Goal: Task Accomplishment & Management: Manage account settings

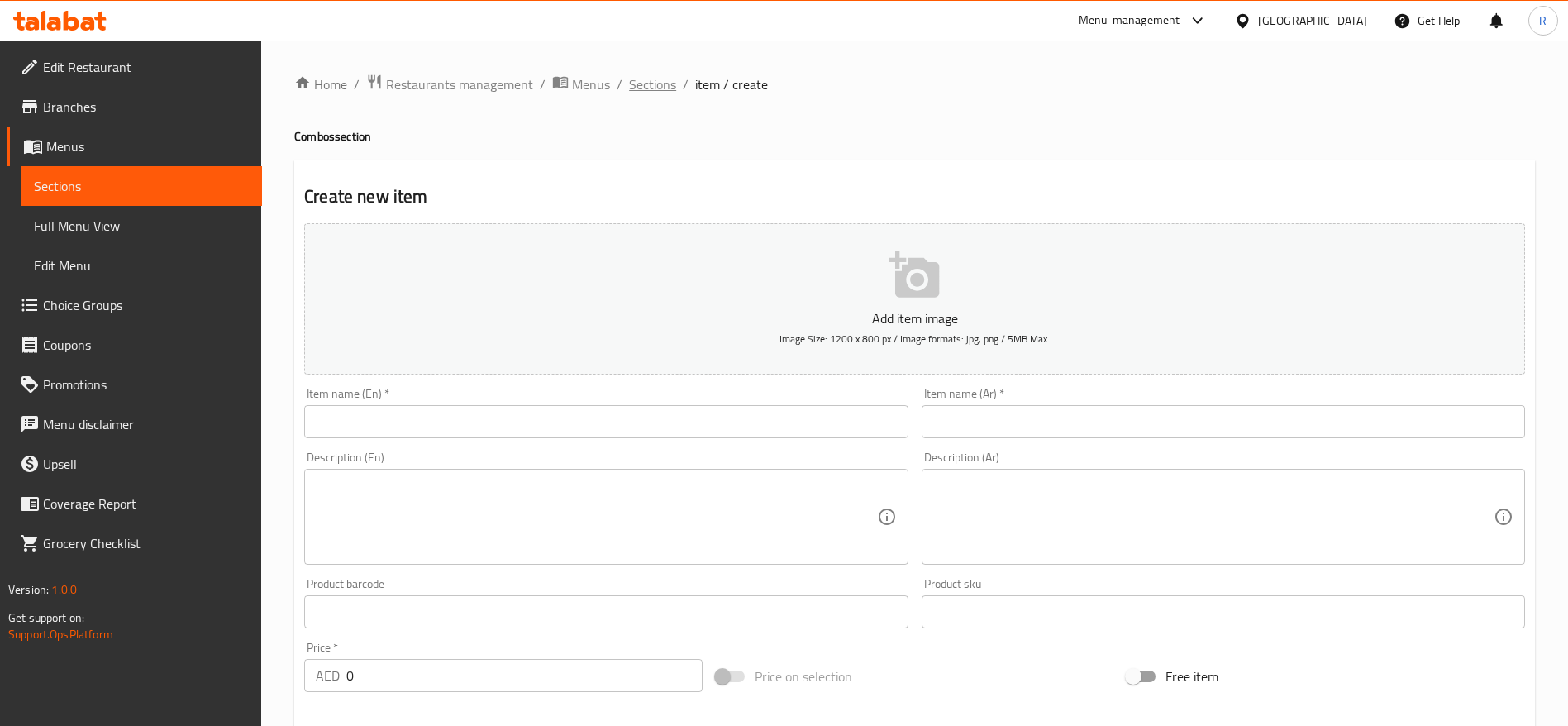
click at [645, 86] on span "Sections" at bounding box center [653, 84] width 47 height 20
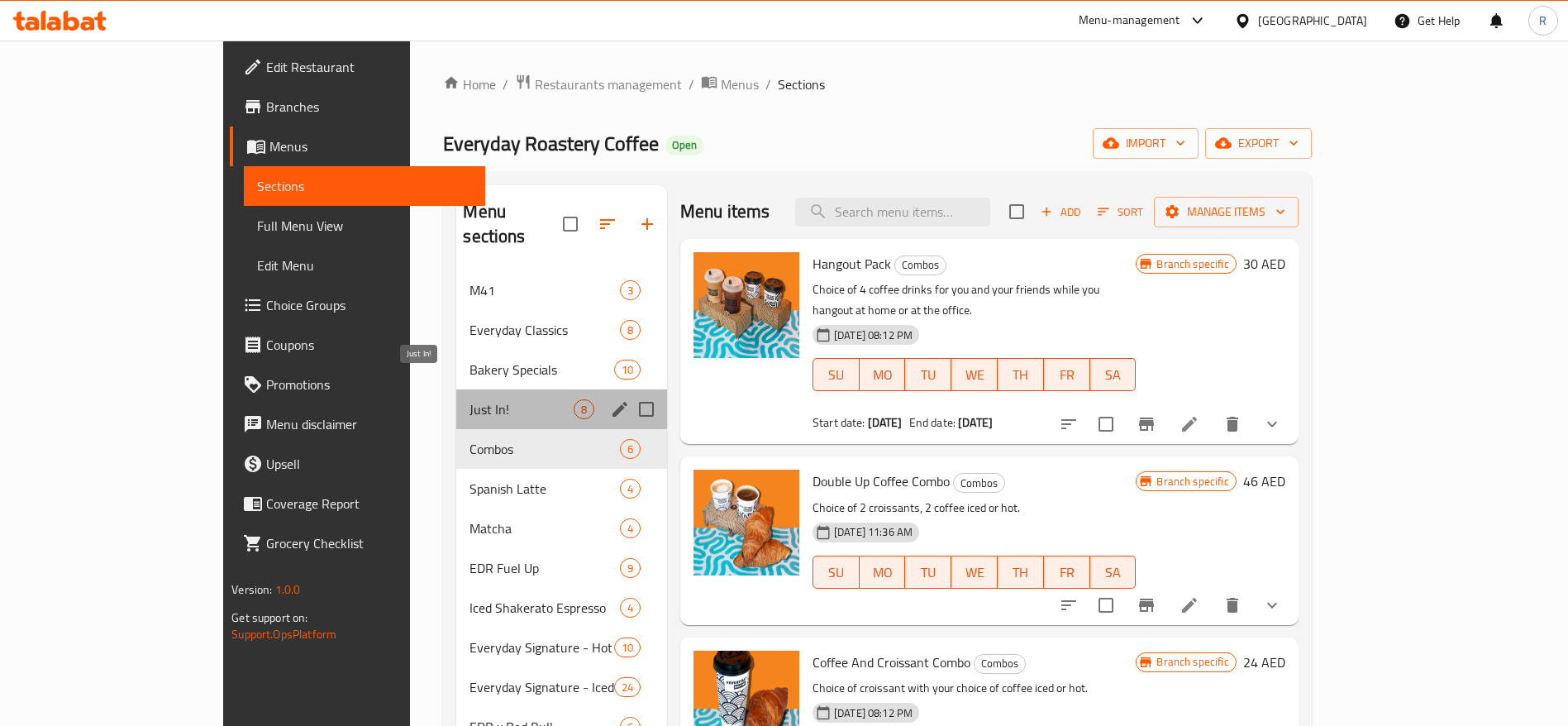
click at [480, 399] on span "Just In!" at bounding box center [521, 409] width 104 height 20
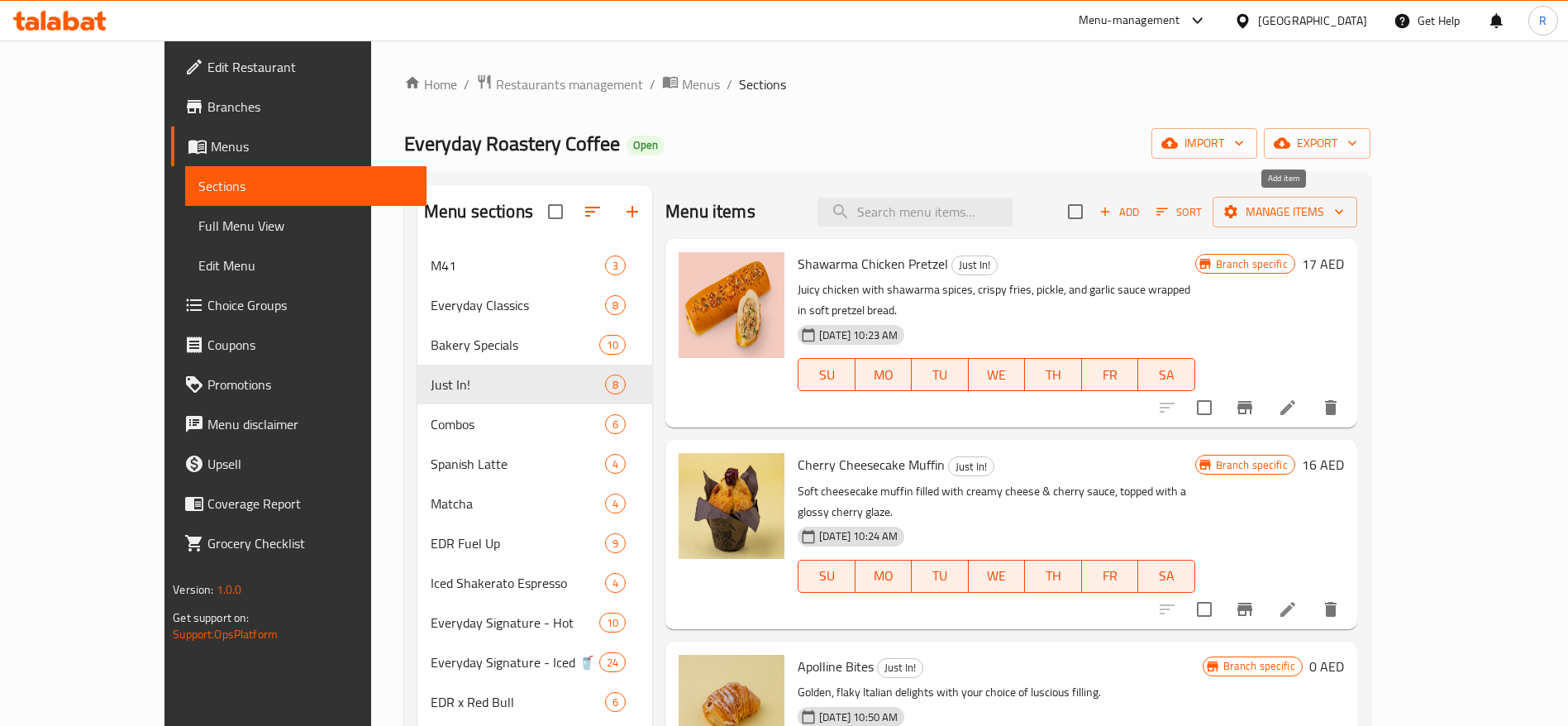
click at [1142, 214] on span "Add" at bounding box center [1119, 212] width 45 height 19
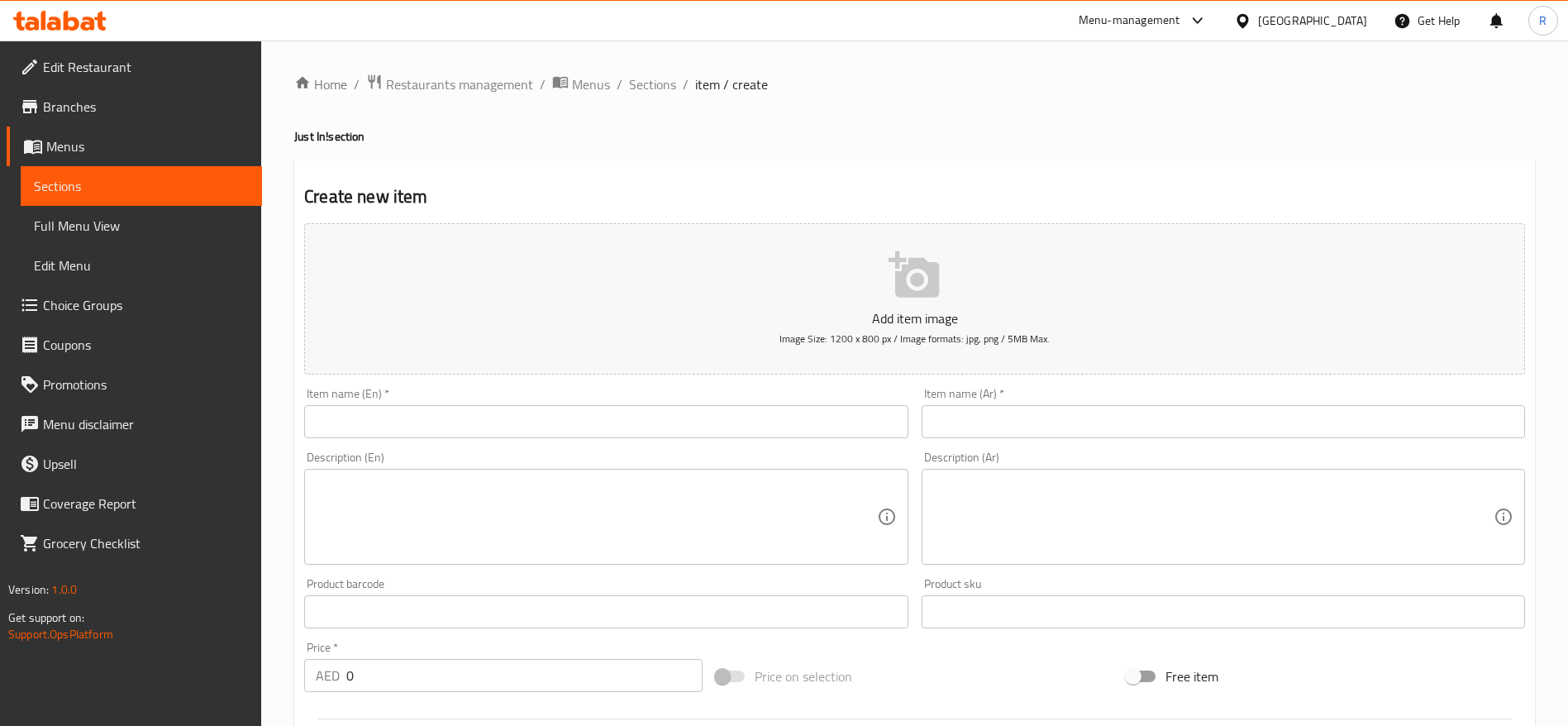
click at [565, 424] on input "text" at bounding box center [605, 421] width 603 height 33
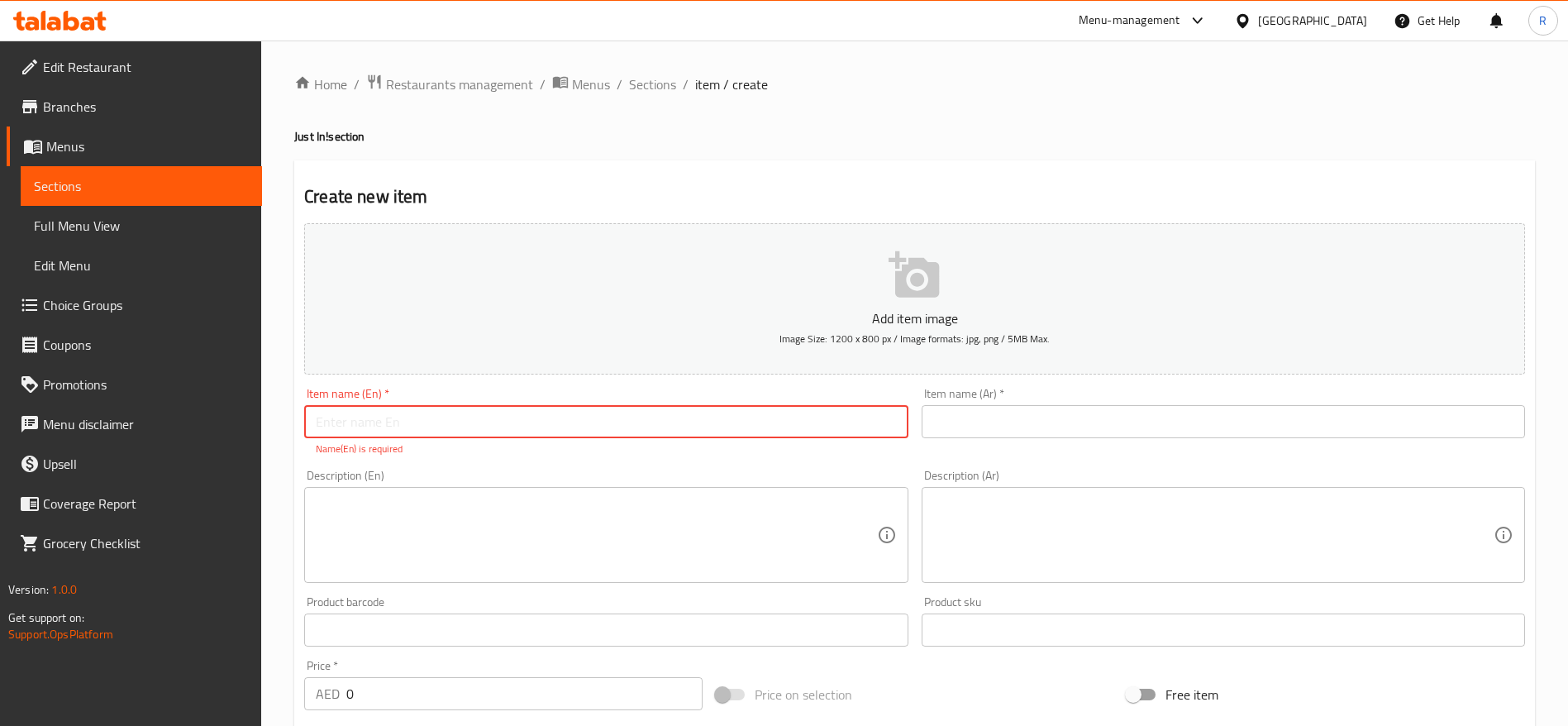
paste input "100% Arabica Specialty Coffee - Drip Bags (12g bags x 10 sachets)"
type input "100% Arabica Specialty Coffee - Drip Bags (12g bags x 10 sachets)"
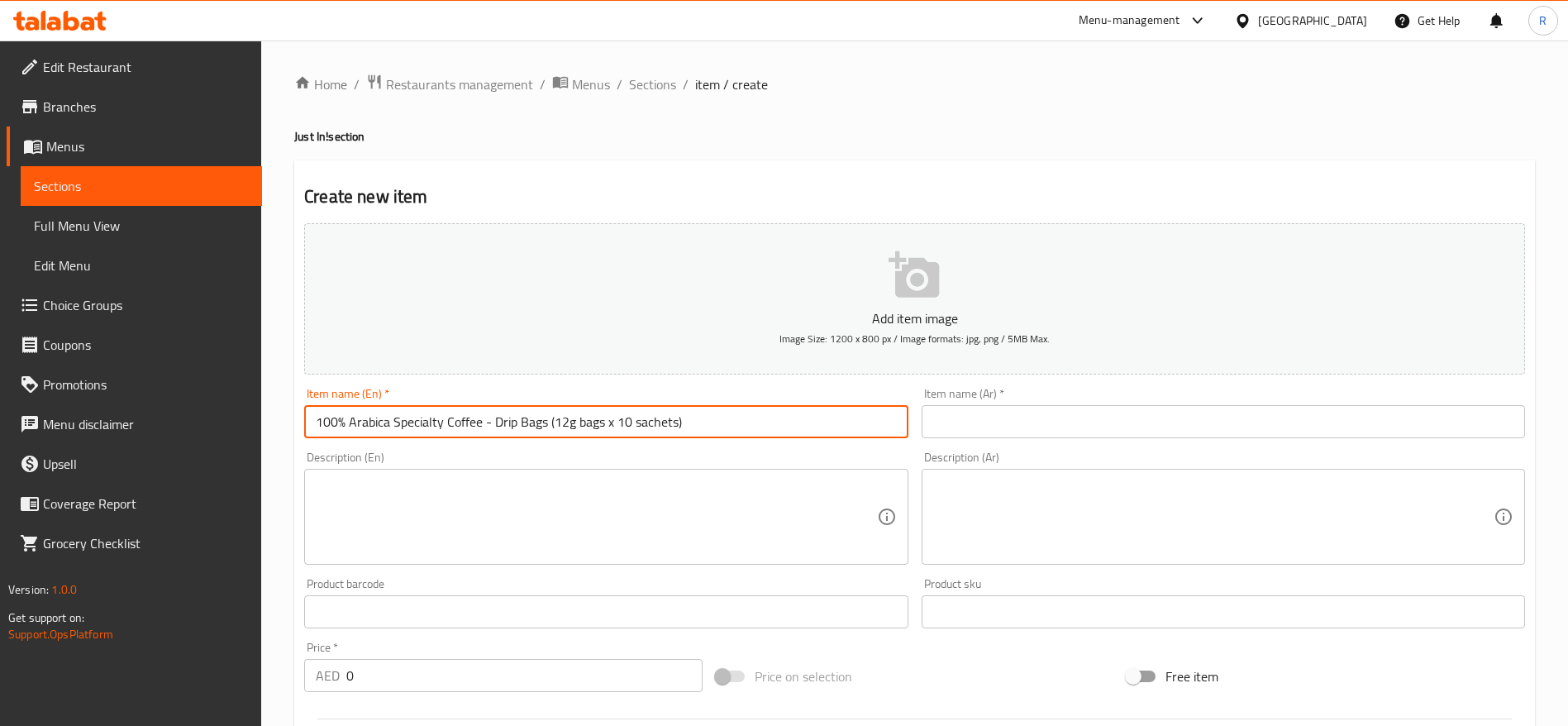
click at [755, 495] on textarea at bounding box center [596, 517] width 560 height 79
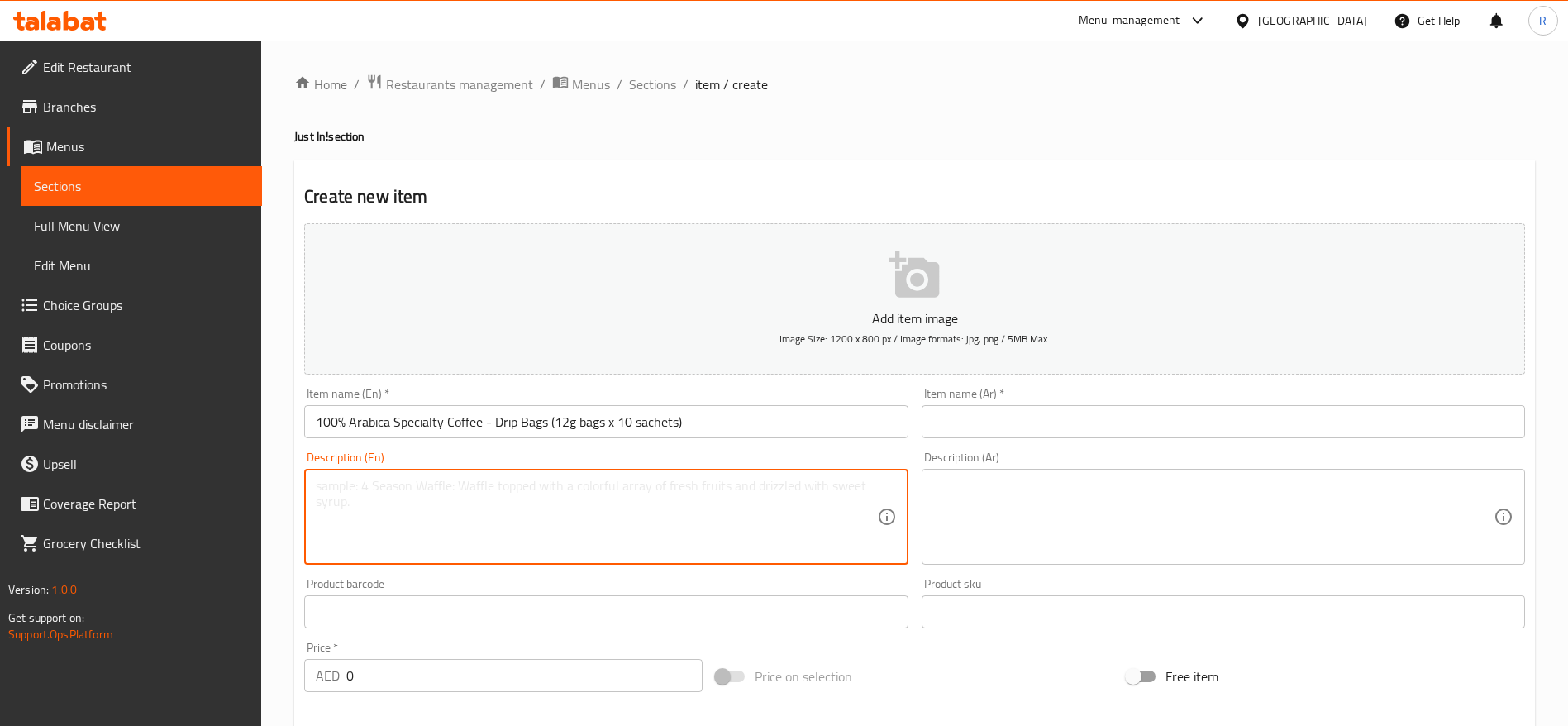
paste textarea "This cheeky little sachet delivers barista-level brew in minutes - no machines,…"
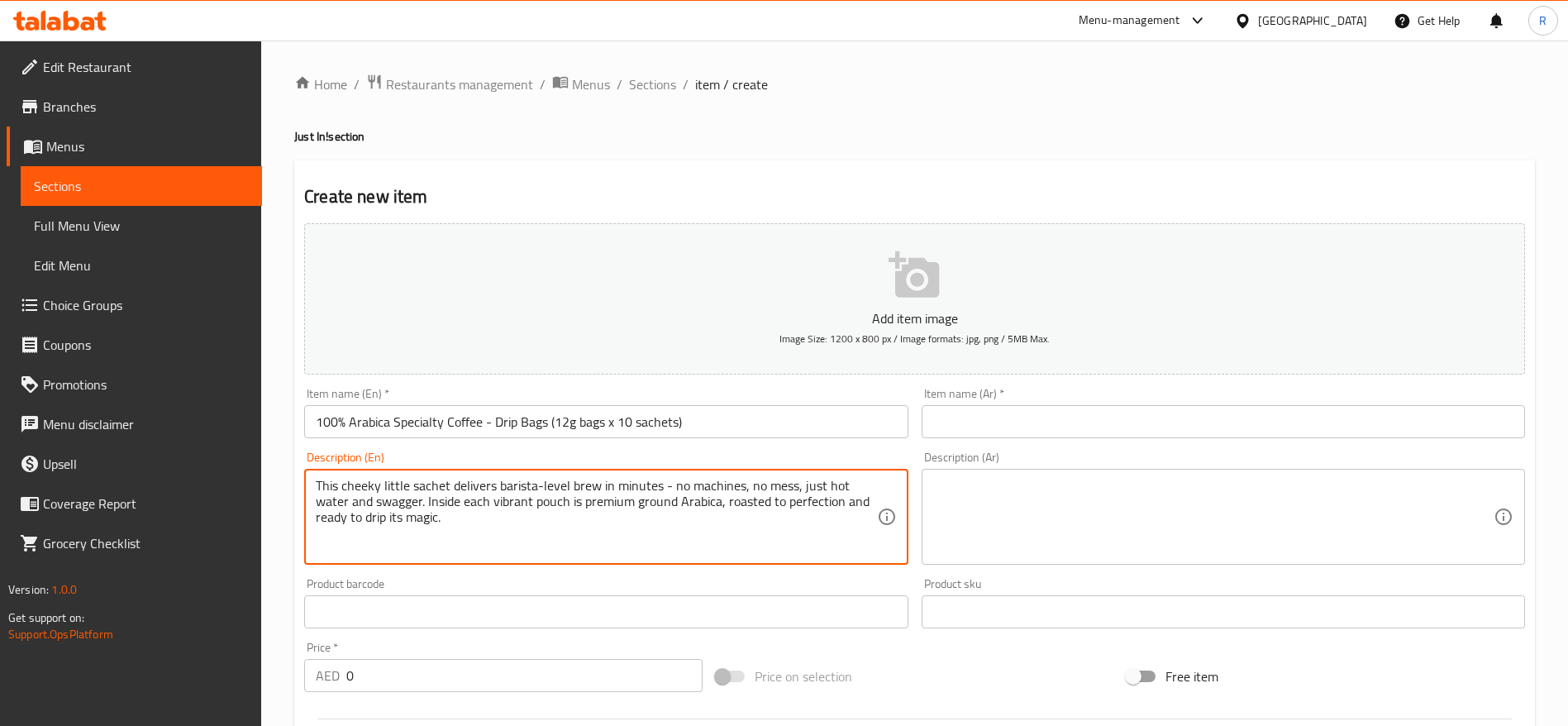
type textarea "This cheeky little sachet delivers barista-level brew in minutes - no machines,…"
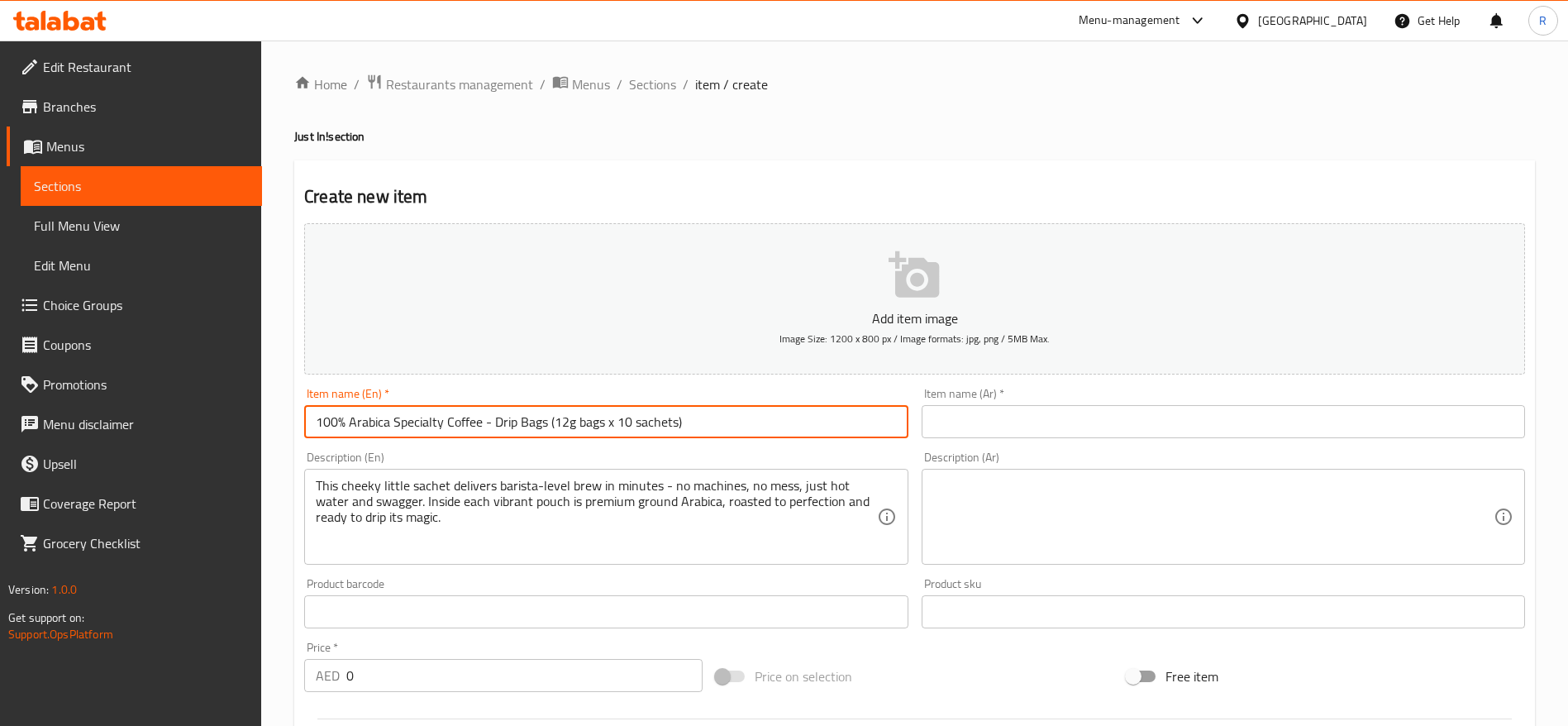
drag, startPoint x: 595, startPoint y: 425, endPoint x: 64, endPoint y: 381, distance: 532.8
click at [64, 381] on div "Edit Restaurant Branches Menus Sections Full Menu View Edit Menu Choice Groups …" at bounding box center [784, 604] width 1568 height 1128
click at [976, 415] on input "text" at bounding box center [1223, 421] width 603 height 33
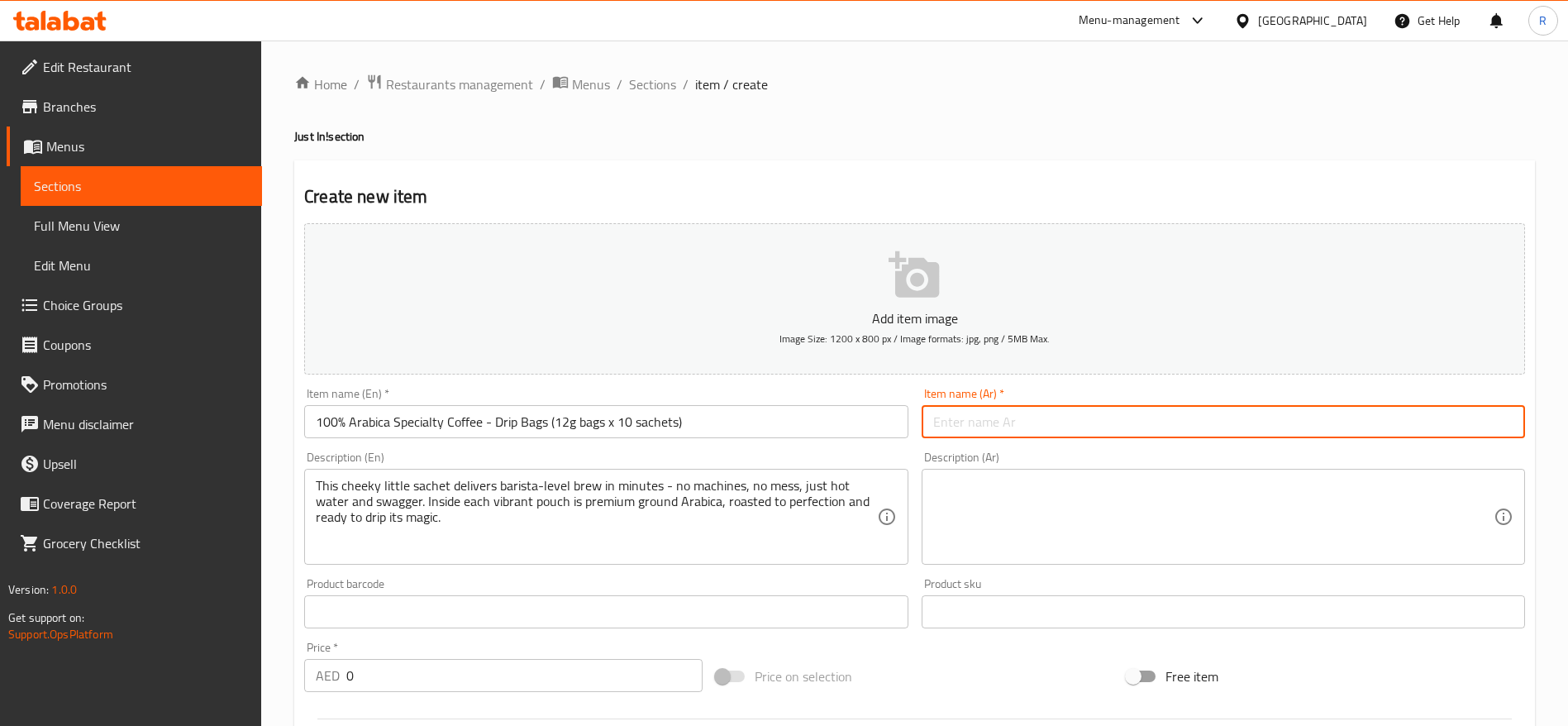
paste input "قهوة أرابيكا ١٠٠٪؜ خاصة - أكياس تقطير (أكياس ١٢ غرام × ١٠ أكياس)"
type input "قهوة أرابيكا ١٠٠٪؜ خاصة - أكياس تقطير (أكياس ١٢ غرام × ١٠ أكياس)"
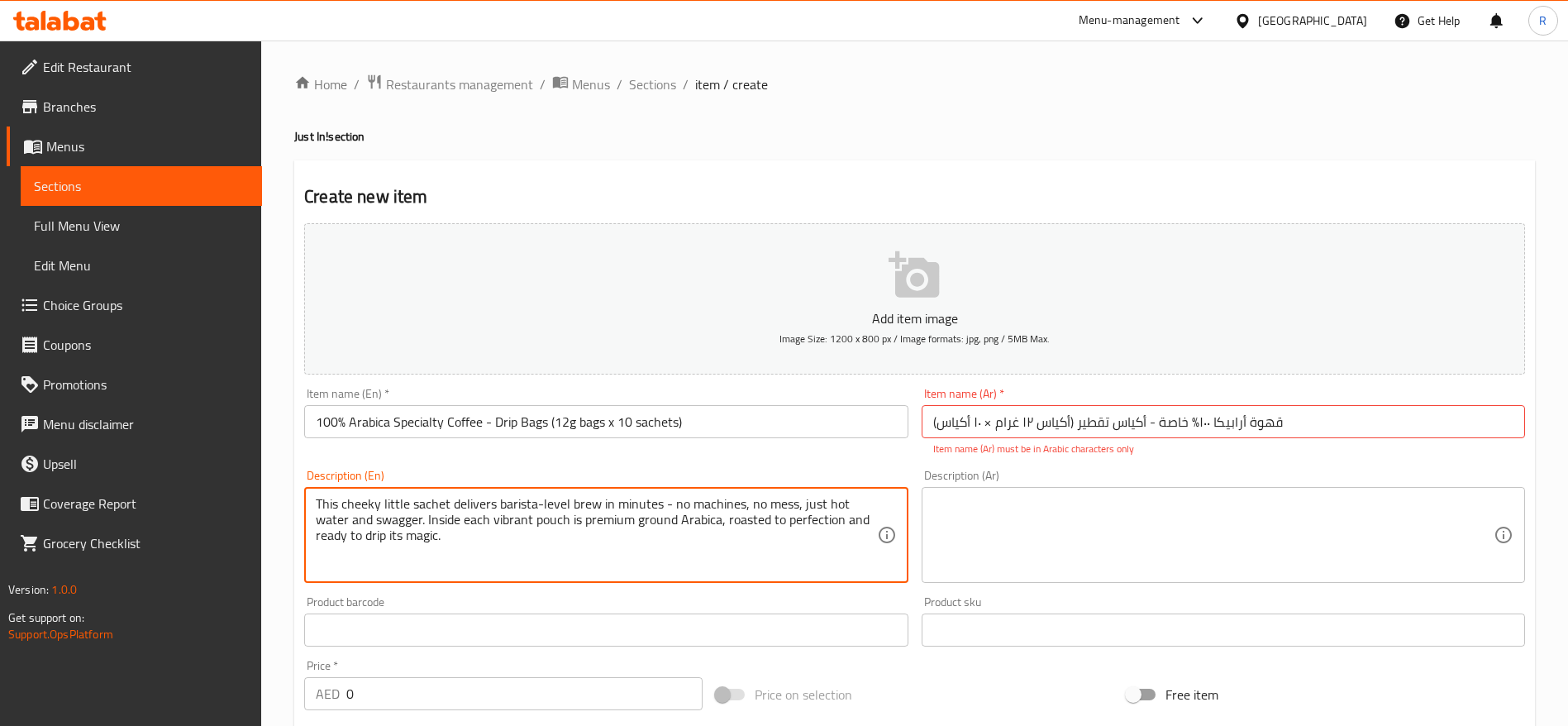
click at [970, 520] on textarea at bounding box center [1213, 535] width 560 height 79
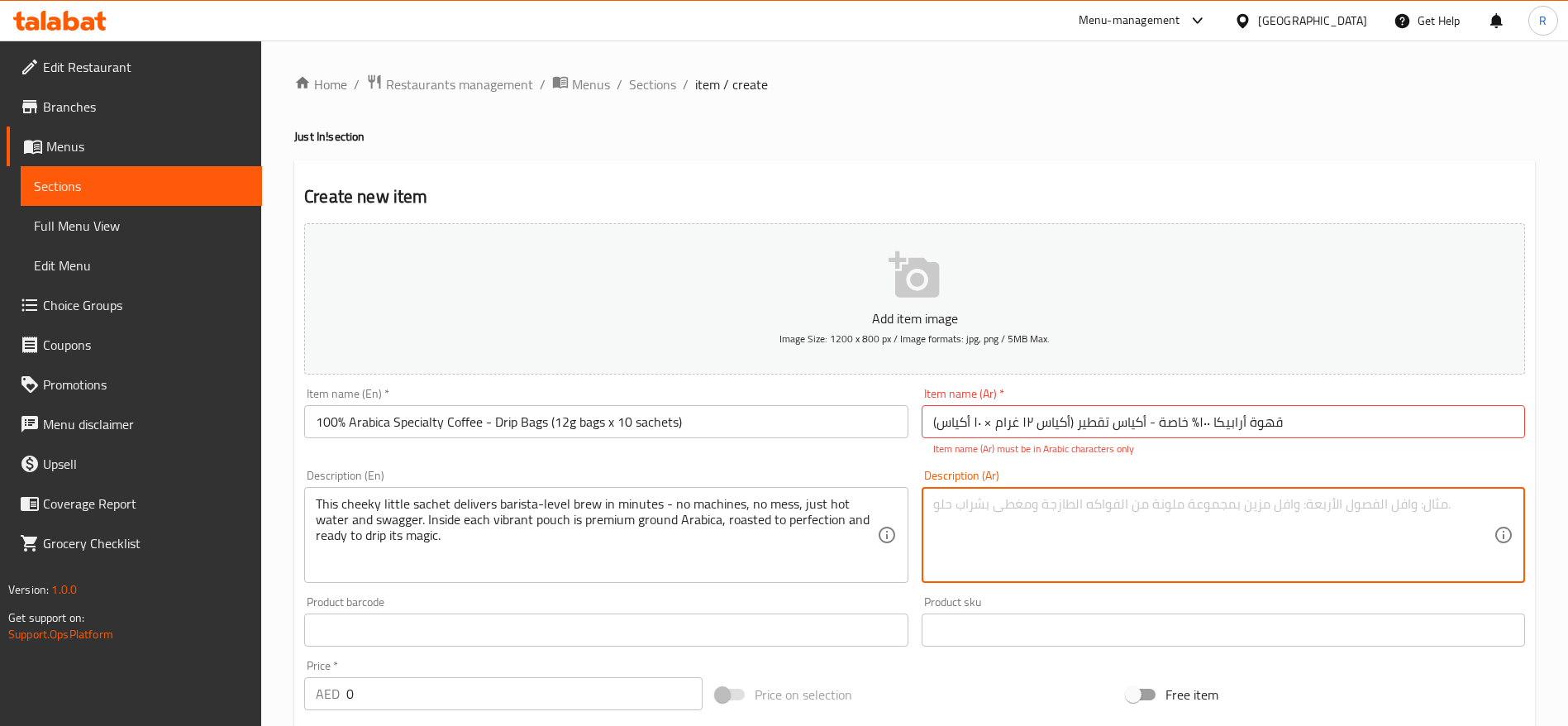
paste textarea "هذا الكيس [PERSON_NAME] يُحضّر قهوةً تُضاهي قهوة الباريستا في دقائق - بدون آلات…"
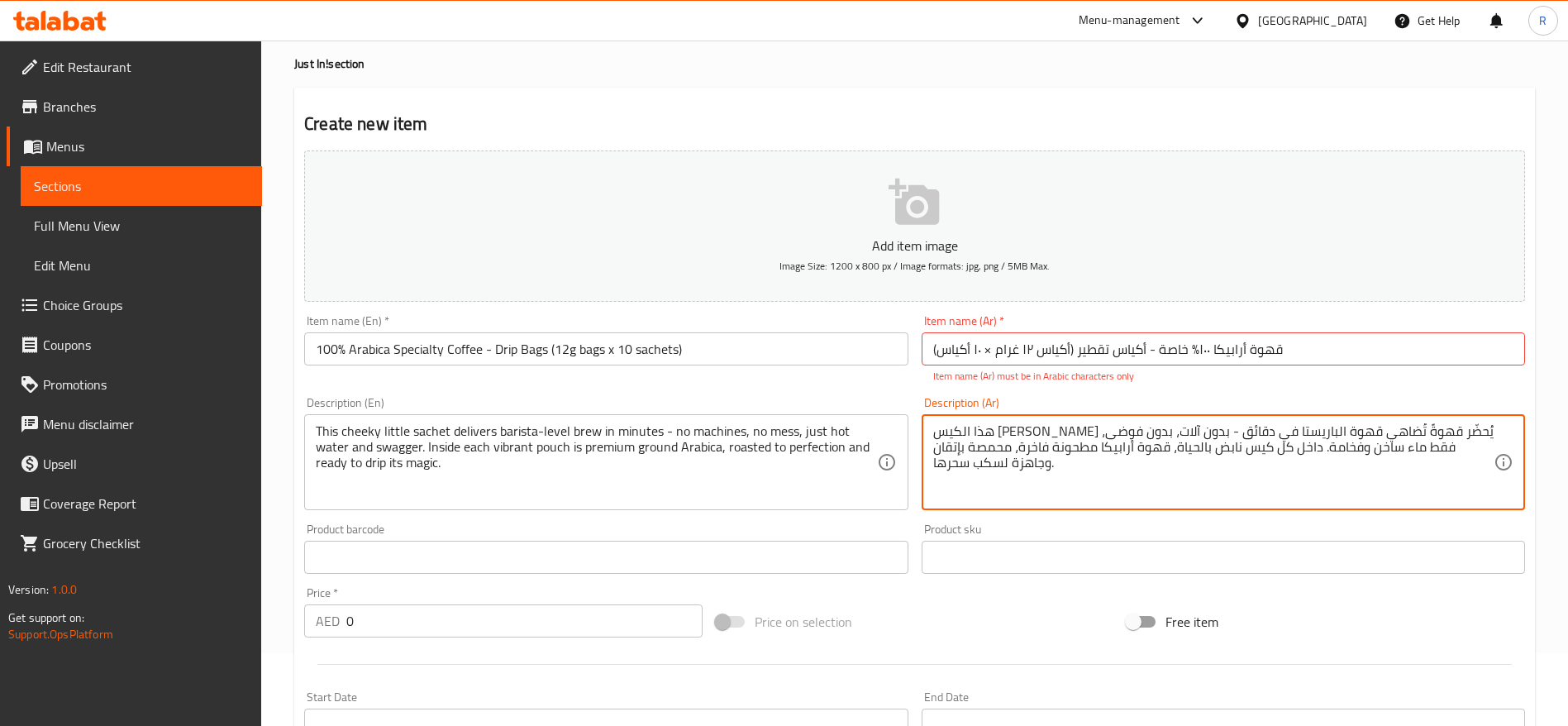
scroll to position [58, 0]
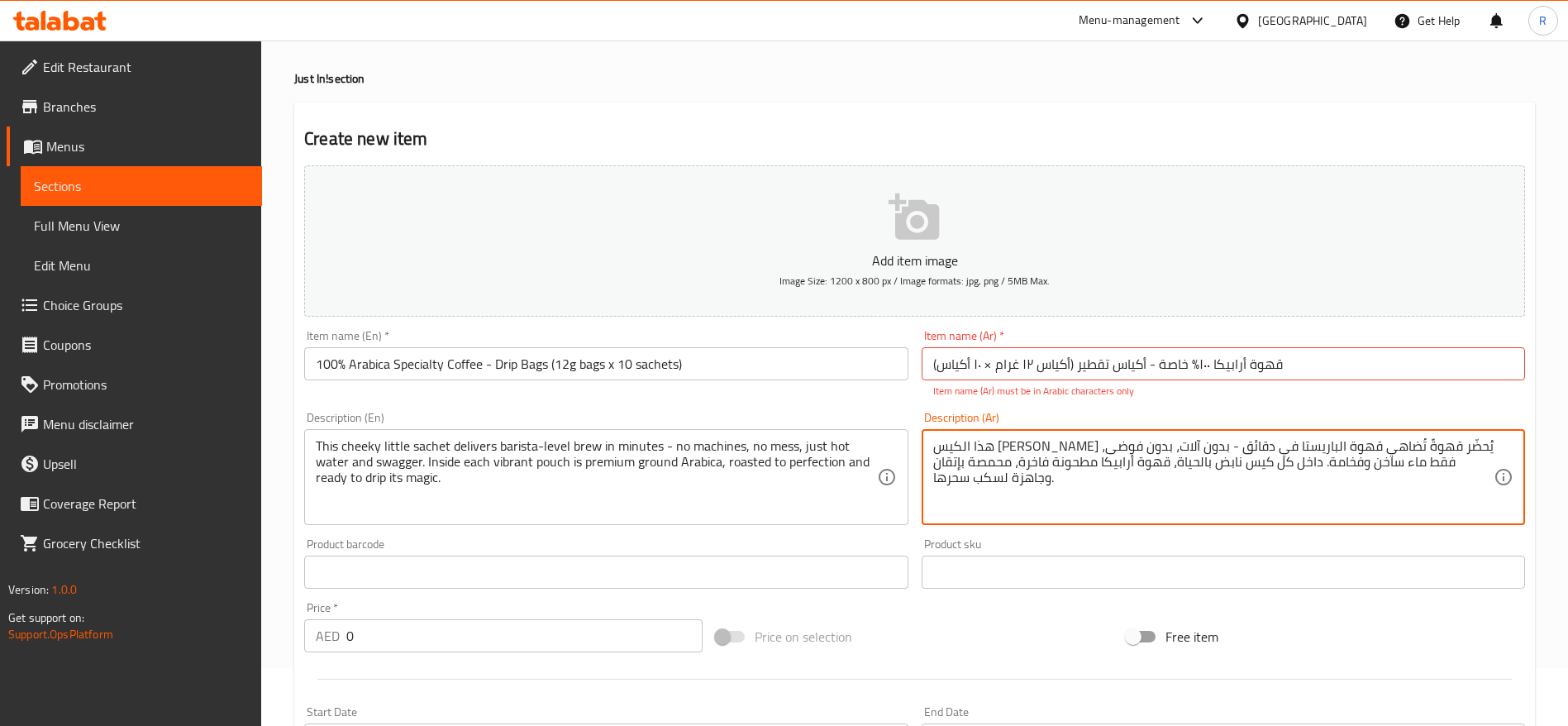
type textarea "هذا الكيس [PERSON_NAME] يُحضّر قهوةً تُضاهي قهوة الباريستا في دقائق - بدون آلات…"
click at [463, 639] on input "0" at bounding box center [524, 635] width 356 height 33
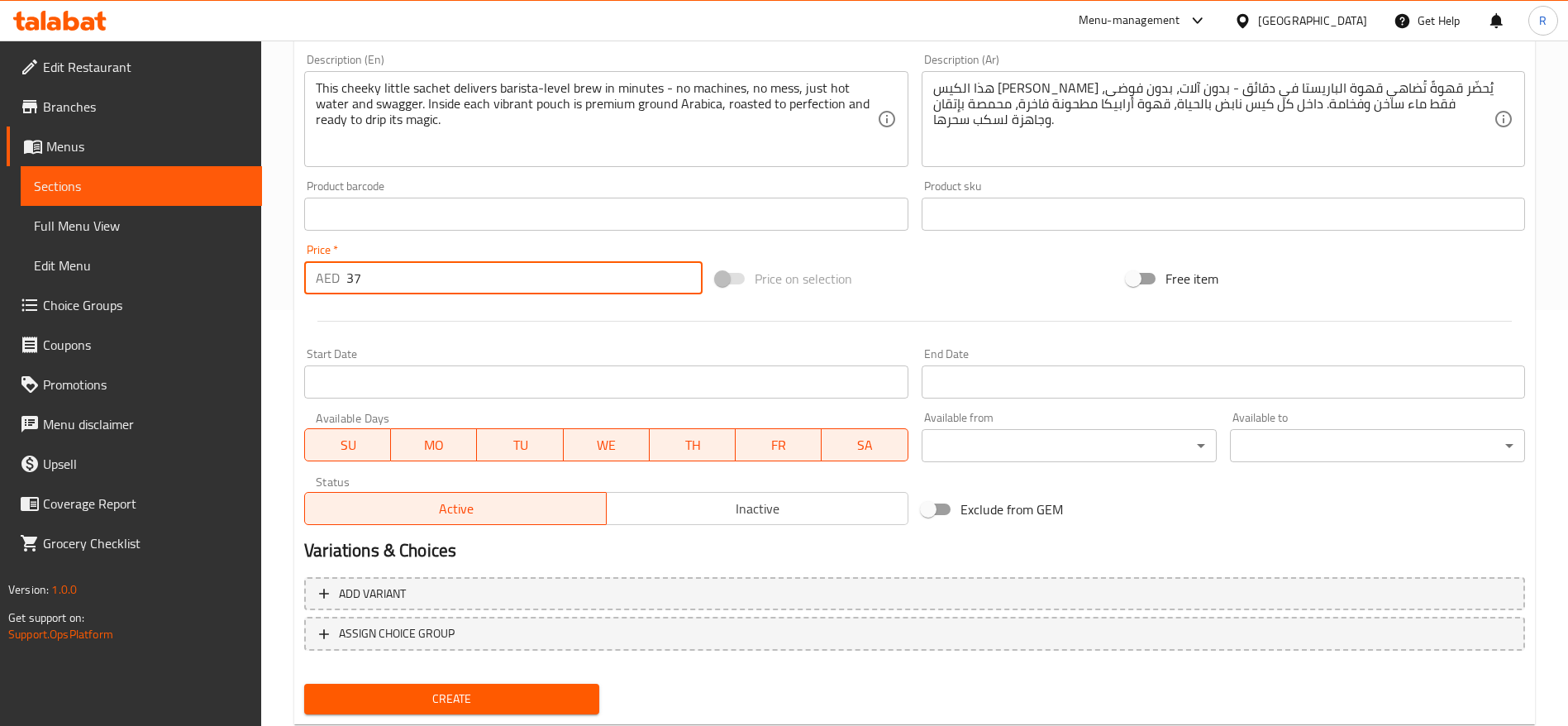
scroll to position [414, 0]
type input "37"
click at [485, 701] on span "Create" at bounding box center [451, 702] width 268 height 21
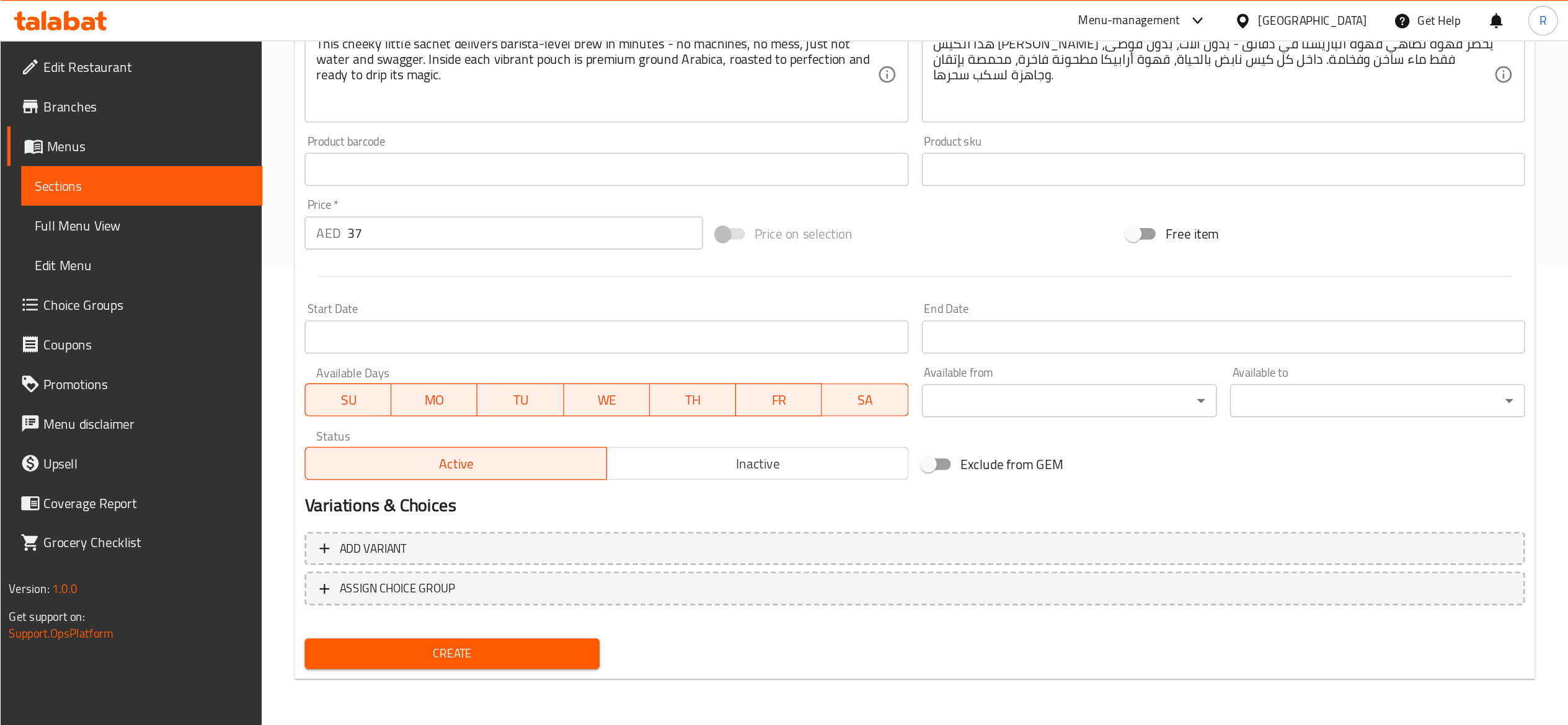
scroll to position [163, 0]
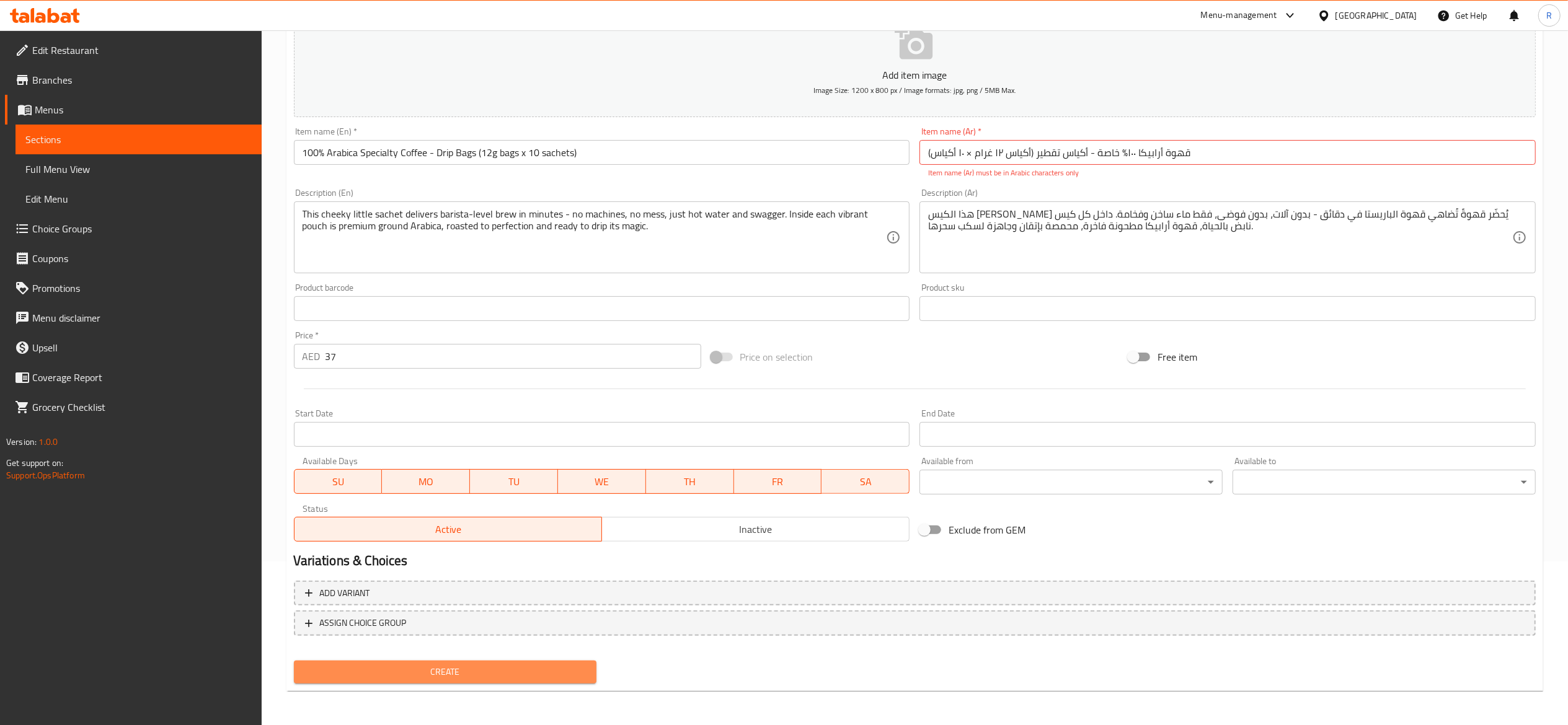
click at [489, 543] on button "Create" at bounding box center [445, 672] width 303 height 23
click at [497, 543] on span "Create" at bounding box center [445, 672] width 283 height 15
click at [1128, 178] on p "Item name (Ar) must be in Arabic characters only" at bounding box center [1227, 173] width 599 height 11
click at [965, 151] on input "قهوة أرابيكا ١٠٠٪؜ خاصة - أكياس تقطير (أكياس ١٢ غرام × ١٠ أكياس)" at bounding box center [1227, 152] width 616 height 25
click at [968, 151] on input "قهوة أرابيكا ١٠٠٪؜ خاصة - أكياس تقطير (أكياس ١٢ غرام × ١ أكياس)" at bounding box center [1227, 152] width 616 height 25
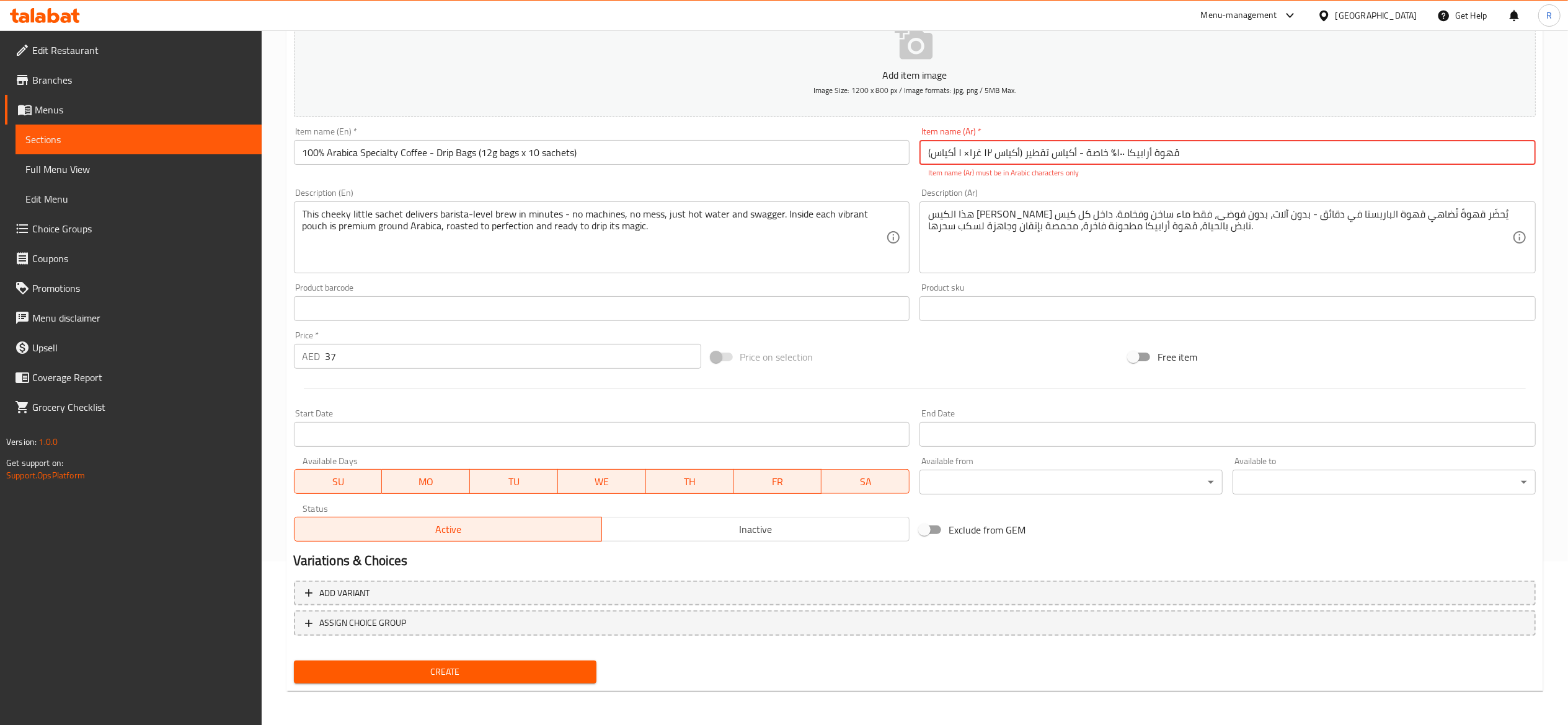
click at [968, 151] on input "قهوة أرابيكا ١٠٠٪؜ خاصة - أكياس تقطير (أكياس ١٢ غرا× ١ أكياس)" at bounding box center [1227, 152] width 616 height 25
type input "قهوة أرابيكا ١٠٠٪؜ خاصة - أكياس تقطير (أكياس ١٢ غرا ١ أكياس)"
drag, startPoint x: 1215, startPoint y: 145, endPoint x: 832, endPoint y: 180, distance: 384.6
click at [832, 180] on div "Add item image Image Size: 1200 x 800 px / Image formats: jpg, png / 5MB Max. I…" at bounding box center [914, 272] width 1252 height 548
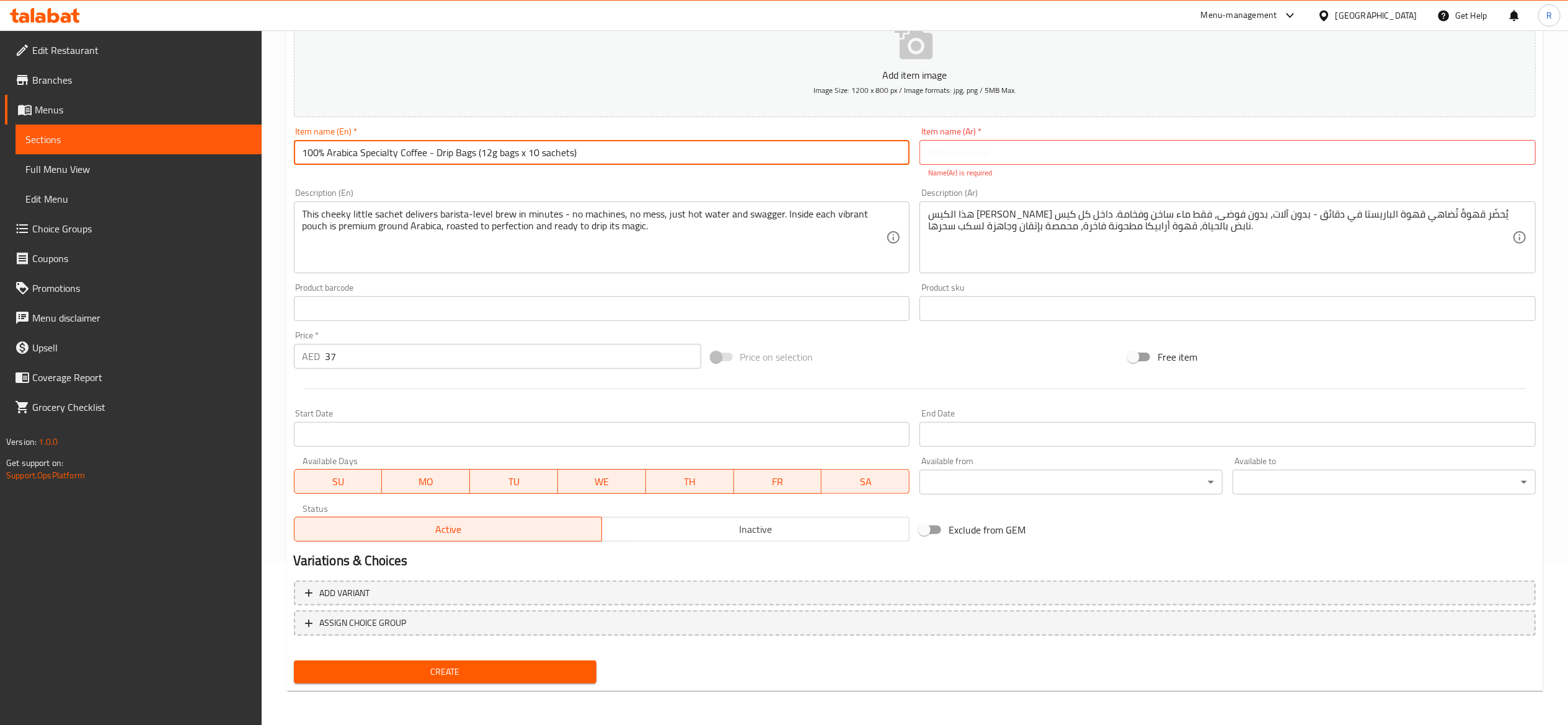
drag, startPoint x: 588, startPoint y: 146, endPoint x: 202, endPoint y: 134, distance: 386.2
click at [202, 134] on div "Edit Restaurant Branches Menus Sections Full Menu View Edit Menu Choice Groups …" at bounding box center [784, 296] width 1568 height 859
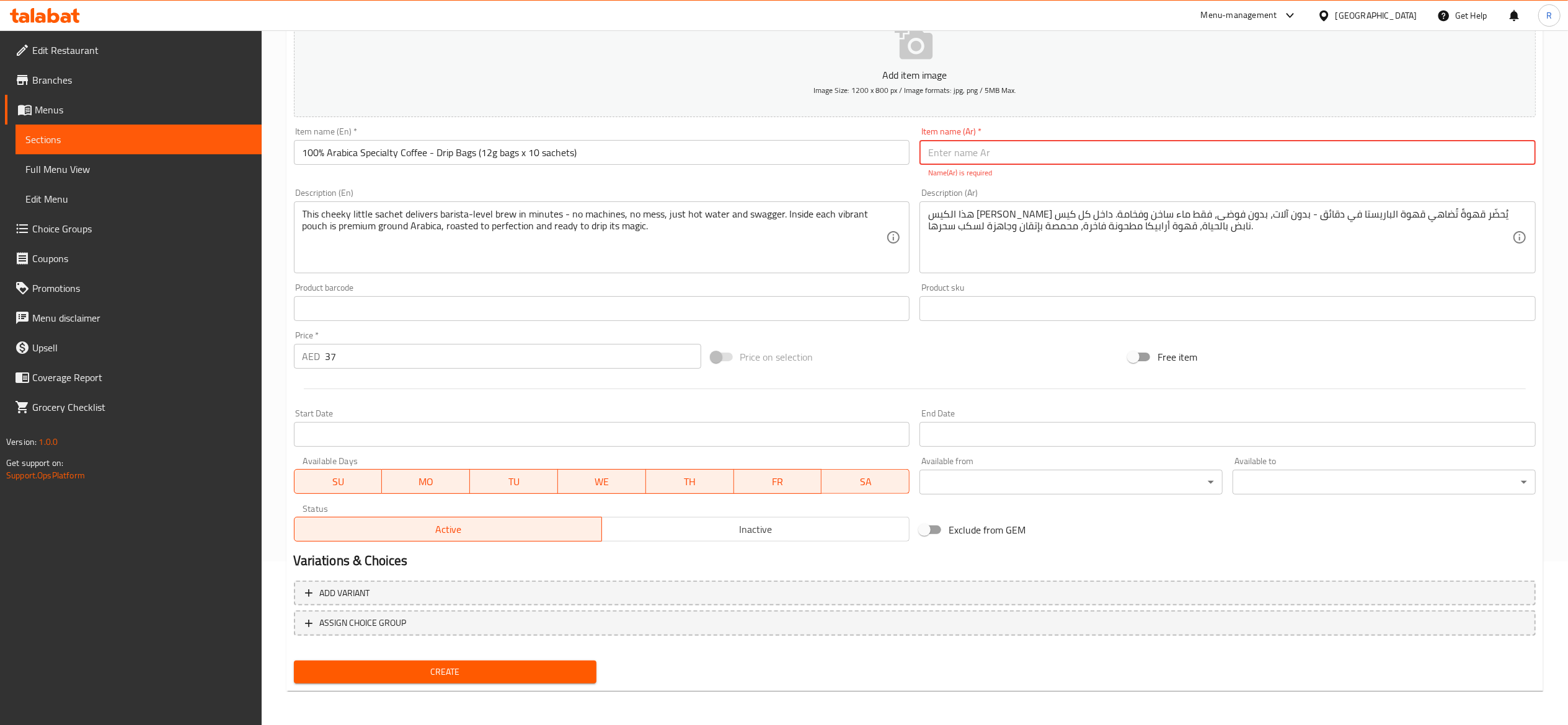
click at [995, 143] on input "text" at bounding box center [1227, 152] width 616 height 25
paste input "قهوة أرابيكا ١٠٠٪؜ خاصة - أكياس تقطير ١٢ جرام × ١٠ أكياس"
type input "قهوة أرابيكا ١٠٠٪؜ خاصة - أكياس تقطير ١٢ جرام × ١٠ أكياس"
click at [1040, 286] on div "Product sku Product sku" at bounding box center [1227, 302] width 616 height 38
drag, startPoint x: 1180, startPoint y: 154, endPoint x: 760, endPoint y: 156, distance: 420.0
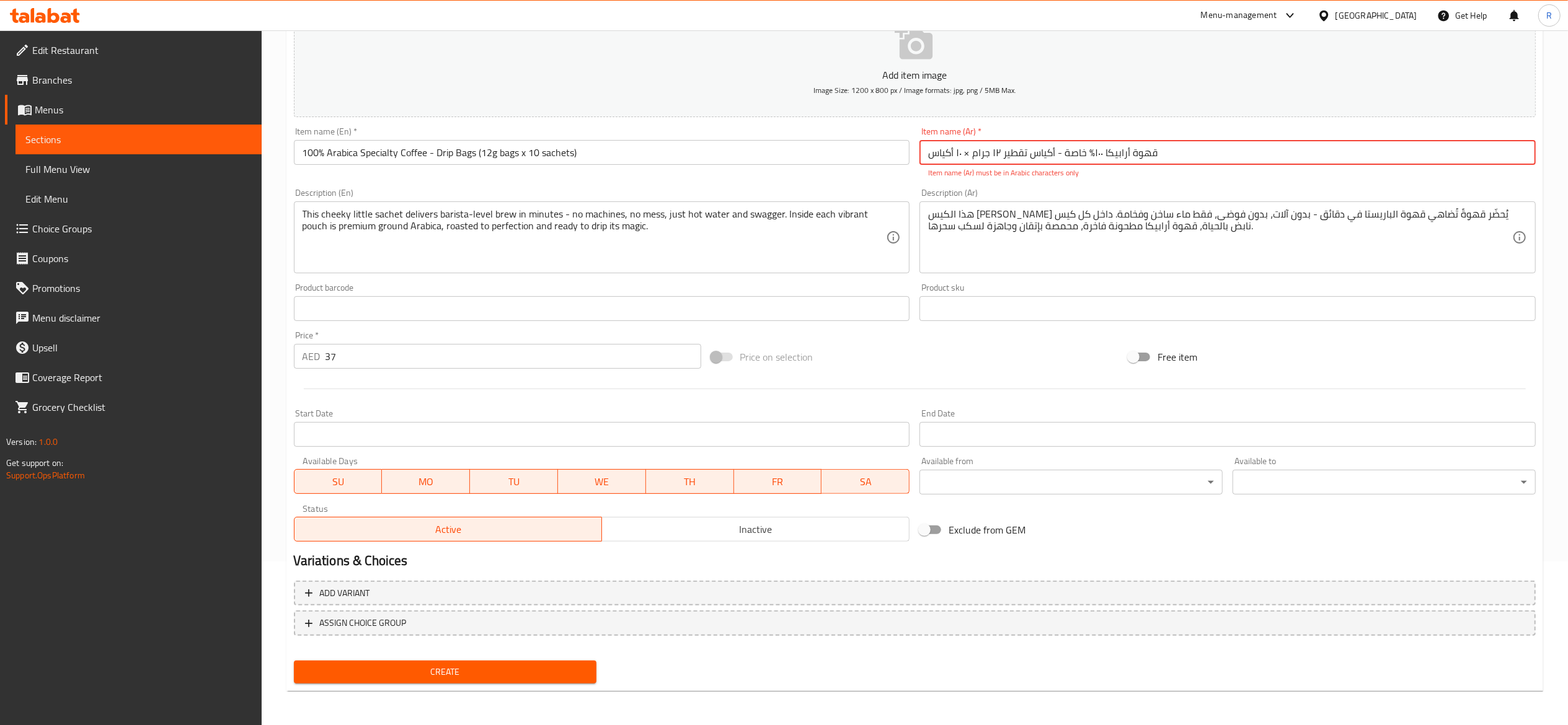
click at [760, 156] on div "Add item image Image Size: 1200 x 800 px / Image formats: jpg, png / 5MB Max. I…" at bounding box center [914, 272] width 1252 height 548
paste input "أكياس قهوة أرابيكا ١٠٠٪؜ خاصة بالتنقيط، ١٢ جرام، ١٠ أكياس"
click at [1052, 271] on div "هذا الكيس الصغير الأنيق يُحضّر قهوةً تُضاهي قهوة الباريستا في دقائق - بدون آلات…" at bounding box center [1227, 237] width 616 height 72
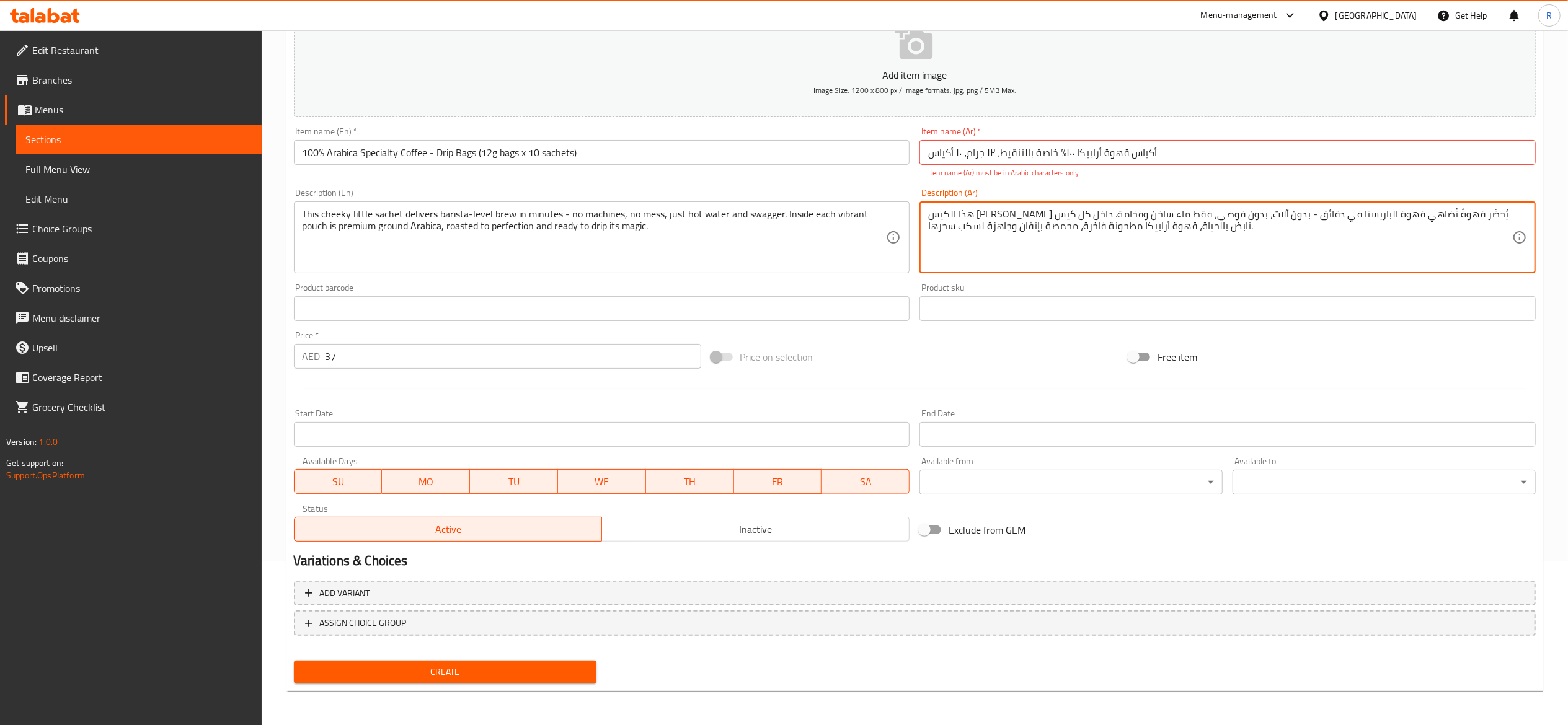
click at [546, 543] on span "Create" at bounding box center [445, 672] width 283 height 15
click at [962, 156] on input "أكياس قهوة أرابيكا ١٠٠٪؜ خاصة بالتنقيط، ١٢ جرام، ١٠ أكياس" at bounding box center [1227, 152] width 616 height 25
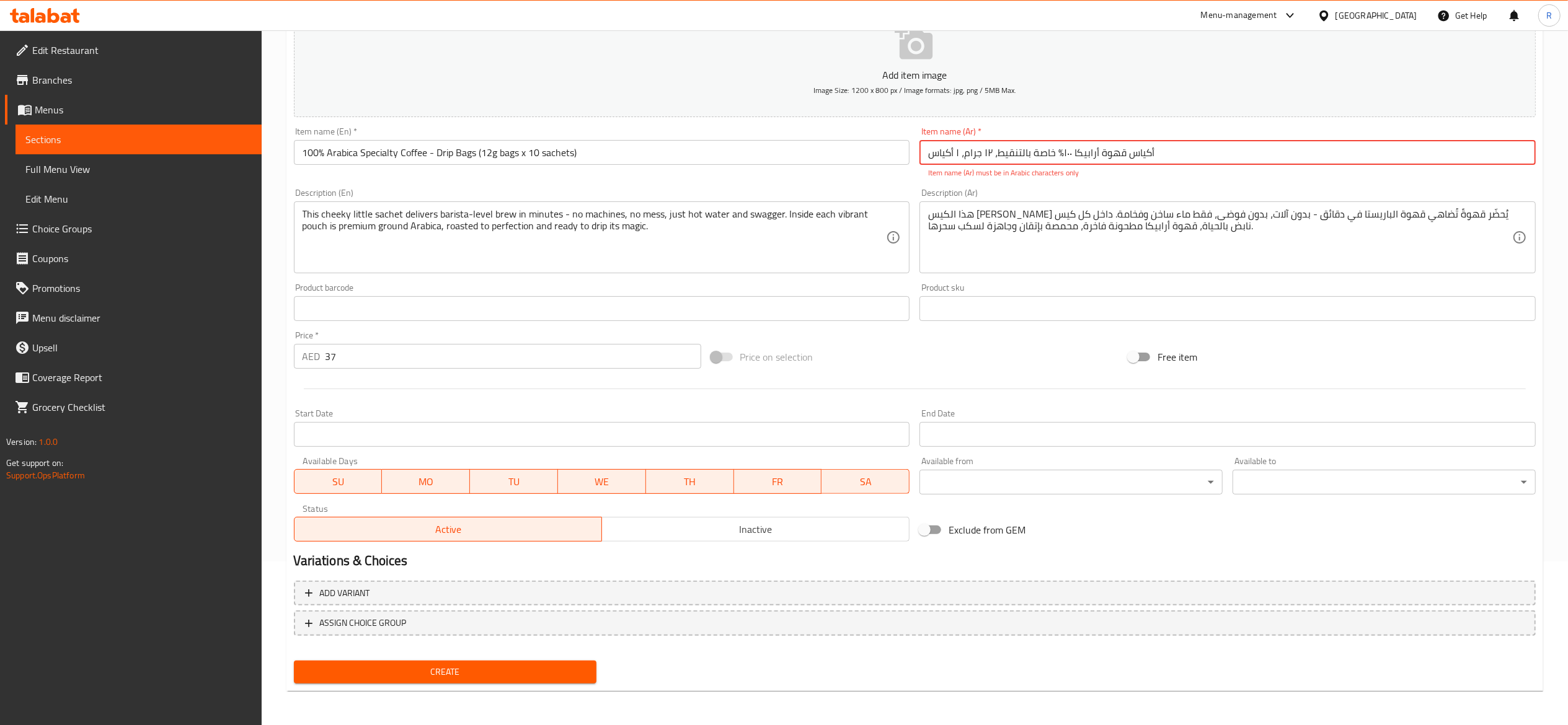
click at [1060, 154] on input "أكياس قهوة أرابيكا ١٠٠٪؜ خاصة بالتنقيط، ١٢ جرام، ١ أكياس" at bounding box center [1227, 152] width 616 height 25
type input "أكياس قهوة أرابيك٪؜ خاصة بالتنقيط، ١٢ جرام، ١ أكياس"
drag, startPoint x: 1154, startPoint y: 150, endPoint x: 819, endPoint y: 126, distance: 335.9
click at [819, 126] on div "Add item image Image Size: 1200 x 800 px / Image formats: jpg, png / 5MB Max. I…" at bounding box center [914, 272] width 1252 height 548
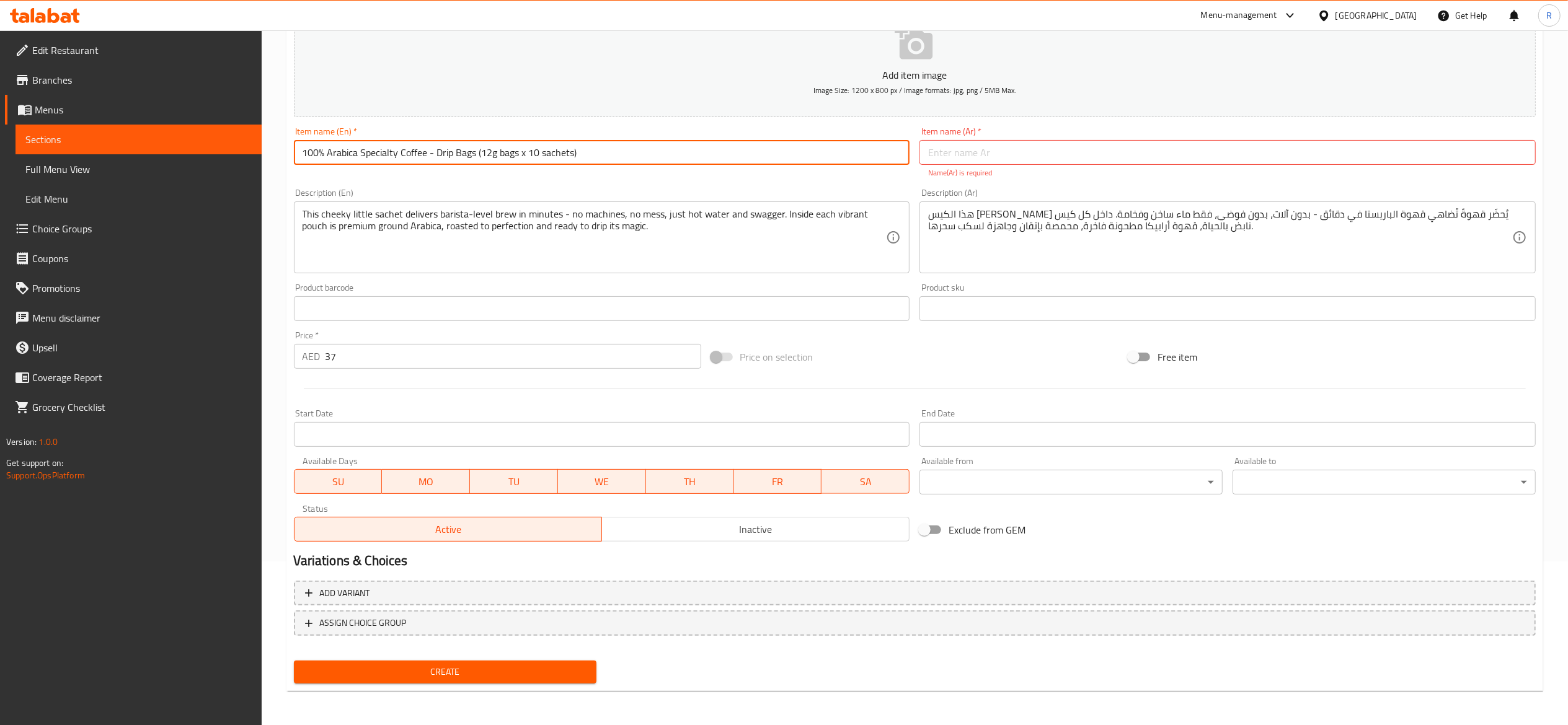
drag, startPoint x: 611, startPoint y: 147, endPoint x: 58, endPoint y: 135, distance: 553.1
click at [58, 135] on div "Edit Restaurant Branches Menus Sections Full Menu View Edit Menu Choice Groups …" at bounding box center [784, 296] width 1568 height 859
click at [970, 163] on input "text" at bounding box center [1227, 152] width 616 height 25
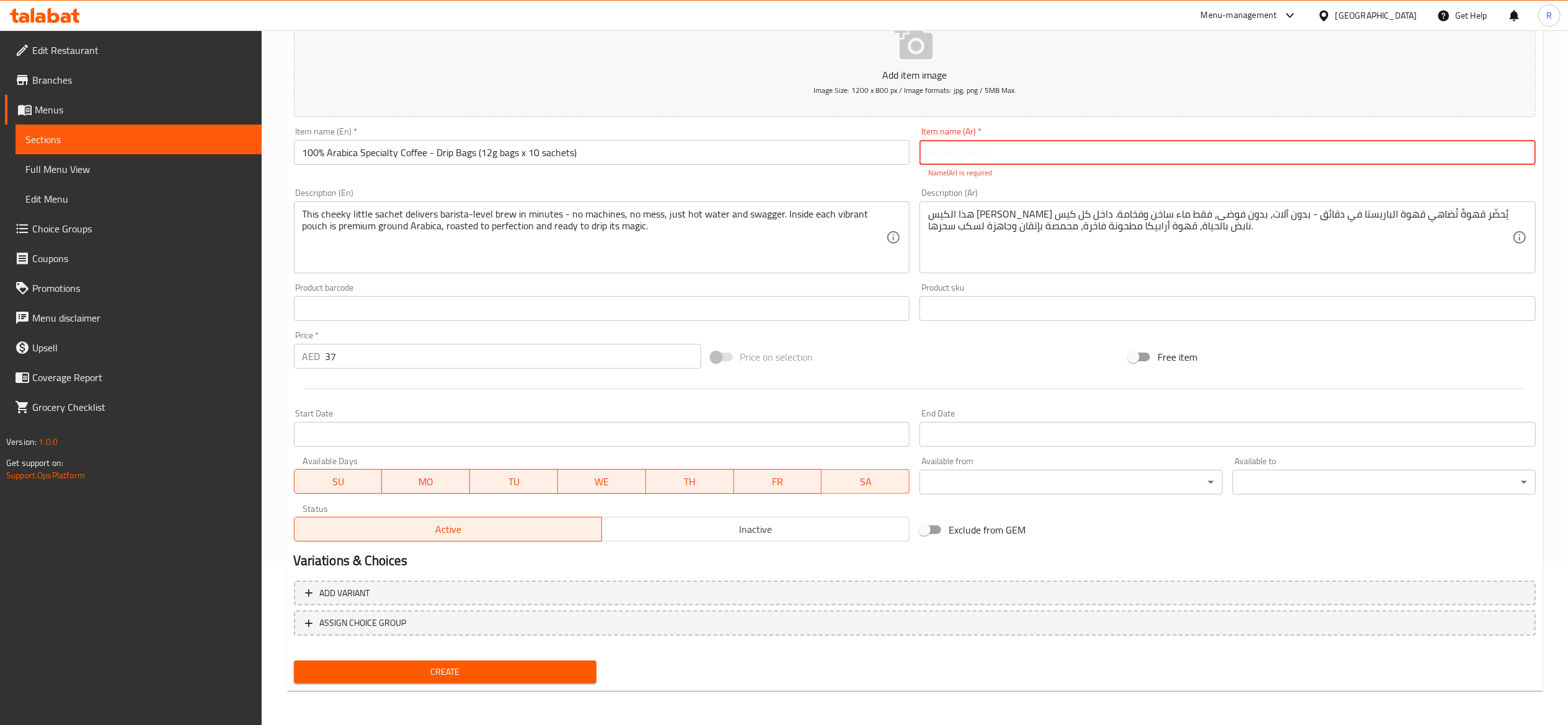
paste input "100% Arabica Specialty Coffee - Drip Bags (12g bags x 10 sachets)"
type input "100% Arabica Specialty Coffee - Drip Bags (12g bags x 10 sachets)"
drag, startPoint x: 1211, startPoint y: 160, endPoint x: 788, endPoint y: 142, distance: 423.4
click at [788, 142] on div "Add item image Image Size: 1200 x 800 px / Image formats: jpg, png / 5MB Max. I…" at bounding box center [914, 272] width 1252 height 548
paste input "١٠٠ كيس قهوة أرابيكا خاصة - أكياس تقطير (١٢ جرام أكياس × ١٠ أكياس)"
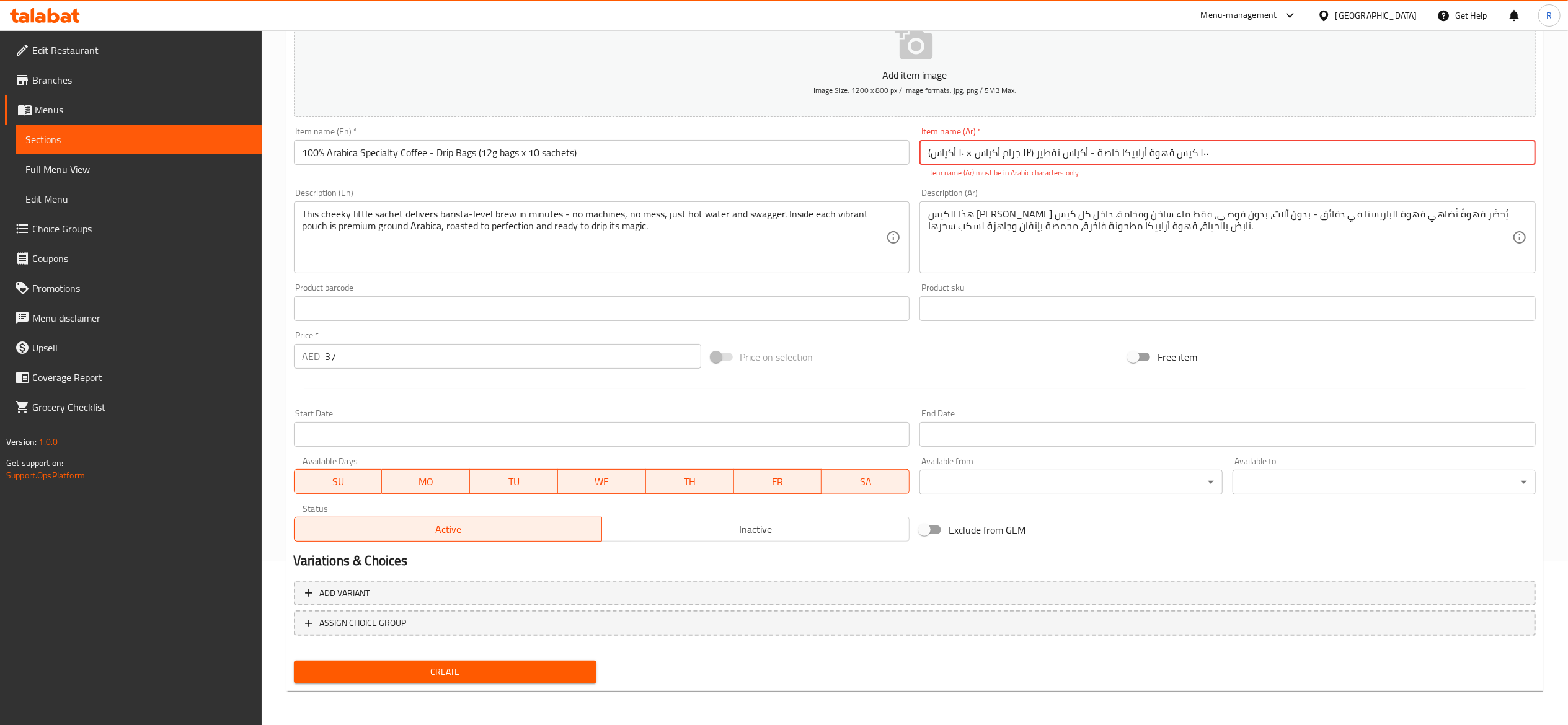
type input "١٠٠ كيس قهوة أرابيكا خاصة - أكياس تقطير (١٢ جرام أكياس × ١٠ أكياس)"
drag, startPoint x: 1226, startPoint y: 158, endPoint x: 694, endPoint y: 123, distance: 533.2
click at [694, 123] on div "Add item image Image Size: 1200 x 800 px / Image formats: jpg, png / 5MB Max. I…" at bounding box center [914, 272] width 1252 height 548
paste input "١٠٠ كيس قهوة أرابيكا خاصة - أكياس تقطير ١٢ جرام × ١٠ أكياس"
drag, startPoint x: 1191, startPoint y: 152, endPoint x: 764, endPoint y: 168, distance: 427.3
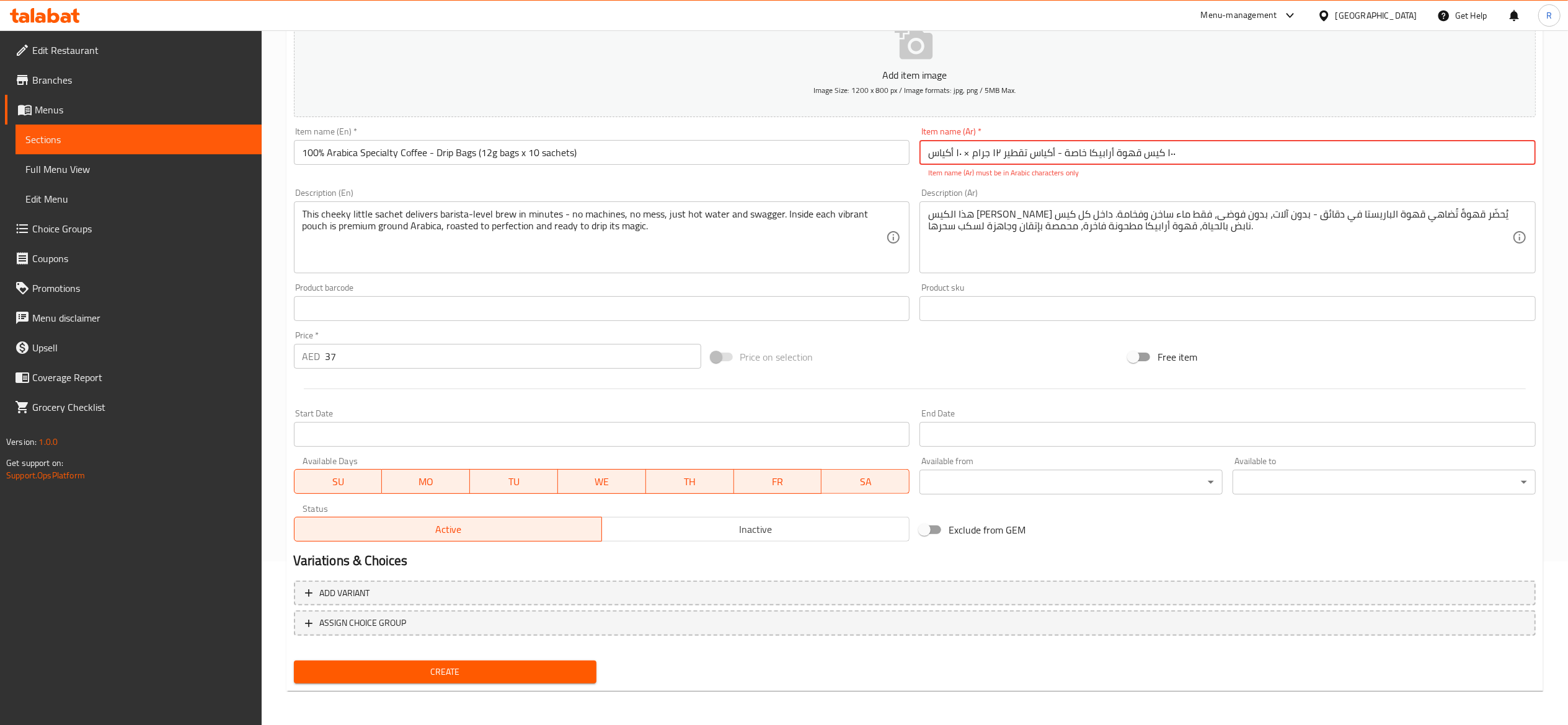
click at [764, 168] on div "Add item image Image Size: 1200 x 800 px / Image formats: jpg, png / 5MB Max. I…" at bounding box center [914, 272] width 1252 height 548
click at [1175, 171] on p "Item name (Ar) must be in Arabic characters only" at bounding box center [1227, 173] width 599 height 11
drag, startPoint x: 1193, startPoint y: 151, endPoint x: 1069, endPoint y: 135, distance: 125.0
click at [1069, 135] on div "Item name (Ar)   * ١٠٠ كيس قهوة أرابيكا خاصة - أكياس تقطير ١٢ جرام × ١٠ أكياس I…" at bounding box center [1227, 152] width 616 height 51
click at [1175, 155] on input "١٠٠ كيس قهوة أرابيكا خاصة - أكياس تقطير ١٢ جرام × ١٠ أكياس" at bounding box center [1227, 152] width 616 height 25
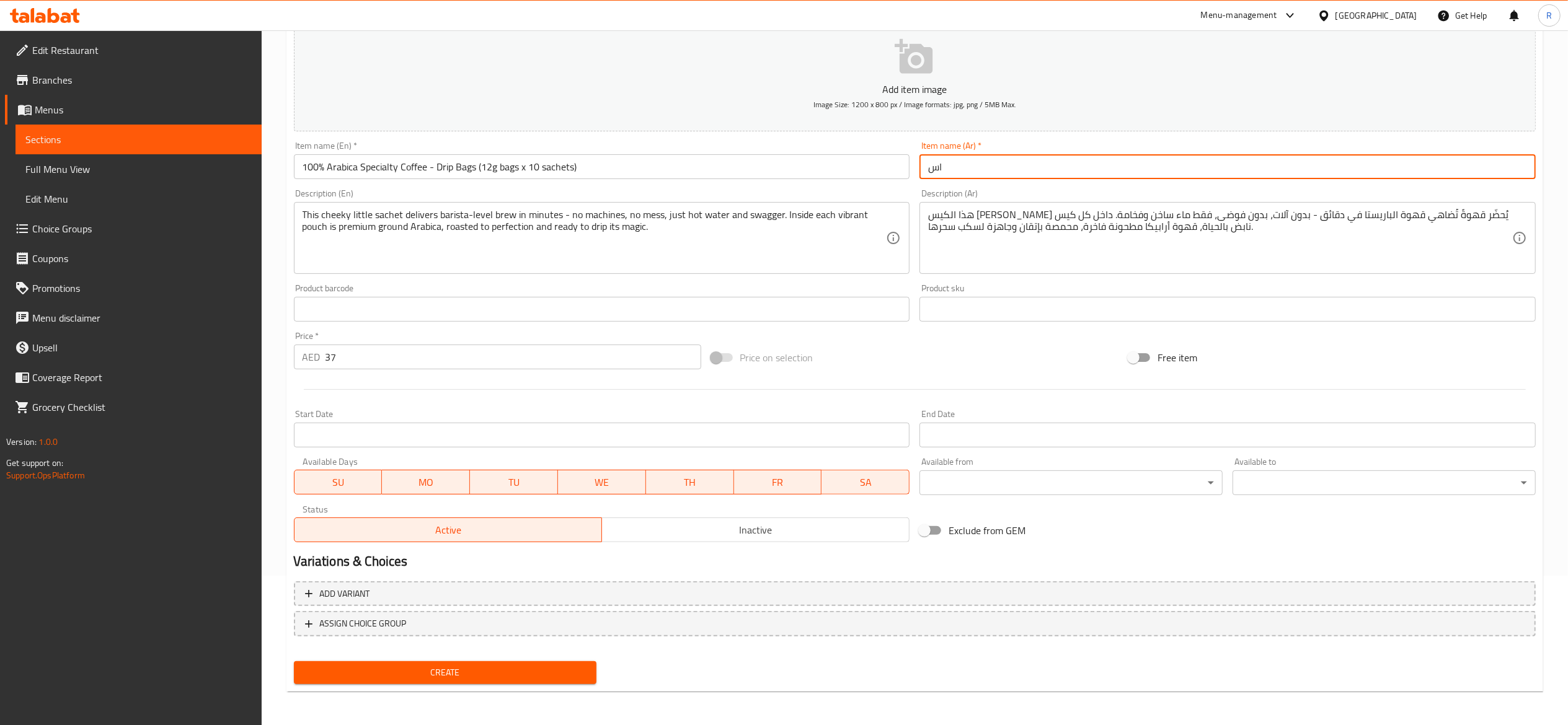
type input "س"
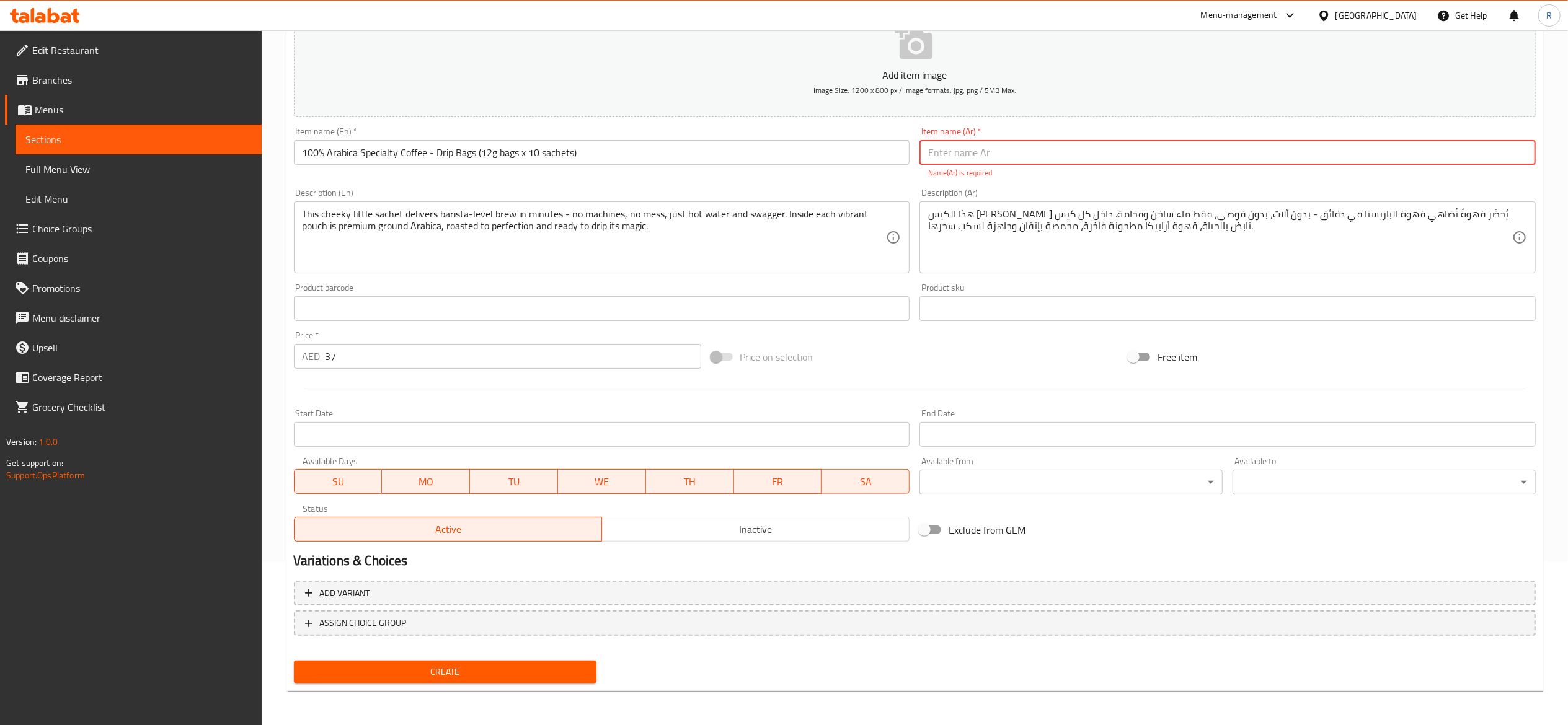
paste input "100 كيس قهوة أرابيكا خاصة بالتنقيط، 12 جرام، 10 أكياس"
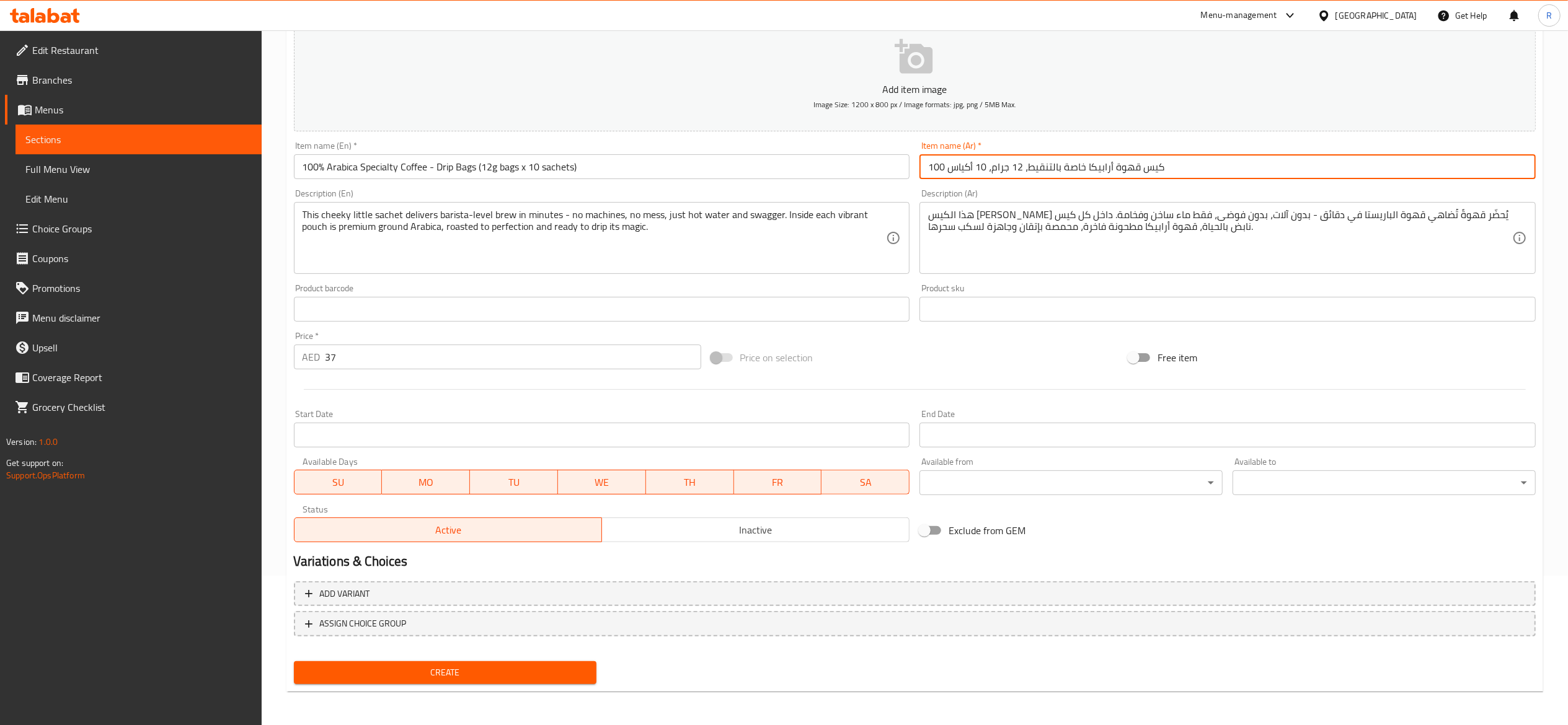
click at [1096, 269] on div "هذا الكيس الصغير الأنيق يُحضّر قهوةً تُضاهي قهوة الباريستا في دقائق - بدون آلات…" at bounding box center [1227, 238] width 616 height 72
drag, startPoint x: 1179, startPoint y: 166, endPoint x: 776, endPoint y: 151, distance: 403.3
click at [776, 151] on div "Add item image Image Size: 1200 x 800 px / Image formats: jpg, png / 5MB Max. I…" at bounding box center [914, 280] width 1252 height 534
paste input "أكياس قهوة أرابيكا ١٠٠٪؜ خاصة بالتنقيط، ١٢ جرام، ١٠"
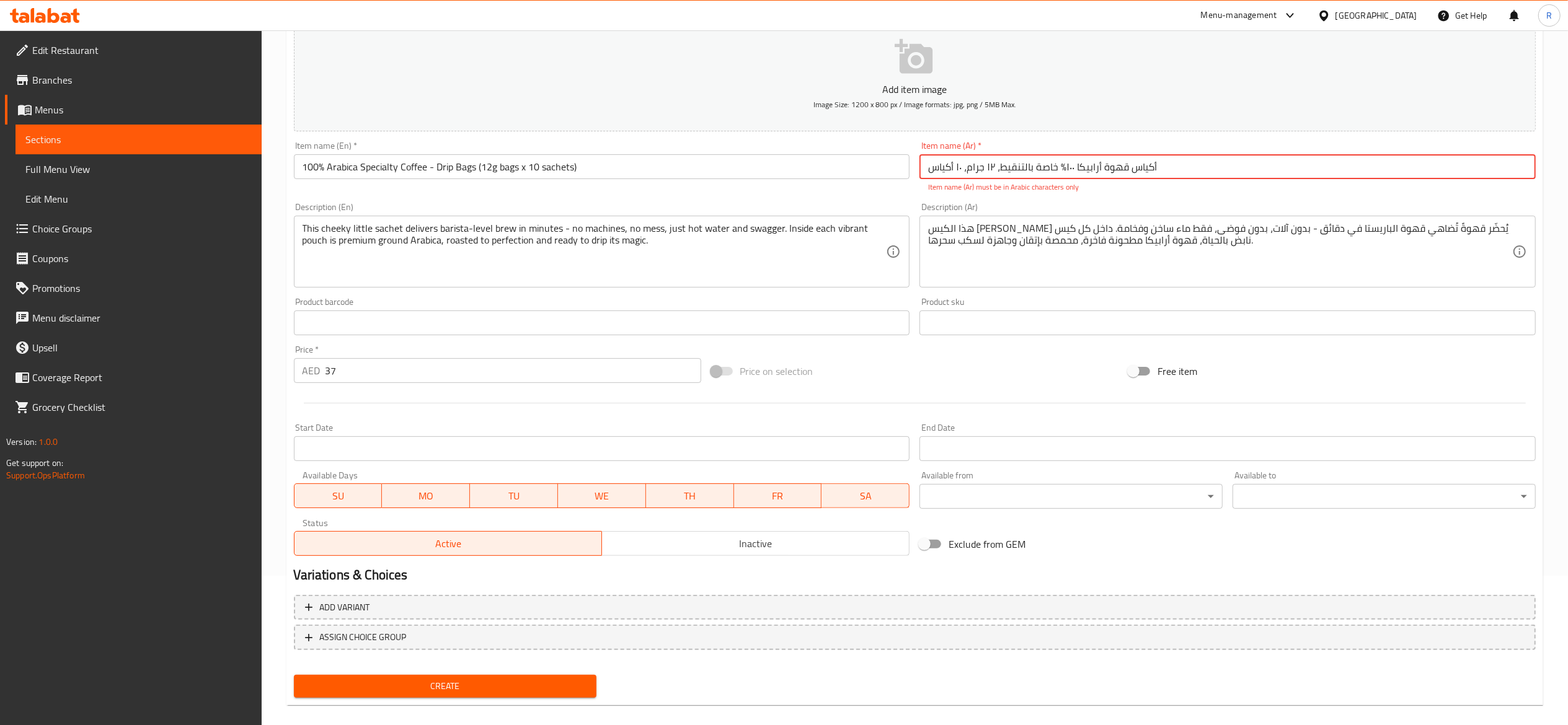
click at [1057, 168] on input "أكياس قهوة أرابيكا ١٠٠٪؜ خاصة بالتنقيط، ١٢ جرام، ١٠ أكياس" at bounding box center [1227, 166] width 616 height 25
click at [1057, 168] on input "أكياس قهوة أرابيكا ١٠٠٪؜ اصة بالتنقيط، ١٢ جرام، ١٠ أكياس" at bounding box center [1227, 166] width 616 height 25
drag, startPoint x: 1183, startPoint y: 174, endPoint x: 783, endPoint y: 158, distance: 400.3
click at [783, 158] on div "Add item image Image Size: 1200 x 800 px / Image formats: jpg, png / 5MB Max. I…" at bounding box center [914, 287] width 1252 height 548
paste input "ربية ١٠٠٪؜ خ"
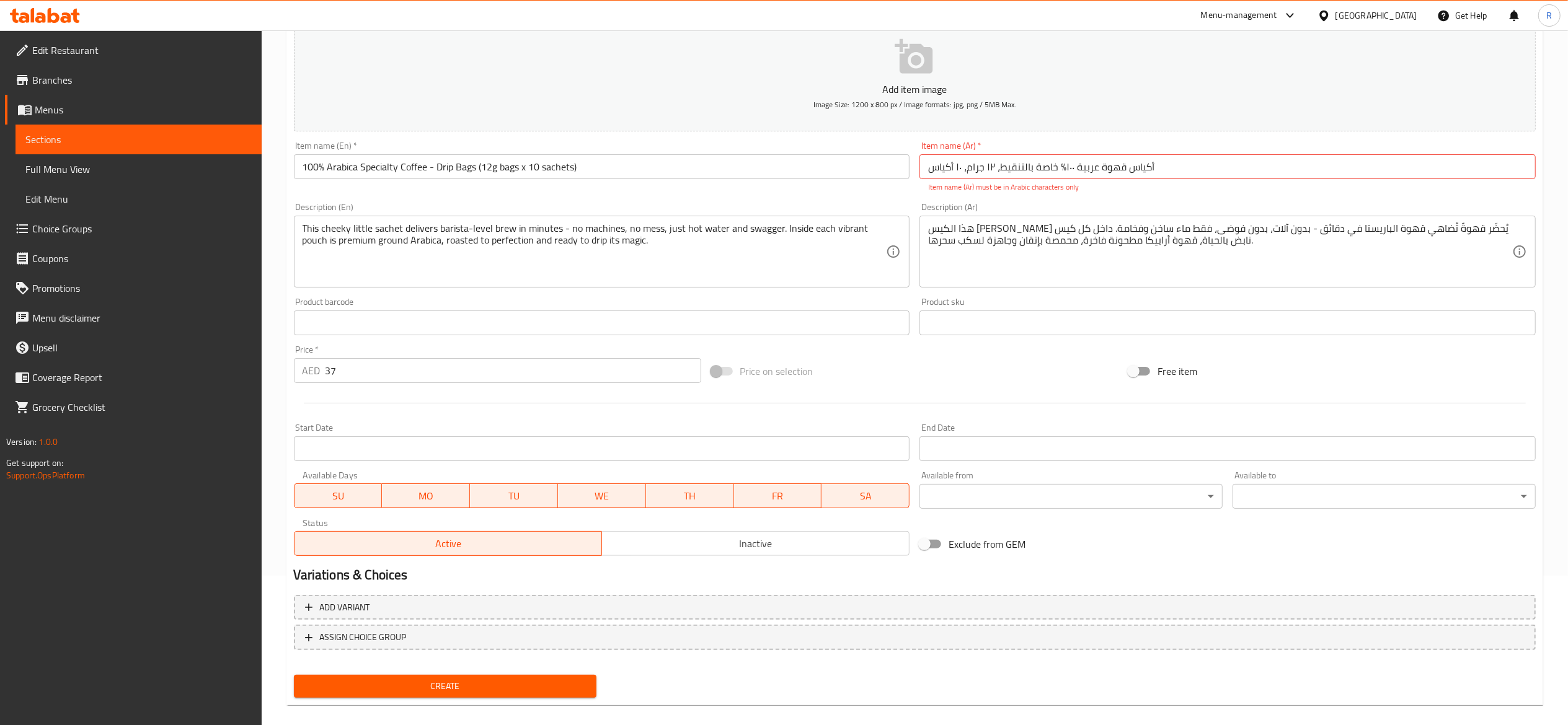
click at [1135, 195] on div "Item name (Ar)   * أكياس قهوة عربية ١٠٠٪؜ خاصة بالتنقيط، ١٢ جرام، ١٠ أكياس Item…" at bounding box center [1227, 167] width 626 height 62
drag, startPoint x: 1173, startPoint y: 168, endPoint x: 762, endPoint y: 147, distance: 411.5
click at [762, 147] on div "Add item image Image Size: 1200 x 800 px / Image formats: jpg, png / 5MB Max. I…" at bounding box center [914, 287] width 1252 height 548
paste input "100 كيس قهوة أرابيكا خاصة بالتنقيط، 12 جرامًا × 10"
click at [994, 285] on div "هذا الكيس الصغير الأنيق يُحضّر قهوةً تُضاهي قهوة الباريستا في دقائق - بدون آلات…" at bounding box center [1227, 252] width 616 height 72
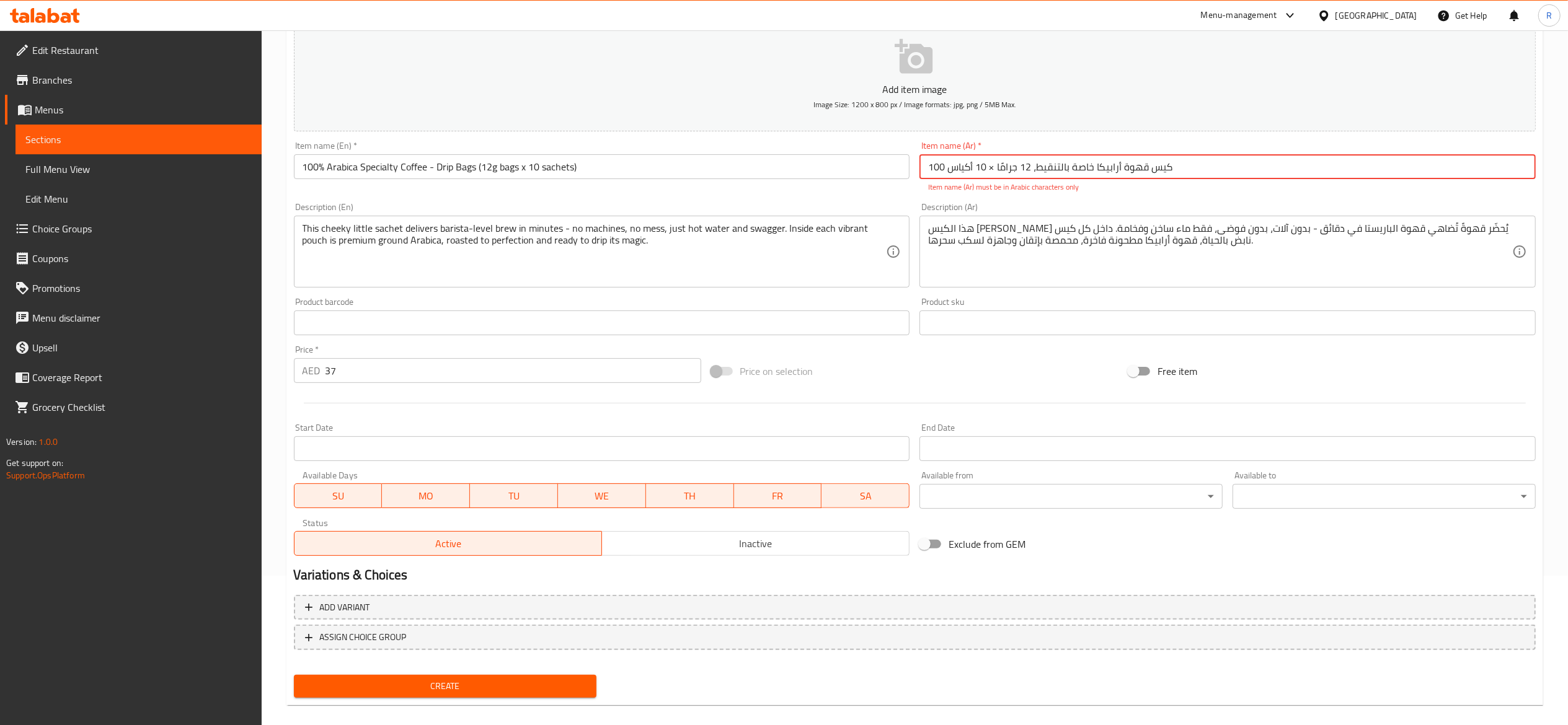
drag, startPoint x: 1189, startPoint y: 165, endPoint x: 673, endPoint y: 176, distance: 516.1
click at [673, 176] on div "Add item image Image Size: 1200 x 800 px / Image formats: jpg, png / 5MB Max. I…" at bounding box center [914, 287] width 1252 height 548
paste input "،"
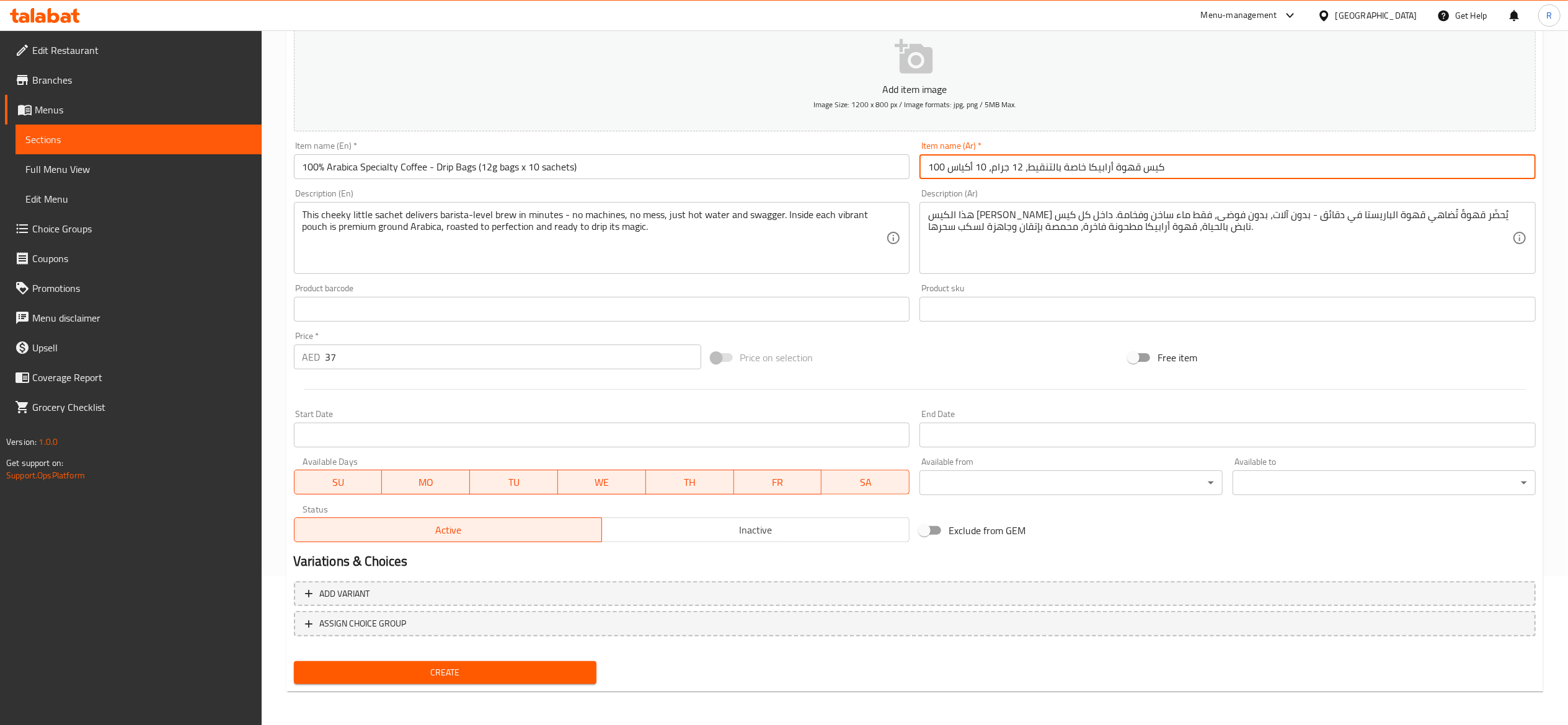
type input "100 كيس قهوة أرابيكا خاصة بالتنقيط، 12 جرام، 10 أكياس"
click at [548, 543] on span "Create" at bounding box center [445, 673] width 283 height 15
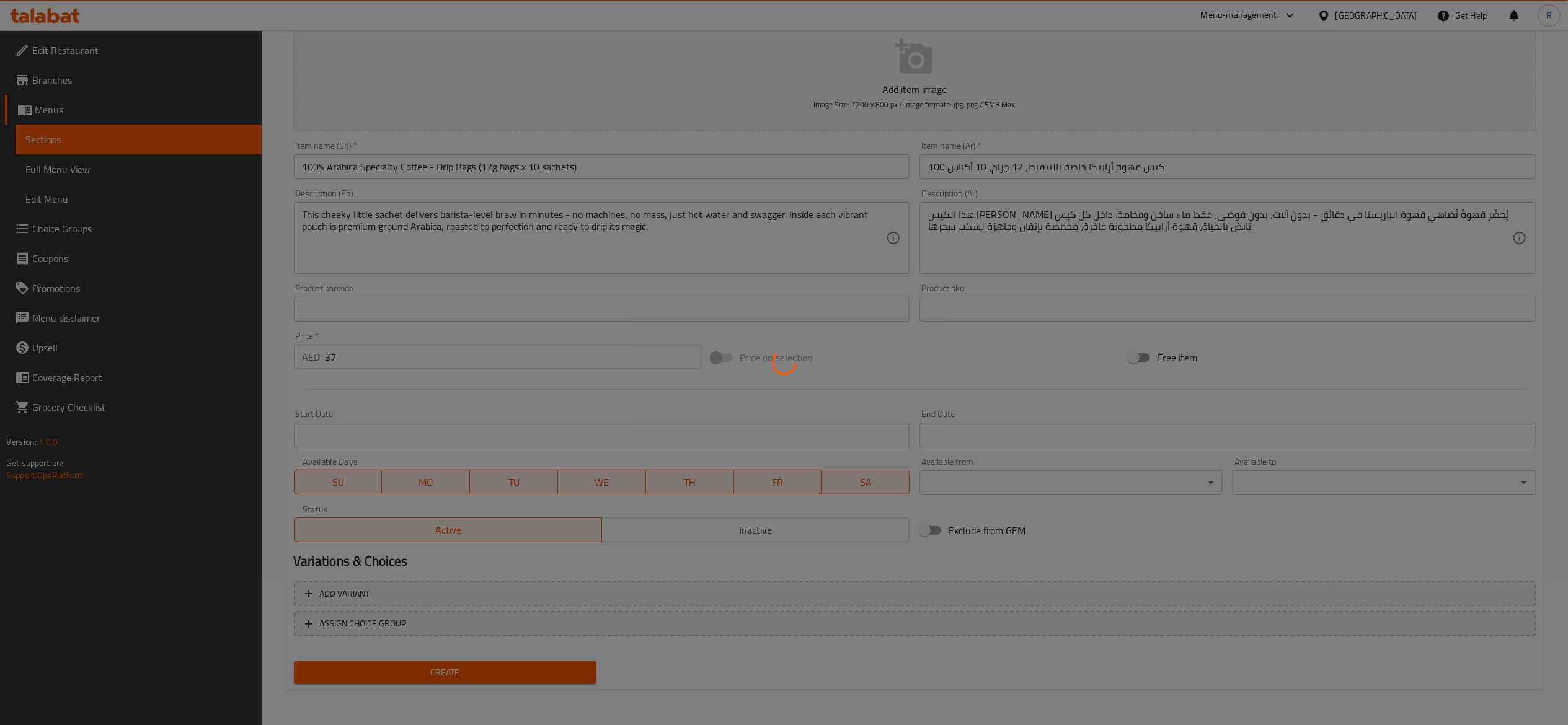
type input "0"
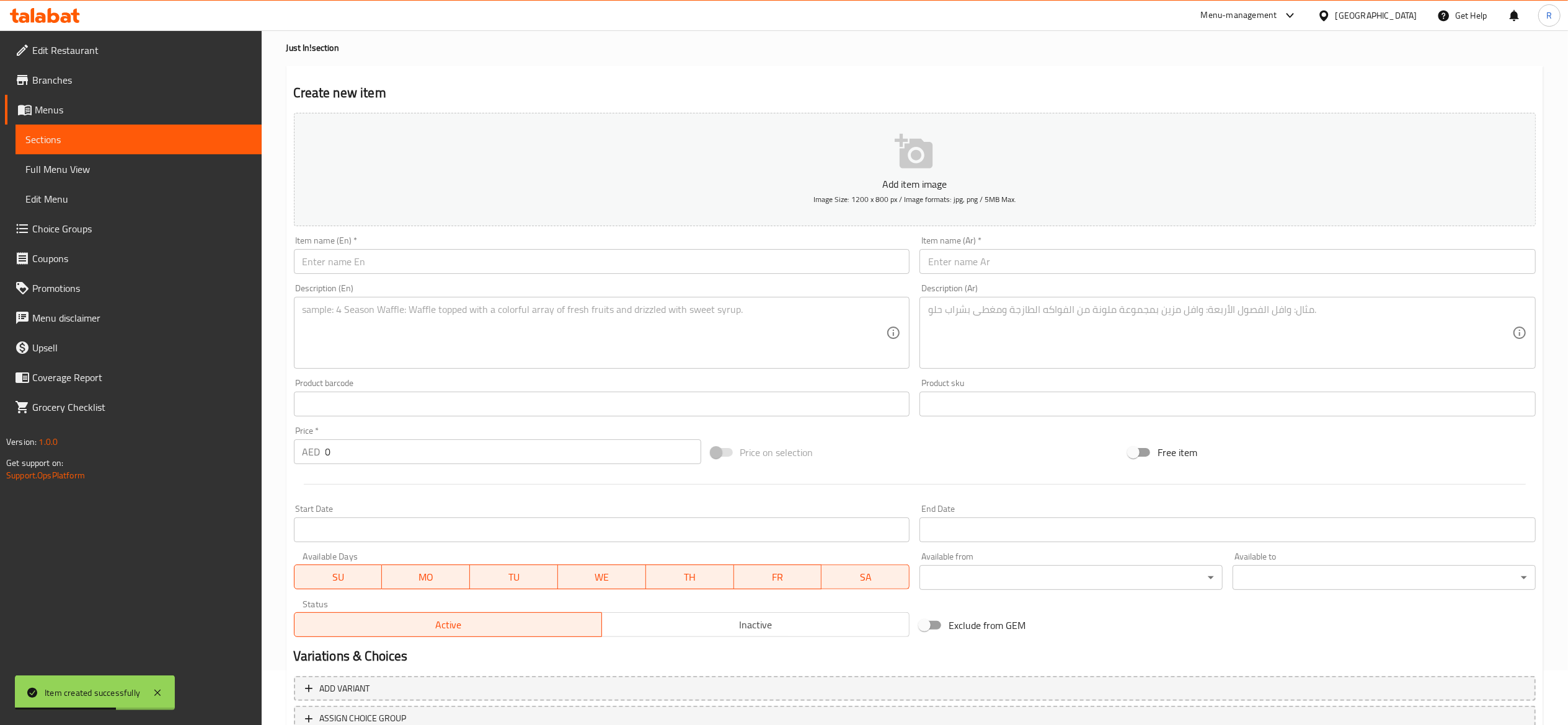
scroll to position [0, 0]
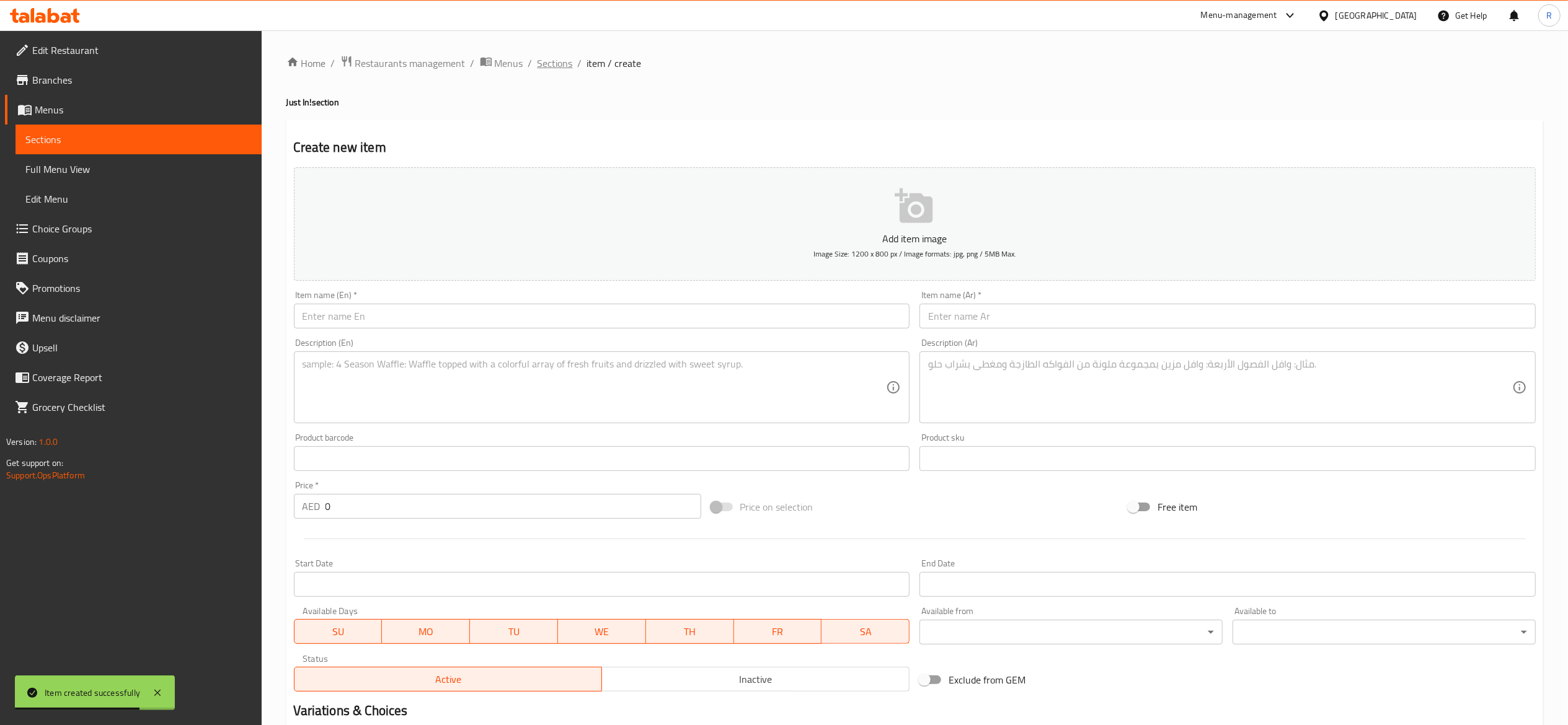
click at [553, 71] on span "Sections" at bounding box center [555, 63] width 35 height 15
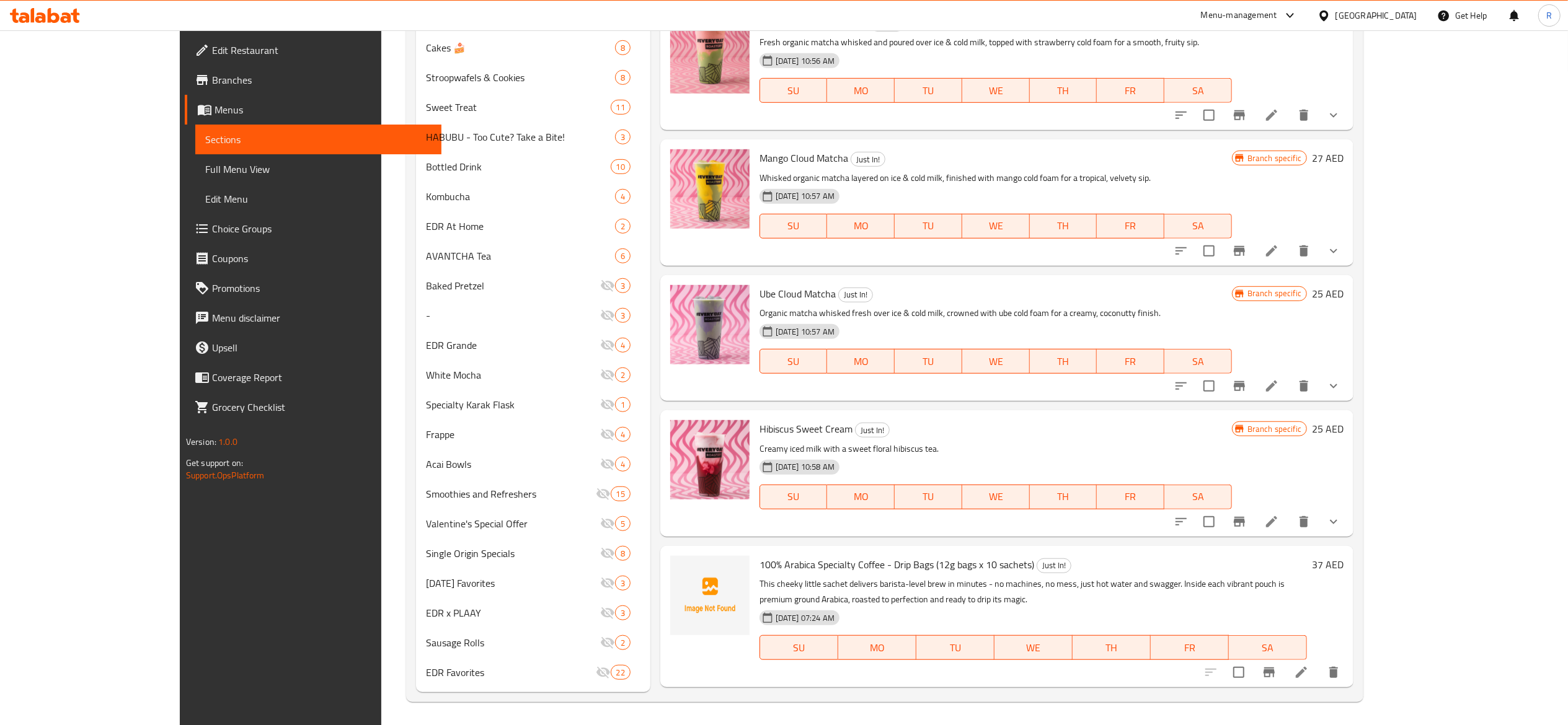
scroll to position [719, 0]
click at [682, 543] on icon "upload picture" at bounding box center [688, 571] width 13 height 11
click at [1175, 543] on icon at bounding box center [1302, 671] width 11 height 11
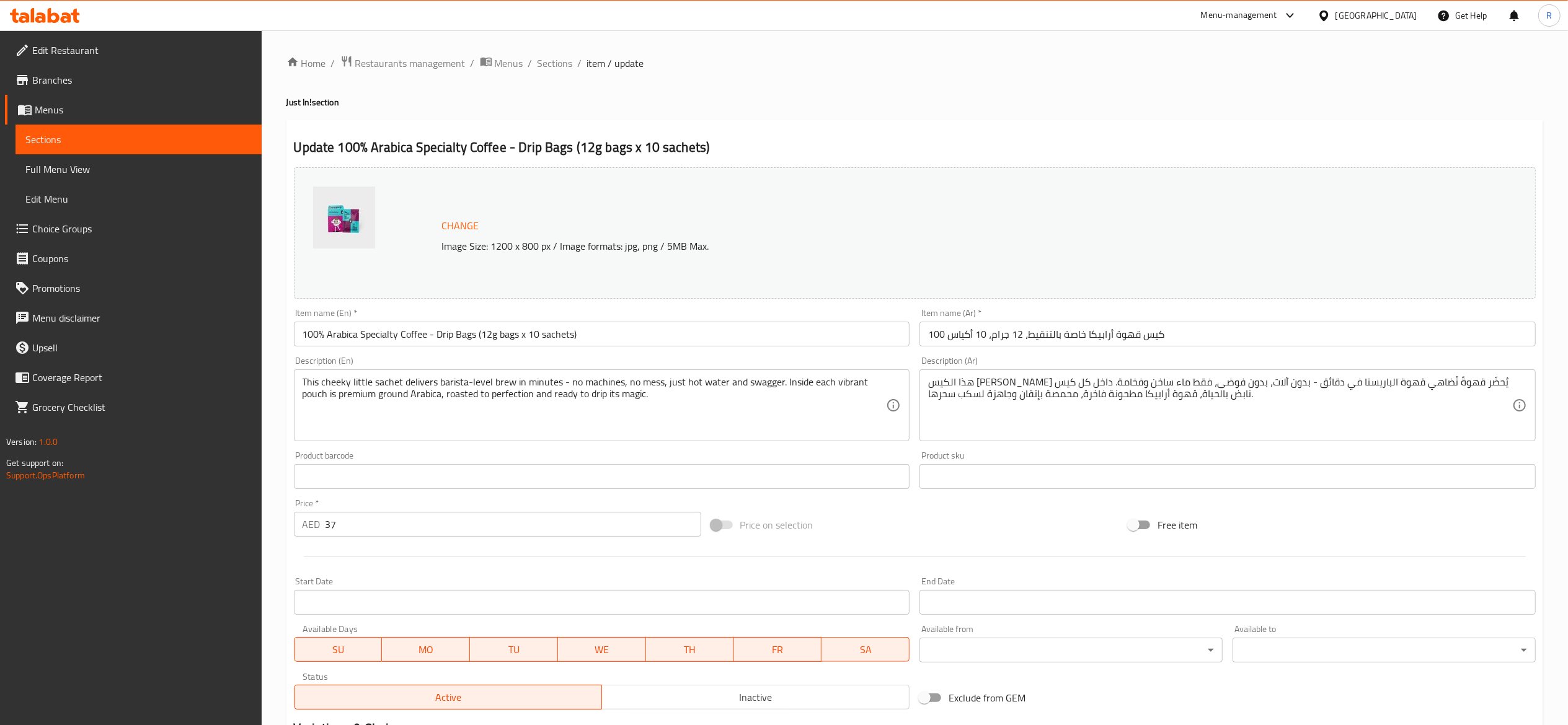
click at [462, 228] on span "Change" at bounding box center [460, 226] width 37 height 18
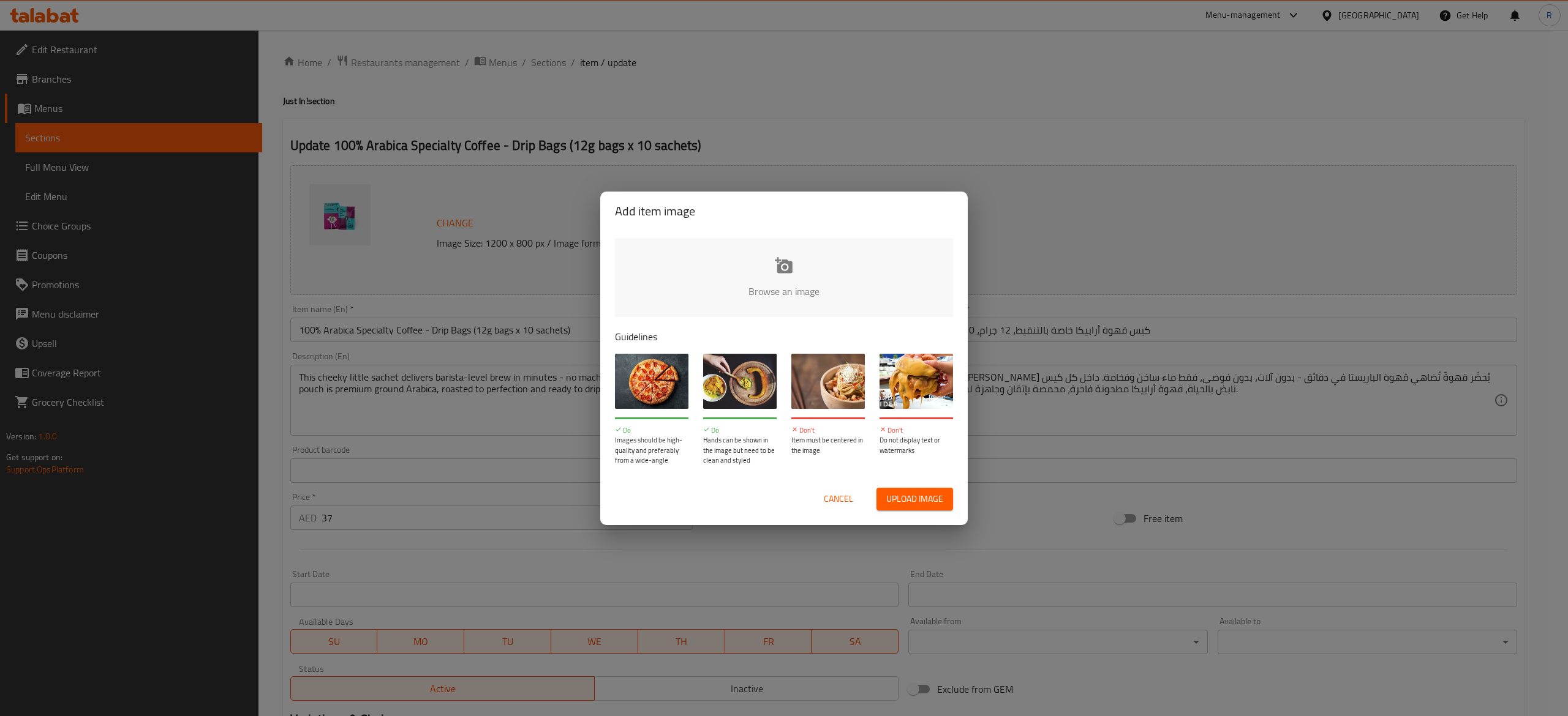
click at [786, 273] on input "file" at bounding box center [1198, 295] width 1166 height 114
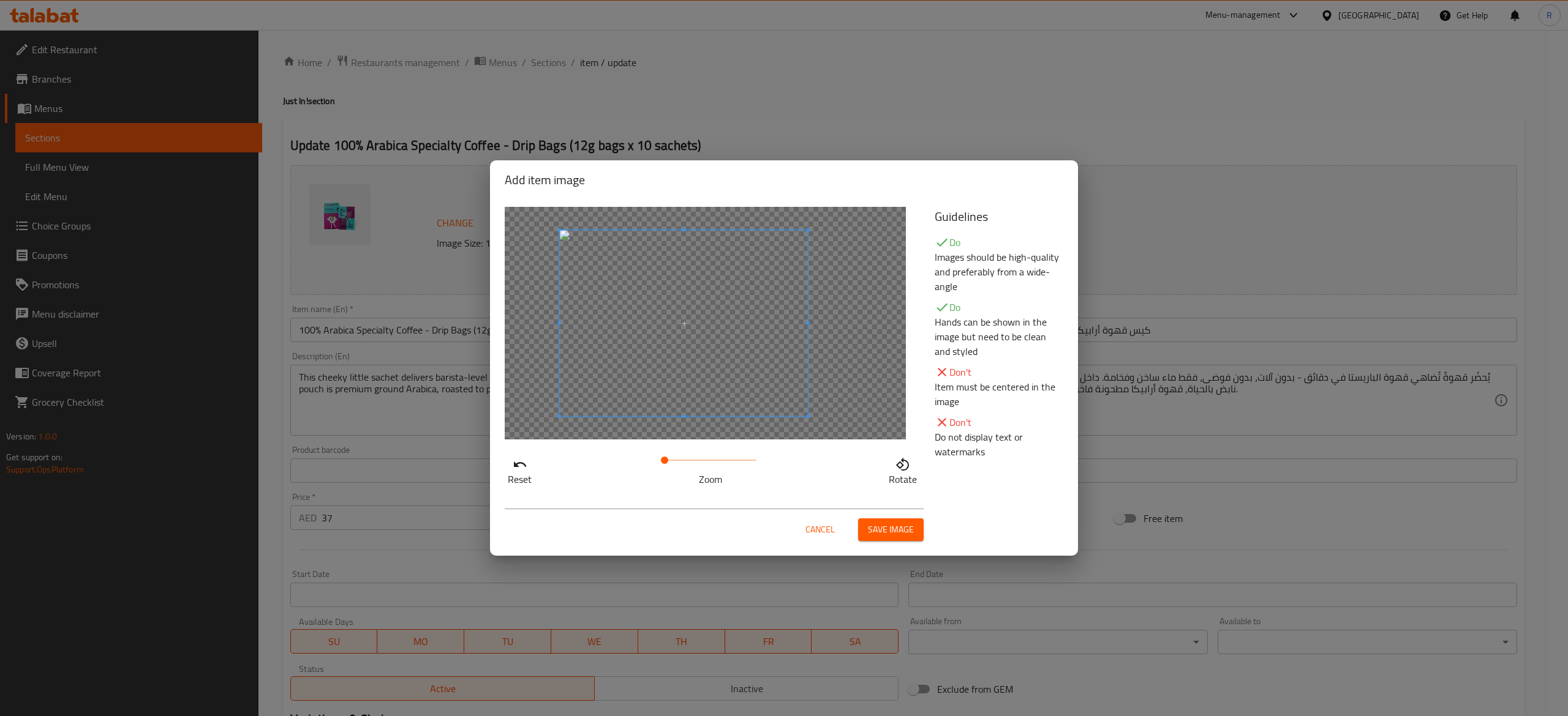
click at [787, 398] on span at bounding box center [684, 323] width 248 height 186
click at [590, 325] on div at bounding box center [705, 323] width 401 height 233
click at [704, 350] on span at bounding box center [689, 323] width 248 height 186
click at [887, 529] on span "Save image" at bounding box center [891, 530] width 46 height 15
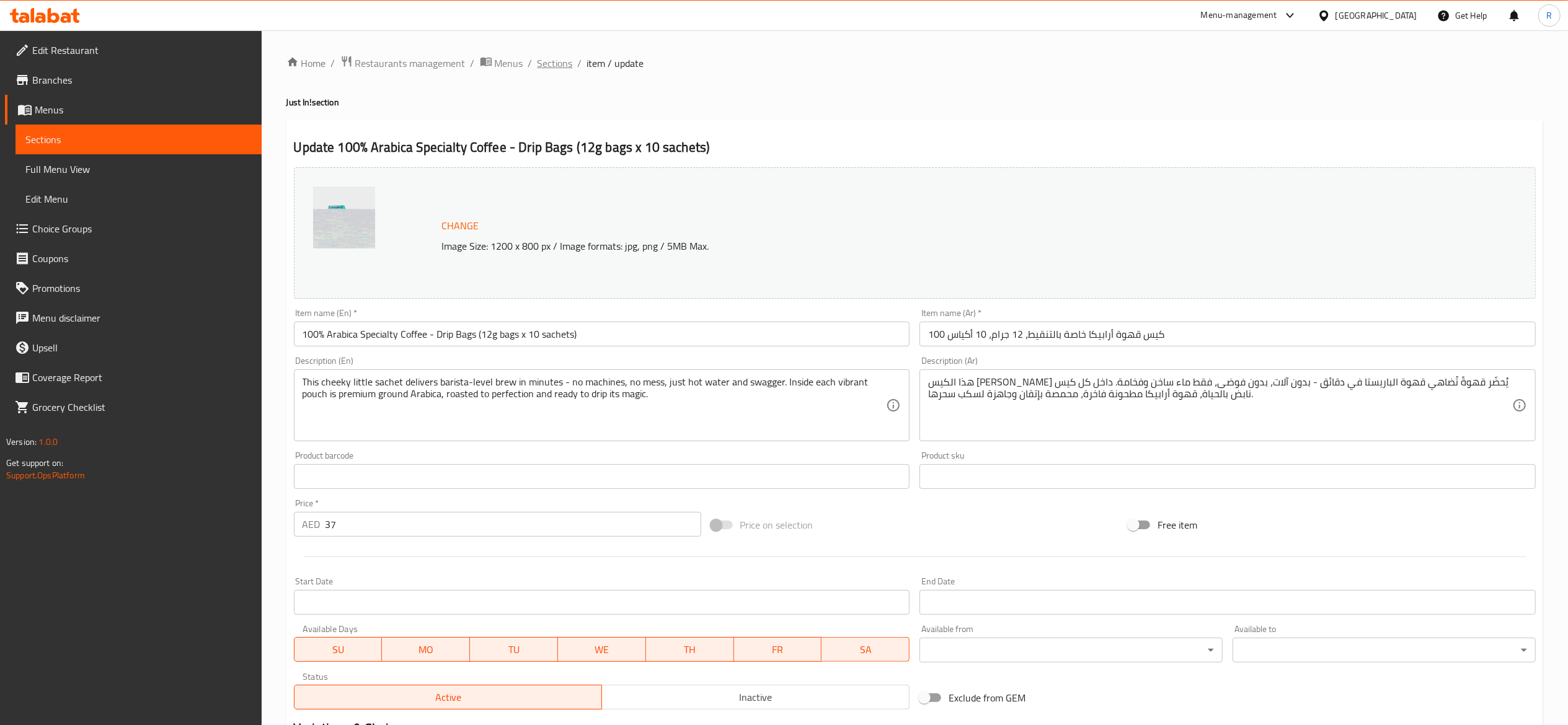
click at [553, 62] on span "Sections" at bounding box center [555, 63] width 35 height 15
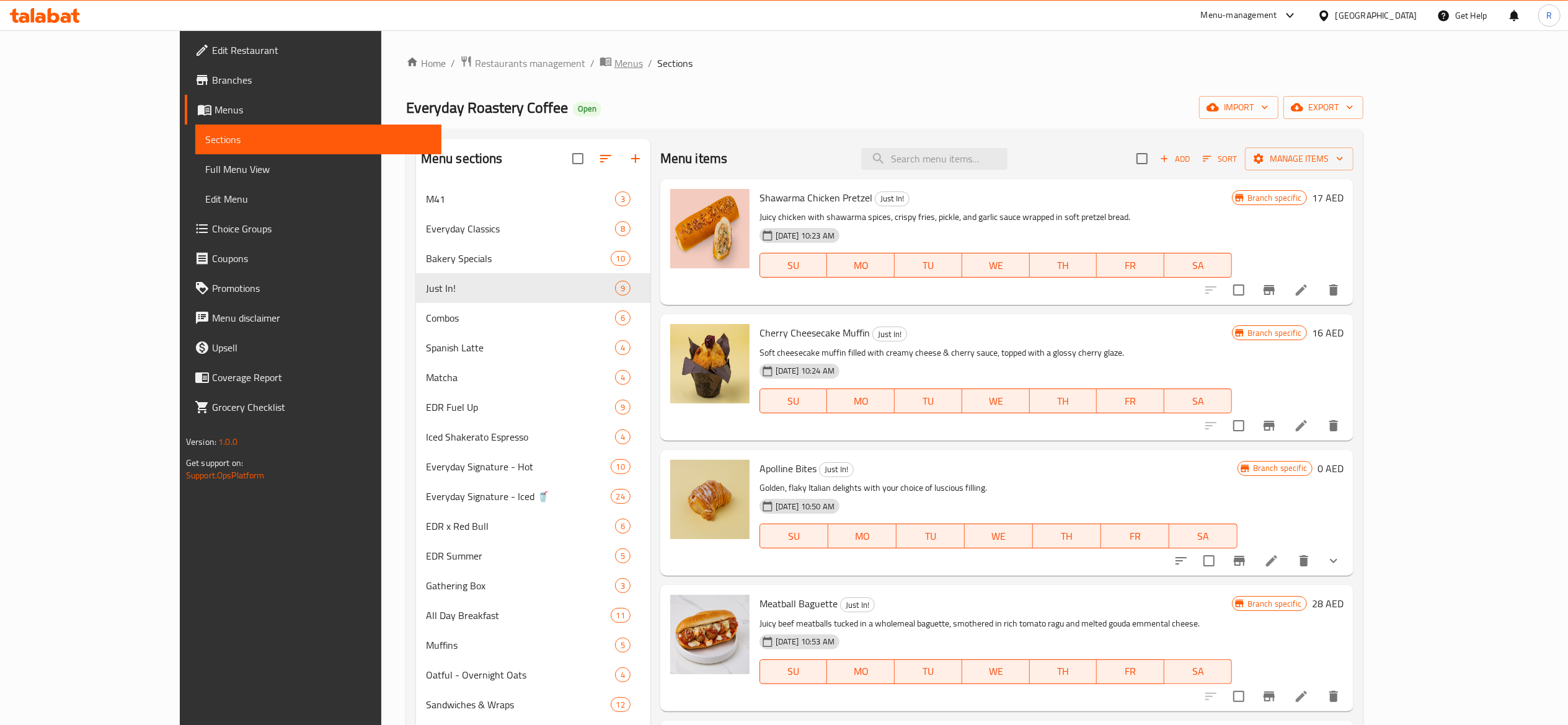
click at [614, 63] on span "Menus" at bounding box center [628, 63] width 29 height 15
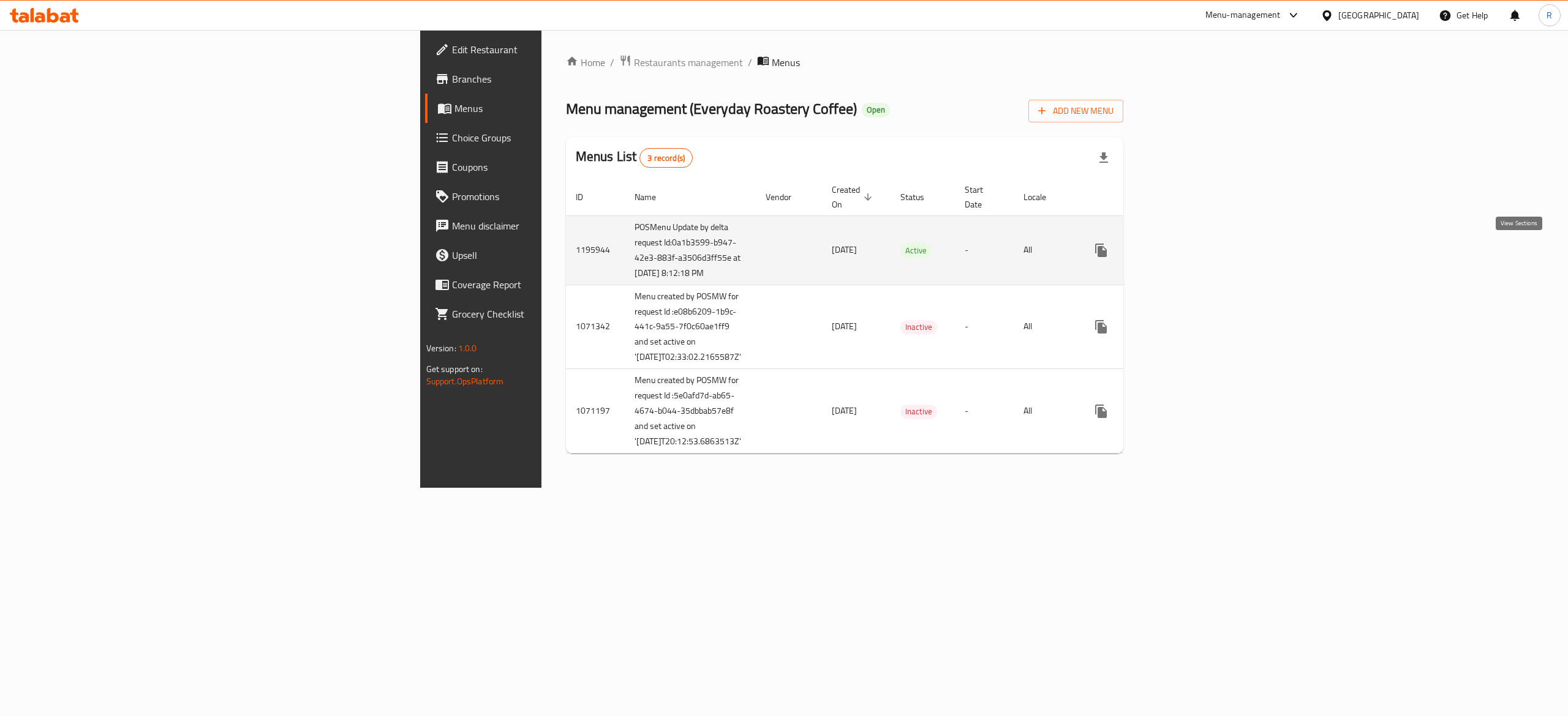
click at [1161, 251] on icon "enhanced table" at bounding box center [1190, 251] width 11 height 11
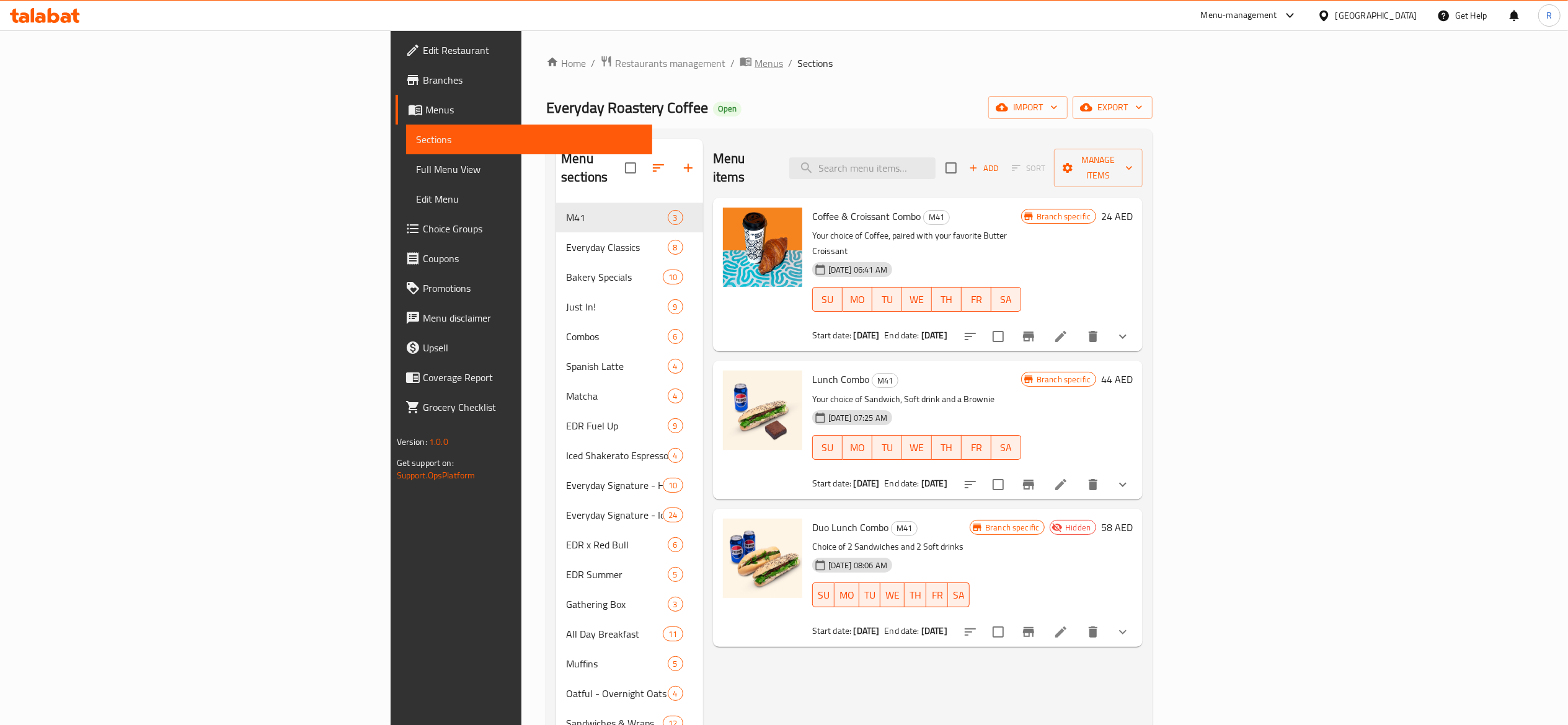
click at [755, 65] on span "Menus" at bounding box center [769, 63] width 29 height 15
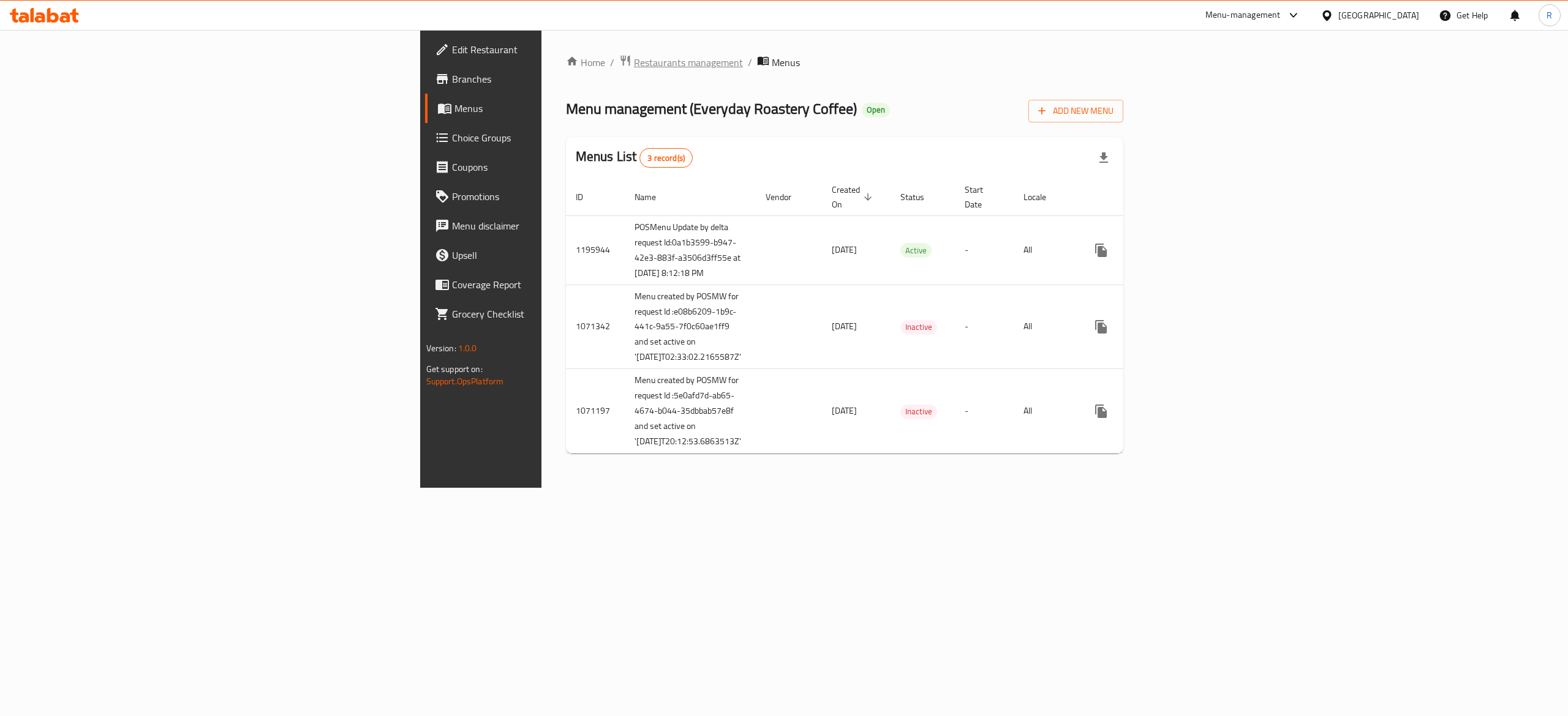
click at [634, 61] on span "Restaurants management" at bounding box center [688, 62] width 109 height 15
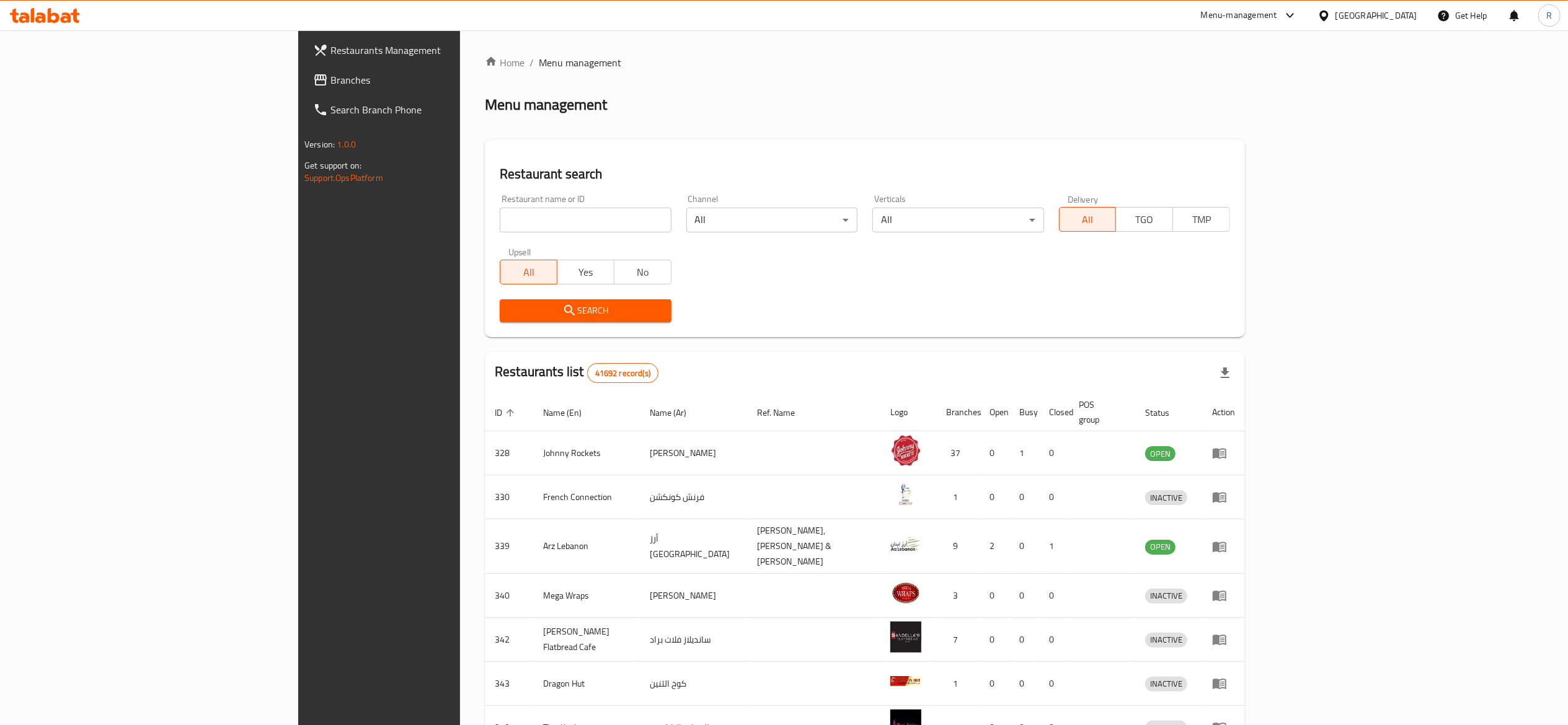
click at [500, 210] on input "search" at bounding box center [586, 219] width 171 height 25
type input "everyday roastery"
click button "Search" at bounding box center [586, 311] width 171 height 23
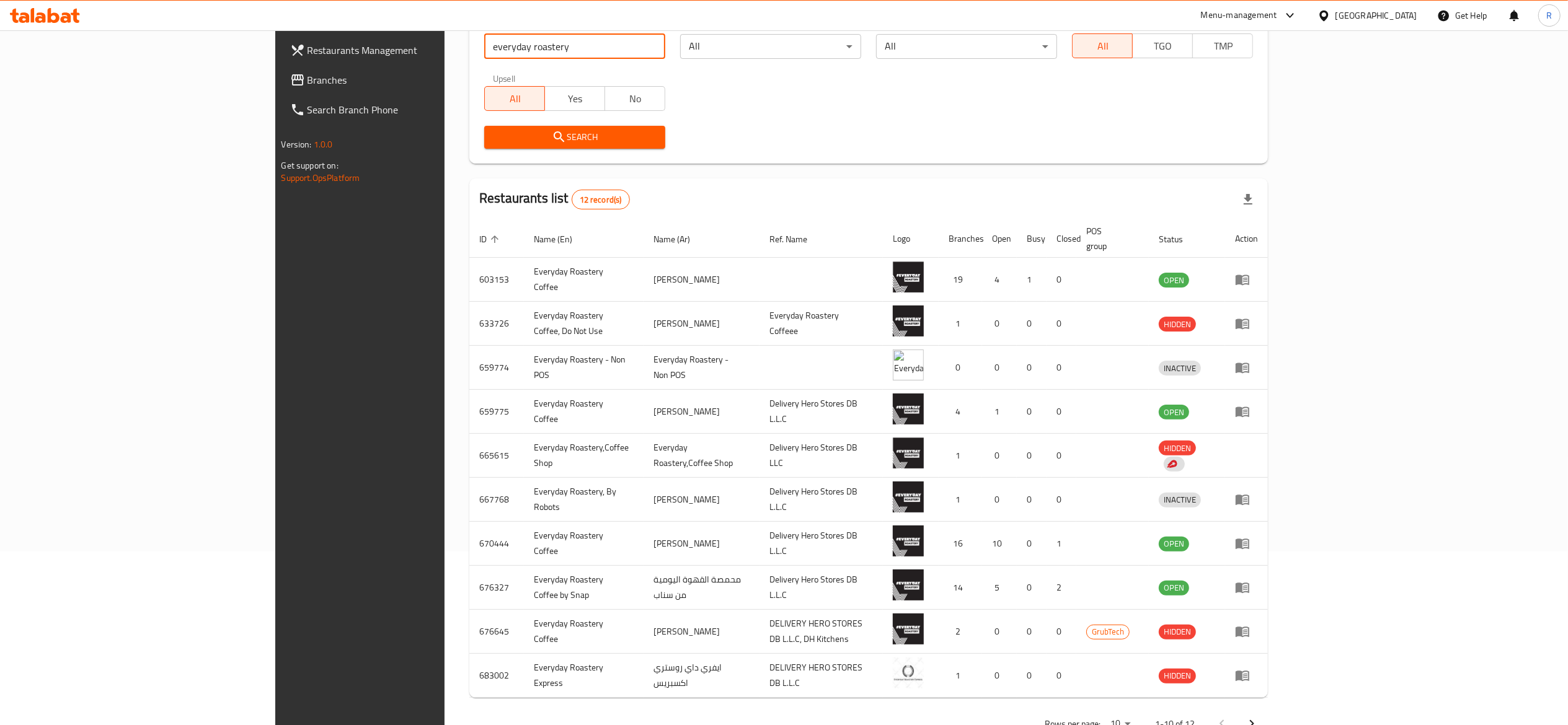
scroll to position [200, 0]
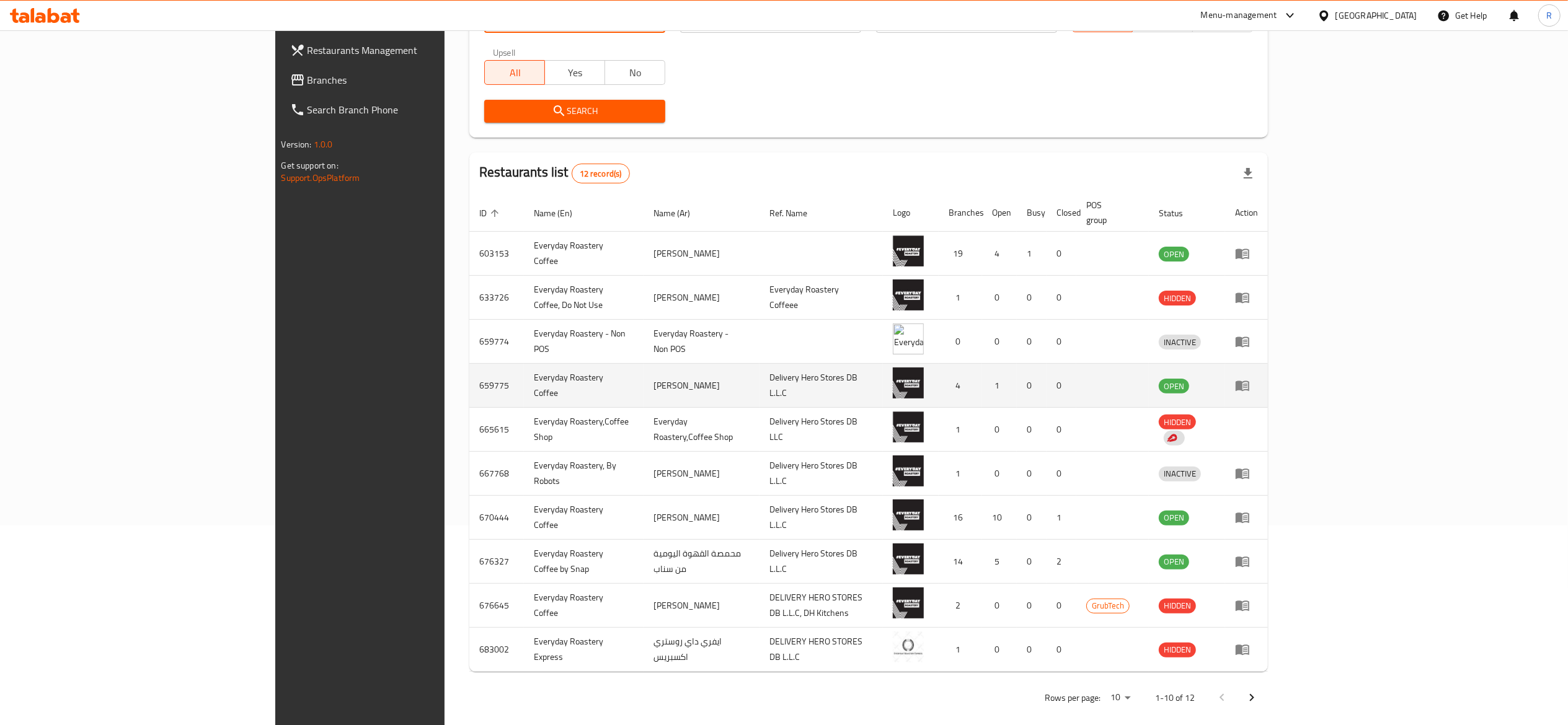
click at [1175, 379] on td "enhanced table" at bounding box center [1246, 386] width 43 height 44
click at [1175, 381] on icon "enhanced table" at bounding box center [1242, 386] width 13 height 11
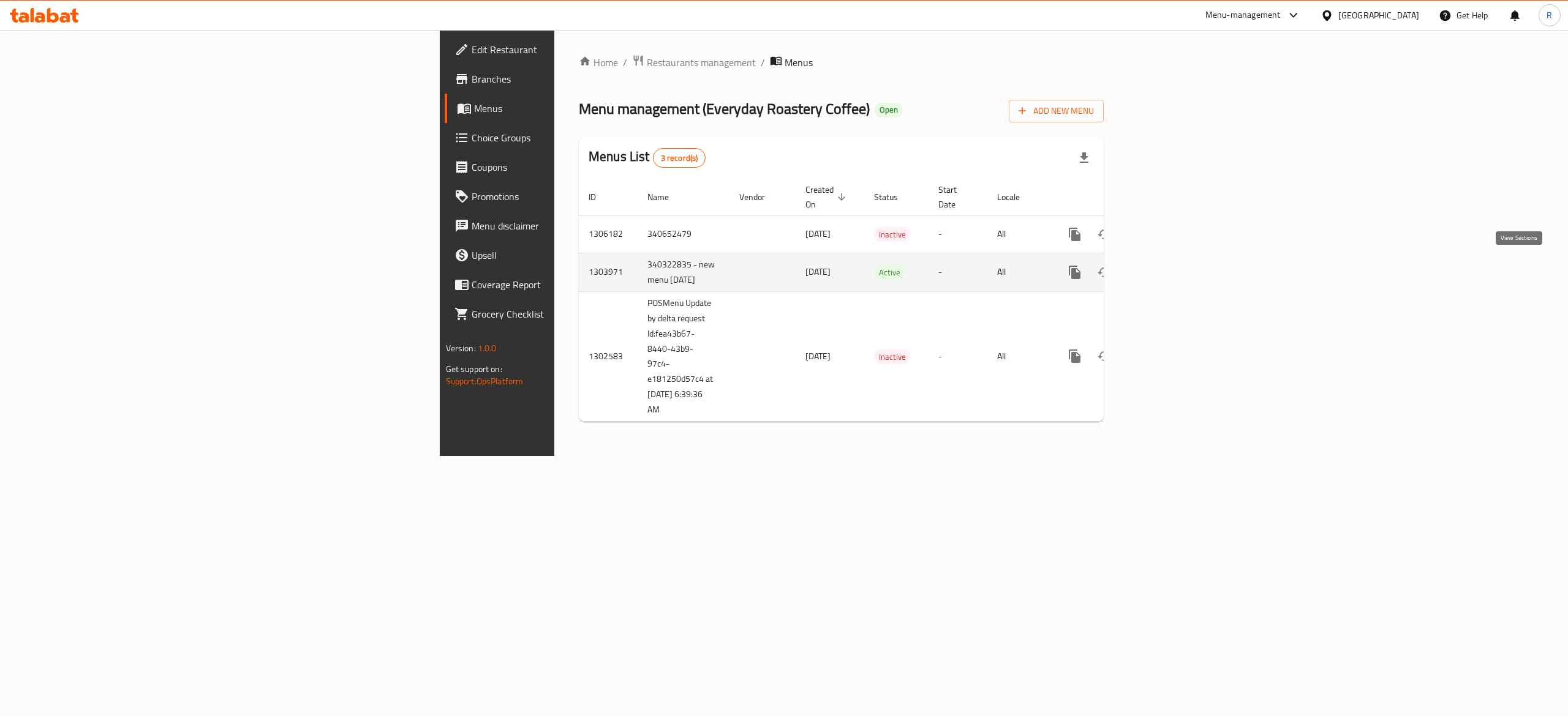
click at [1161, 274] on icon "enhanced table" at bounding box center [1163, 272] width 15 height 15
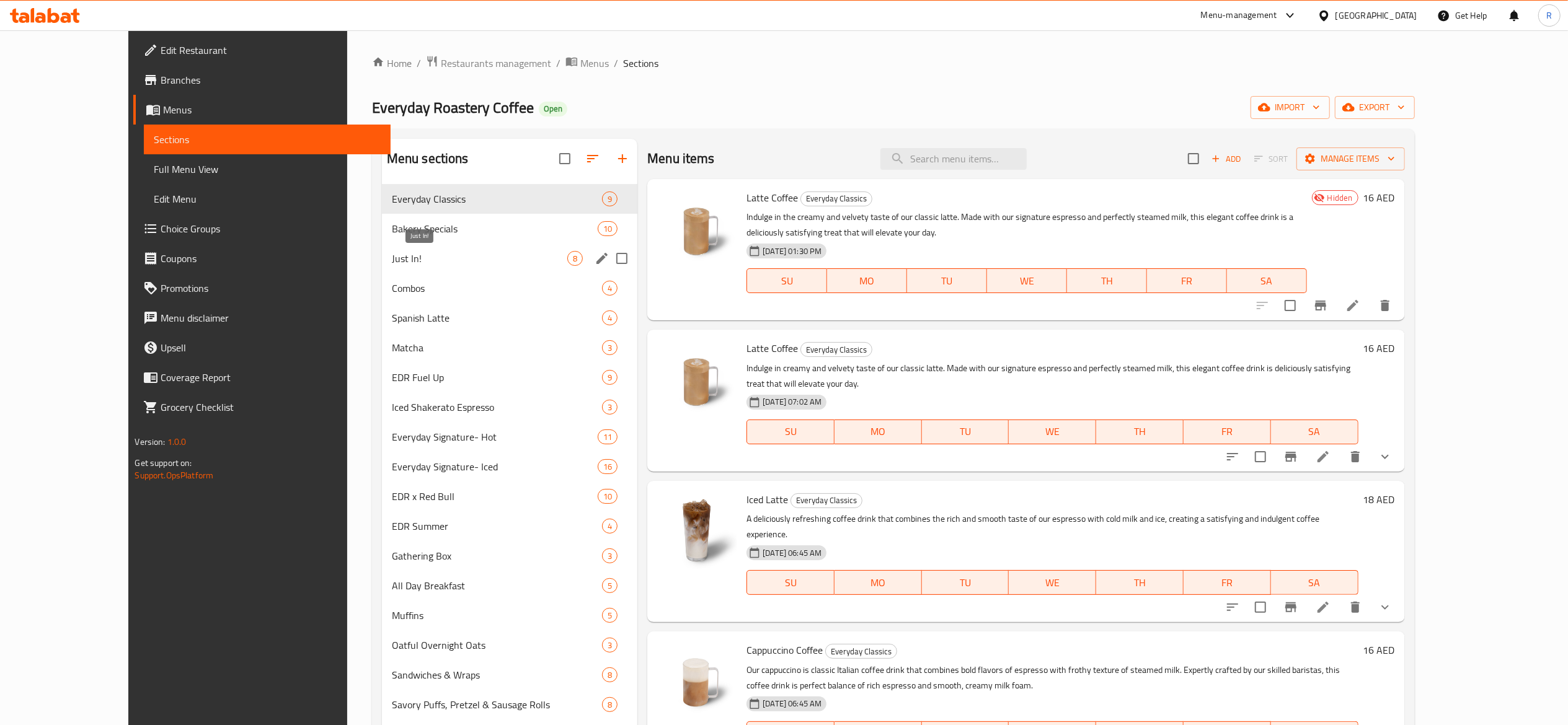
click at [398, 252] on span "Just In!" at bounding box center [480, 258] width 175 height 15
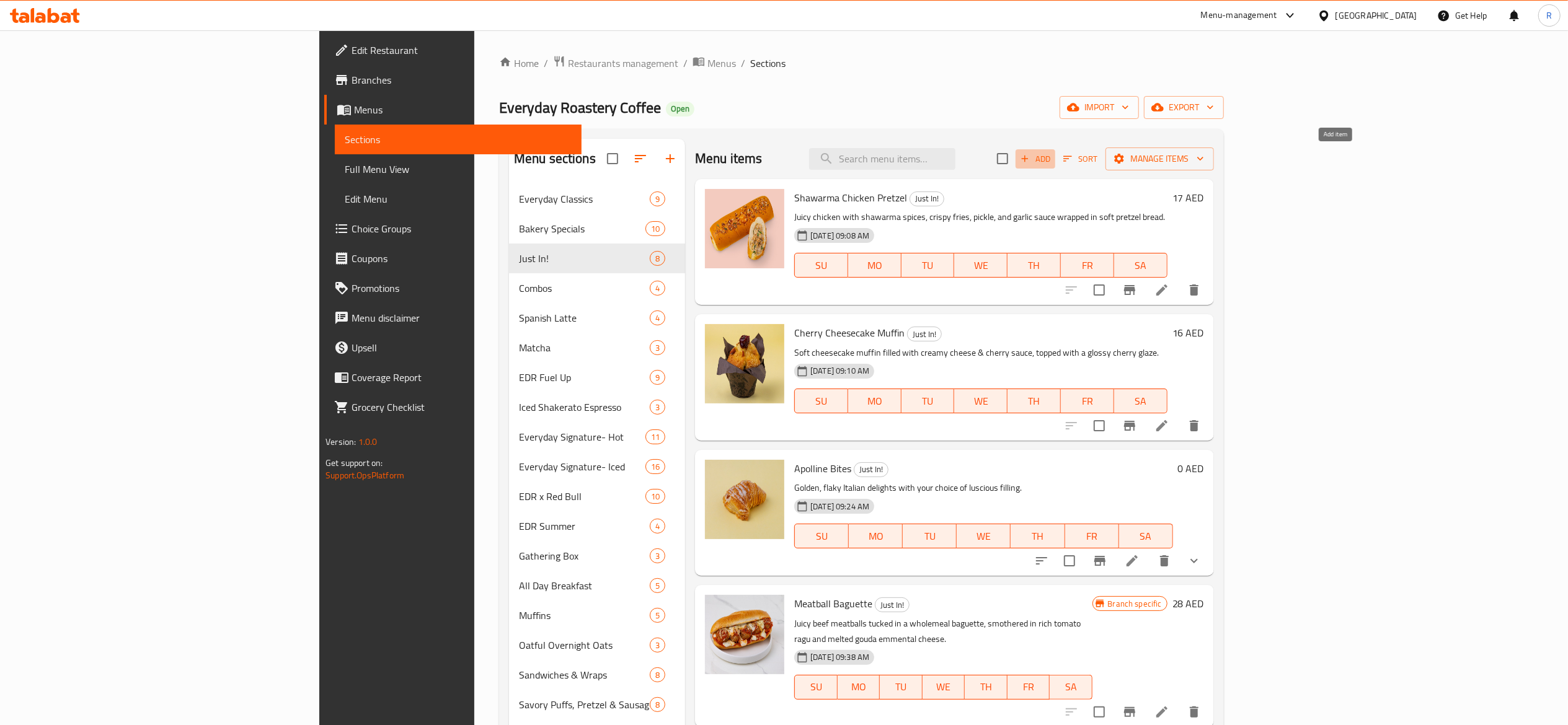
click at [1052, 161] on span "Add" at bounding box center [1035, 159] width 34 height 14
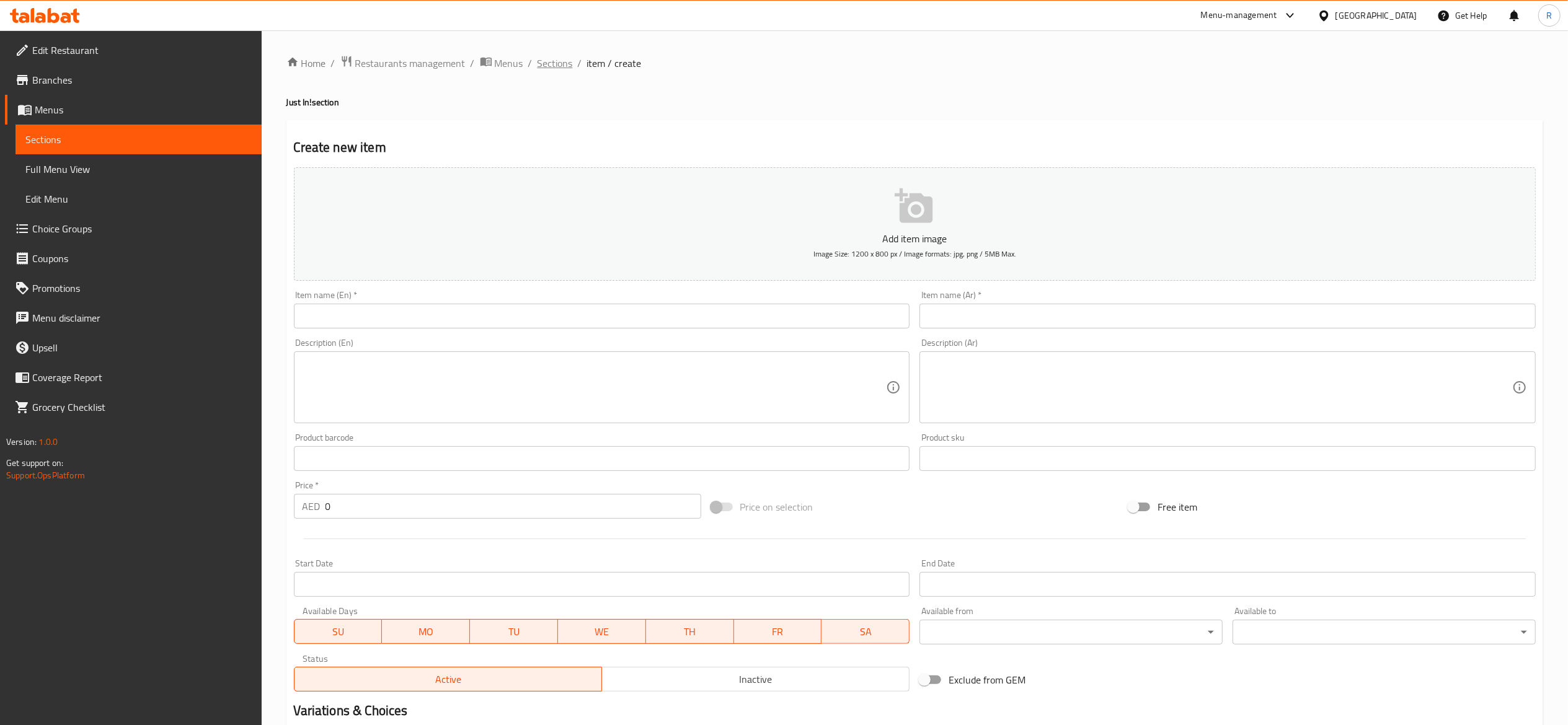
click at [547, 62] on span "Sections" at bounding box center [555, 63] width 35 height 15
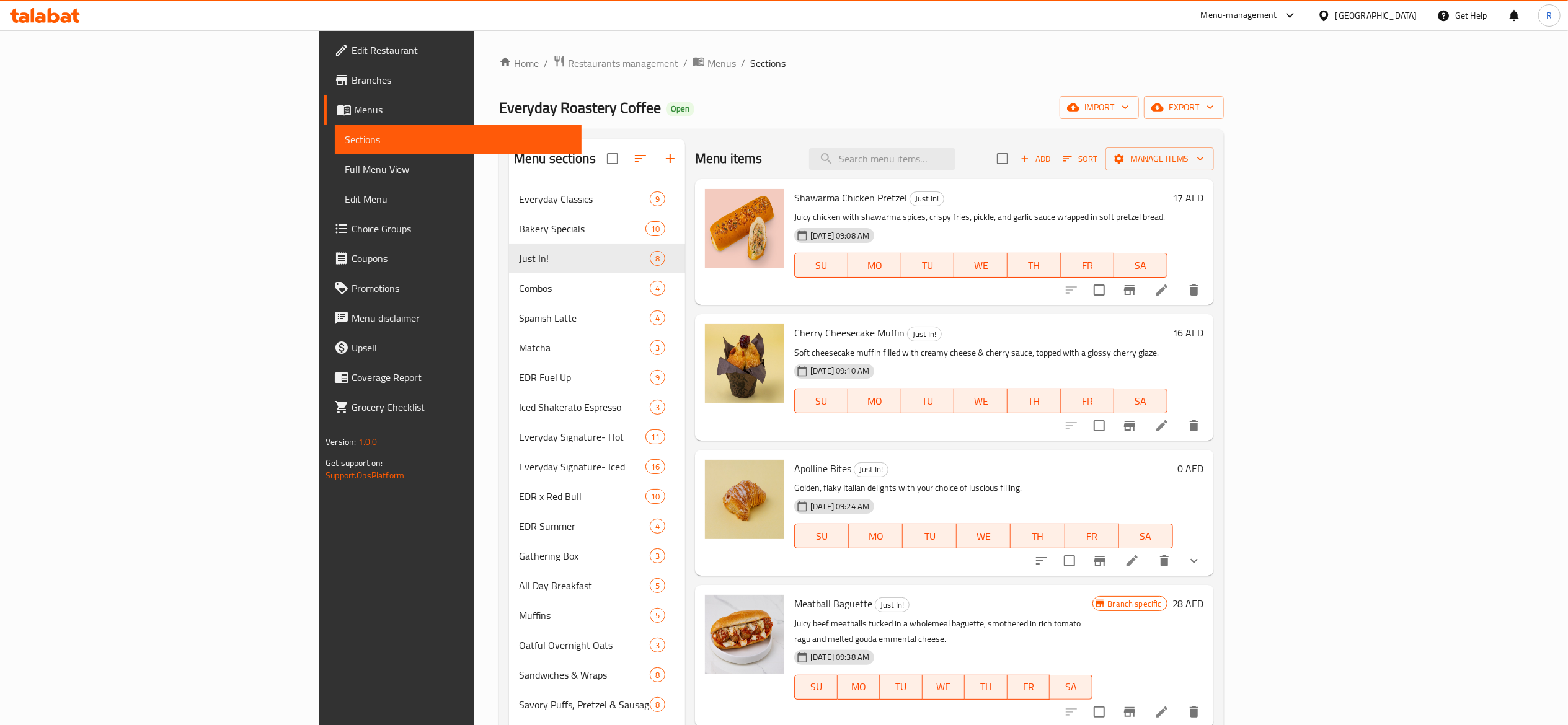
click at [708, 59] on span "Menus" at bounding box center [722, 63] width 29 height 15
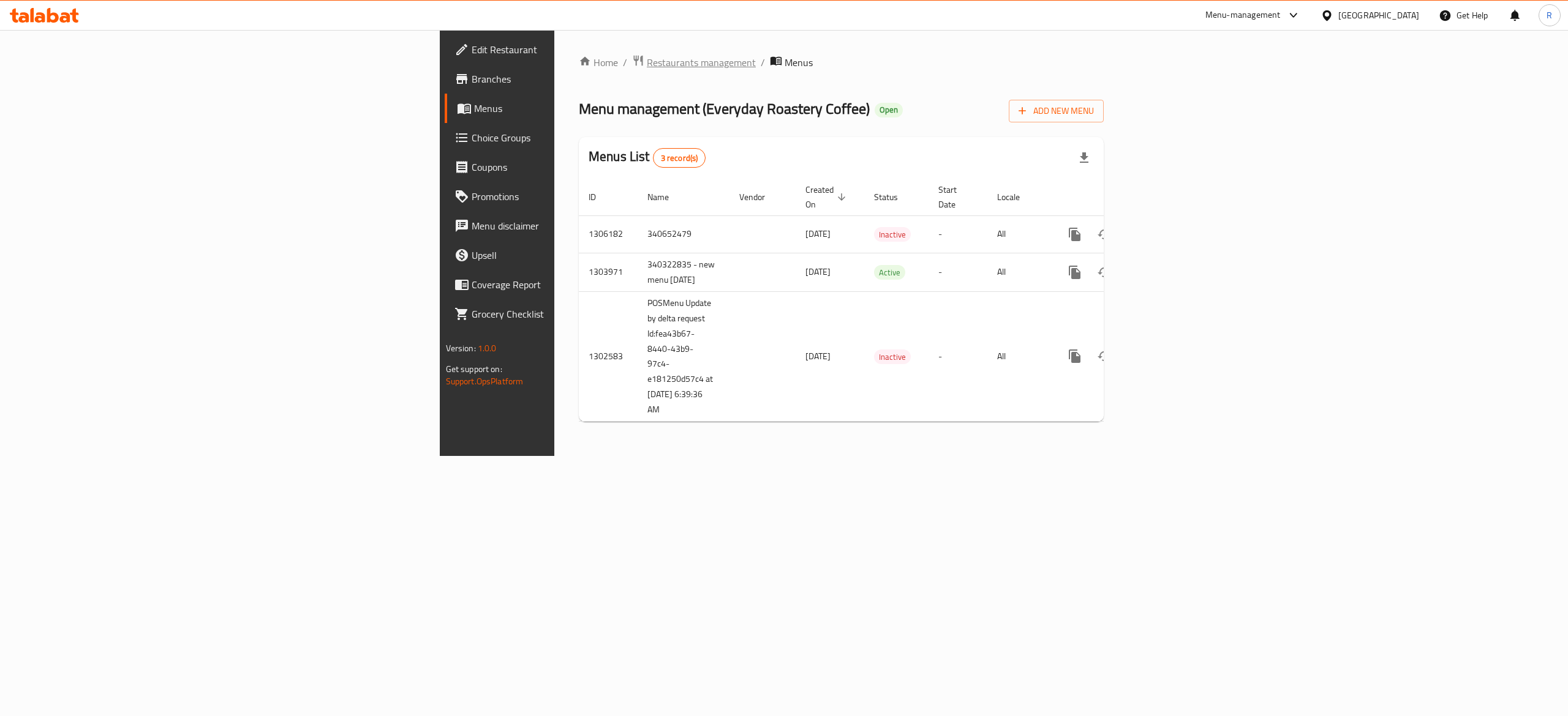
click at [647, 68] on span "Restaurants management" at bounding box center [701, 62] width 109 height 15
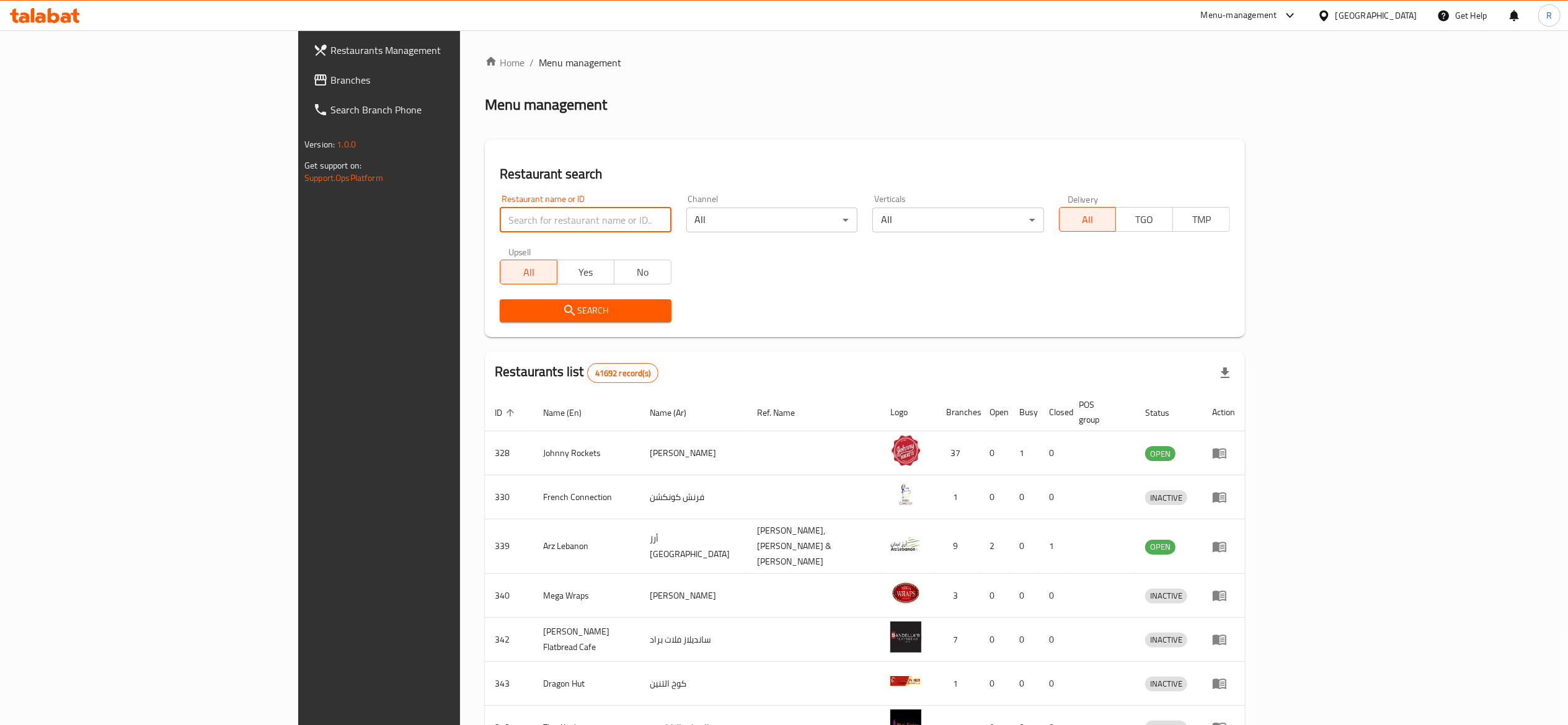
click at [500, 215] on input "search" at bounding box center [586, 219] width 171 height 25
type input "everyday roastery"
click button "Search" at bounding box center [586, 311] width 171 height 23
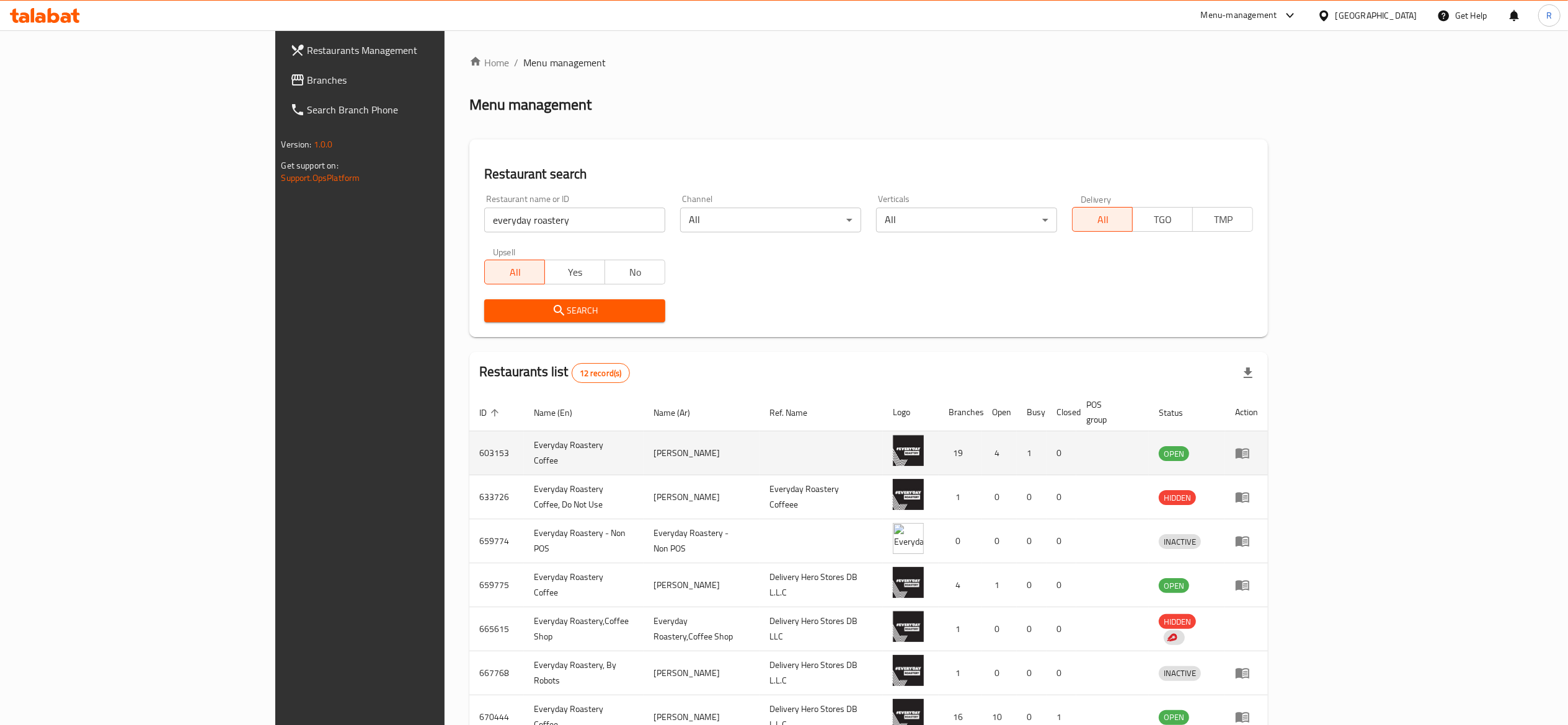
click at [1175, 446] on icon "enhanced table" at bounding box center [1242, 453] width 15 height 15
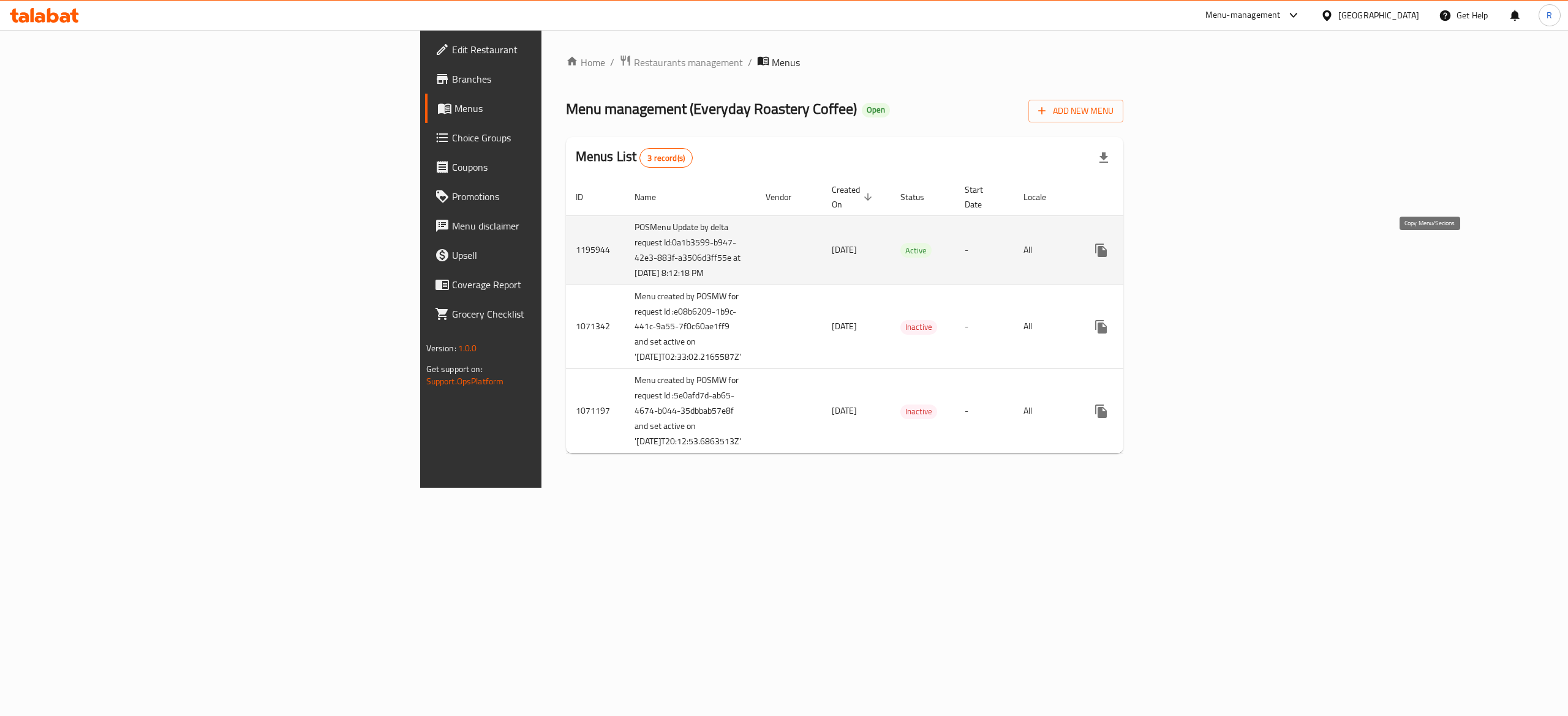
click at [1109, 251] on icon "more" at bounding box center [1101, 250] width 15 height 15
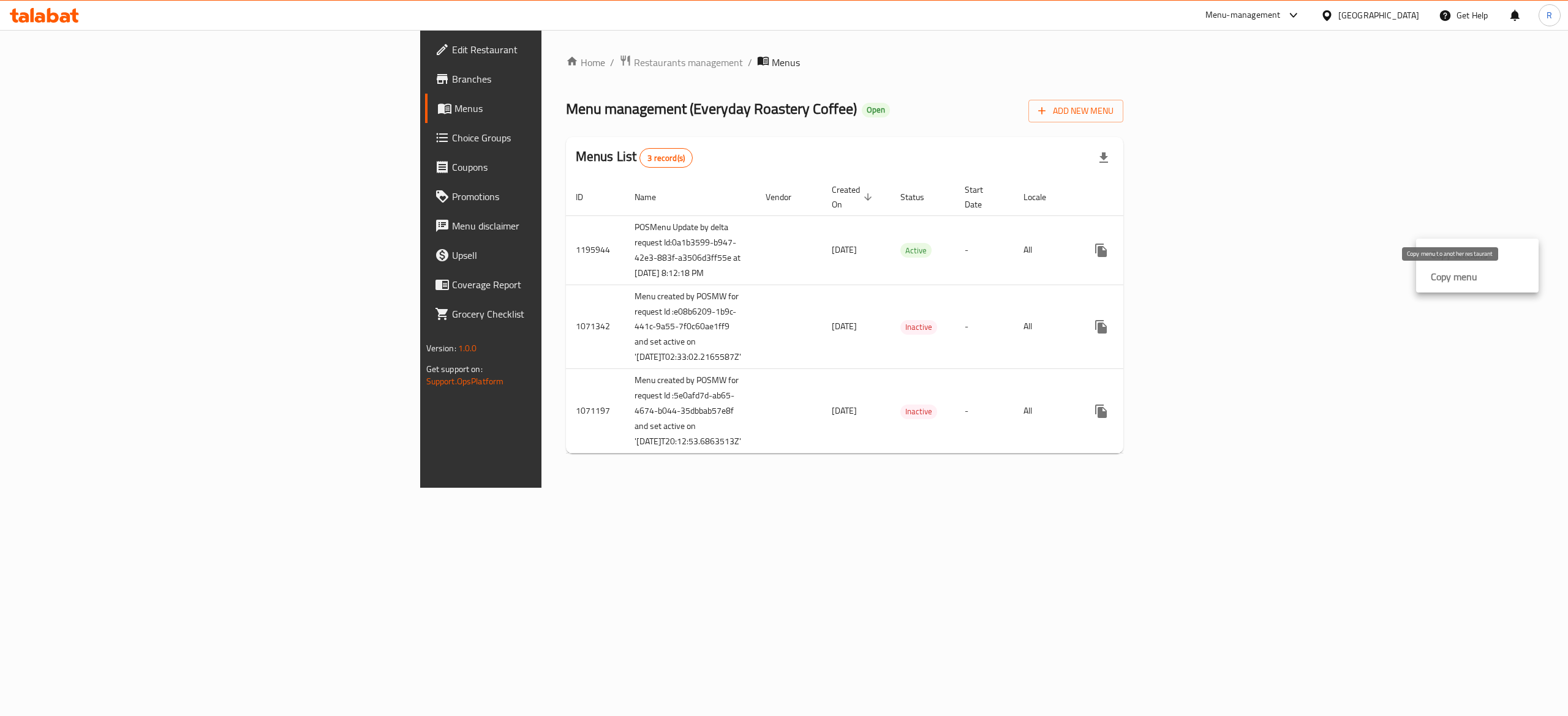
click at [1161, 280] on strong "Copy menu" at bounding box center [1454, 276] width 46 height 15
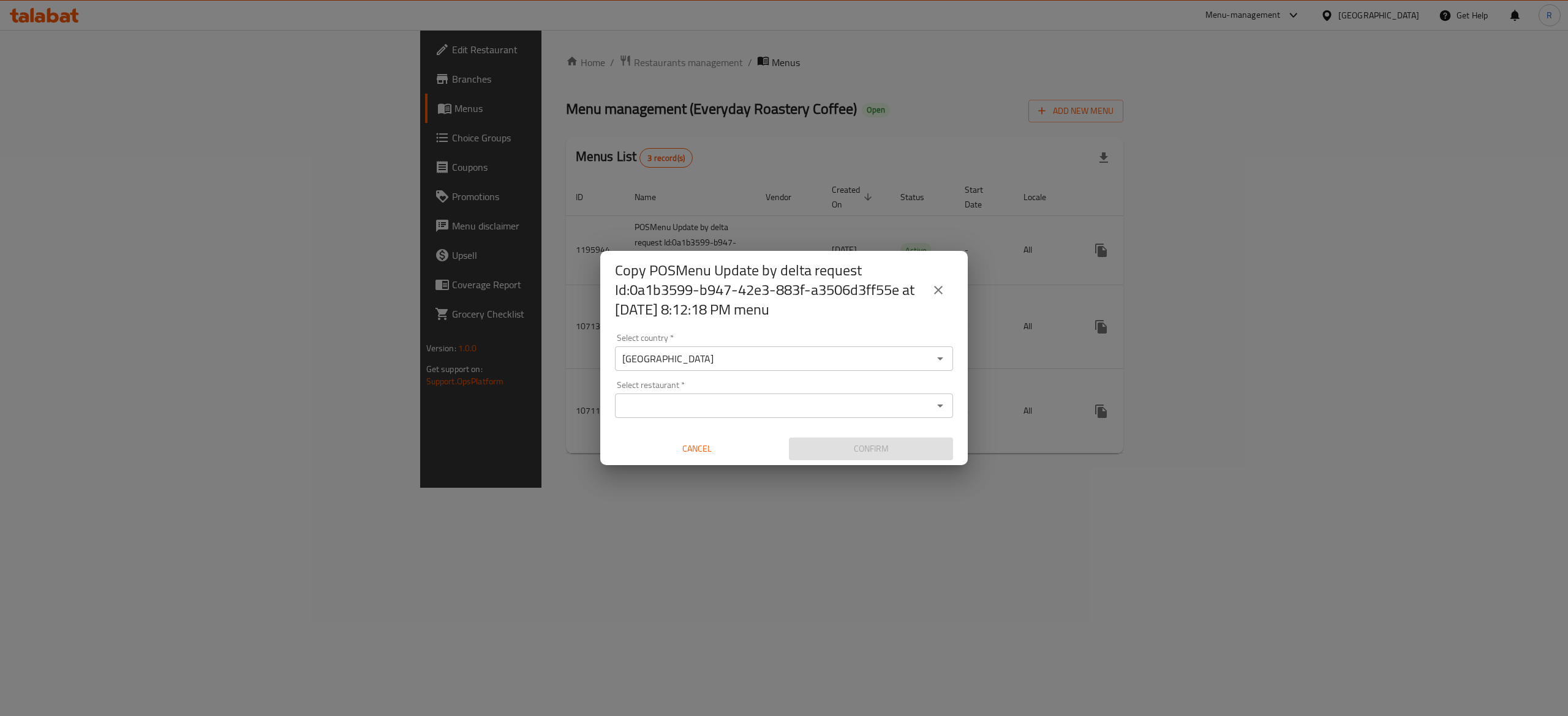
click at [925, 405] on input "Select restaurant   *" at bounding box center [774, 406] width 310 height 17
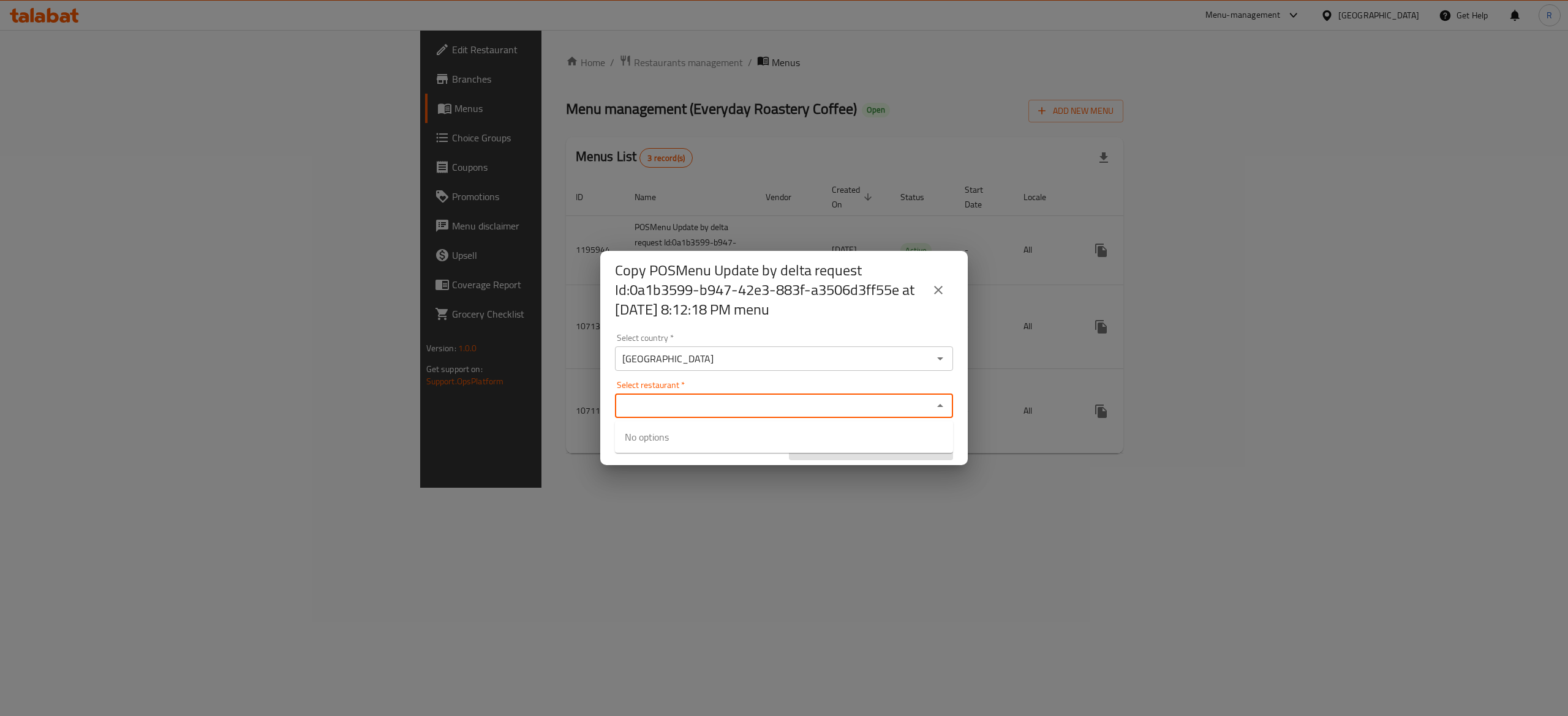
click at [937, 291] on icon "close" at bounding box center [938, 290] width 8 height 8
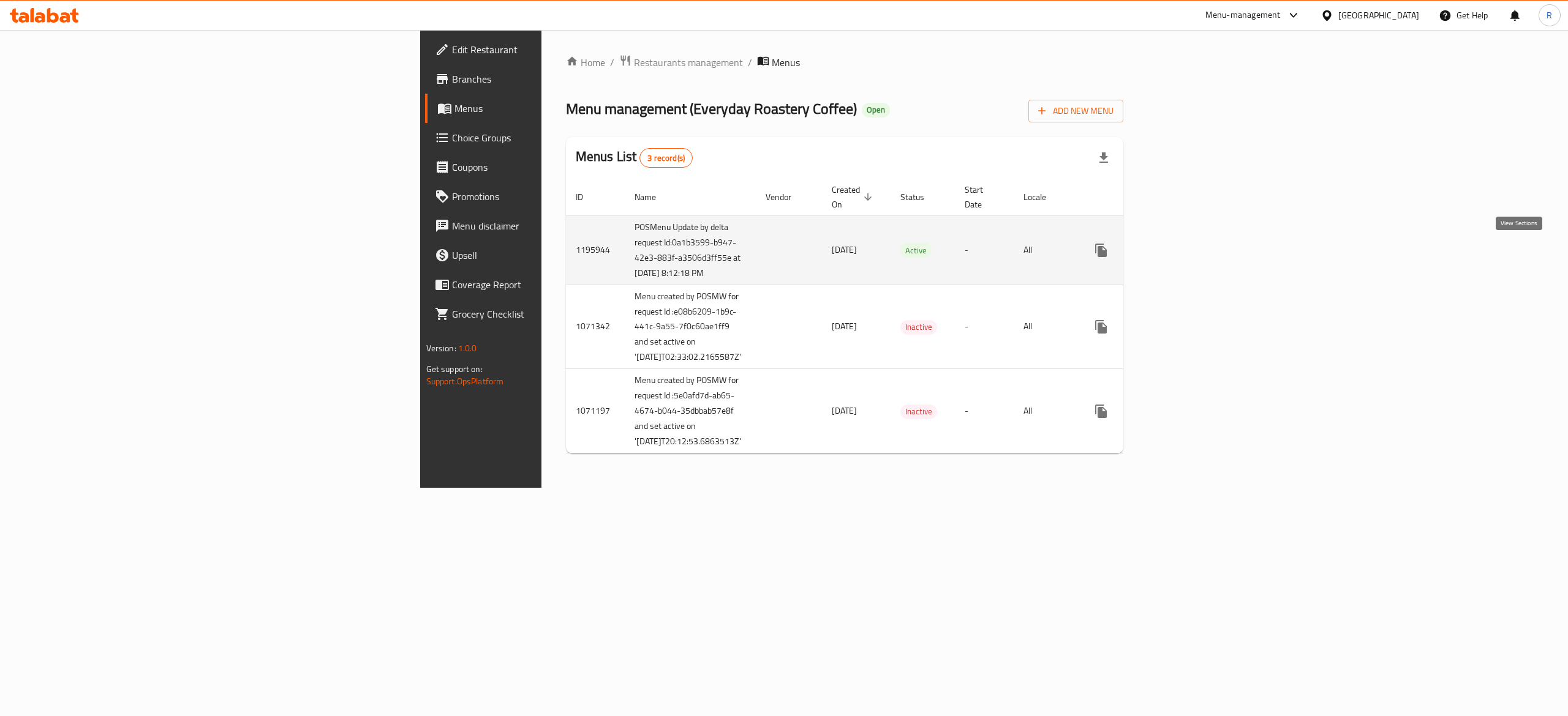
click at [1161, 253] on icon "enhanced table" at bounding box center [1189, 250] width 15 height 15
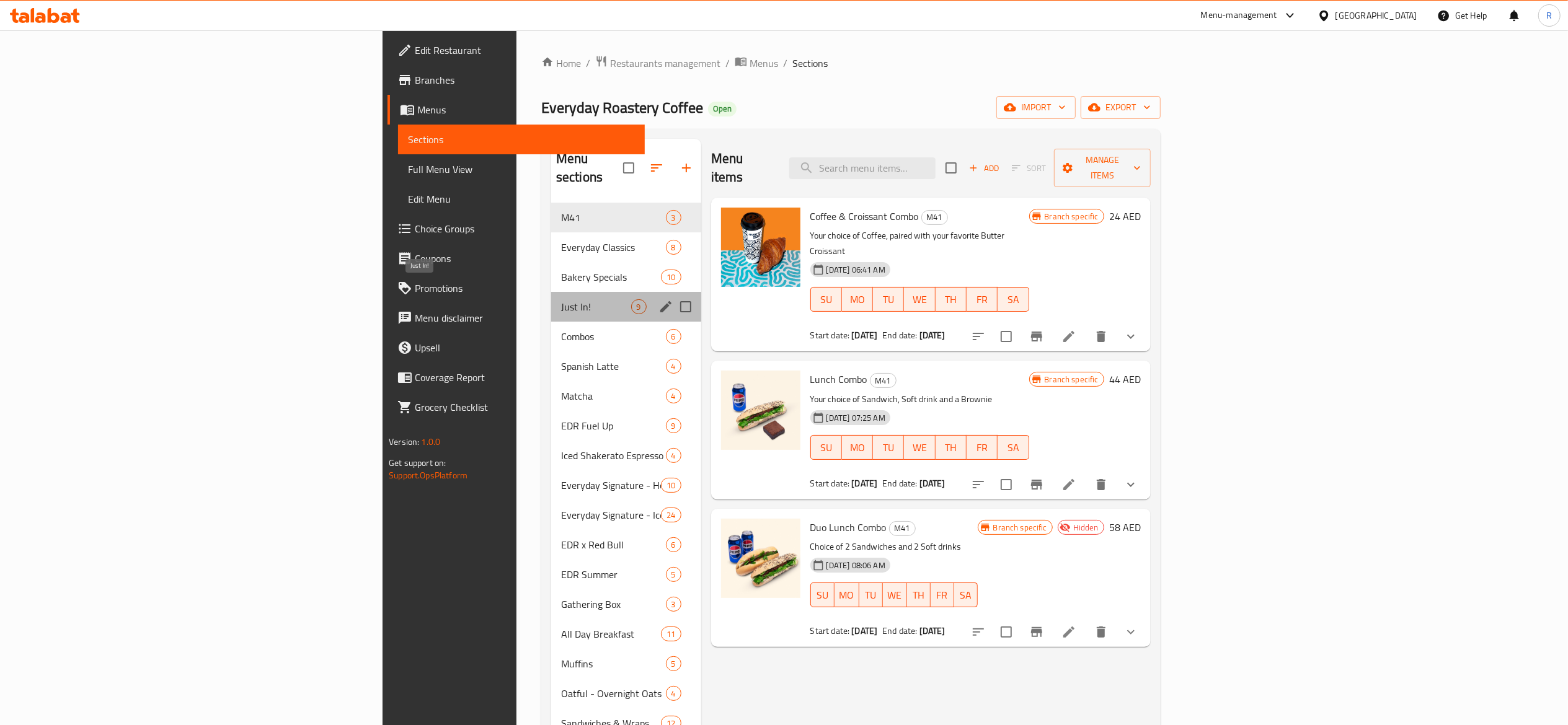
click at [561, 299] on span "Just In!" at bounding box center [596, 306] width 70 height 15
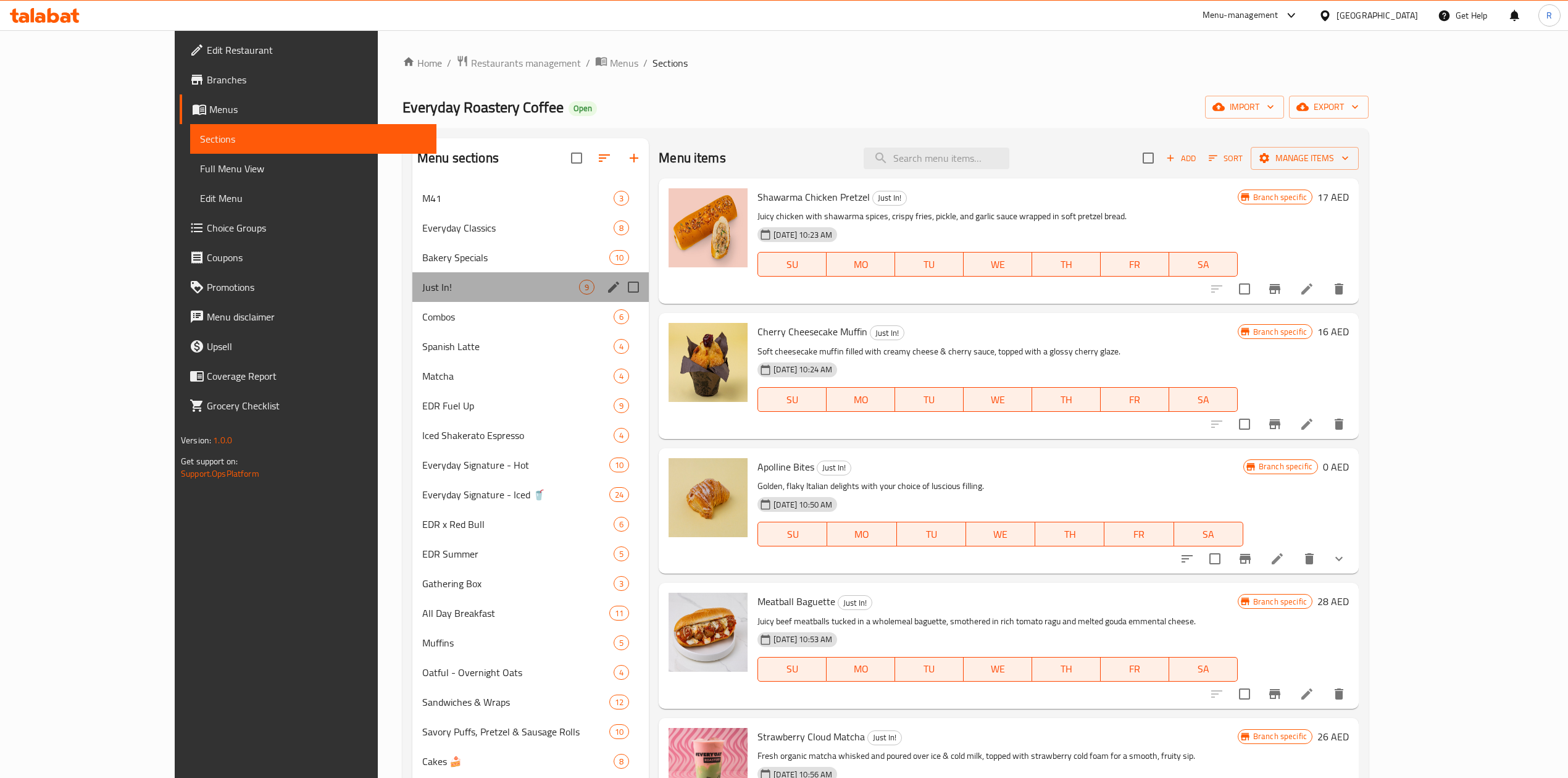
click at [413, 297] on div "Just In! 9" at bounding box center [531, 287] width 237 height 29
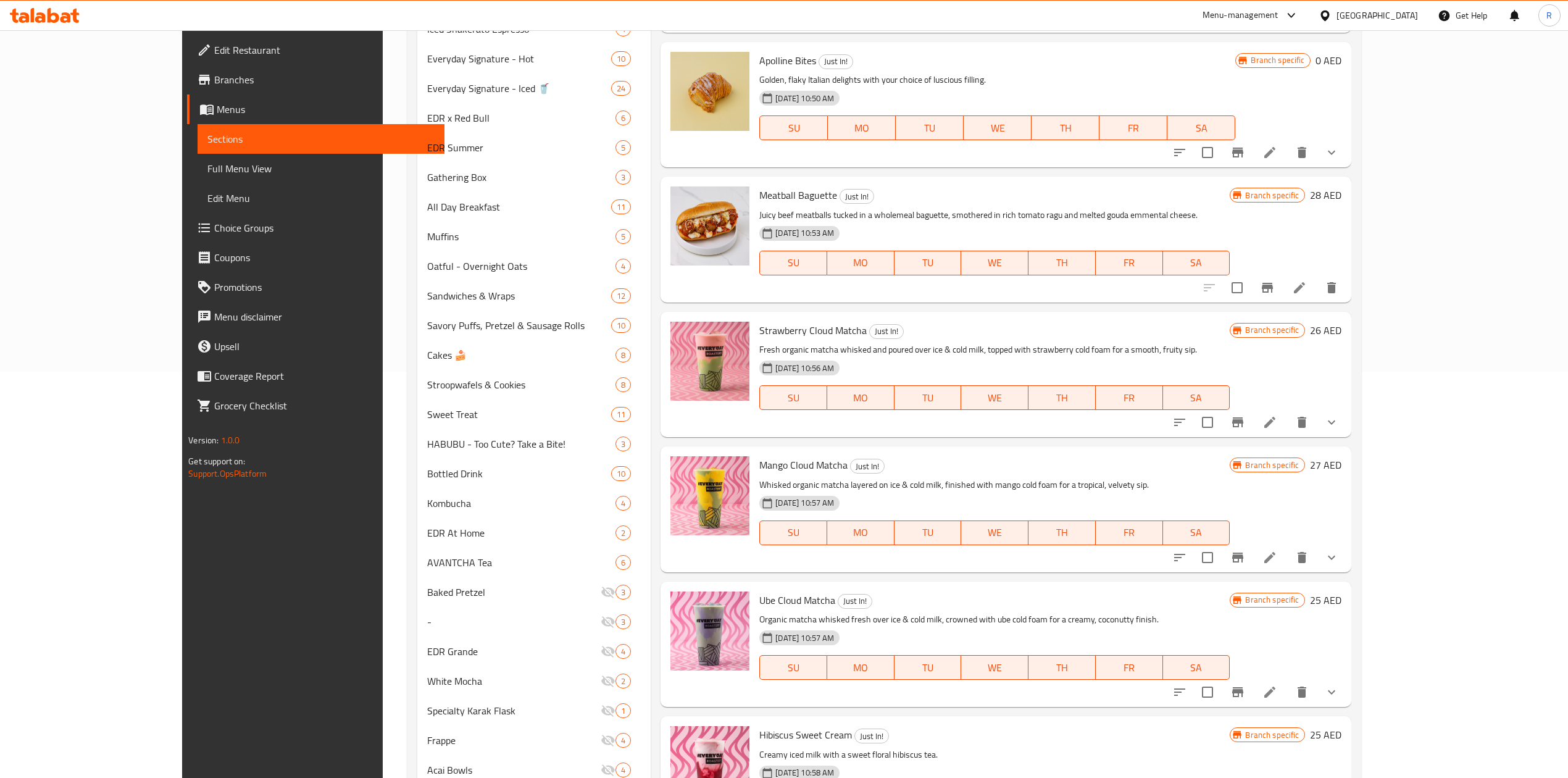
scroll to position [661, 0]
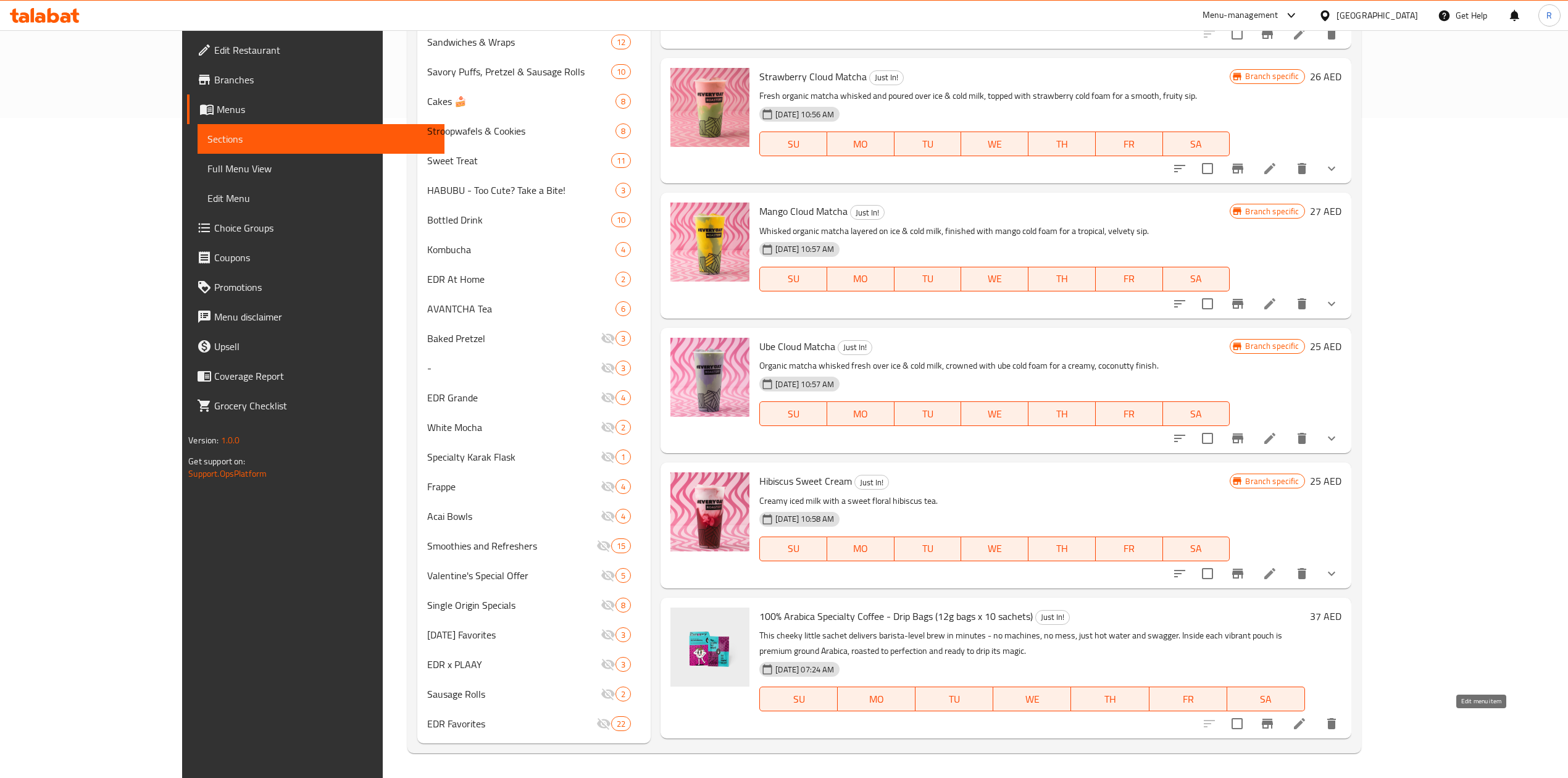
click at [1171, 541] on icon at bounding box center [1299, 723] width 15 height 15
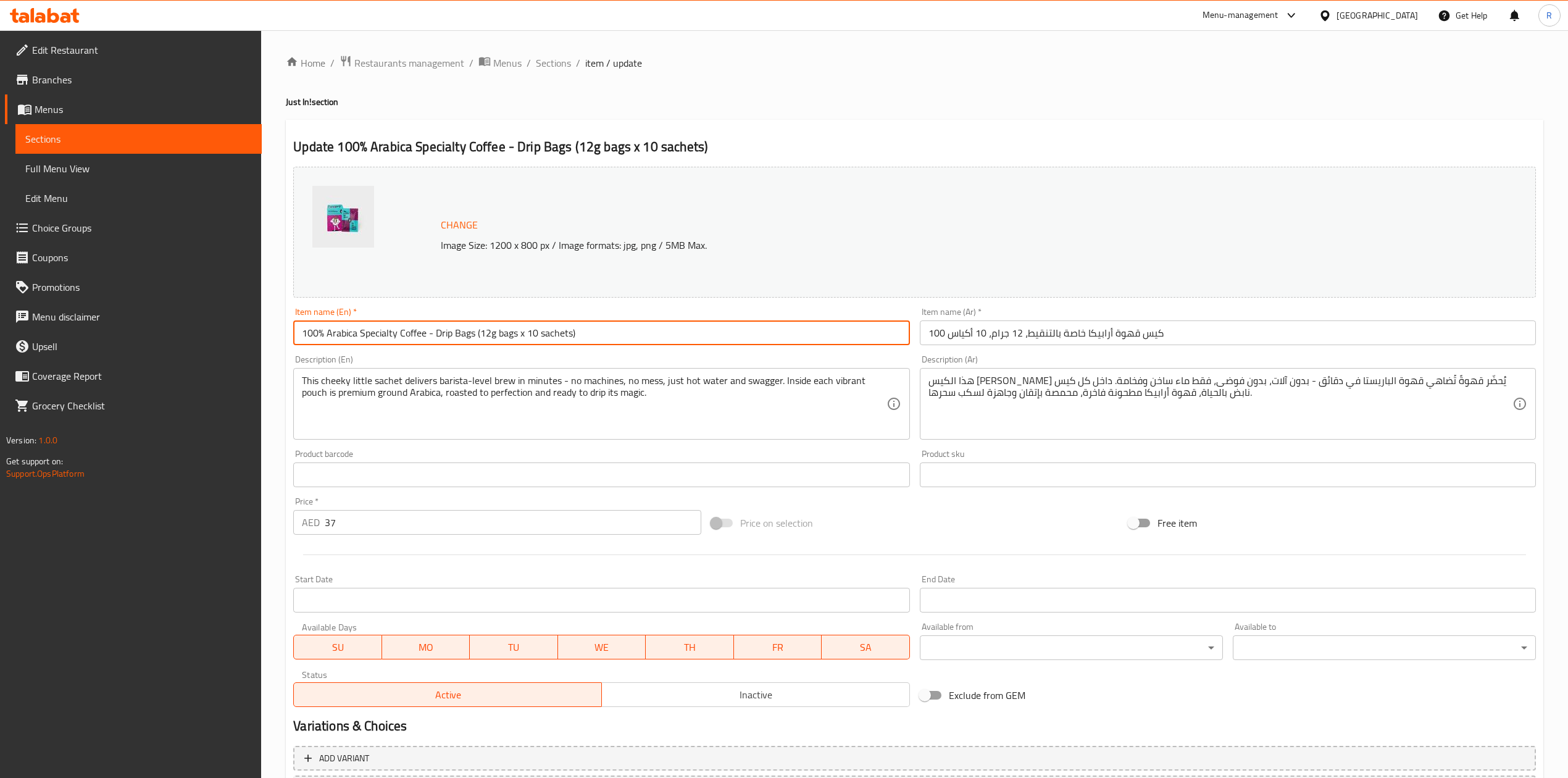
drag, startPoint x: 585, startPoint y: 330, endPoint x: 261, endPoint y: 291, distance: 326.3
click at [261, 291] on div "Edit Restaurant Branches Menus Sections Full Menu View Edit Menu Choice Groups …" at bounding box center [784, 460] width 1568 height 860
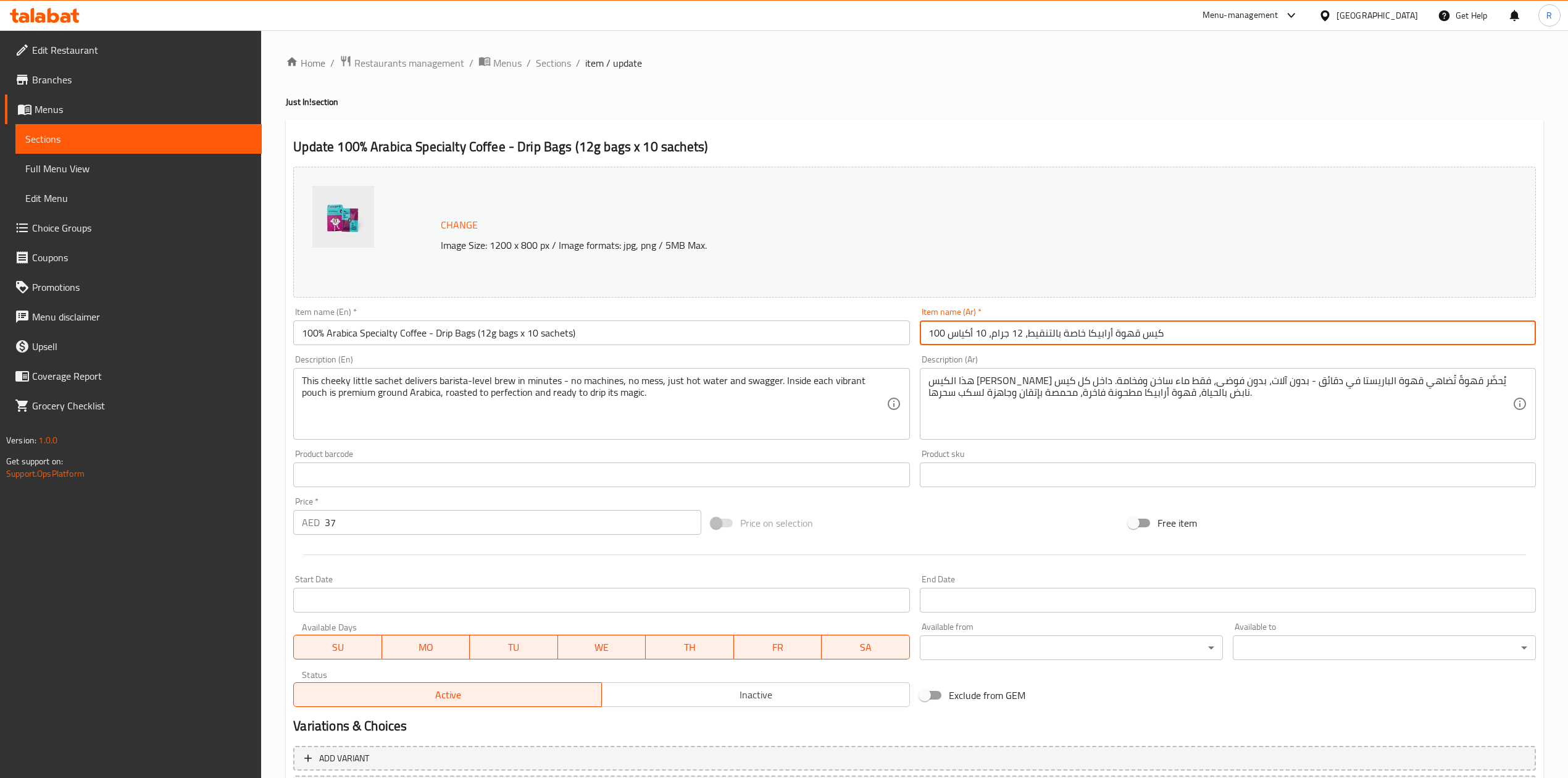
drag, startPoint x: 1206, startPoint y: 339, endPoint x: 905, endPoint y: 322, distance: 301.5
click at [905, 322] on div "Change Image Size: 1200 x 800 px / Image formats: jpg, png / 5MB Max. Item name…" at bounding box center [915, 437] width 1253 height 550
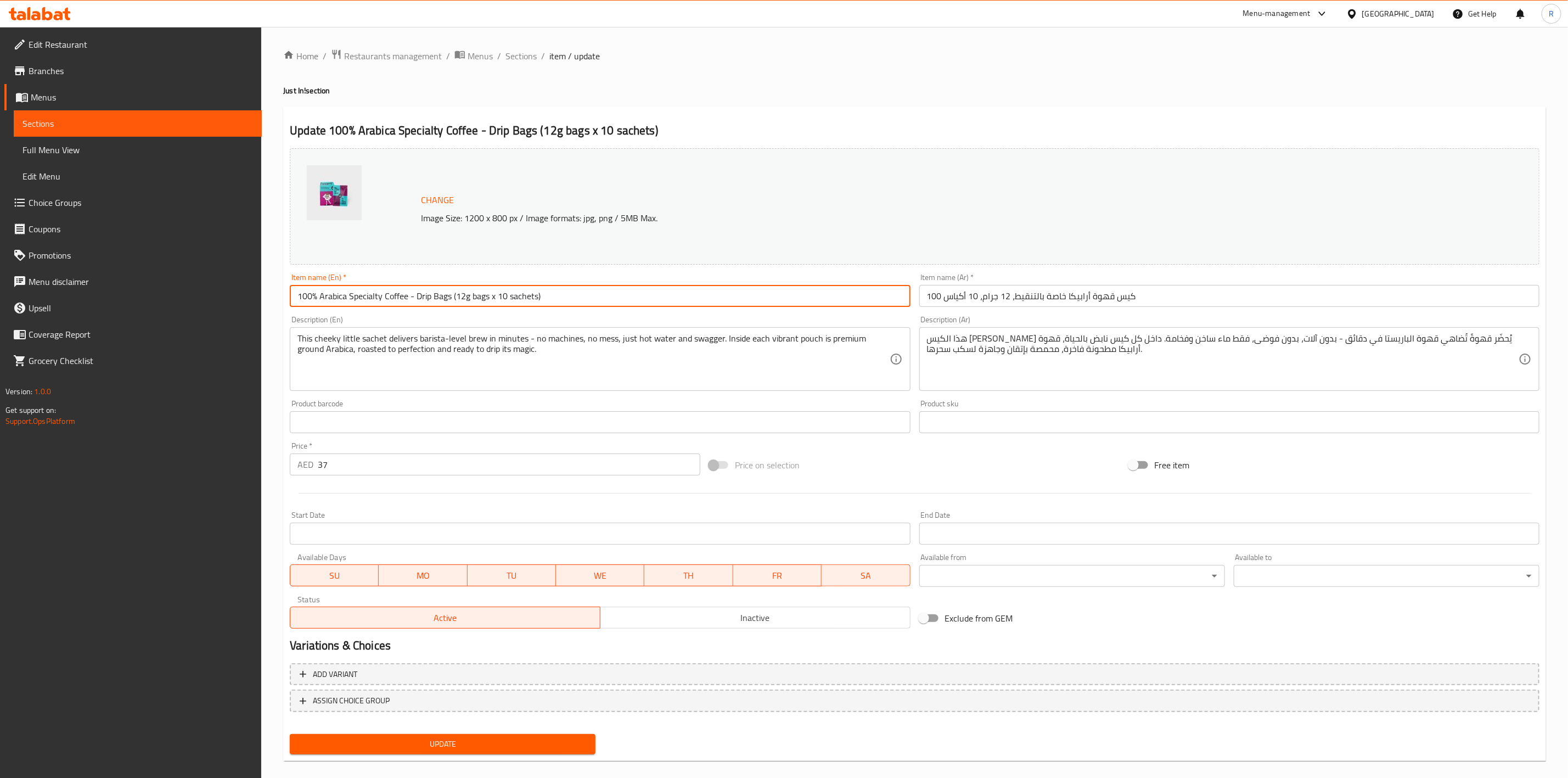
drag, startPoint x: 593, startPoint y: 291, endPoint x: -5, endPoint y: 341, distance: 600.1
click at [0, 341] on html "​ Menu-management United Arab Emirates Get Help R Edit Restaurant Branches Menu…" at bounding box center [784, 389] width 1568 height 778
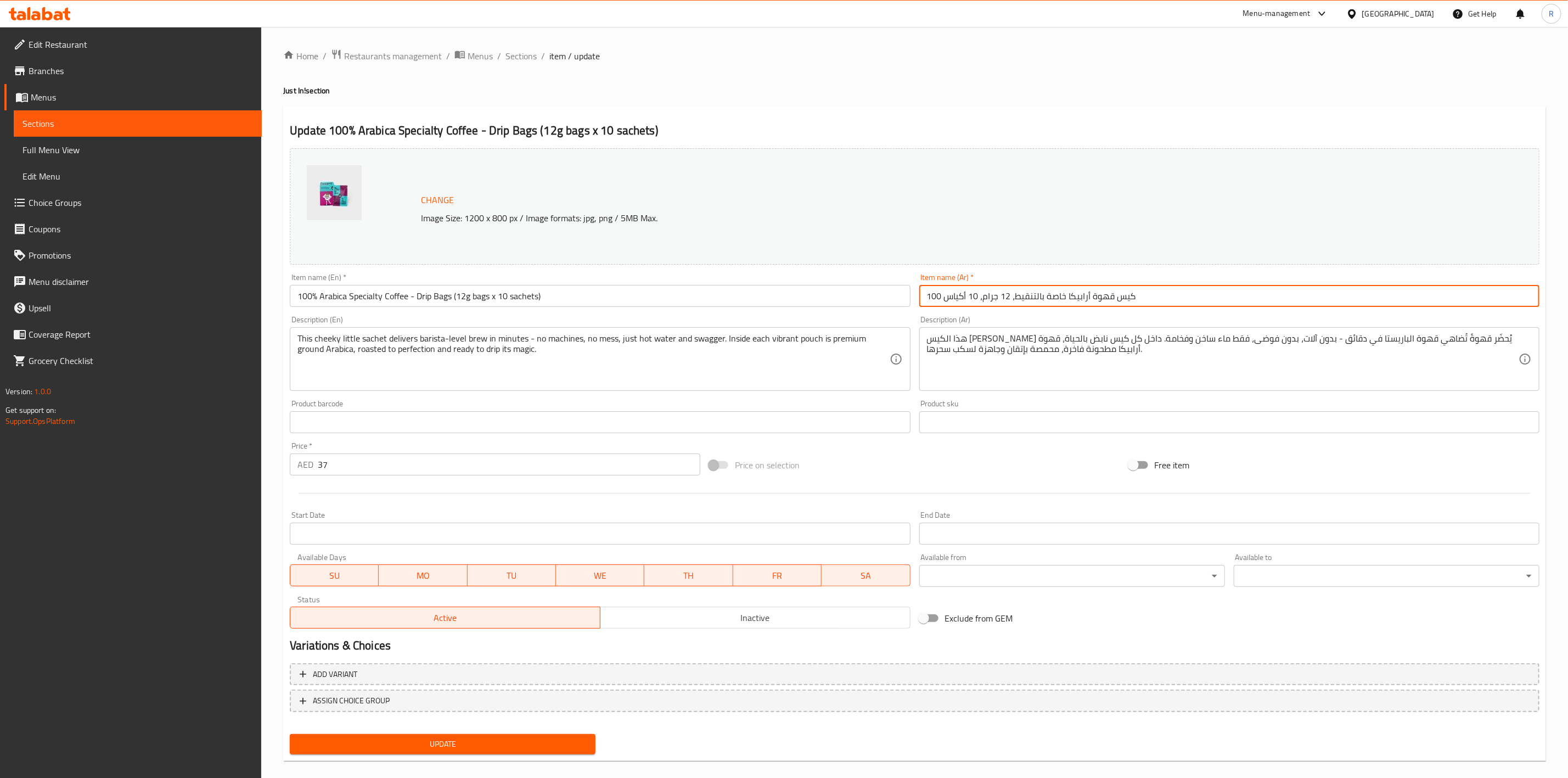
drag, startPoint x: 1174, startPoint y: 294, endPoint x: 550, endPoint y: 313, distance: 624.3
click at [568, 312] on div "Change Image Size: 1200 x 800 px / Image formats: jpg, png / 5MB Max. Item name…" at bounding box center [914, 389] width 1258 height 489
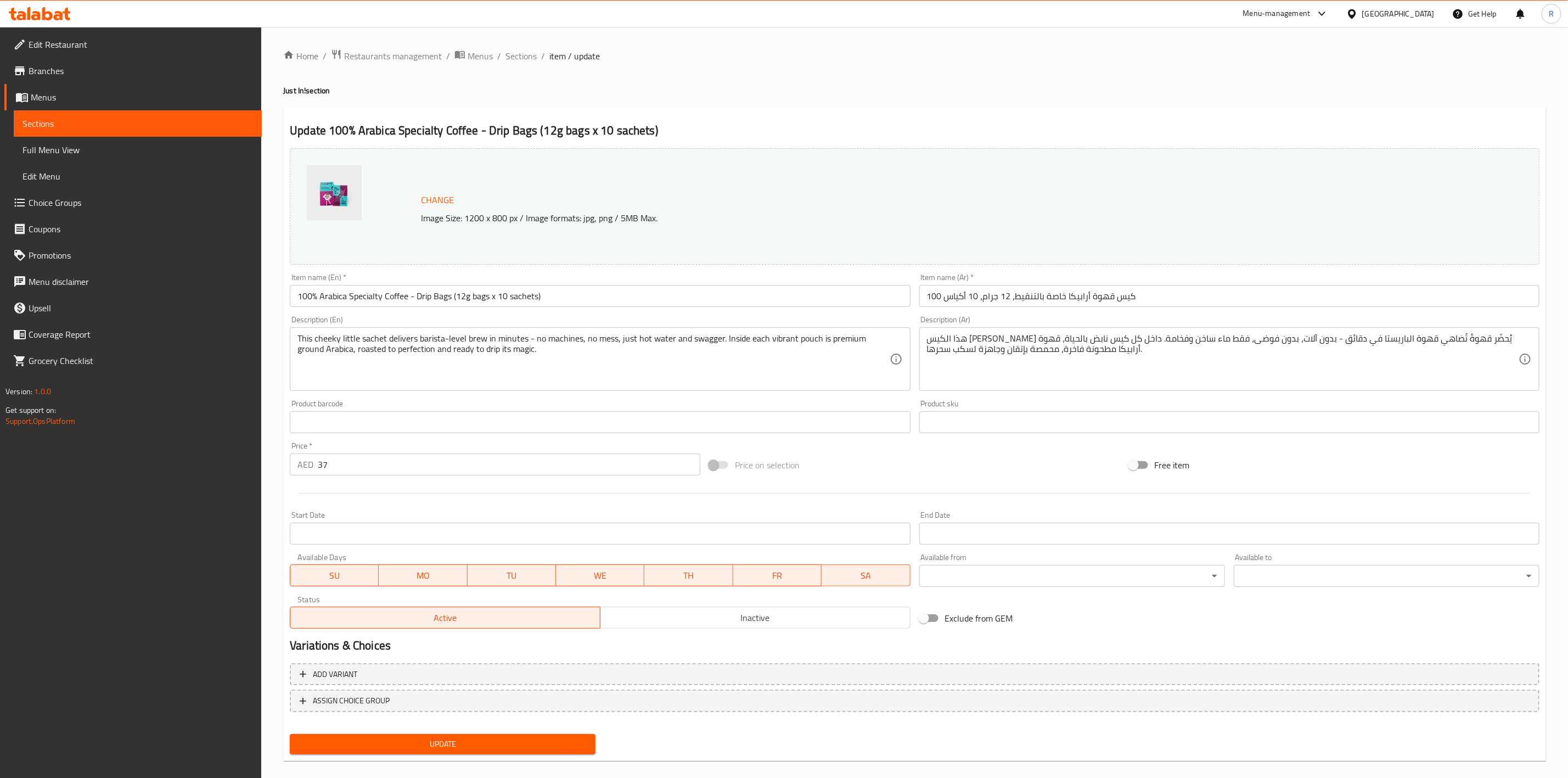
drag, startPoint x: 447, startPoint y: 320, endPoint x: 447, endPoint y: 329, distance: 9.0
click at [447, 322] on div "Description (En) This cheeky little sachet delivers barista-level brew in minut…" at bounding box center [600, 353] width 620 height 75
click at [957, 315] on div "Description (Ar) هذا الكيس الصغير الأنيق يُحضّر قهوةً تُضاهي قهوة الباريستا في …" at bounding box center [1229, 353] width 629 height 84
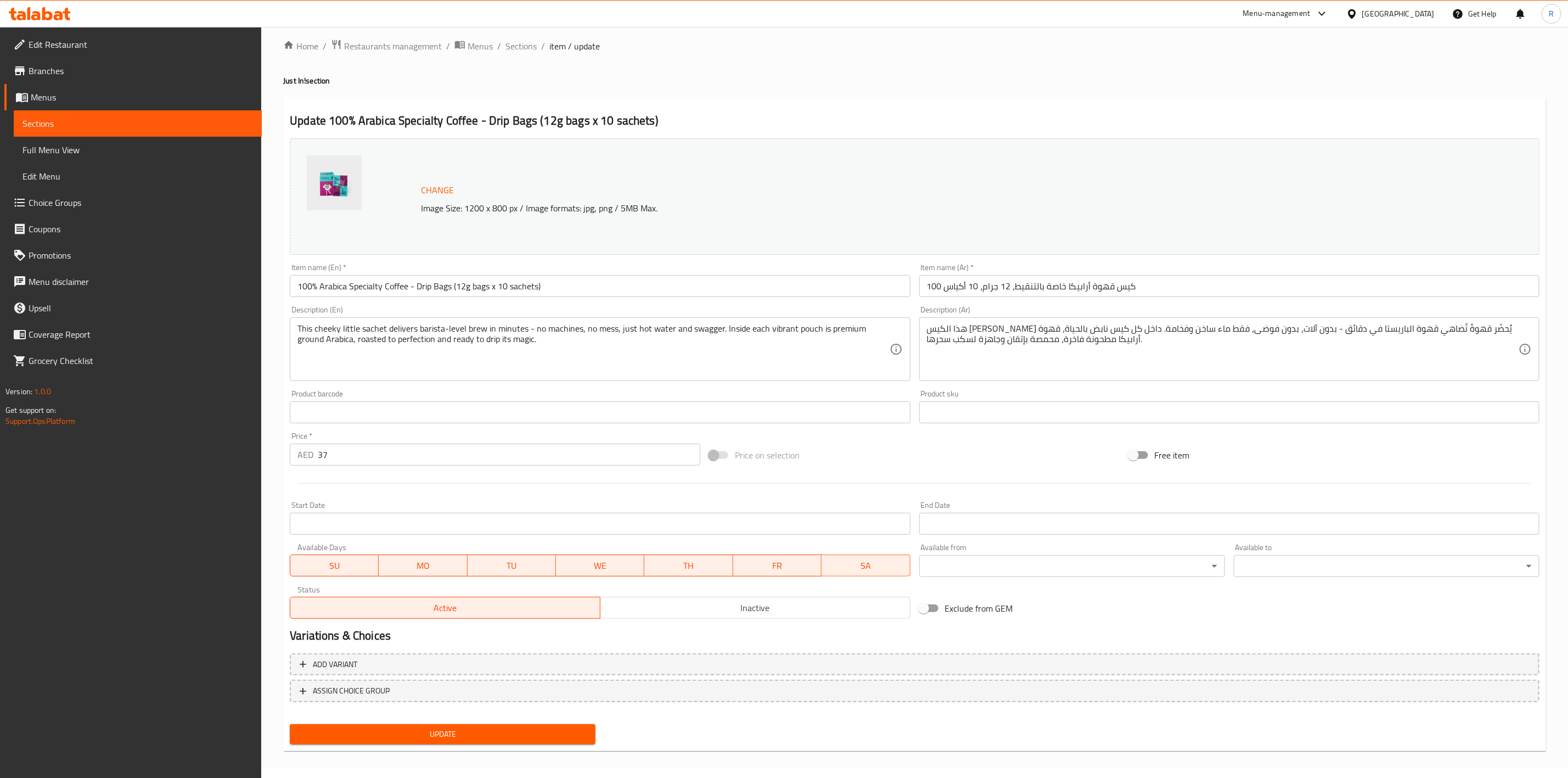
scroll to position [12, 0]
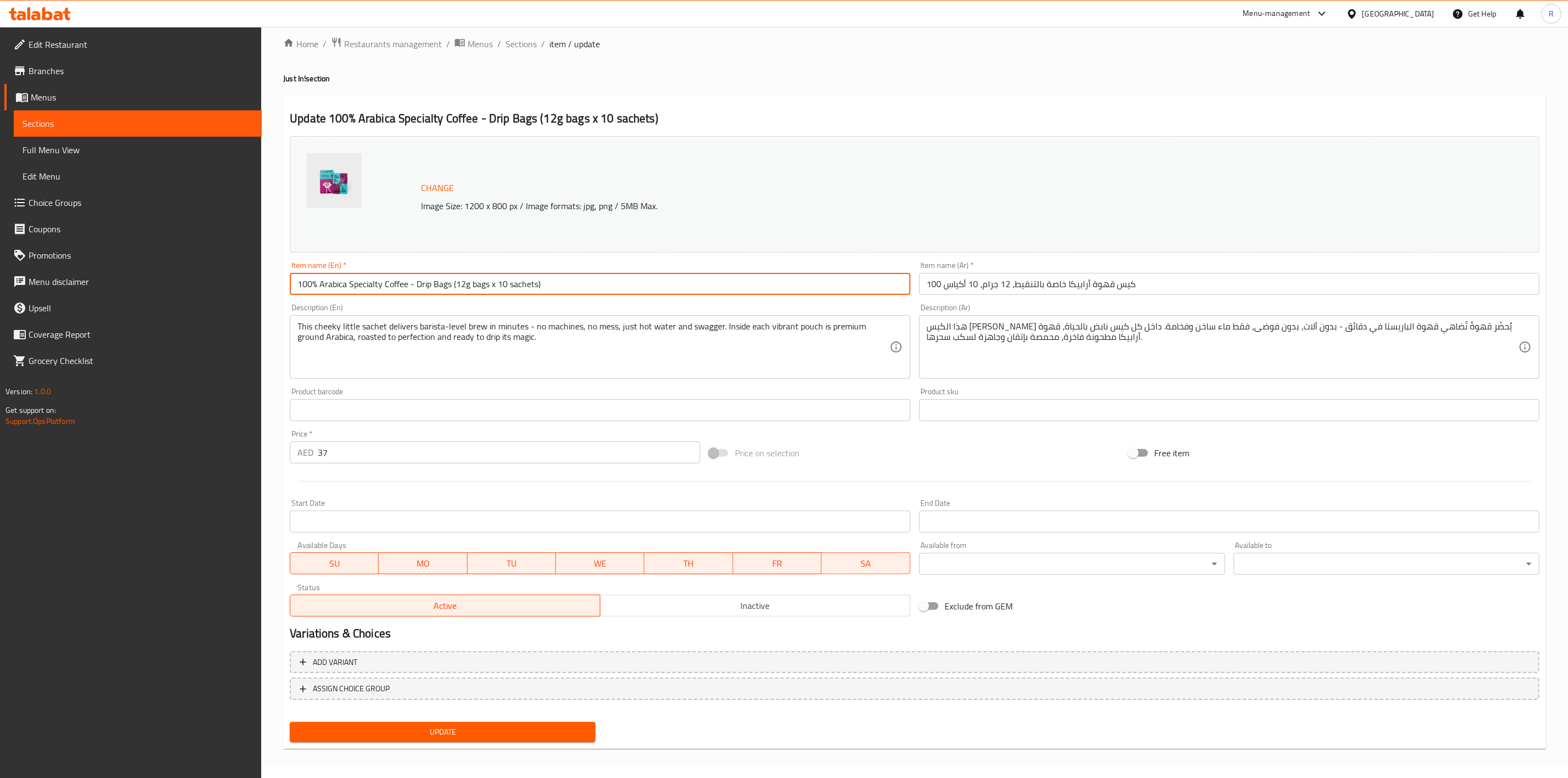
drag, startPoint x: 584, startPoint y: 284, endPoint x: -131, endPoint y: 281, distance: 715.0
click at [0, 281] on html "​ Menu-management United Arab Emirates Get Help R Edit Restaurant Branches Menu…" at bounding box center [784, 377] width 1568 height 778
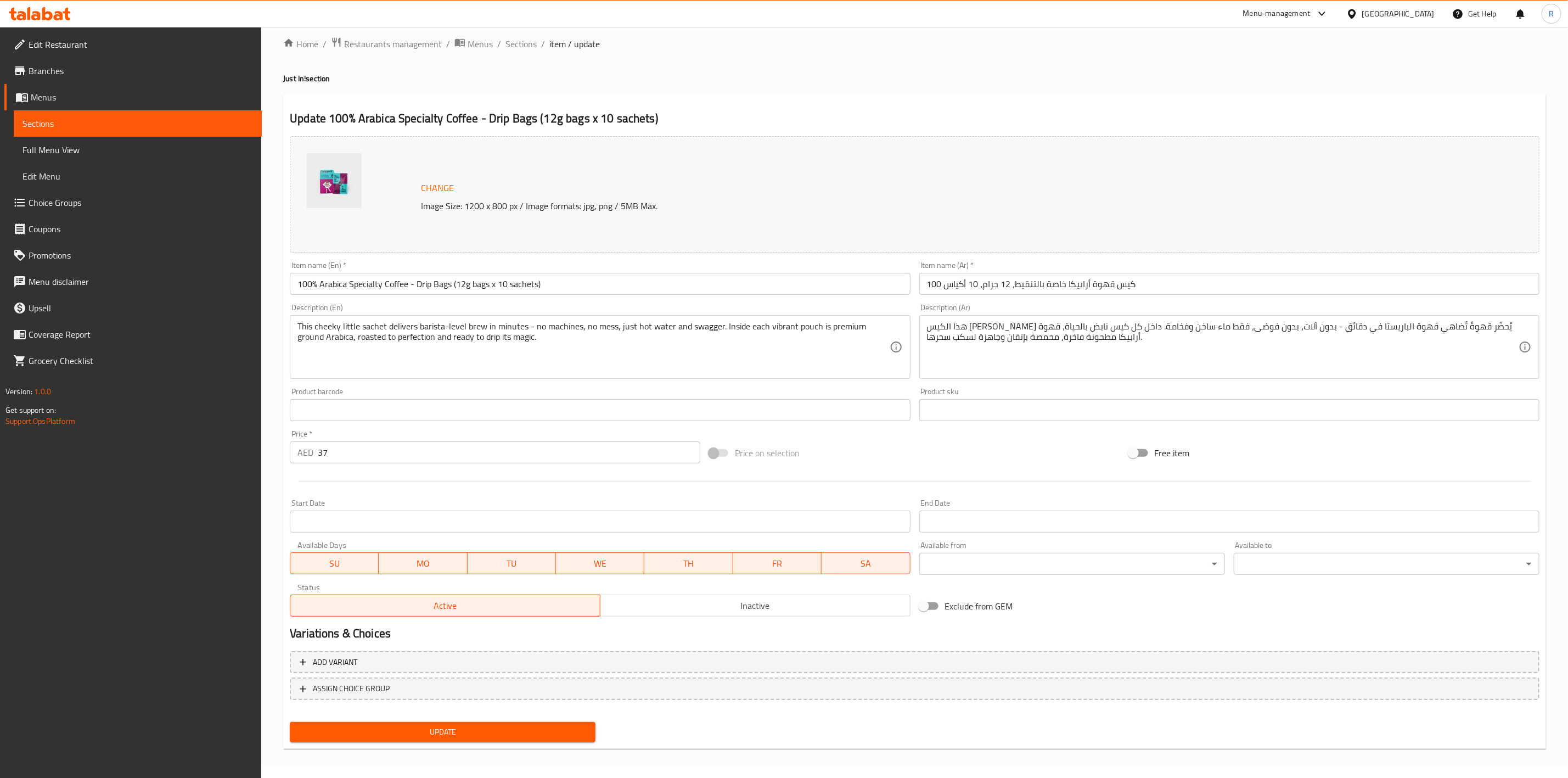
drag, startPoint x: 1105, startPoint y: 294, endPoint x: 1097, endPoint y: 281, distance: 15.3
click at [1040, 294] on input "100 كيس قهوة أرابيكا خاصة بالتنقيط، 12 جرام، 10 أكياس" at bounding box center [1229, 283] width 620 height 22
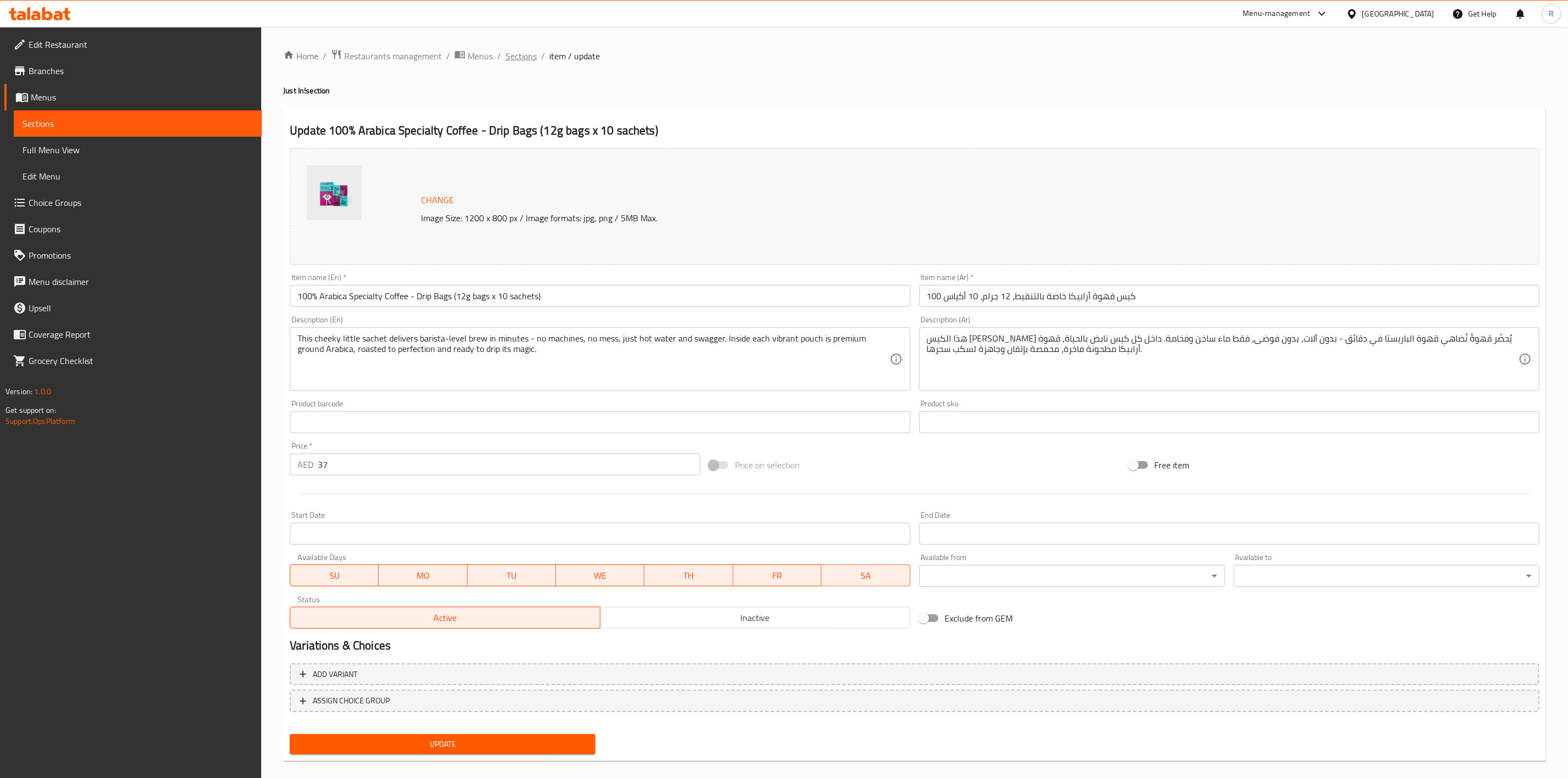
click at [514, 58] on span "Sections" at bounding box center [521, 56] width 31 height 13
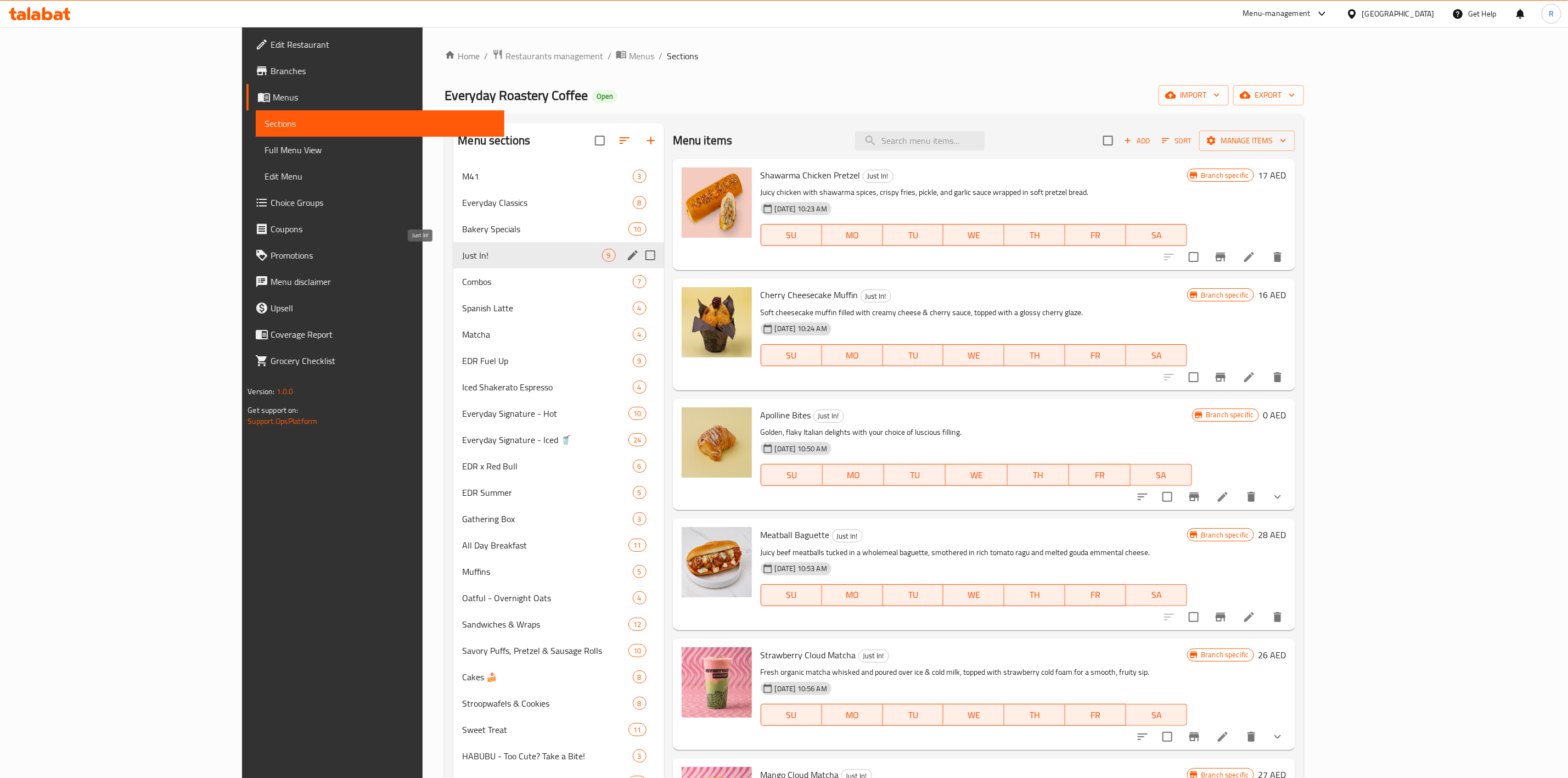
click at [462, 259] on span "Just In!" at bounding box center [531, 255] width 140 height 13
click at [453, 263] on div "Just In! 9" at bounding box center [558, 255] width 210 height 26
click at [626, 255] on icon "edit" at bounding box center [633, 255] width 13 height 13
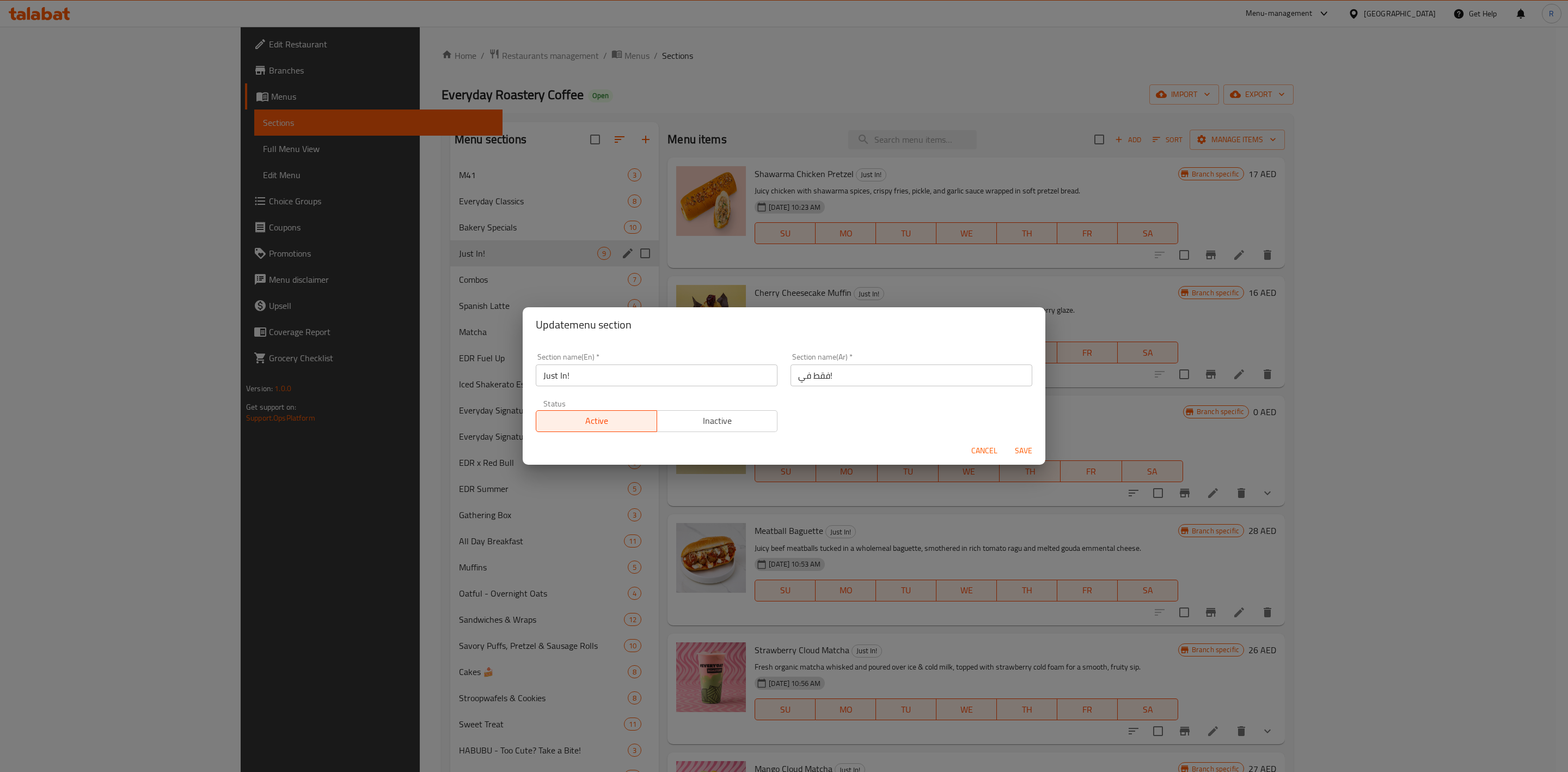
click at [985, 454] on span "Cancel" at bounding box center [984, 450] width 26 height 14
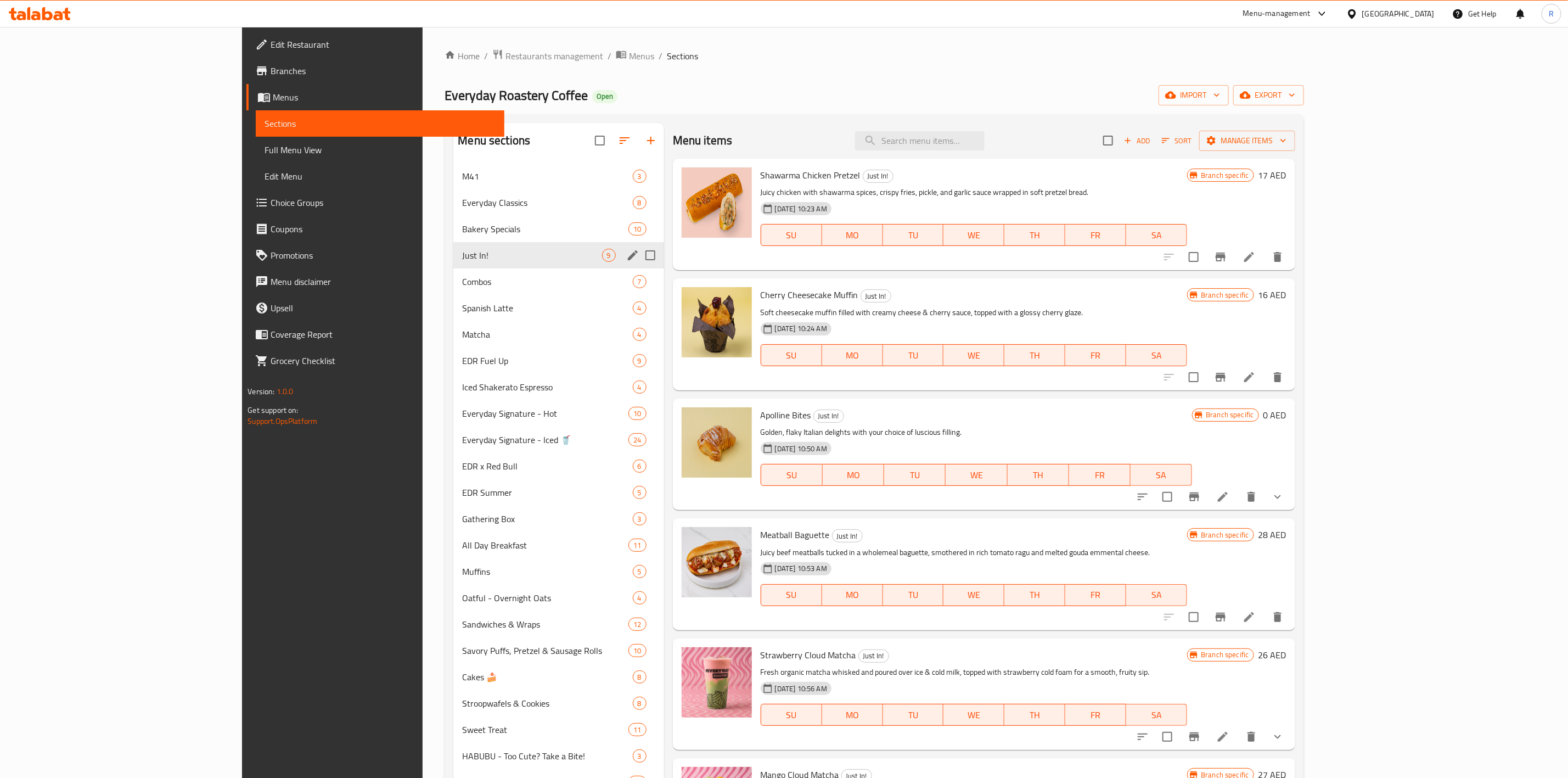
click at [453, 242] on div "Just In! 9" at bounding box center [558, 255] width 210 height 26
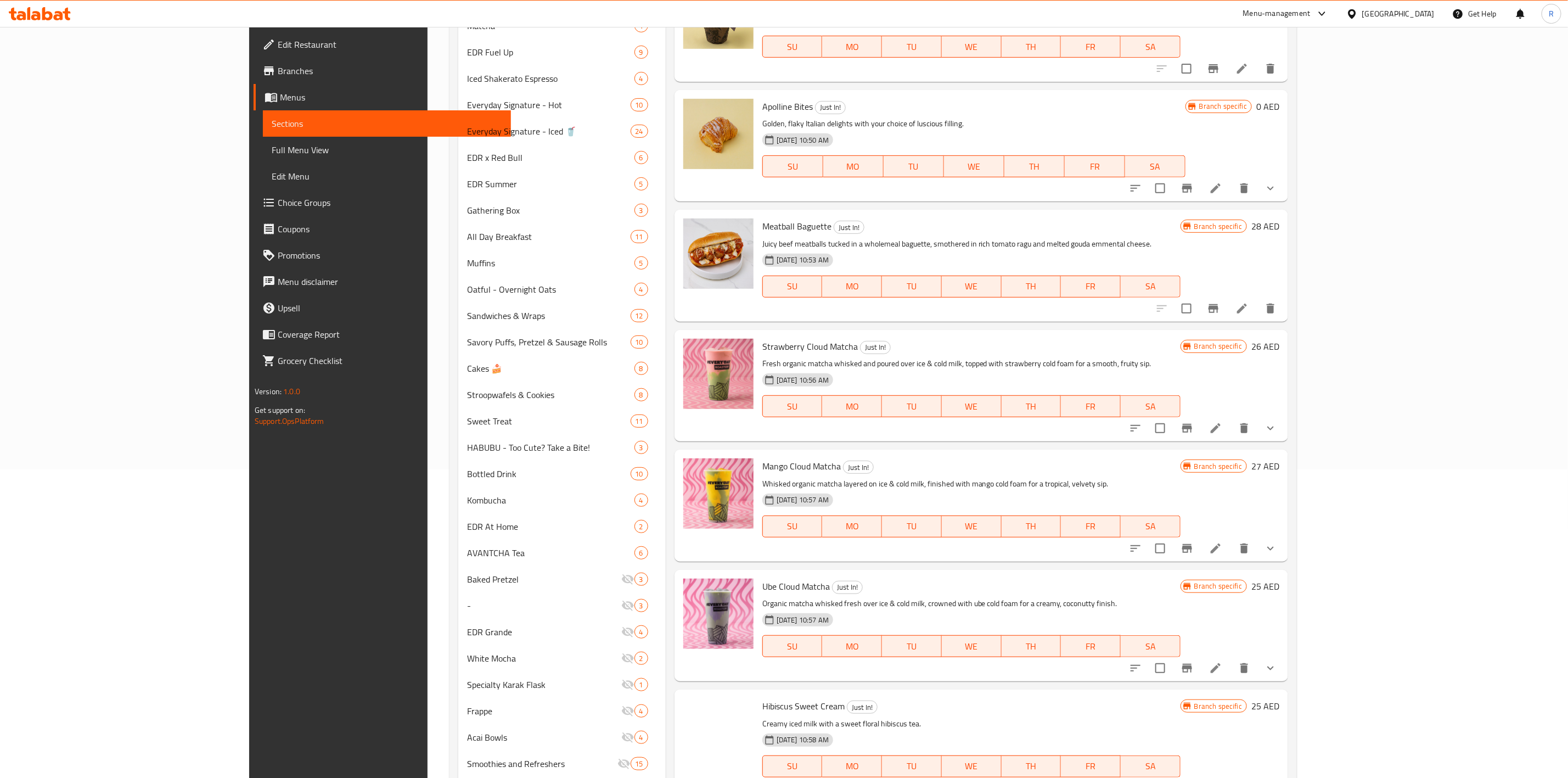
scroll to position [499, 0]
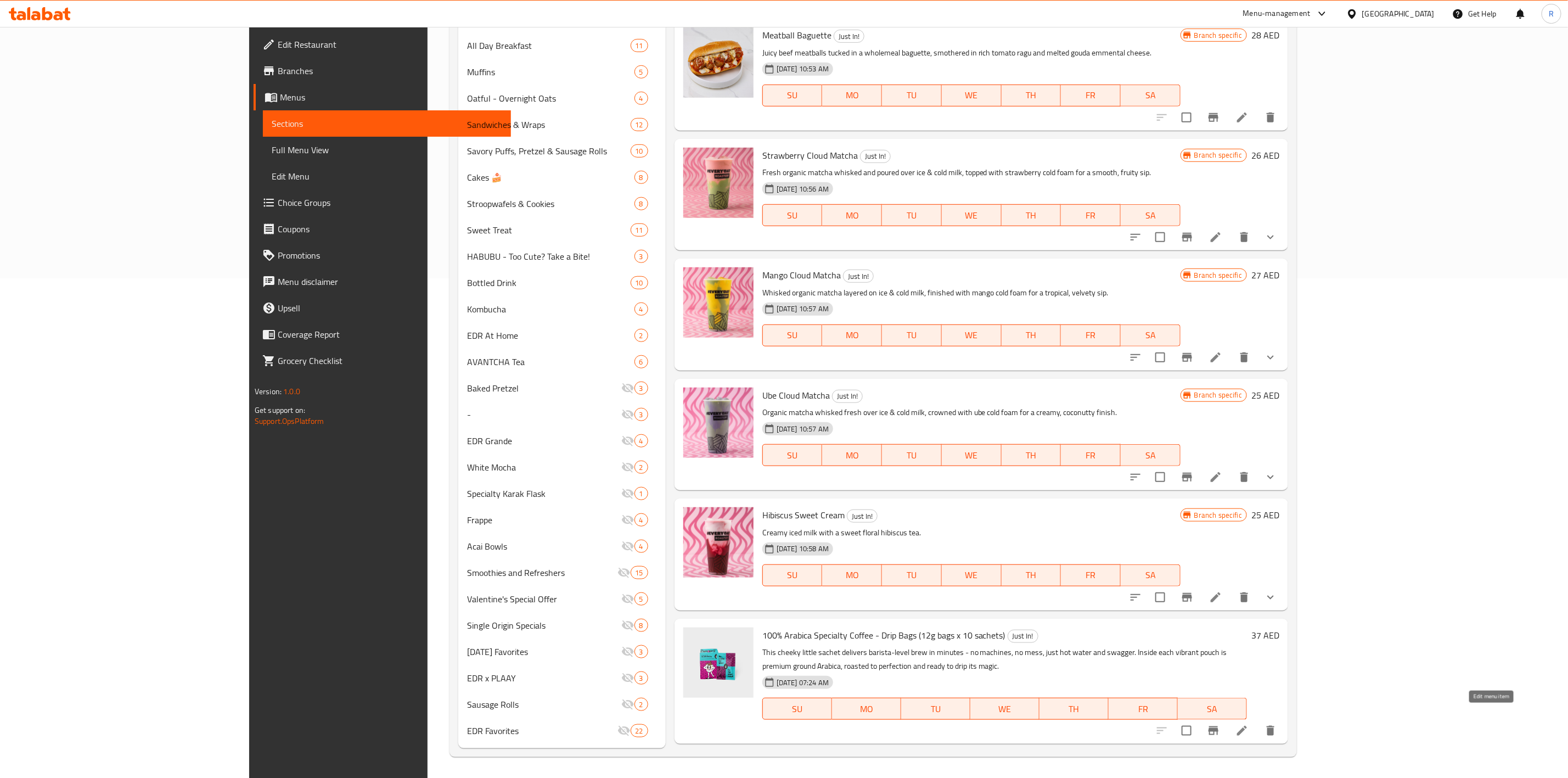
click at [1040, 481] on icon at bounding box center [1241, 730] width 13 height 13
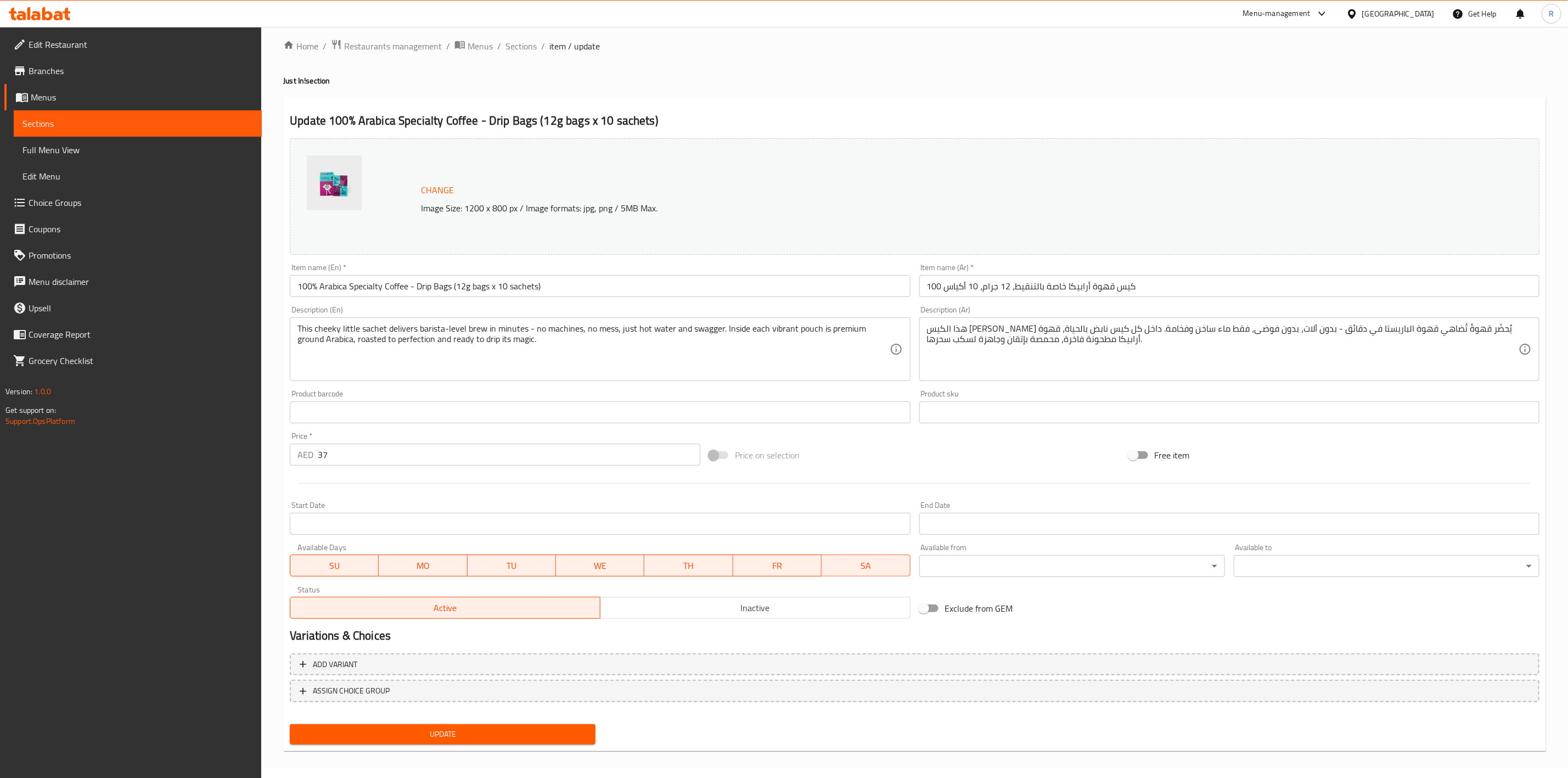
scroll to position [12, 0]
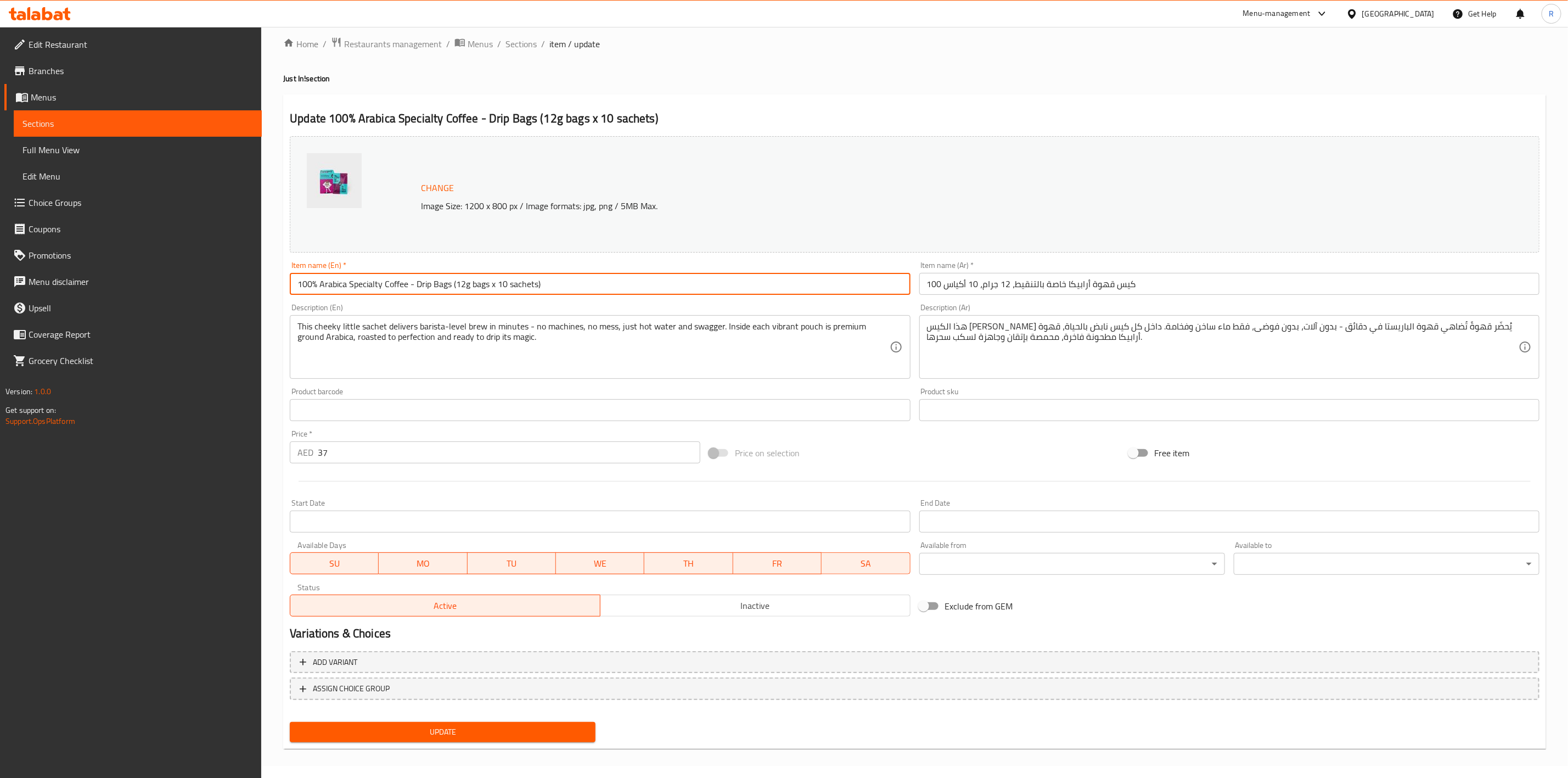
drag, startPoint x: 557, startPoint y: 281, endPoint x: 3, endPoint y: 275, distance: 554.0
click at [48, 277] on div "Edit Restaurant Branches Menus Sections Full Menu View Edit Menu Choice Groups …" at bounding box center [784, 397] width 1568 height 764
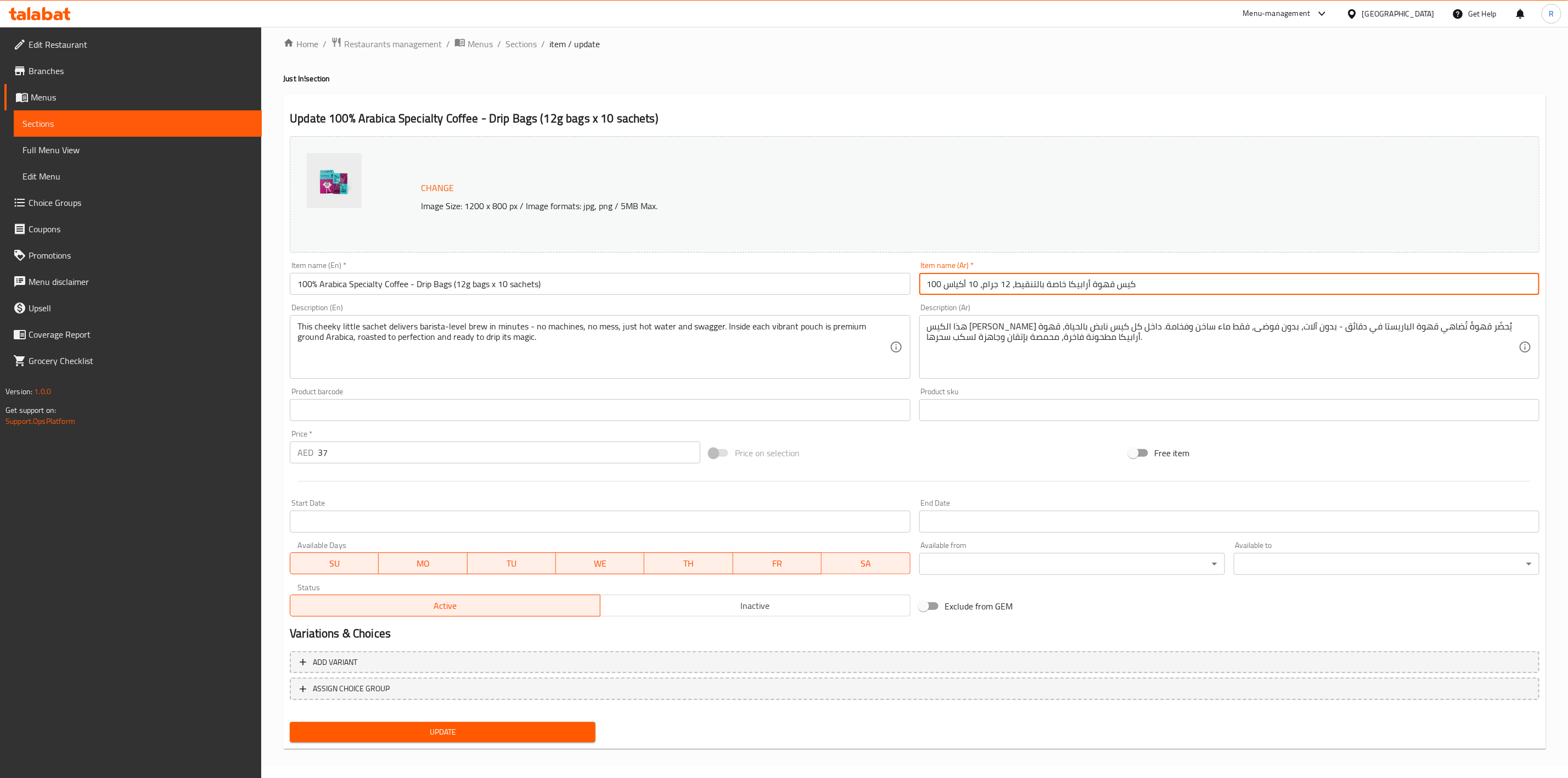
drag, startPoint x: 1147, startPoint y: 290, endPoint x: 516, endPoint y: 376, distance: 636.8
click at [516, 376] on div "Change Image Size: 1200 x 800 px / Image formats: jpg, png / 5MB Max. Item name…" at bounding box center [914, 376] width 1258 height 489
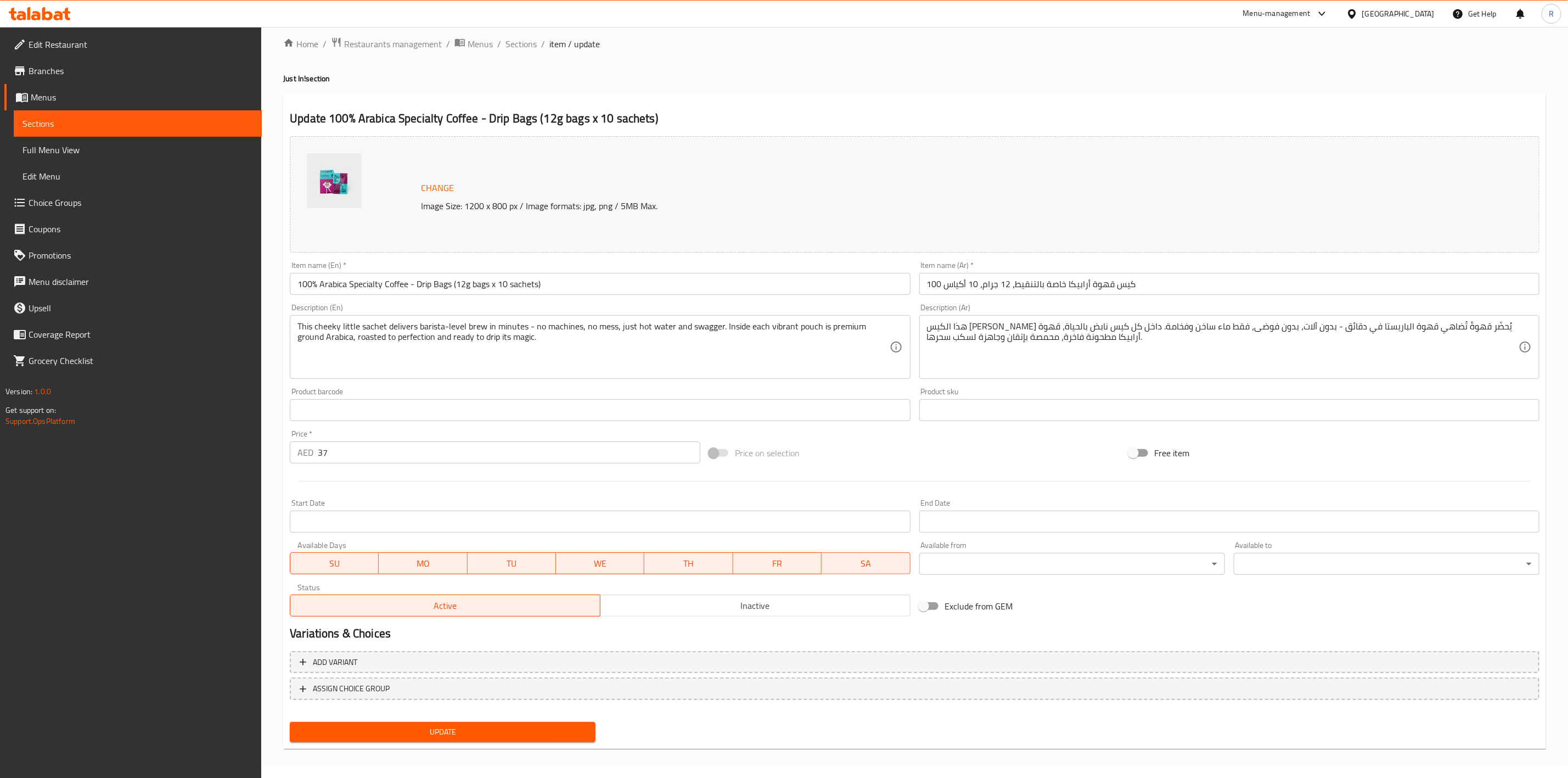
click at [397, 312] on div "Description (En) This cheeky little sachet delivers barista-level brew in minut…" at bounding box center [600, 341] width 620 height 75
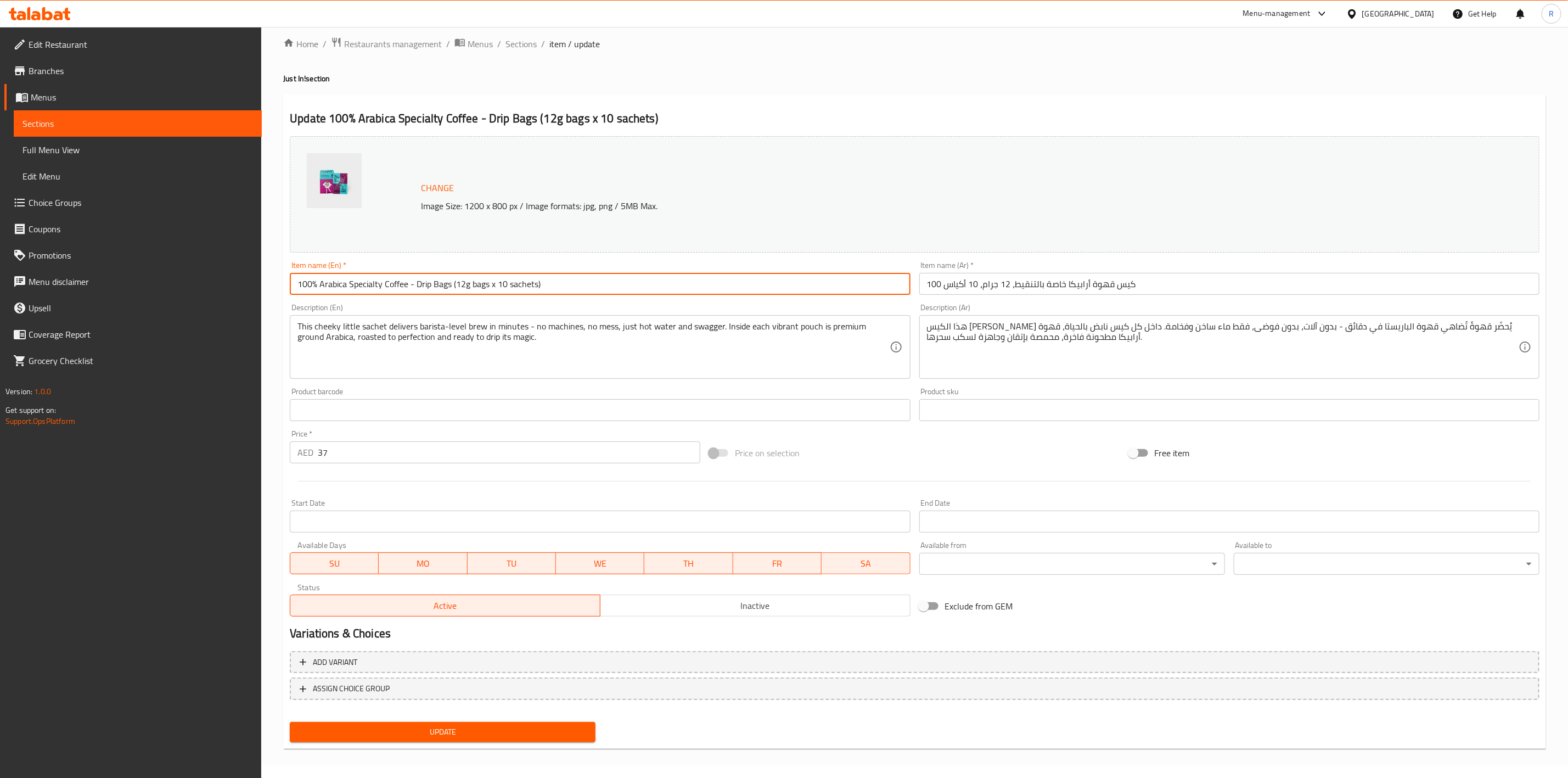
drag, startPoint x: 551, startPoint y: 285, endPoint x: -55, endPoint y: 318, distance: 606.9
click at [0, 318] on html "​ Menu-management United Arab Emirates Get Help R Edit Restaurant Branches Menu…" at bounding box center [784, 377] width 1568 height 778
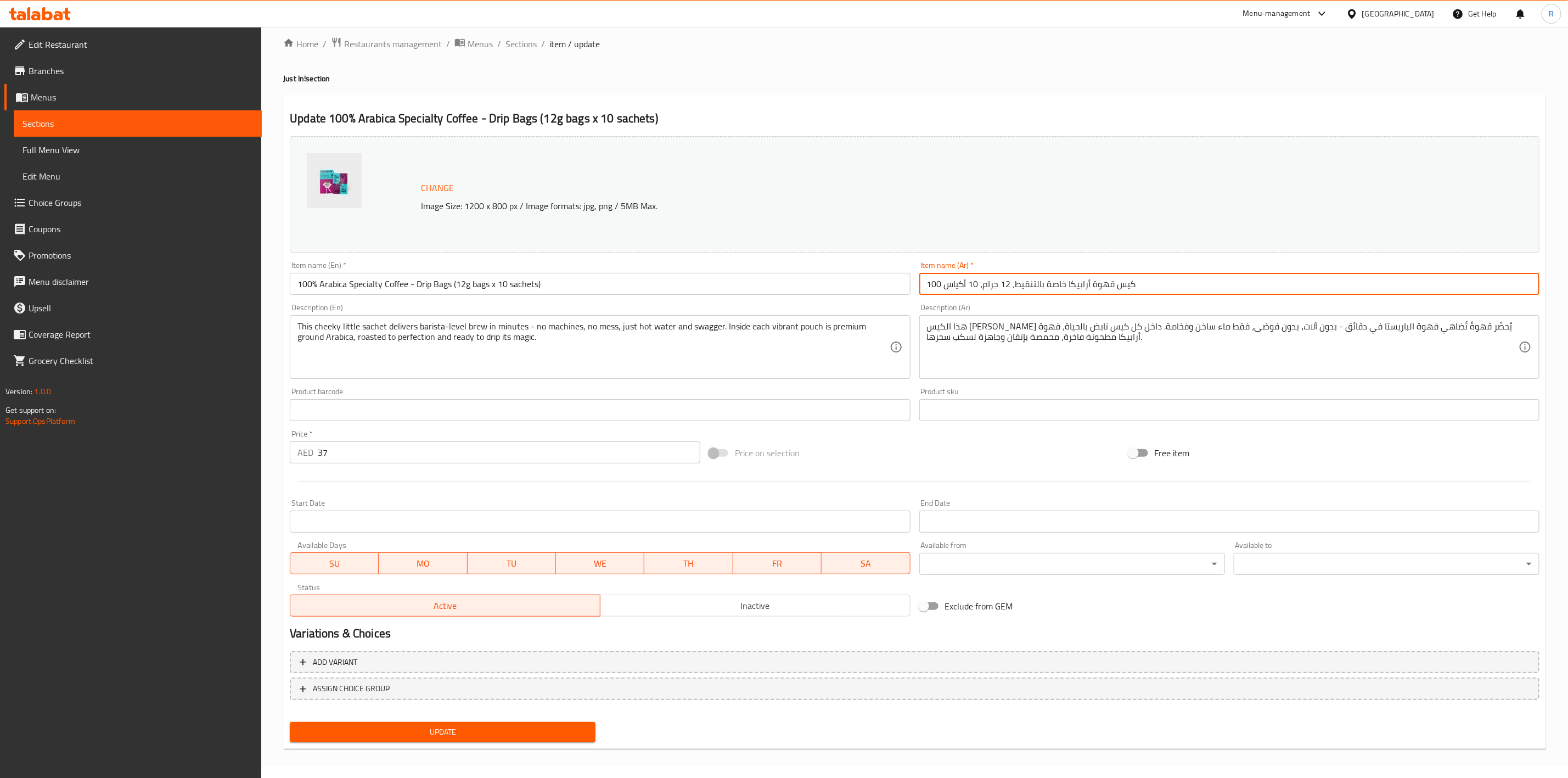
drag, startPoint x: 1142, startPoint y: 277, endPoint x: 753, endPoint y: 336, distance: 393.4
click at [813, 348] on div "Change Image Size: 1200 x 800 px / Image formats: jpg, png / 5MB Max. Item name…" at bounding box center [914, 376] width 1258 height 489
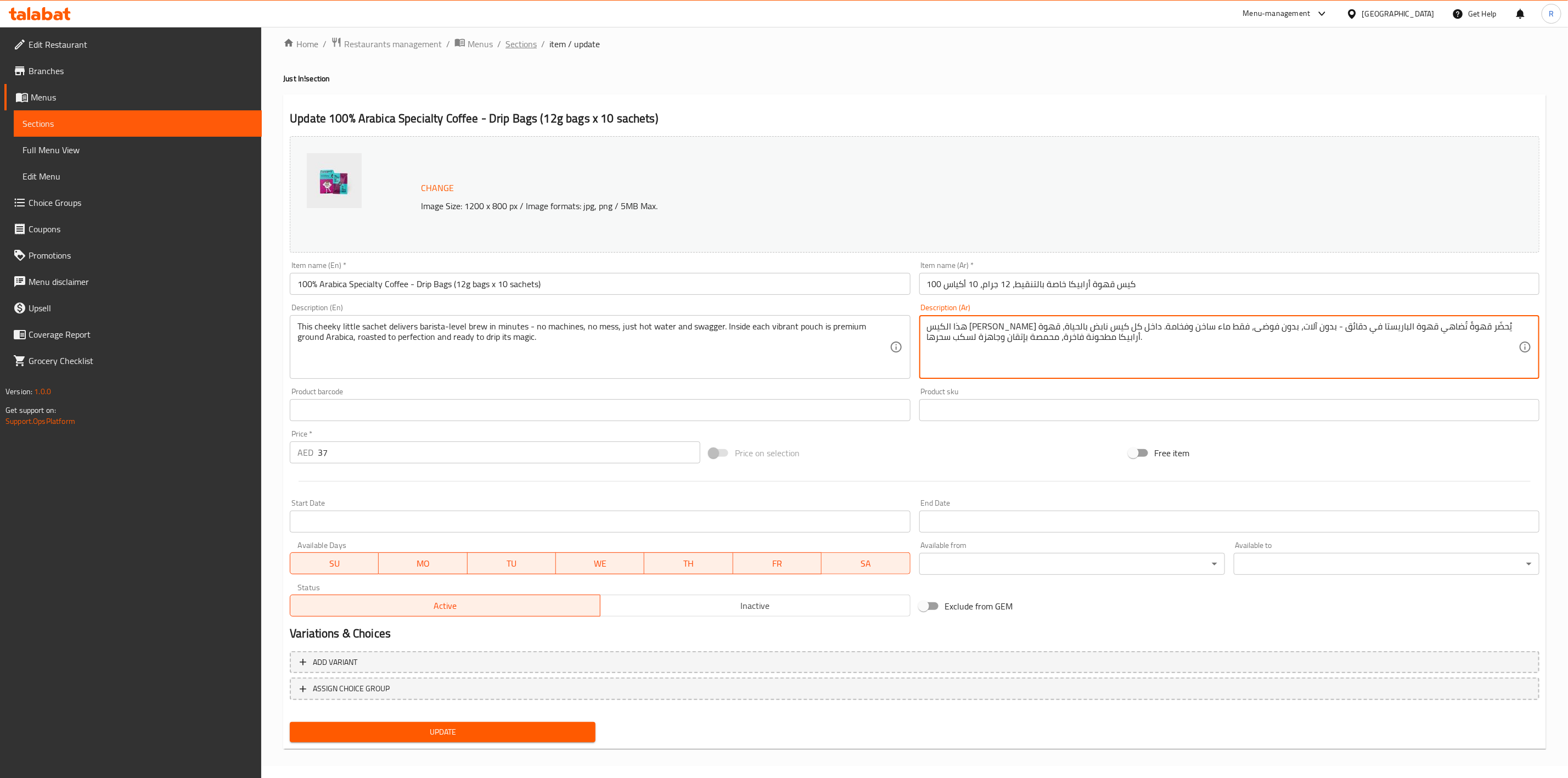
click at [518, 45] on span "Sections" at bounding box center [521, 43] width 31 height 13
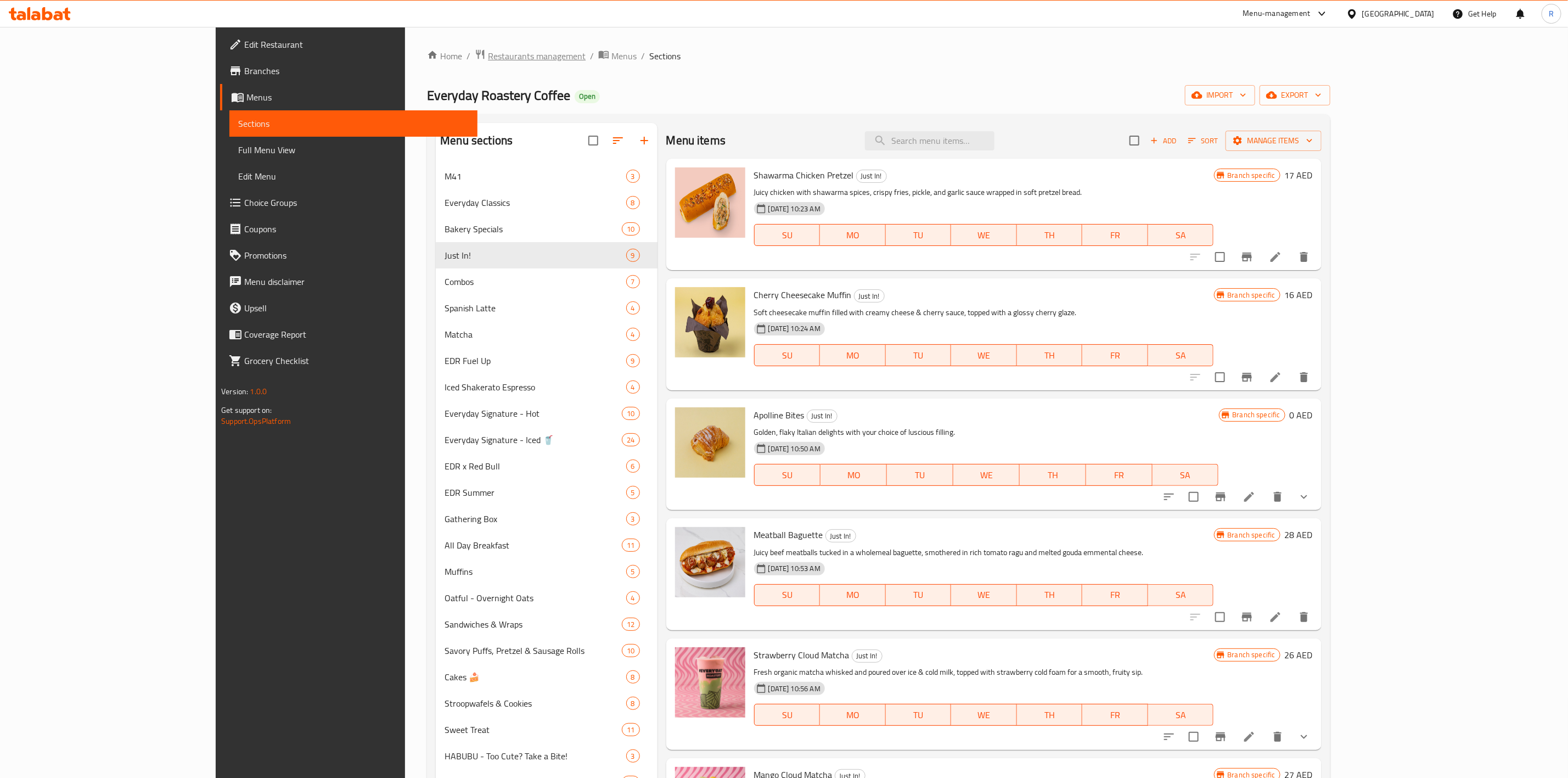
click at [488, 61] on span "Restaurants management" at bounding box center [536, 56] width 97 height 13
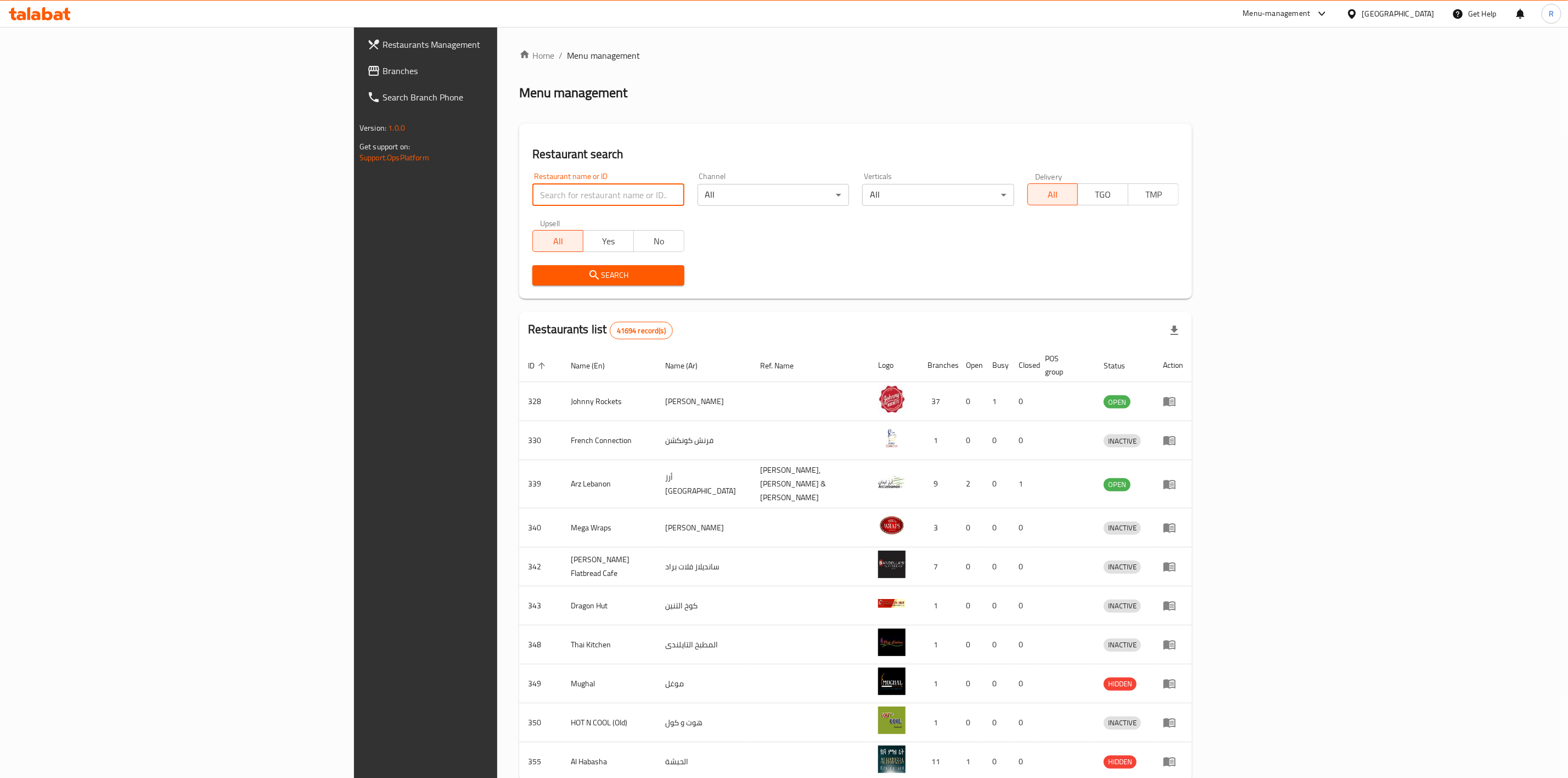
click at [533, 196] on input "search" at bounding box center [608, 194] width 151 height 22
click button "Search" at bounding box center [608, 275] width 151 height 20
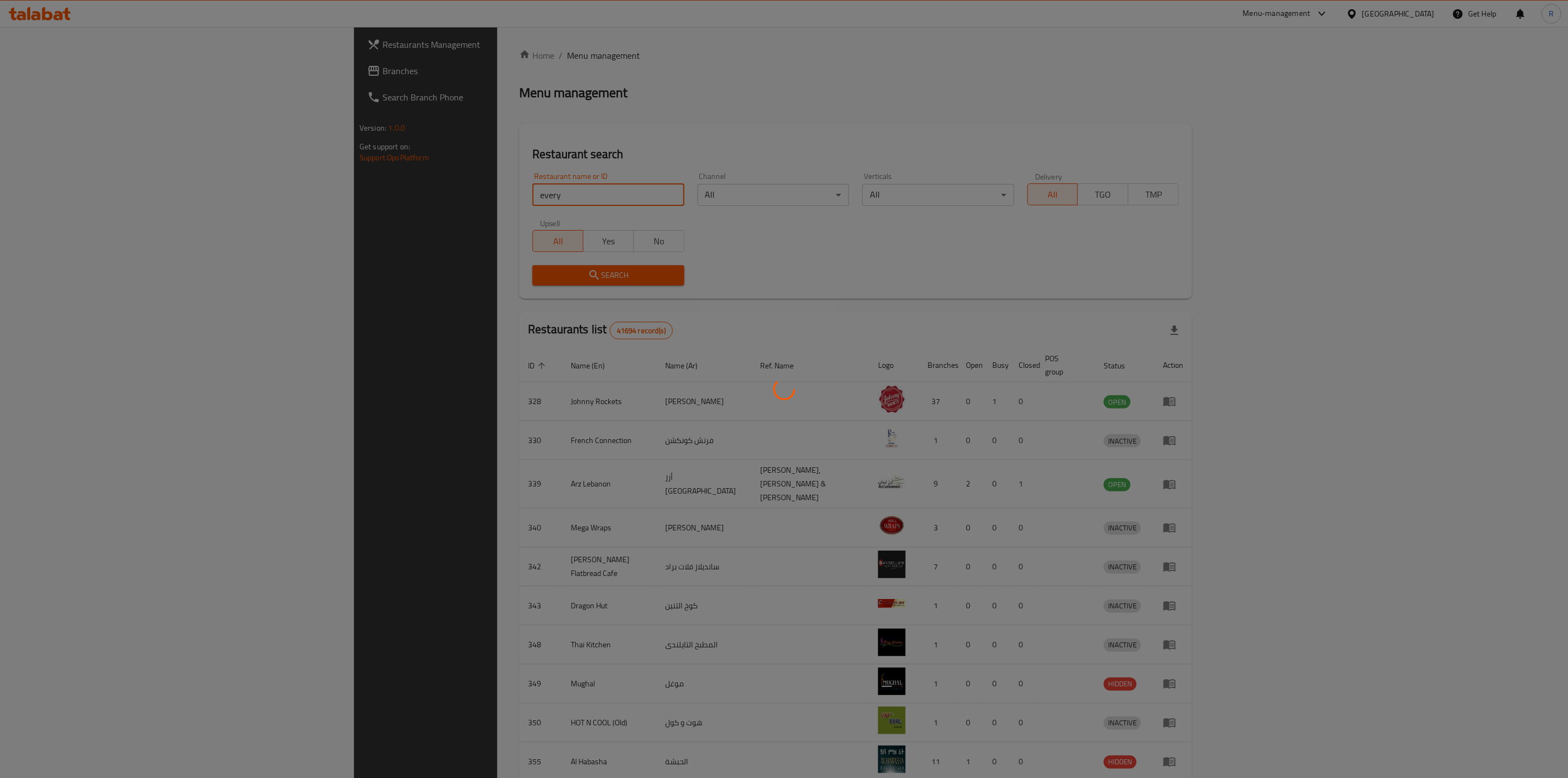
type input "everyday roastery"
click button "Search" at bounding box center [608, 275] width 151 height 20
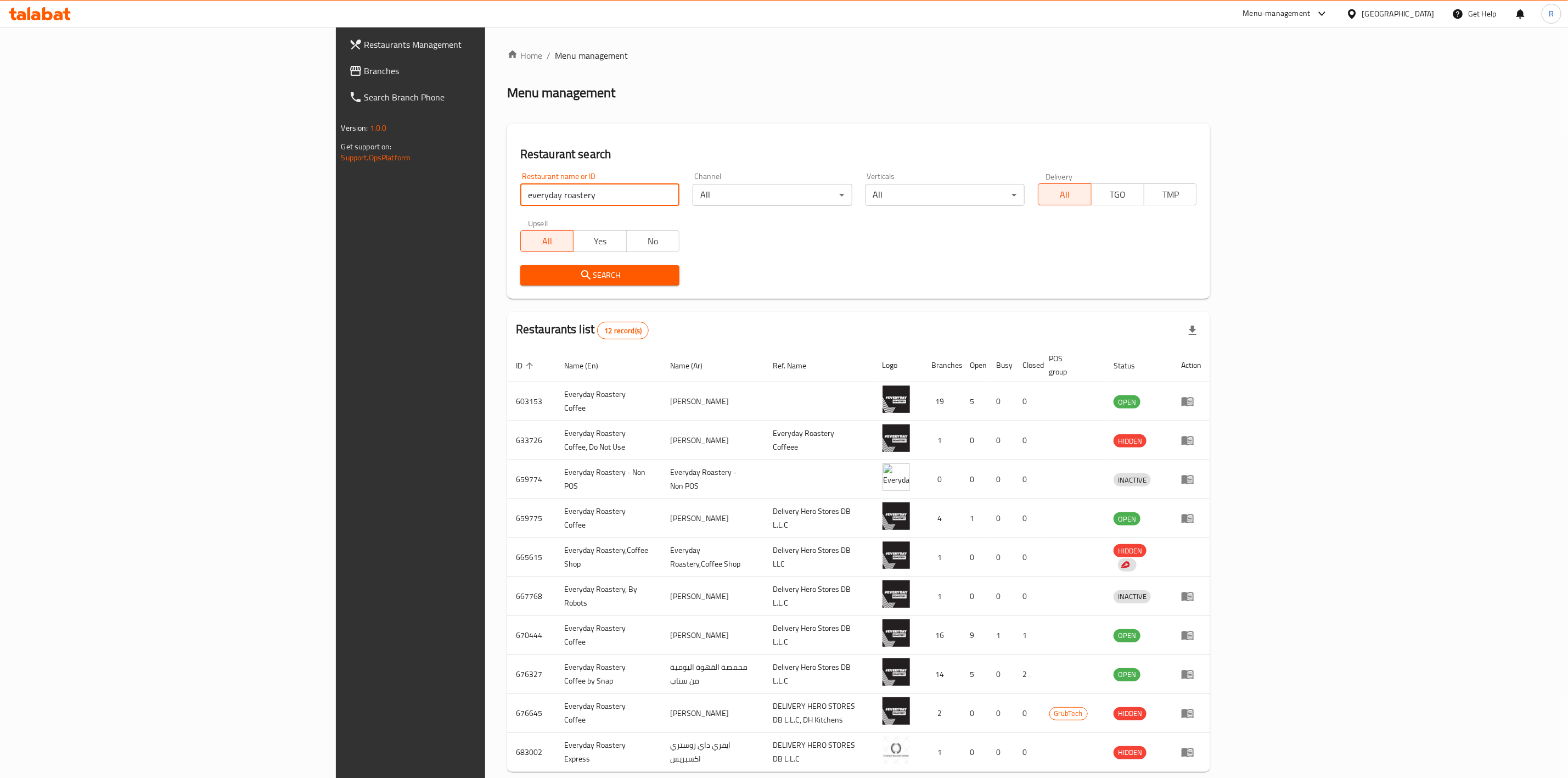
scroll to position [46, 0]
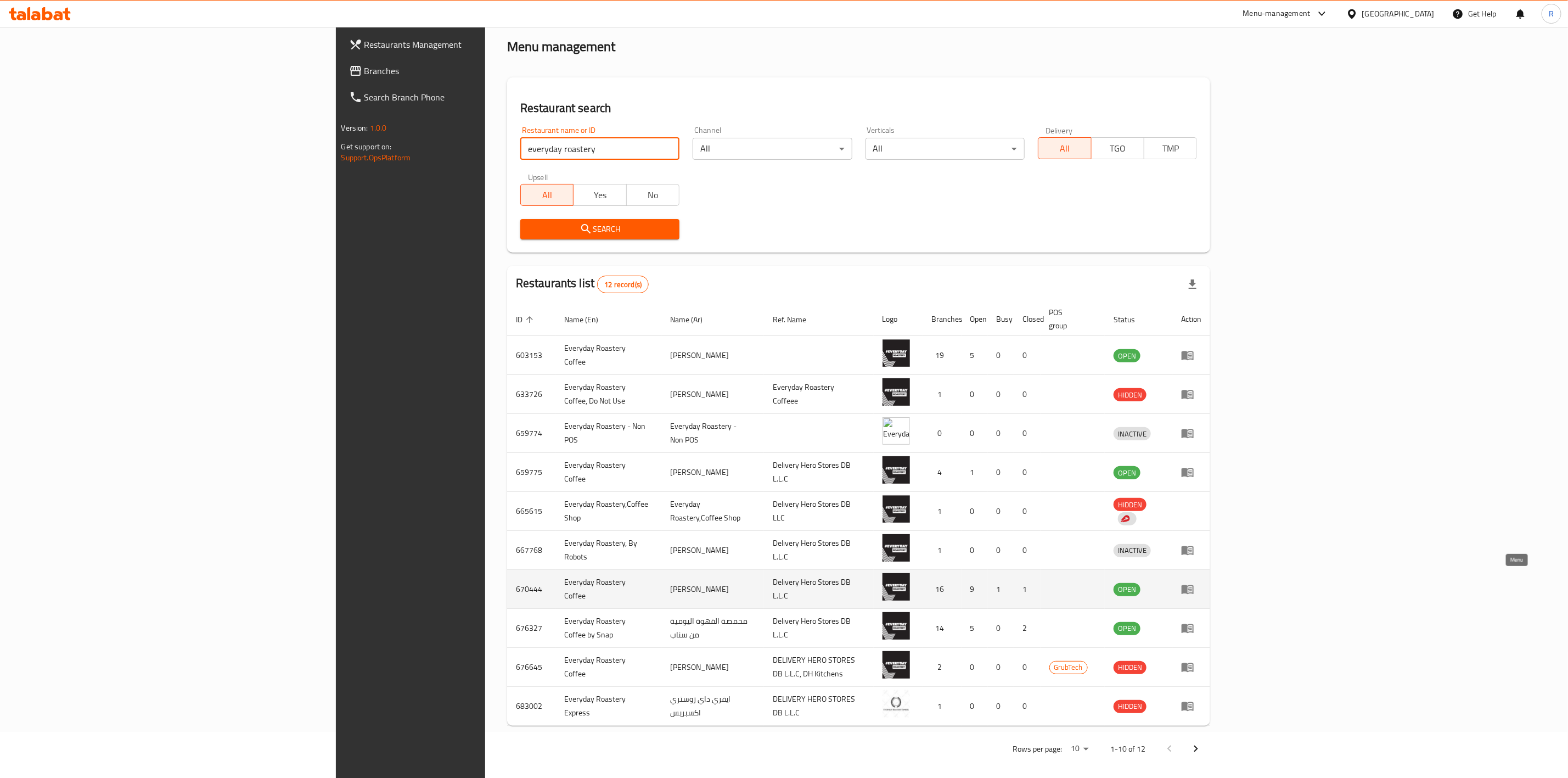
click at [1040, 481] on icon "enhanced table" at bounding box center [1187, 589] width 12 height 9
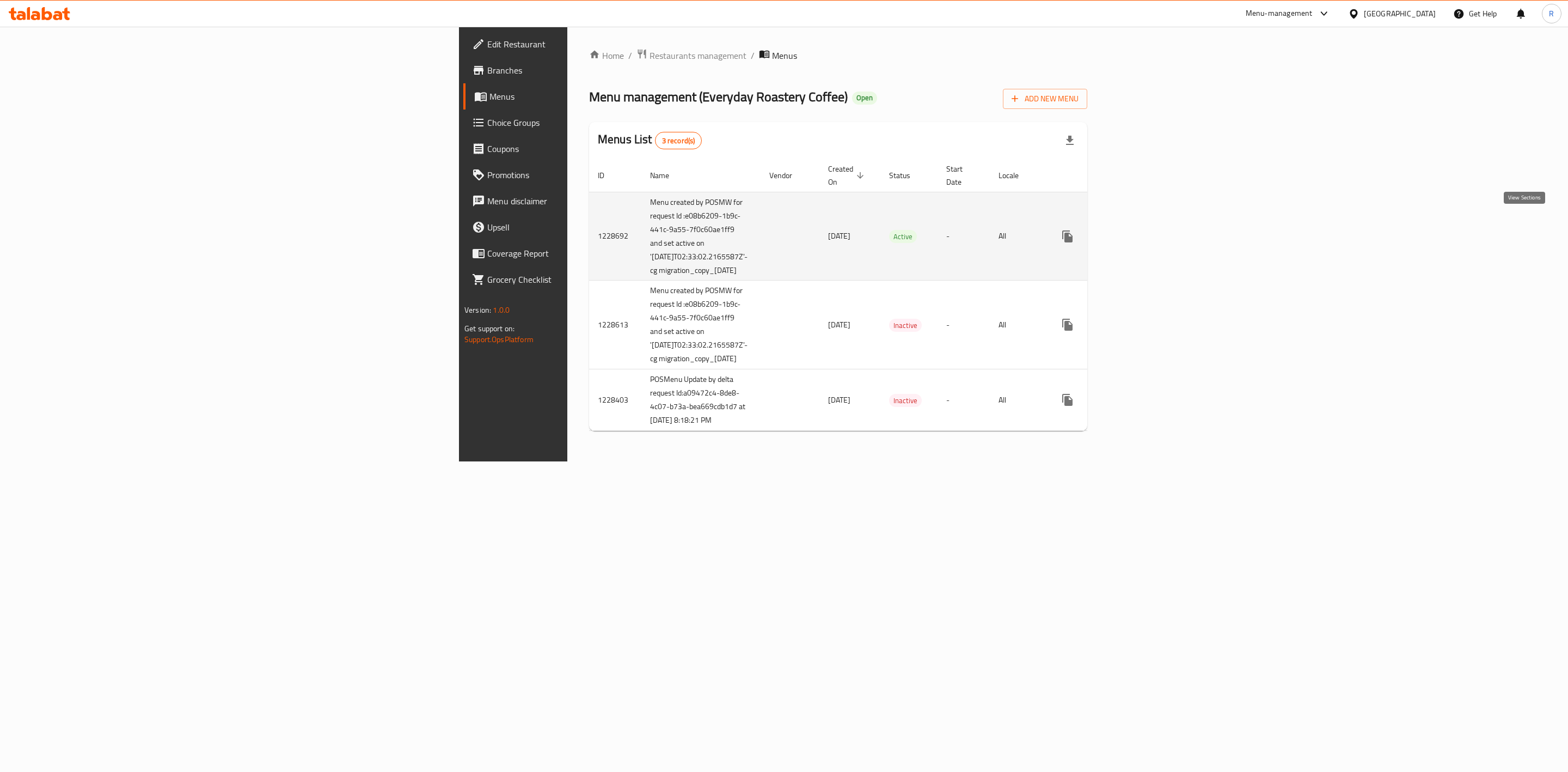
click at [1032, 230] on icon "enhanced table" at bounding box center [1146, 236] width 13 height 13
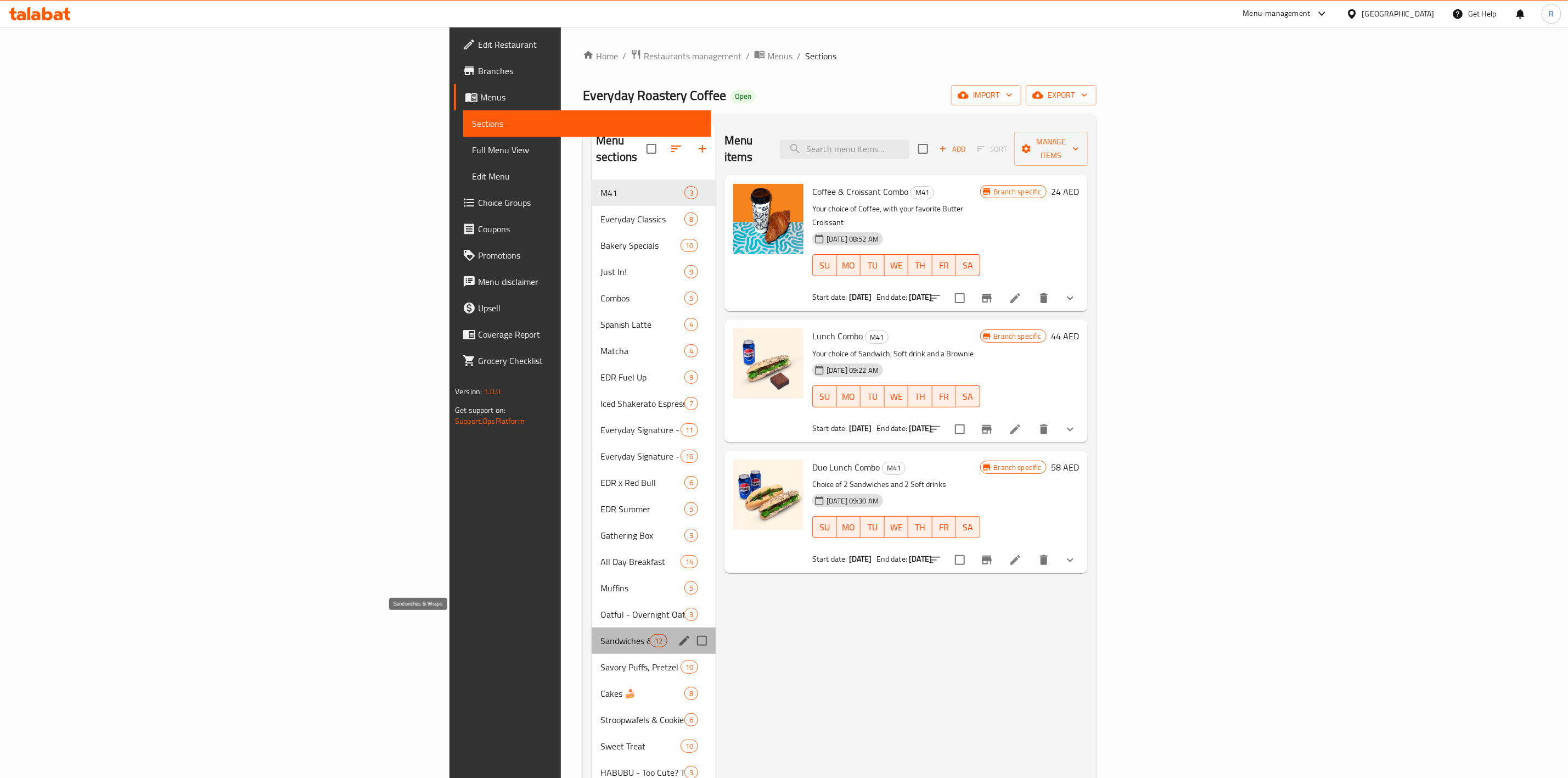
click at [600, 481] on span "Sandwiches & Wraps" at bounding box center [625, 640] width 50 height 13
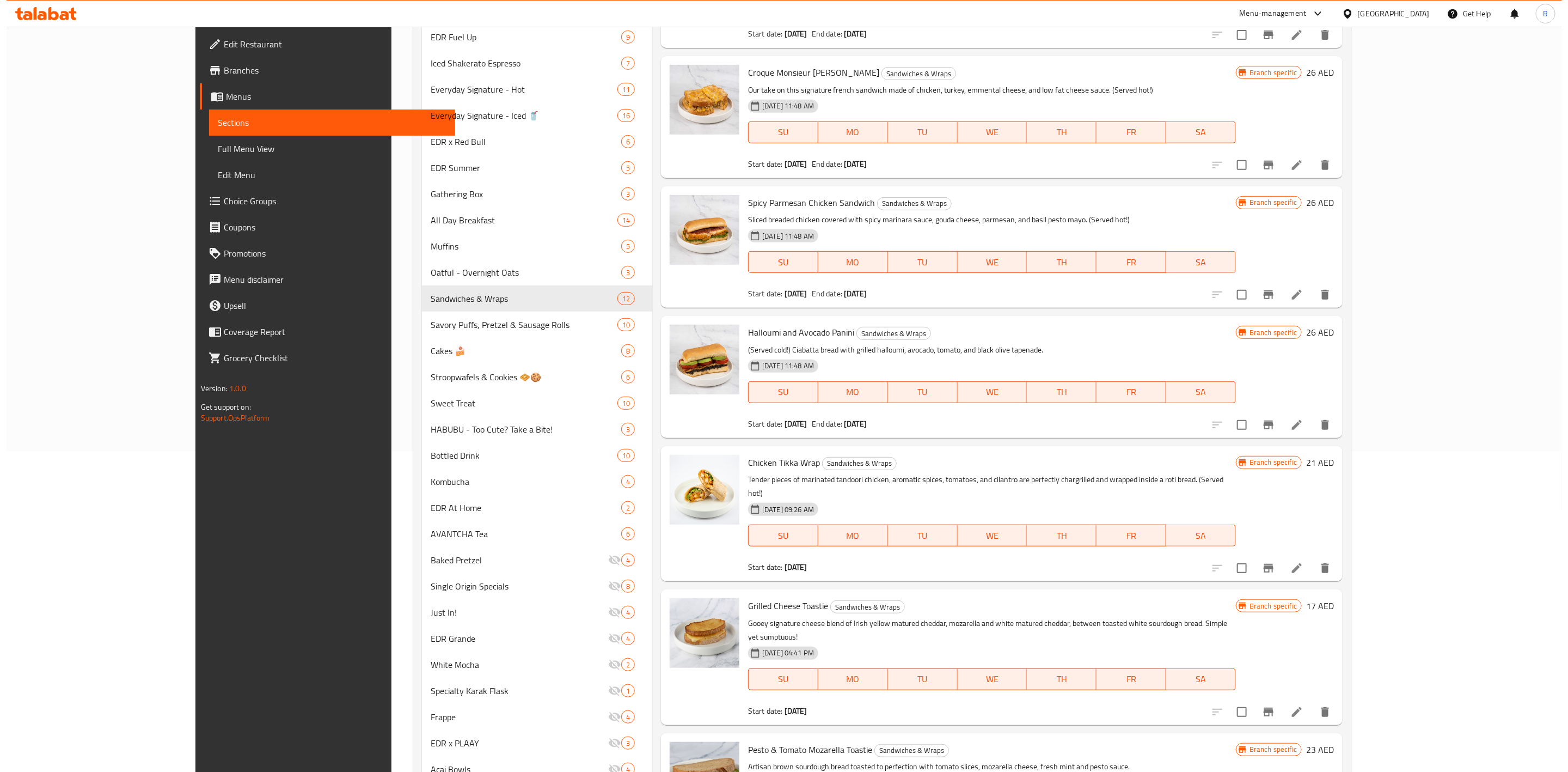
scroll to position [334, 0]
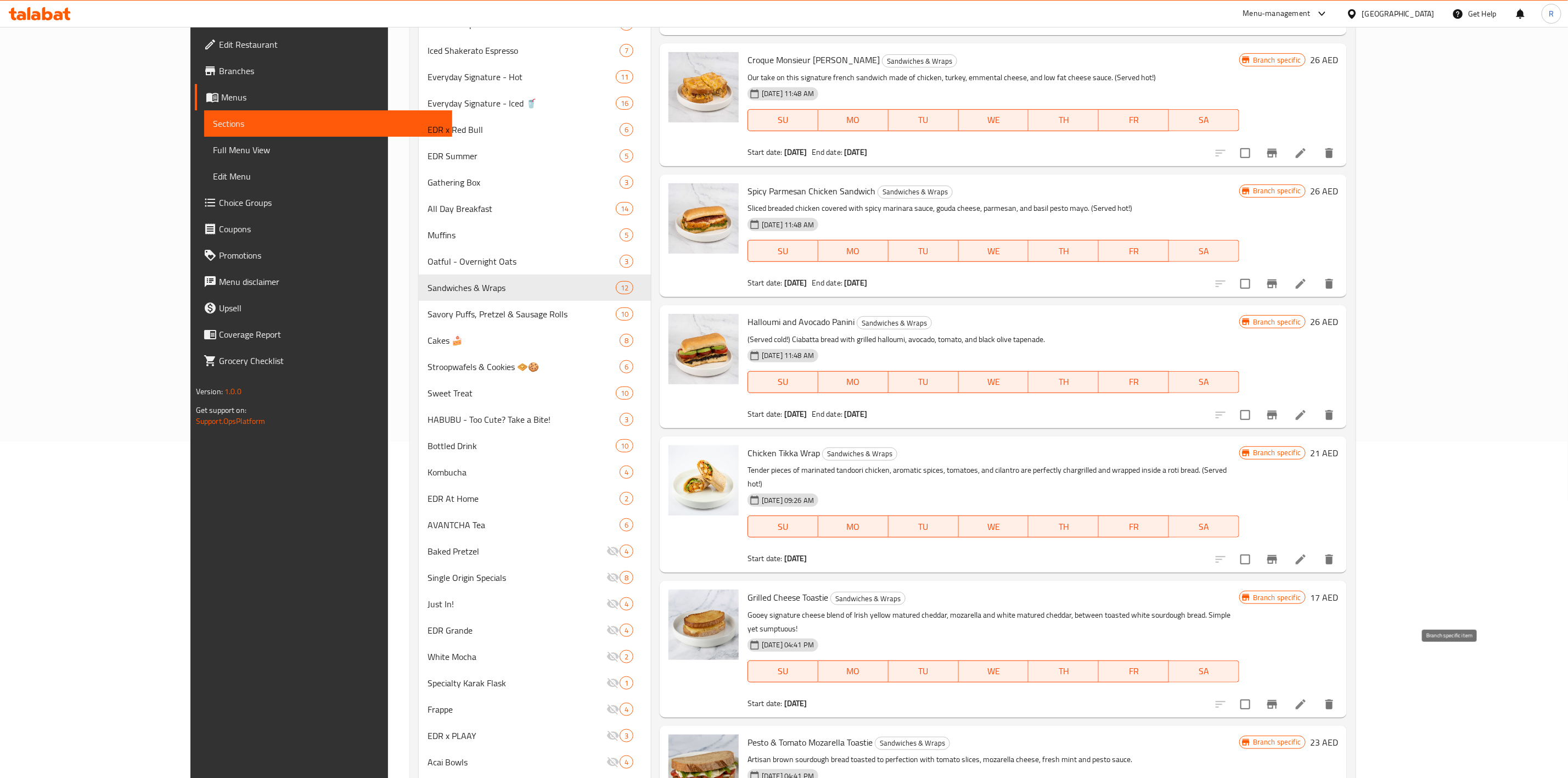
click at [1040, 481] on icon "Branch-specific-item" at bounding box center [1272, 704] width 10 height 9
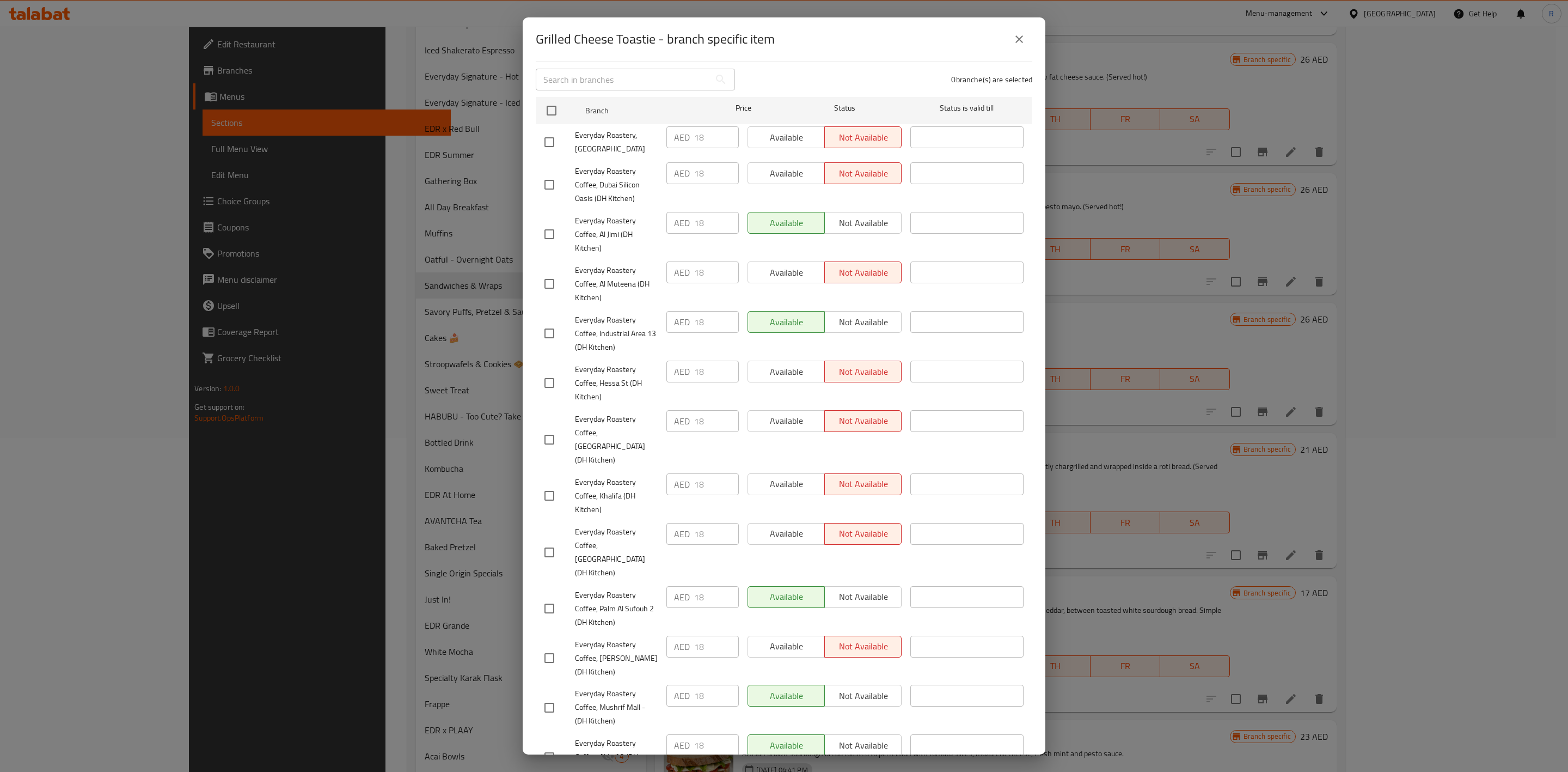
scroll to position [144, 0]
click at [778, 477] on div "Available Not available" at bounding box center [825, 644] width 154 height 22
click at [551, 108] on input "checkbox" at bounding box center [551, 108] width 23 height 23
checkbox input "true"
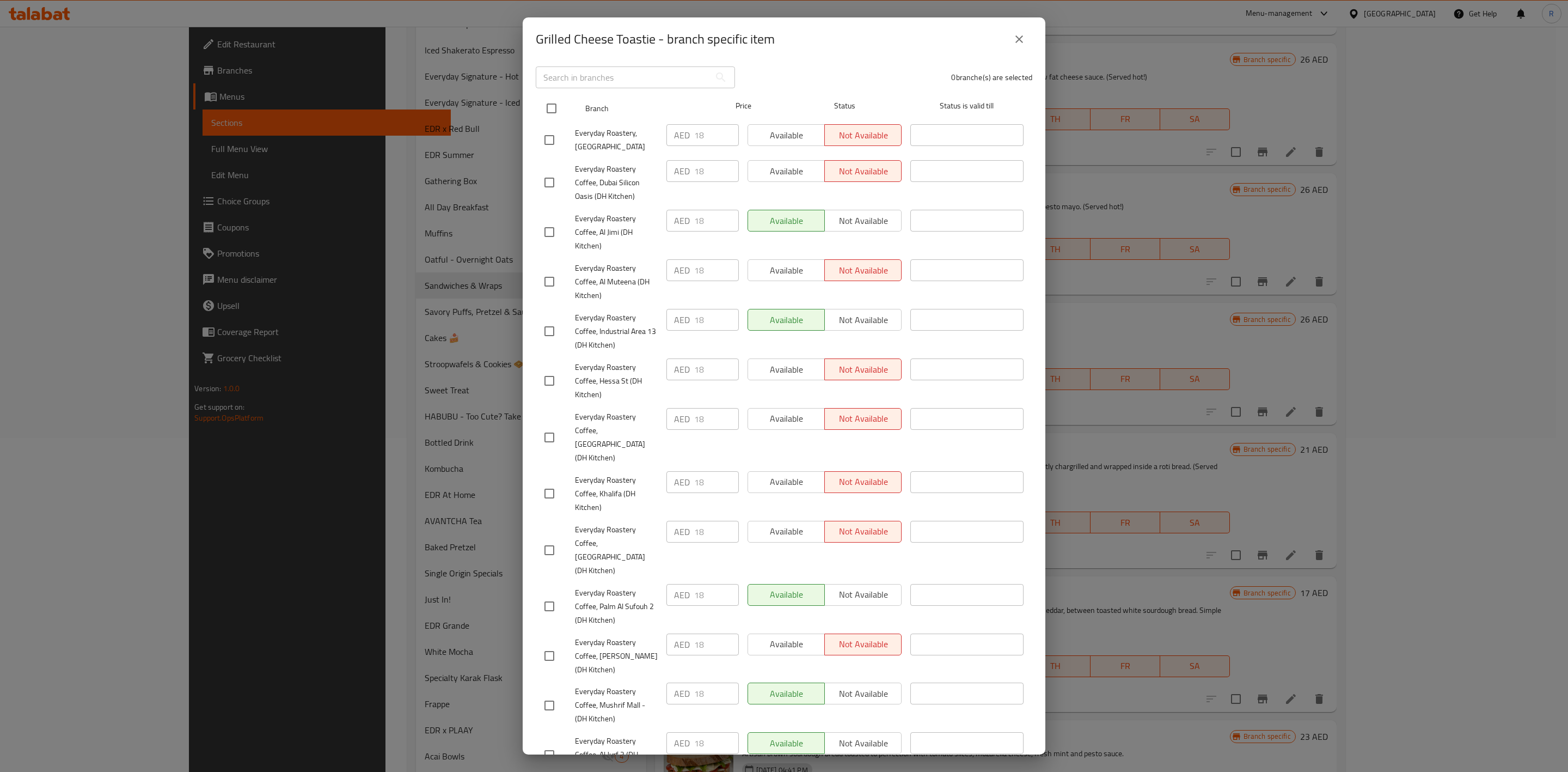
checkbox input "true"
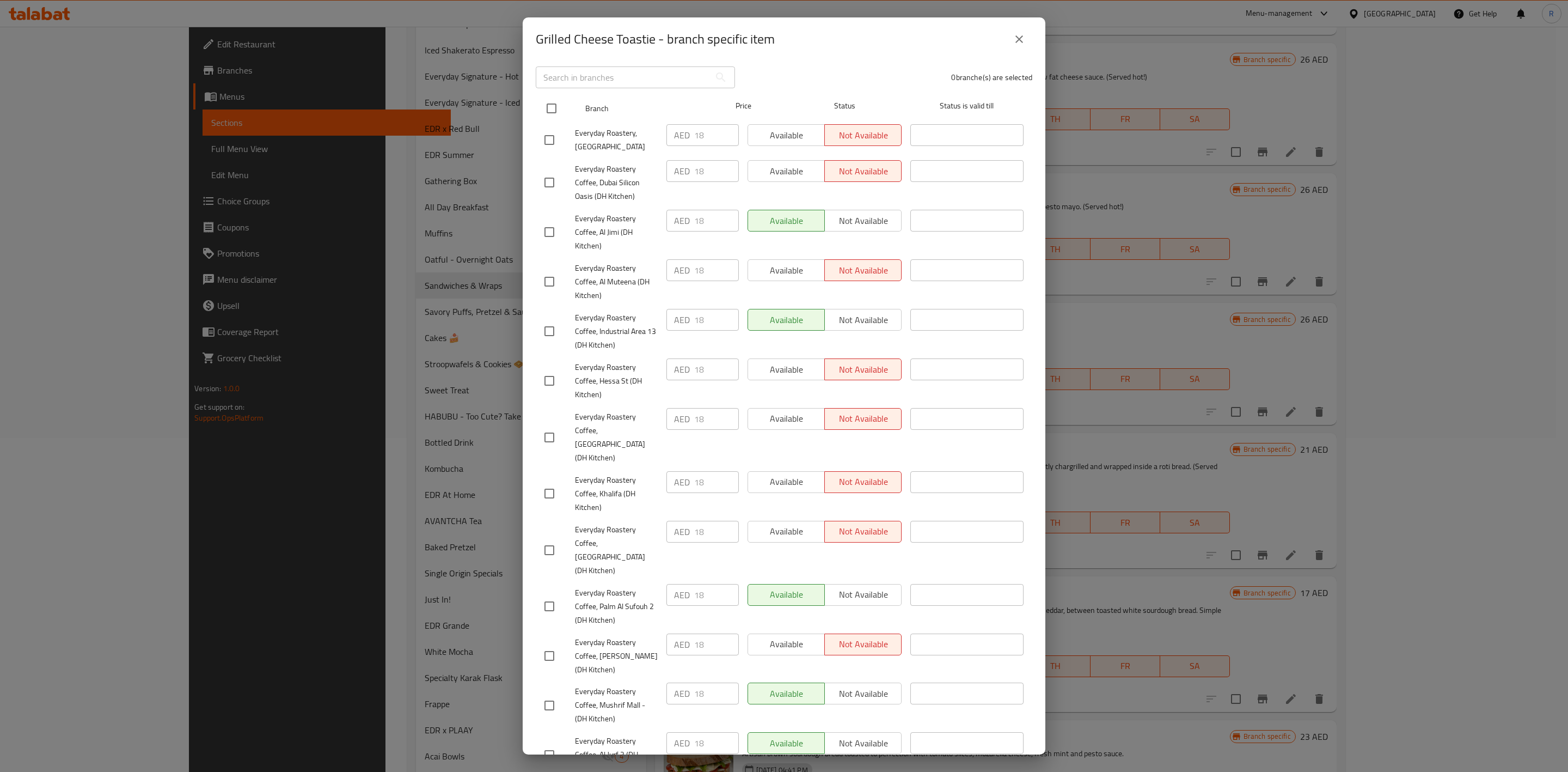
checkbox input "true"
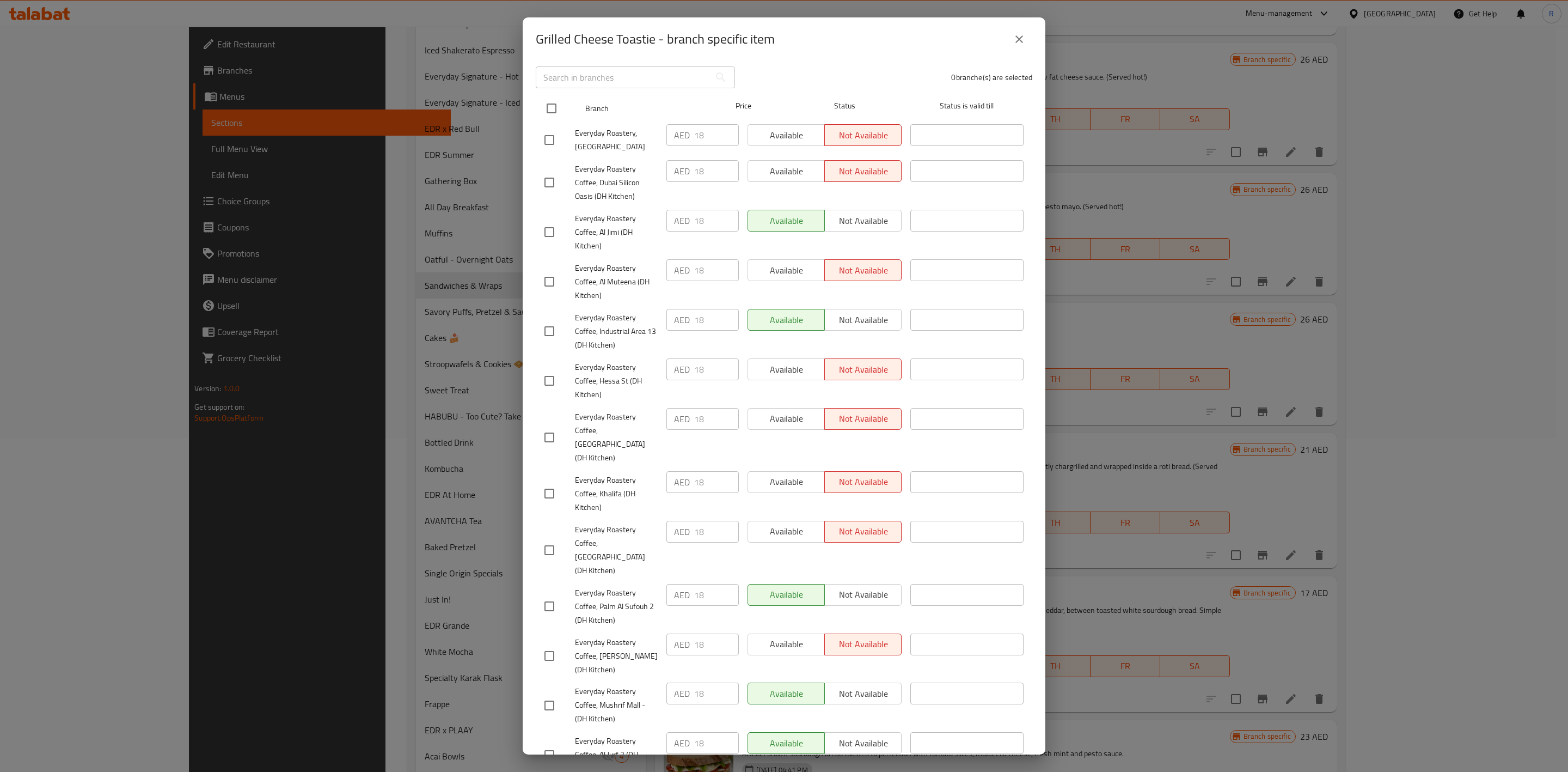
checkbox input "true"
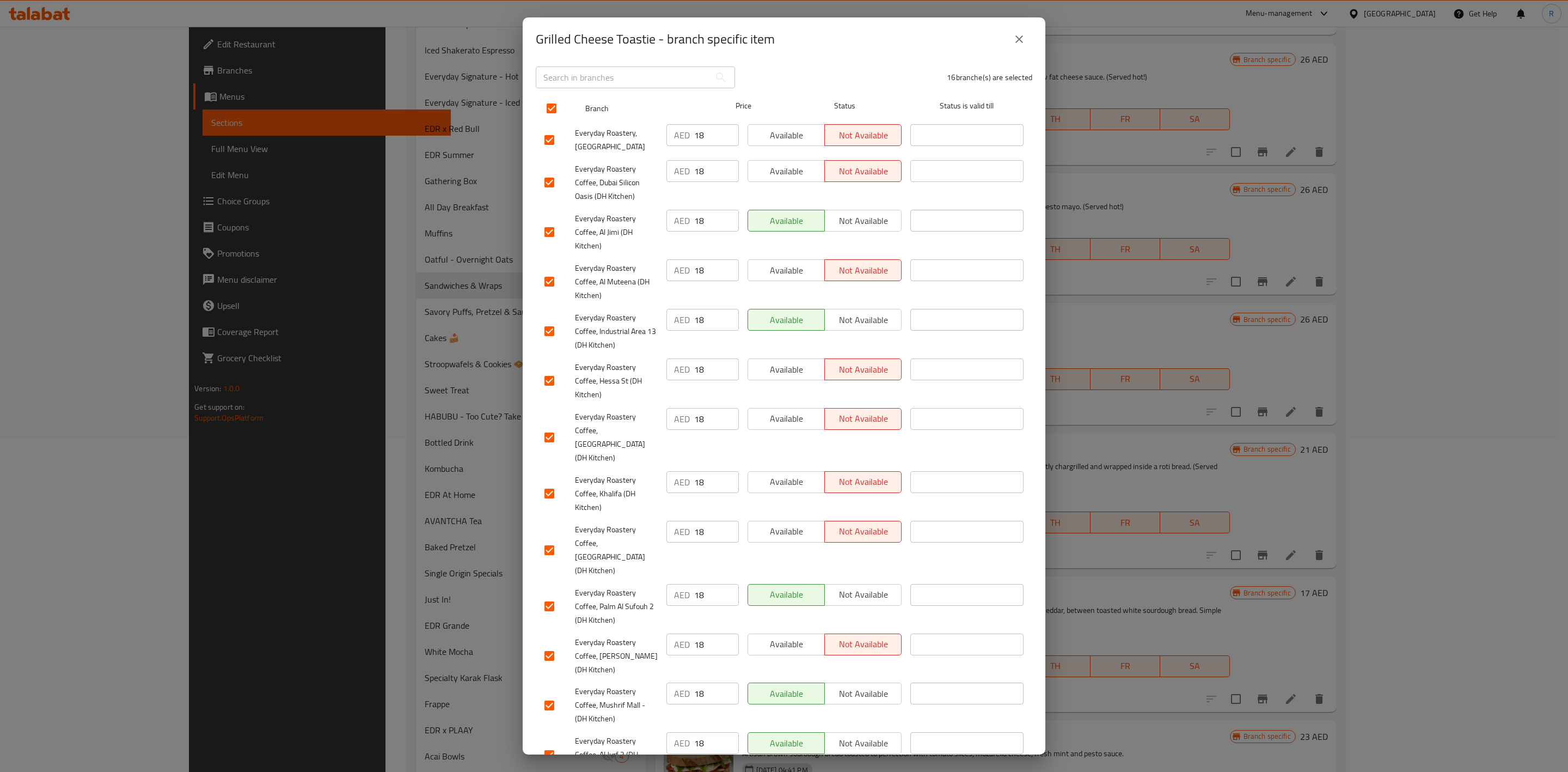
click at [549, 111] on input "checkbox" at bounding box center [551, 108] width 23 height 23
checkbox input "false"
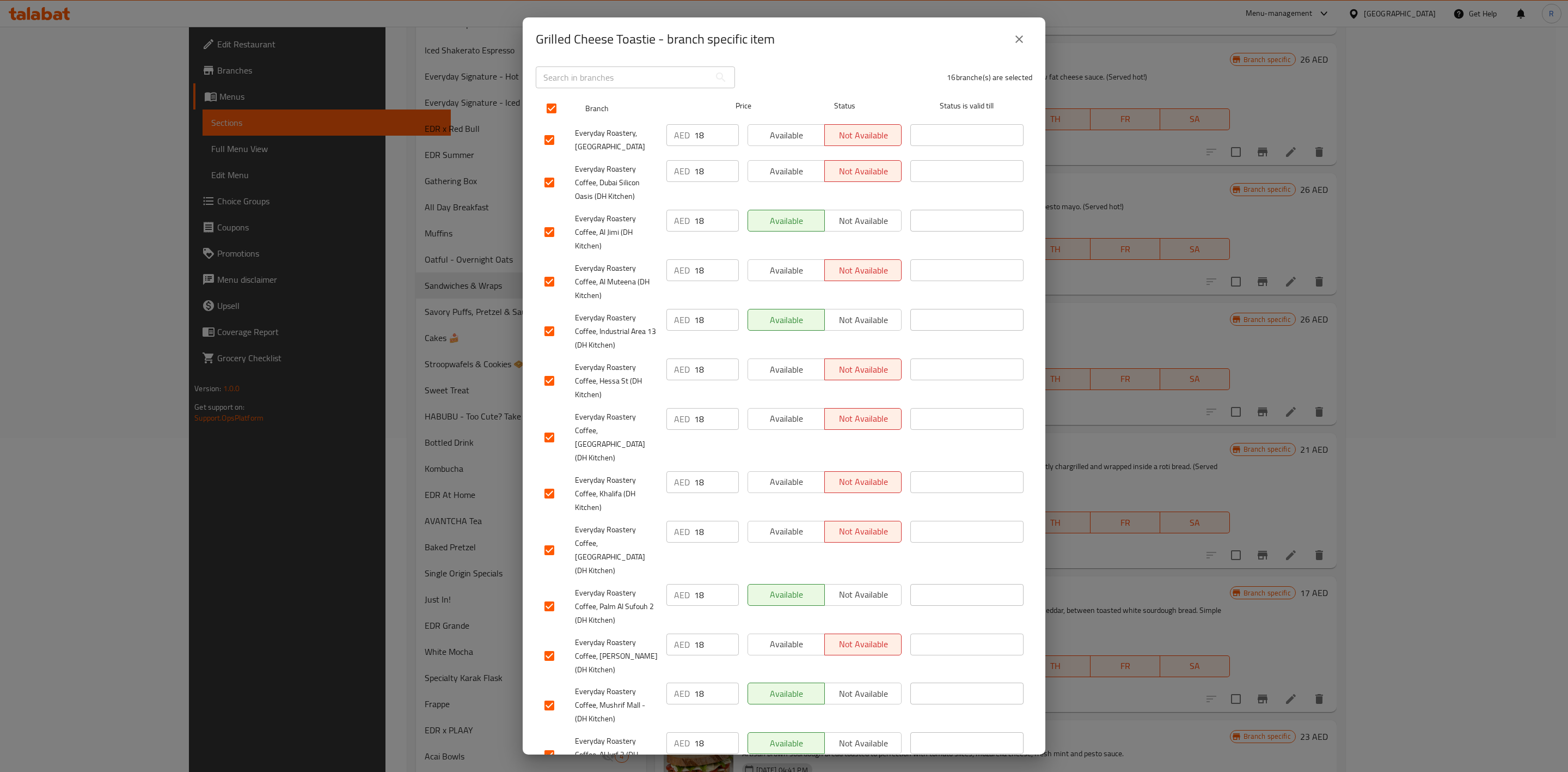
checkbox input "false"
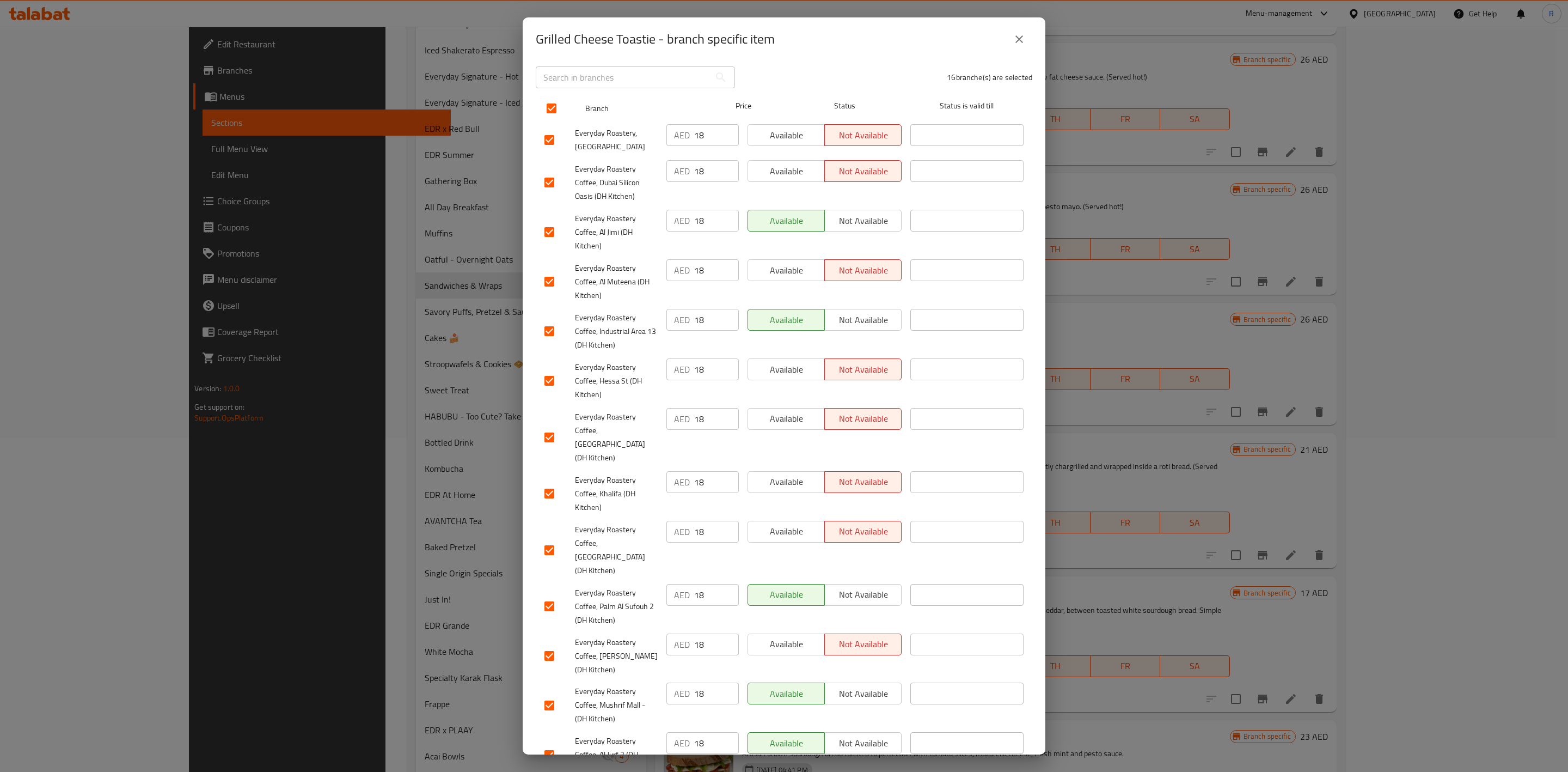
checkbox input "false"
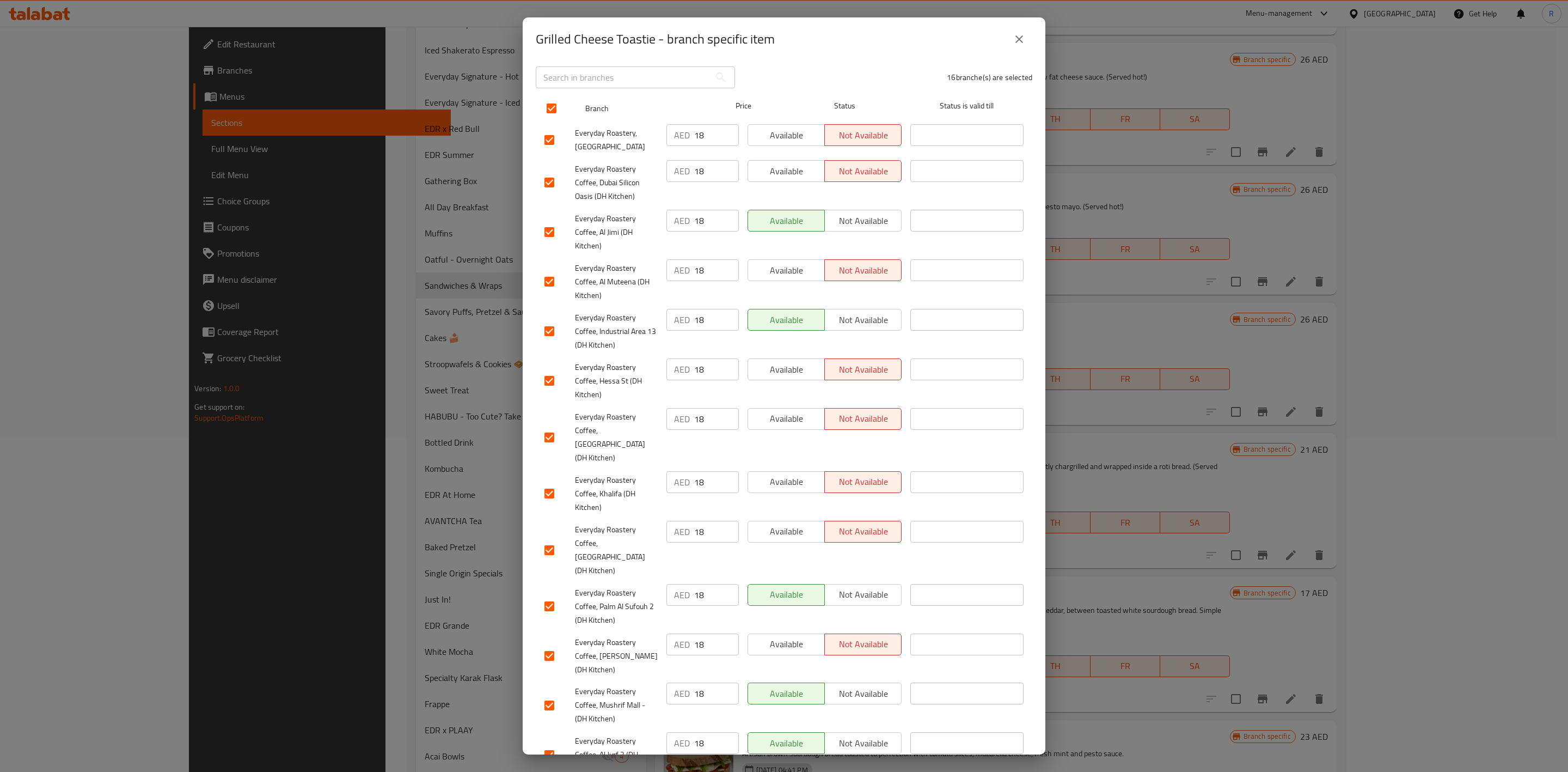
checkbox input "false"
click at [771, 477] on div "Available Not available" at bounding box center [825, 644] width 154 height 22
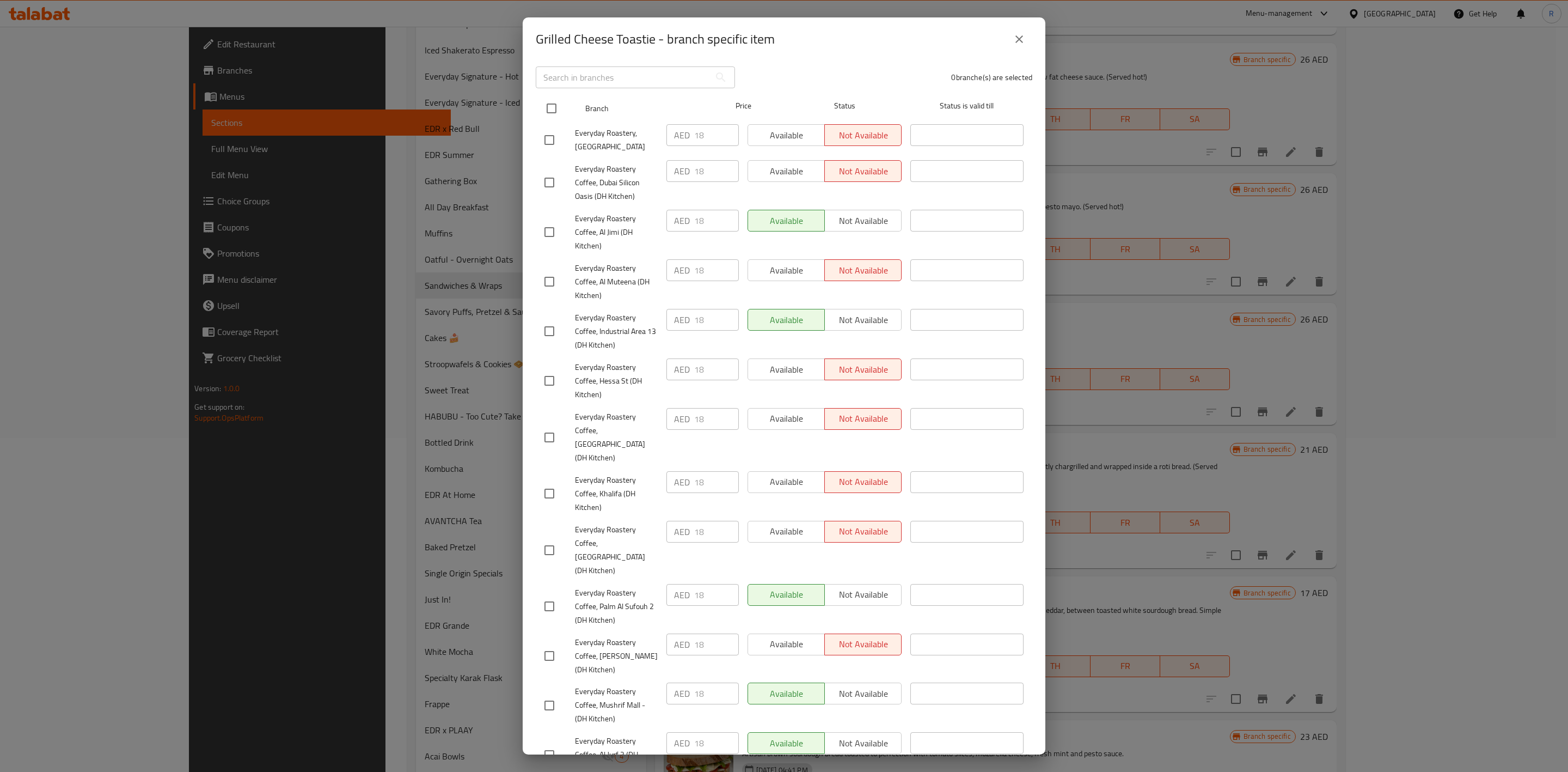
click at [547, 105] on input "checkbox" at bounding box center [551, 108] width 23 height 23
checkbox input "true"
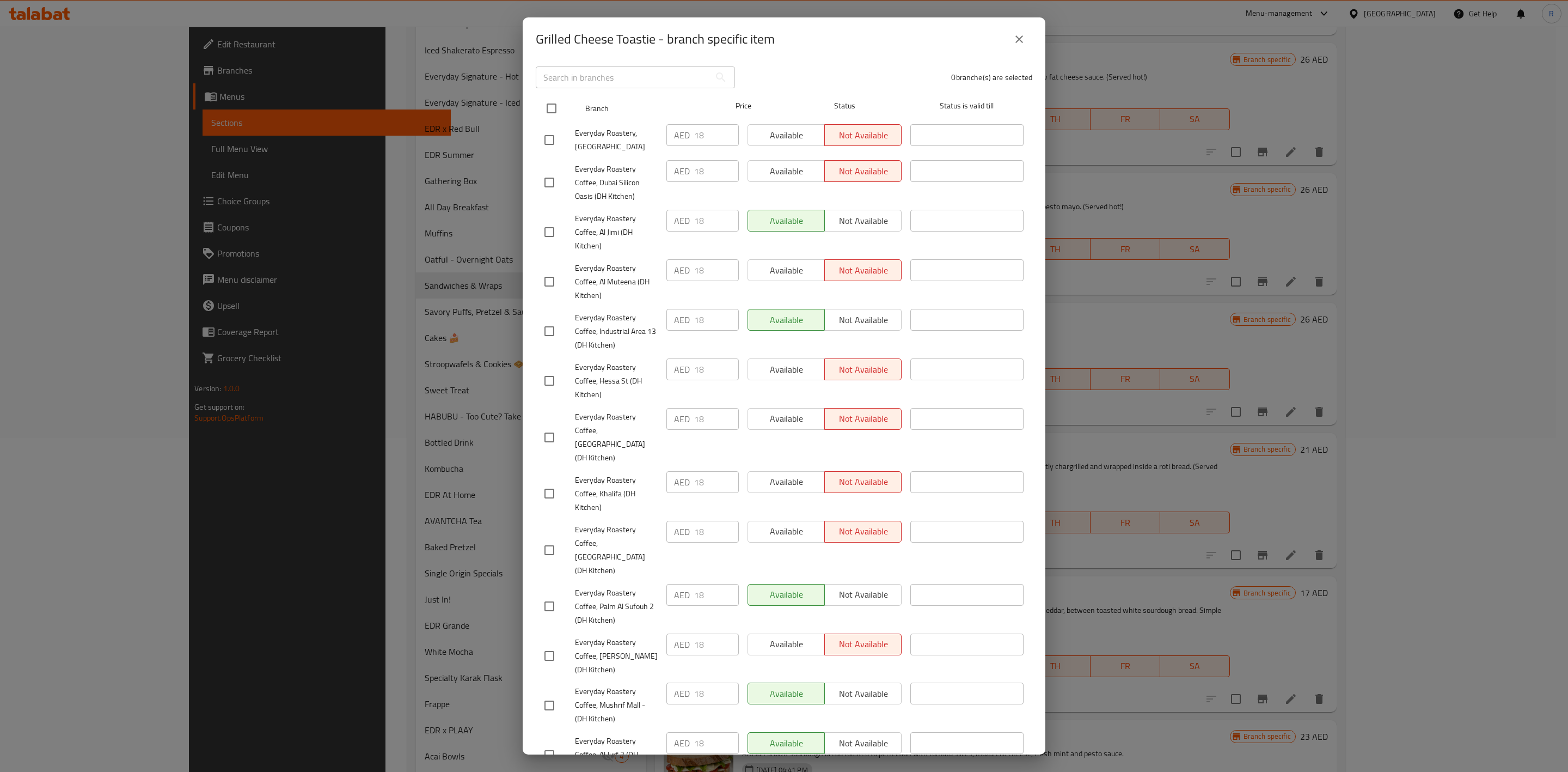
checkbox input "true"
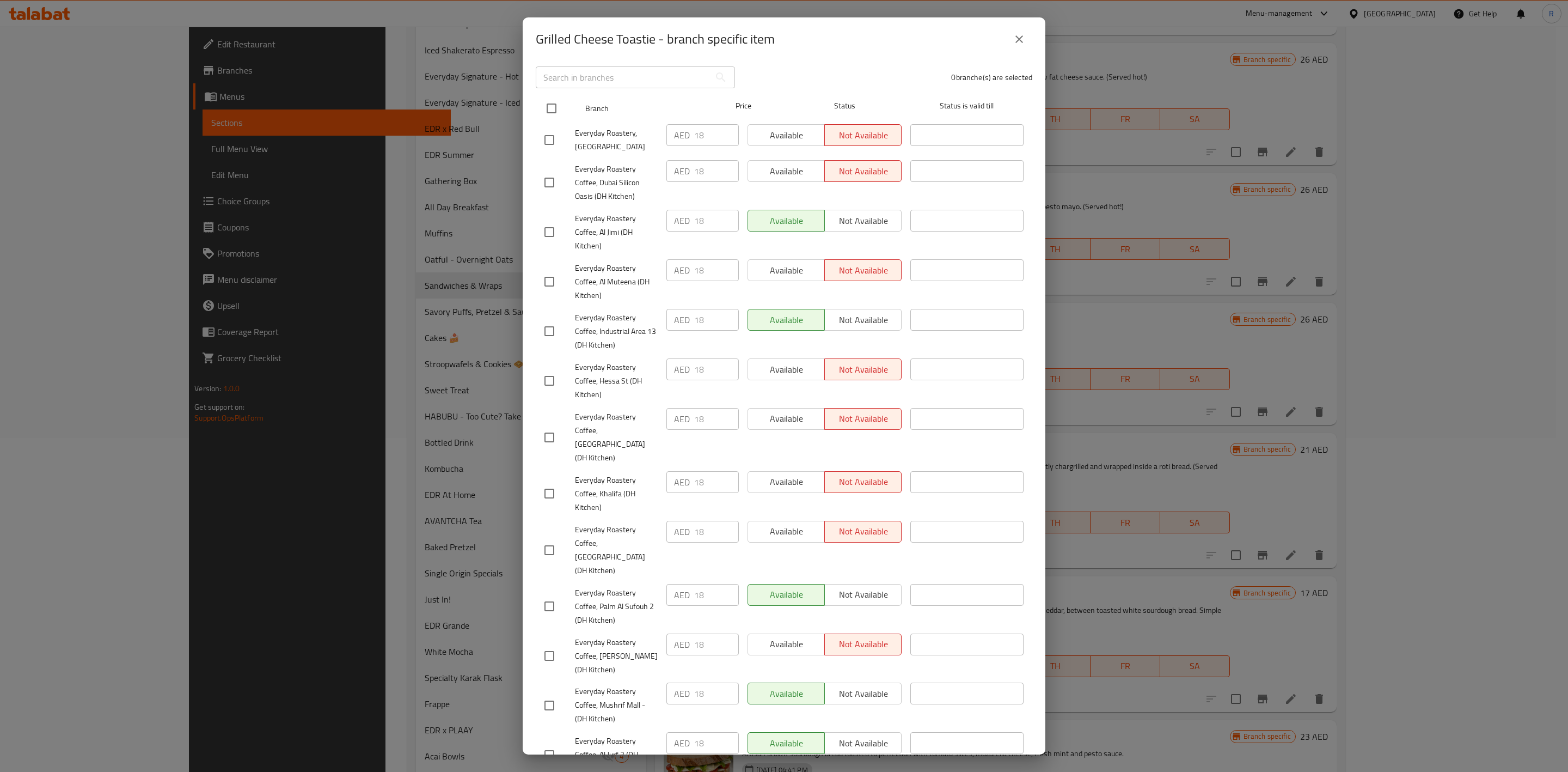
checkbox input "true"
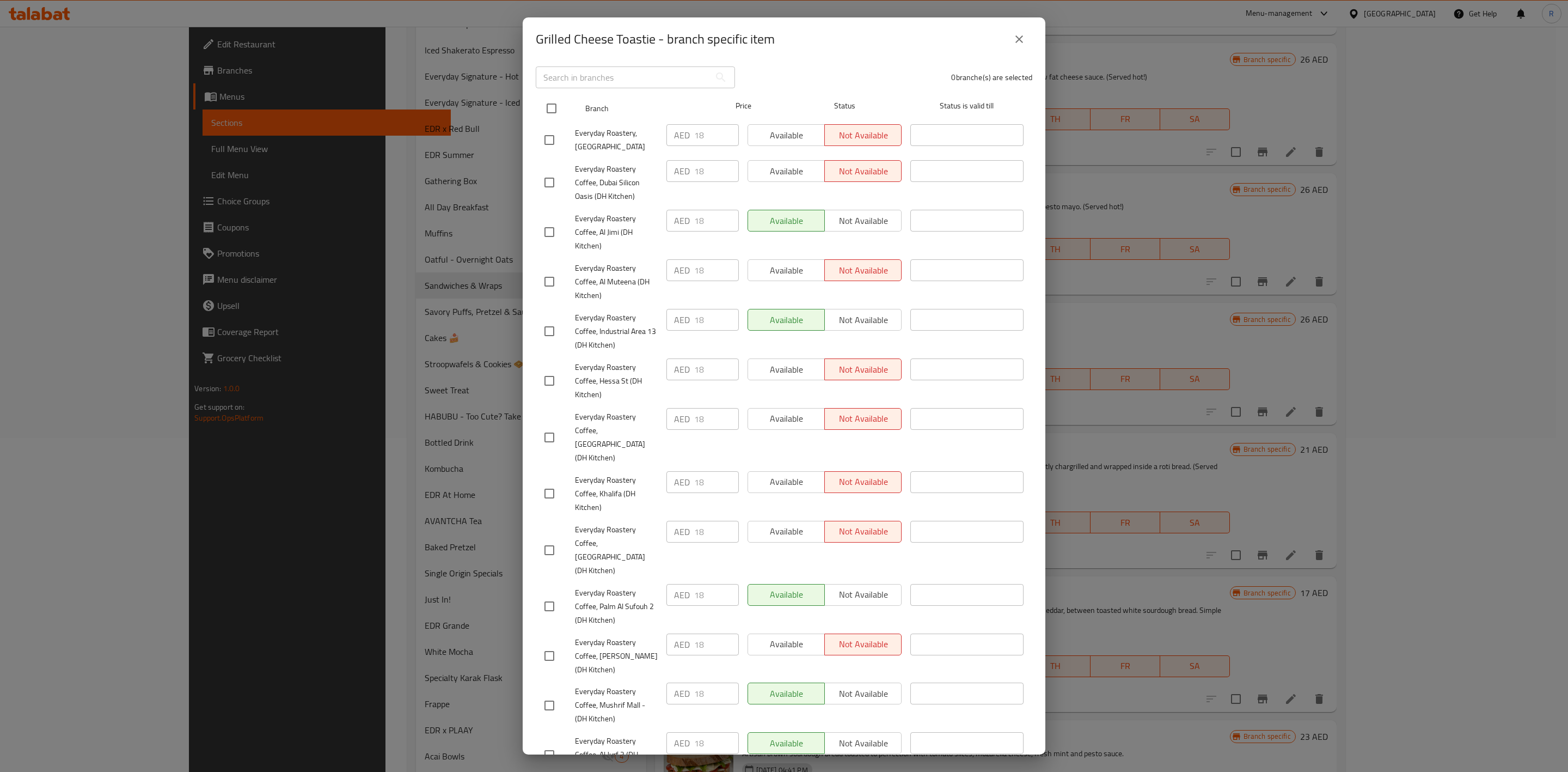
checkbox input "true"
click at [806, 477] on span "Available" at bounding box center [786, 644] width 68 height 16
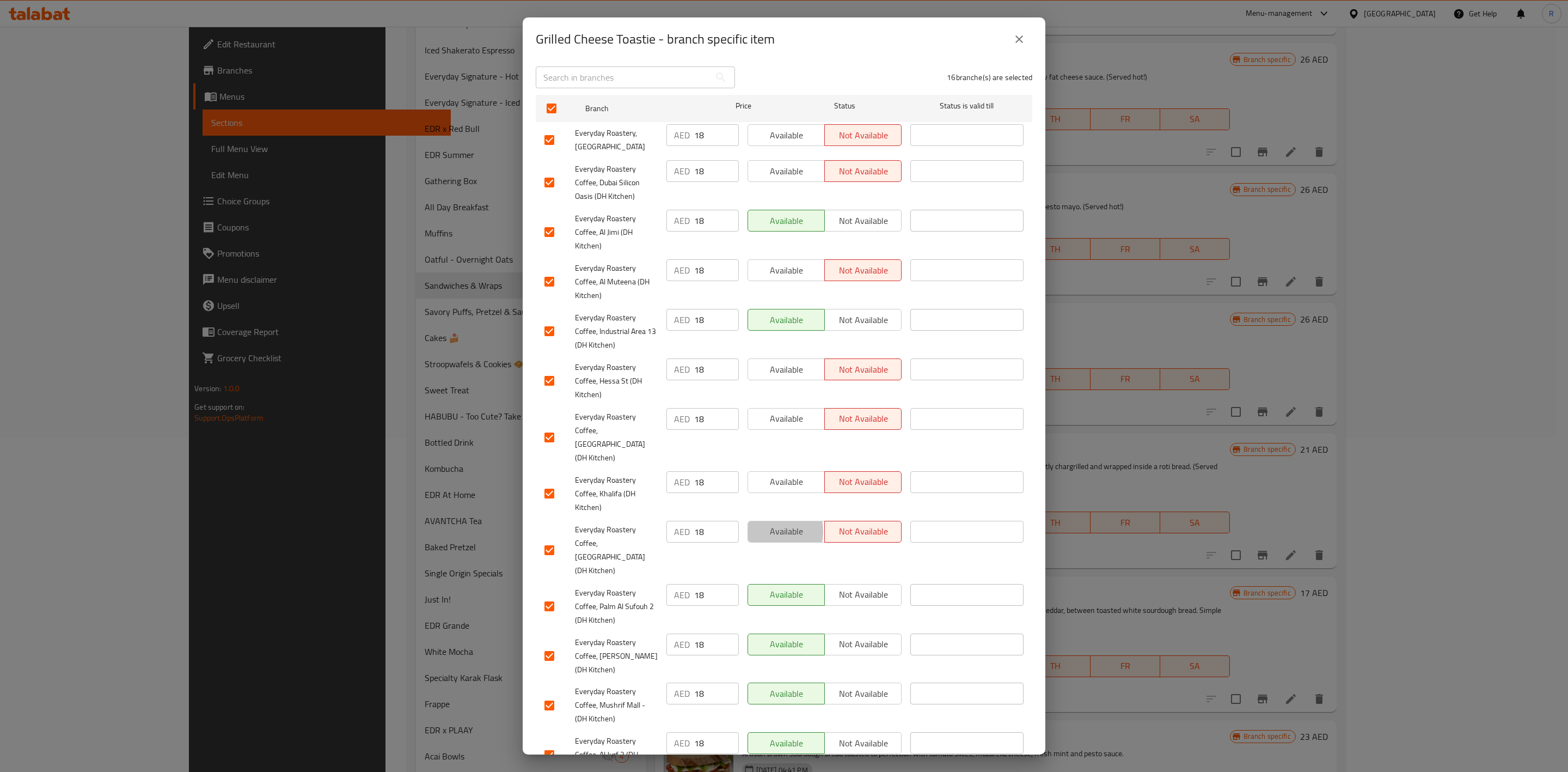
click at [765, 477] on span "Available" at bounding box center [786, 532] width 68 height 16
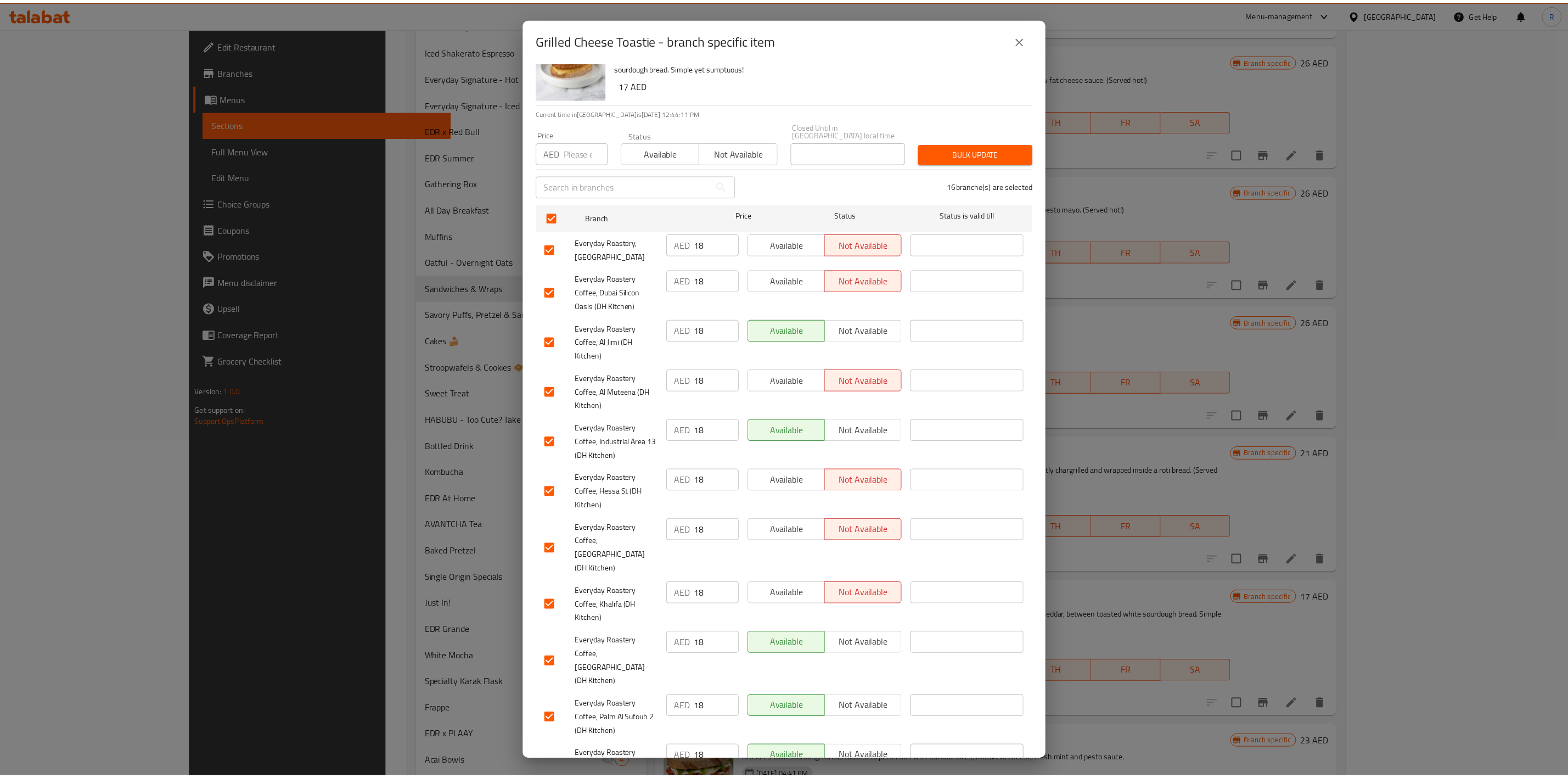
scroll to position [38, 0]
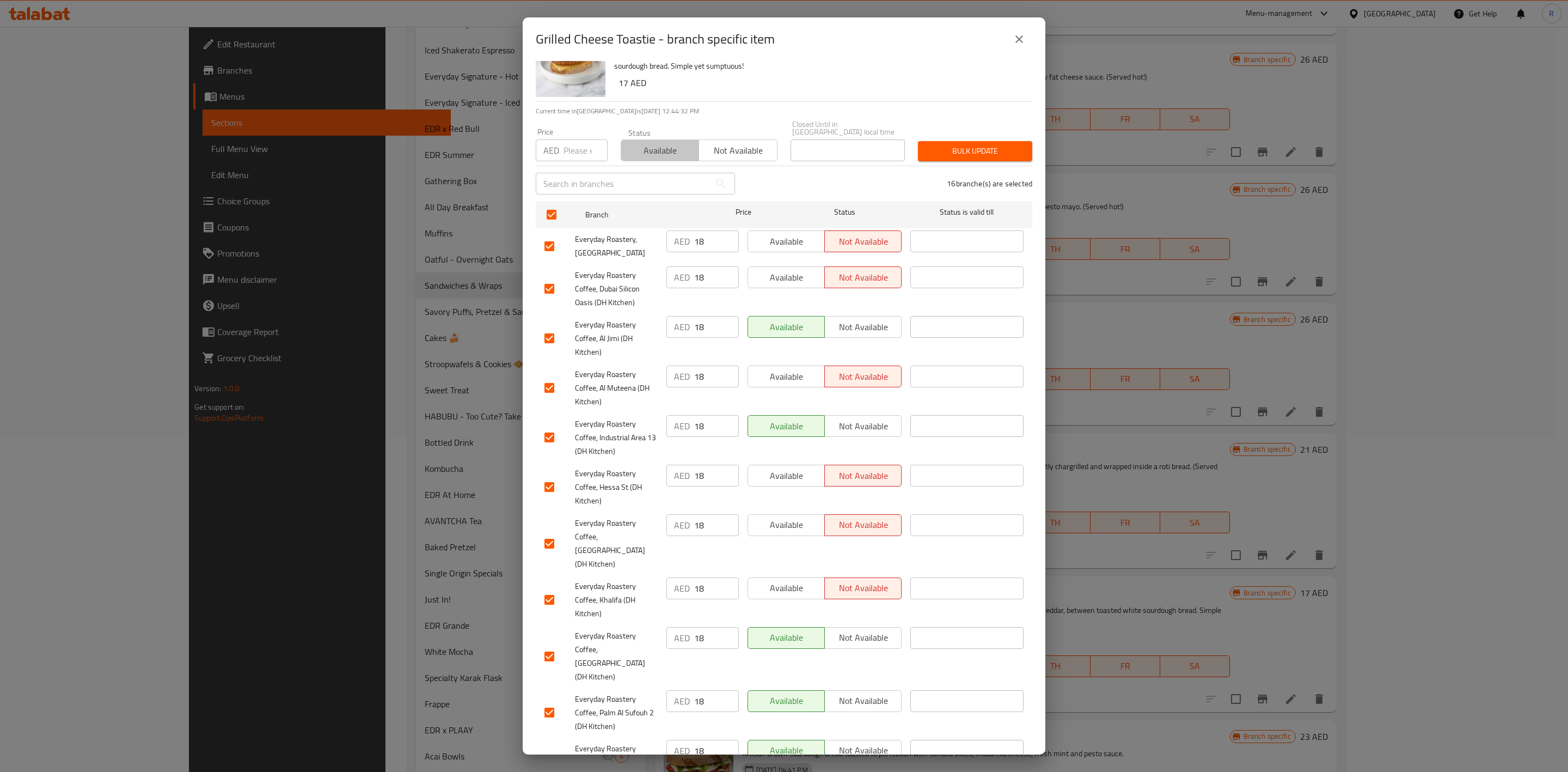
click at [664, 153] on span "Available" at bounding box center [660, 151] width 69 height 16
click at [967, 149] on span "Bulk update" at bounding box center [975, 151] width 97 height 14
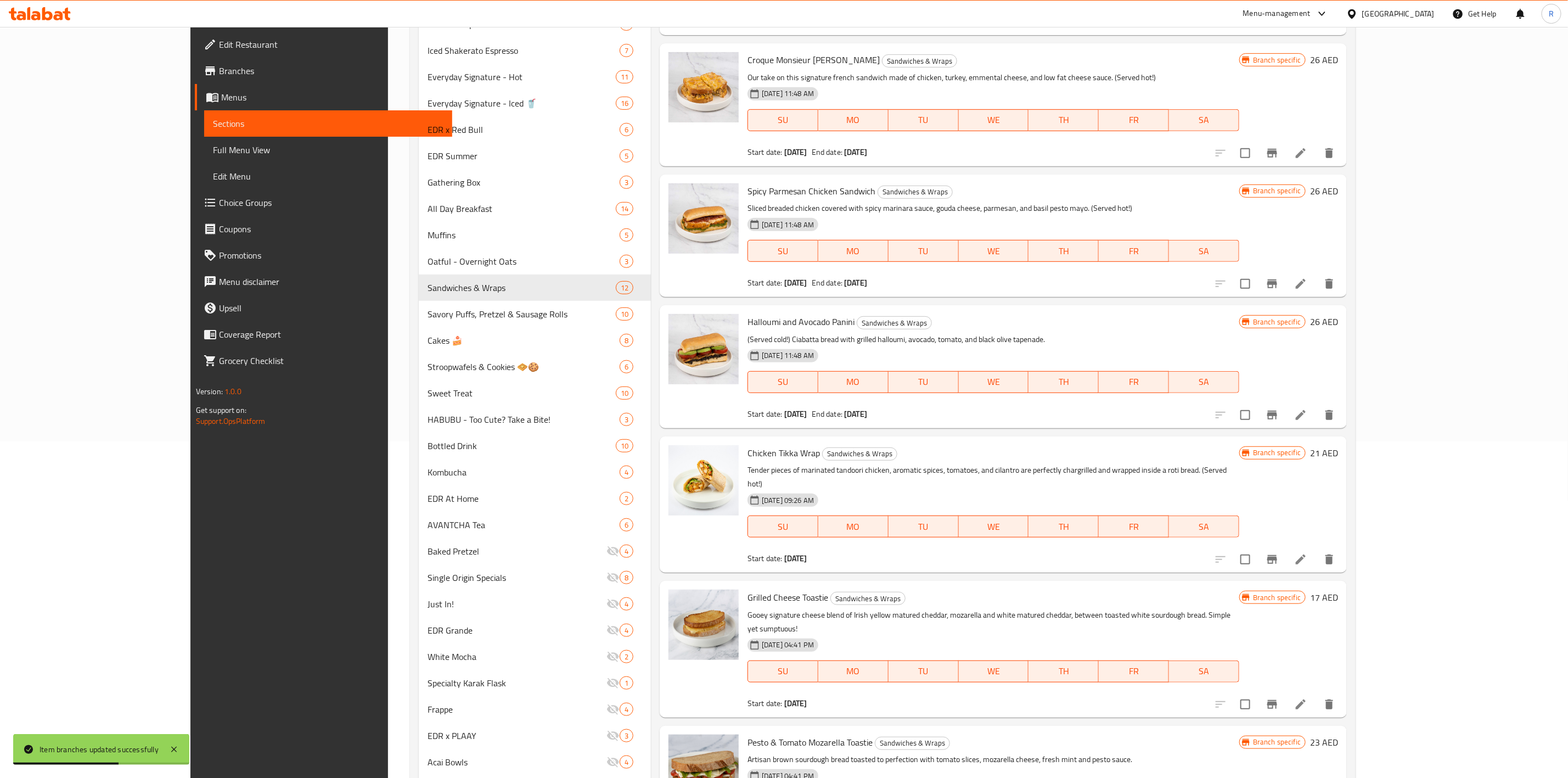
scroll to position [526, 0]
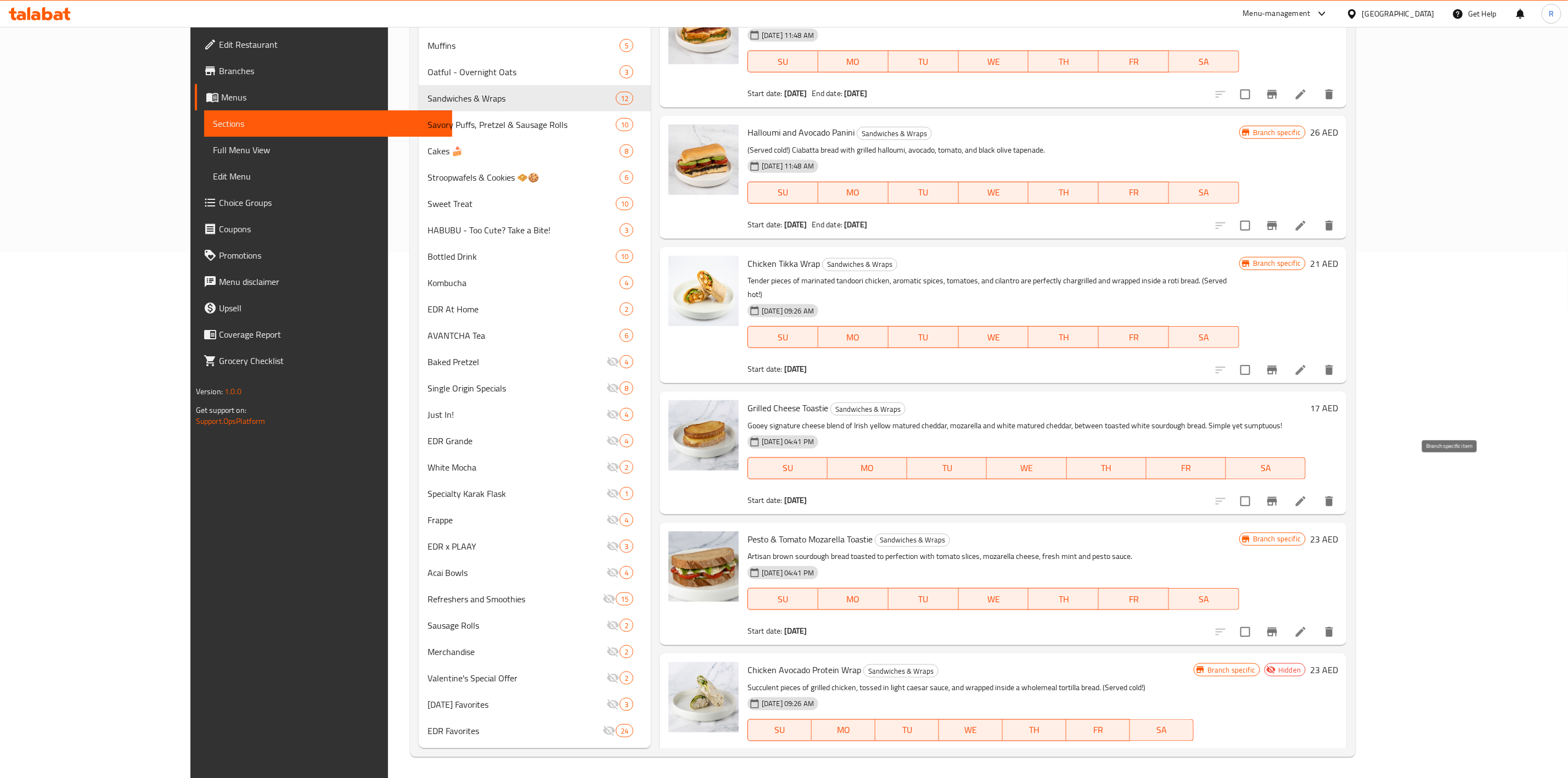
click at [1040, 481] on icon "Branch-specific-item" at bounding box center [1272, 501] width 10 height 9
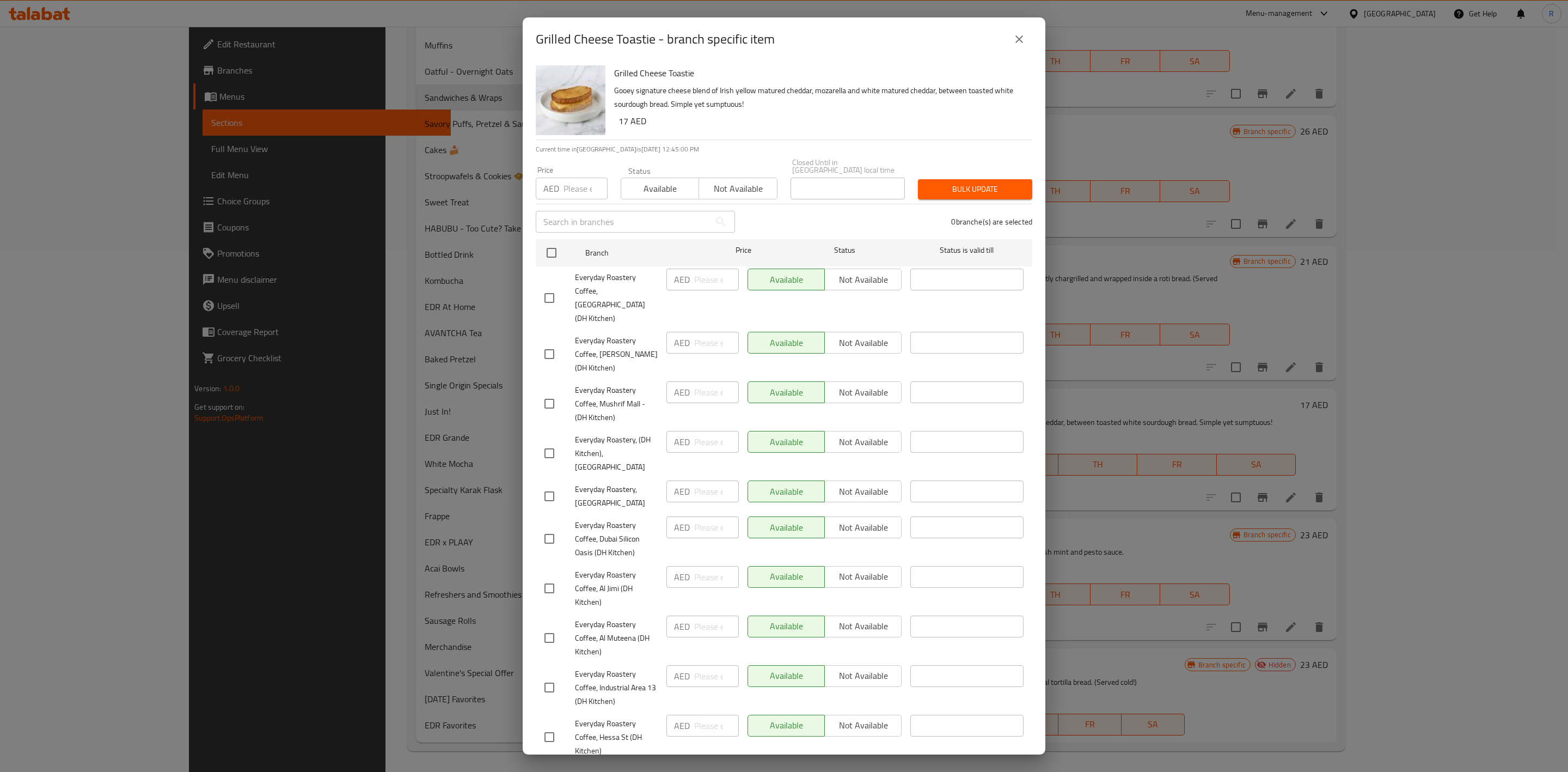
click at [1022, 43] on icon "close" at bounding box center [1019, 39] width 7 height 7
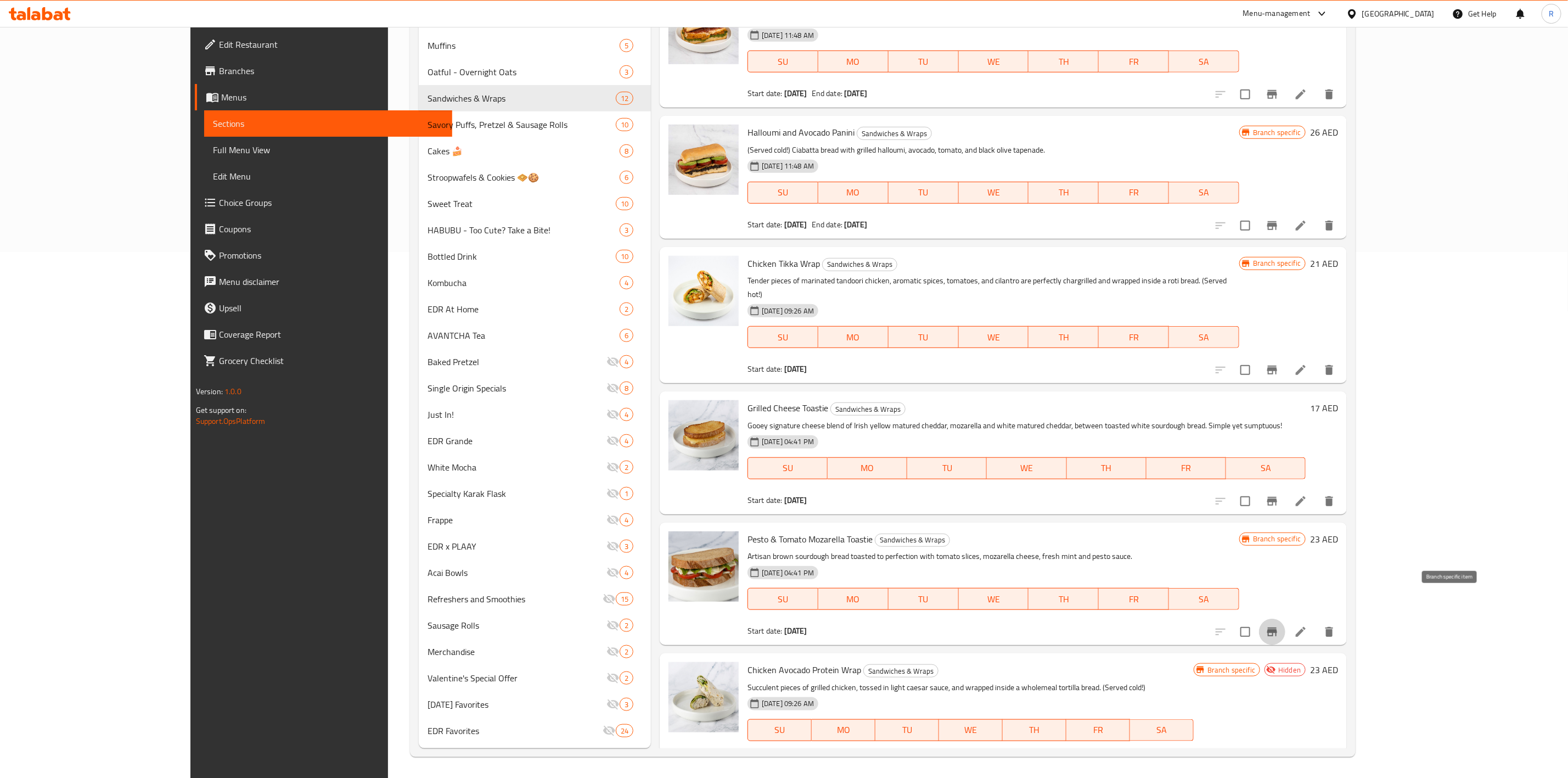
click at [1040, 481] on icon "Branch-specific-item" at bounding box center [1272, 631] width 10 height 9
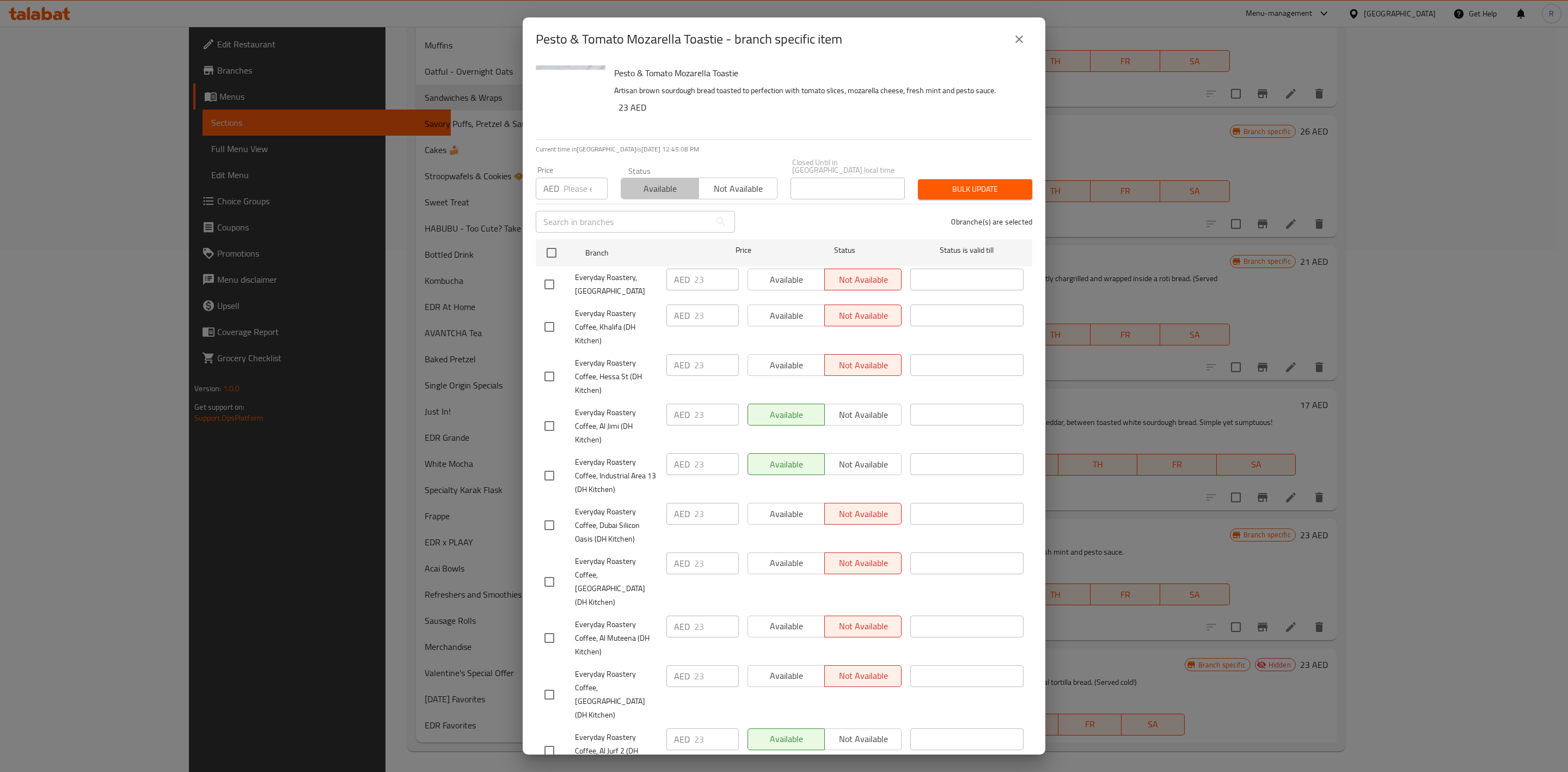
click at [669, 185] on span "Available" at bounding box center [660, 189] width 69 height 16
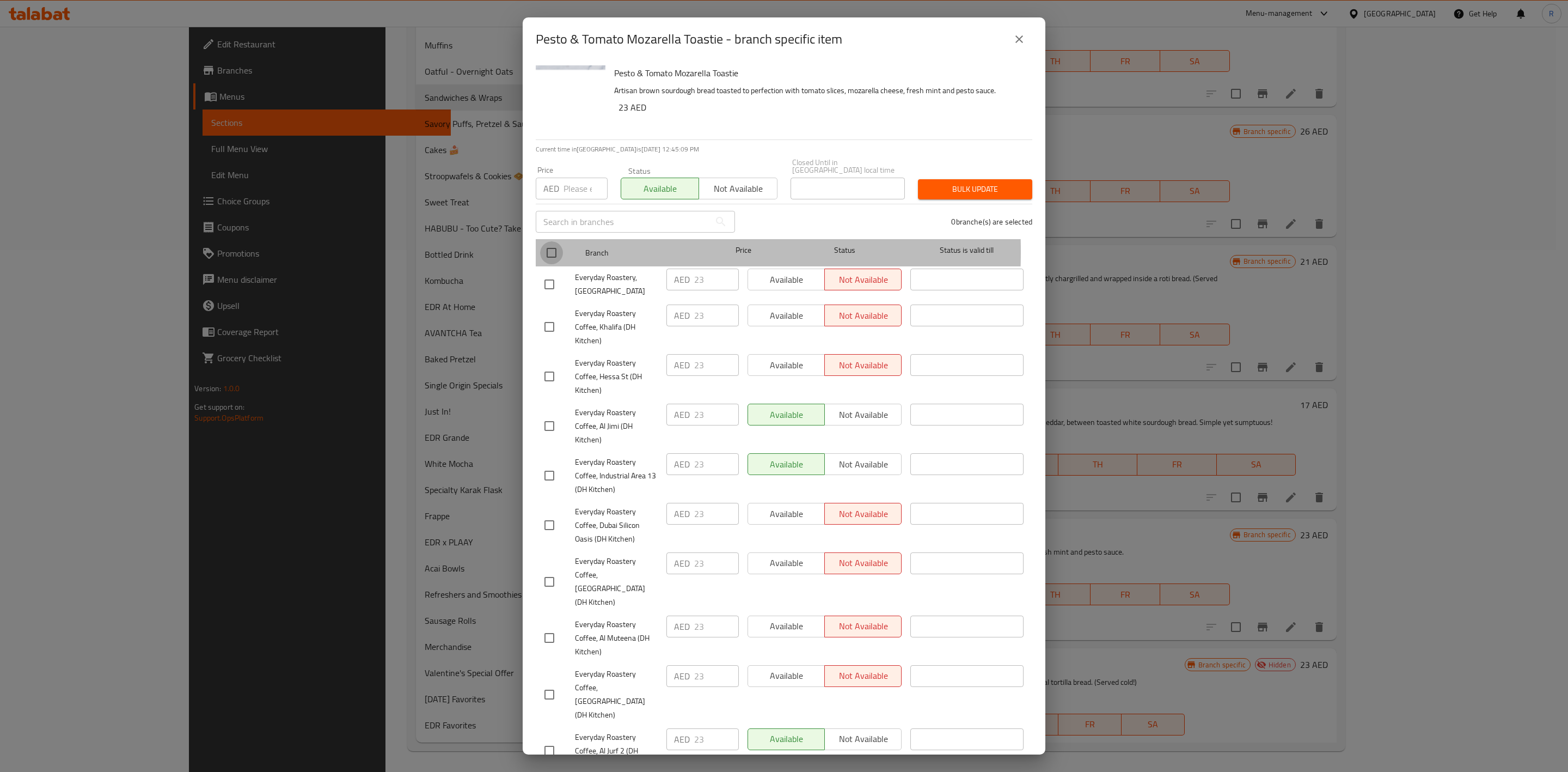
click at [547, 251] on input "checkbox" at bounding box center [551, 253] width 23 height 23
checkbox input "true"
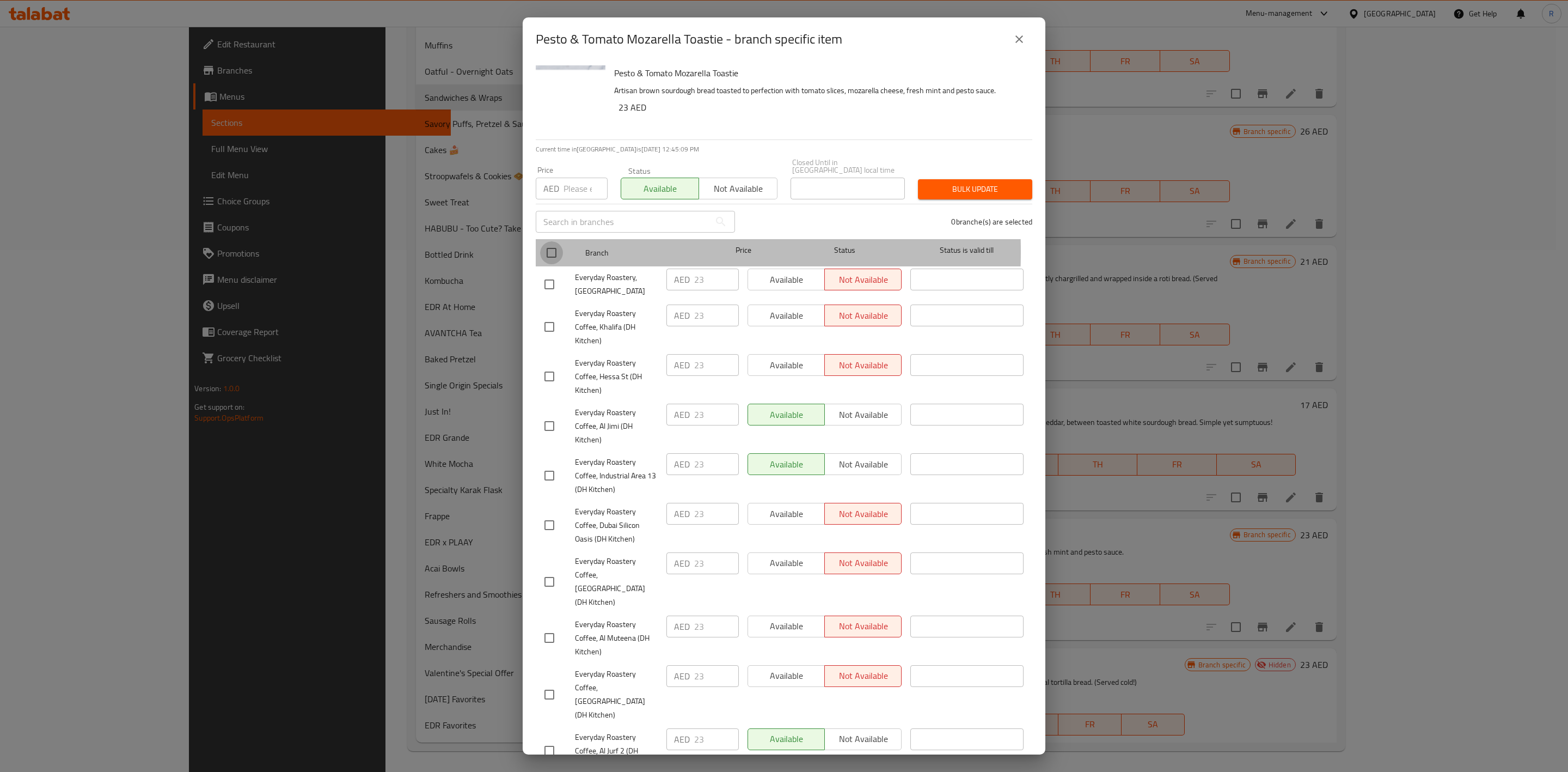
checkbox input "true"
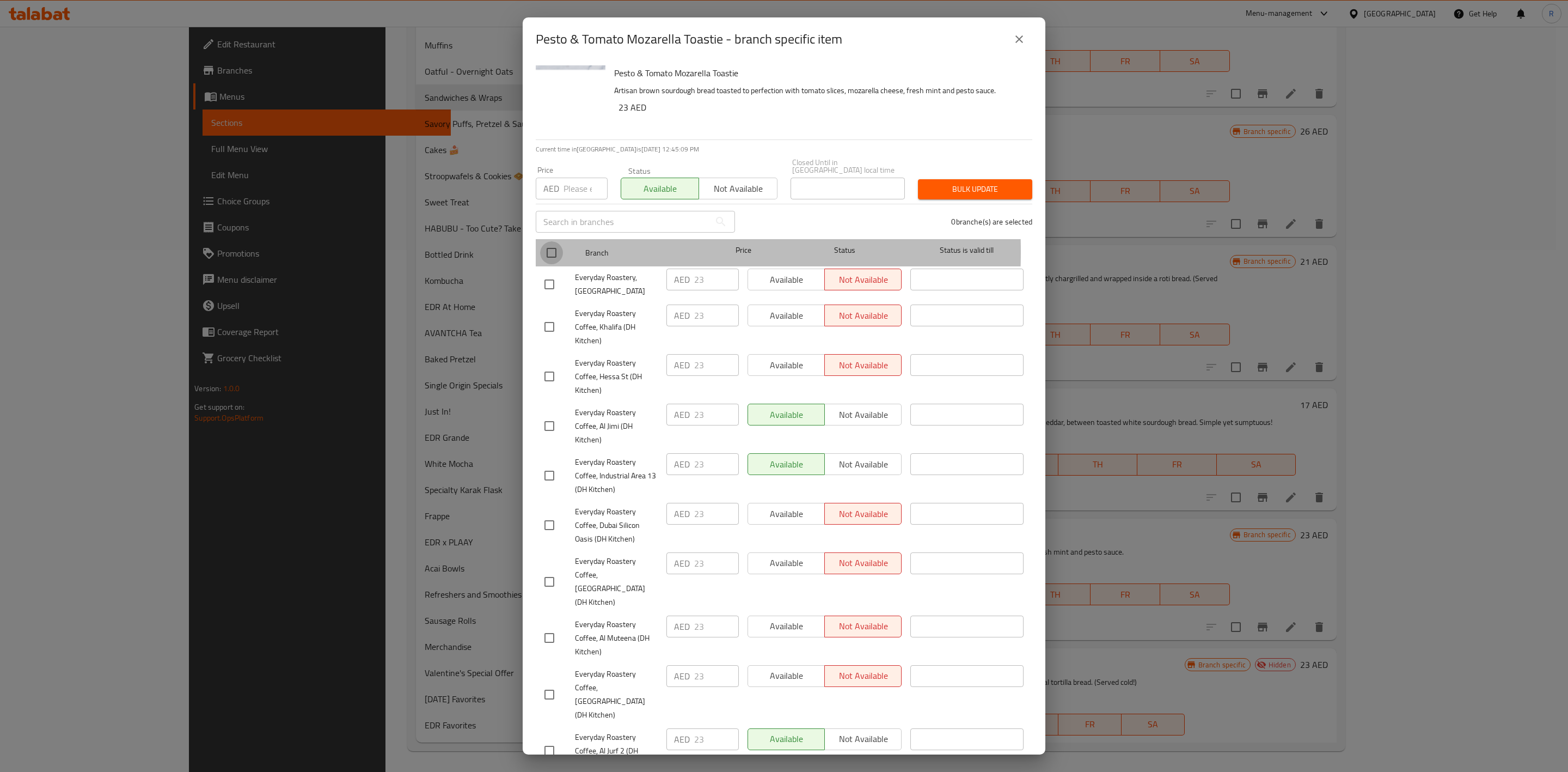
checkbox input "true"
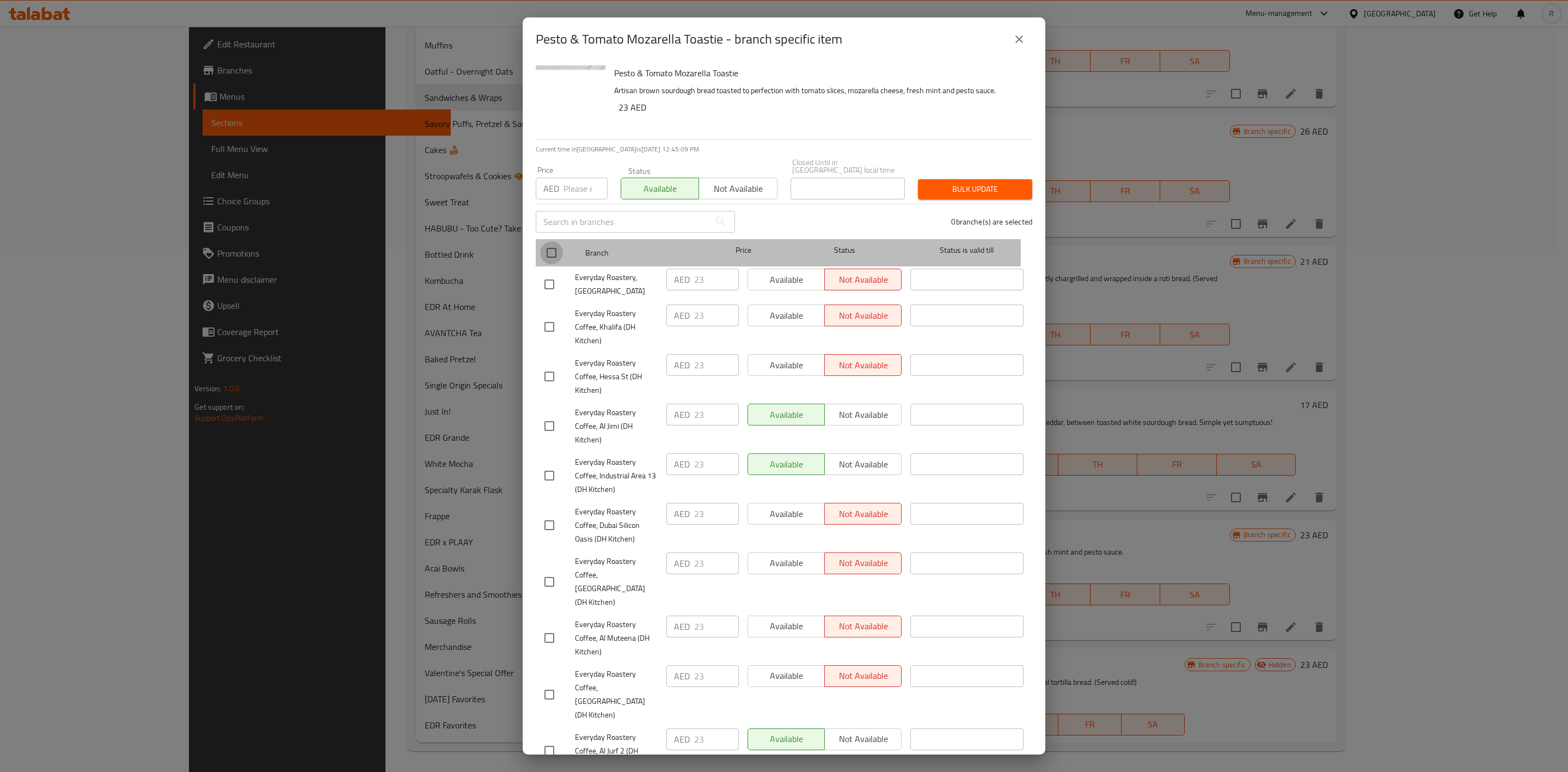
checkbox input "true"
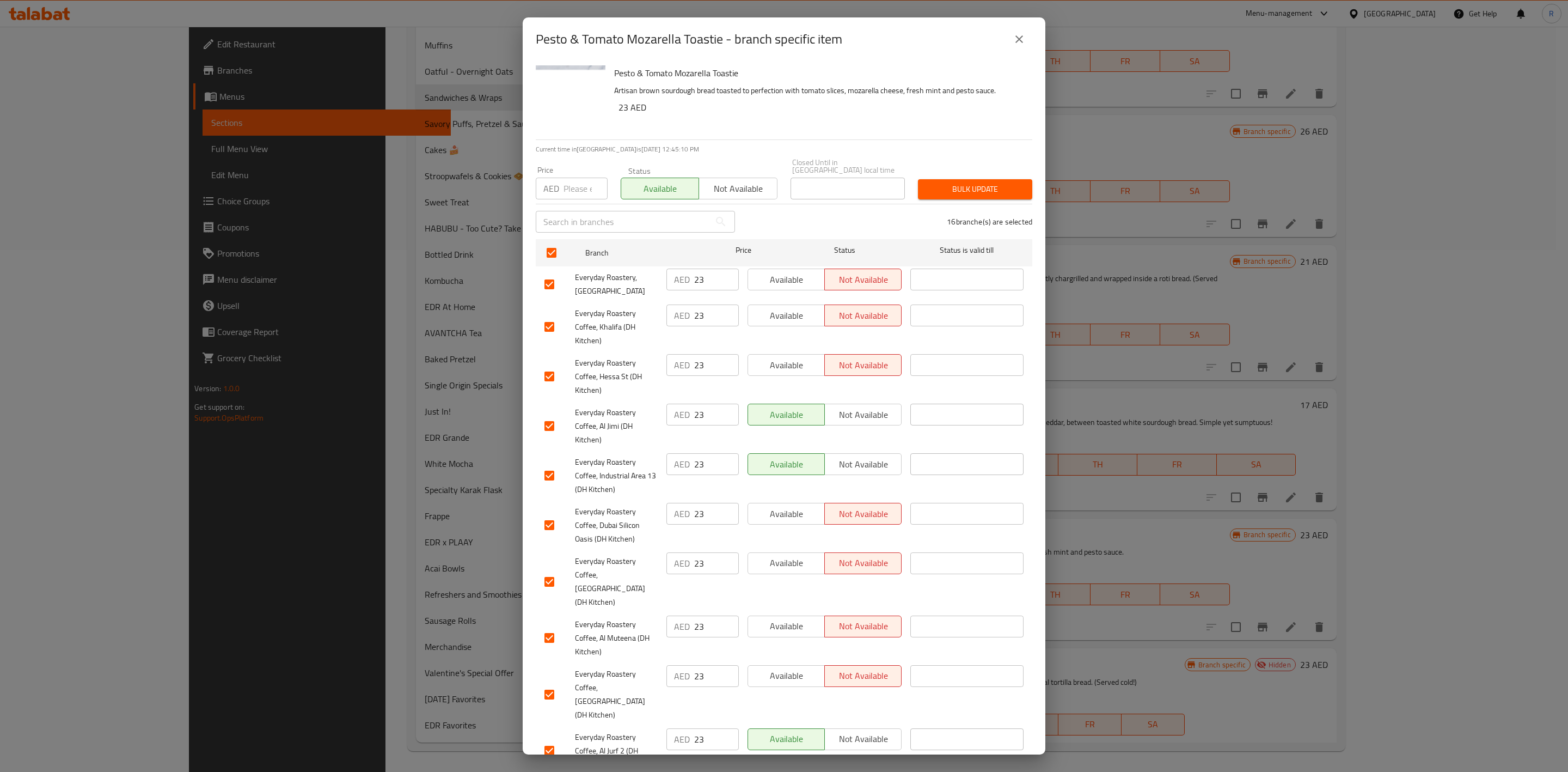
click at [955, 197] on button "Bulk update" at bounding box center [975, 189] width 115 height 20
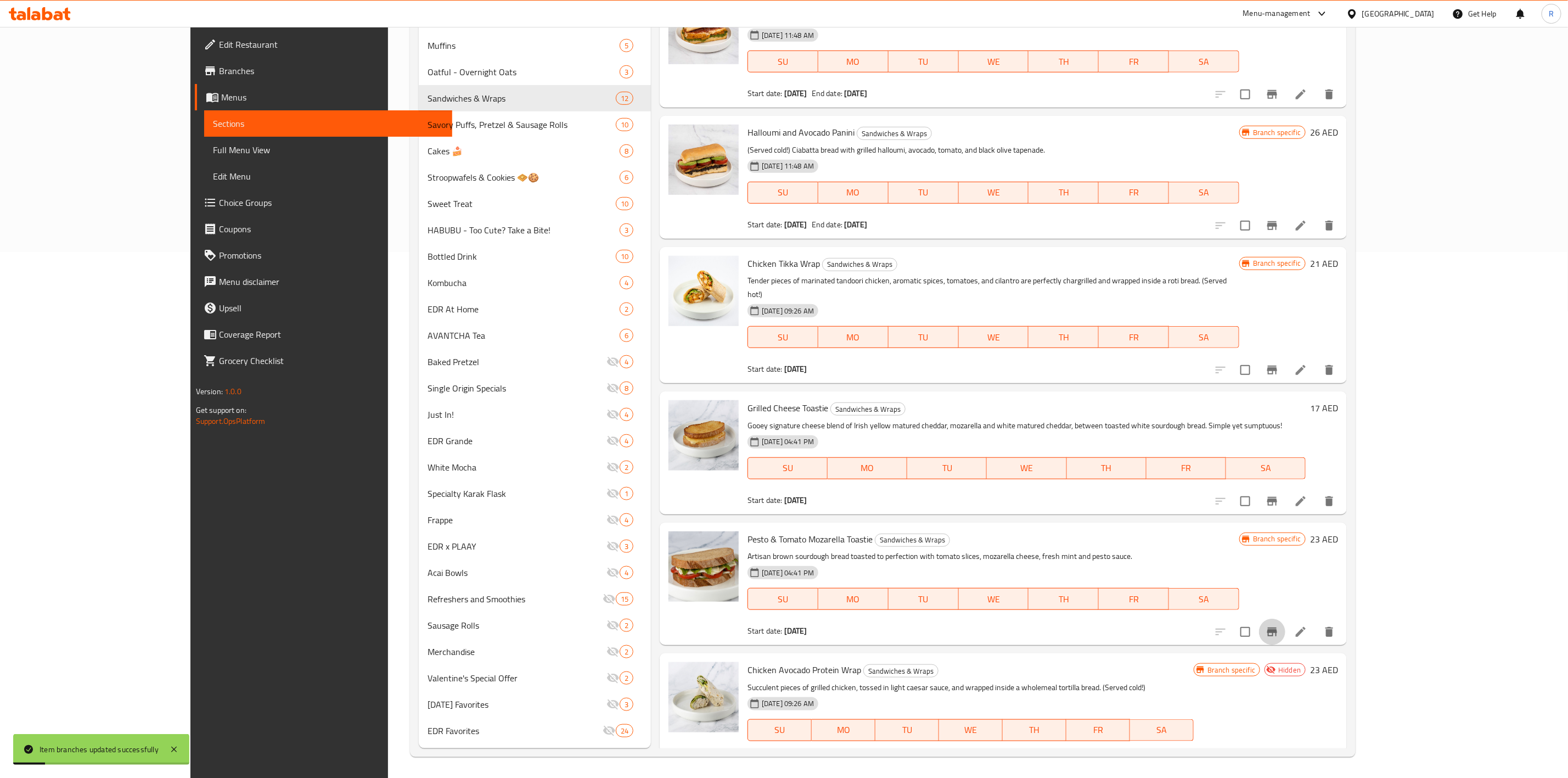
click at [1040, 481] on button "Branch-specific-item" at bounding box center [1272, 631] width 26 height 26
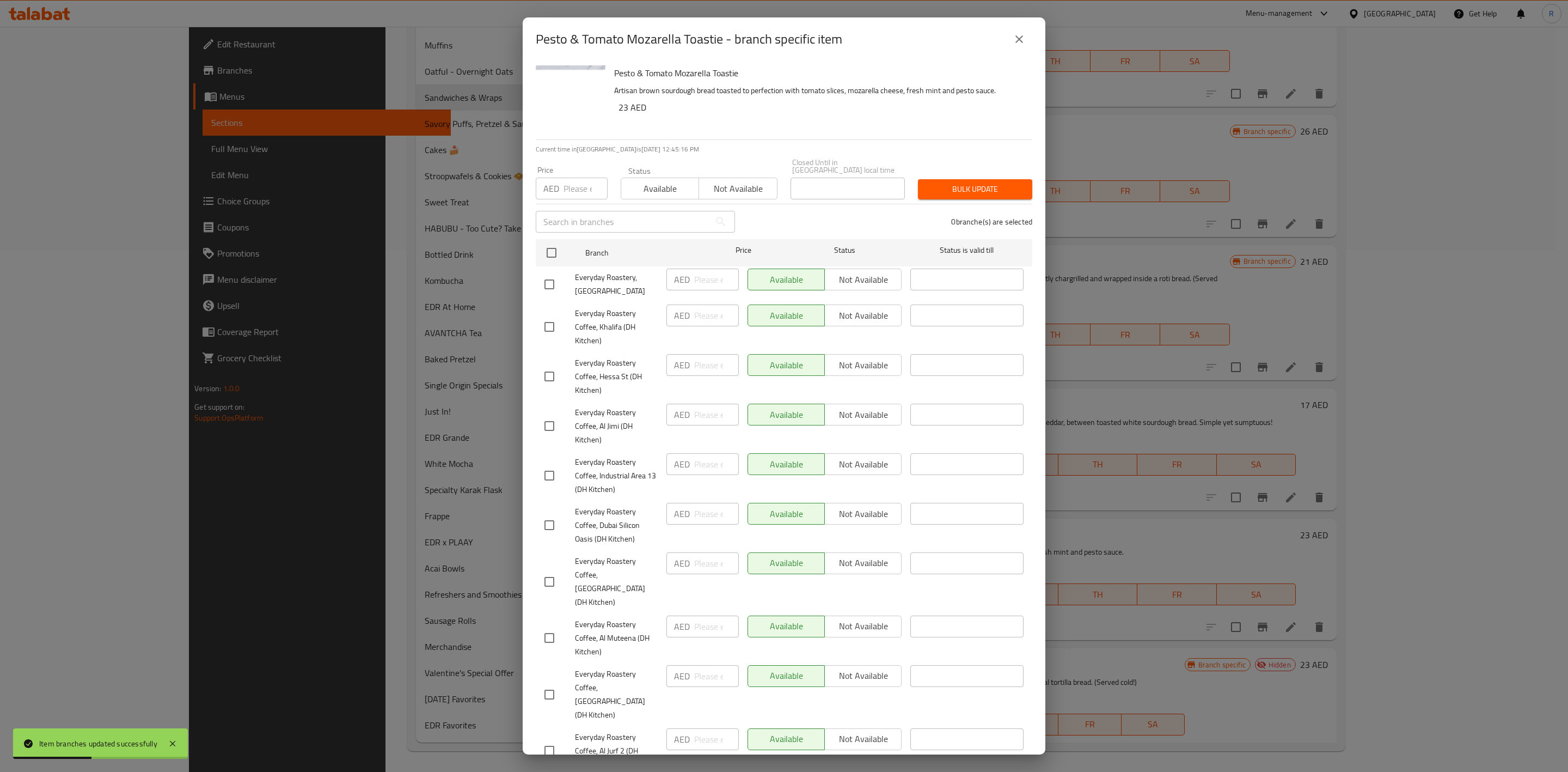
click at [1018, 41] on icon "close" at bounding box center [1019, 39] width 13 height 13
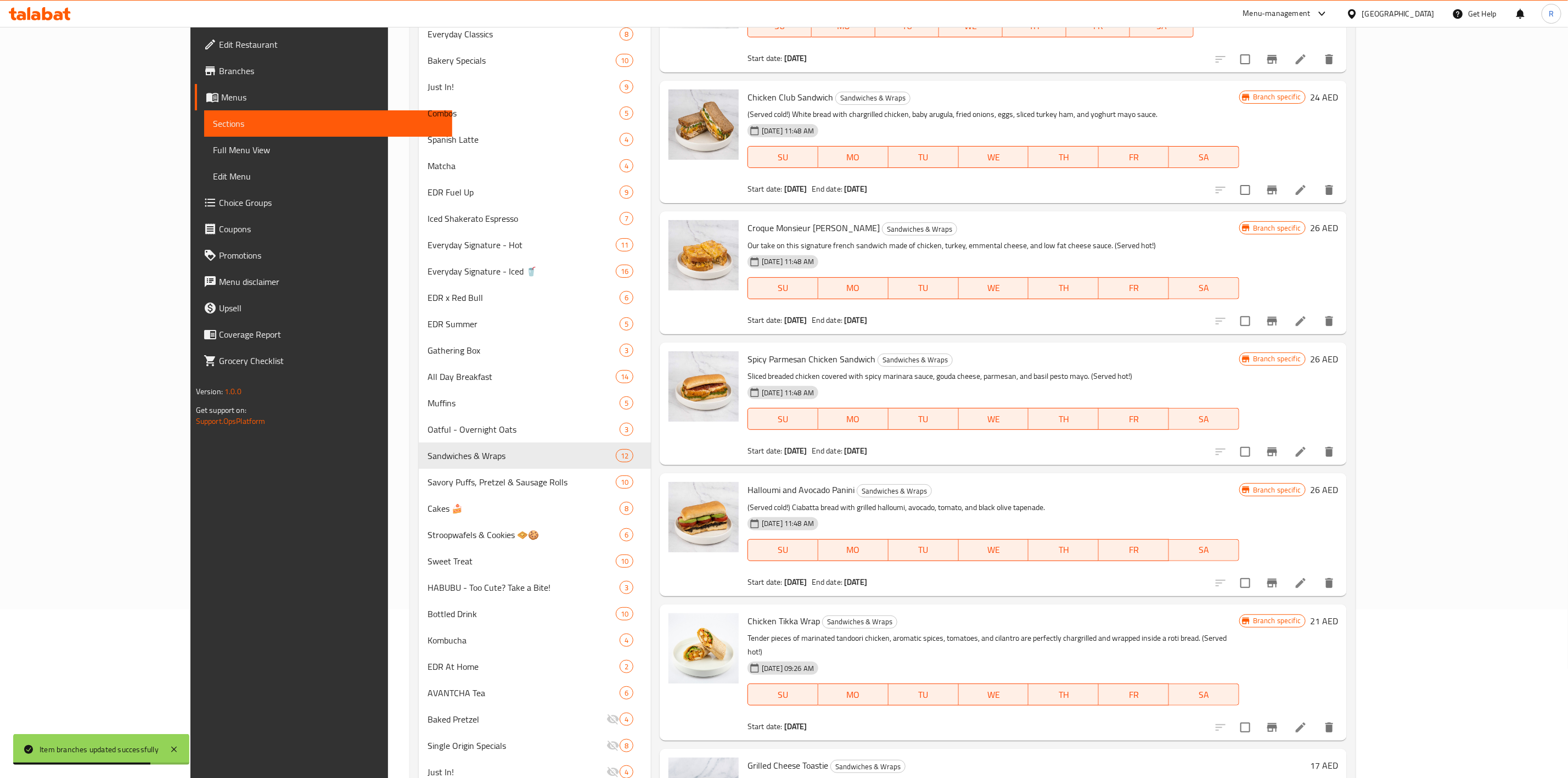
scroll to position [0, 0]
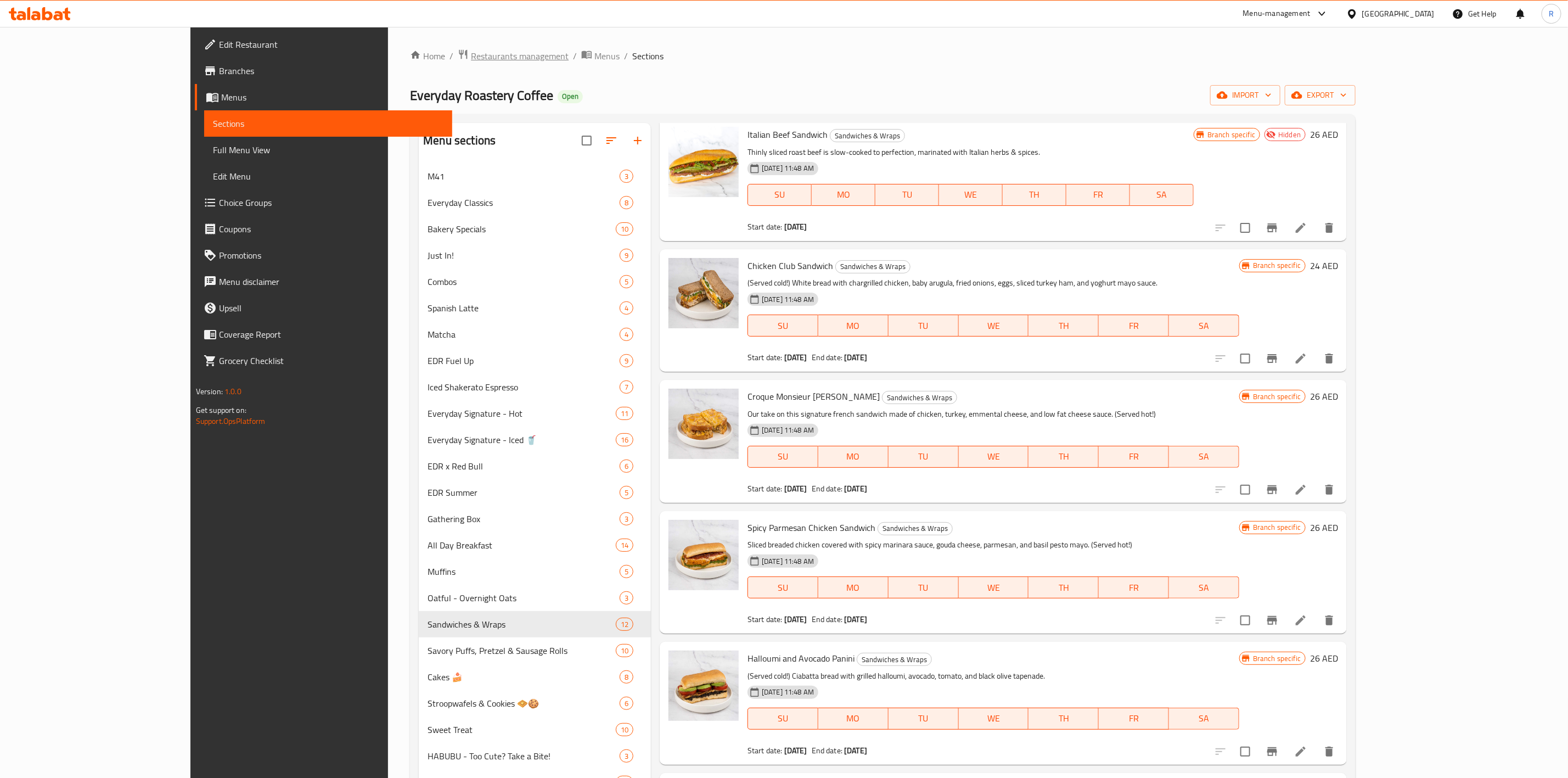
click at [471, 58] on span "Restaurants management" at bounding box center [519, 56] width 97 height 13
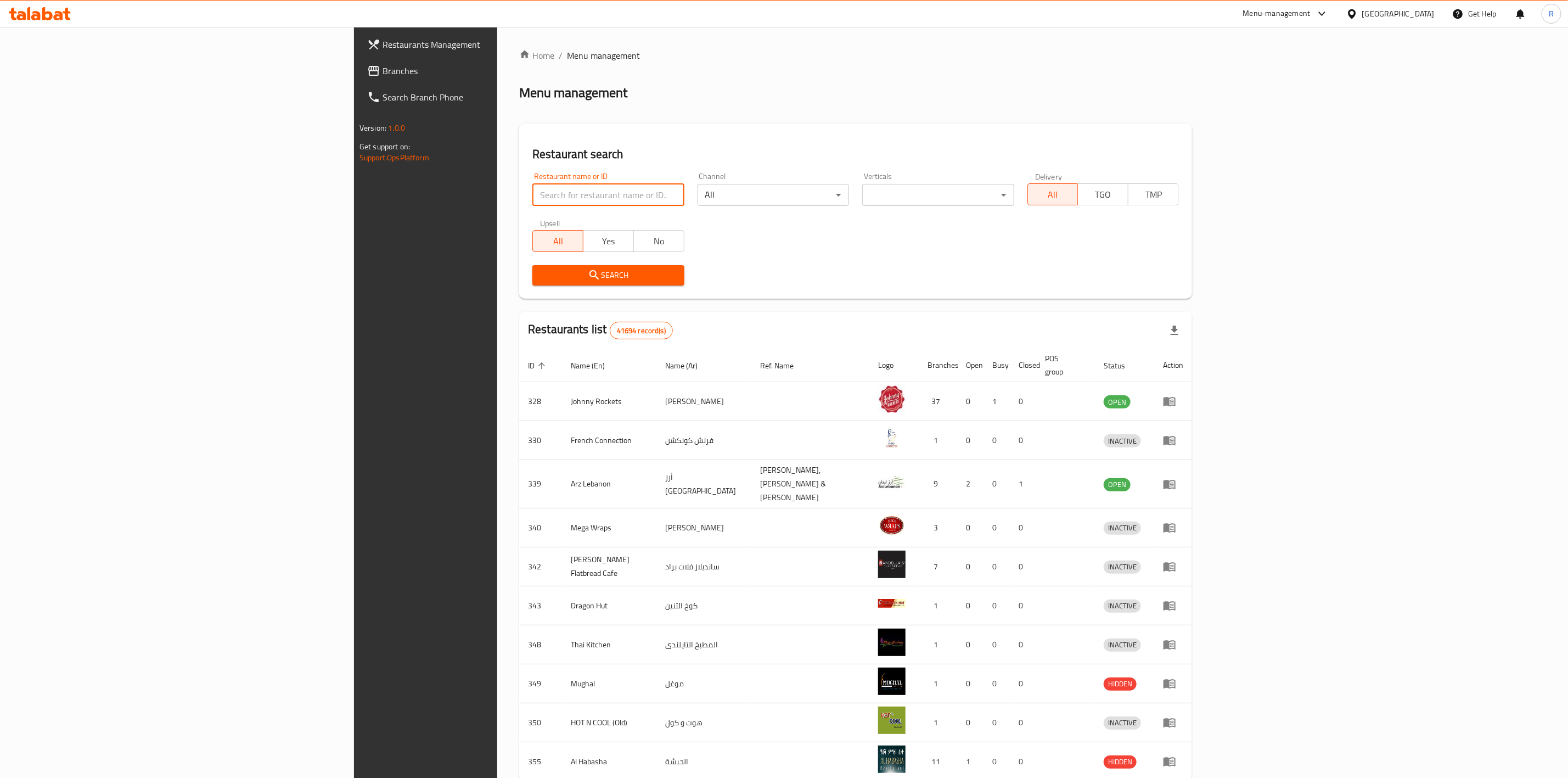
click at [533, 194] on input "search" at bounding box center [608, 194] width 151 height 22
type input "everyday roastery"
click button "Search" at bounding box center [608, 275] width 151 height 20
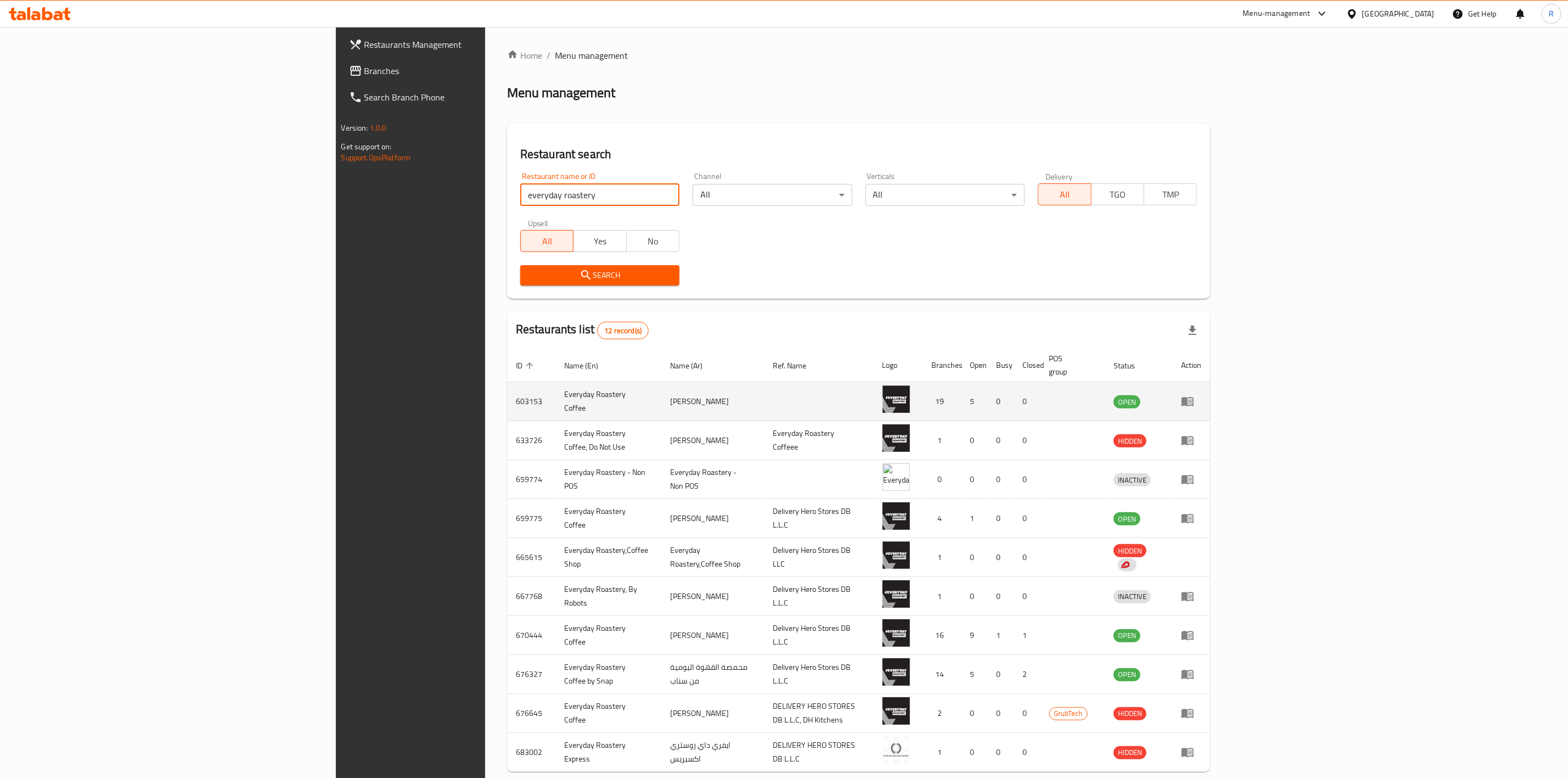
click at [1040, 400] on td "enhanced table" at bounding box center [1191, 401] width 38 height 39
click at [1040, 397] on icon "enhanced table" at bounding box center [1187, 402] width 12 height 9
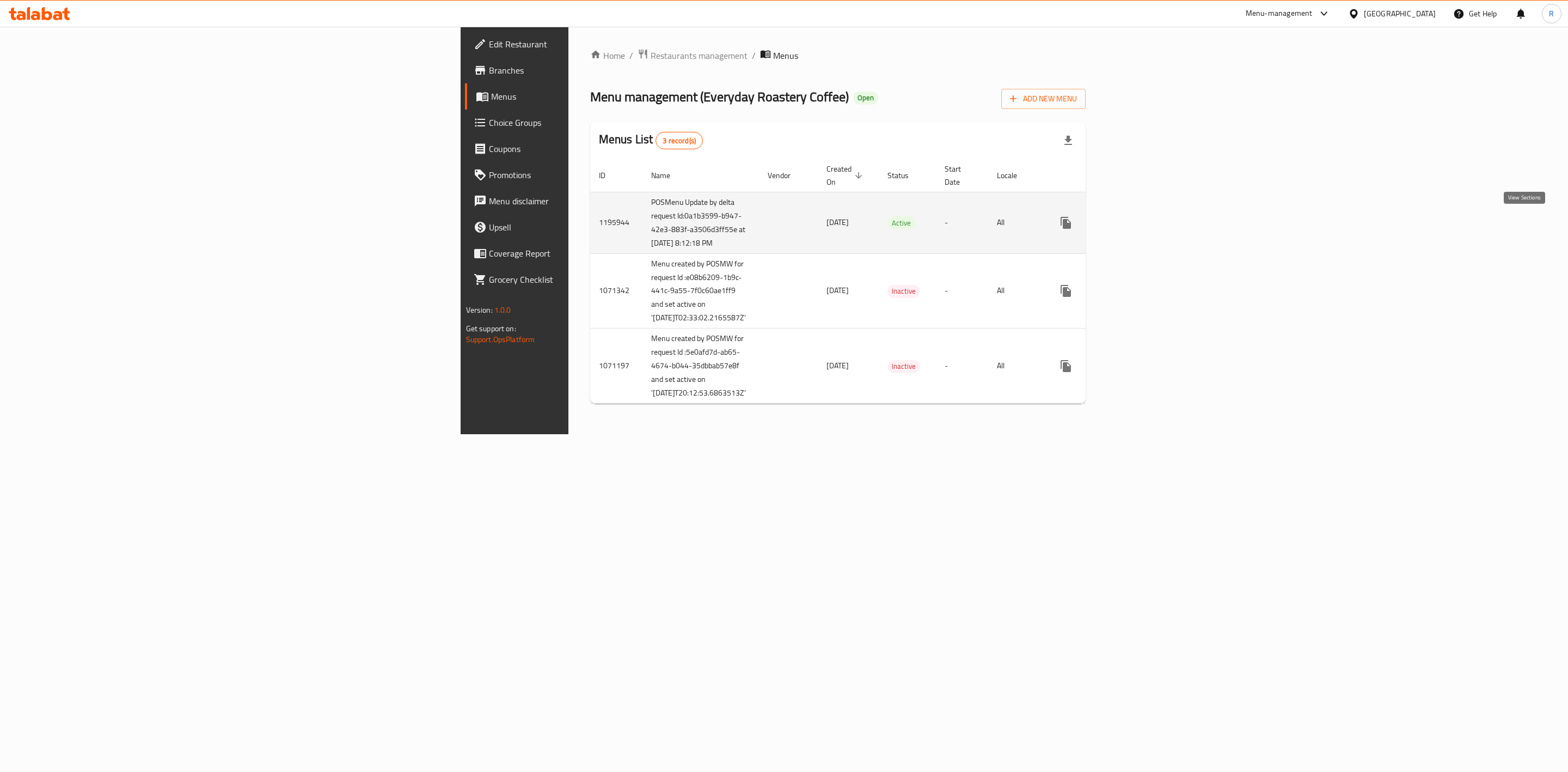
click at [1032, 228] on icon "enhanced table" at bounding box center [1144, 222] width 13 height 13
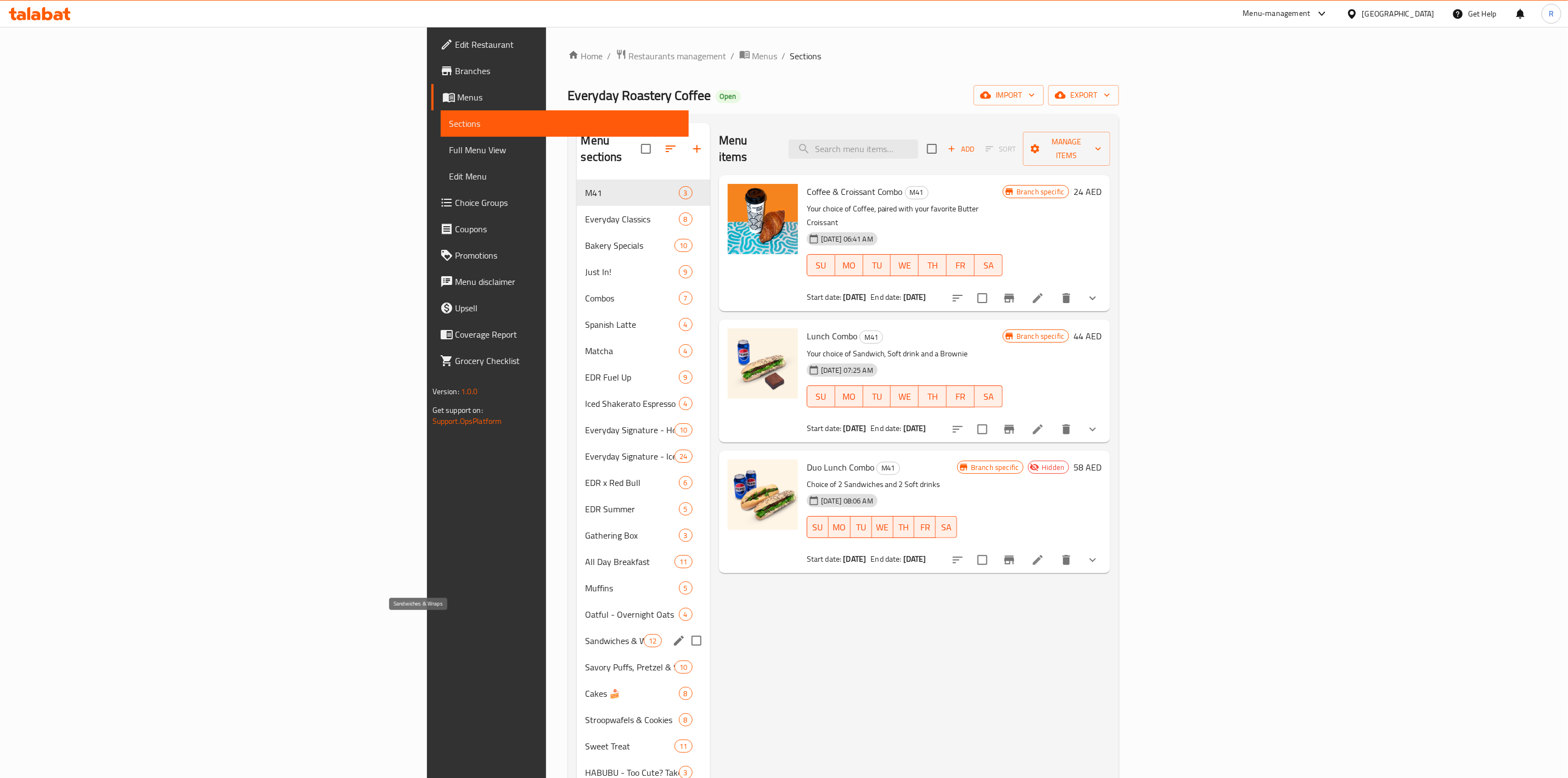
click at [585, 481] on span "Sandwiches & Wraps" at bounding box center [615, 640] width 59 height 13
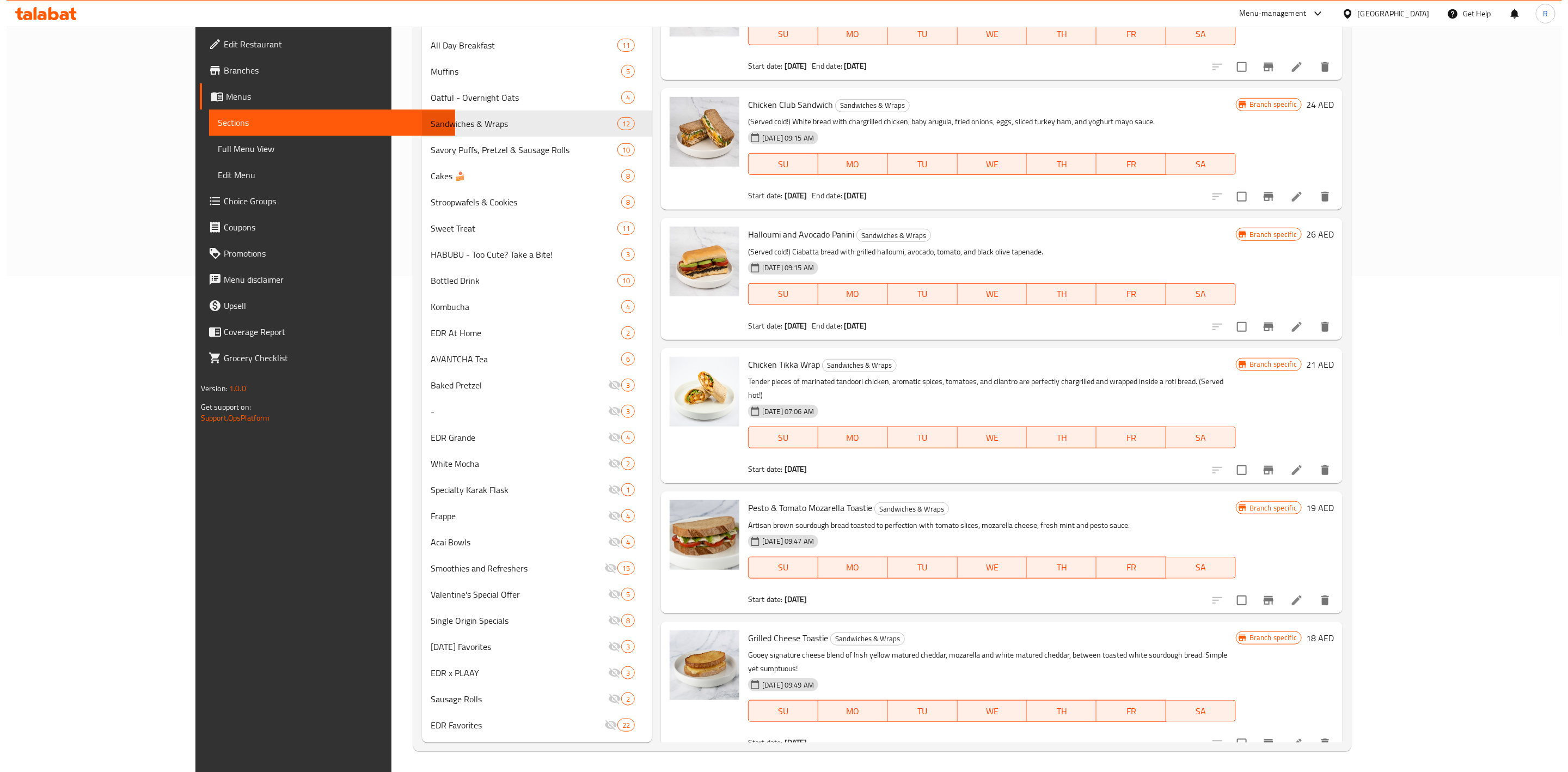
scroll to position [376, 0]
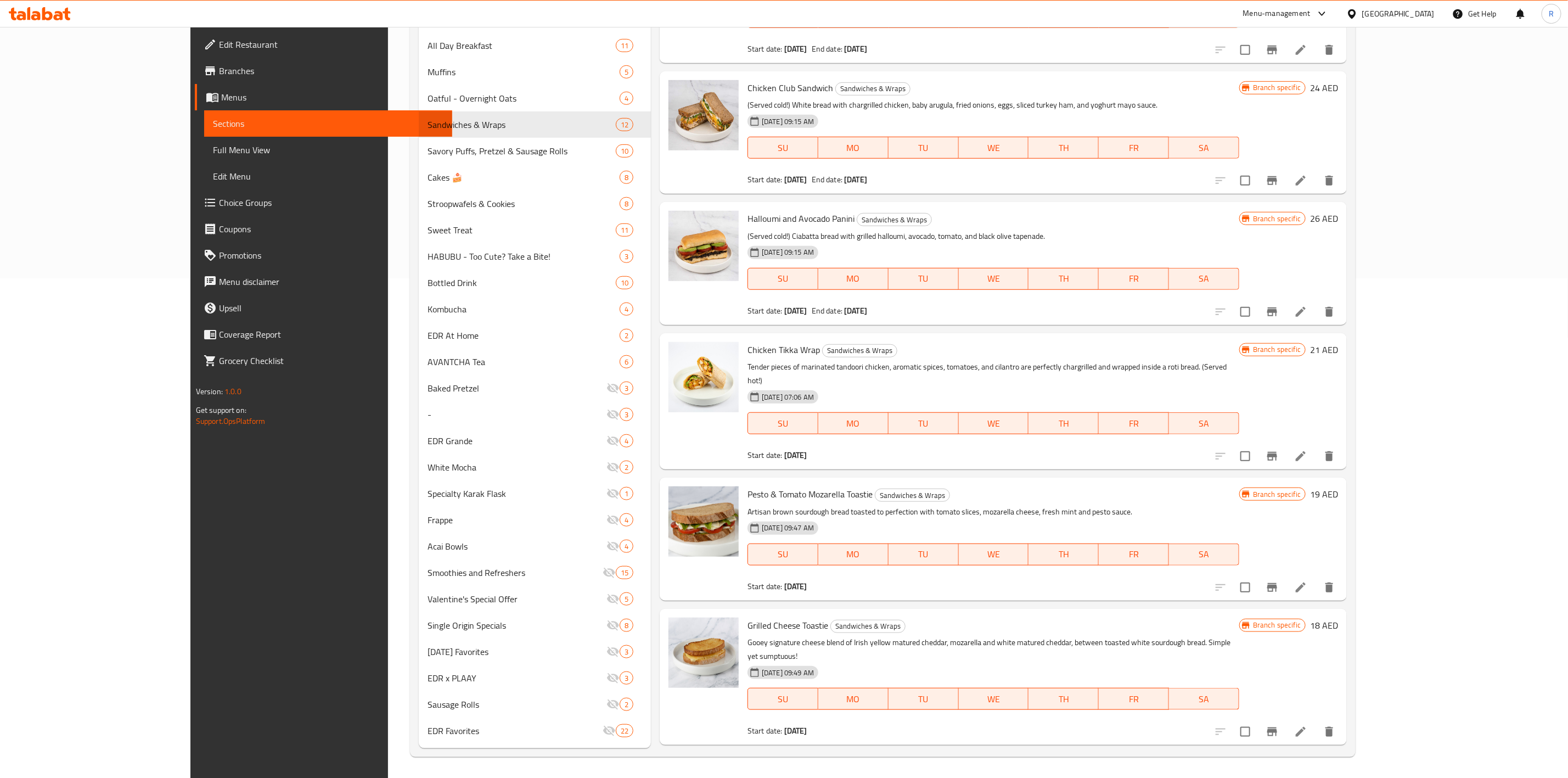
click at [1040, 481] on icon "Branch-specific-item" at bounding box center [1272, 587] width 13 height 13
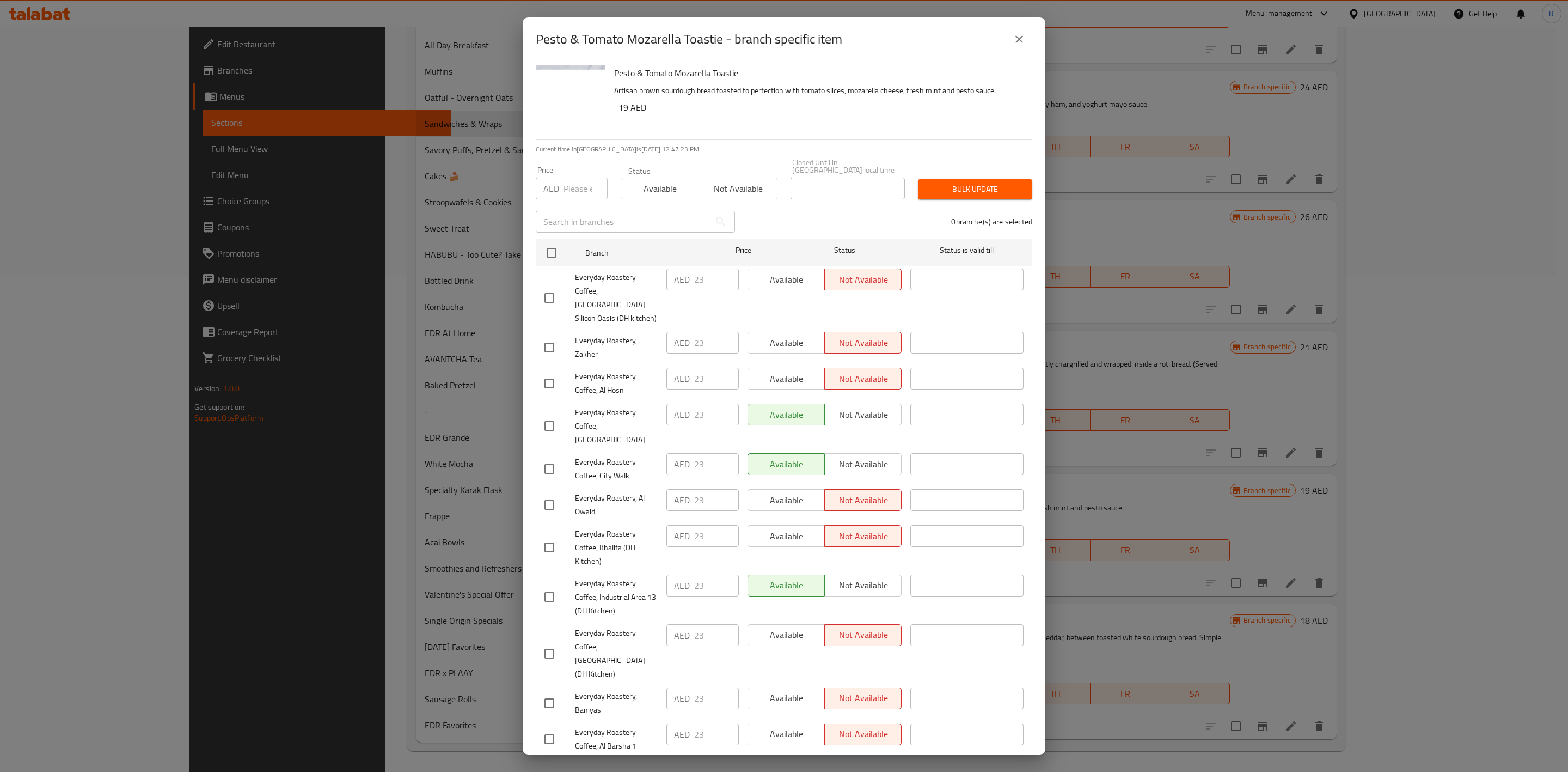
click at [649, 186] on span "Available" at bounding box center [660, 189] width 69 height 16
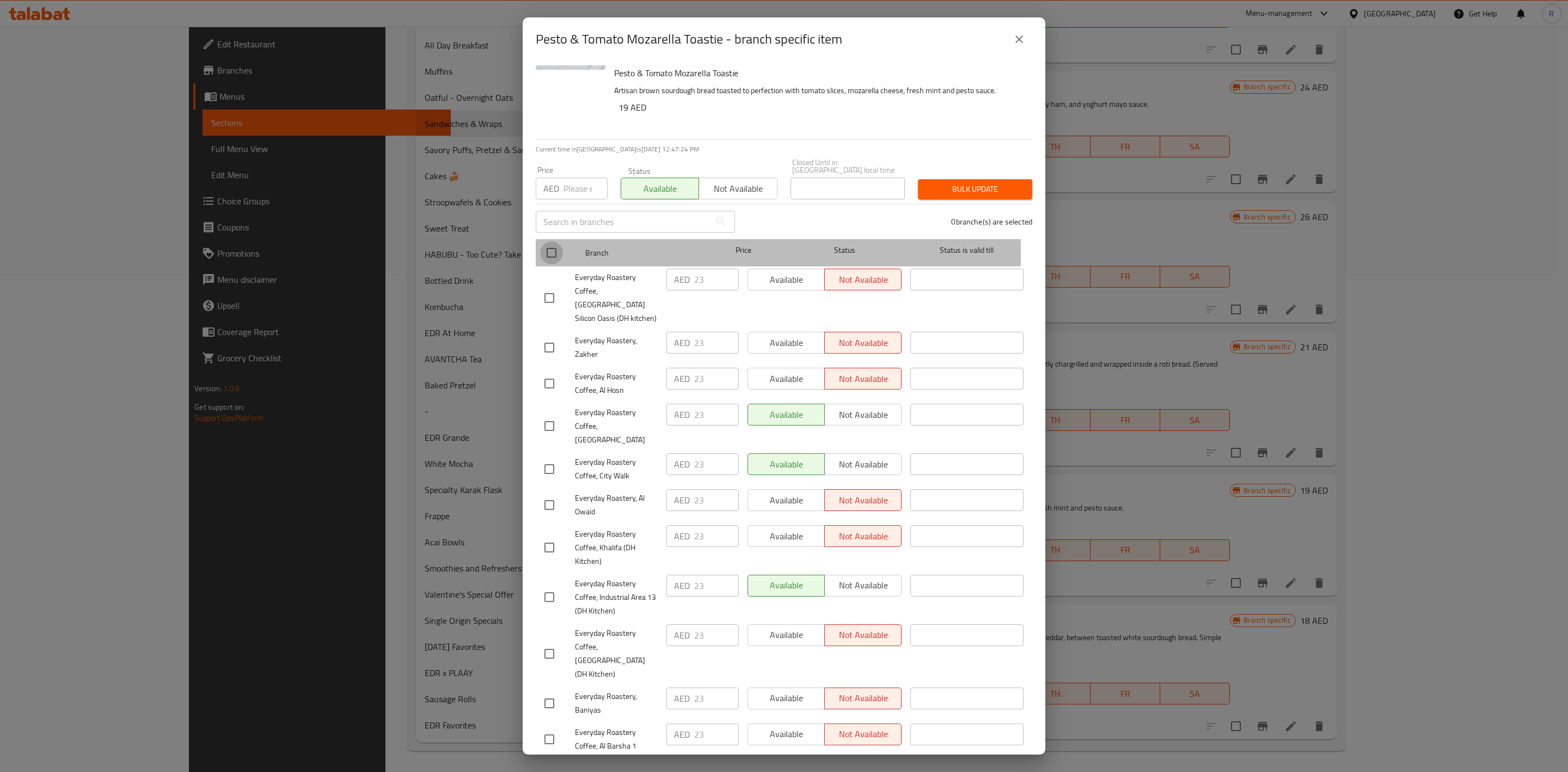
click at [551, 252] on input "checkbox" at bounding box center [551, 253] width 23 height 23
checkbox input "true"
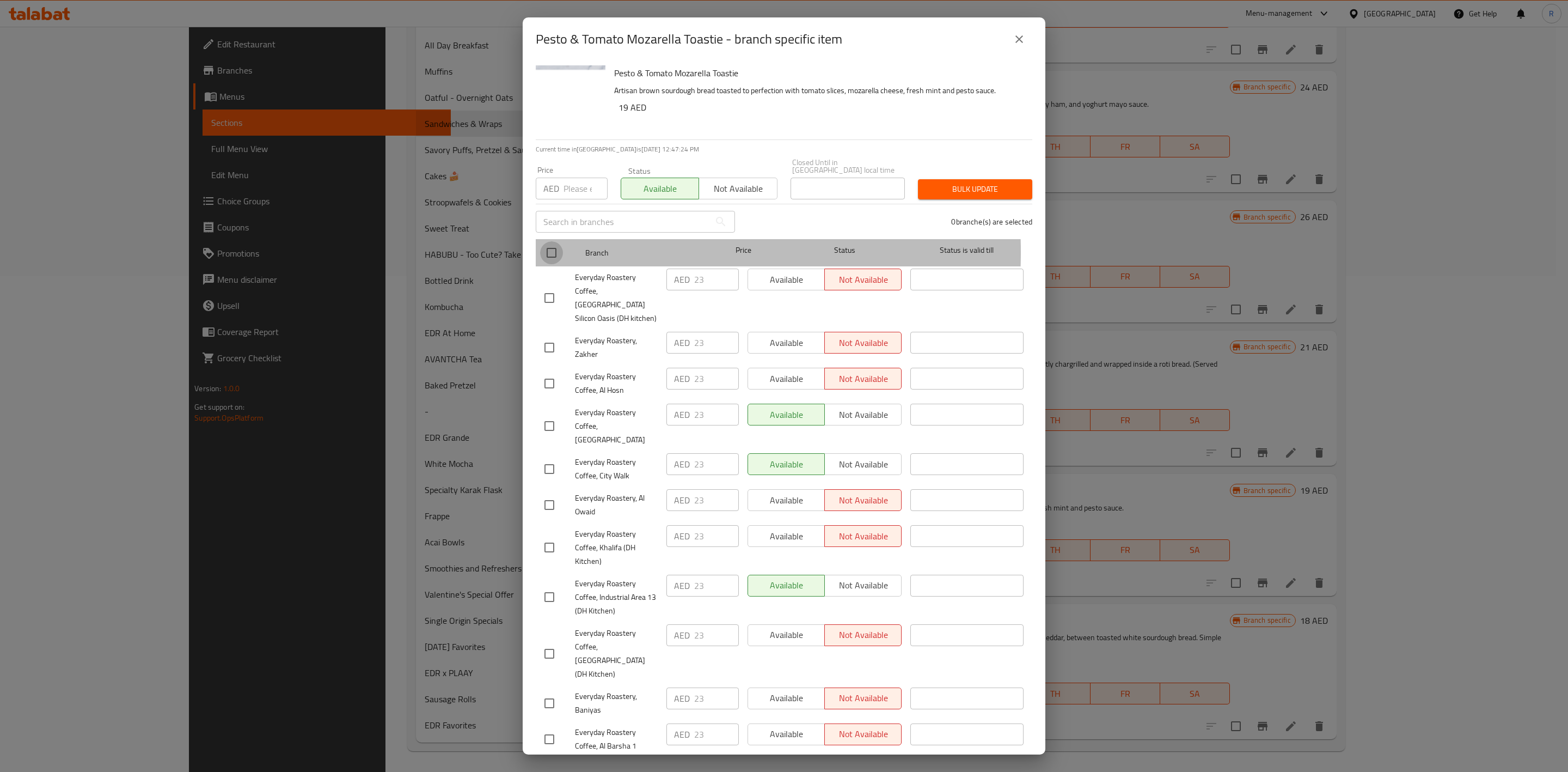
checkbox input "true"
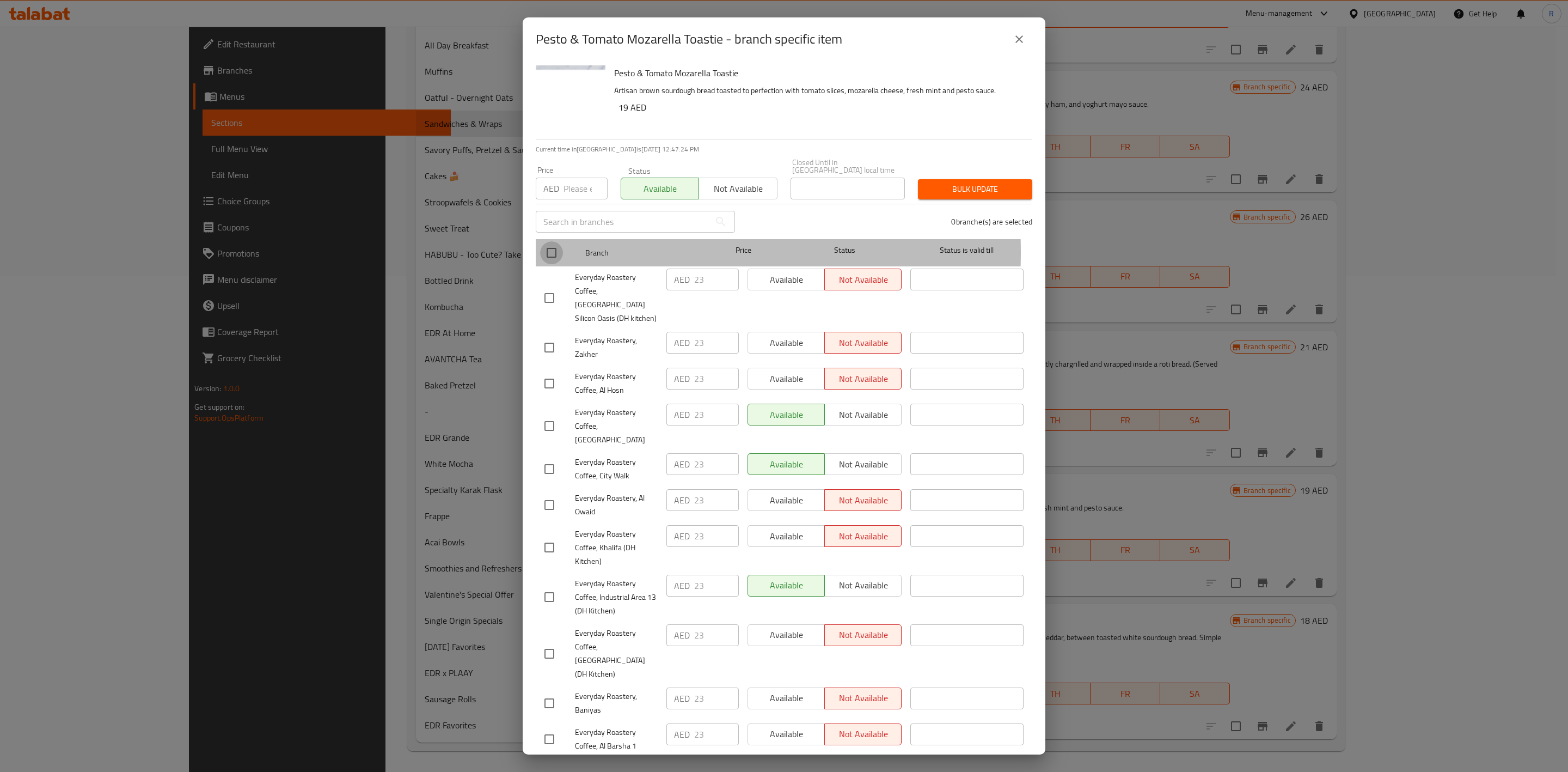
checkbox input "true"
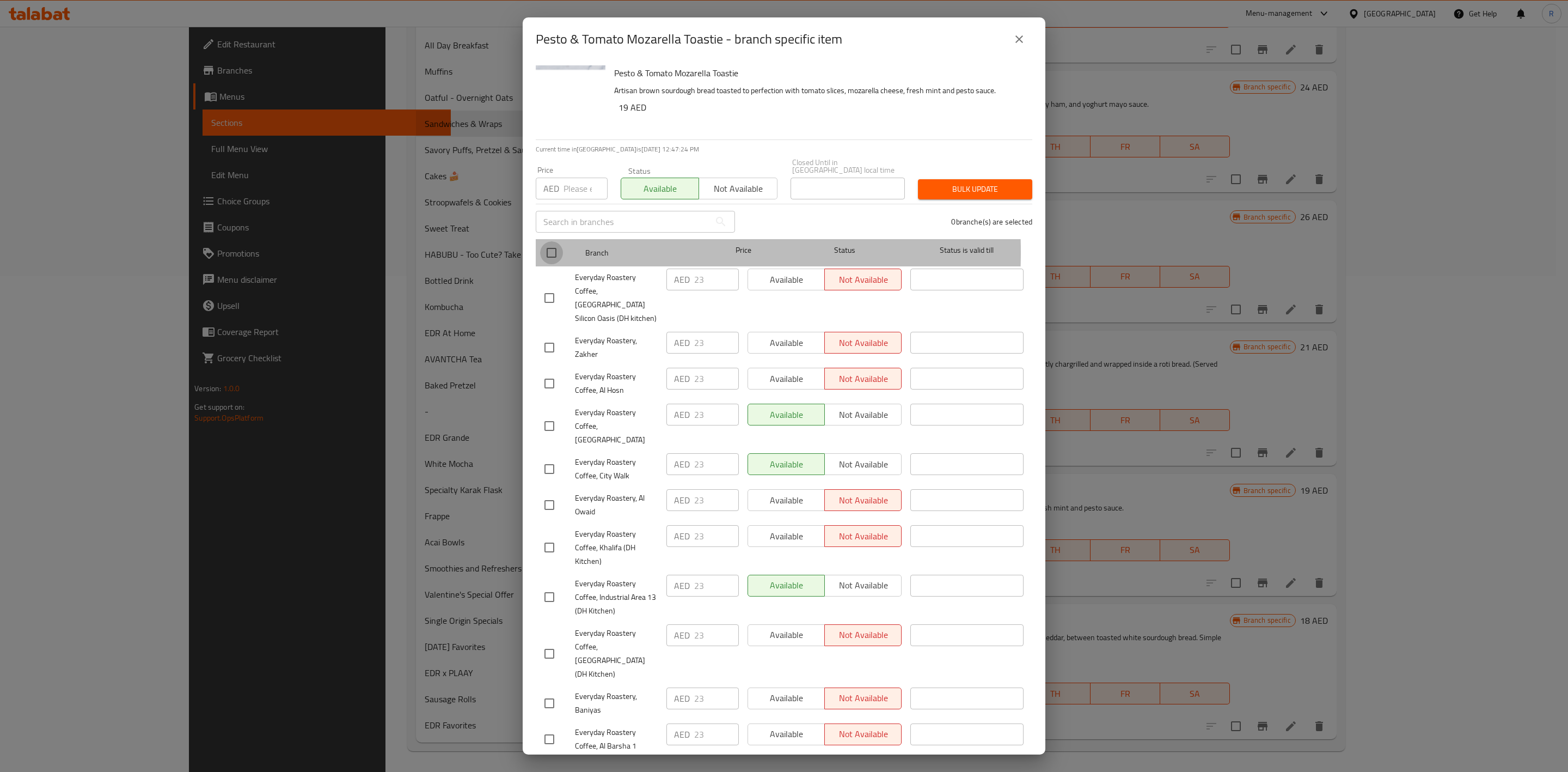
checkbox input "true"
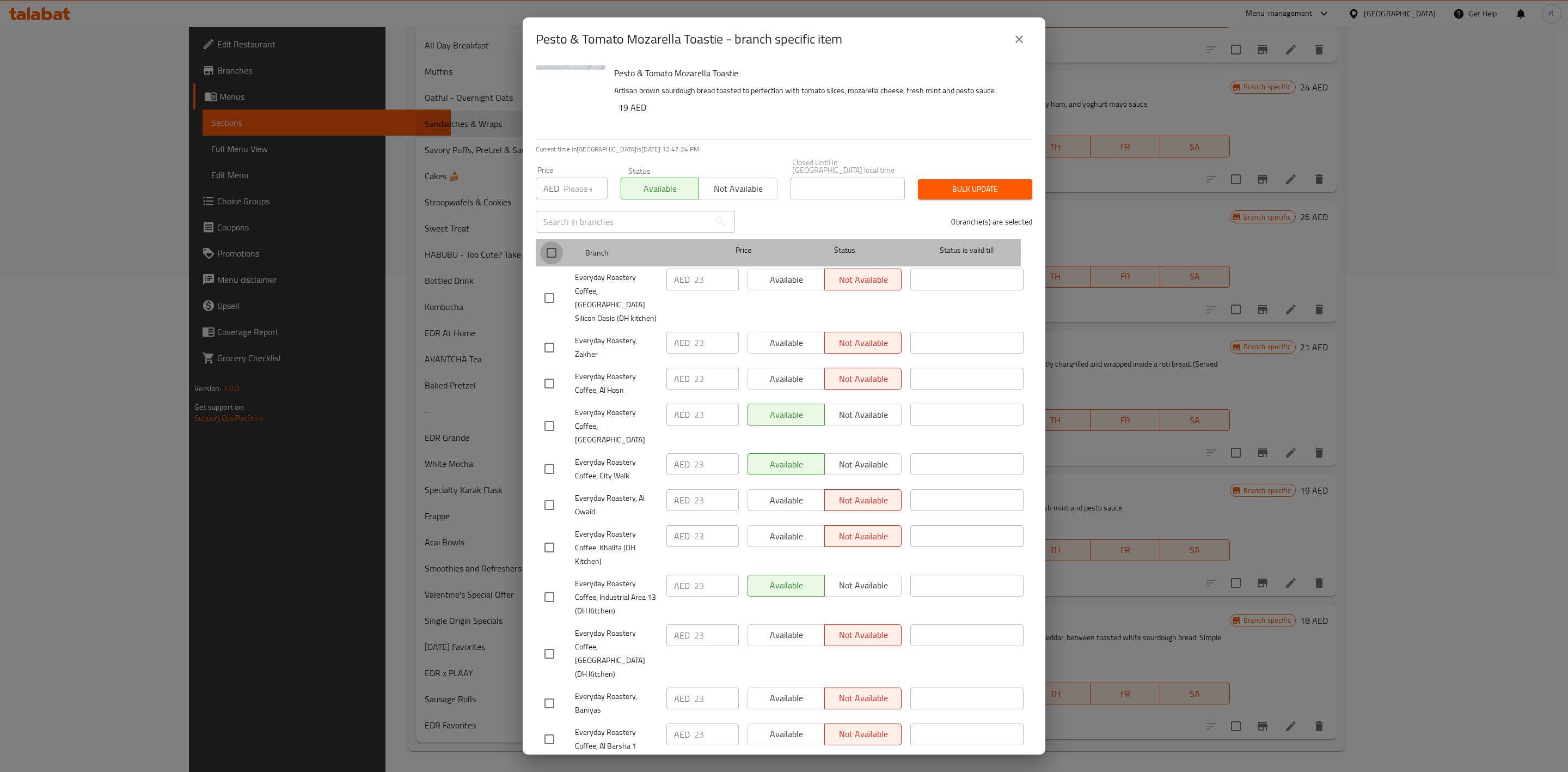
checkbox input "true"
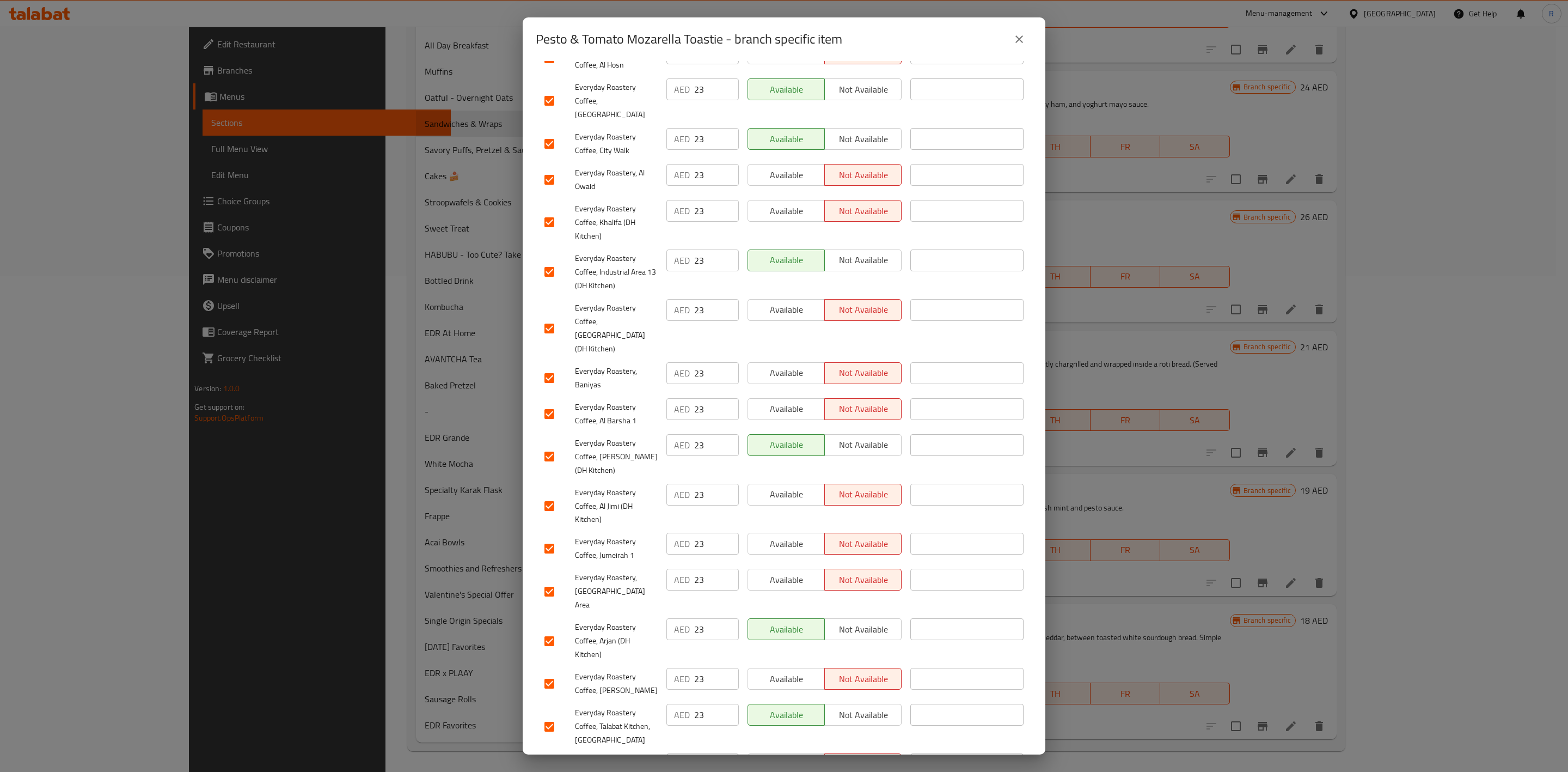
scroll to position [344, 0]
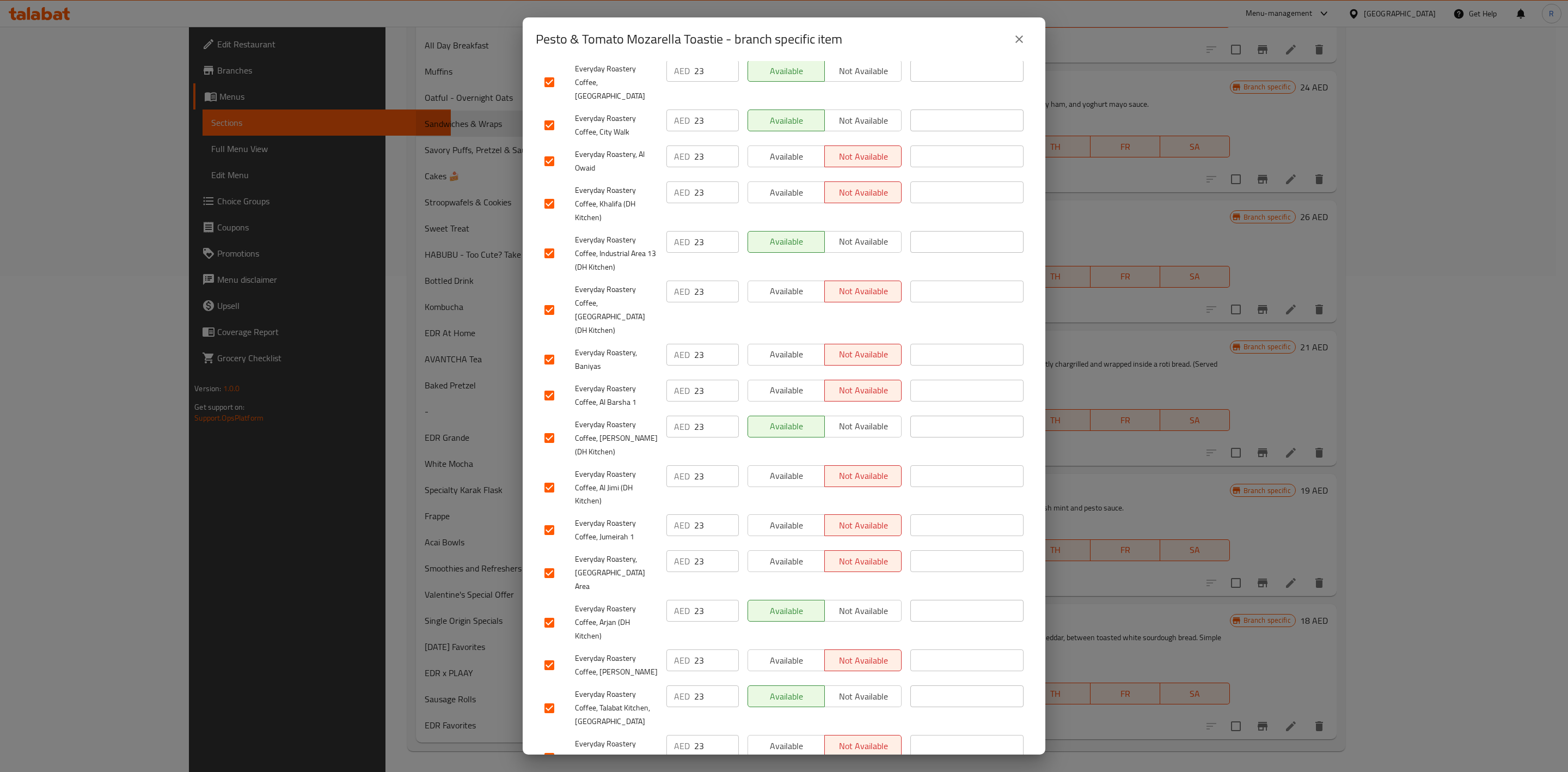
click at [549, 477] on input "checkbox" at bounding box center [549, 665] width 23 height 23
checkbox input "false"
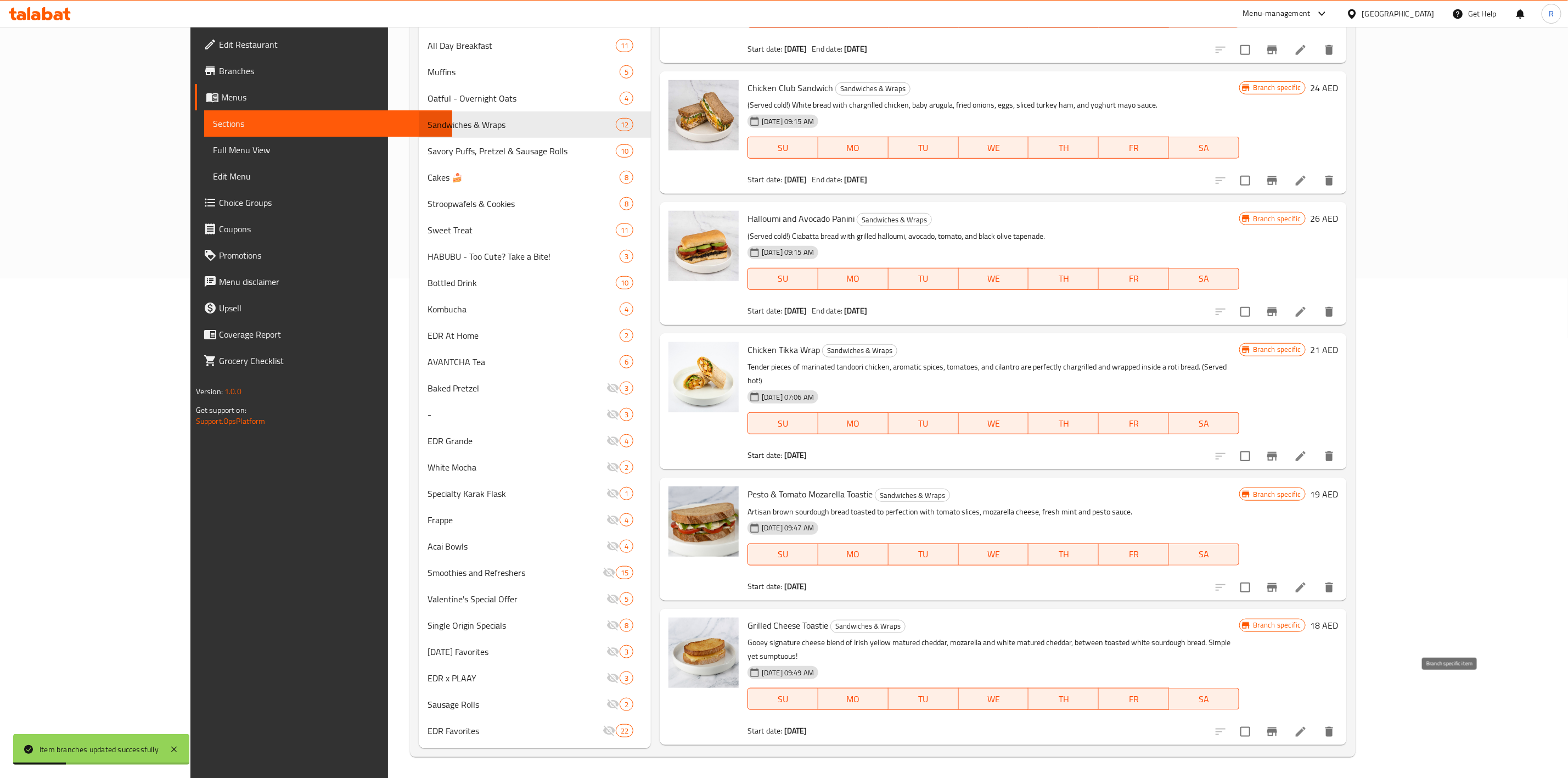
click at [1040, 481] on icon "Branch-specific-item" at bounding box center [1272, 731] width 10 height 9
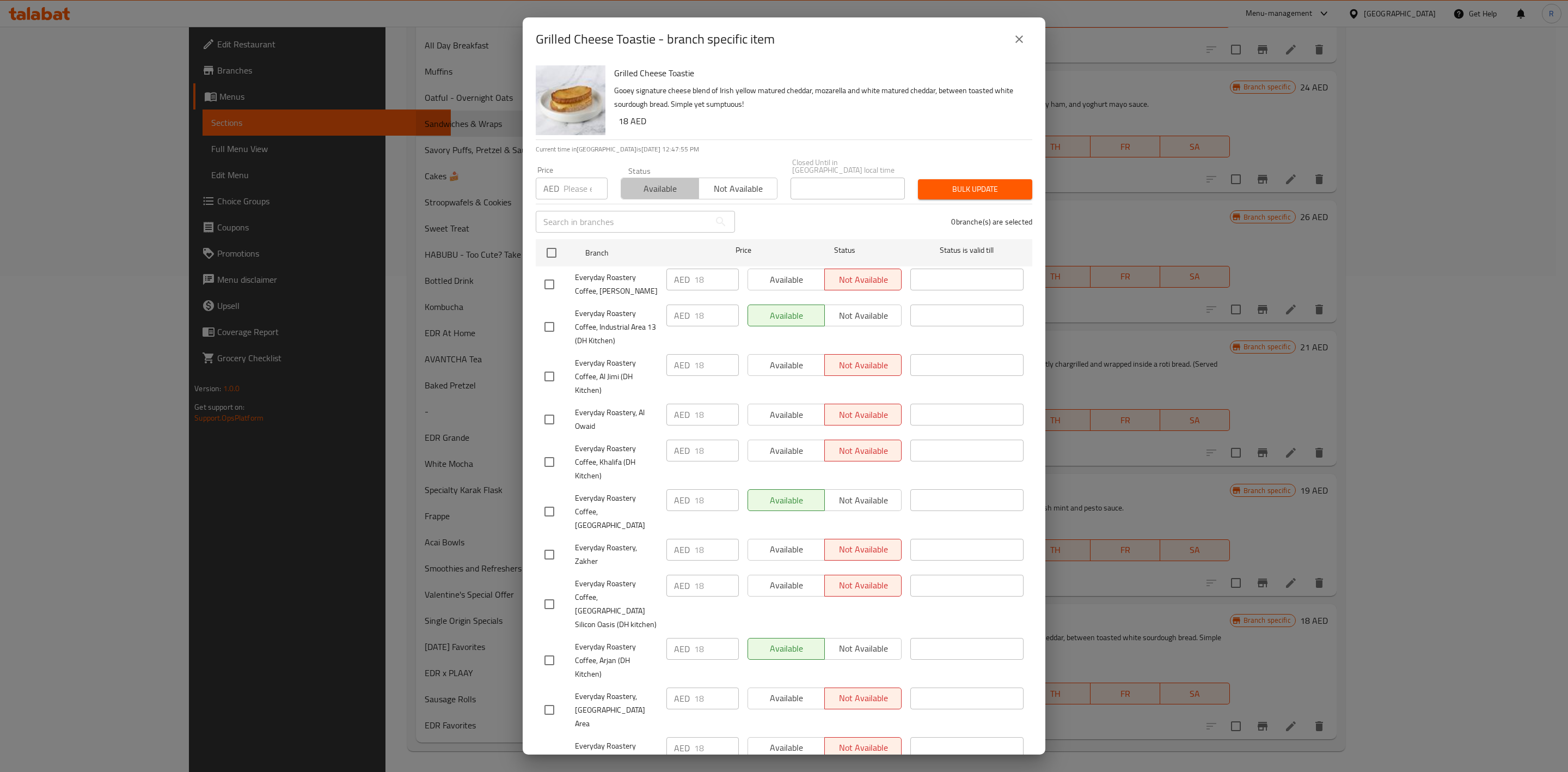
click at [663, 191] on span "Available" at bounding box center [660, 189] width 69 height 16
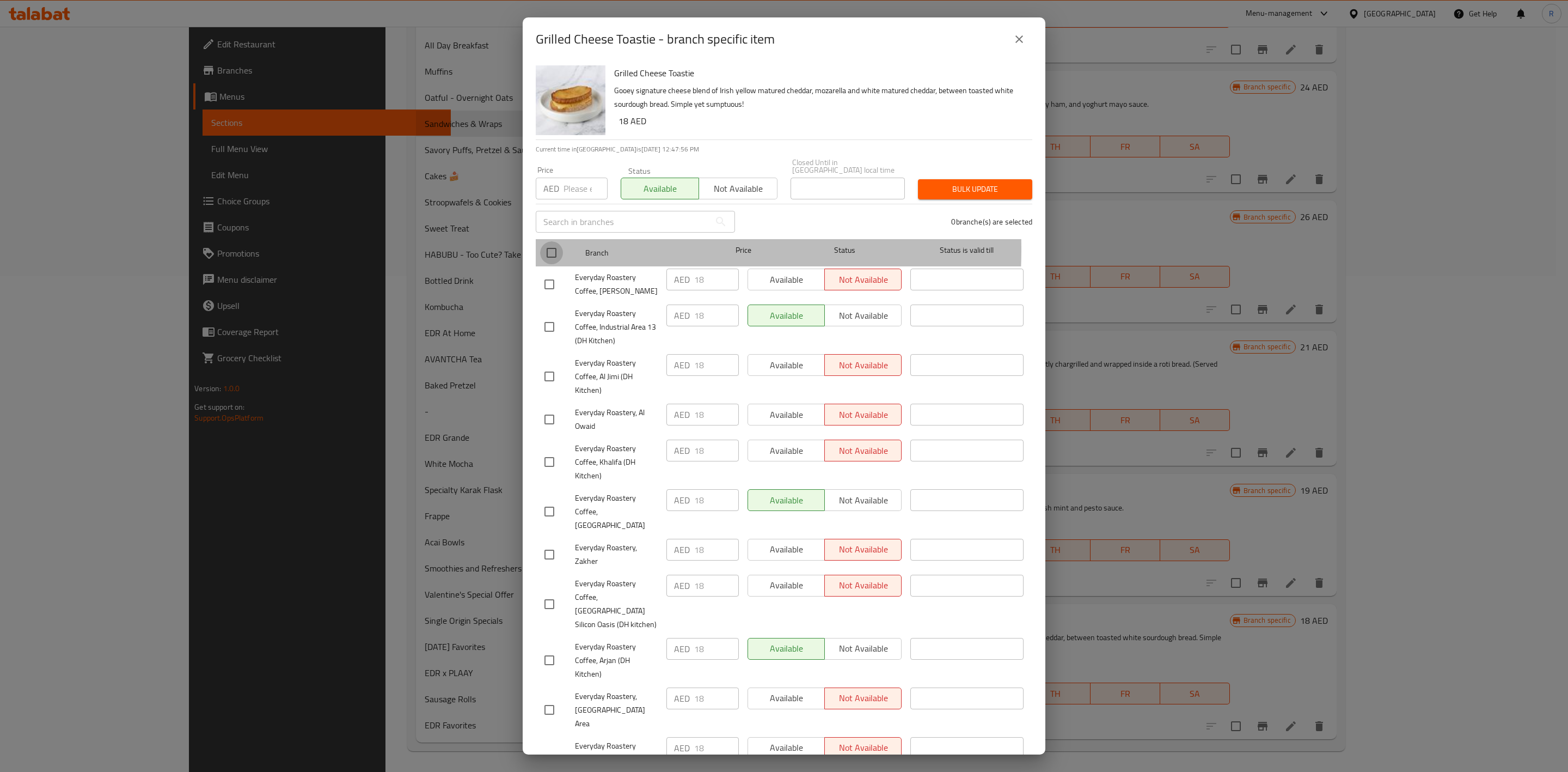
click at [551, 249] on input "checkbox" at bounding box center [551, 253] width 23 height 23
checkbox input "true"
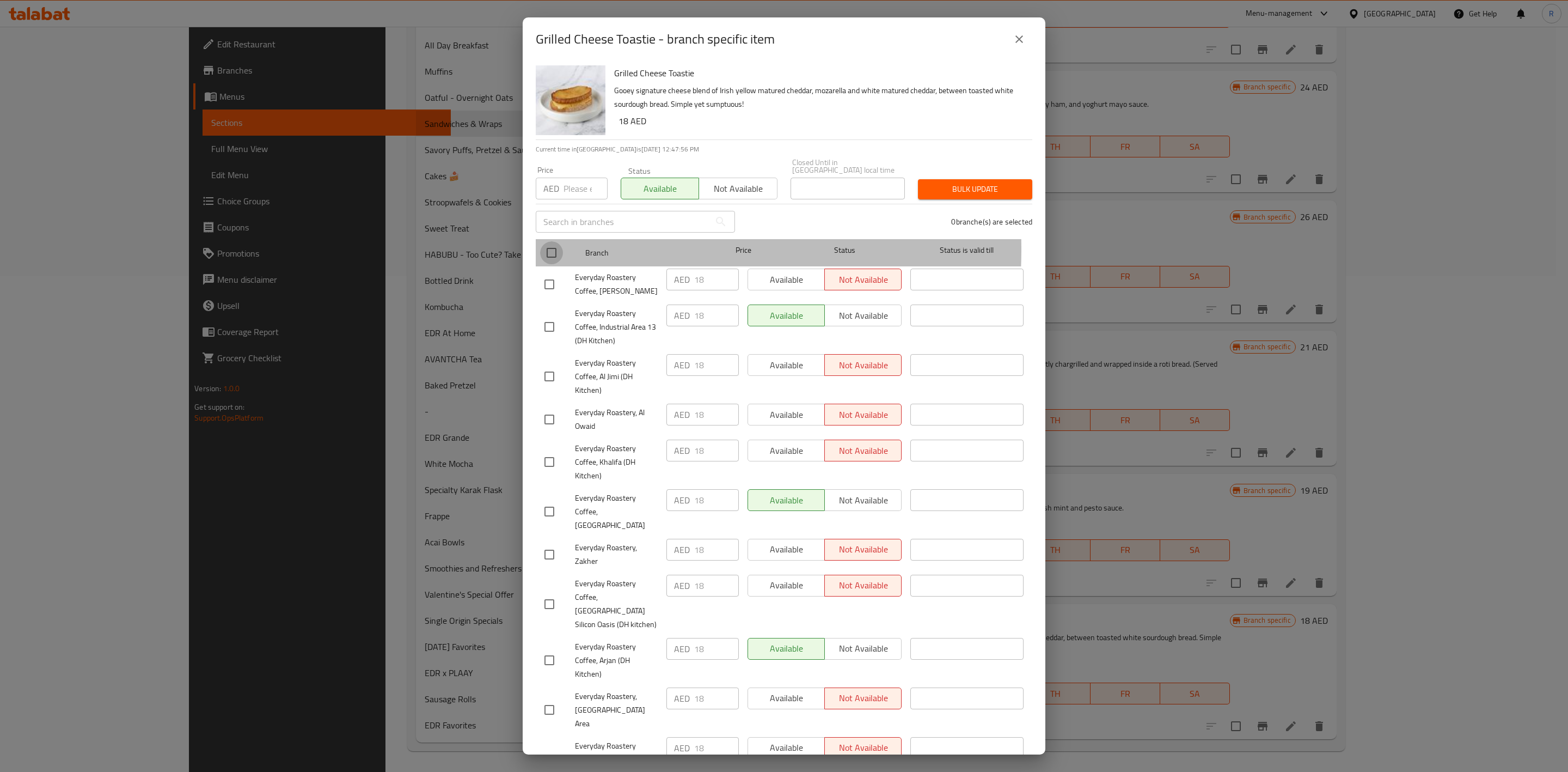
checkbox input "true"
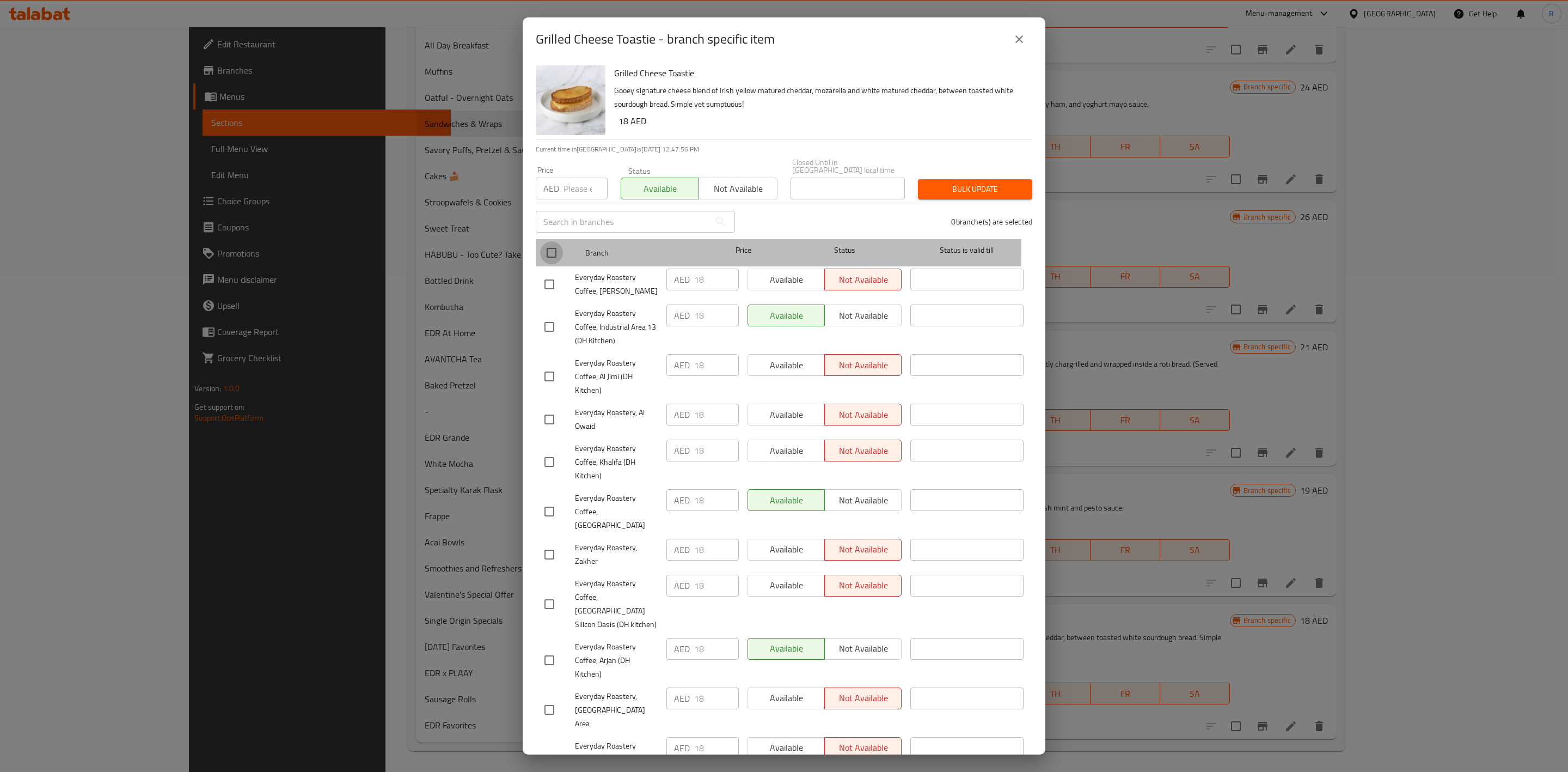
checkbox input "true"
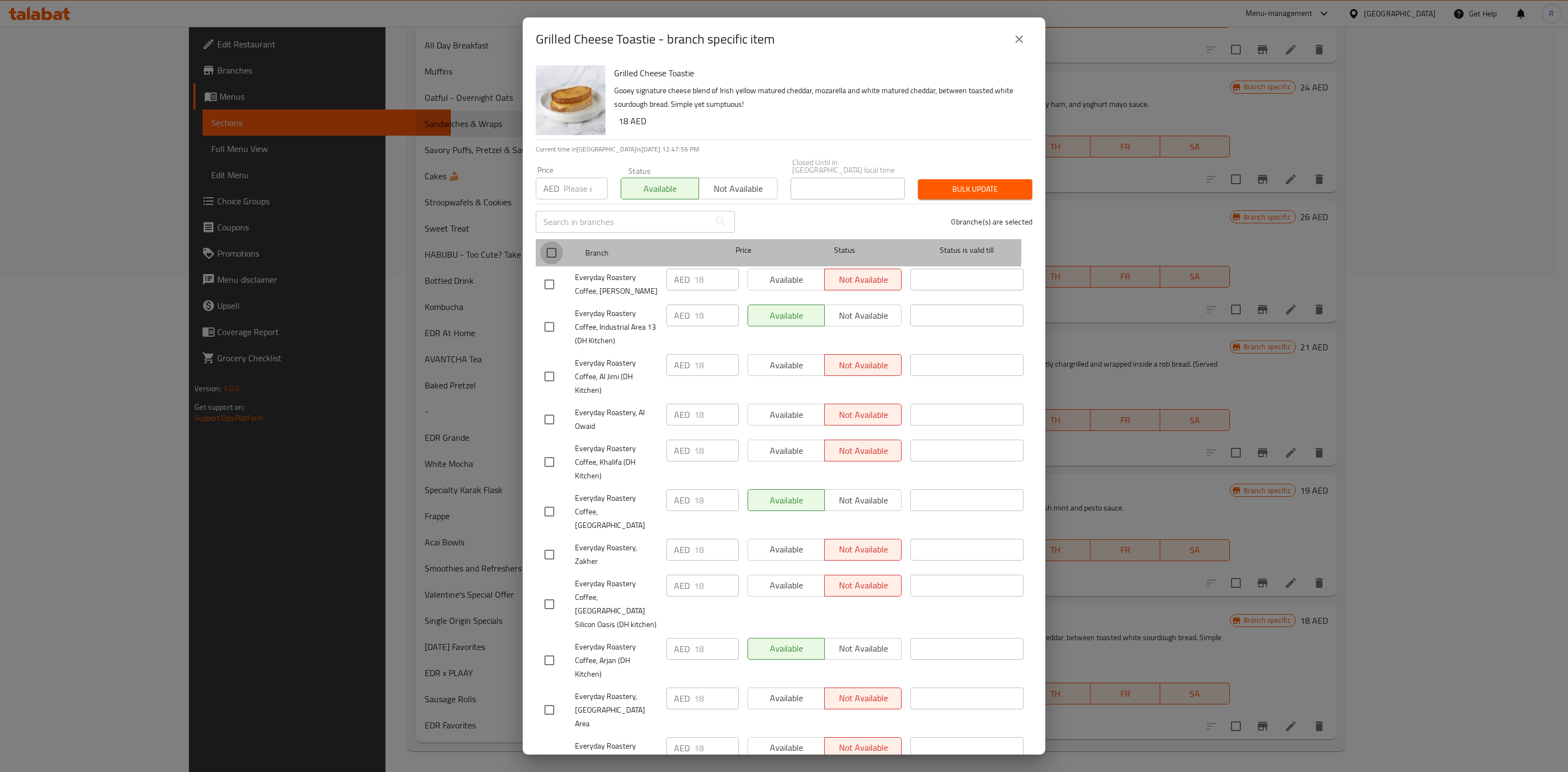
checkbox input "true"
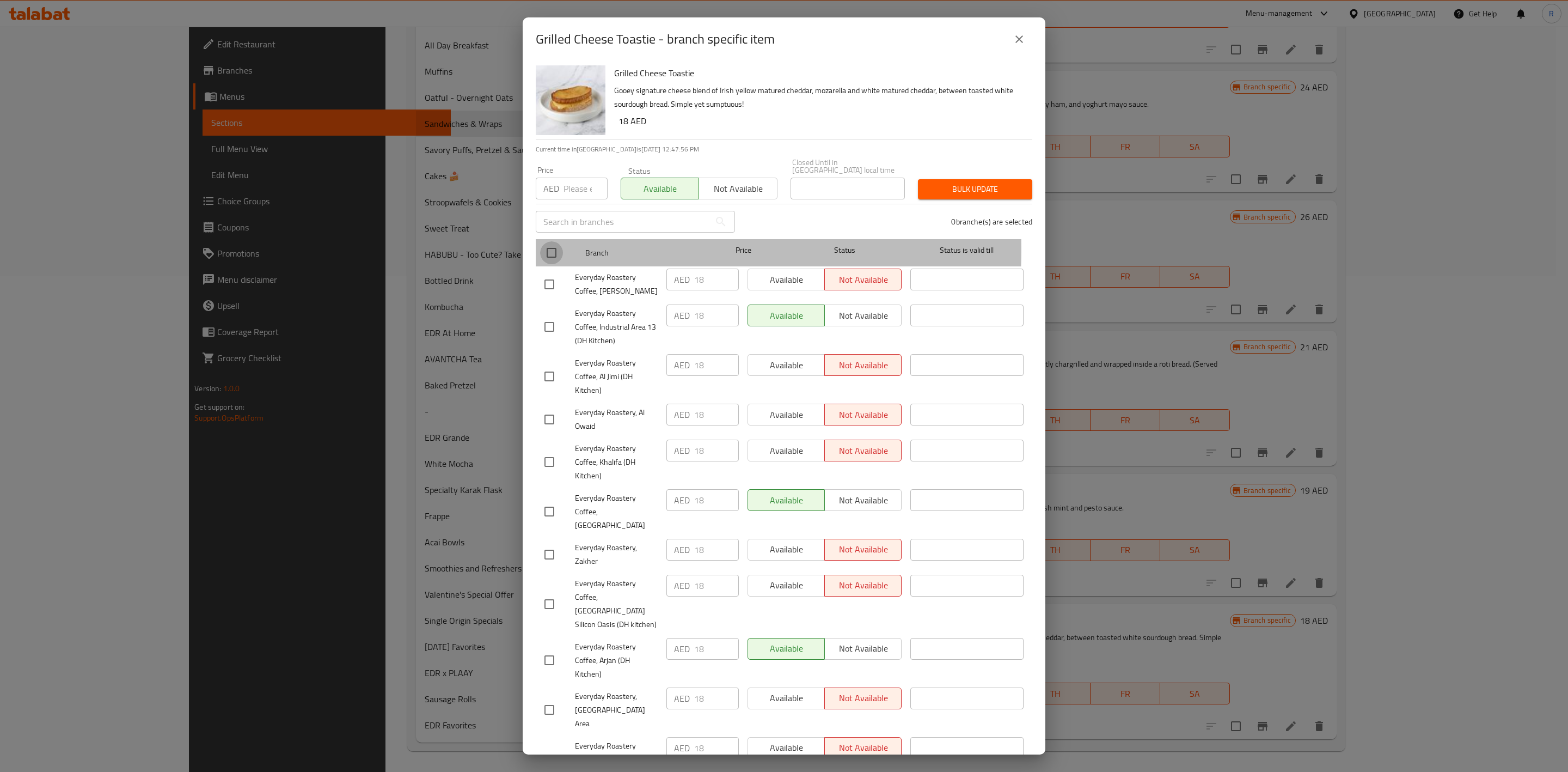
checkbox input "true"
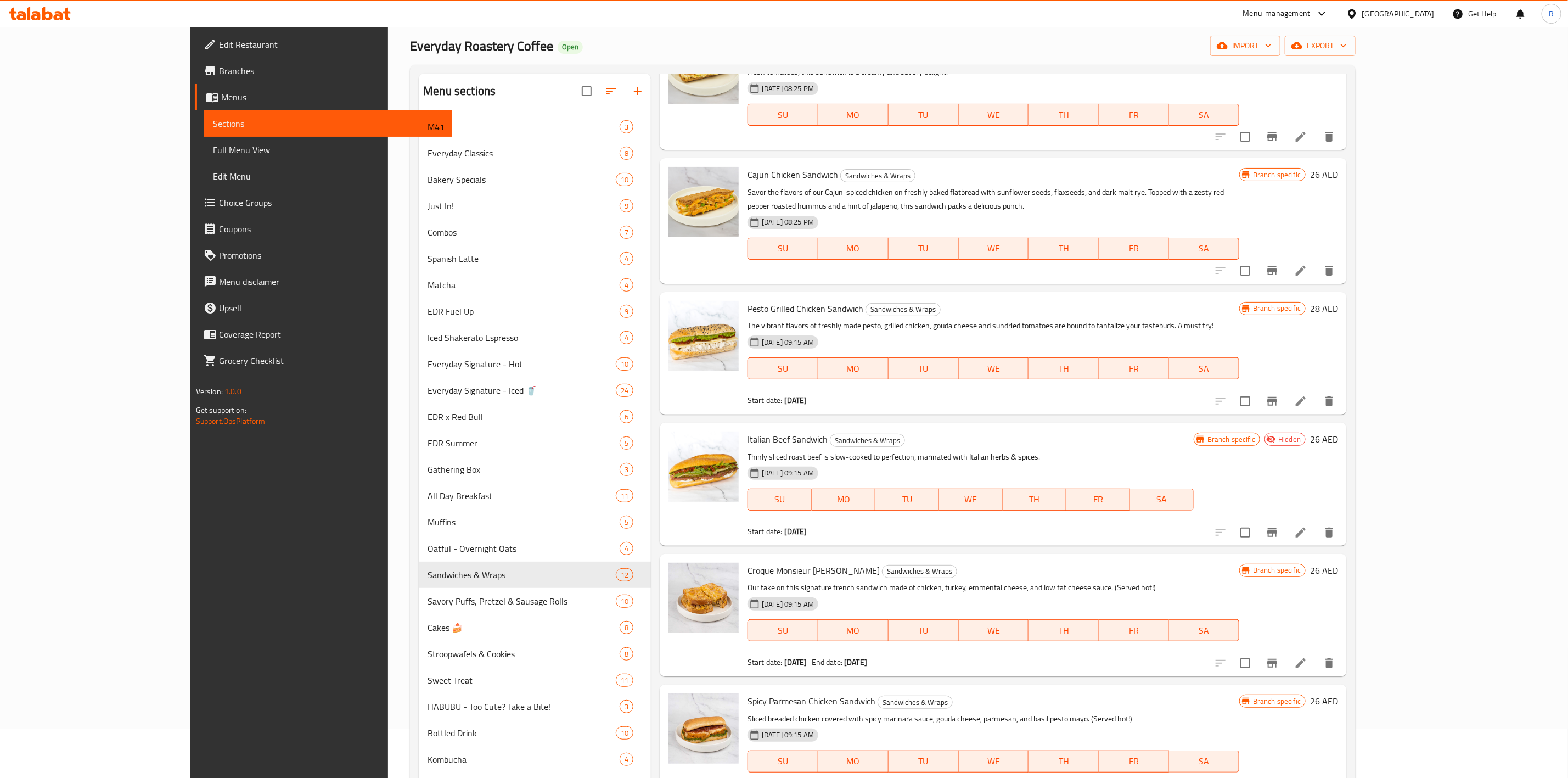
scroll to position [0, 0]
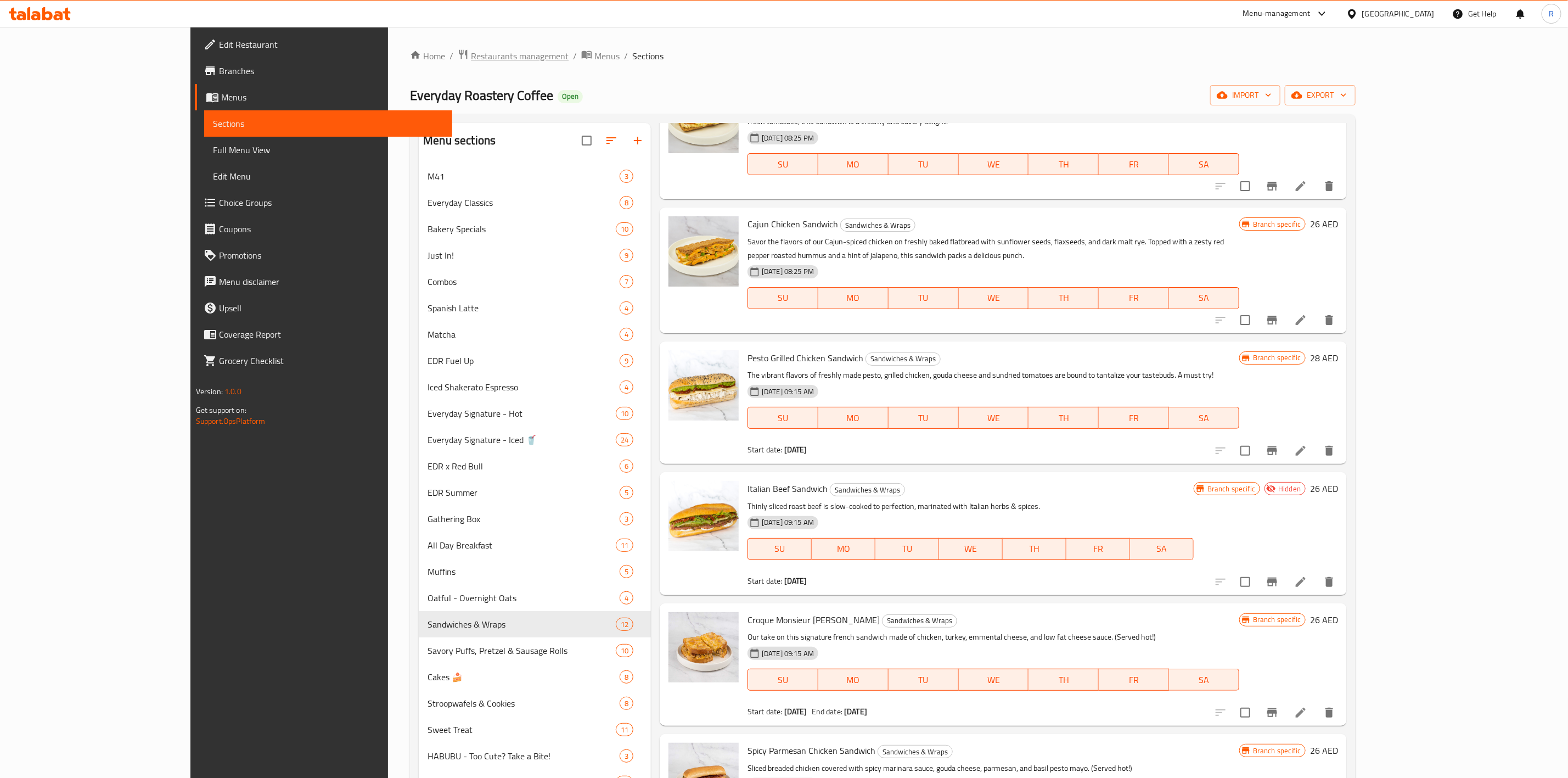
click at [471, 55] on span "Restaurants management" at bounding box center [519, 56] width 97 height 13
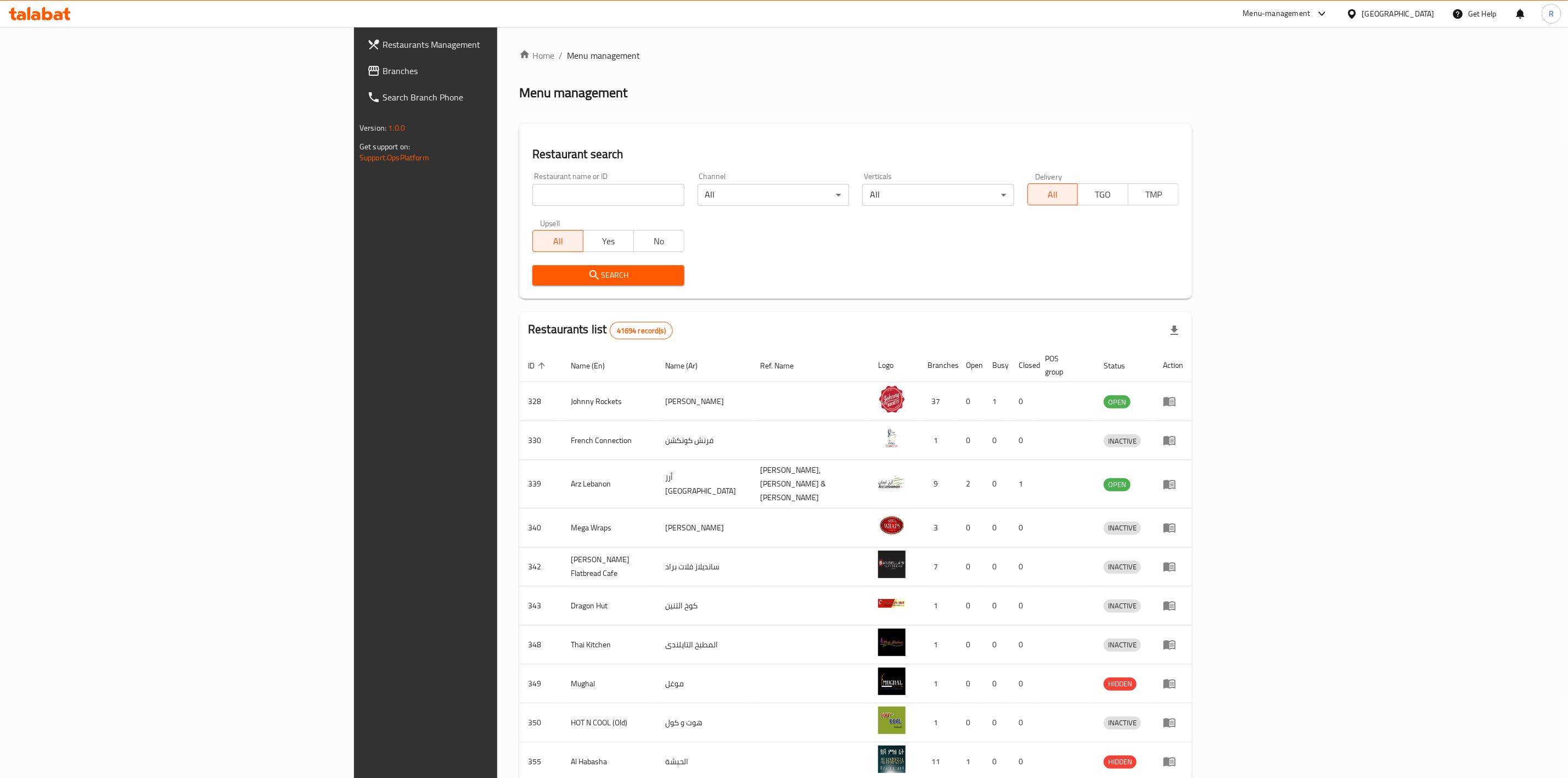
click at [533, 191] on input "search" at bounding box center [608, 194] width 151 height 22
type input "everyday roastery"
click button "Search" at bounding box center [608, 275] width 151 height 20
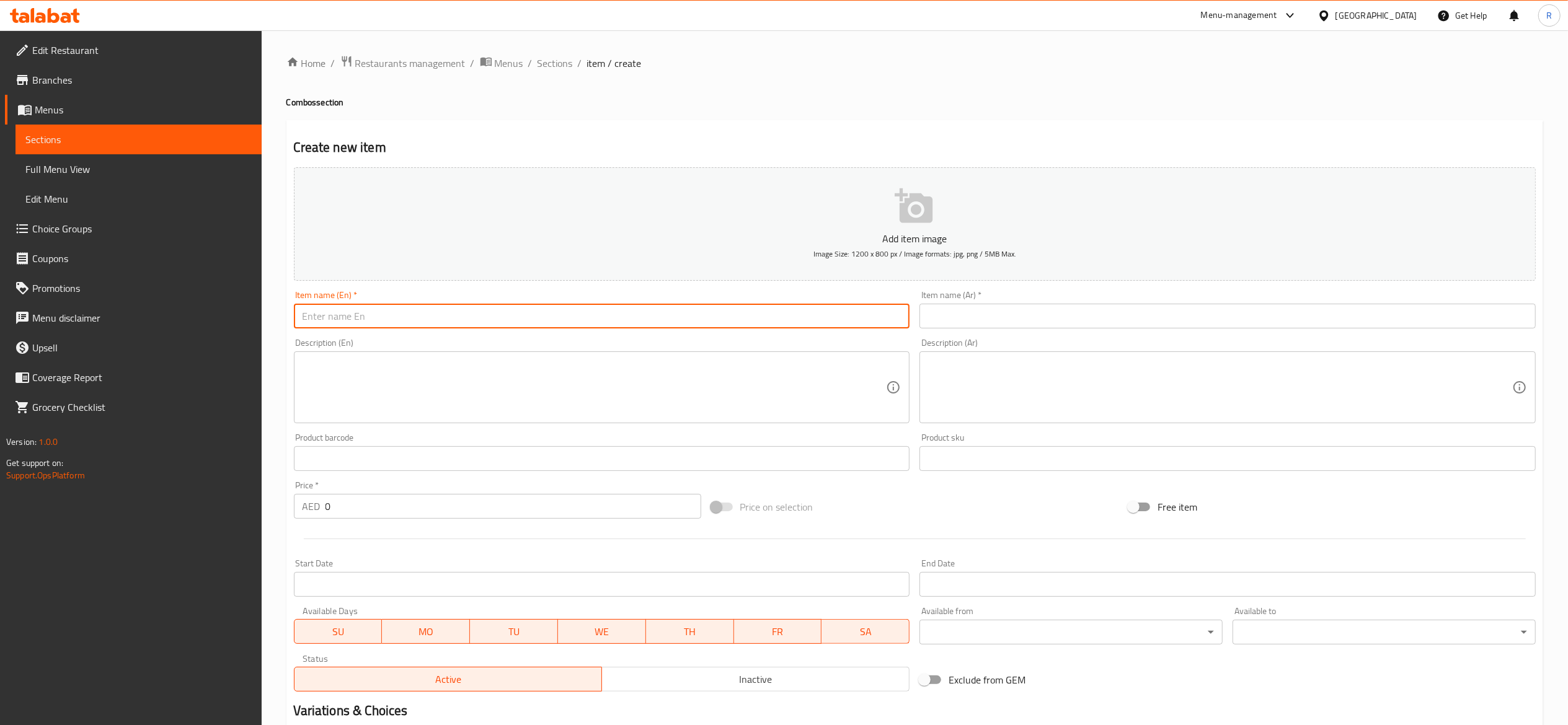
click at [529, 310] on input "text" at bounding box center [602, 316] width 616 height 25
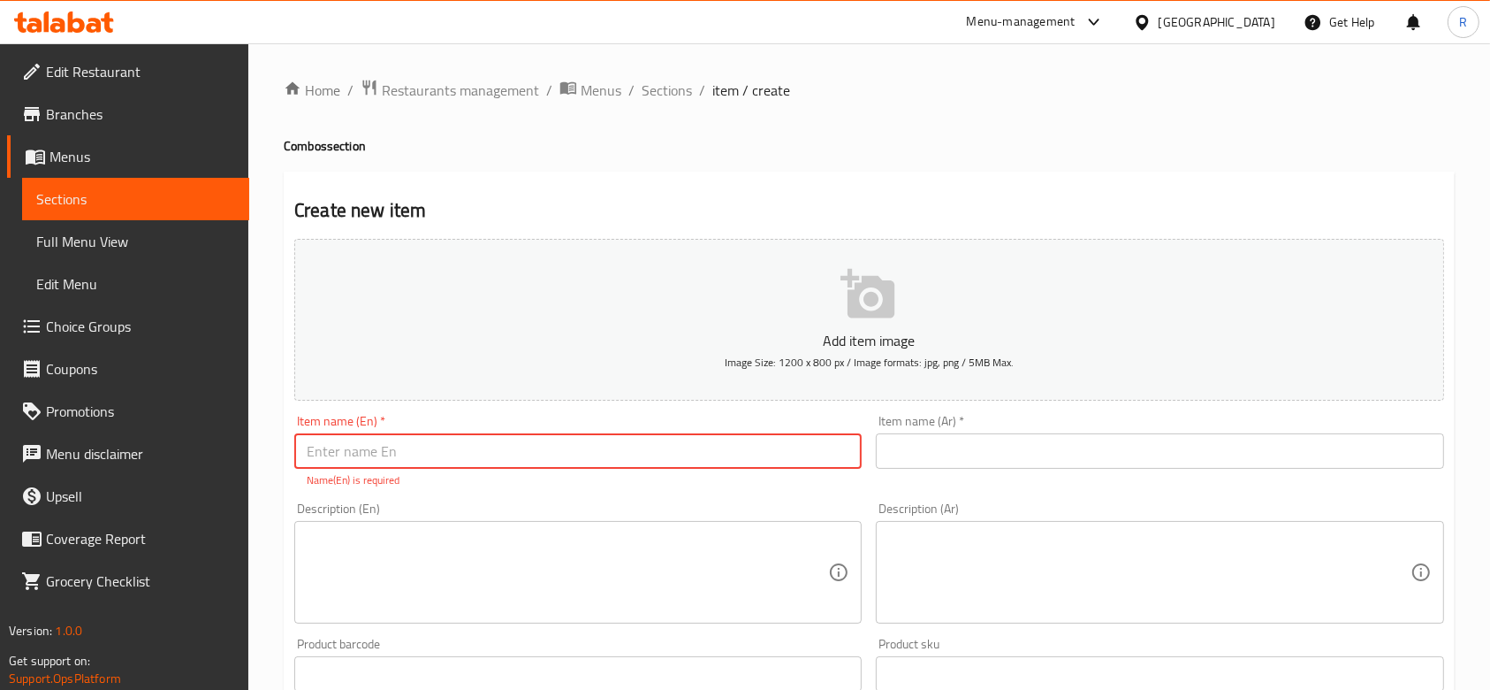
click at [510, 443] on input "text" at bounding box center [578, 450] width 568 height 35
paste input "100% Arabica Specialty Coffee - Drip Bags (12g bags x 10 sachets)"
type input "100% Arabica Specialty Coffee - Drip Bags (12g bags x 10 sachets)"
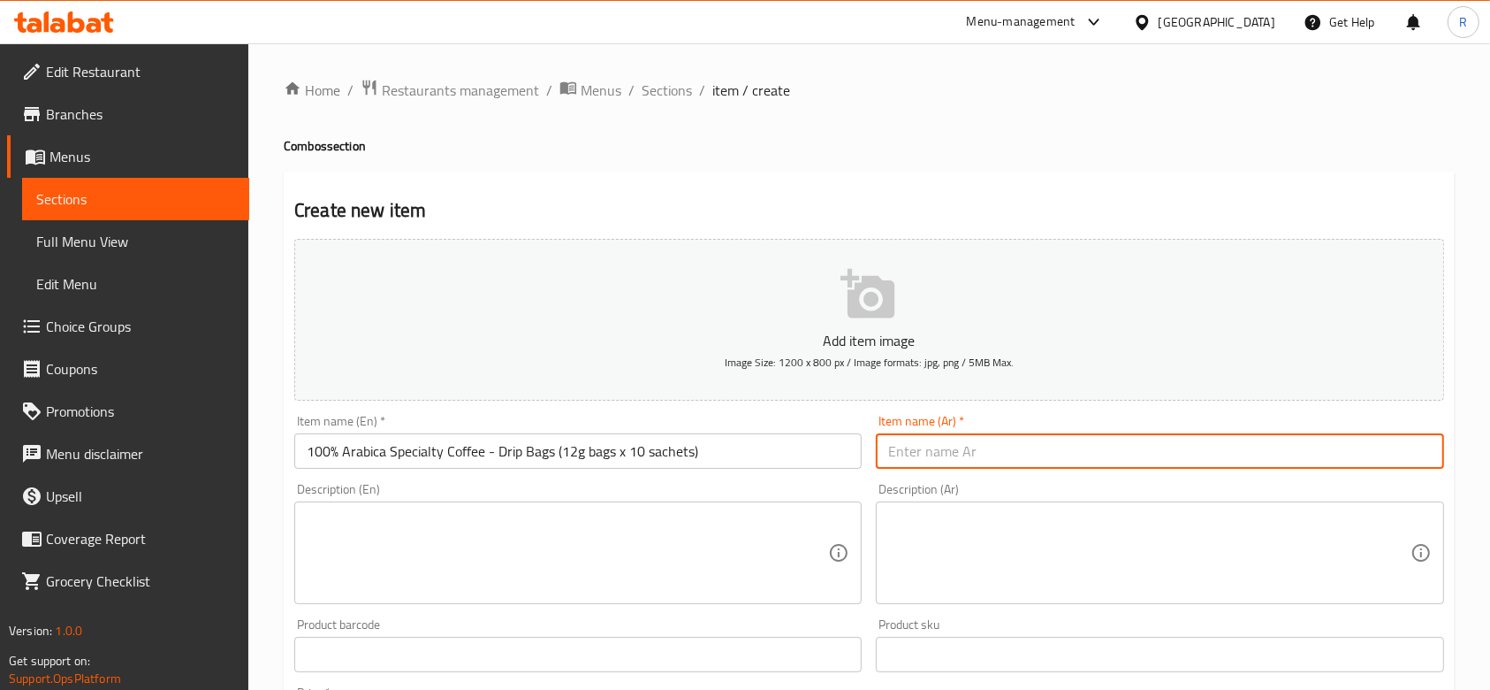
click at [1183, 444] on input "text" at bounding box center [1160, 450] width 568 height 35
paste input "100 كيس قهوة أرابيكا خاصة بالتنقيط، 12 جرام، 10 أكياس"
type input "100 كيس قهوة أرابيكا خاصة بالتنقيط، 12 جرام، 10 أكياس"
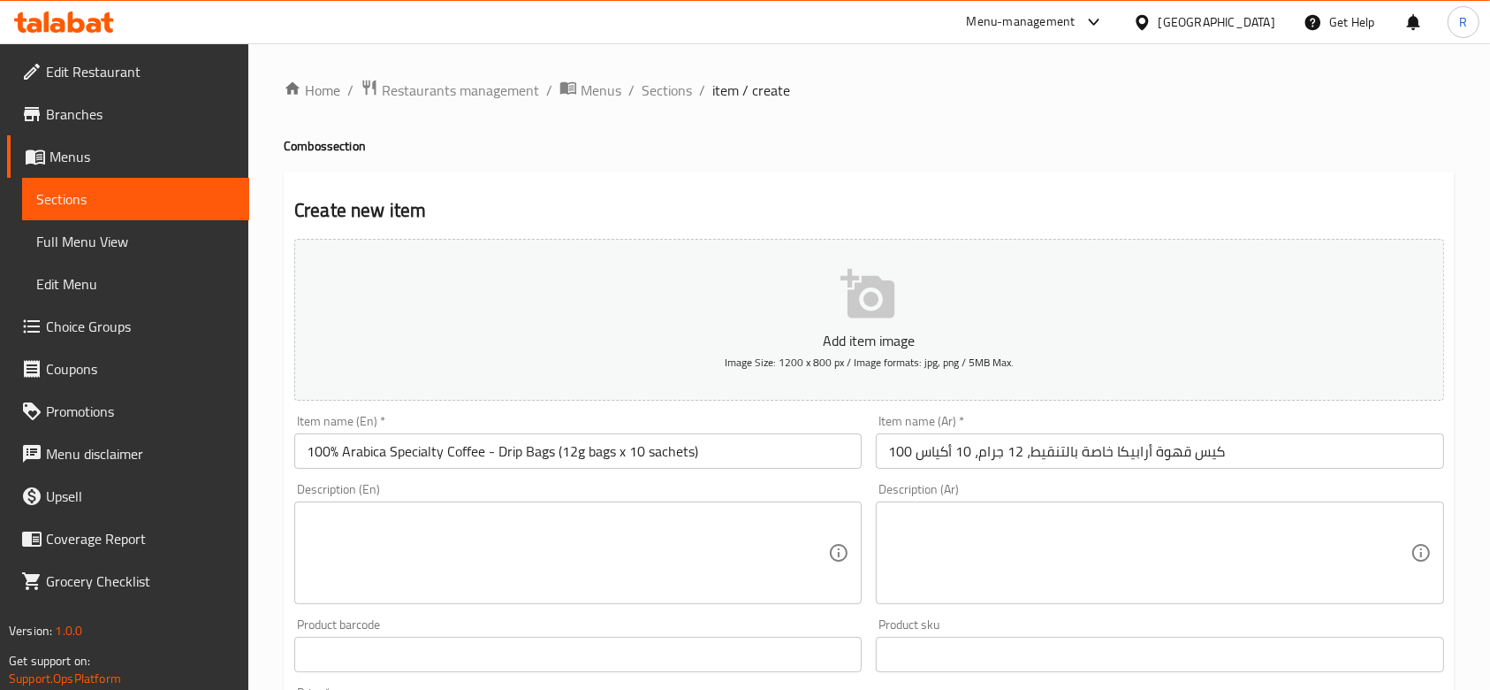
click at [629, 545] on textarea at bounding box center [568, 553] width 522 height 84
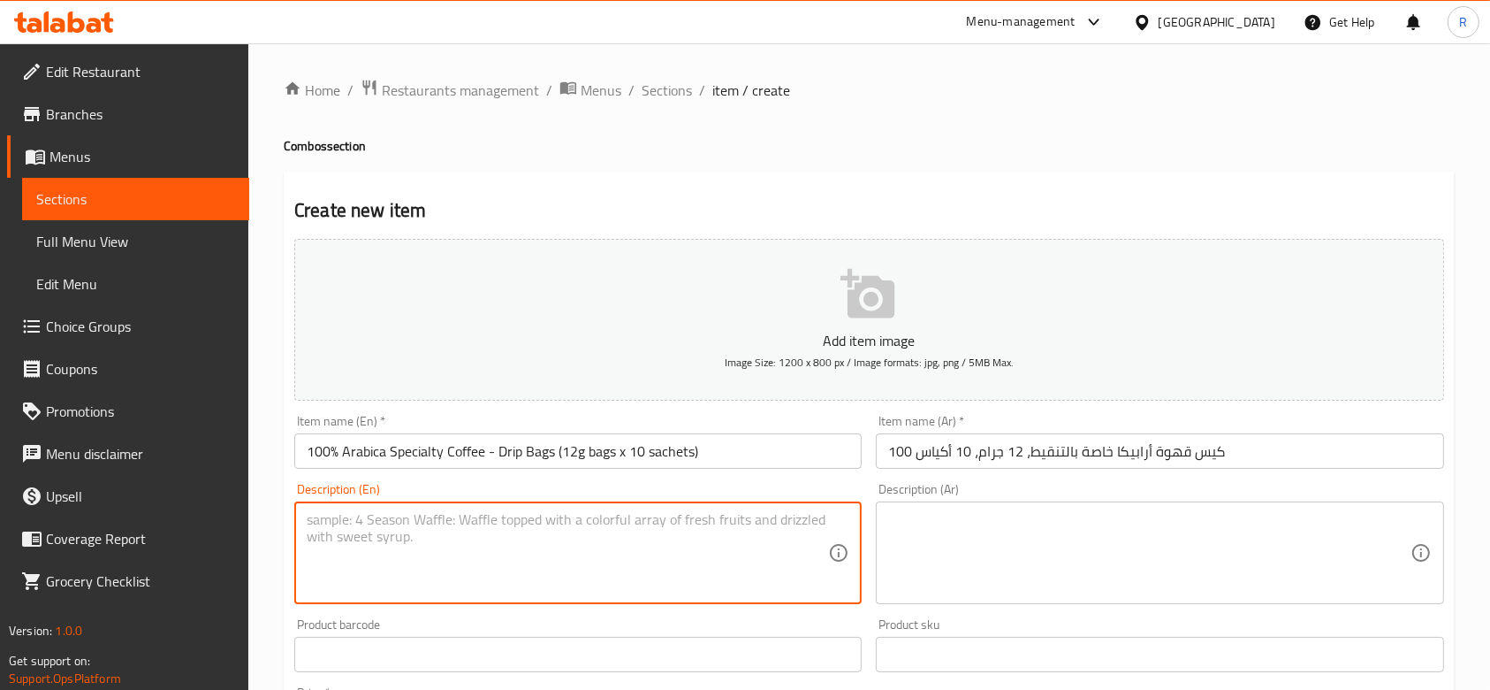
paste textarea "This cheeky little sachet delivers barista-level brew in minutes - no machines,…"
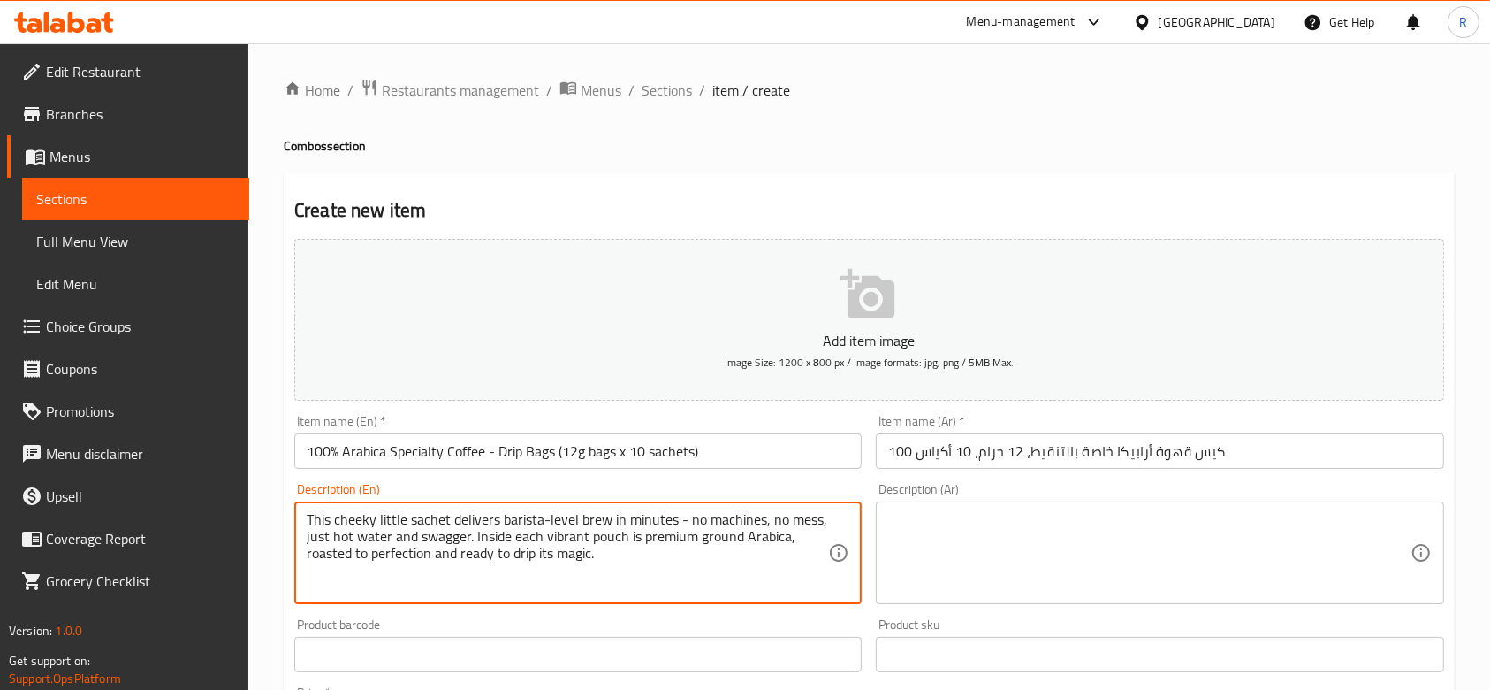
type textarea "This cheeky little sachet delivers barista-level brew in minutes - no machines,…"
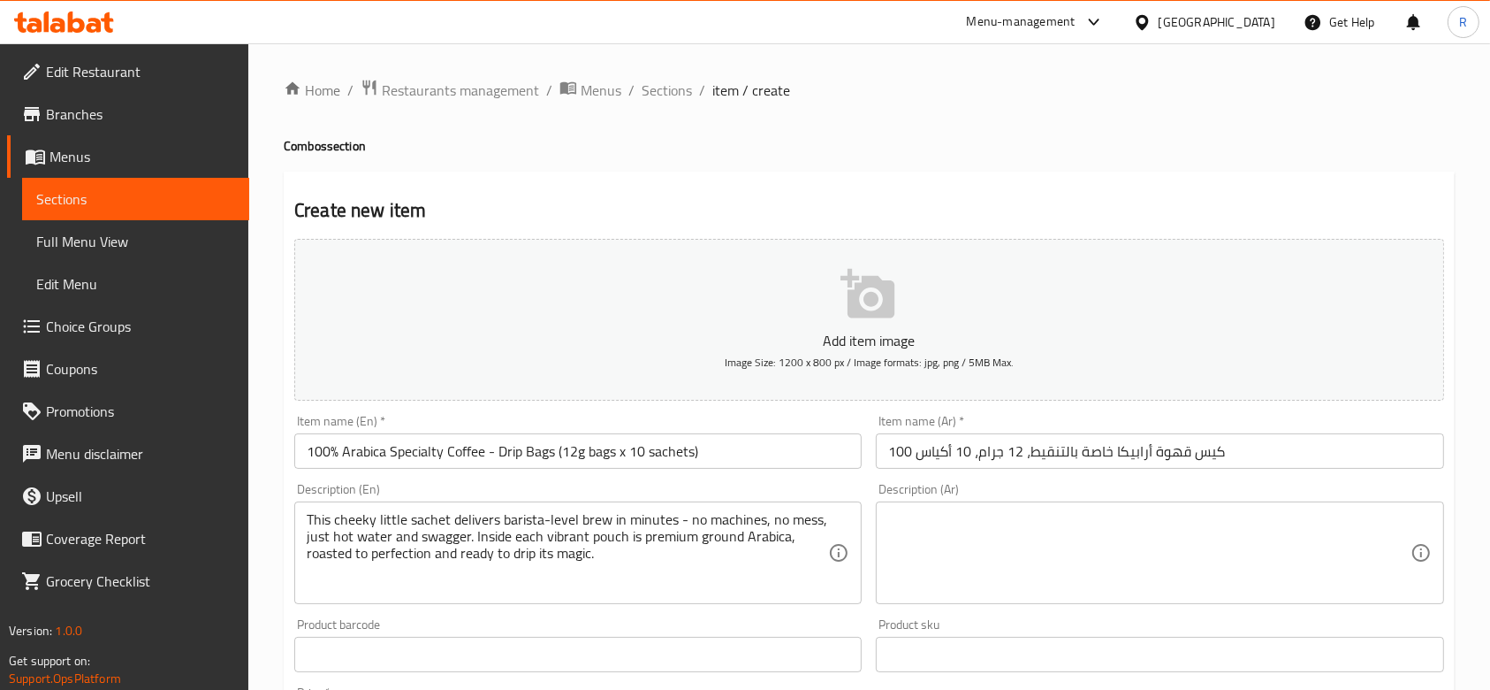
click at [1159, 552] on textarea at bounding box center [1149, 553] width 522 height 84
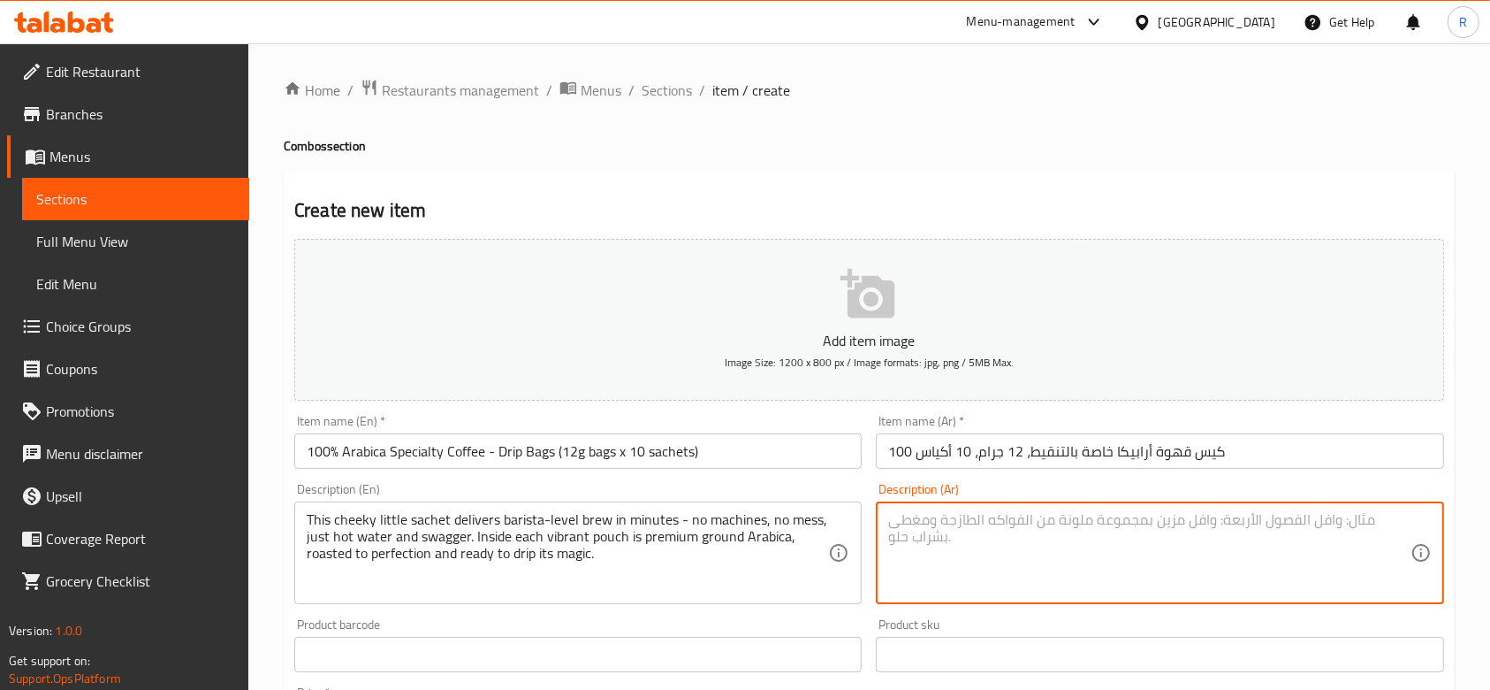
paste textarea "هذا الكيس الصغير الأنيق يُحضّر قهوةً تُضاهي قهوة الباريستا في دقائق - بدون آلات…"
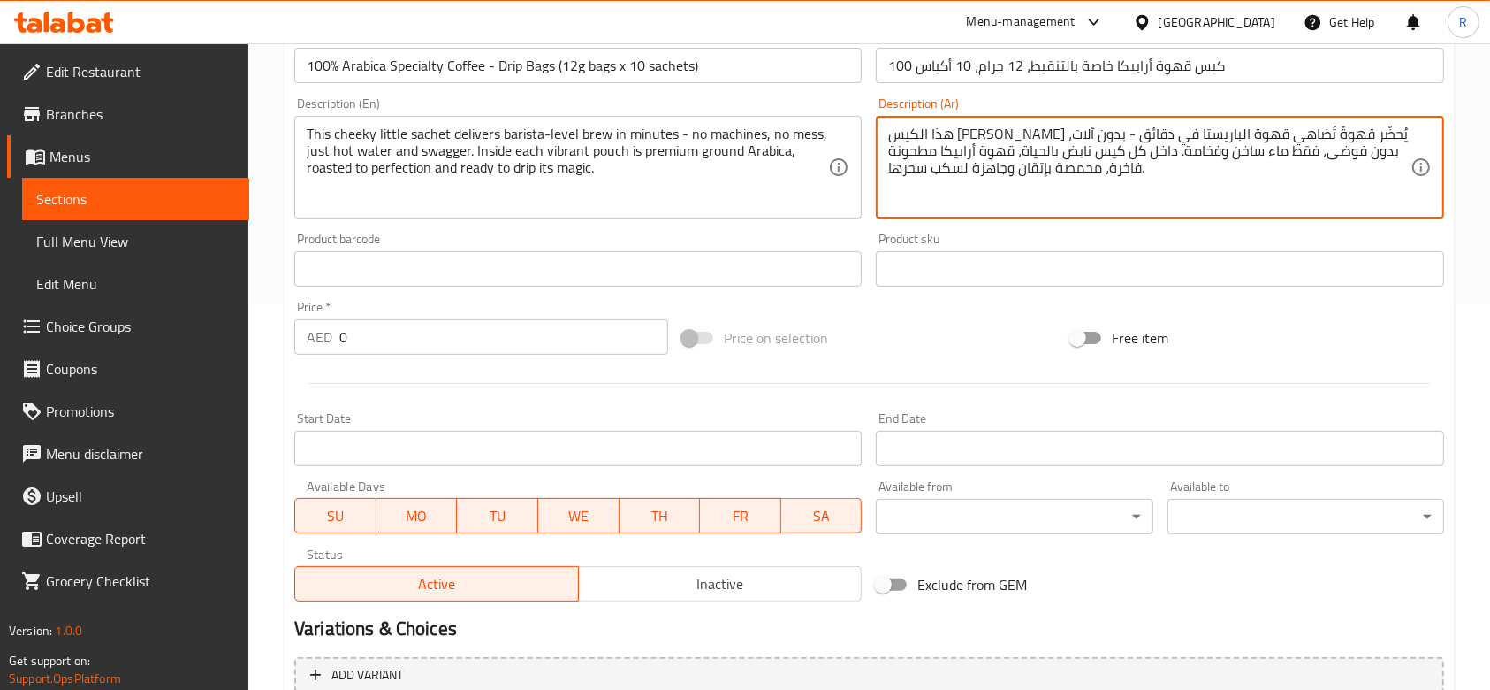
scroll to position [422, 0]
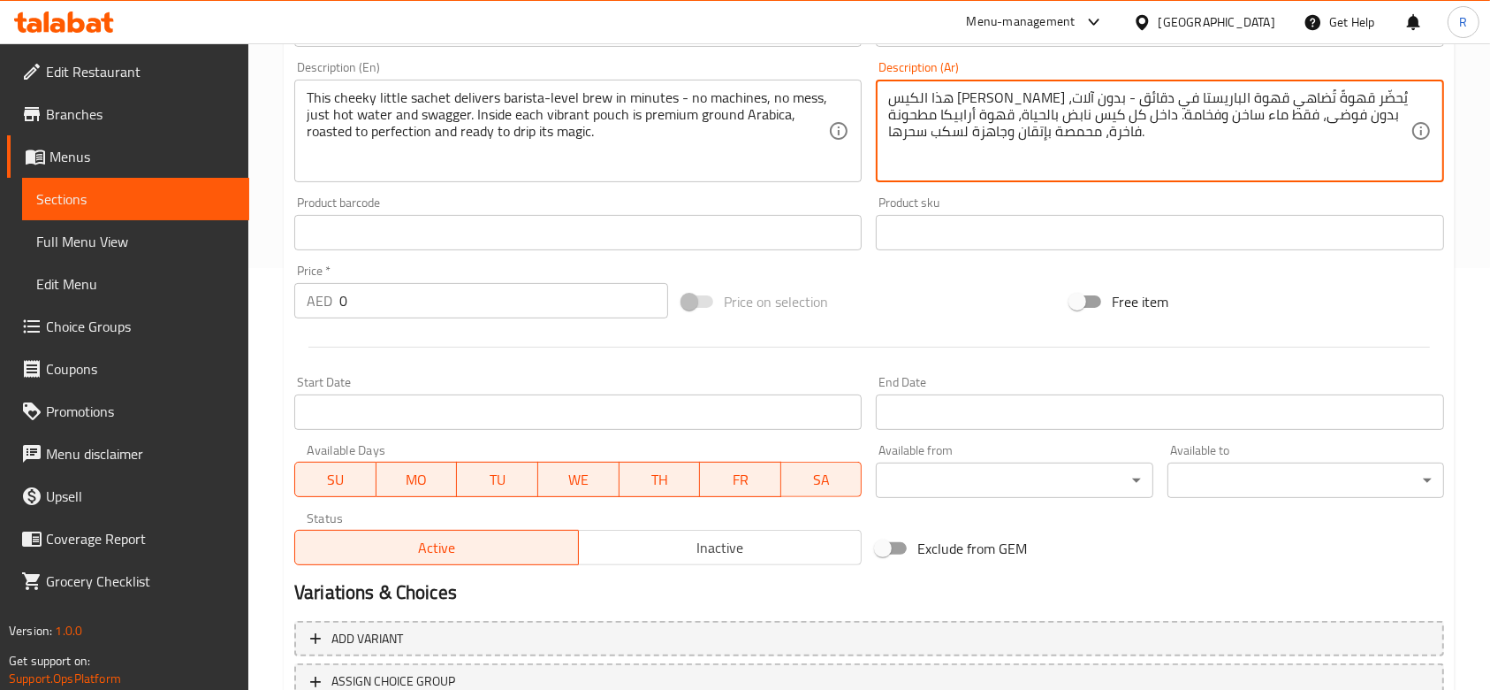
type textarea "هذا الكيس الصغير الأنيق يُحضّر قهوةً تُضاهي قهوة الباريستا في دقائق - بدون آلات…"
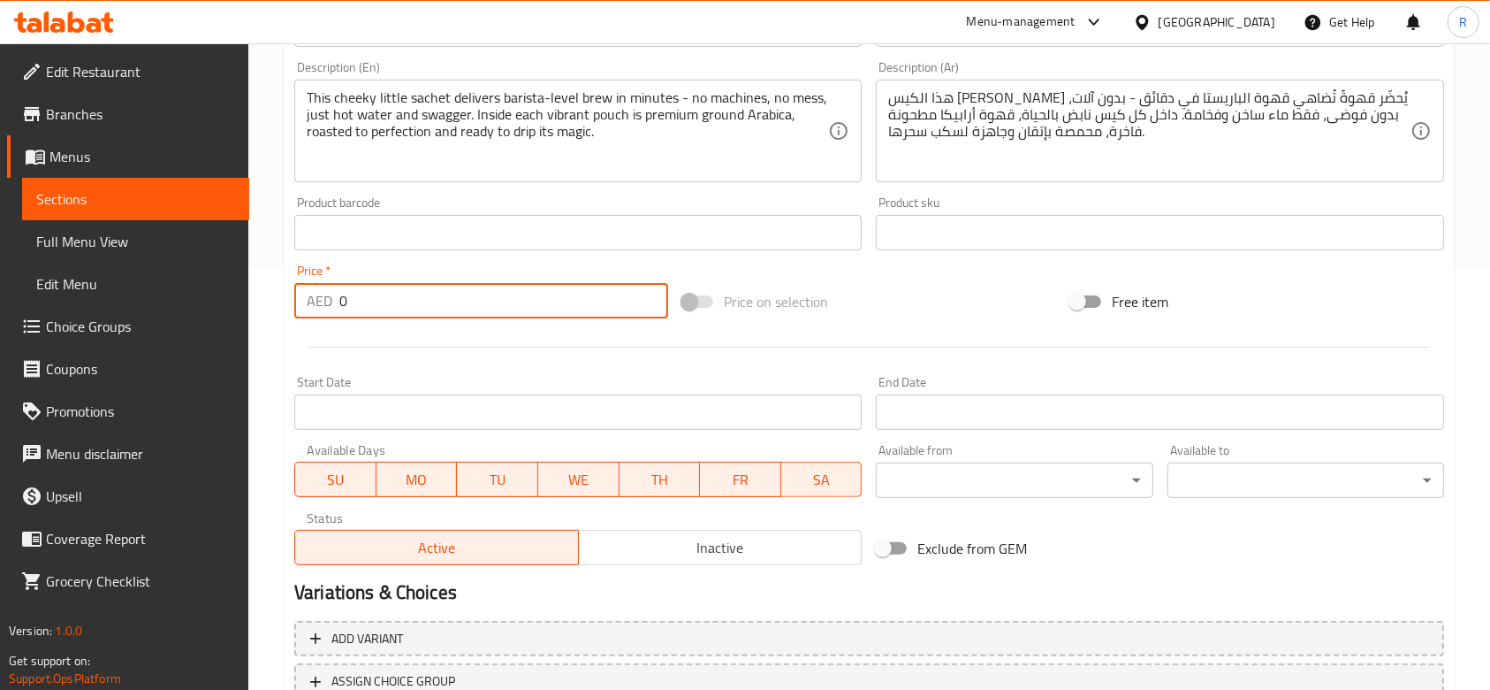
click at [416, 296] on input "0" at bounding box center [503, 300] width 329 height 35
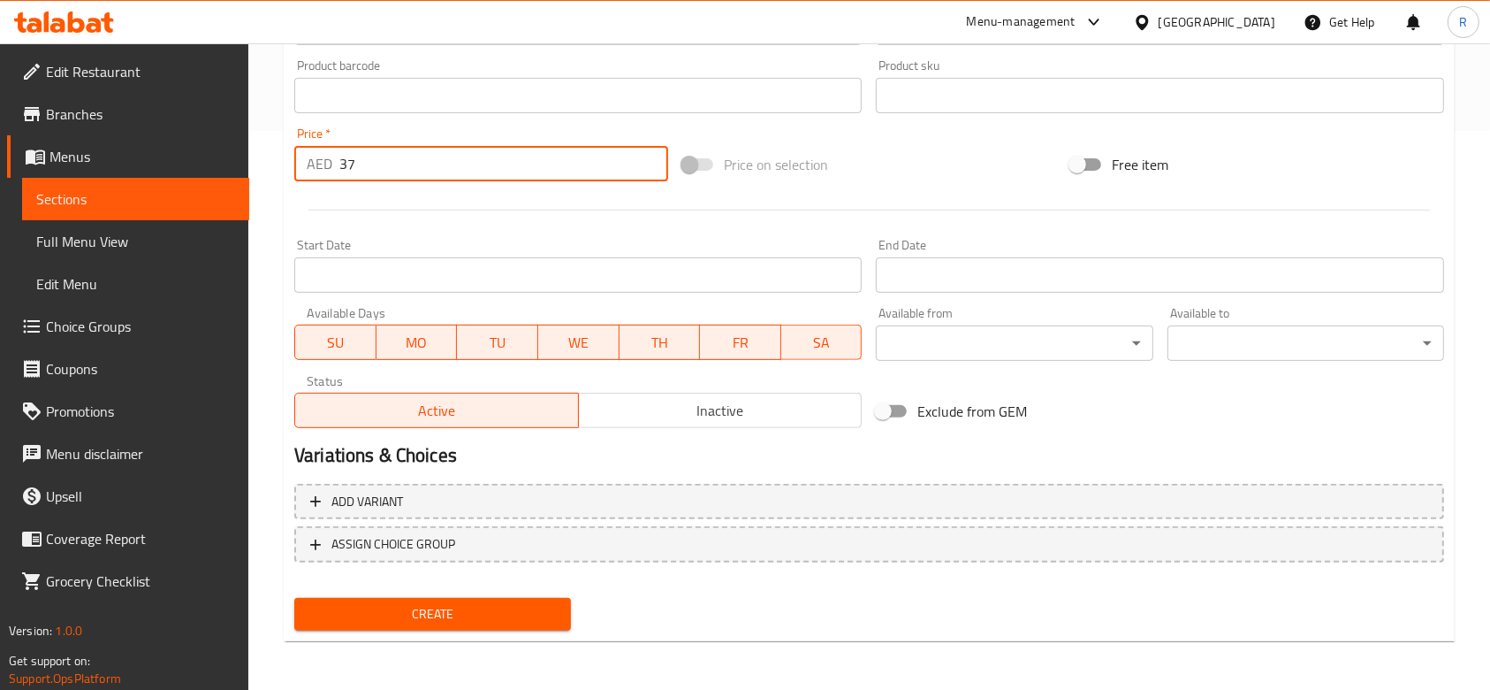
type input "37"
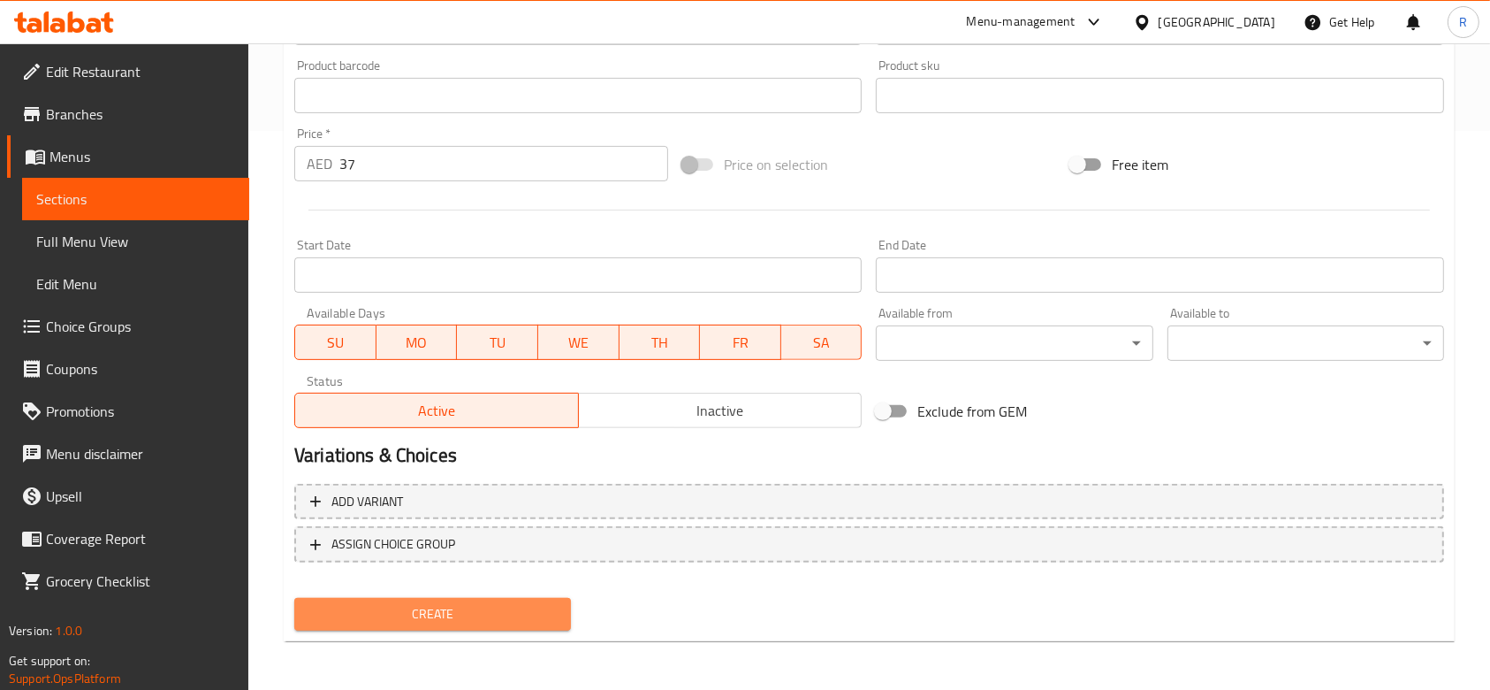
click at [517, 626] on button "Create" at bounding box center [432, 614] width 277 height 33
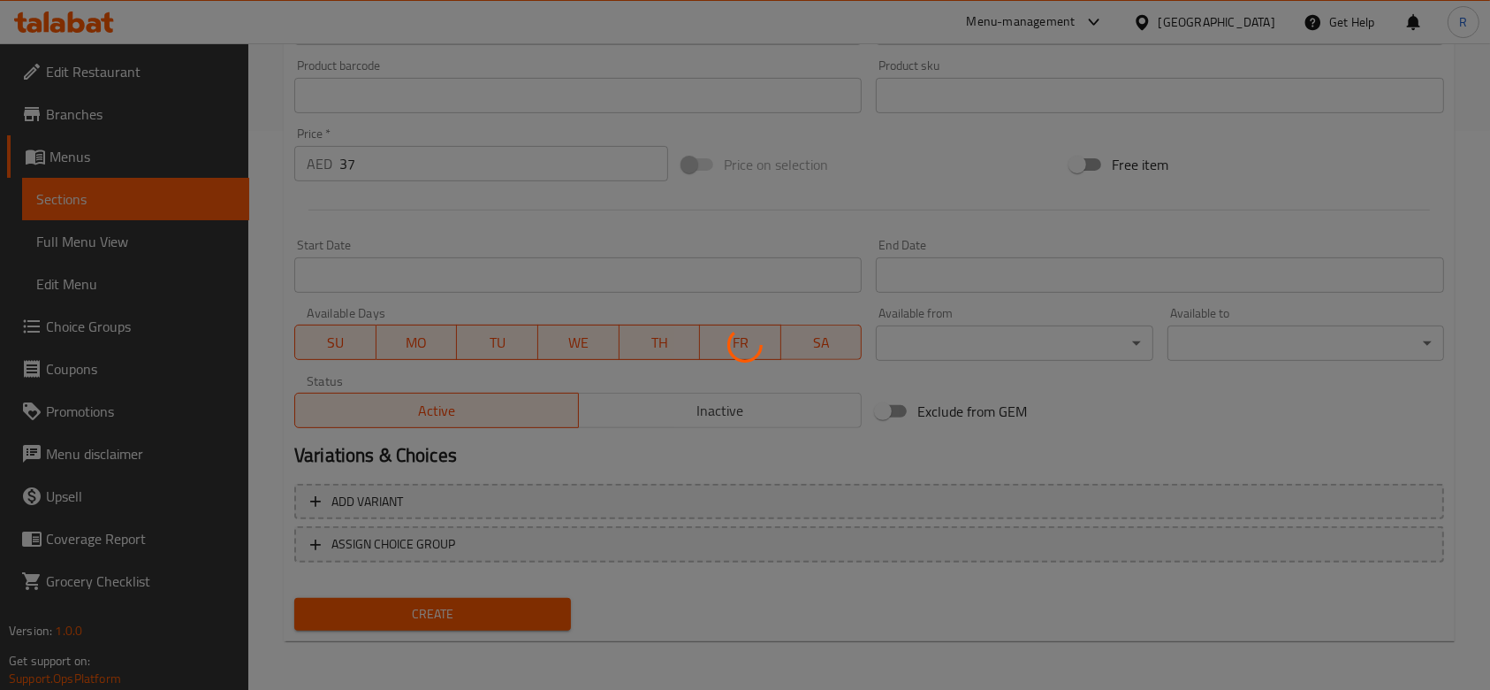
type input "0"
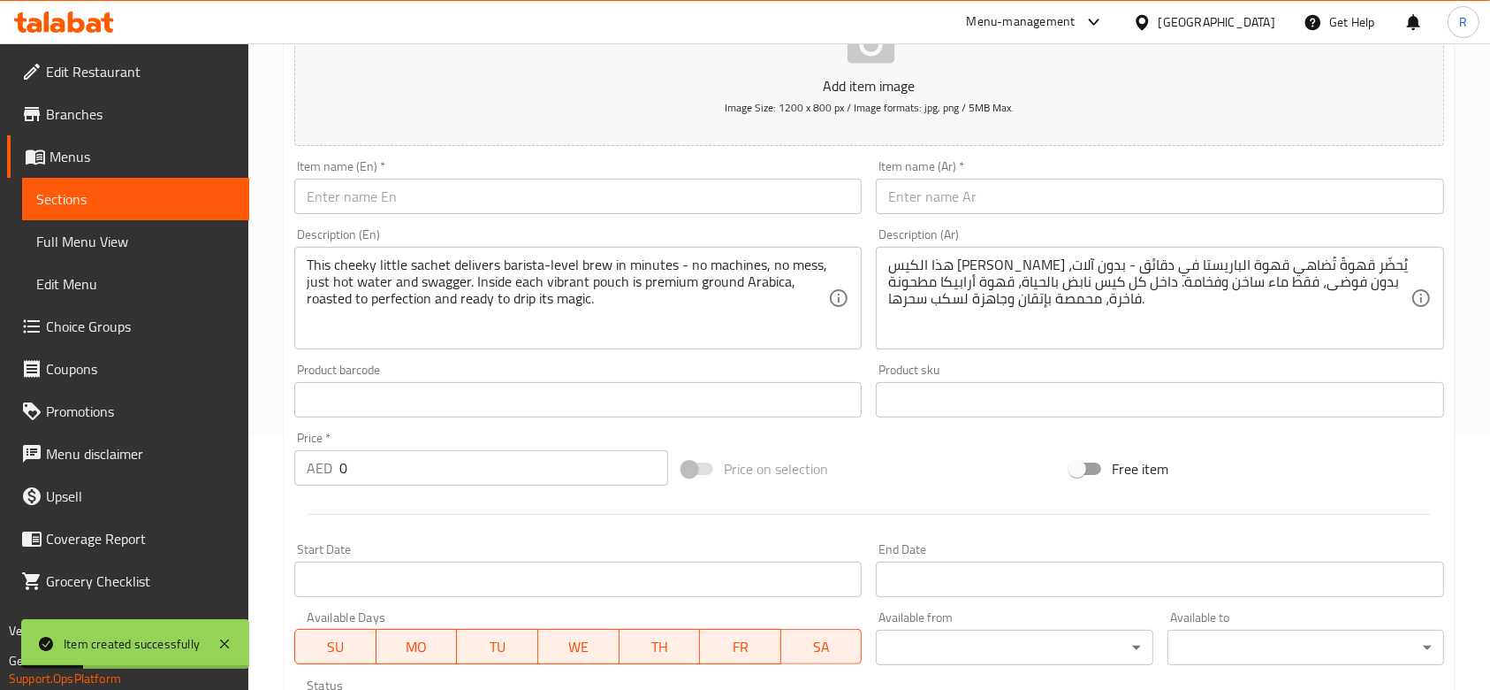
scroll to position [0, 0]
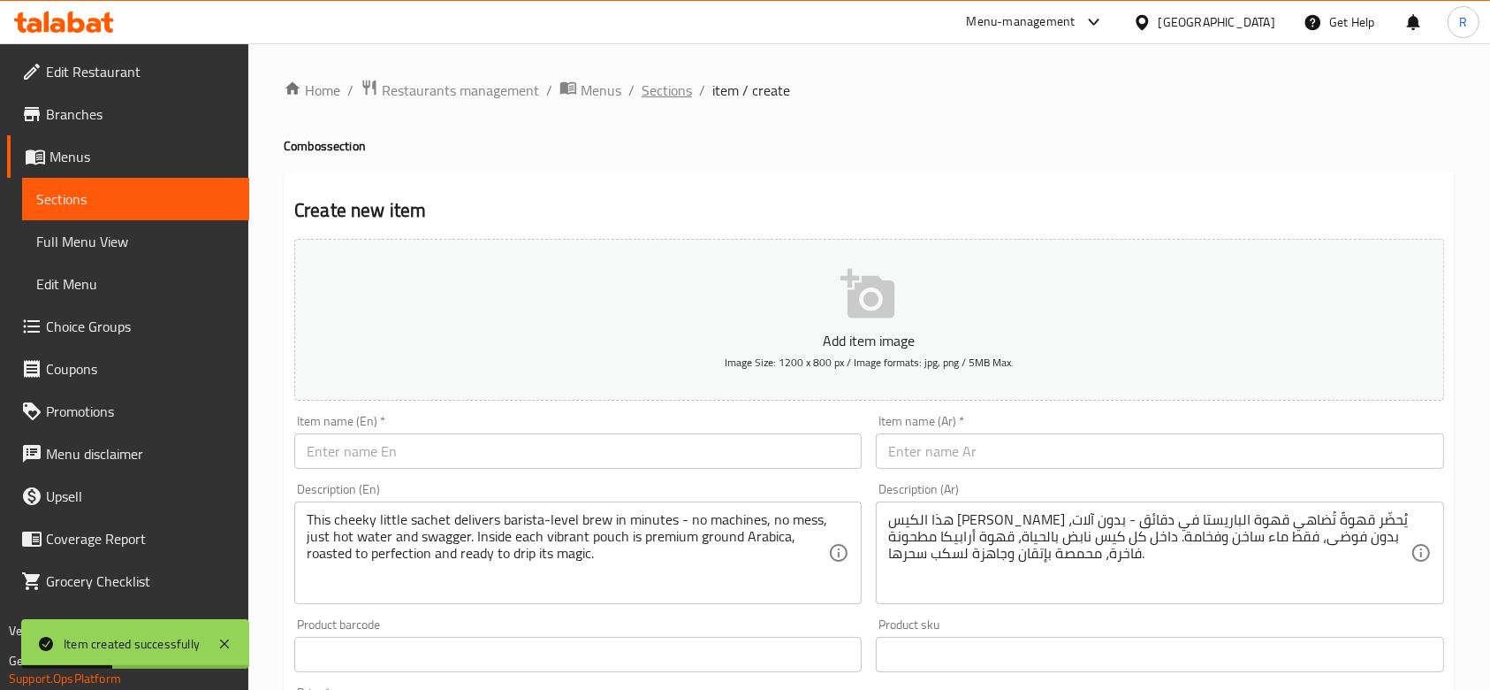
click at [679, 88] on span "Sections" at bounding box center [667, 90] width 50 height 21
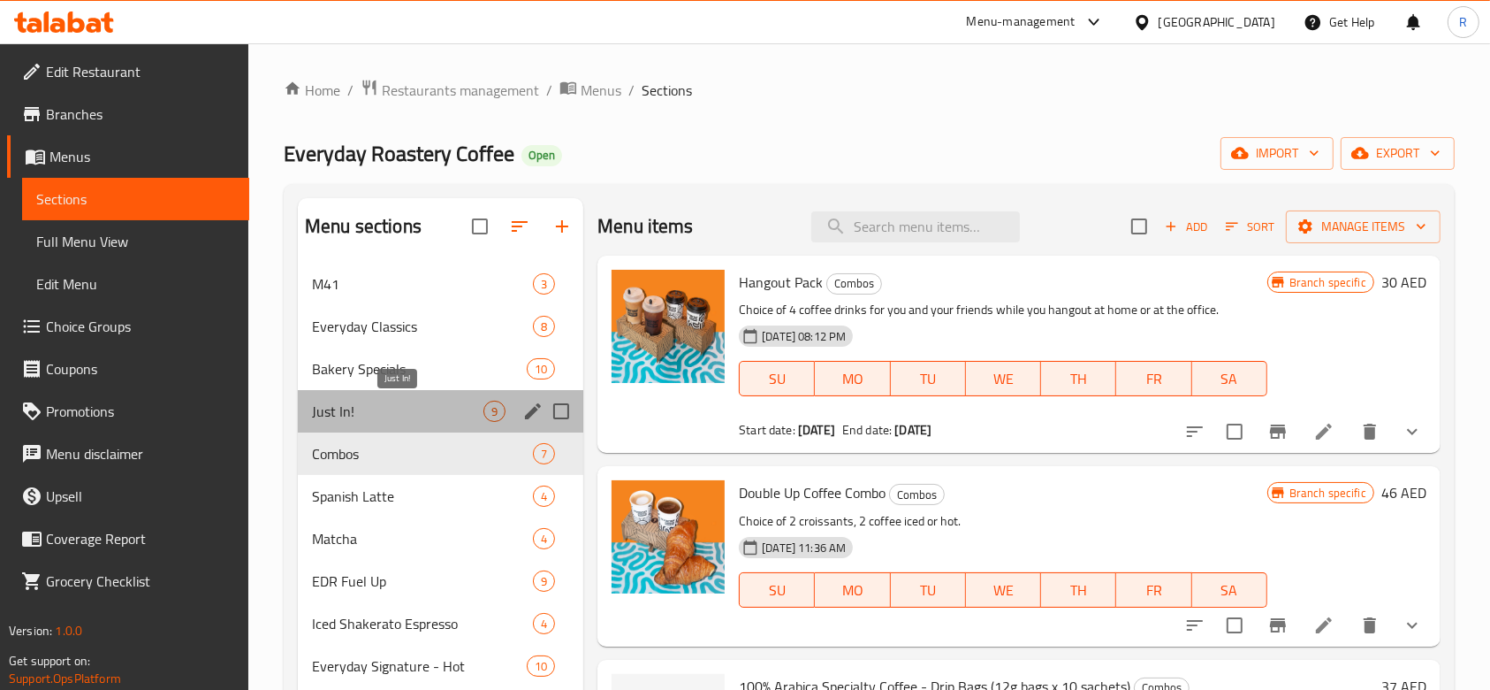
click at [394, 408] on span "Just In!" at bounding box center [398, 410] width 172 height 21
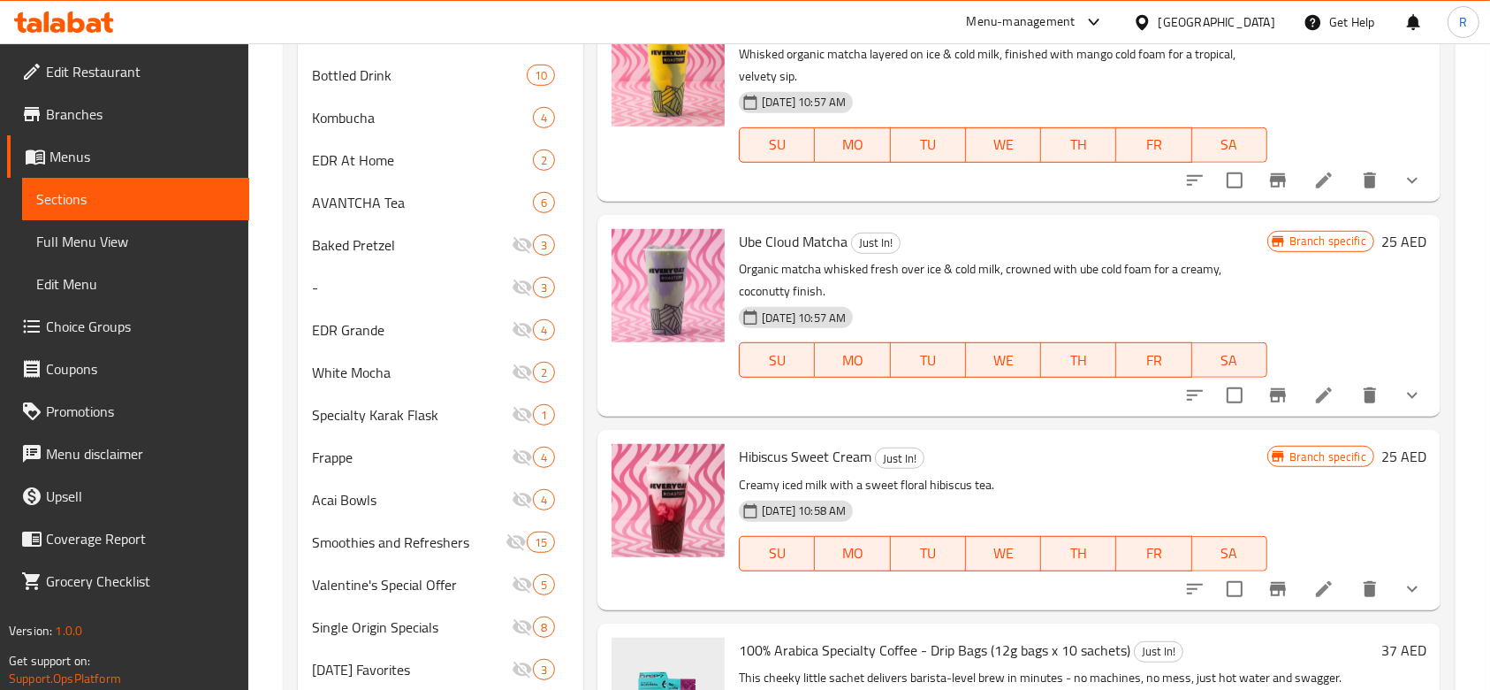
scroll to position [1368, 0]
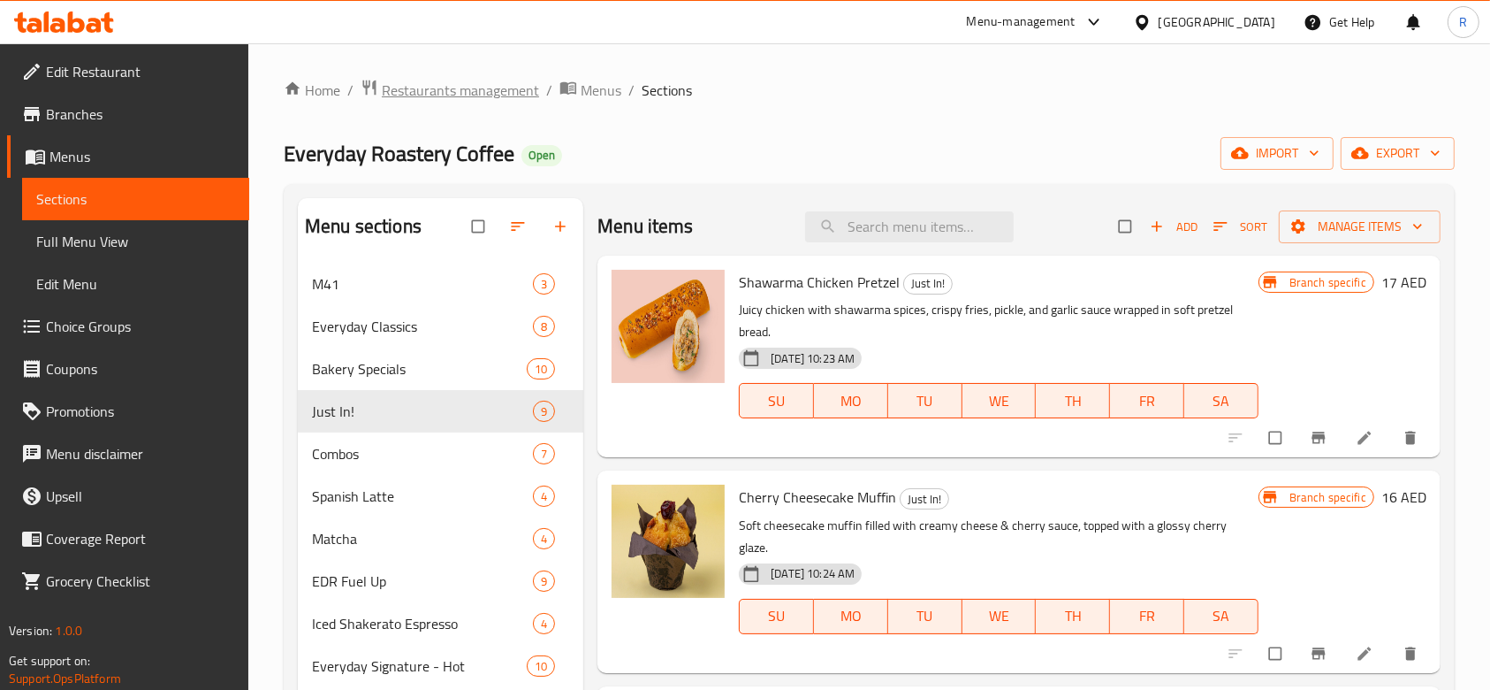
click at [505, 81] on span "Restaurants management" at bounding box center [460, 90] width 157 height 21
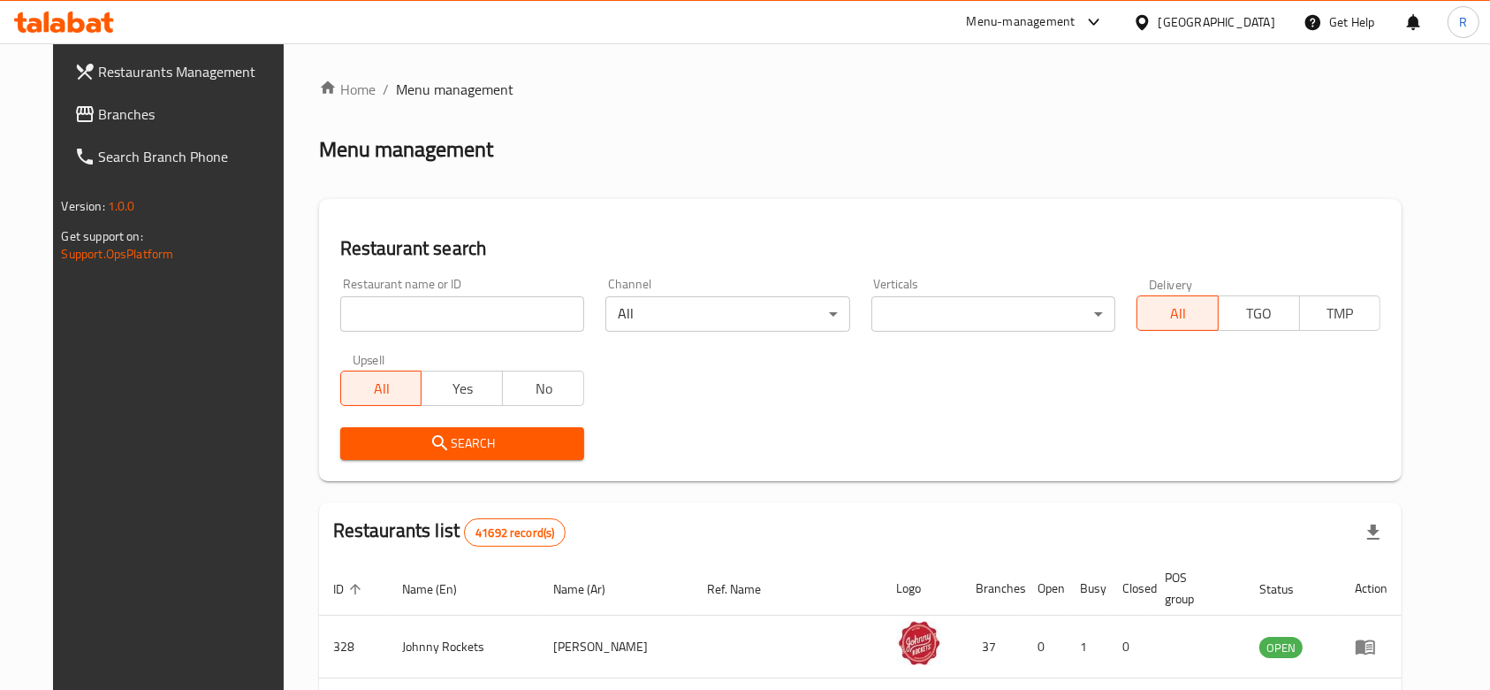
click at [473, 312] on input "search" at bounding box center [462, 313] width 244 height 35
type input "everyday roastery"
click button "Search" at bounding box center [462, 443] width 244 height 33
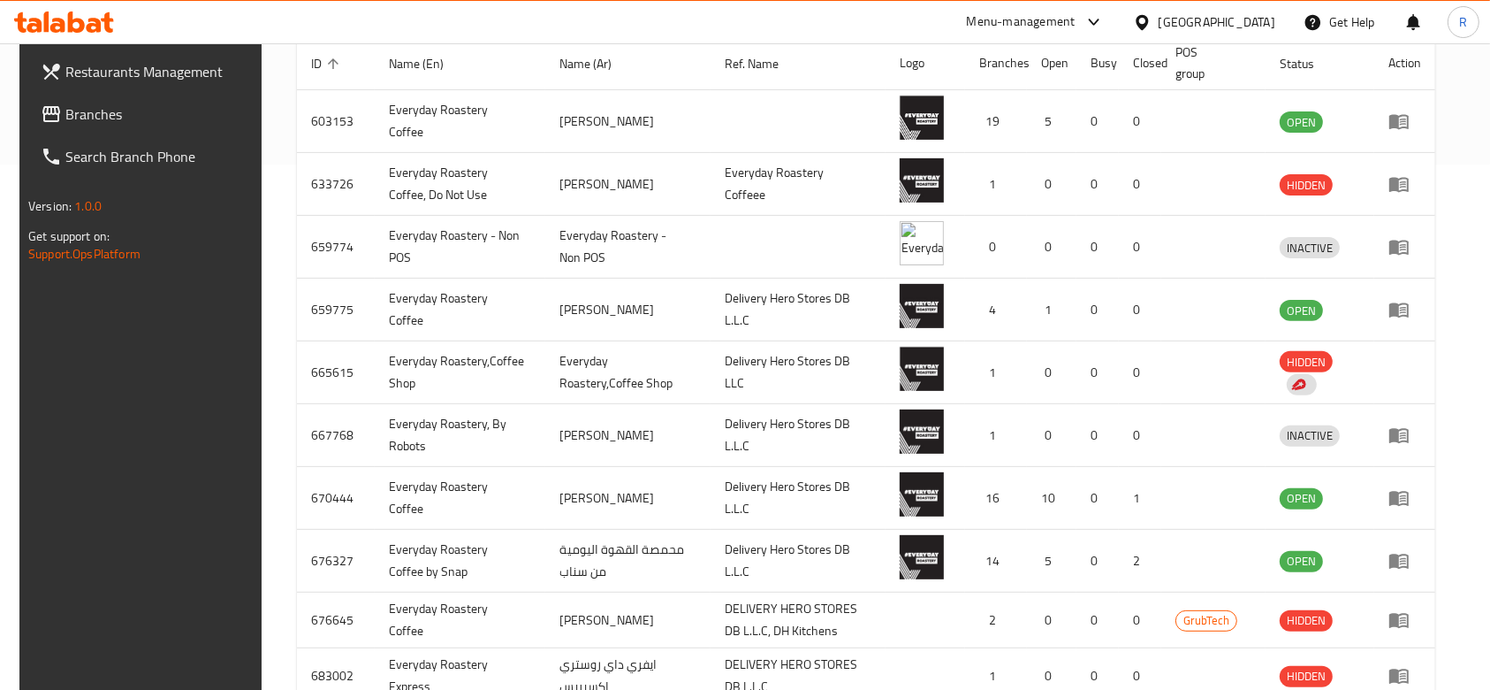
scroll to position [529, 0]
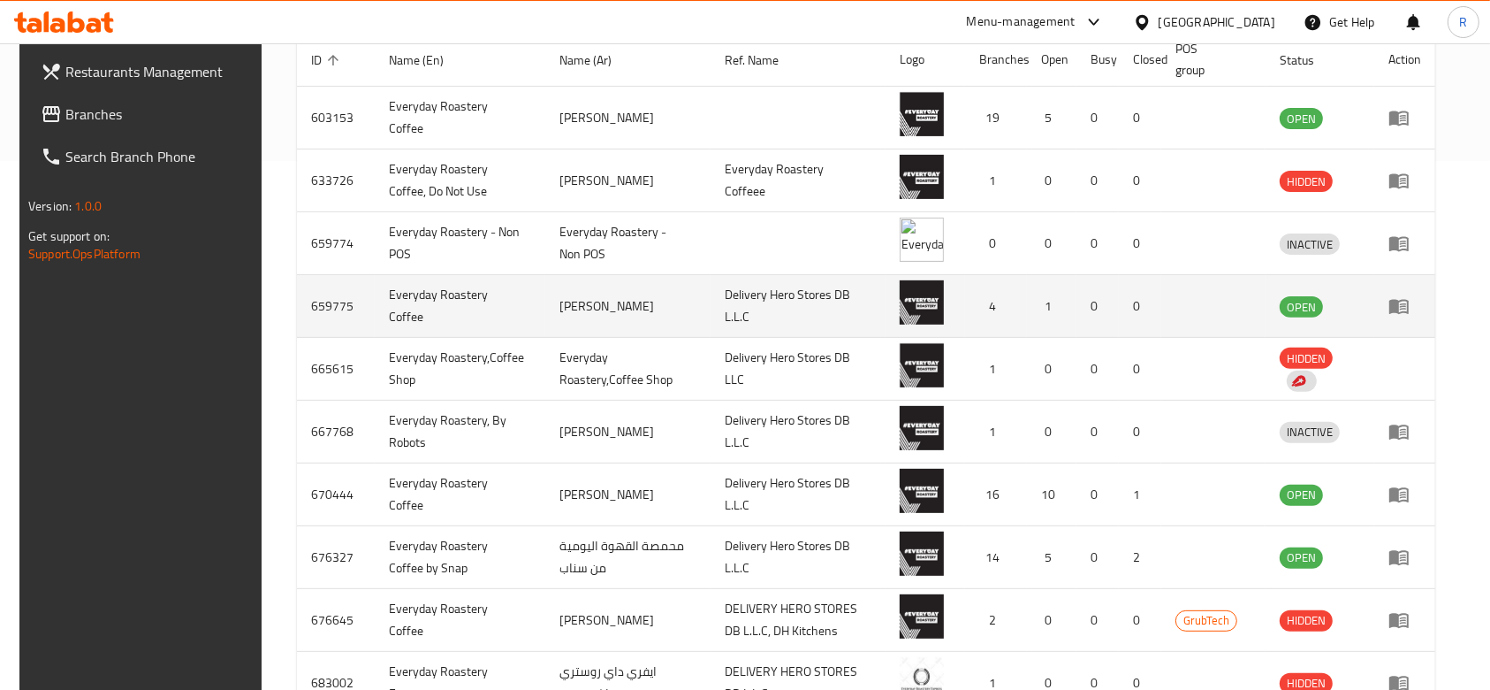
click at [1409, 306] on icon "enhanced table" at bounding box center [1399, 307] width 19 height 15
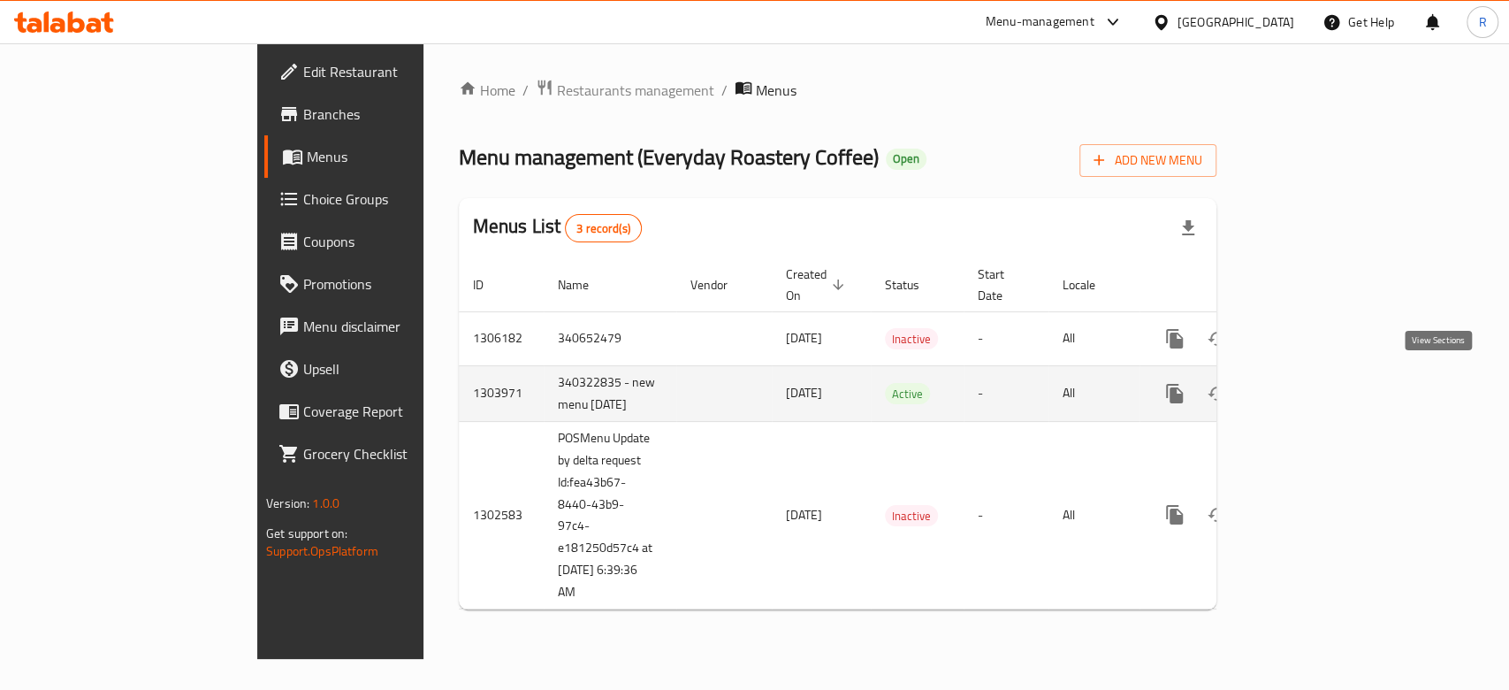
click at [1310, 385] on icon "enhanced table" at bounding box center [1302, 393] width 16 height 16
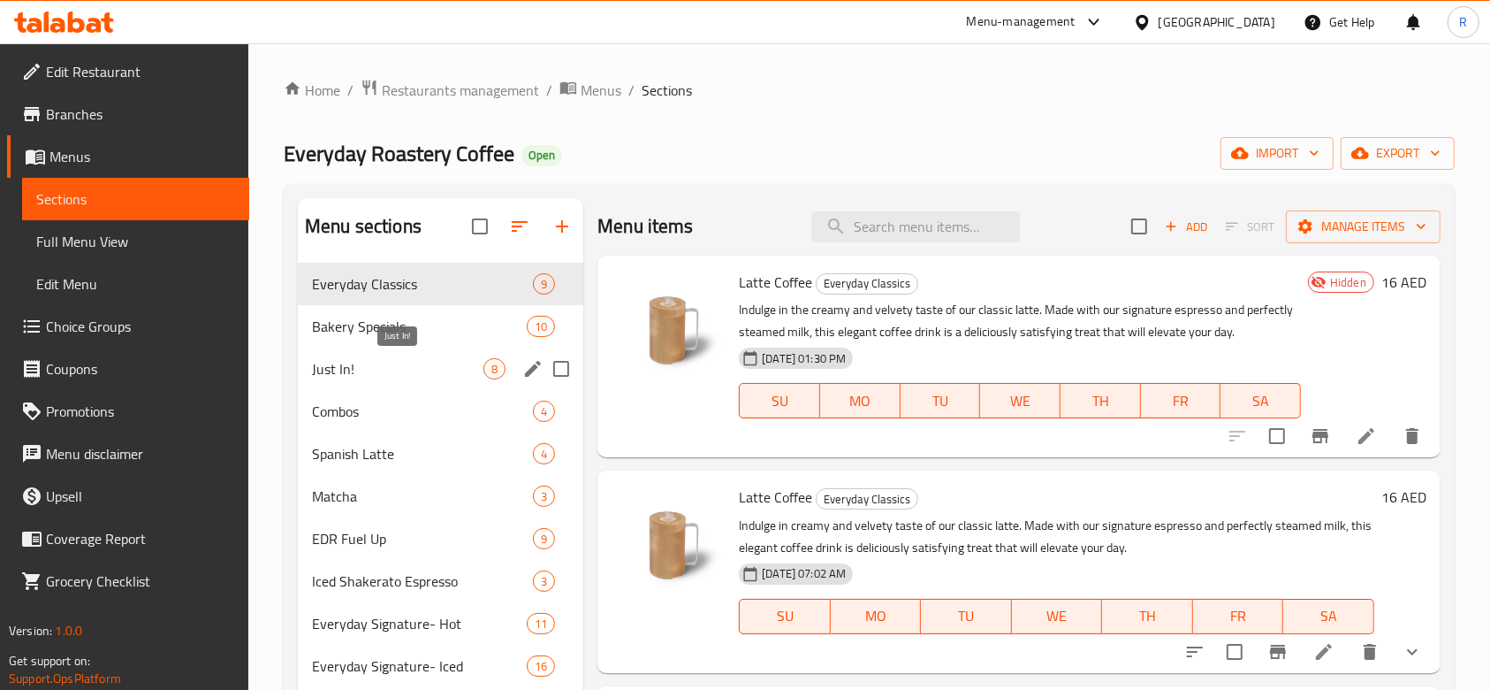
click at [445, 364] on span "Just In!" at bounding box center [398, 368] width 172 height 21
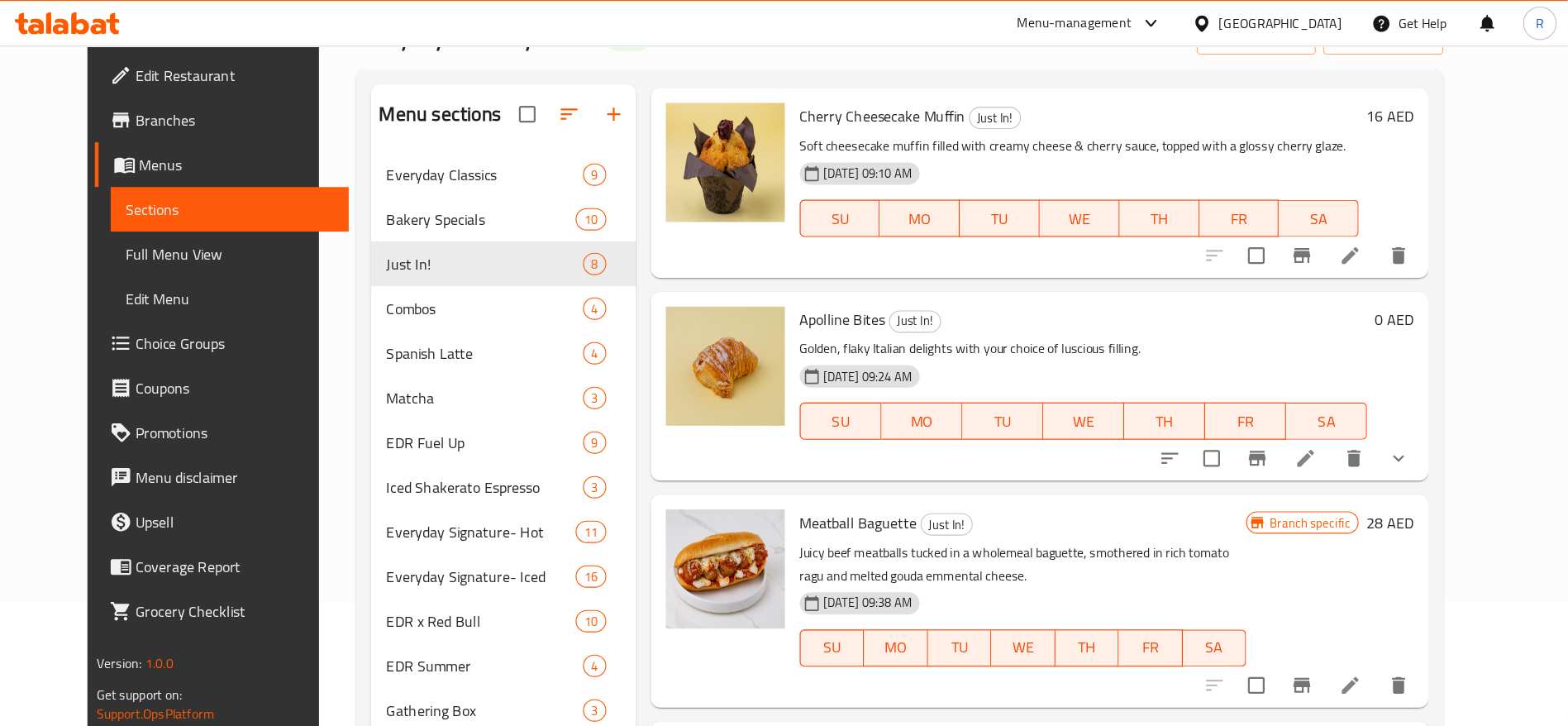
scroll to position [211, 0]
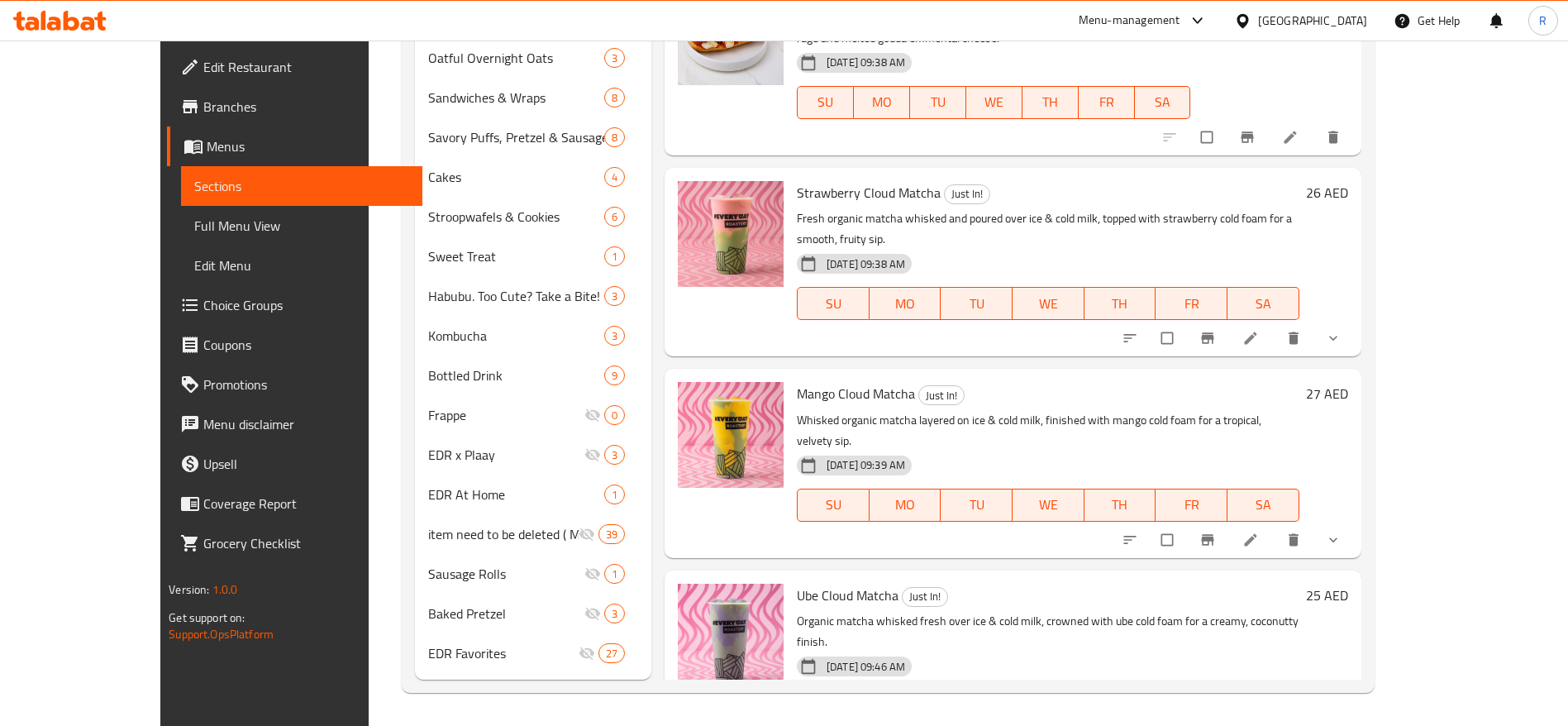
scroll to position [211, 0]
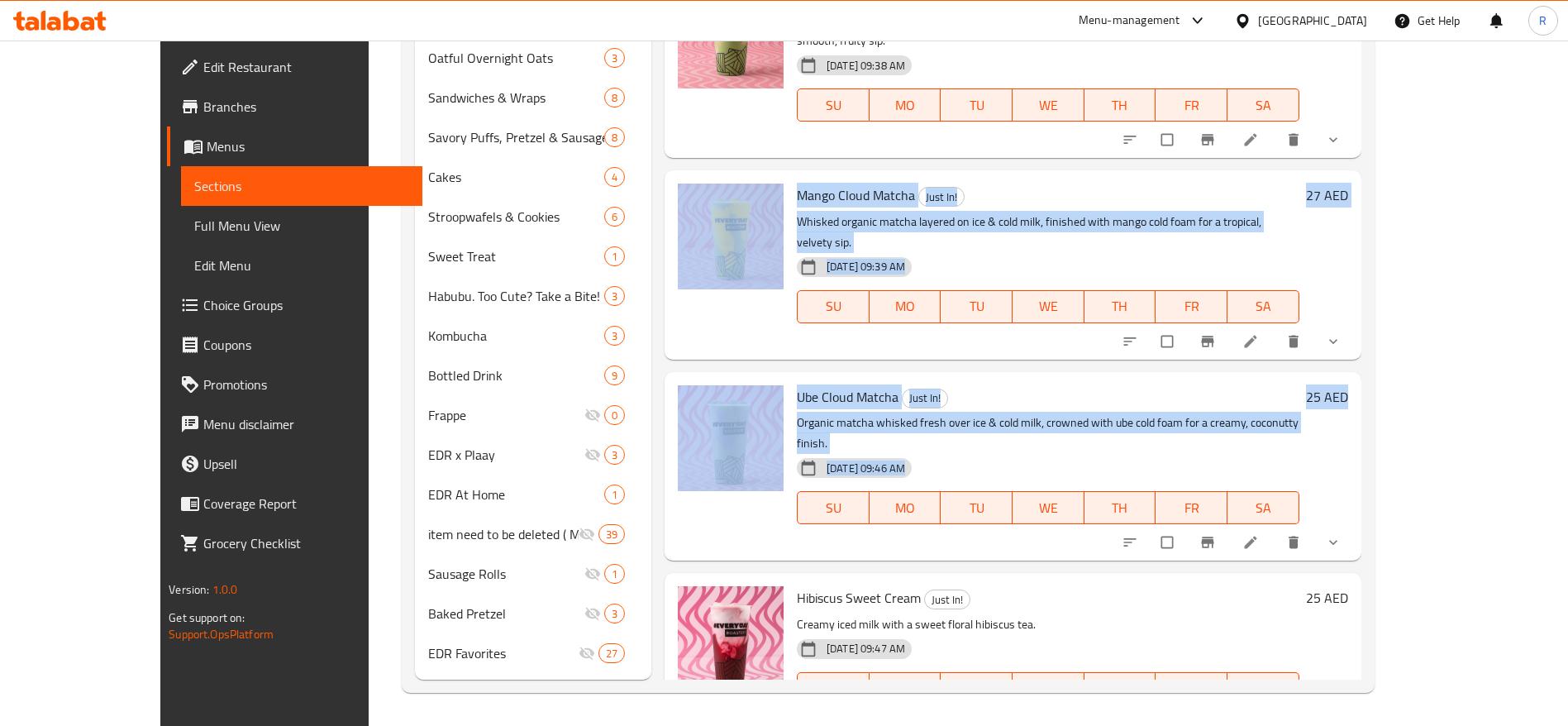
drag, startPoint x: 1526, startPoint y: 419, endPoint x: 1450, endPoint y: 46, distance: 380.7
click at [1374, 46] on div "Menu sections Everyday Classics 9 Bakery Specials 10 Just In! 8 Combos 4 Spanis…" at bounding box center [888, 30] width 972 height 1324
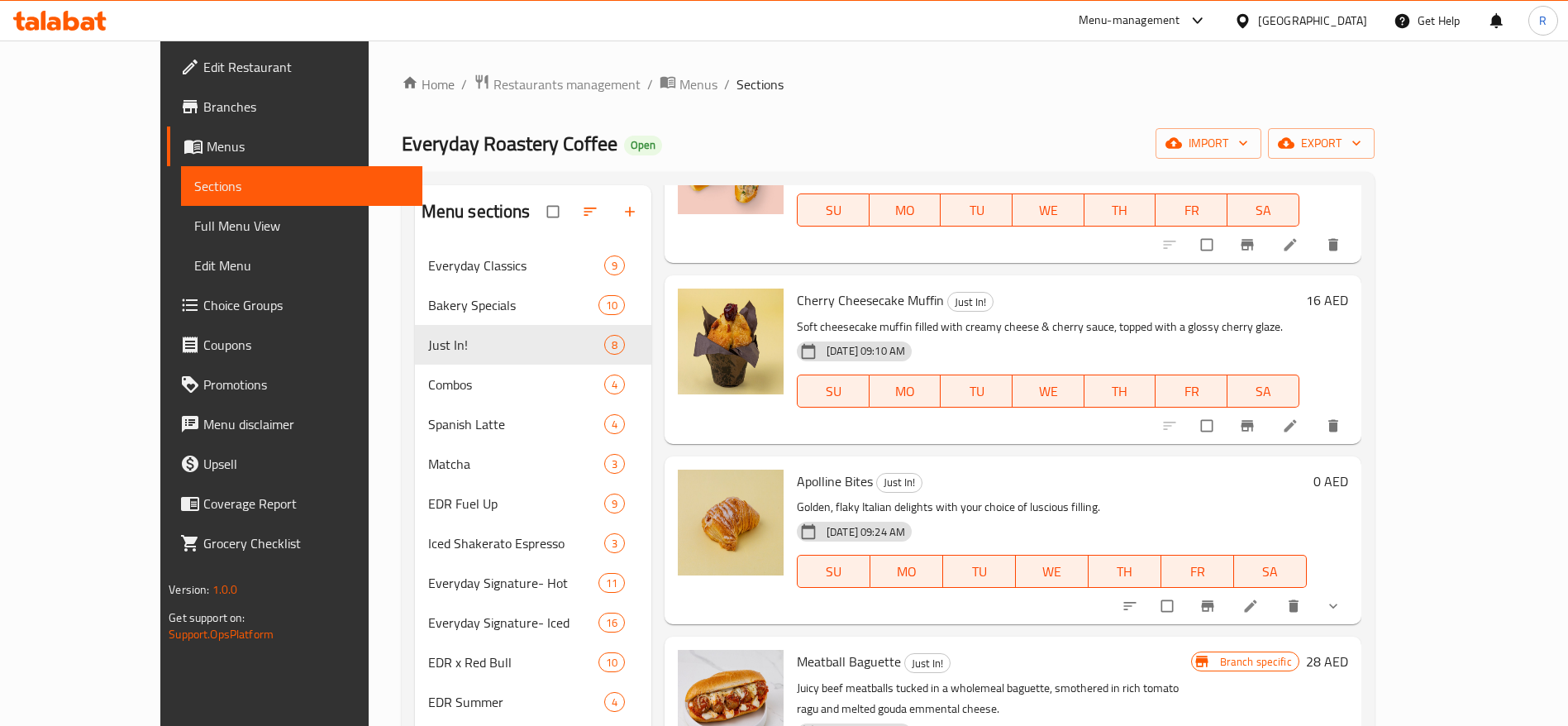
scroll to position [0, 0]
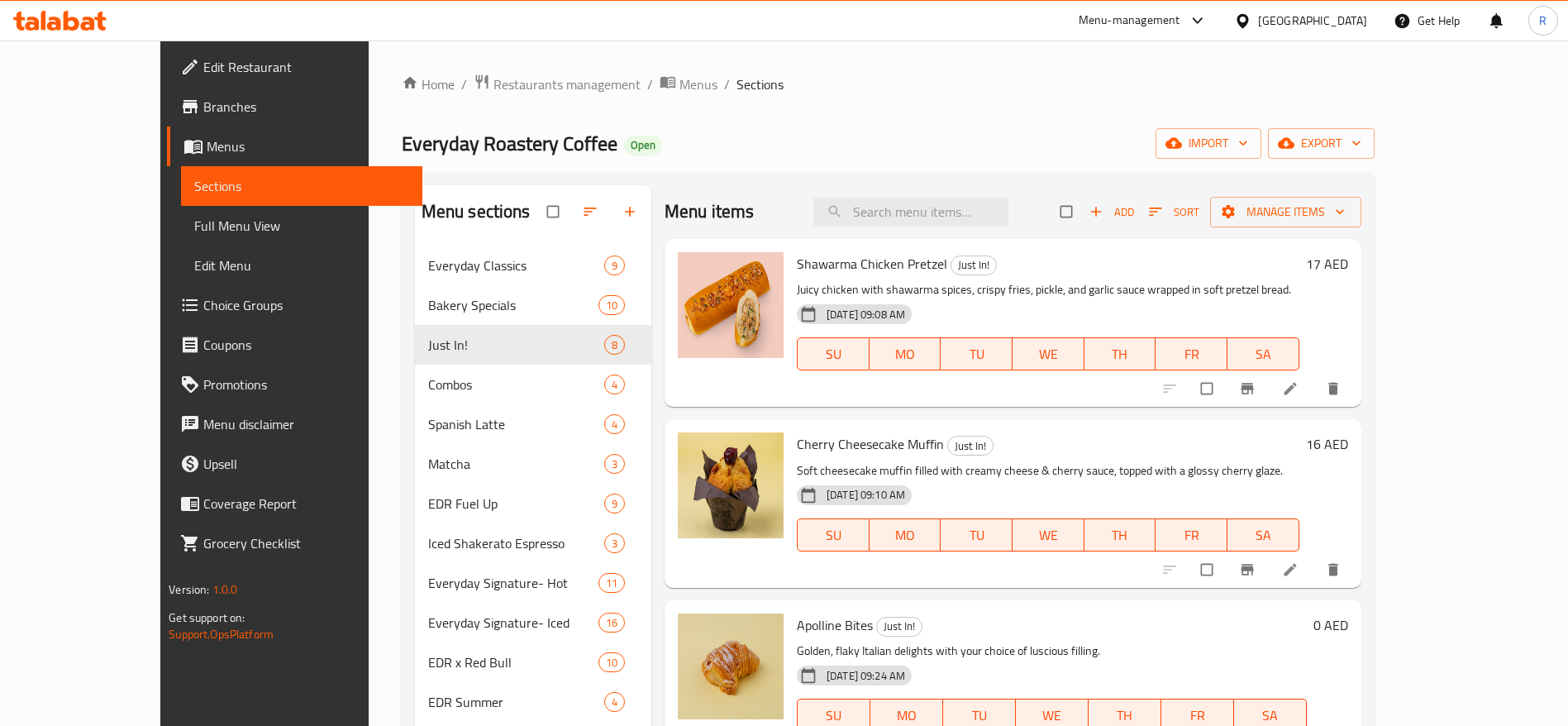
click at [1138, 200] on button "Add" at bounding box center [1112, 211] width 53 height 25
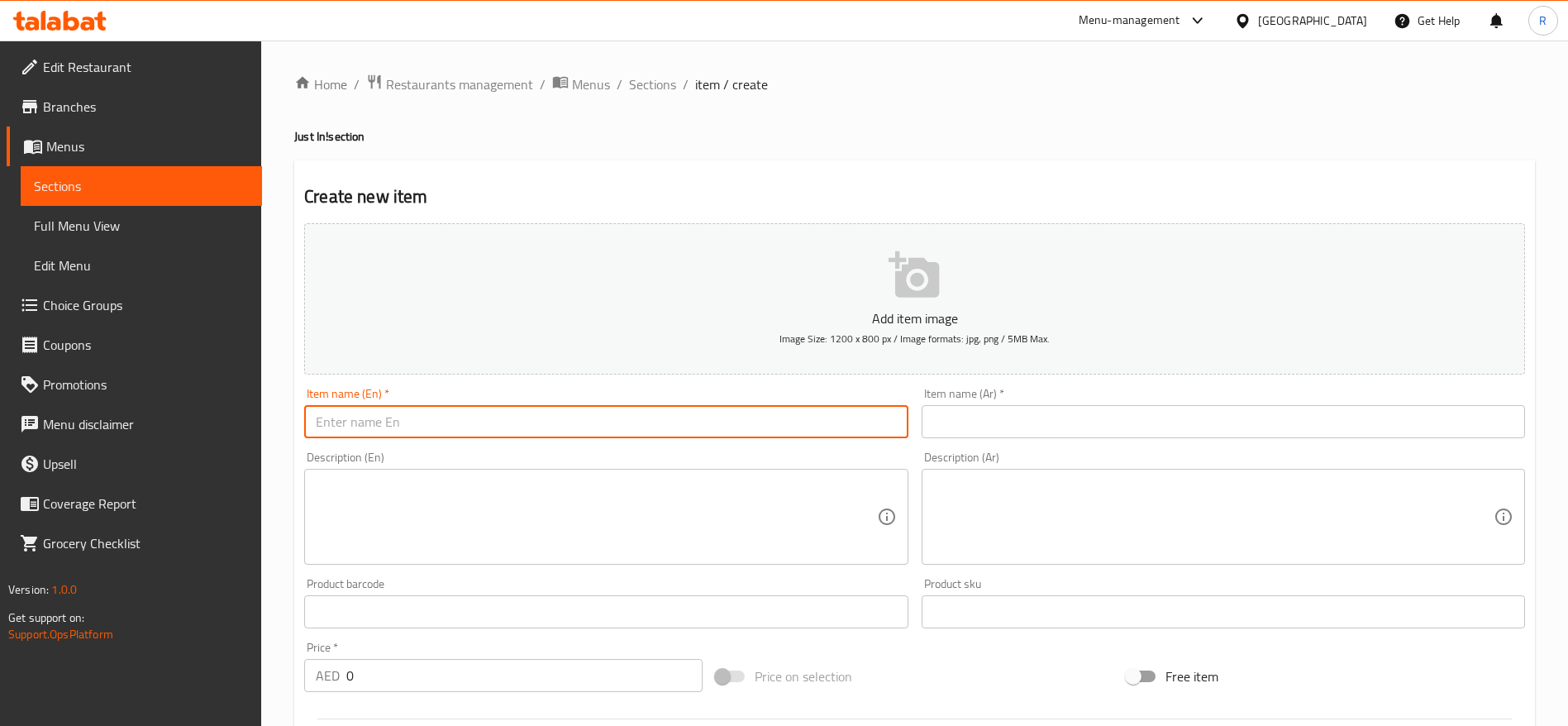
click at [446, 424] on input "text" at bounding box center [605, 421] width 603 height 33
paste input "100% Arabica Specialty Coffee - Drip Bags (12g bags x 10 sachets)"
type input "100% Arabica Specialty Coffee - Drip Bags (12g bags x 10 sachets)"
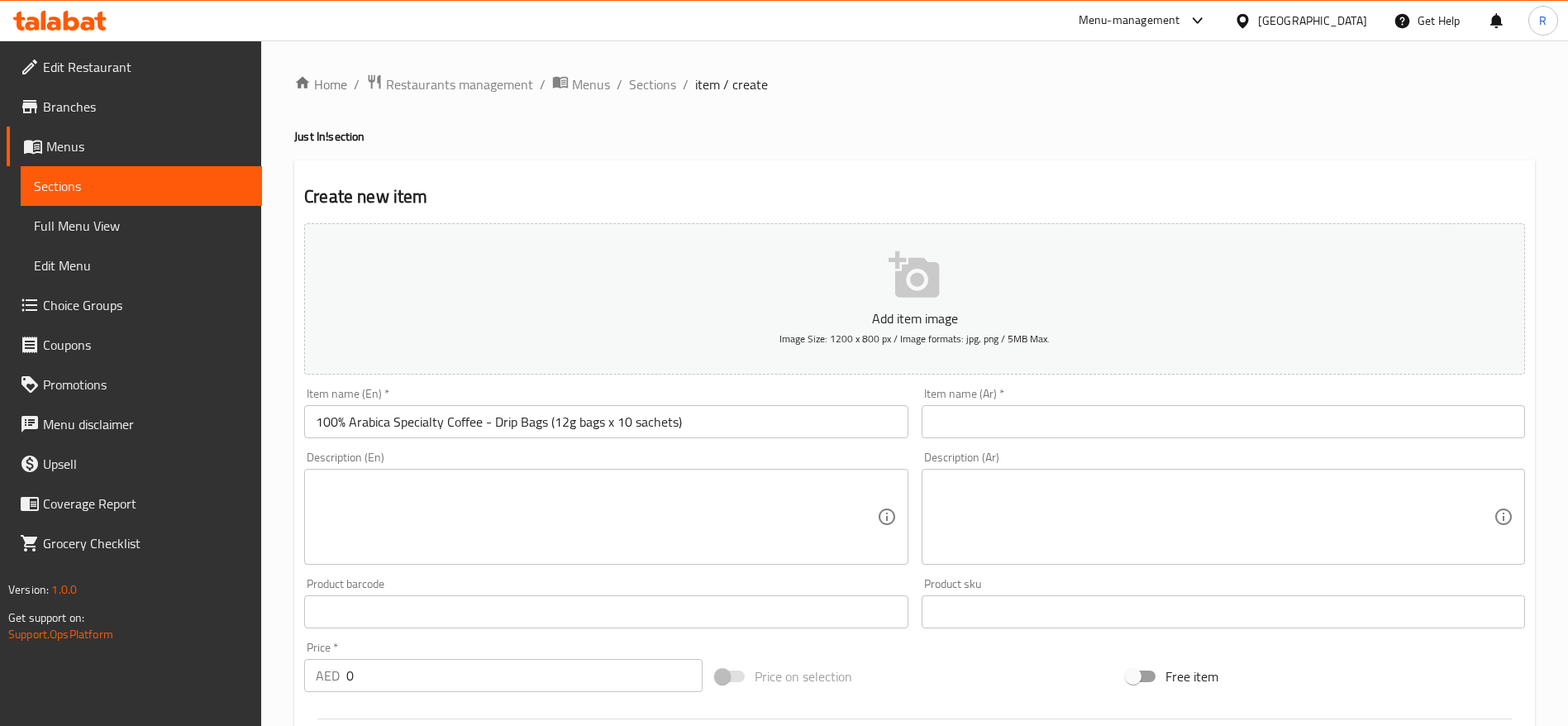
click at [1160, 409] on input "text" at bounding box center [1223, 421] width 603 height 33
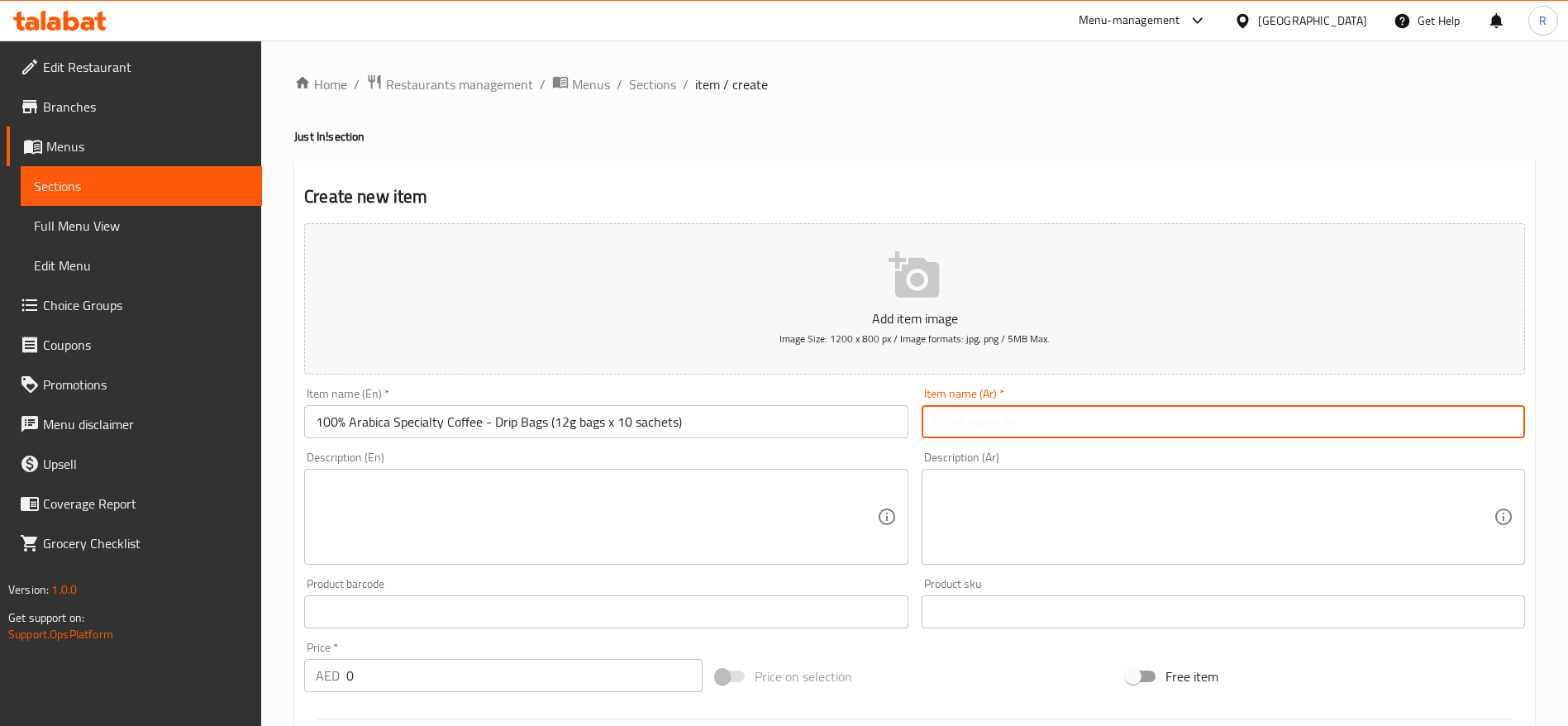
paste input "100 كيس قهوة أرابيكا خاصة بالتنقيط، 12 جرام، 10 أكياس"
type input "100 كيس قهوة أرابيكا خاصة بالتنقيط، 12 جرام، 10 أكياس"
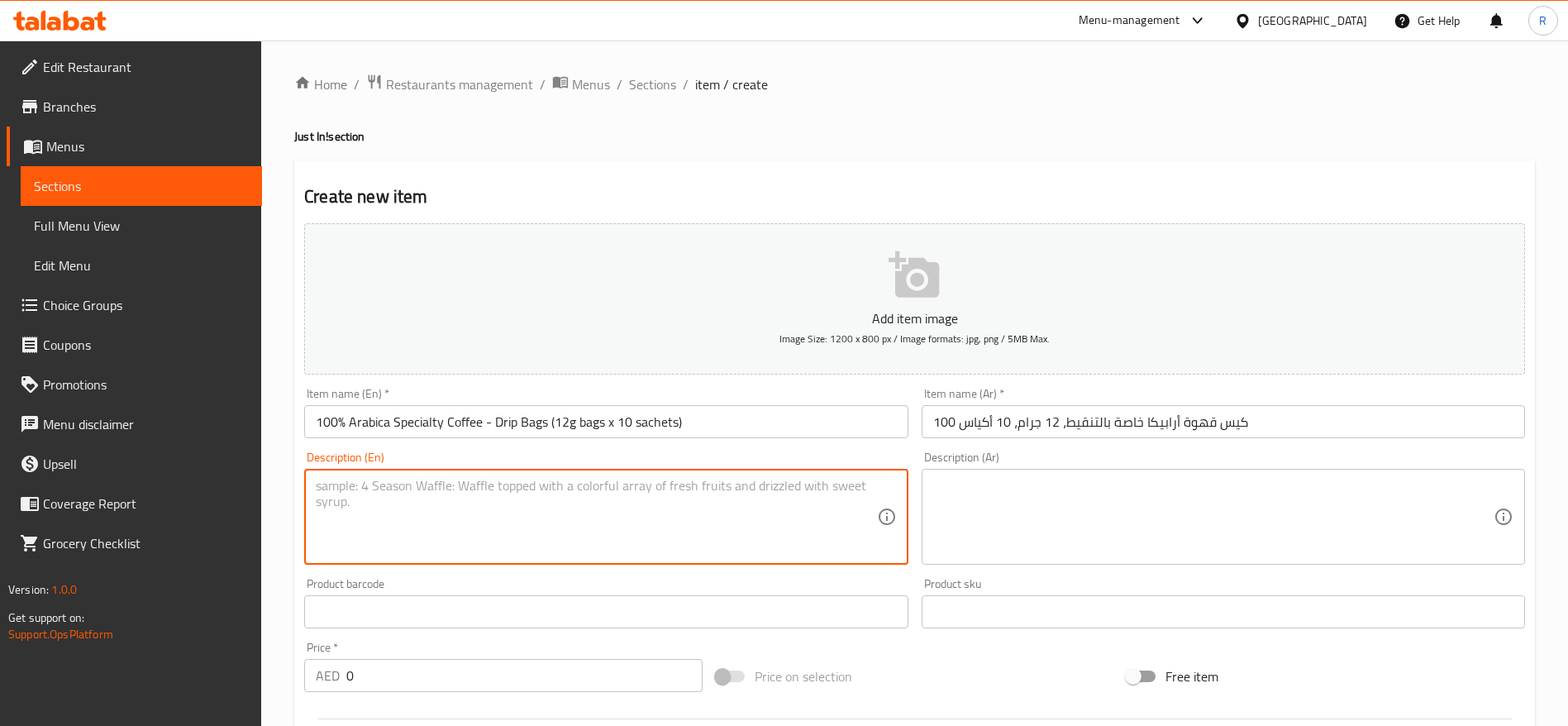
click at [441, 514] on textarea at bounding box center [596, 517] width 560 height 79
paste textarea "This cheeky little sachet delivers barista-level brew in minutes - no machines,…"
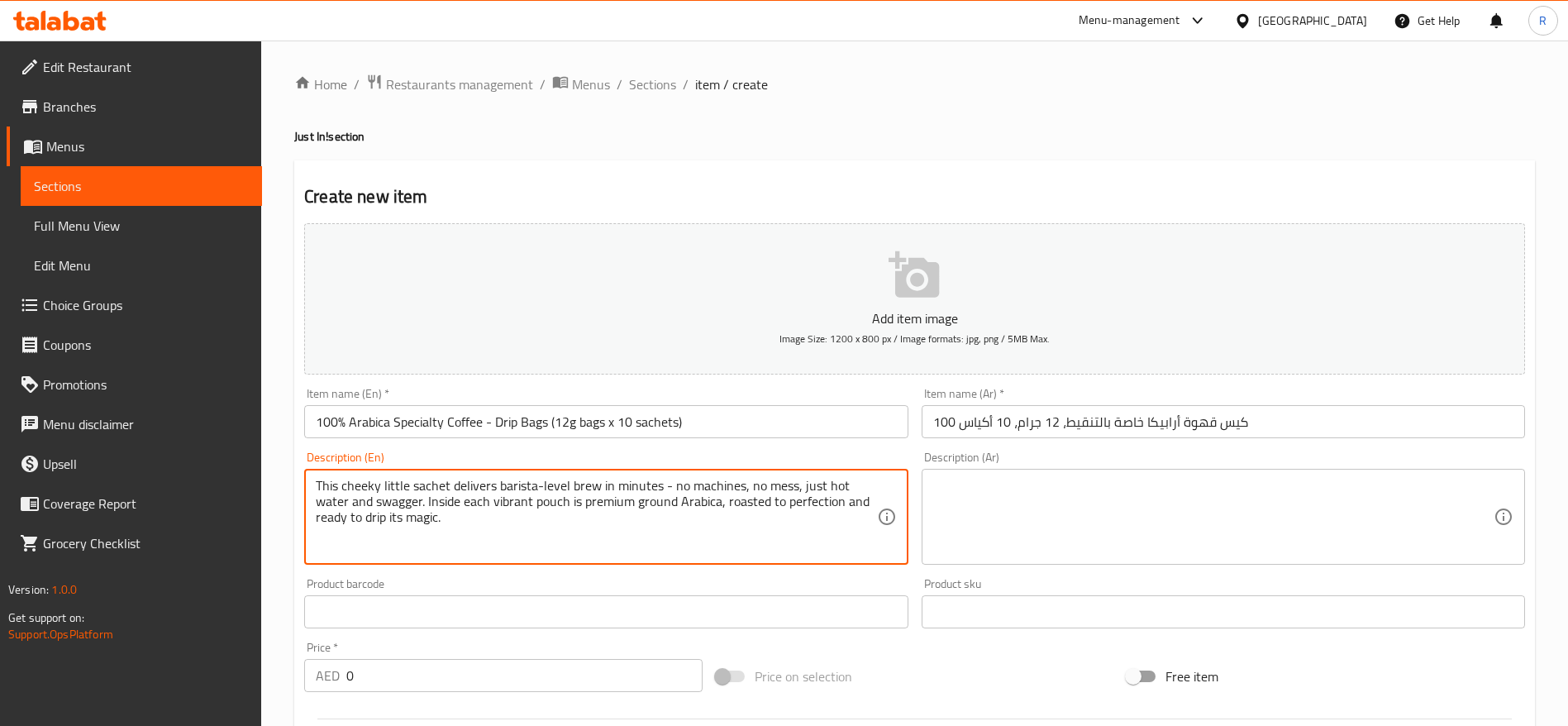
type textarea "This cheeky little sachet delivers barista-level brew in minutes - no machines,…"
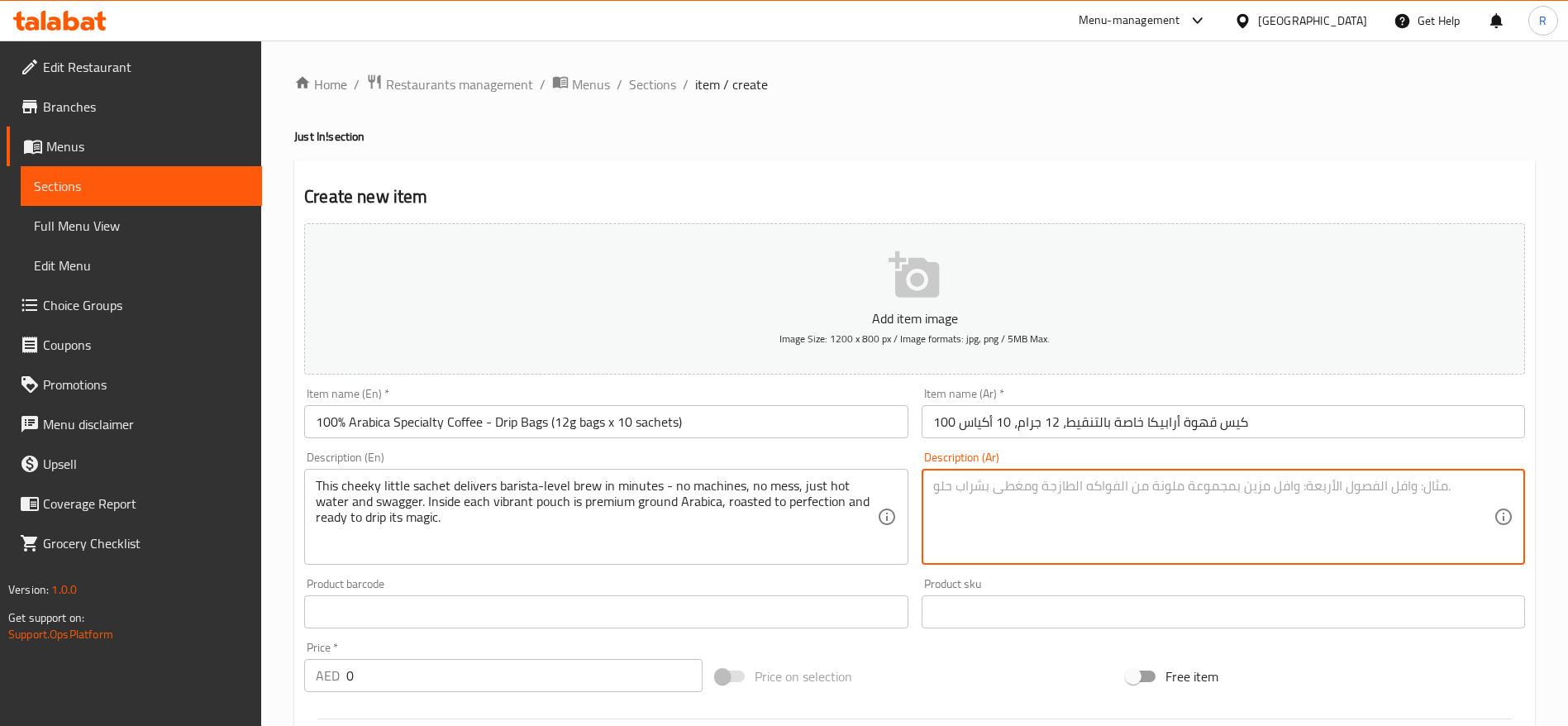
click at [1025, 502] on textarea at bounding box center [1213, 517] width 560 height 79
paste textarea "هذا الكيس [PERSON_NAME] يُحضّر قهوةً تُضاهي قهوة الباريستا في دقائق - بدون آلات…"
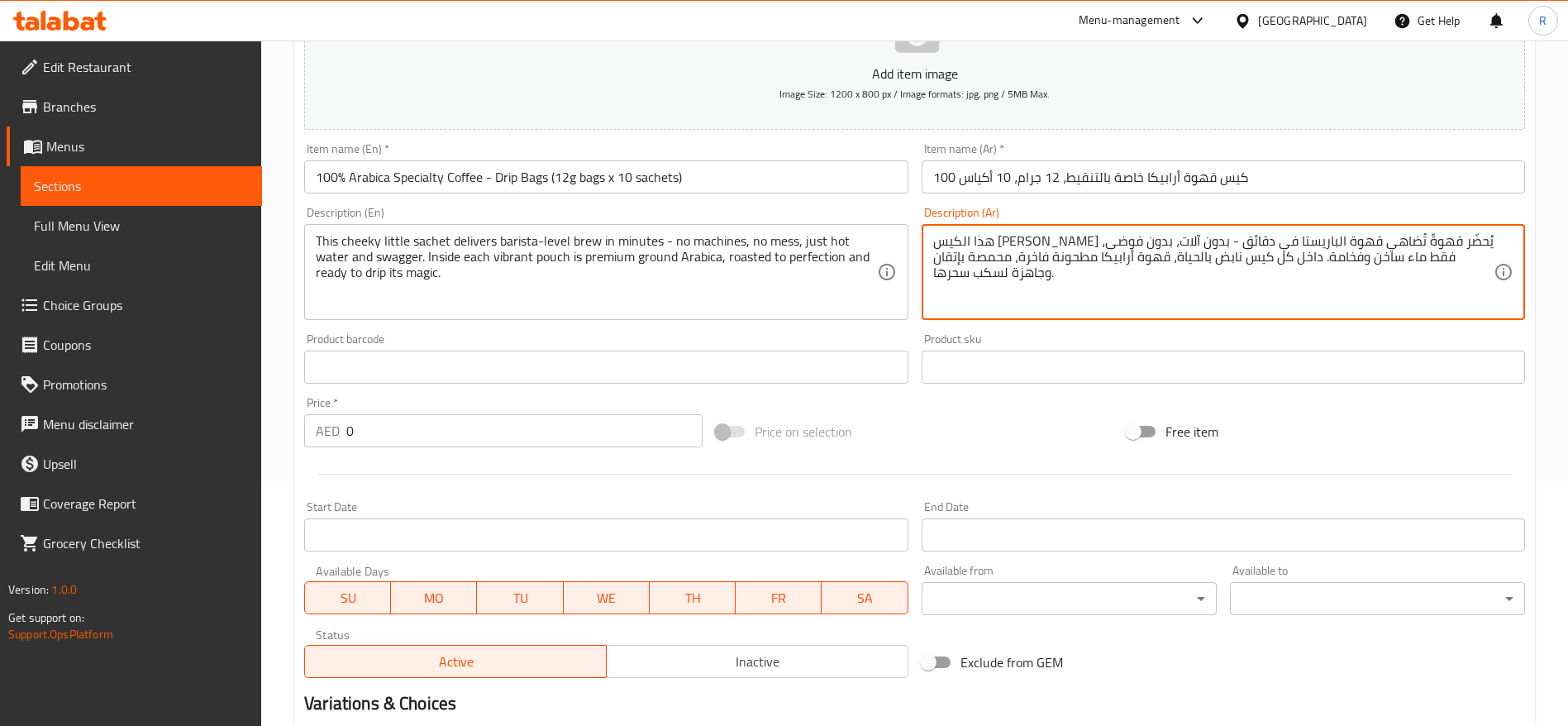
scroll to position [248, 0]
type textarea "هذا الكيس [PERSON_NAME] يُحضّر قهوةً تُضاهي قهوة الباريستا في دقائق - بدون آلات…"
click at [403, 424] on input "0" at bounding box center [524, 427] width 356 height 33
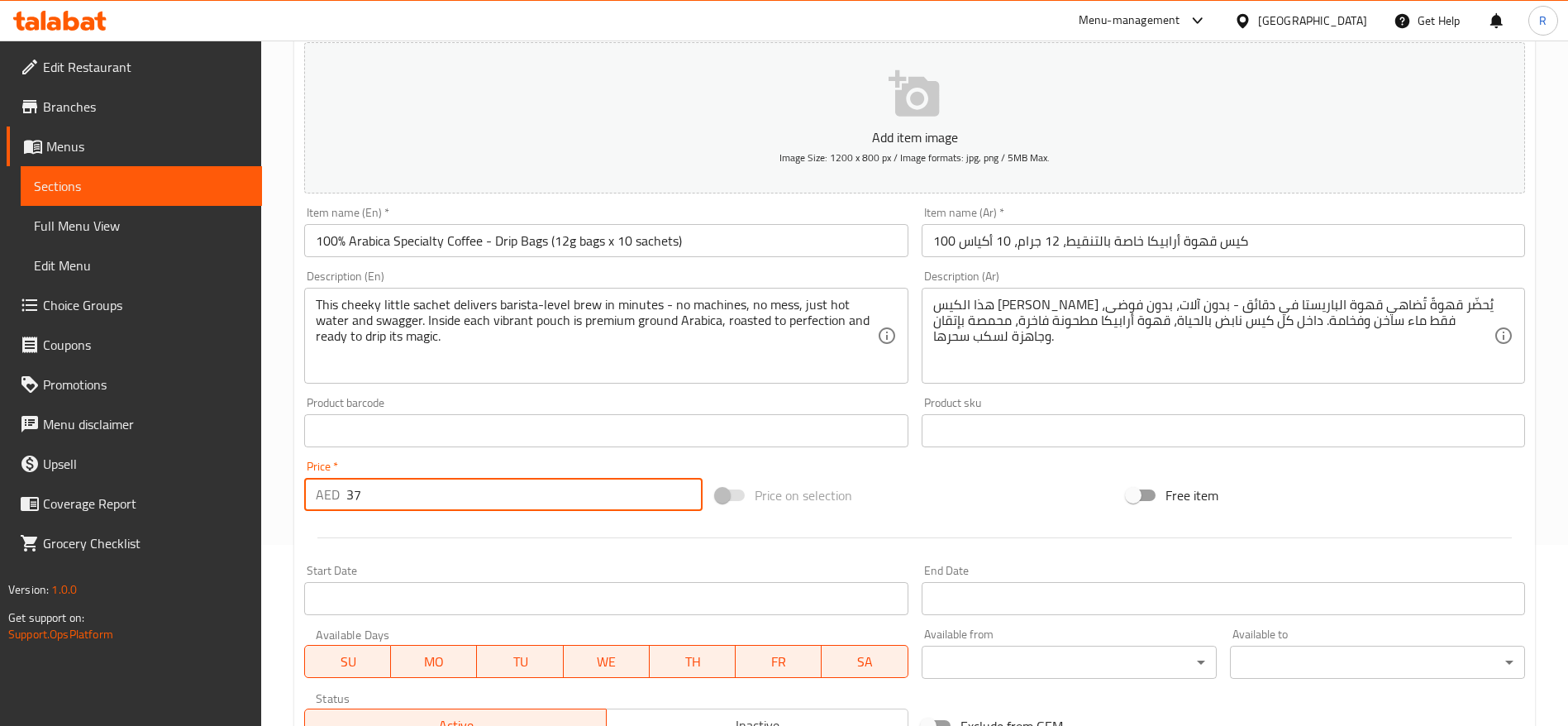
scroll to position [0, 0]
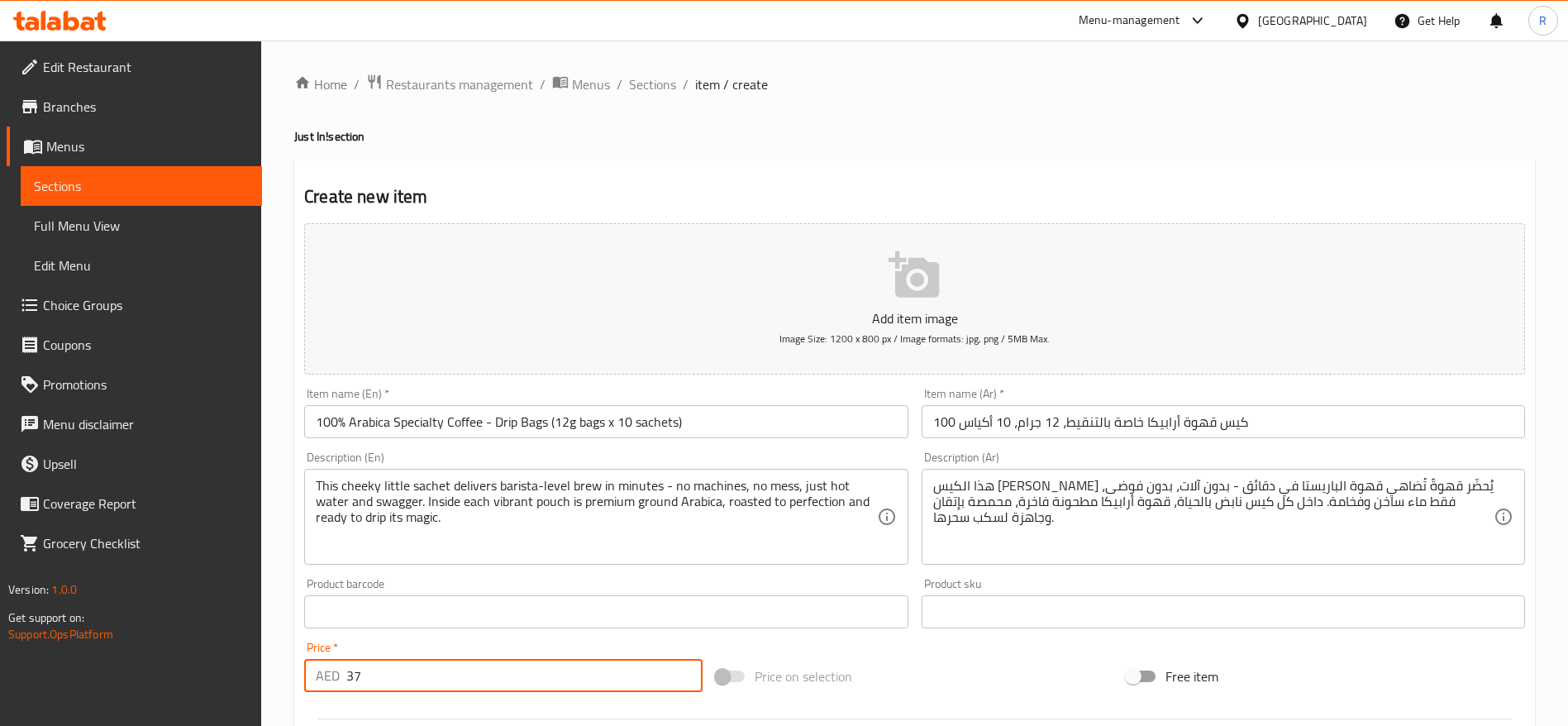
type input "37"
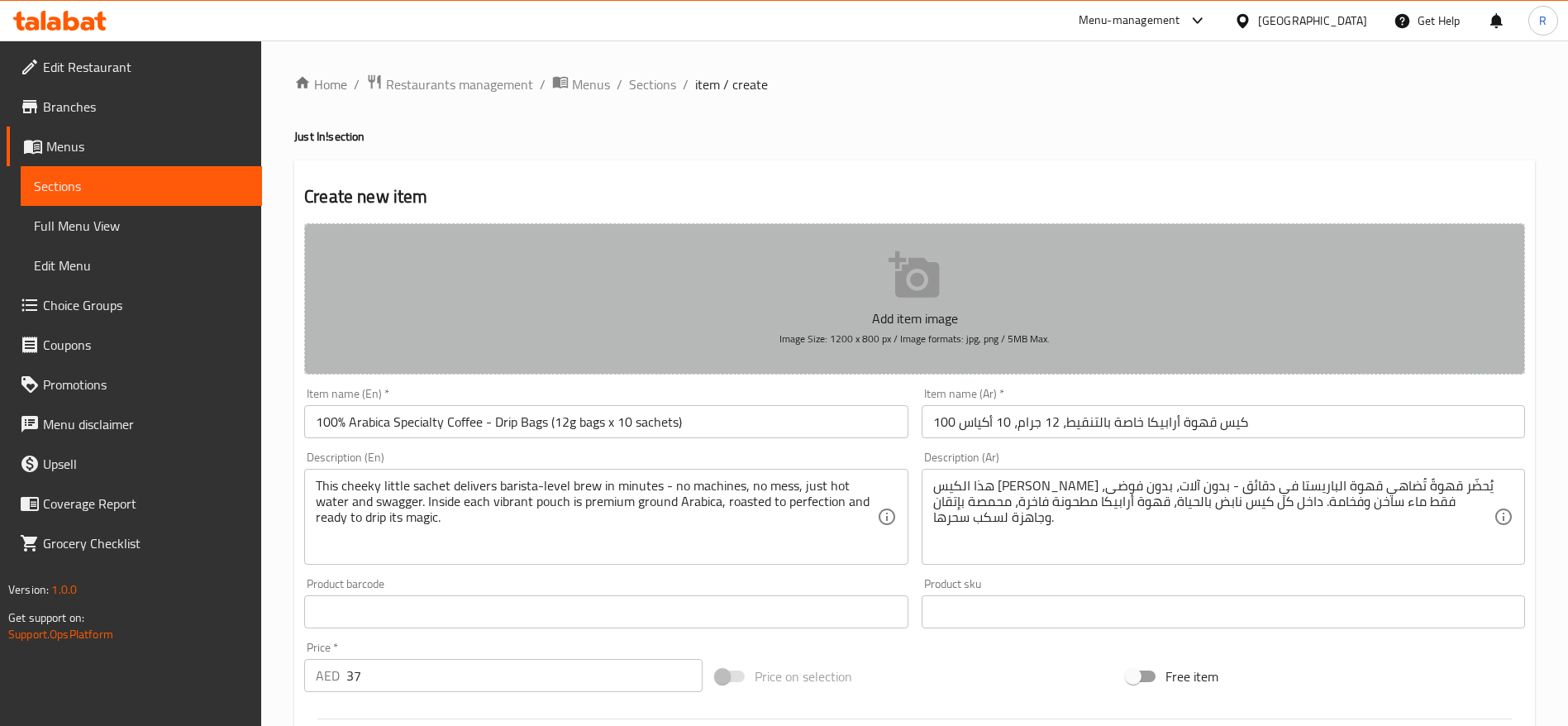
click at [950, 309] on p "Add item image" at bounding box center [914, 318] width 1170 height 20
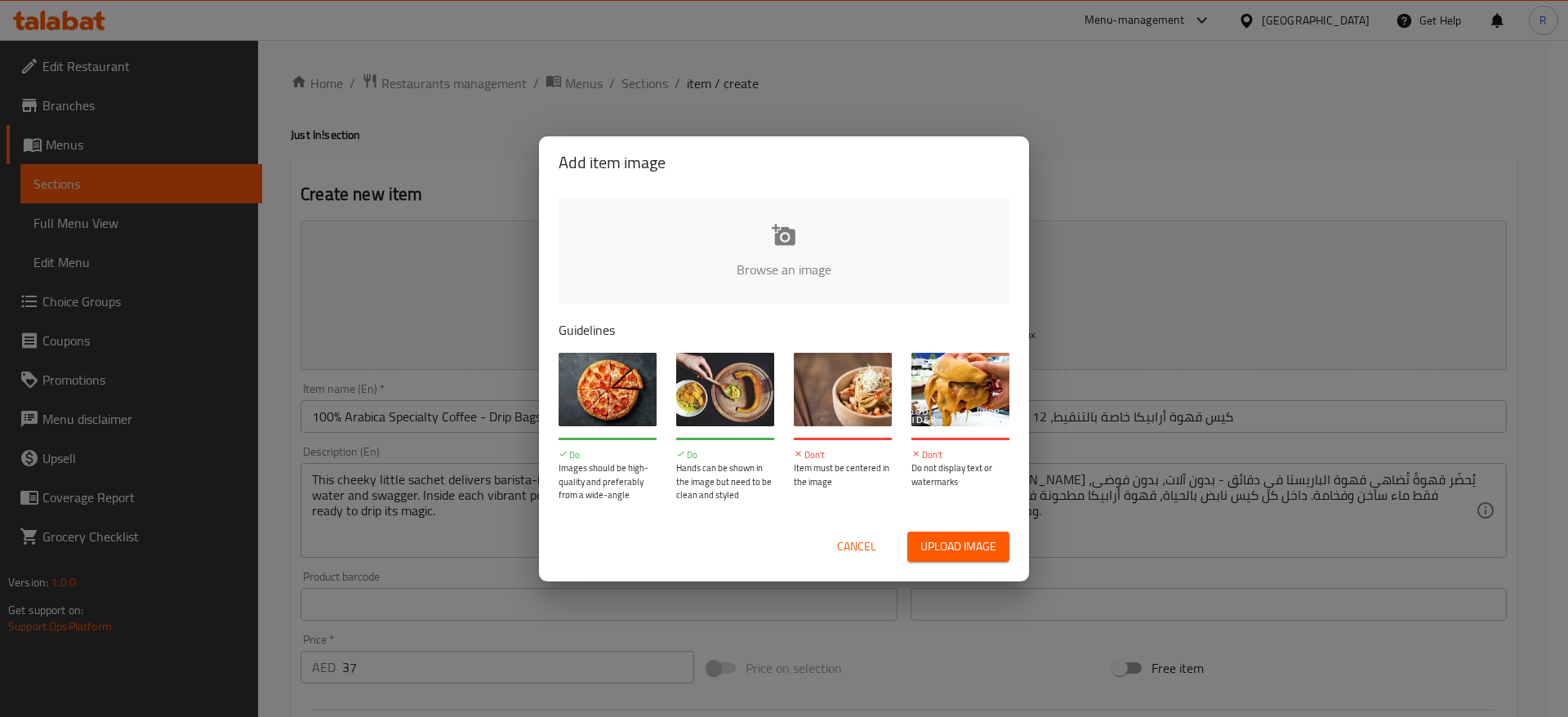
click at [799, 243] on input "file" at bounding box center [1336, 274] width 1555 height 152
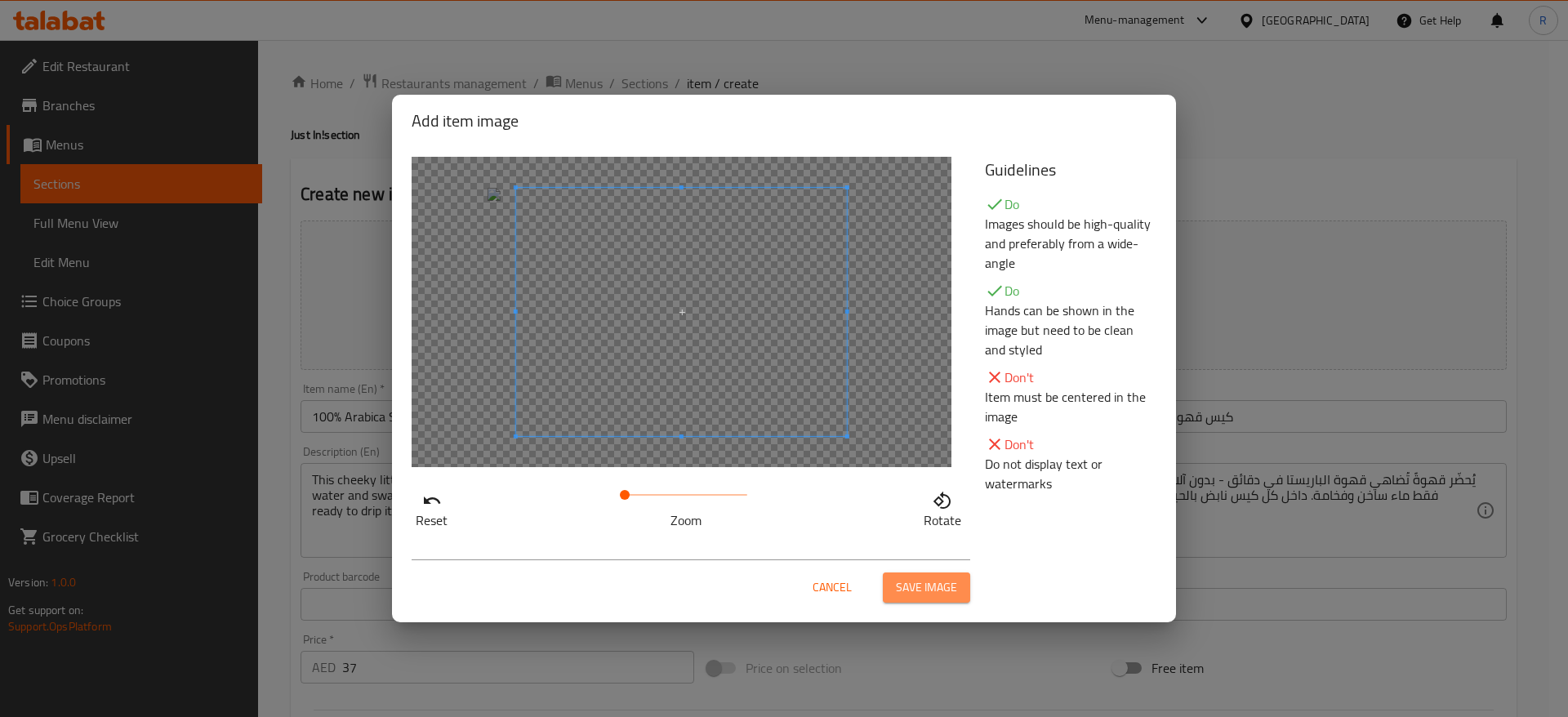
click at [930, 598] on button "Save image" at bounding box center [927, 588] width 88 height 30
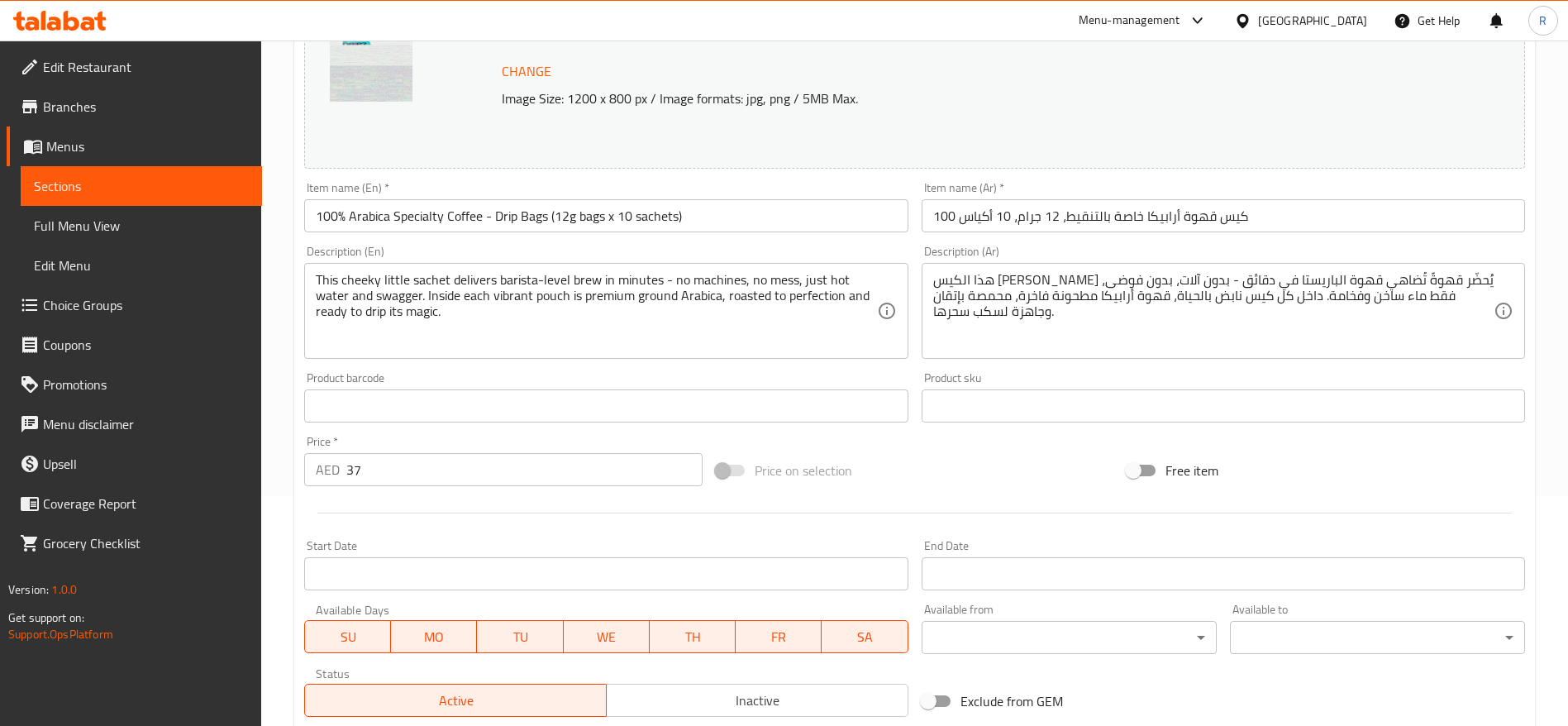
scroll to position [453, 0]
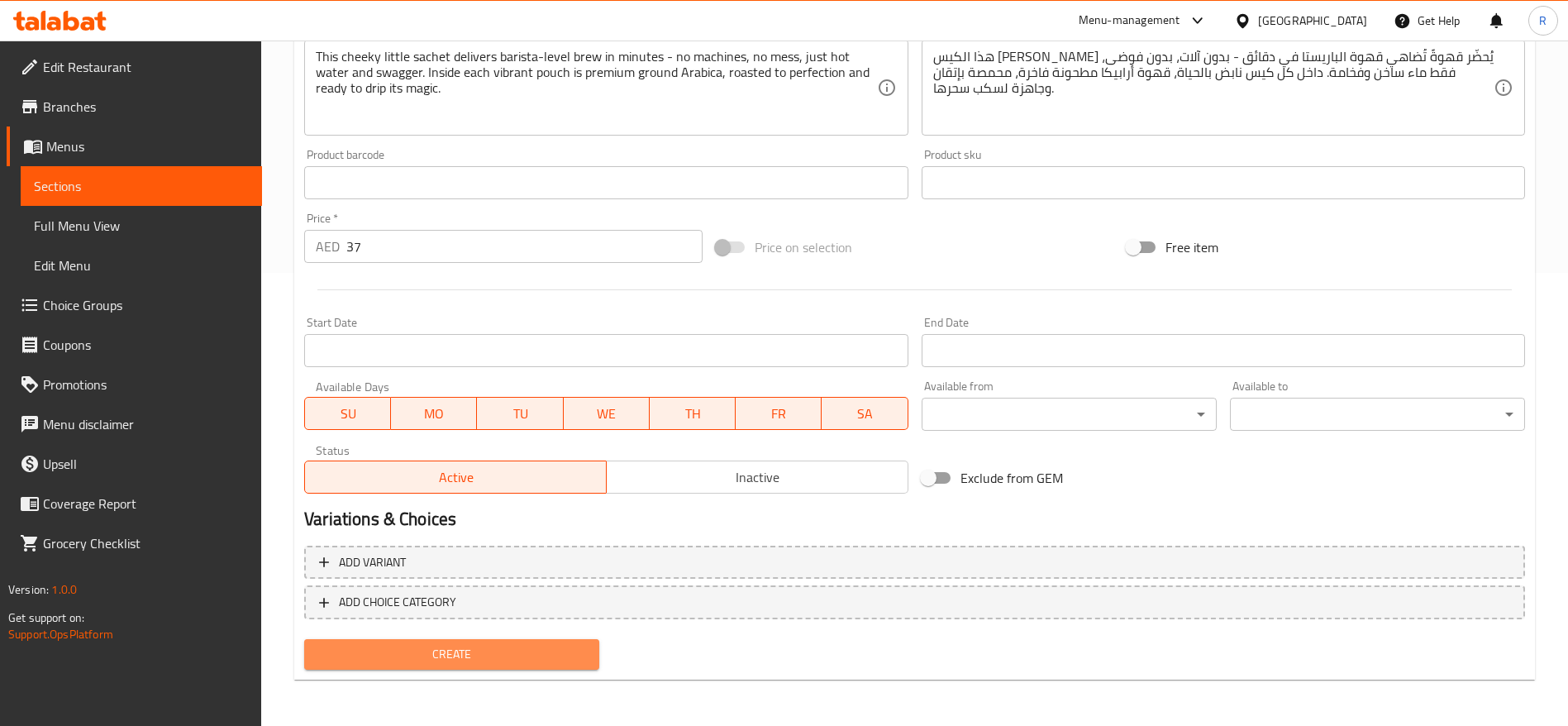
click at [464, 645] on span "Create" at bounding box center [451, 655] width 268 height 21
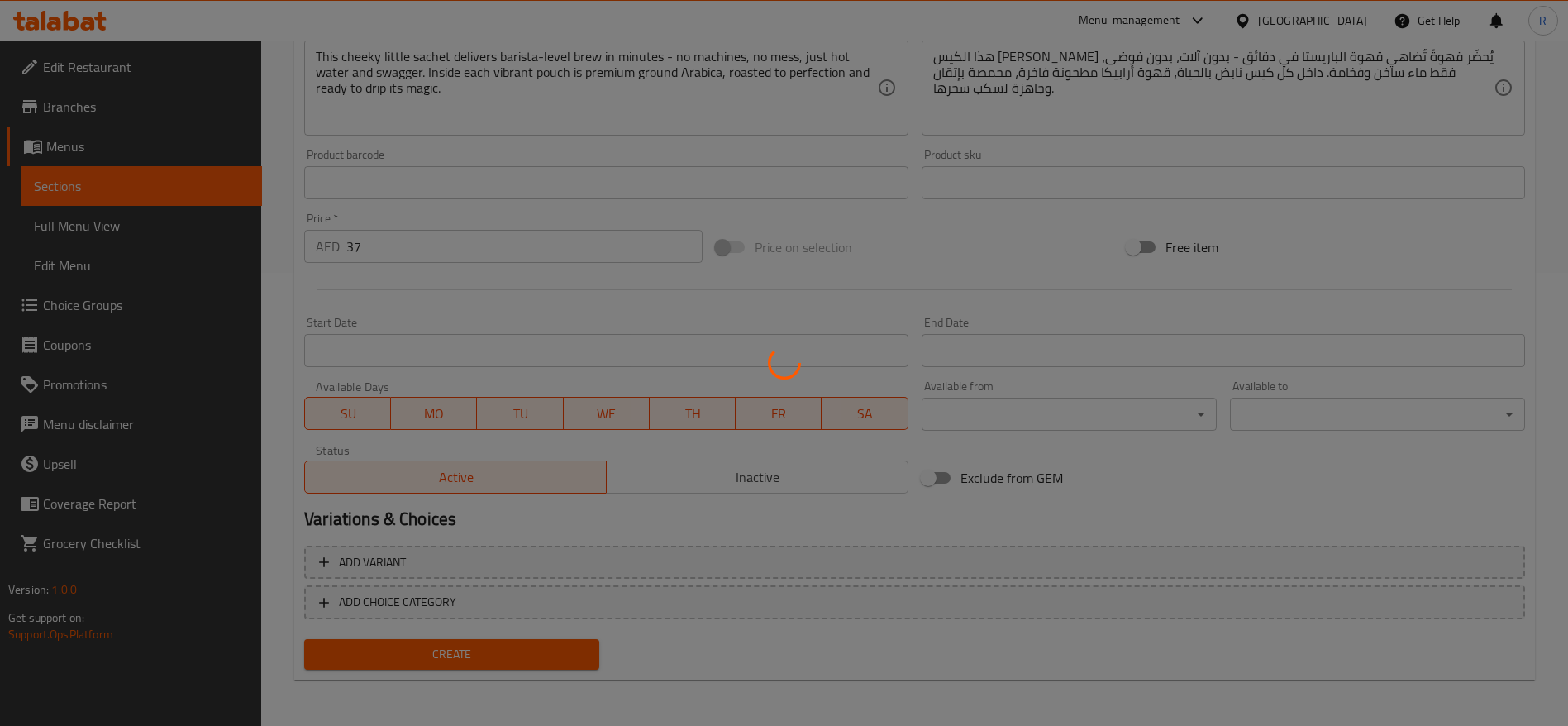
type input "0"
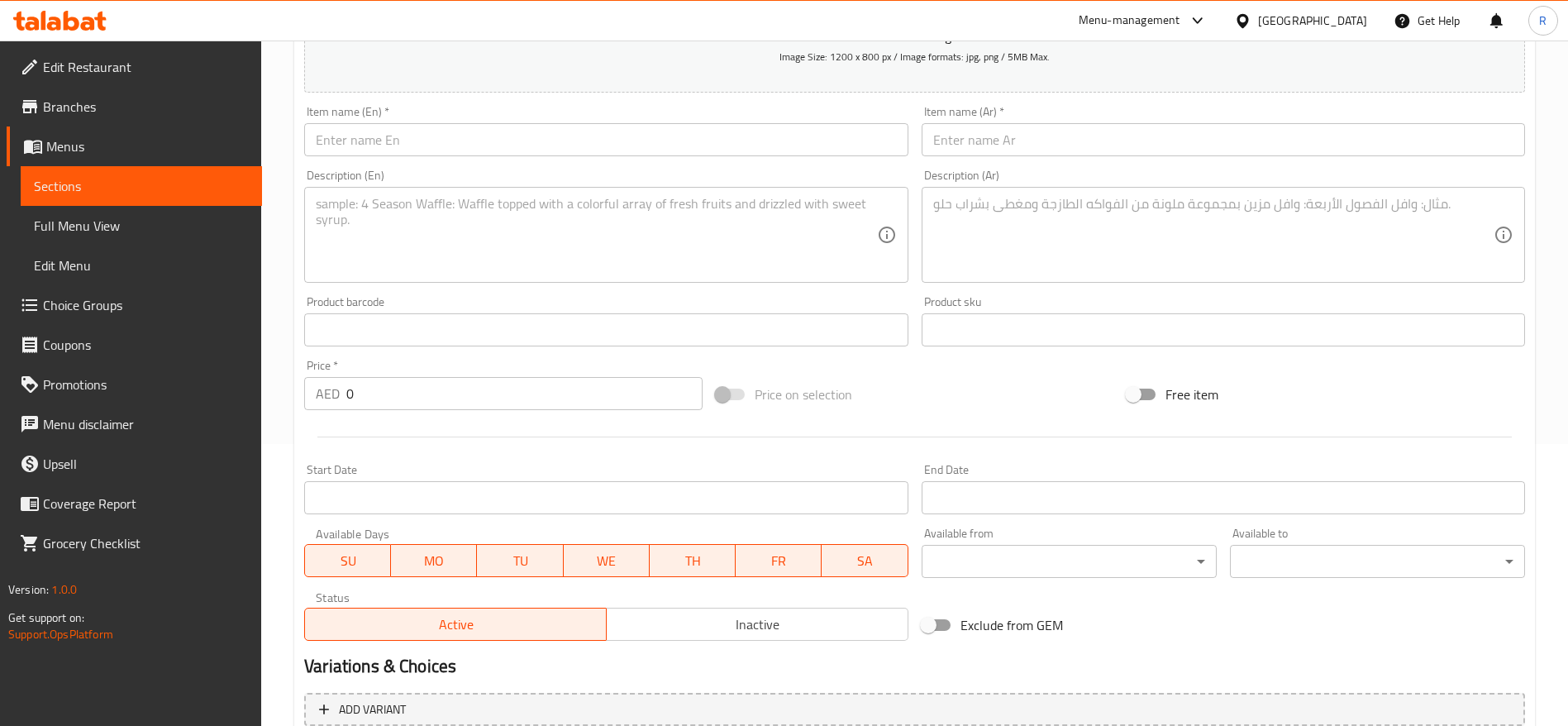
scroll to position [0, 0]
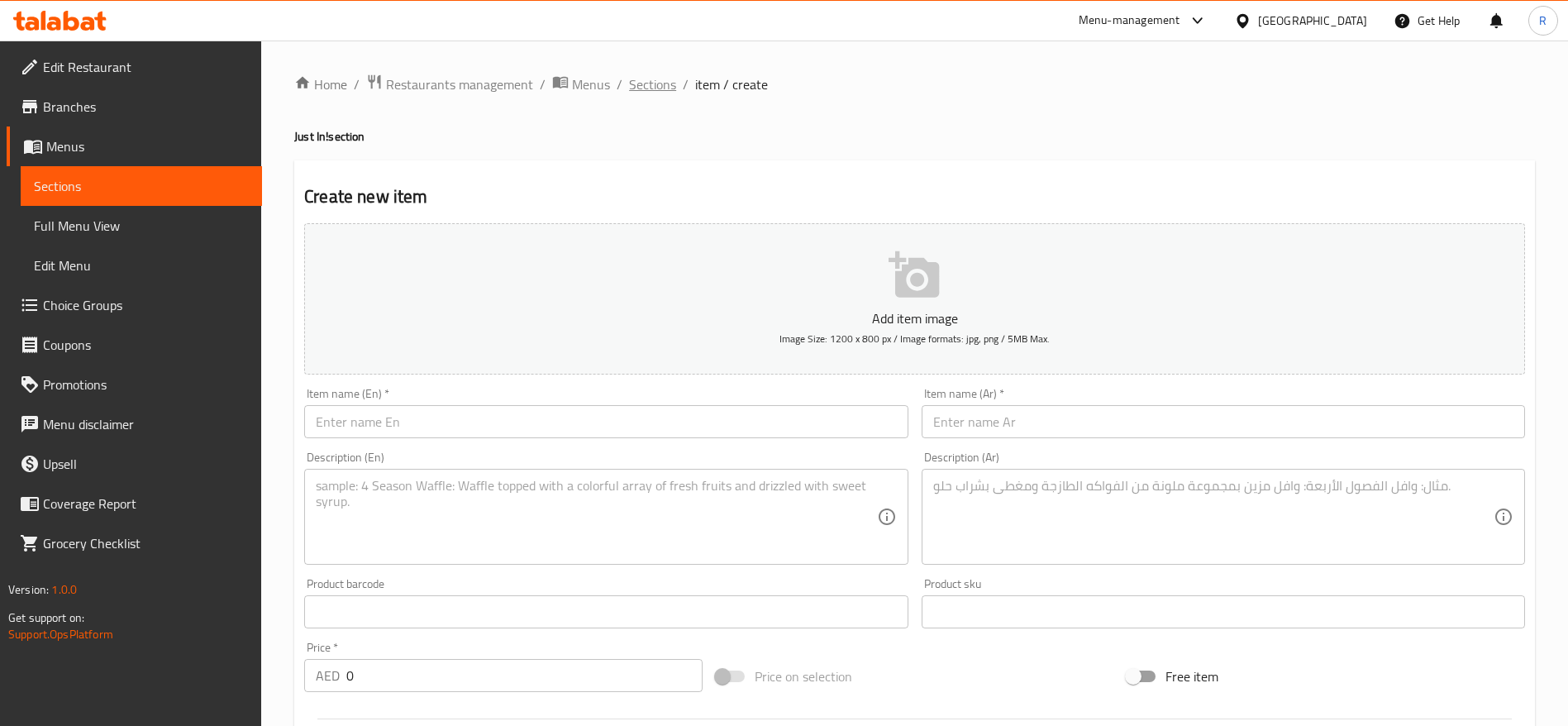
click at [651, 80] on span "Sections" at bounding box center [653, 84] width 47 height 20
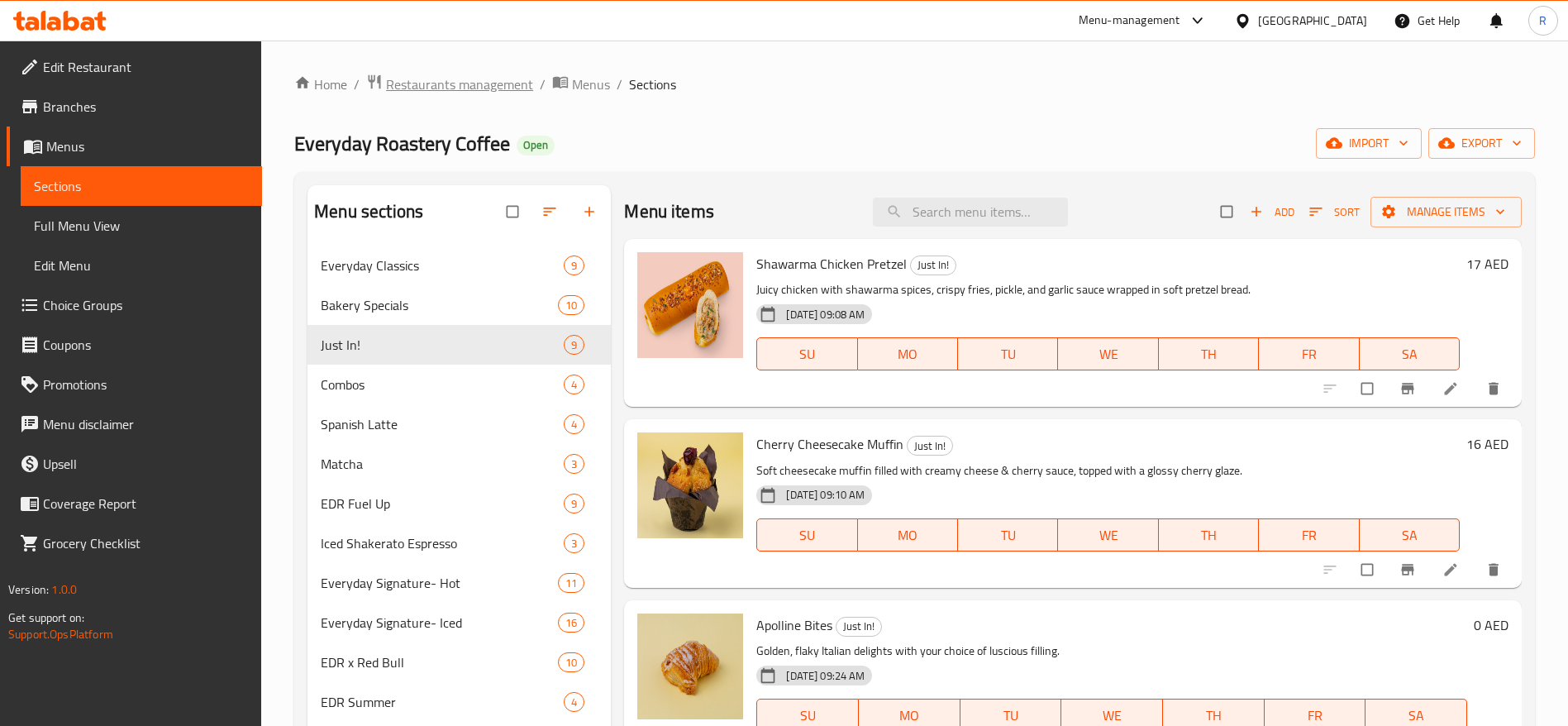
click at [460, 82] on span "Restaurants management" at bounding box center [459, 84] width 147 height 20
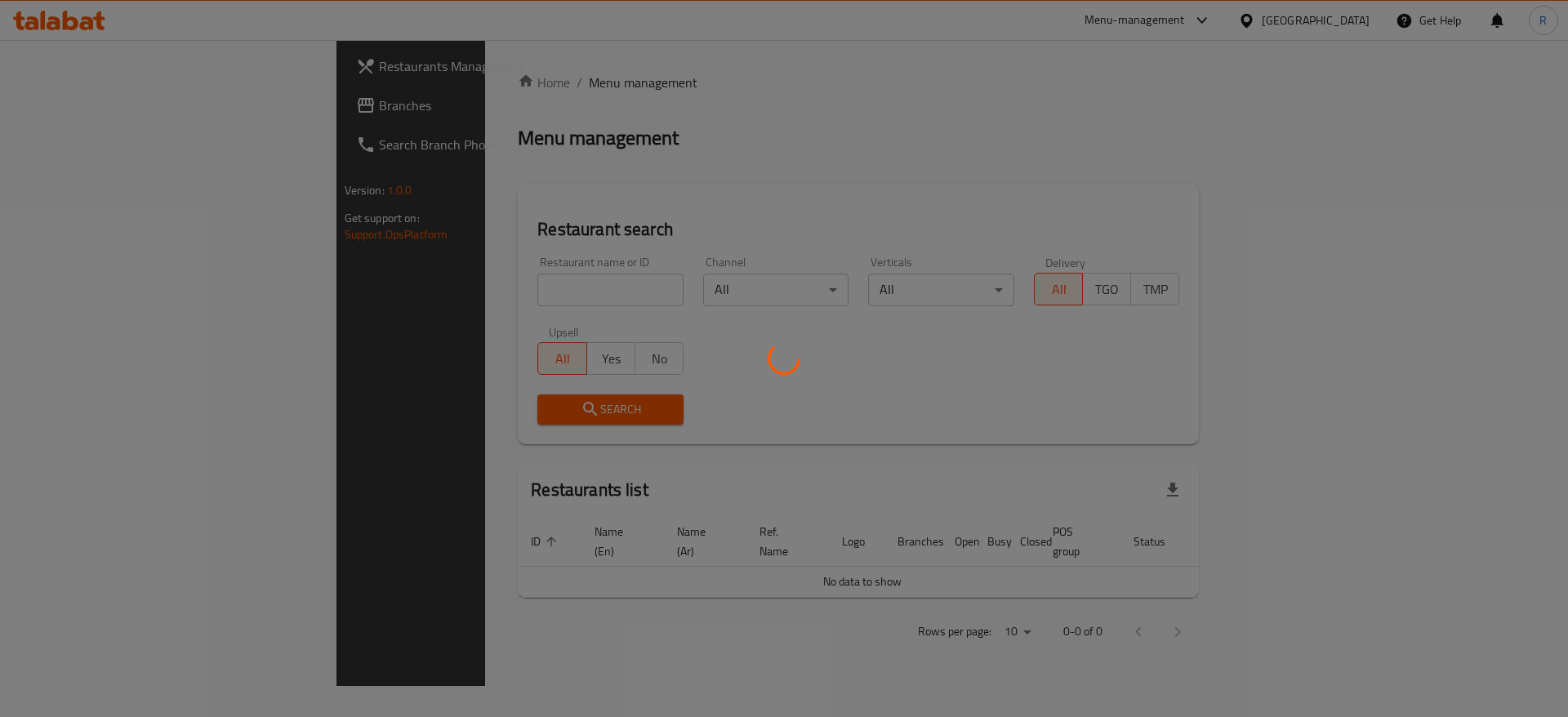
click at [511, 290] on div at bounding box center [784, 358] width 1568 height 717
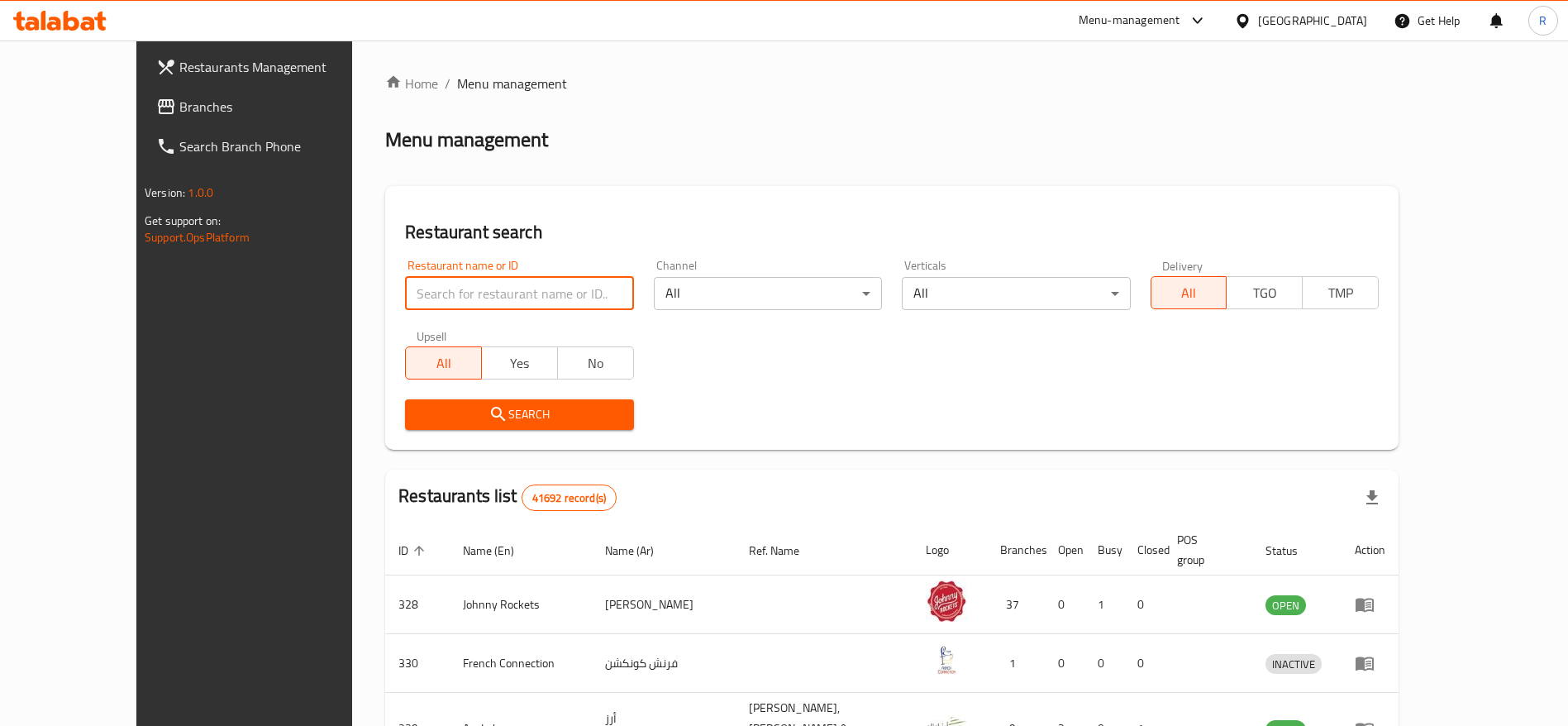
click at [550, 299] on input "search" at bounding box center [519, 293] width 228 height 33
type input "everyday roastery"
click button "Search" at bounding box center [519, 414] width 228 height 31
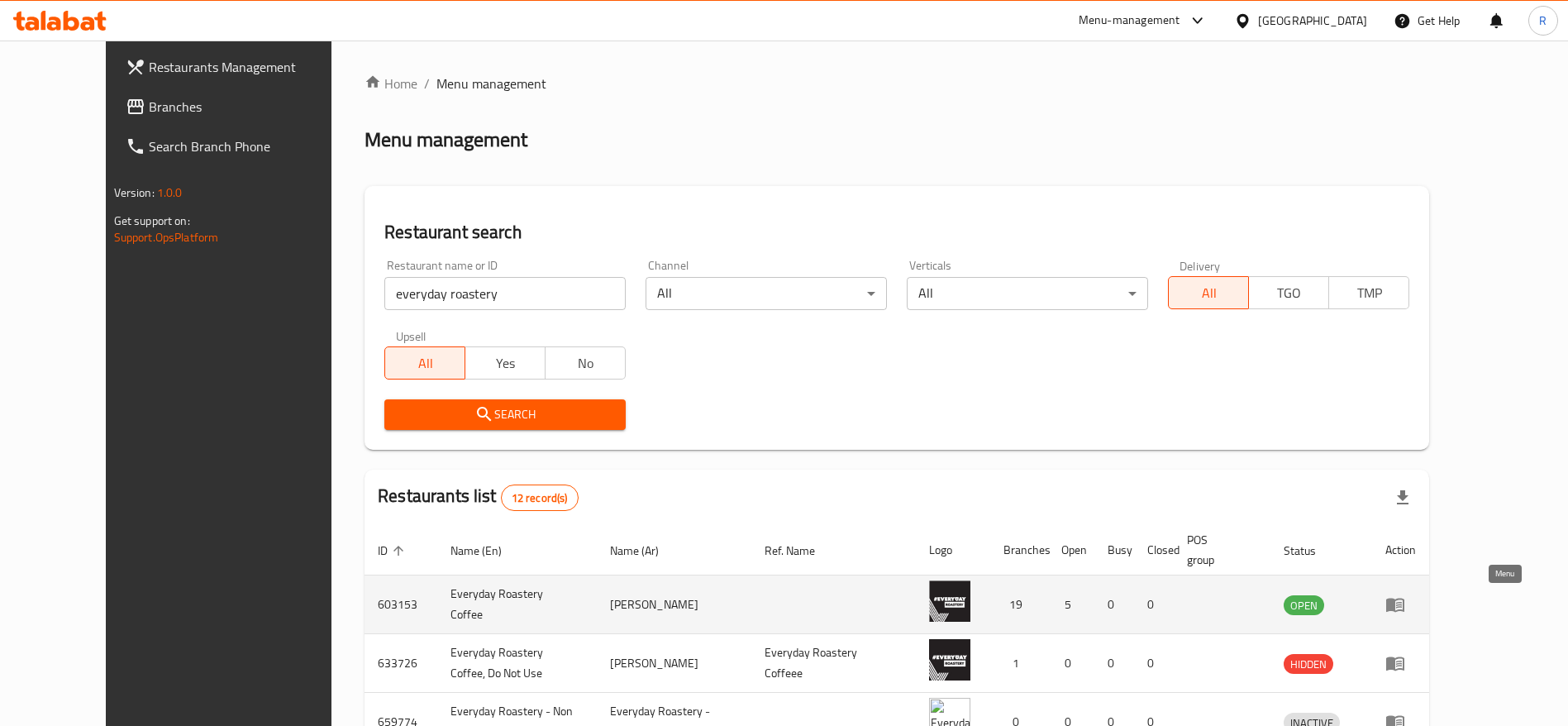
click at [1405, 603] on icon "enhanced table" at bounding box center [1395, 604] width 20 height 20
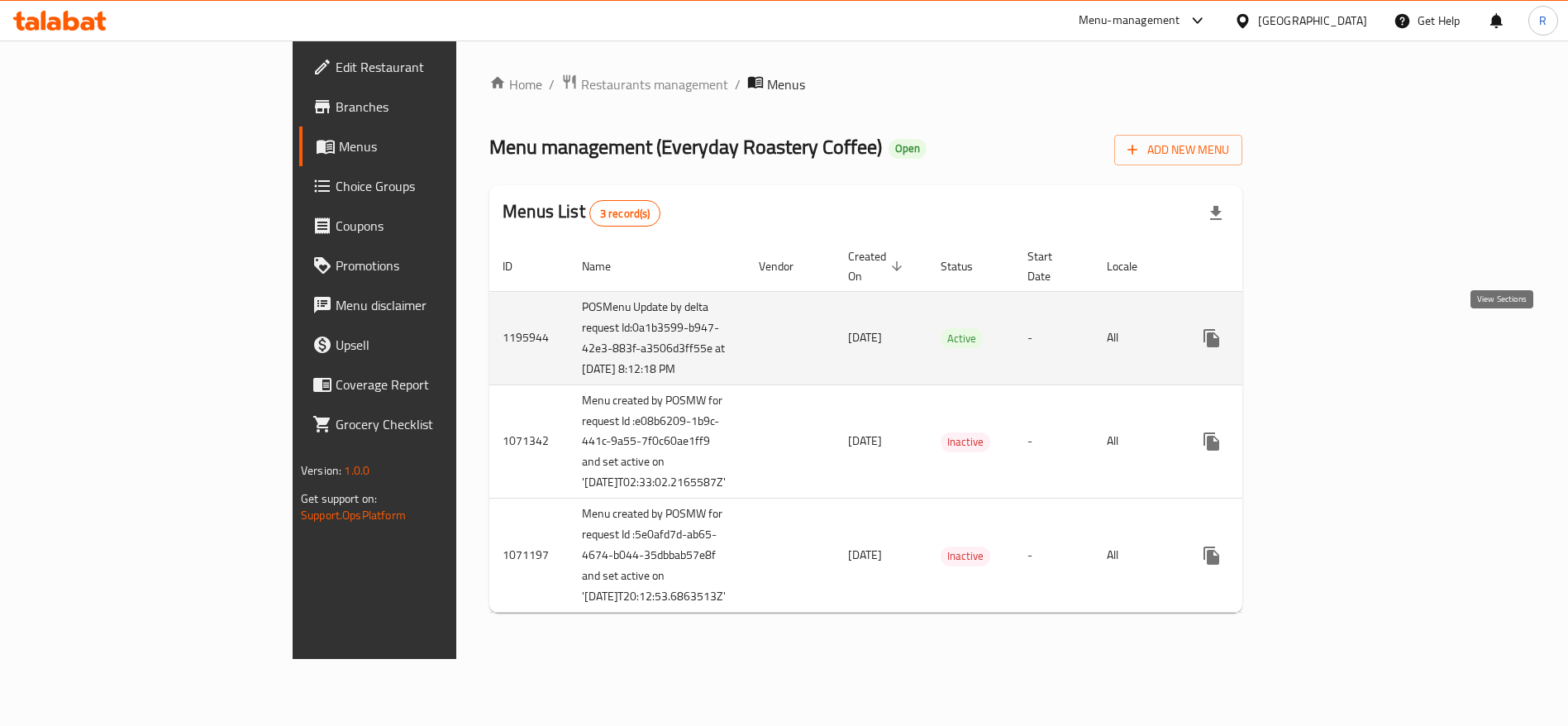
click at [1341, 347] on icon "enhanced table" at bounding box center [1331, 338] width 20 height 20
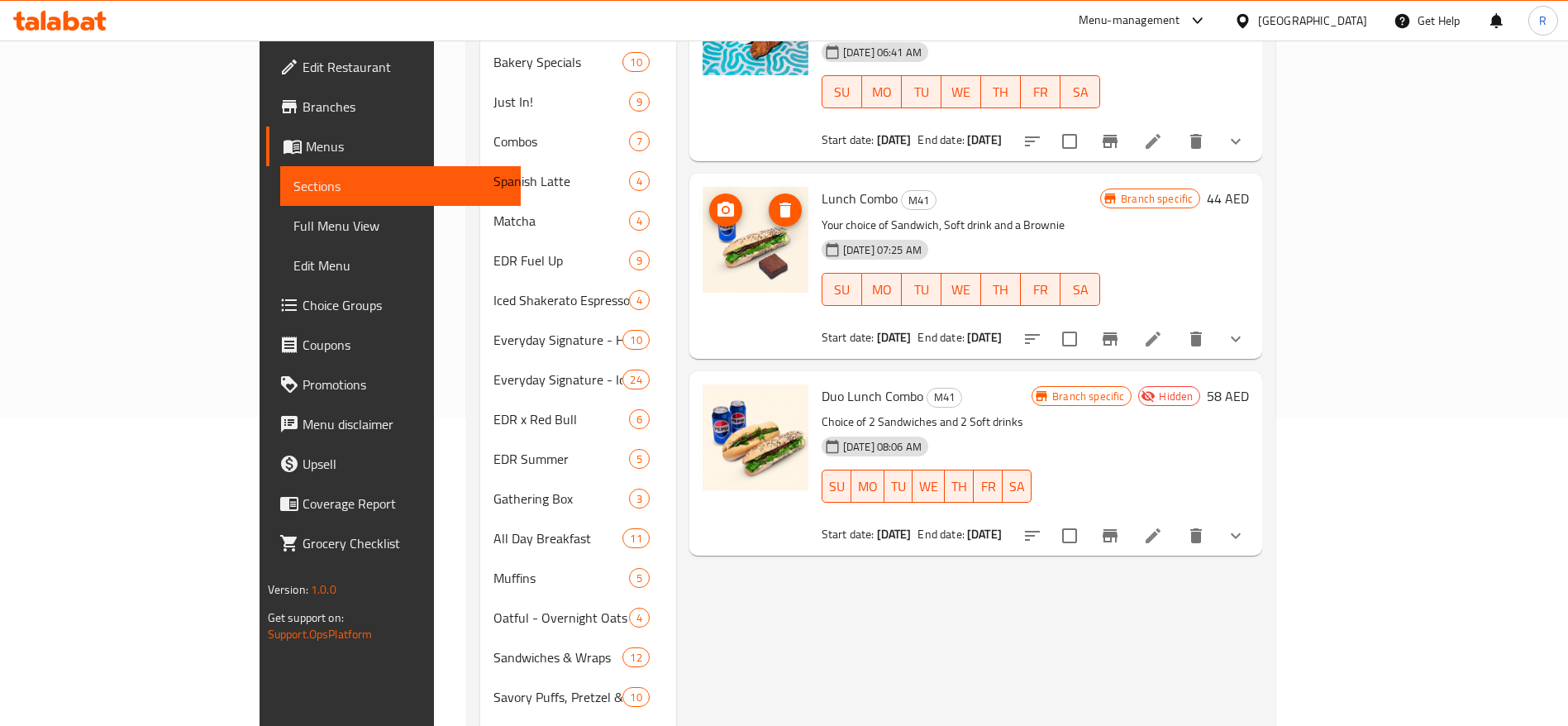
scroll to position [124, 0]
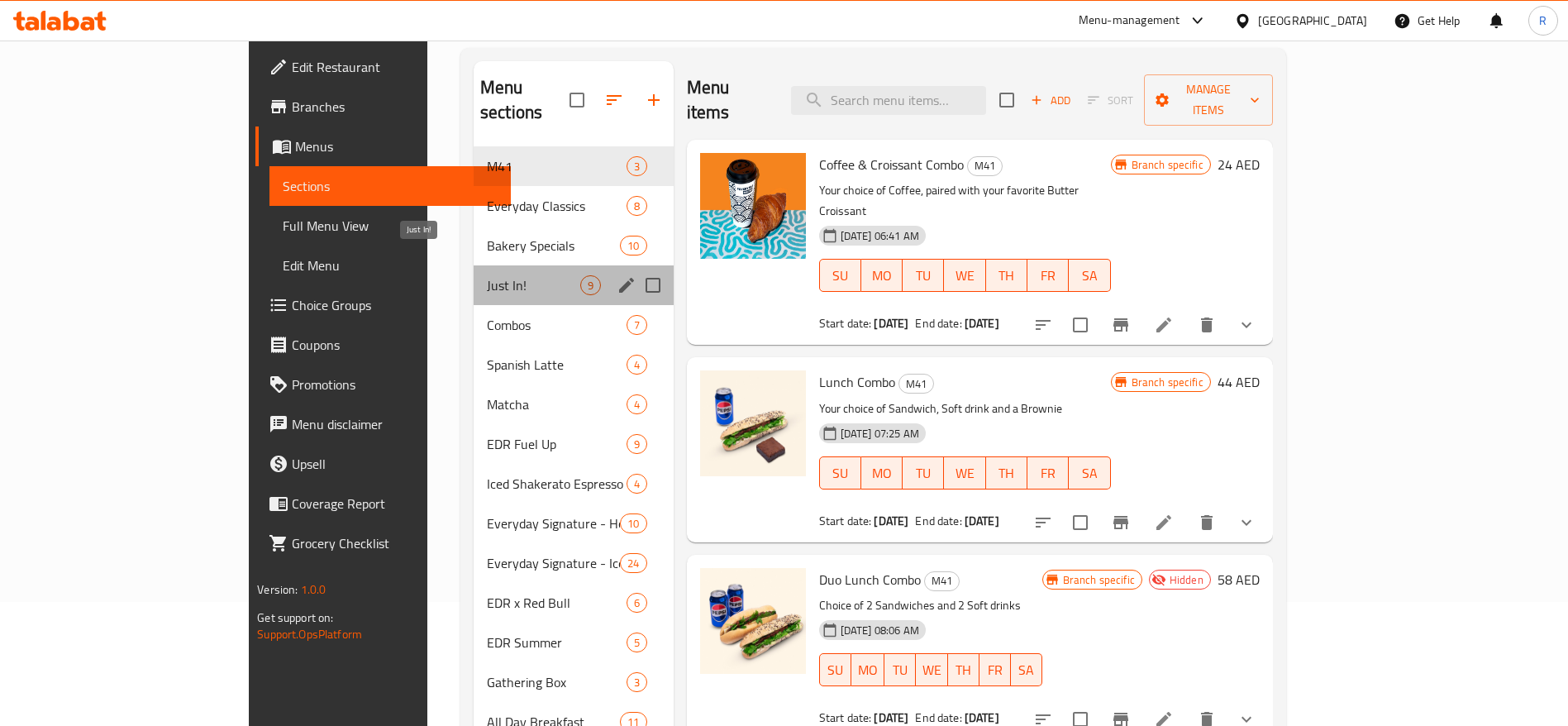
click at [487, 275] on span "Just In!" at bounding box center [534, 284] width 94 height 20
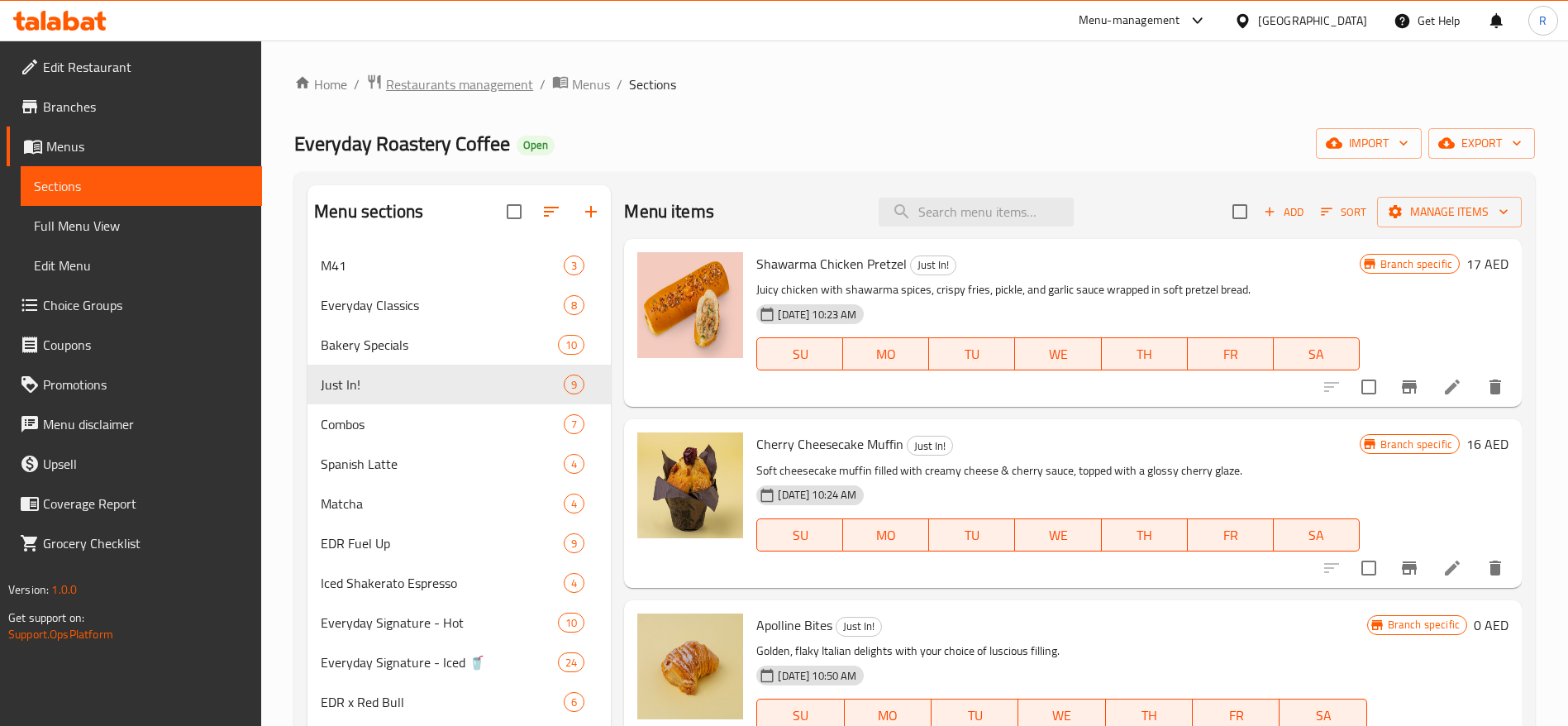
click at [436, 83] on span "Restaurants management" at bounding box center [459, 84] width 147 height 20
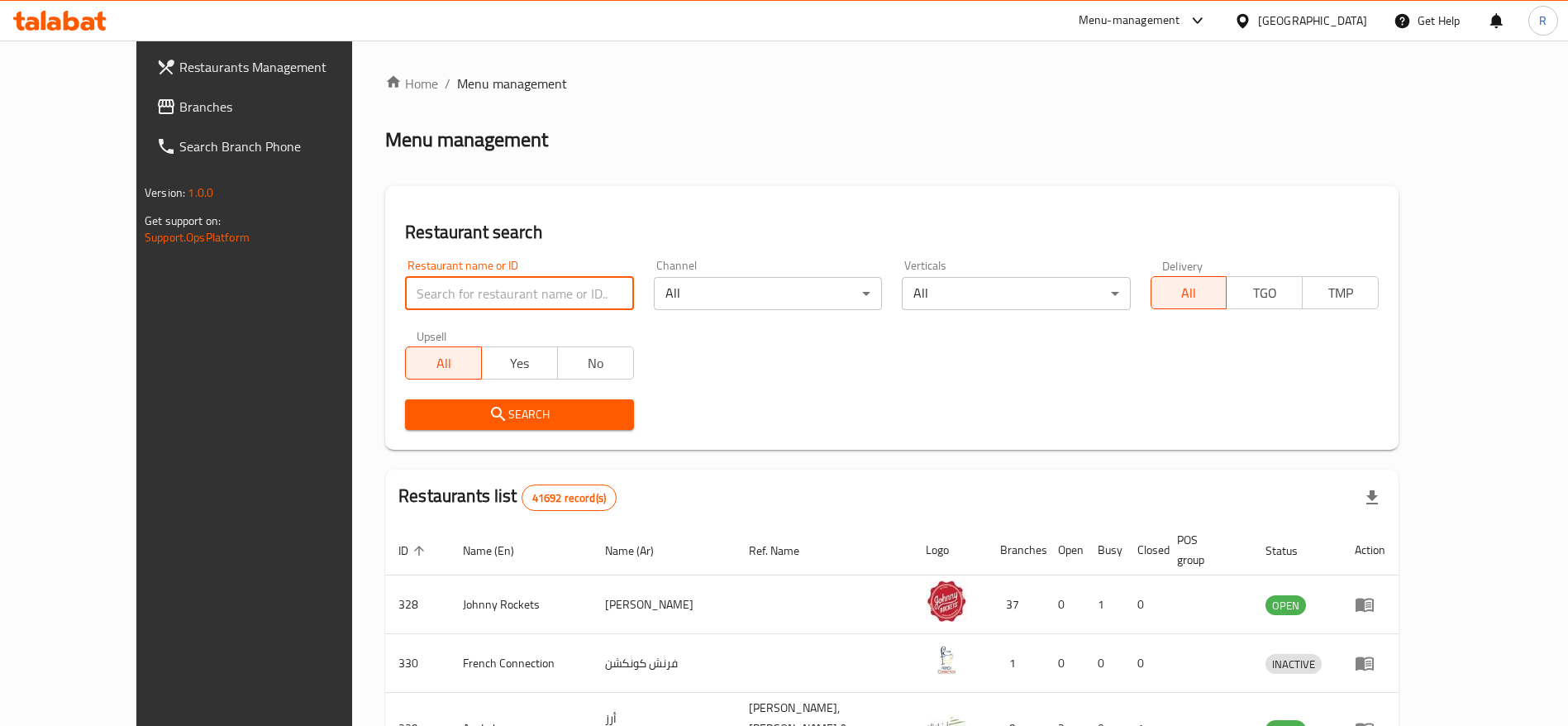
click at [466, 295] on input "search" at bounding box center [519, 293] width 228 height 33
type input "everyday roastery"
click button "Search" at bounding box center [519, 414] width 228 height 31
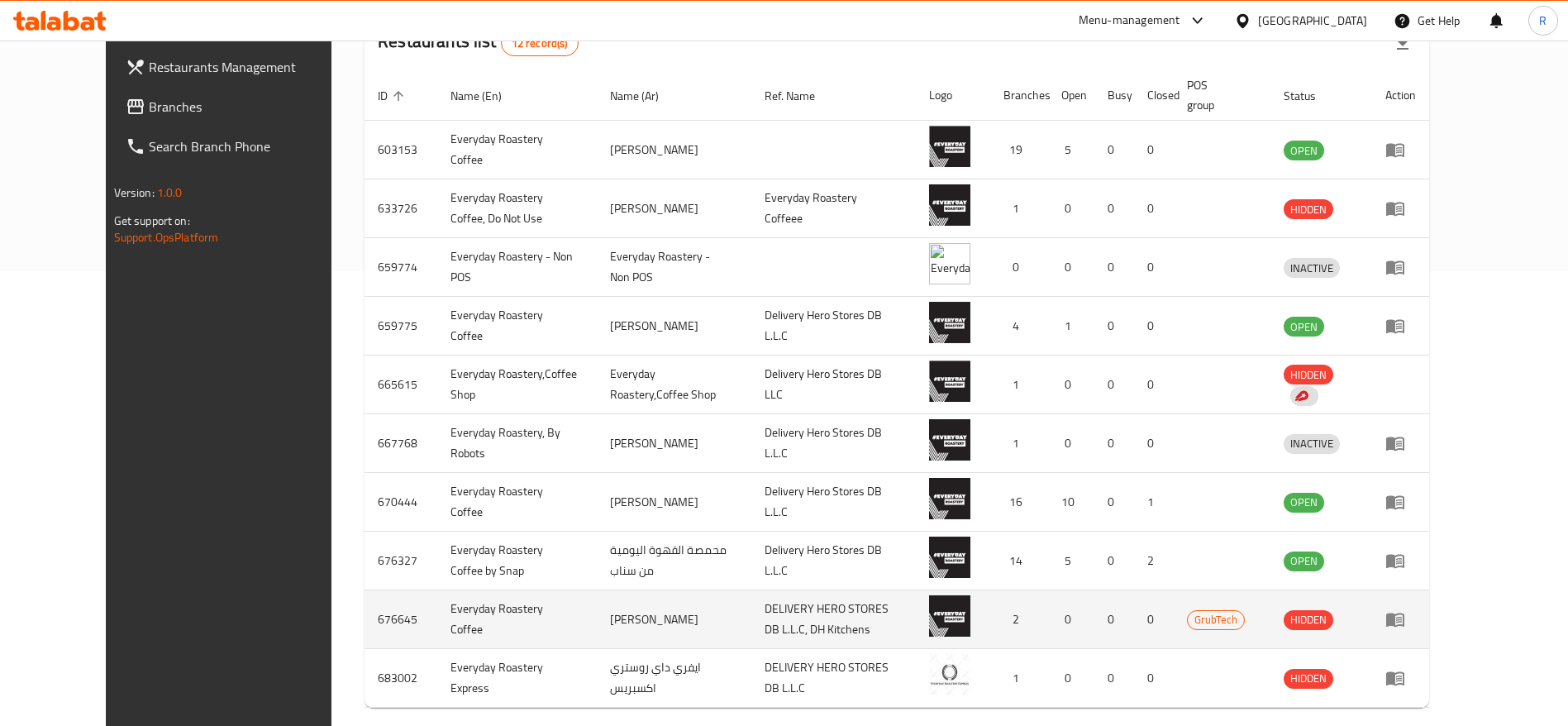
scroll to position [459, 0]
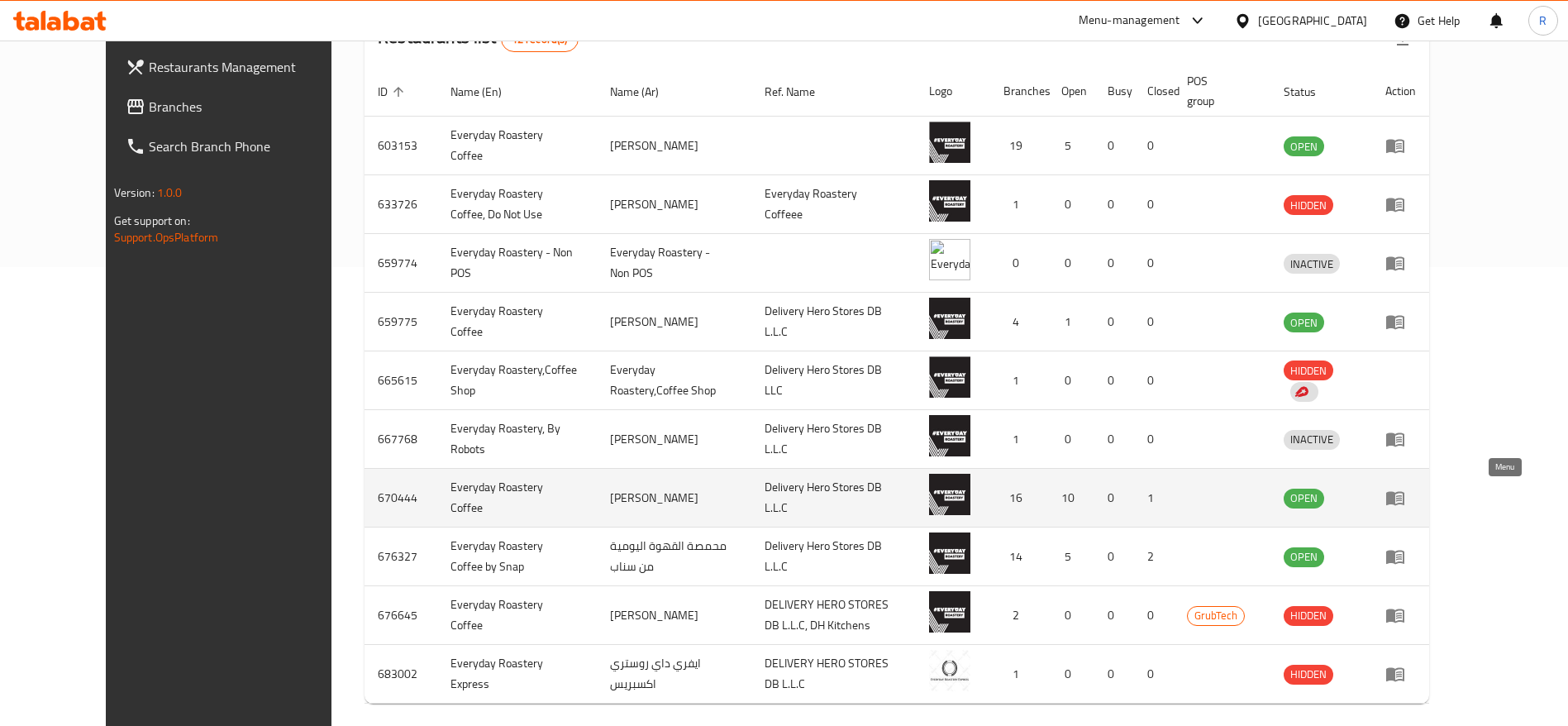
click at [1404, 497] on icon "enhanced table" at bounding box center [1395, 499] width 18 height 14
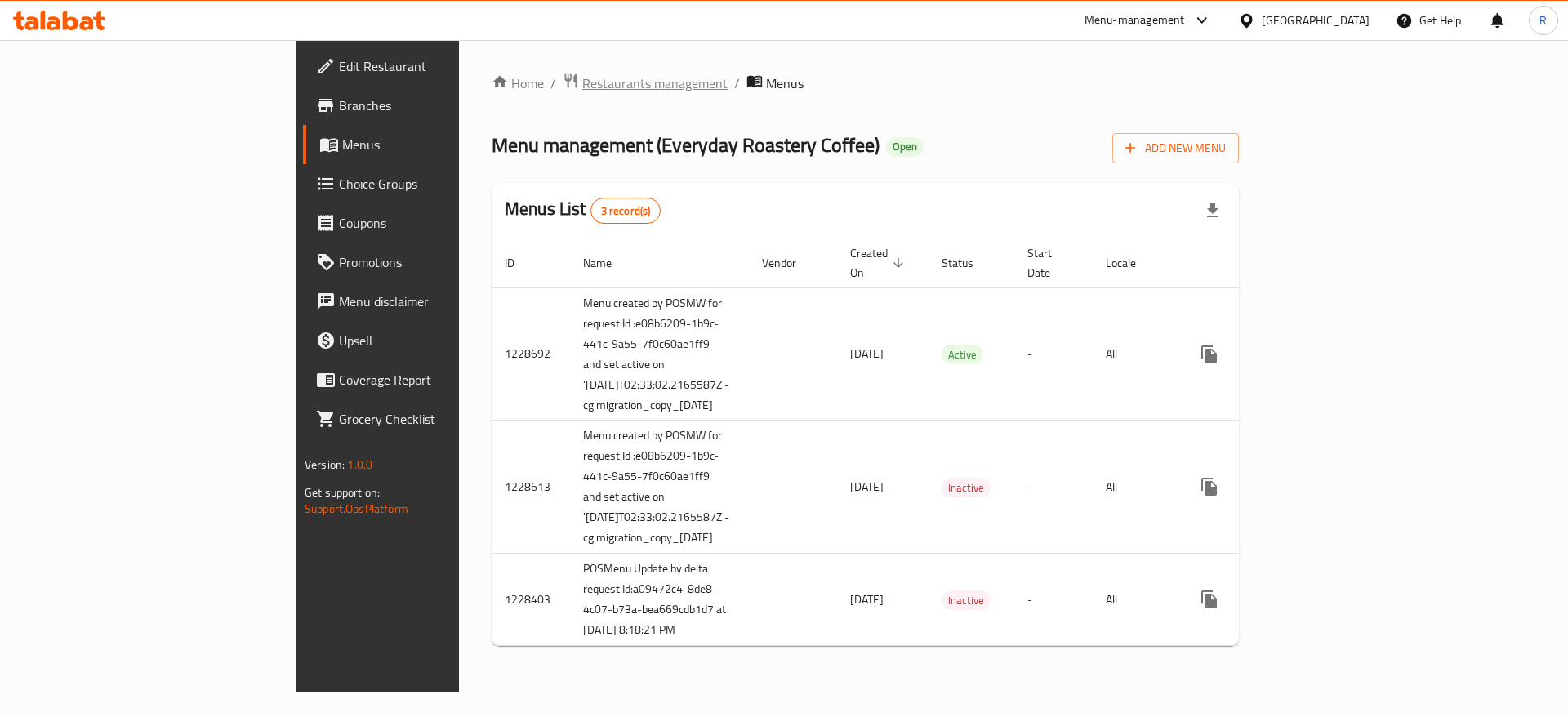
click at [582, 89] on span "Restaurants management" at bounding box center [654, 83] width 145 height 19
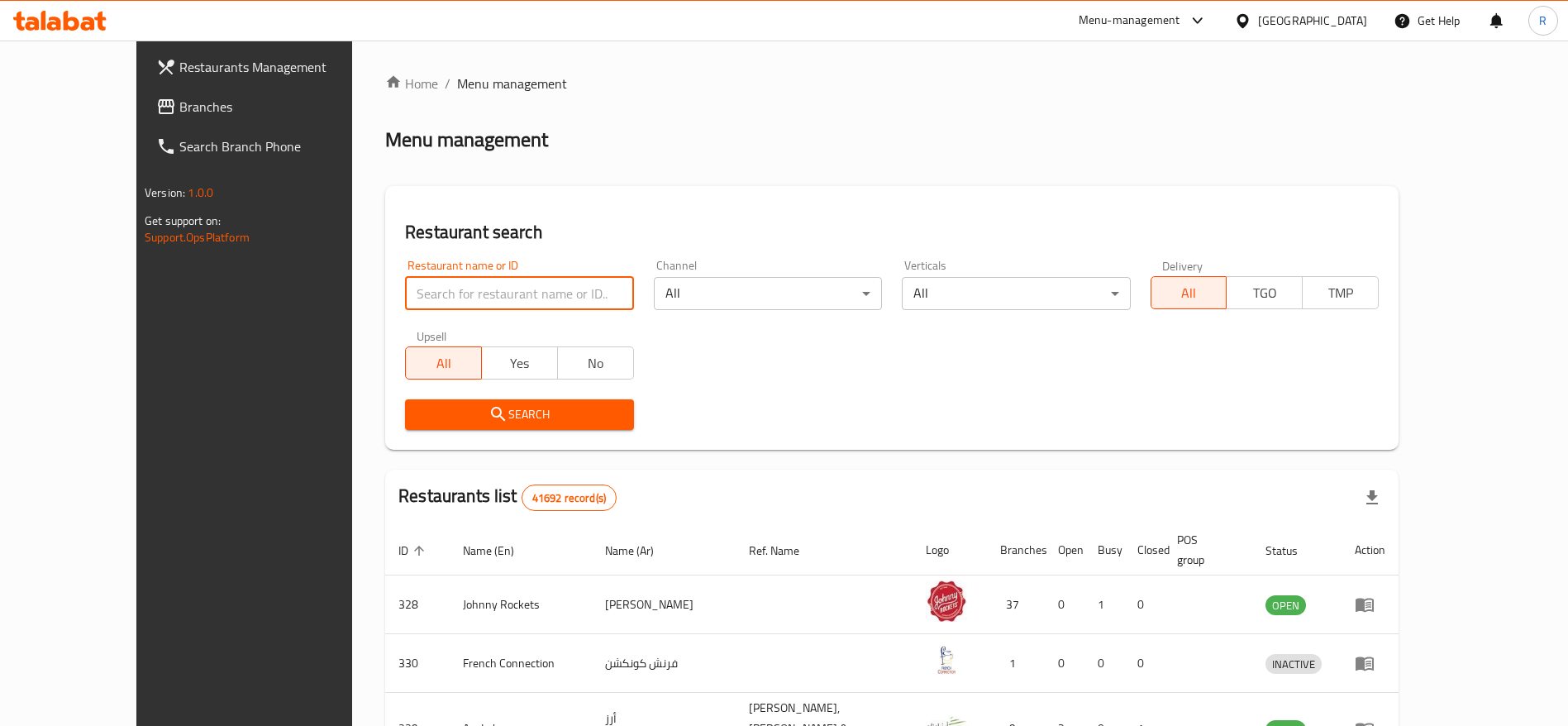
click at [482, 277] on input "search" at bounding box center [519, 293] width 228 height 33
type input "everyday roastery"
click button "Search" at bounding box center [519, 414] width 228 height 31
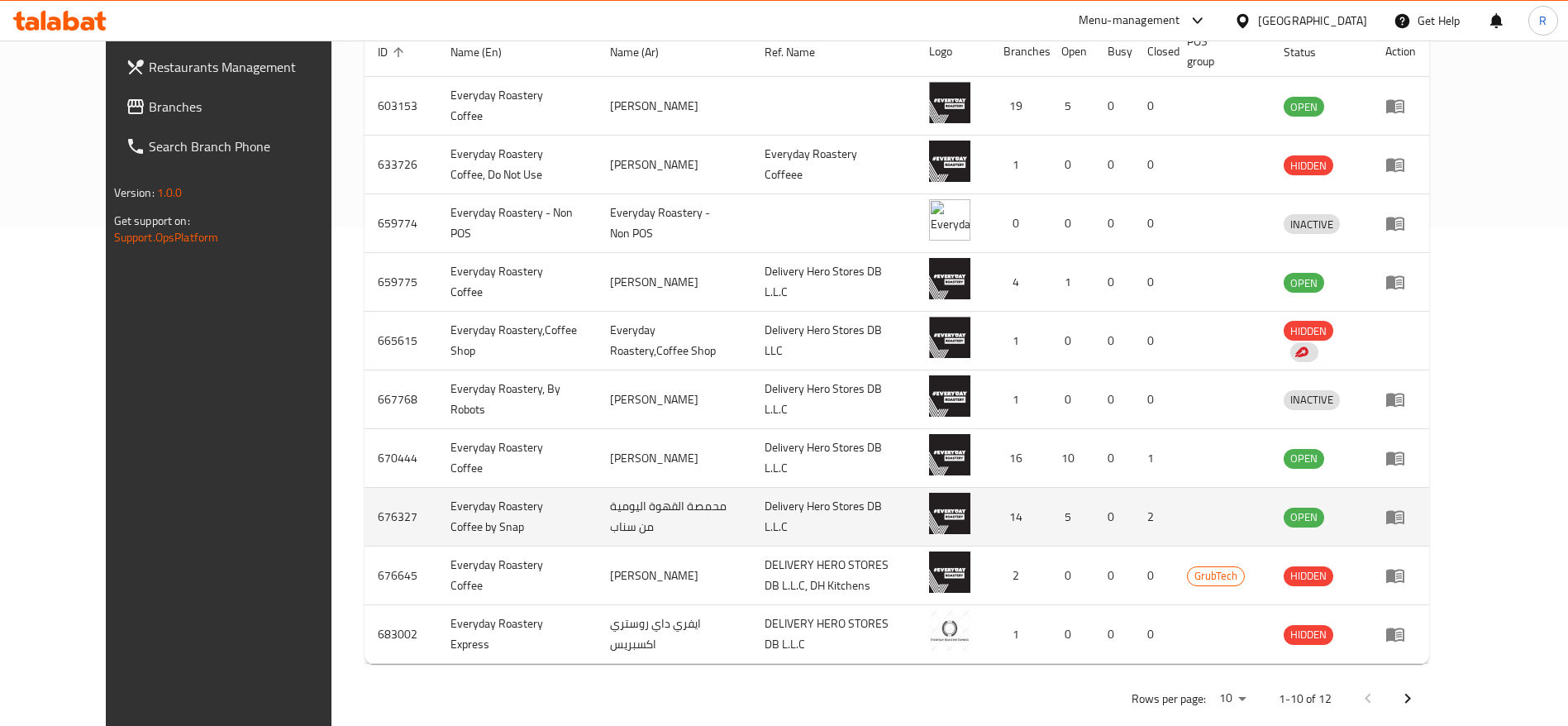
scroll to position [500, 0]
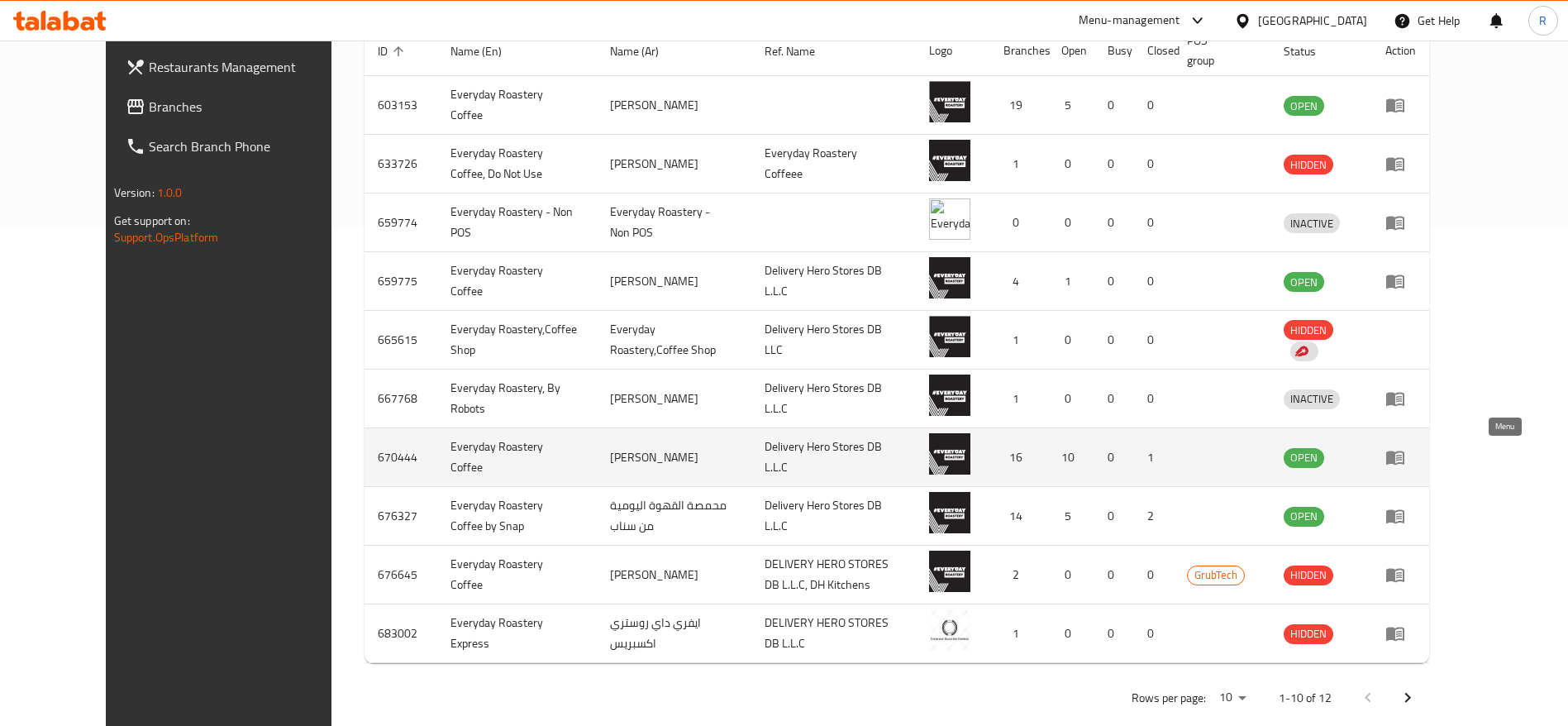
click at [1416, 462] on link "enhanced table" at bounding box center [1401, 457] width 31 height 20
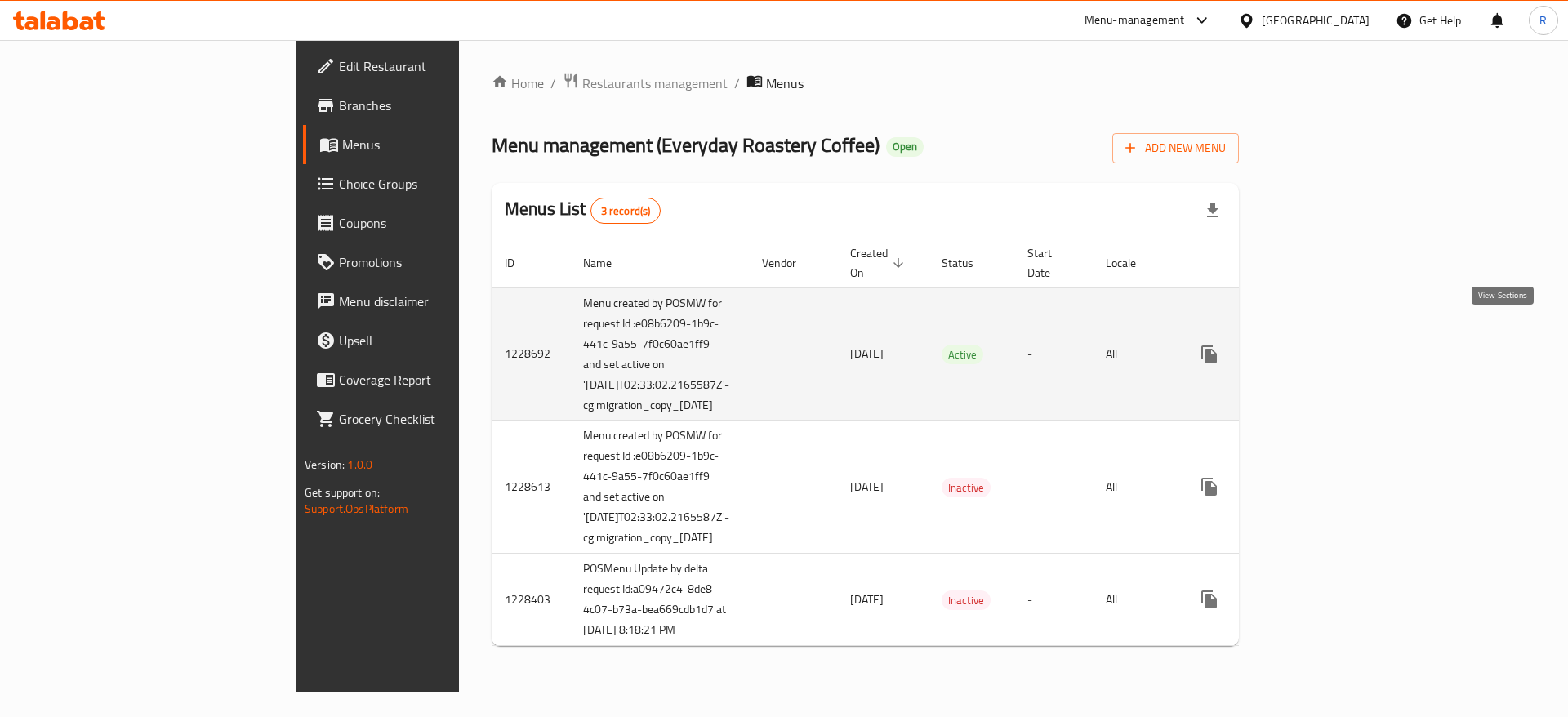
click at [1347, 348] on link "enhanced table" at bounding box center [1327, 354] width 39 height 39
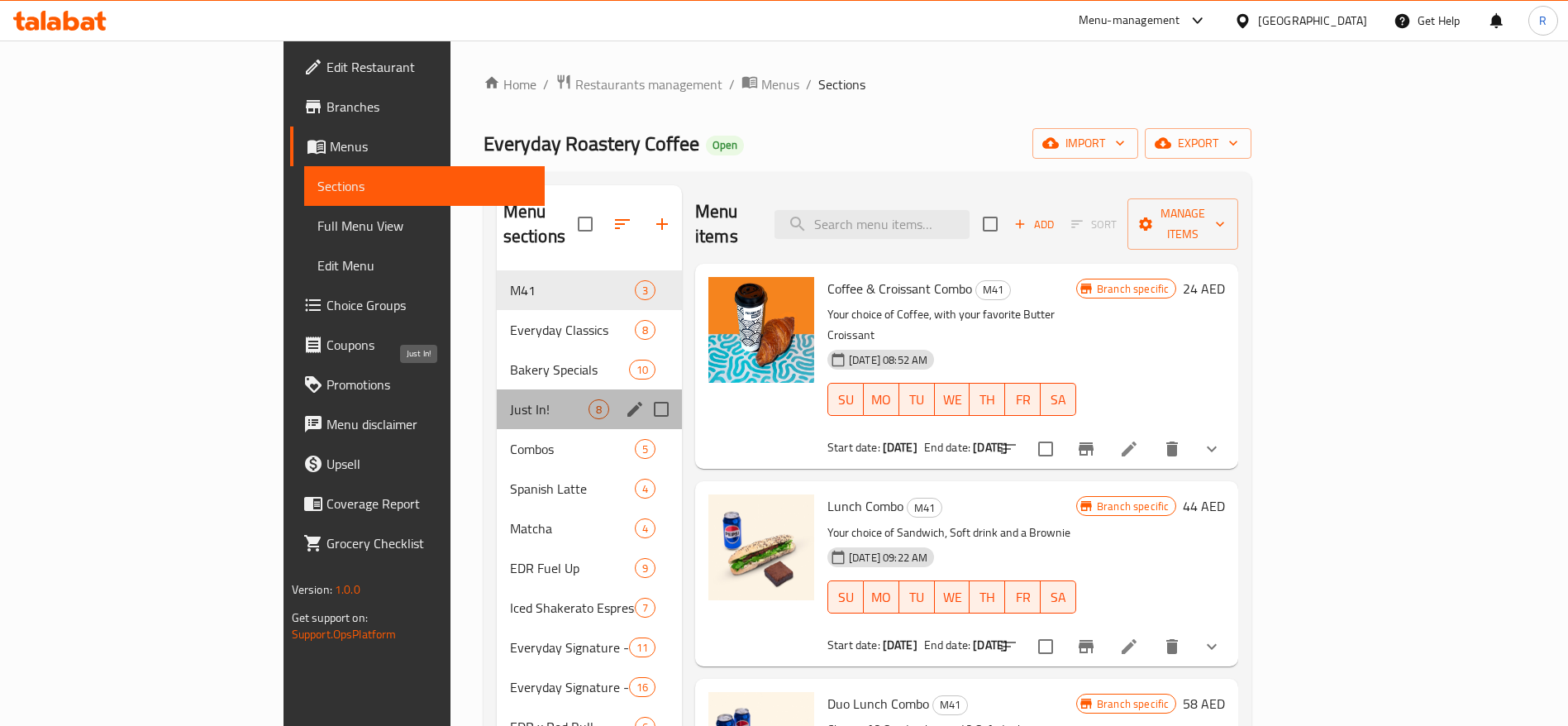
click at [510, 399] on span "Just In!" at bounding box center [549, 409] width 79 height 20
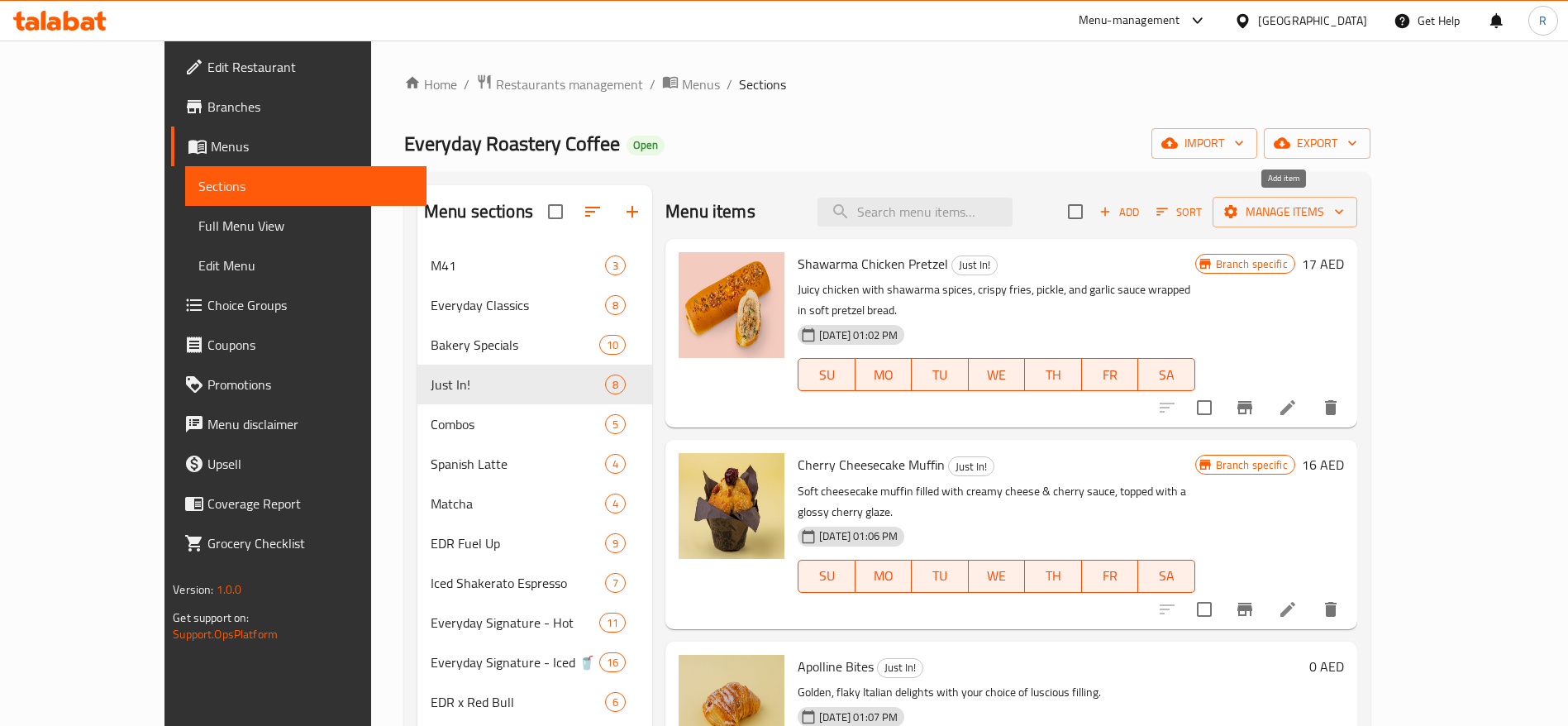
click at [1142, 217] on span "Add" at bounding box center [1119, 212] width 45 height 19
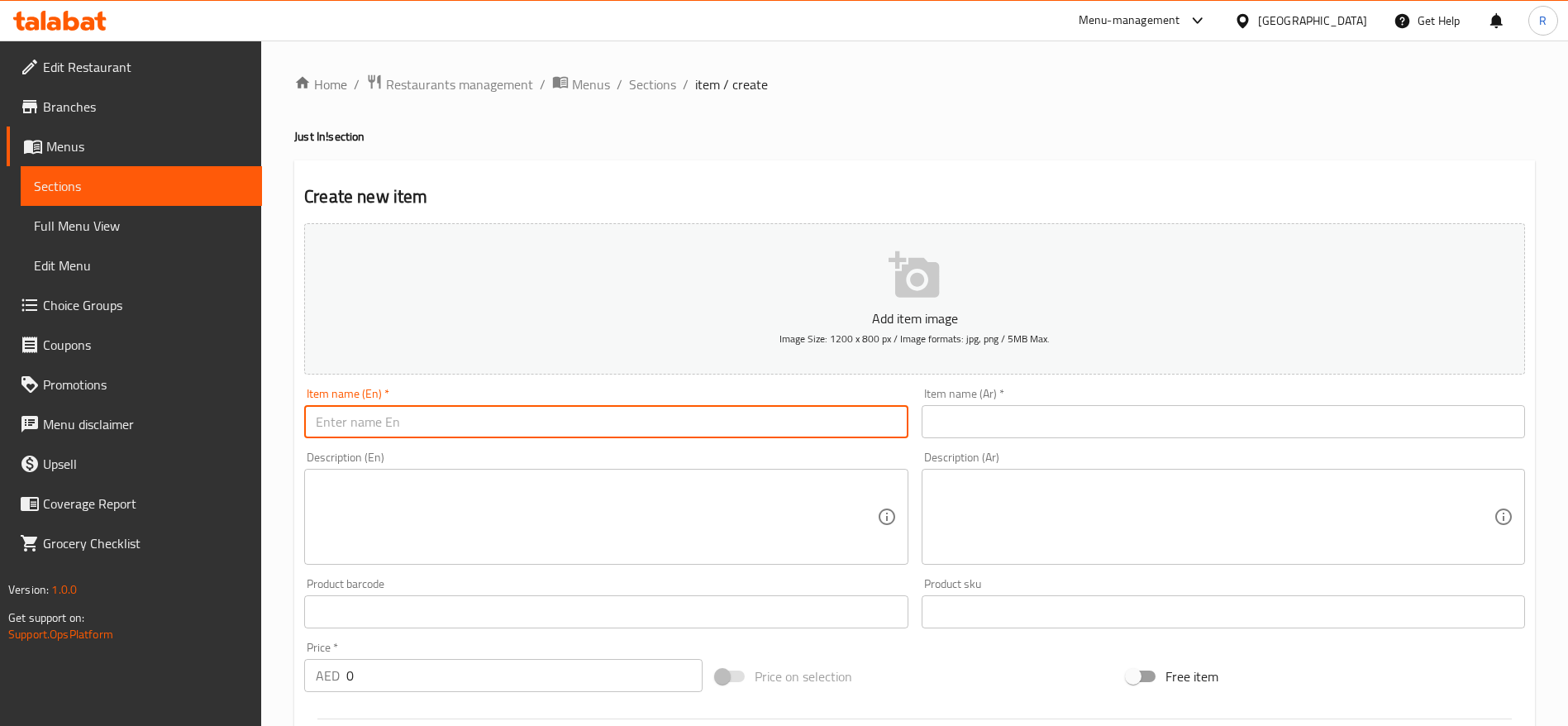
click at [464, 423] on input "text" at bounding box center [605, 421] width 603 height 33
paste input "100% Arabica Specialty Coffee - Drip Bags (12g bags x 10 sachets)"
type input "100% Arabica Specialty Coffee - Drip Bags (12g bags x 10 sachets)"
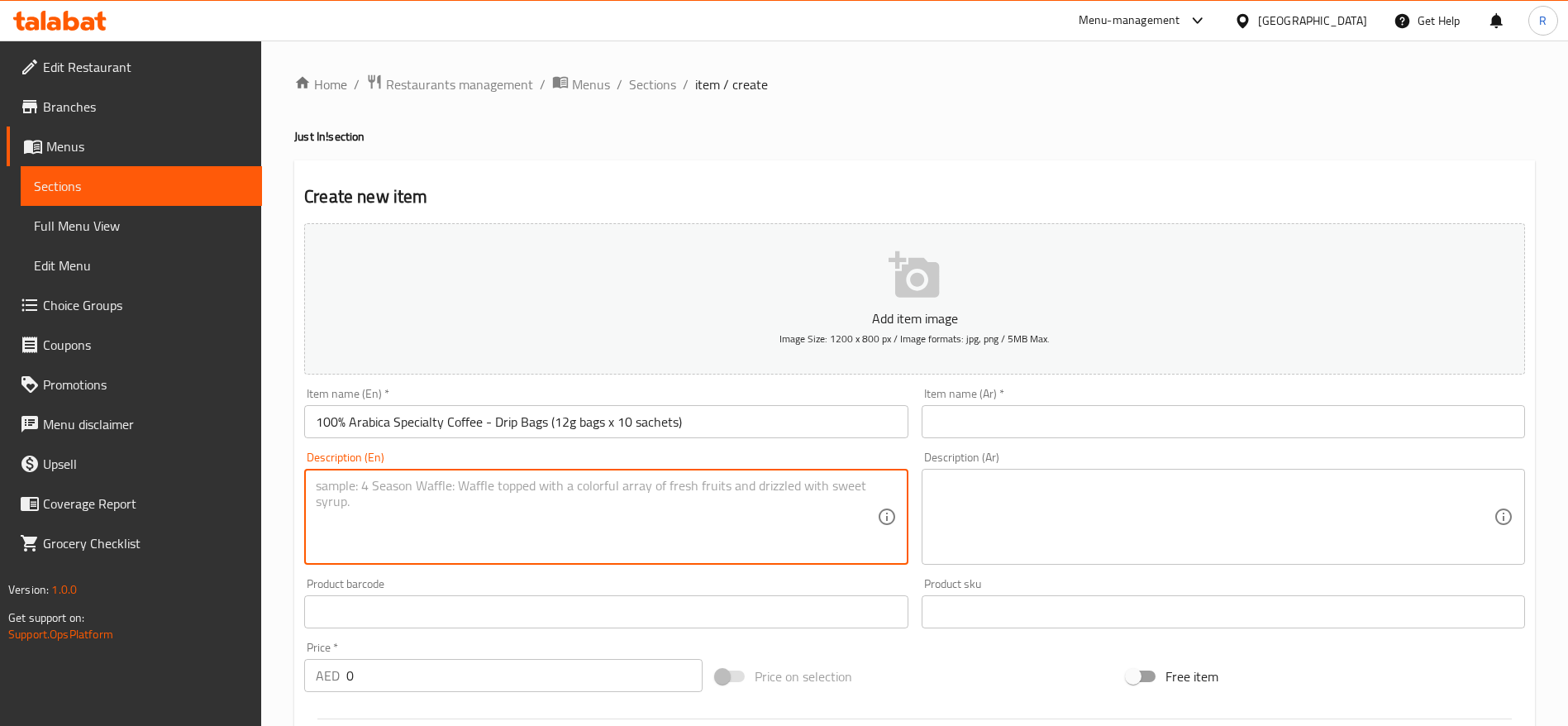
click at [511, 502] on textarea at bounding box center [596, 517] width 560 height 79
paste textarea "This cheeky little sachet delivers barista-level brew in minutes - no machines,…"
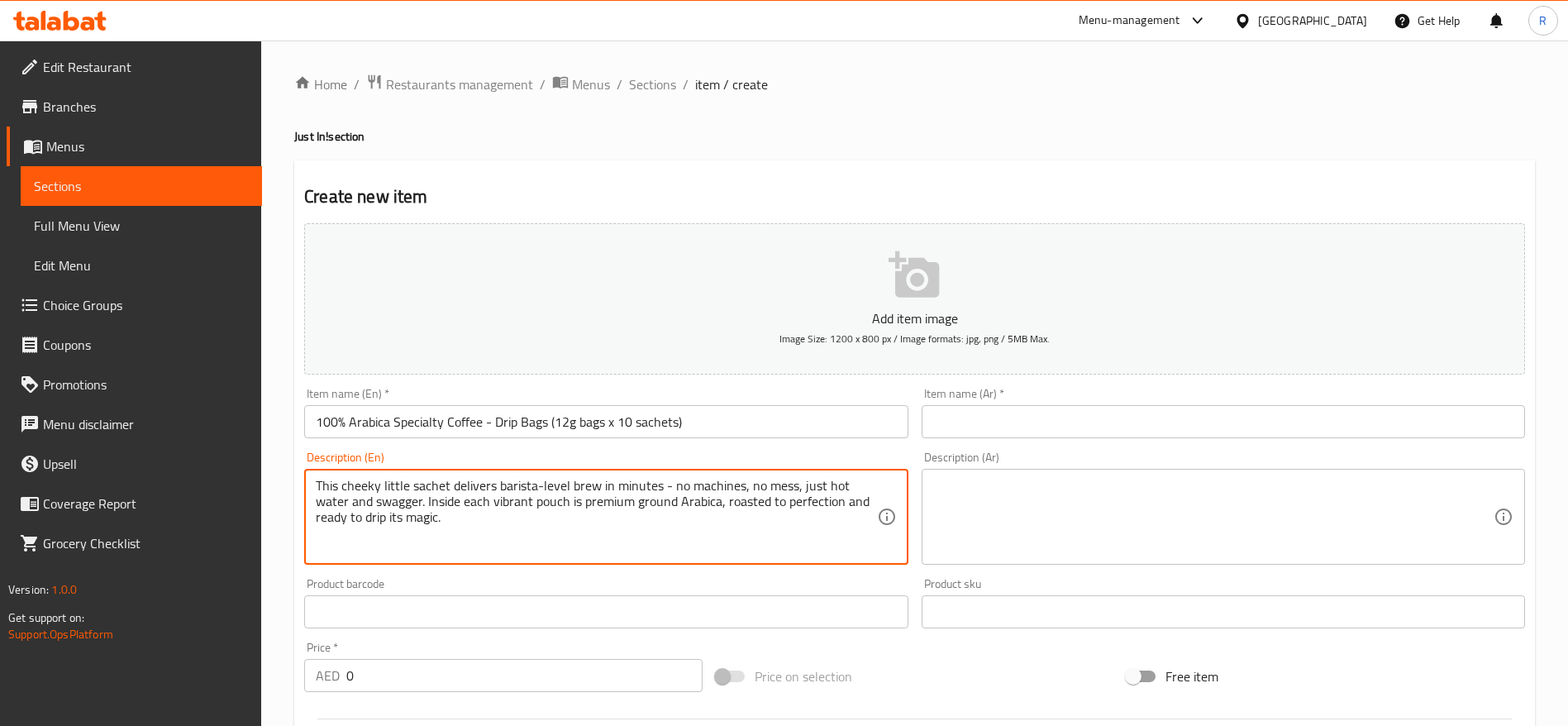
type textarea "This cheeky little sachet delivers barista-level brew in minutes - no machines,…"
click at [994, 425] on input "text" at bounding box center [1223, 421] width 603 height 33
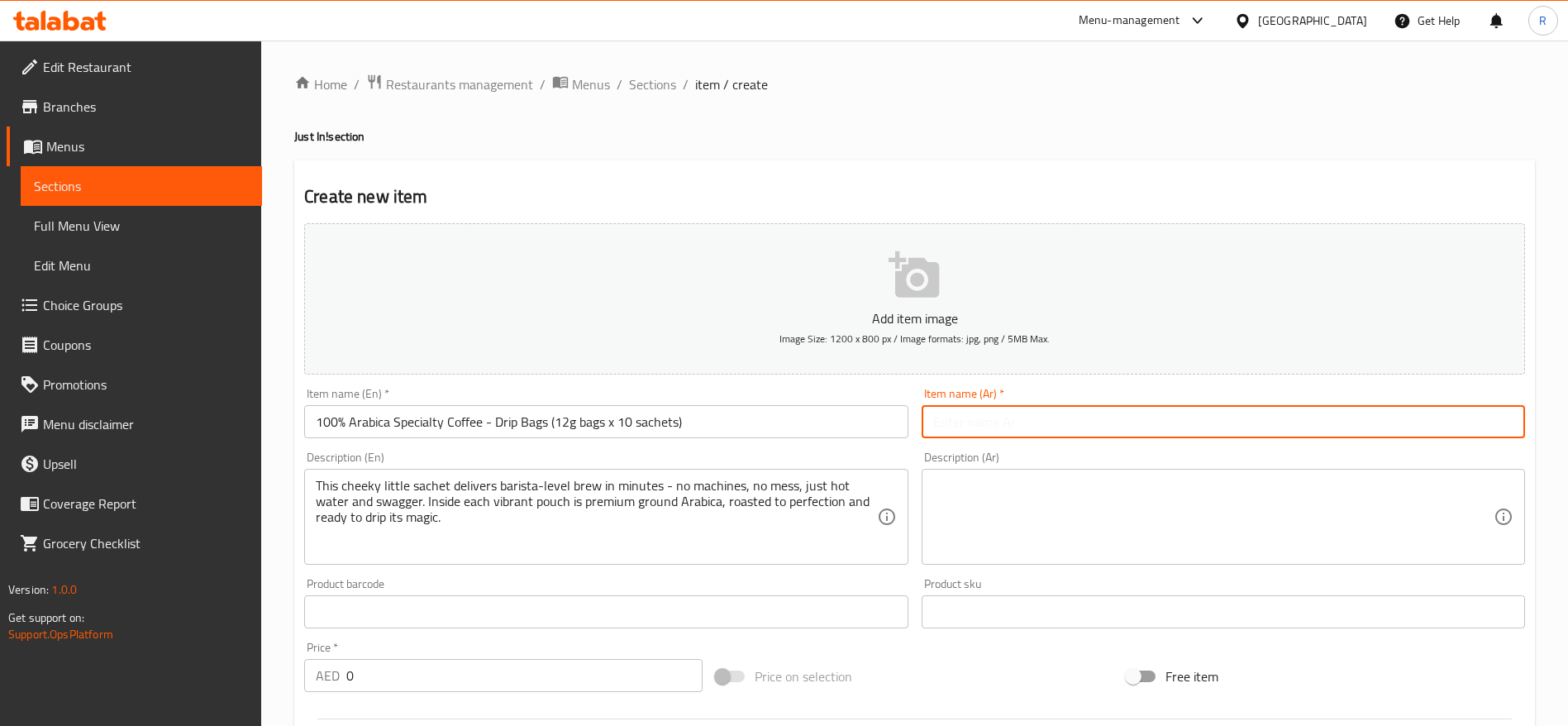
paste input "100 كيس قهوة أرابيكا خاصة بالتنقيط، 12 جرام، 10 أكياس"
type input "100 كيس قهوة أرابيكا خاصة بالتنقيط، 12 جرام، 10 أكياس"
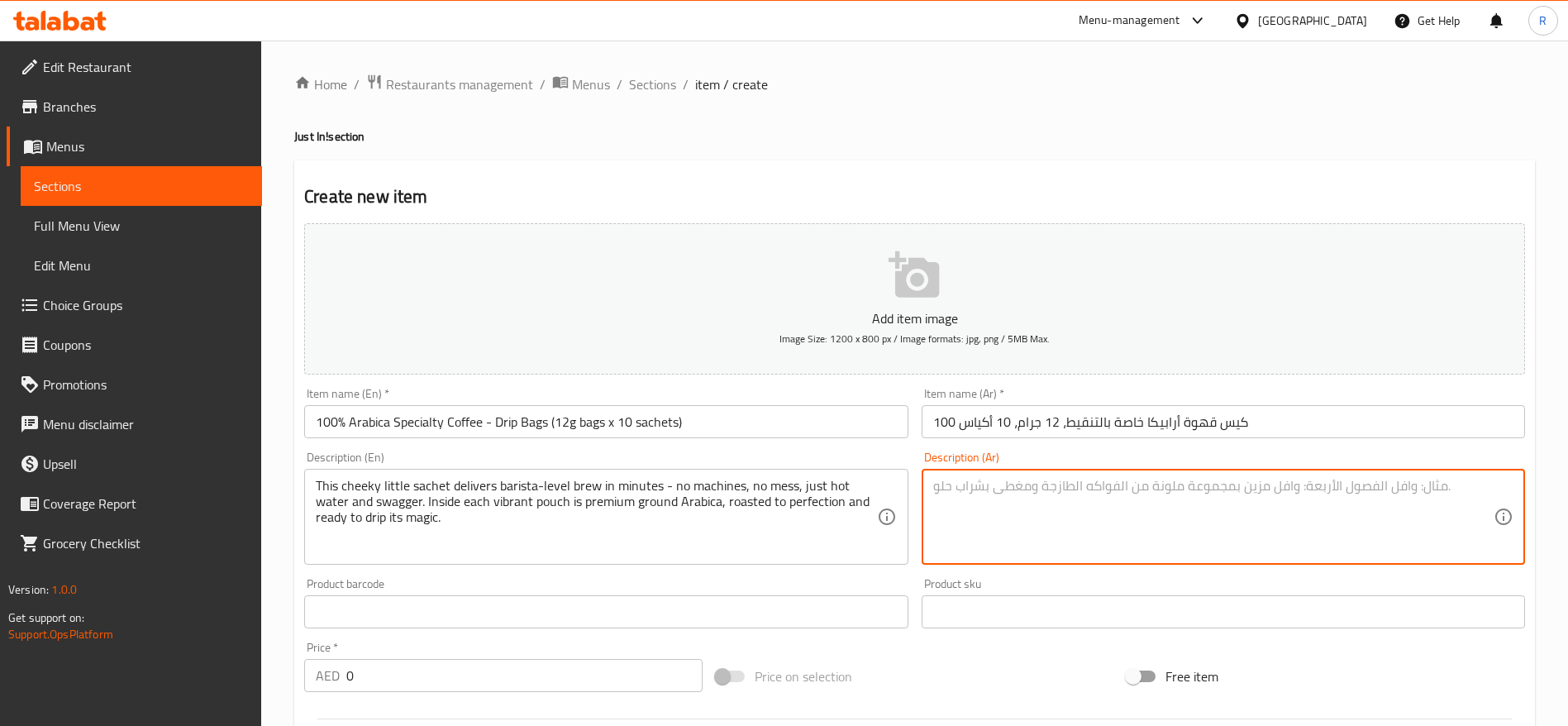
click at [1014, 500] on textarea at bounding box center [1213, 517] width 560 height 79
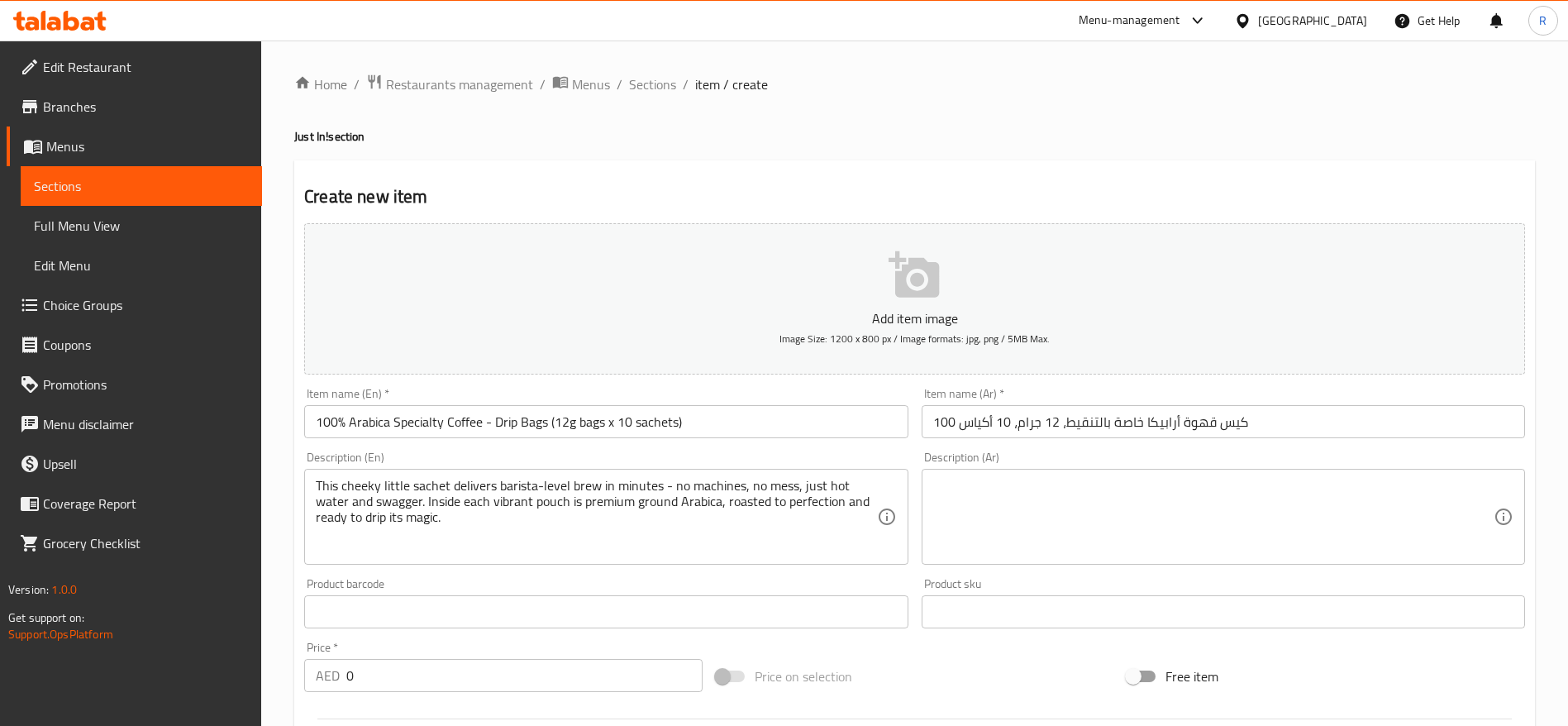
click at [1038, 533] on textarea at bounding box center [1213, 517] width 560 height 79
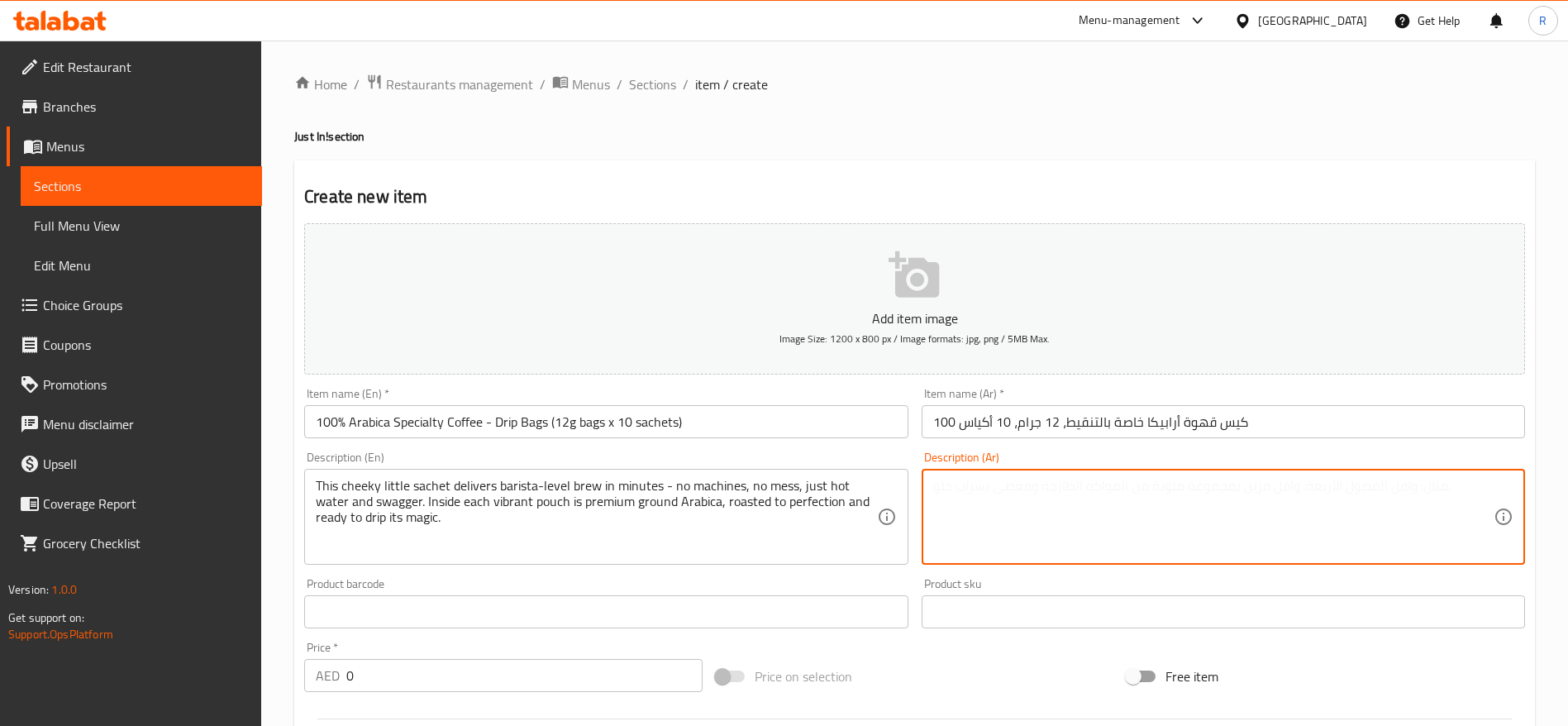
paste textarea "هذا الكيس الصغير الأنيق يُحضّر قهوةً تُضاهي قهوة الباريستا في دقائق - بدون آلات…"
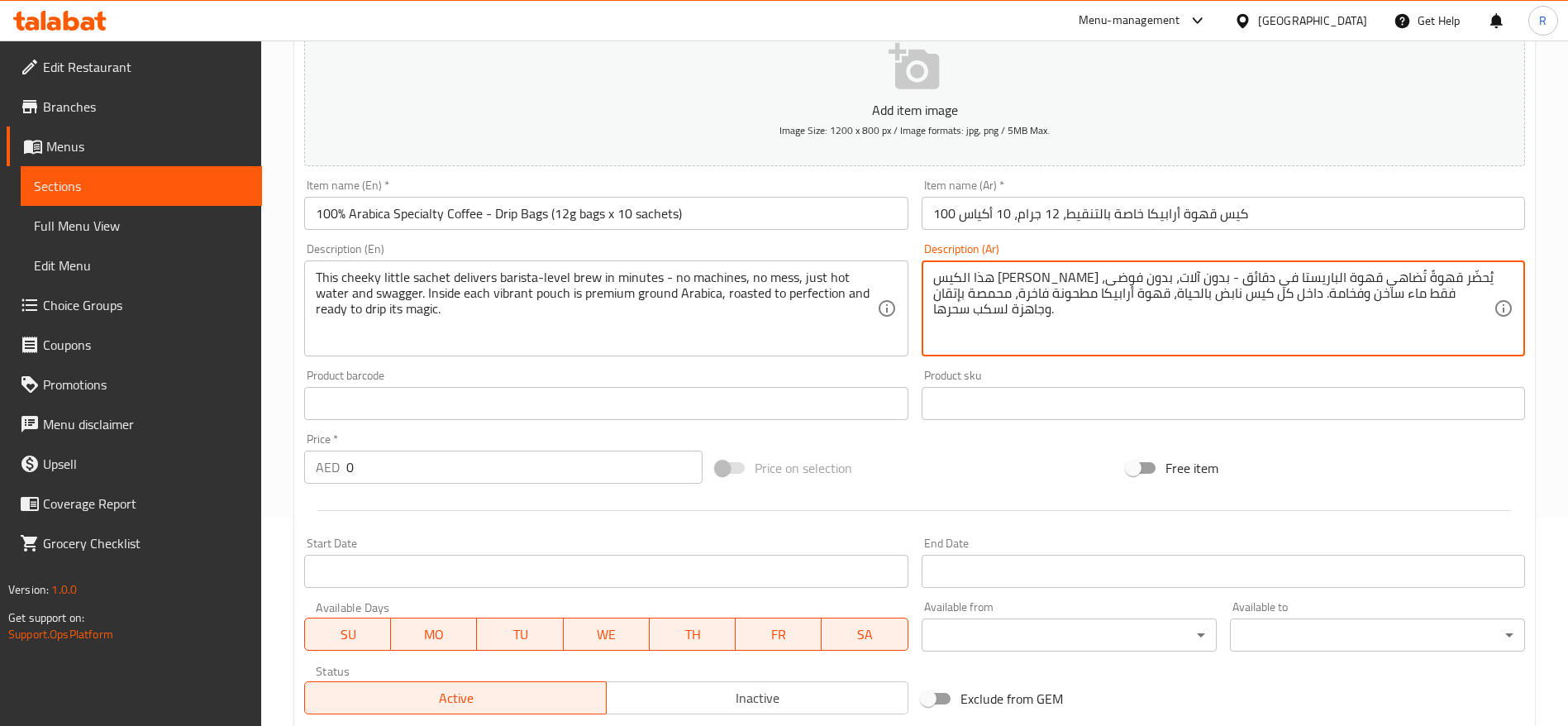
scroll to position [248, 0]
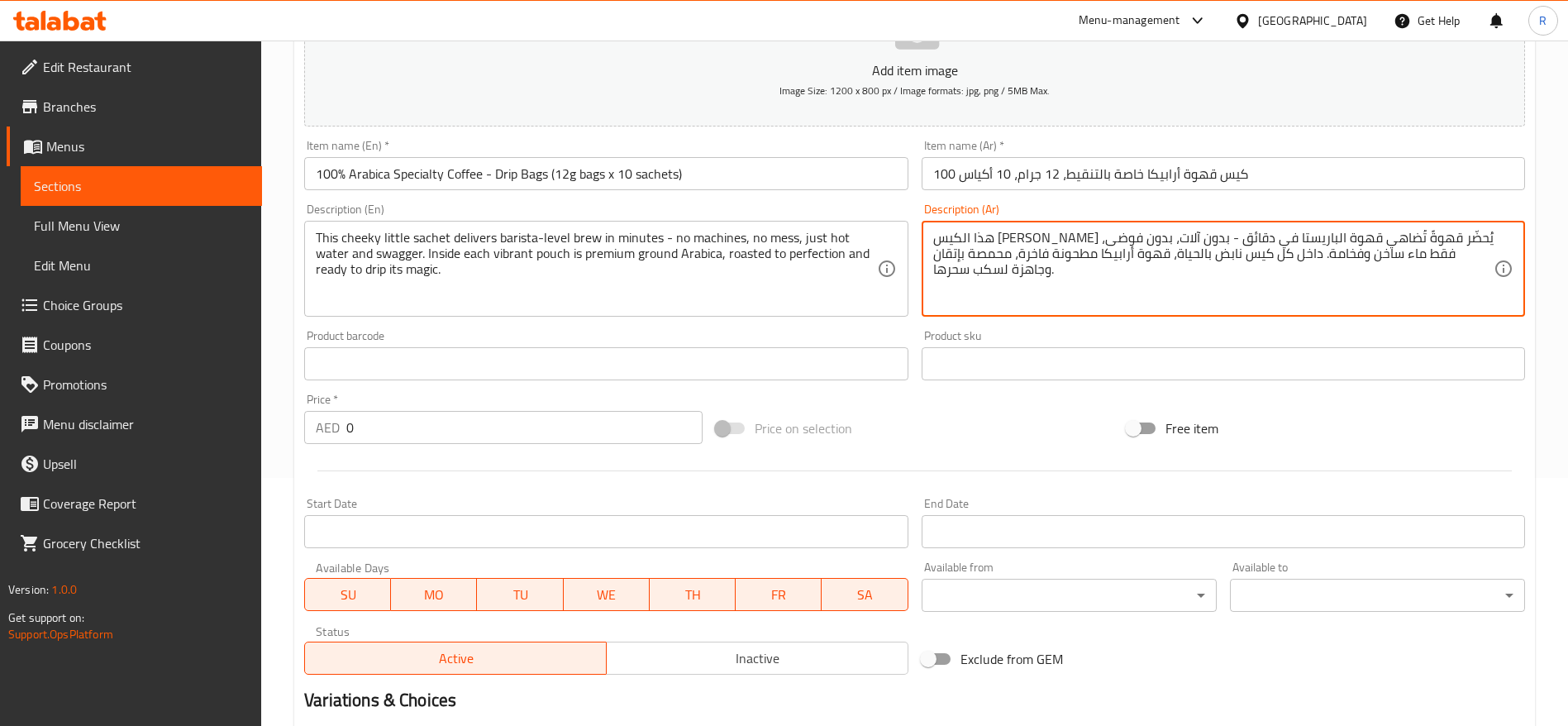
type textarea "هذا الكيس الصغير الأنيق يُحضّر قهوةً تُضاهي قهوة الباريستا في دقائق - بدون آلات…"
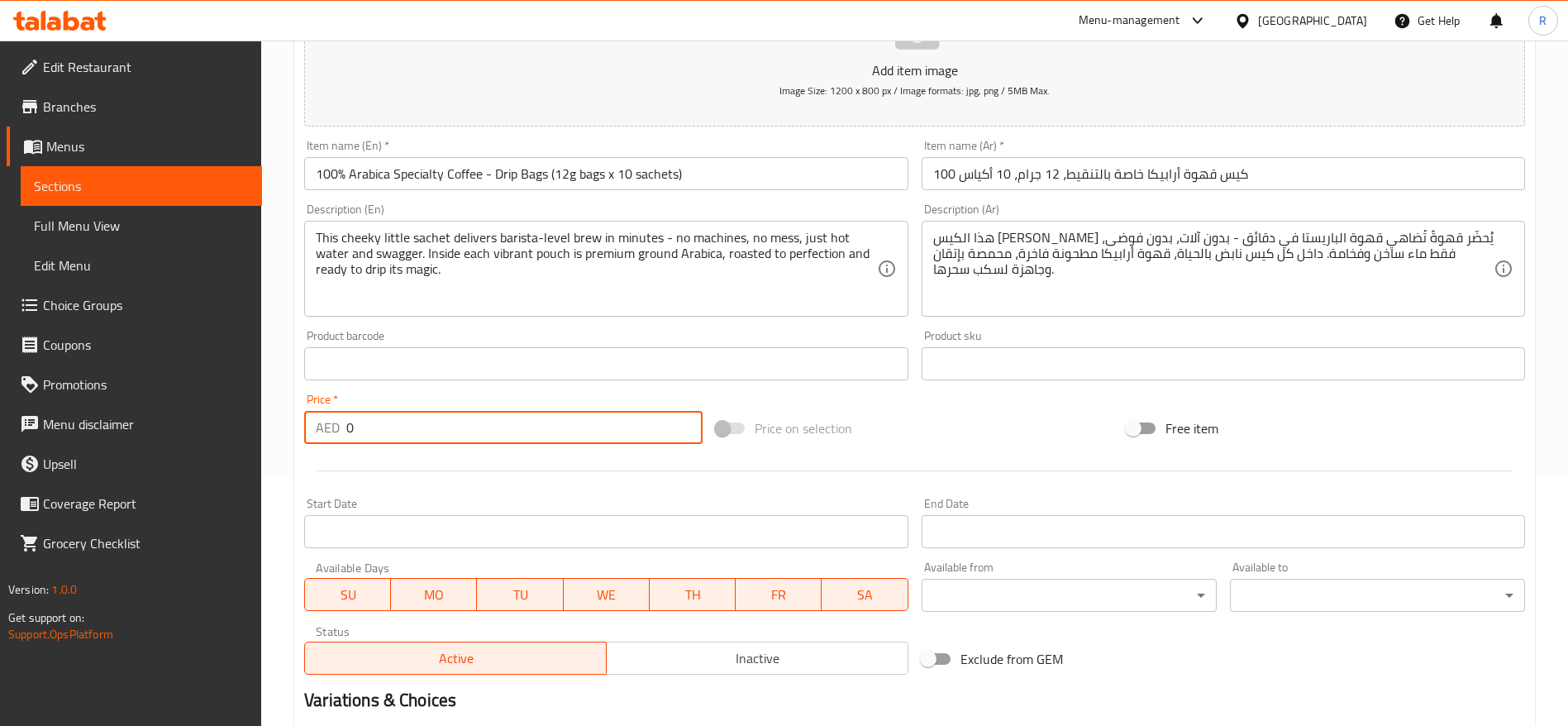
click at [380, 427] on input "0" at bounding box center [524, 427] width 356 height 33
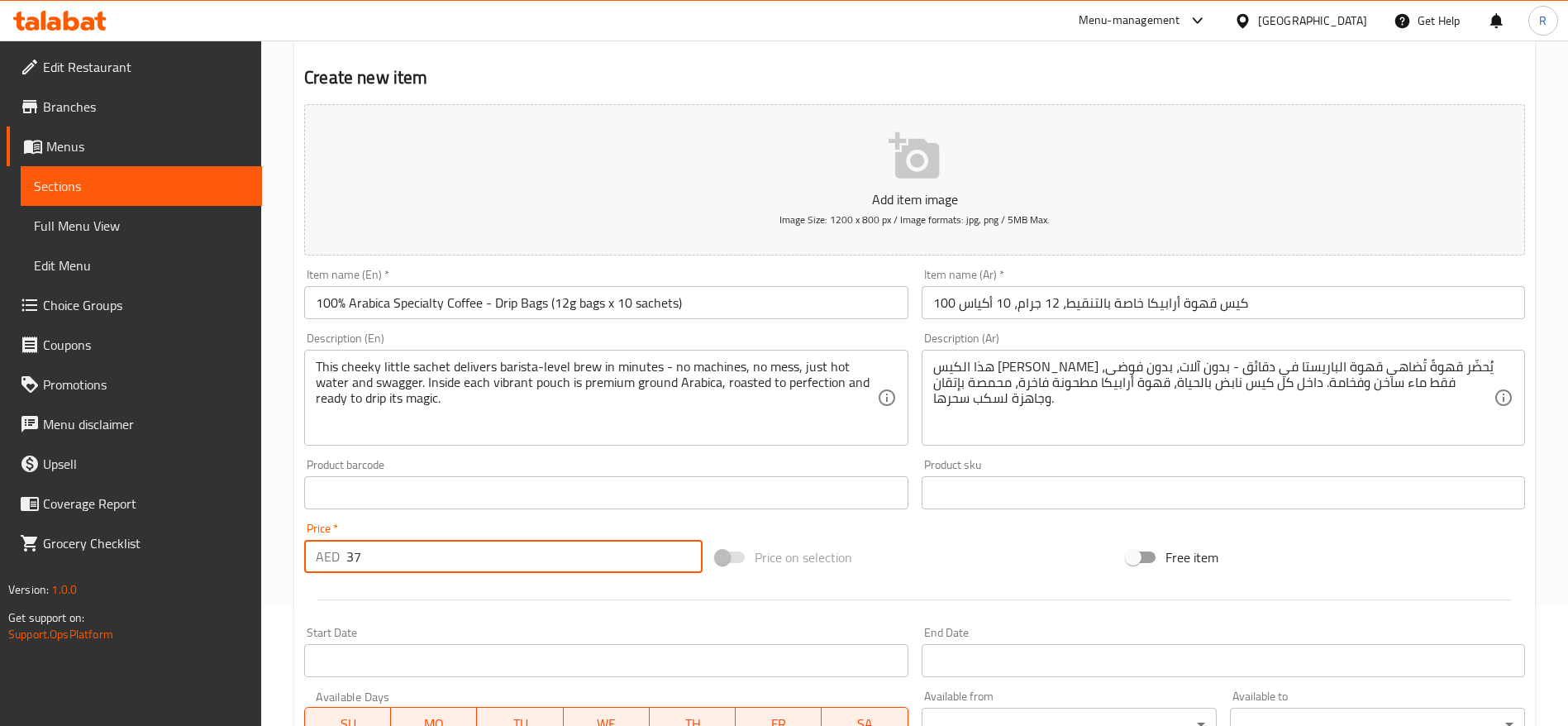
scroll to position [0, 0]
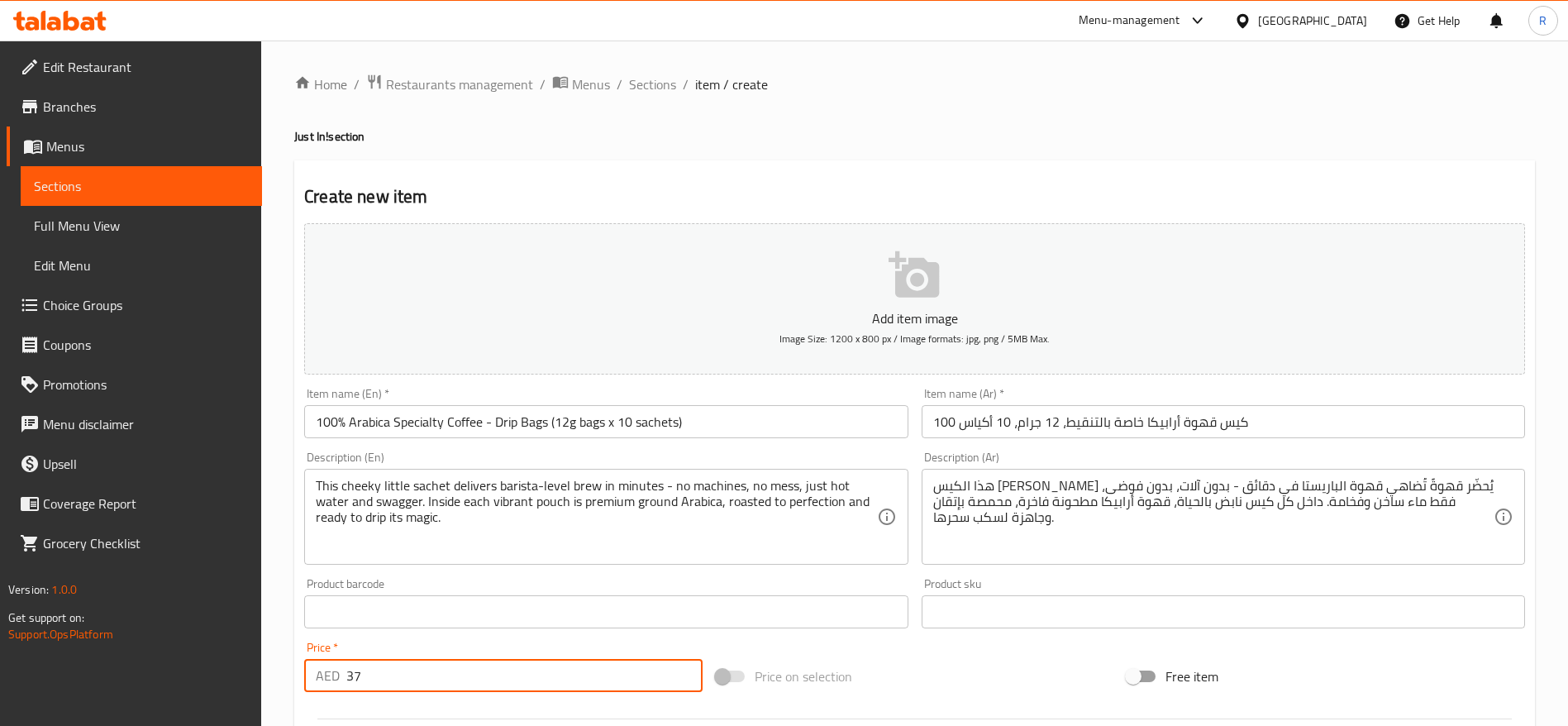
type input "37"
click at [909, 254] on icon "button" at bounding box center [914, 275] width 53 height 53
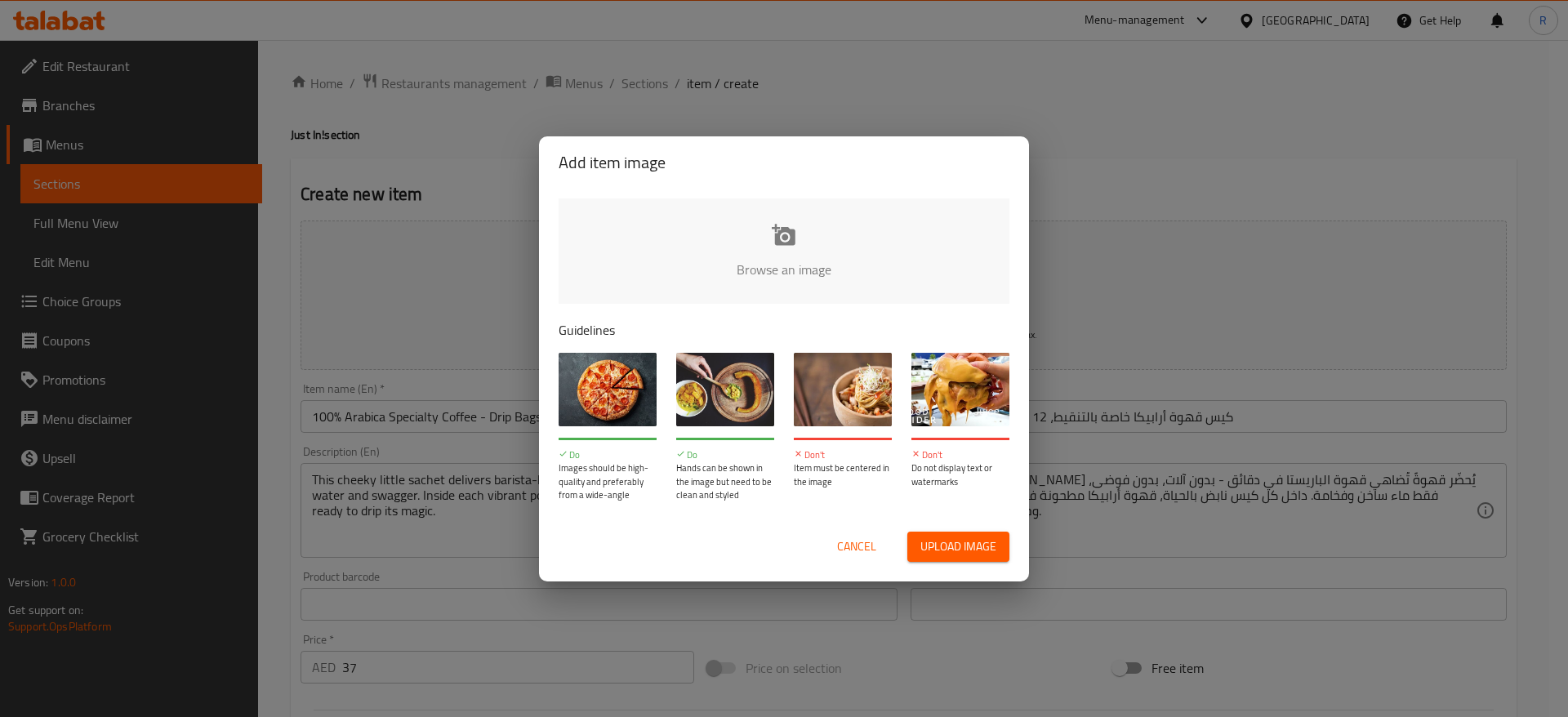
click at [764, 209] on input "file" at bounding box center [1336, 274] width 1555 height 152
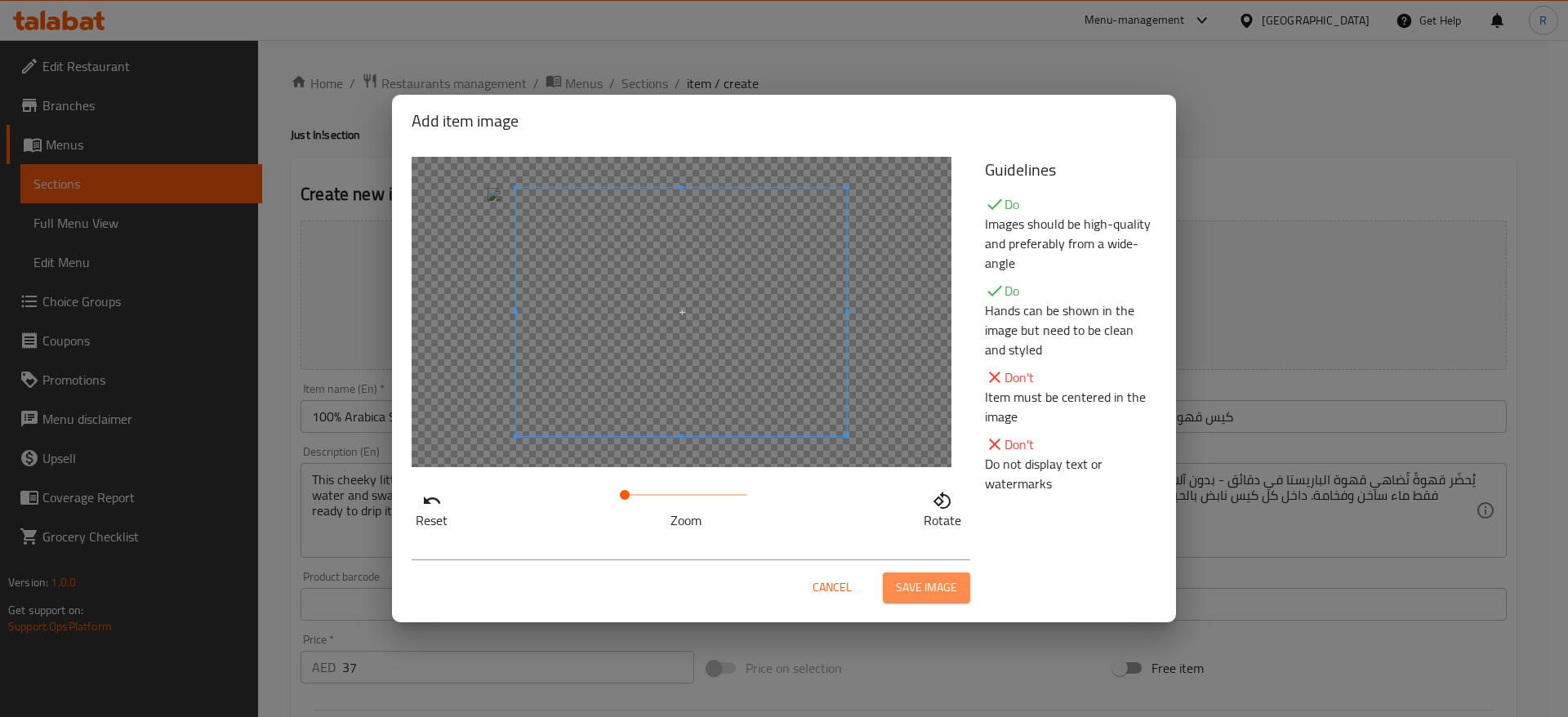
click at [947, 595] on span "Save image" at bounding box center [927, 588] width 61 height 20
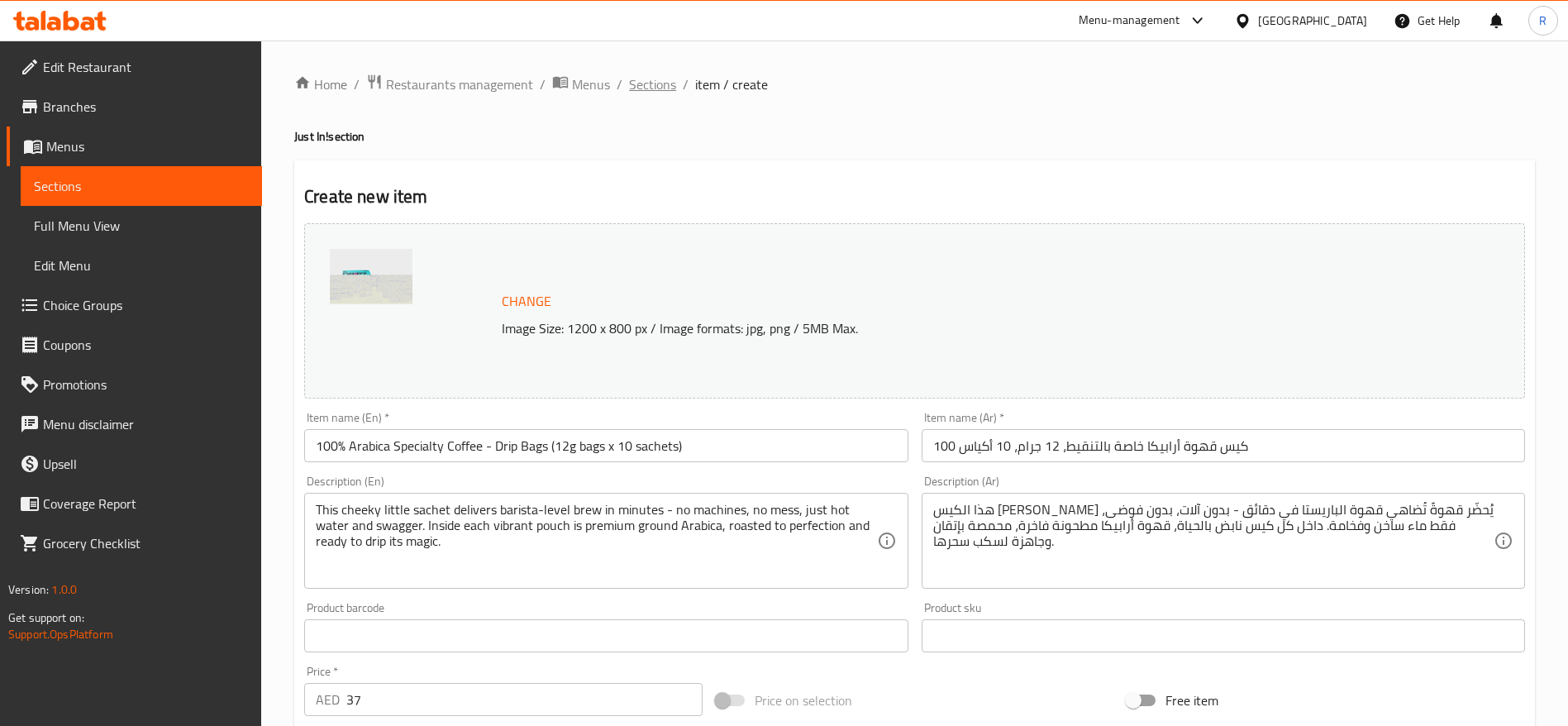
click at [640, 89] on span "Sections" at bounding box center [653, 84] width 47 height 20
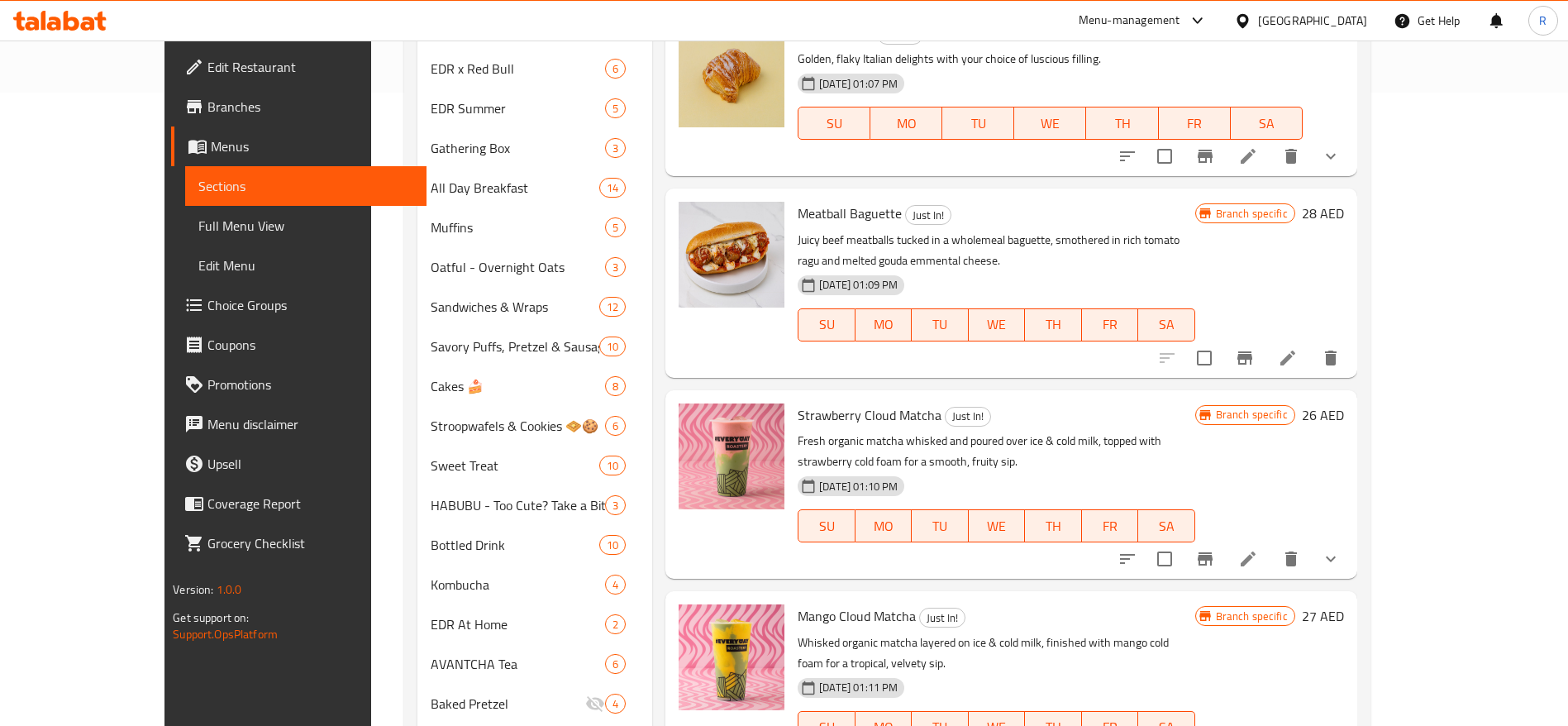
scroll to position [619, 0]
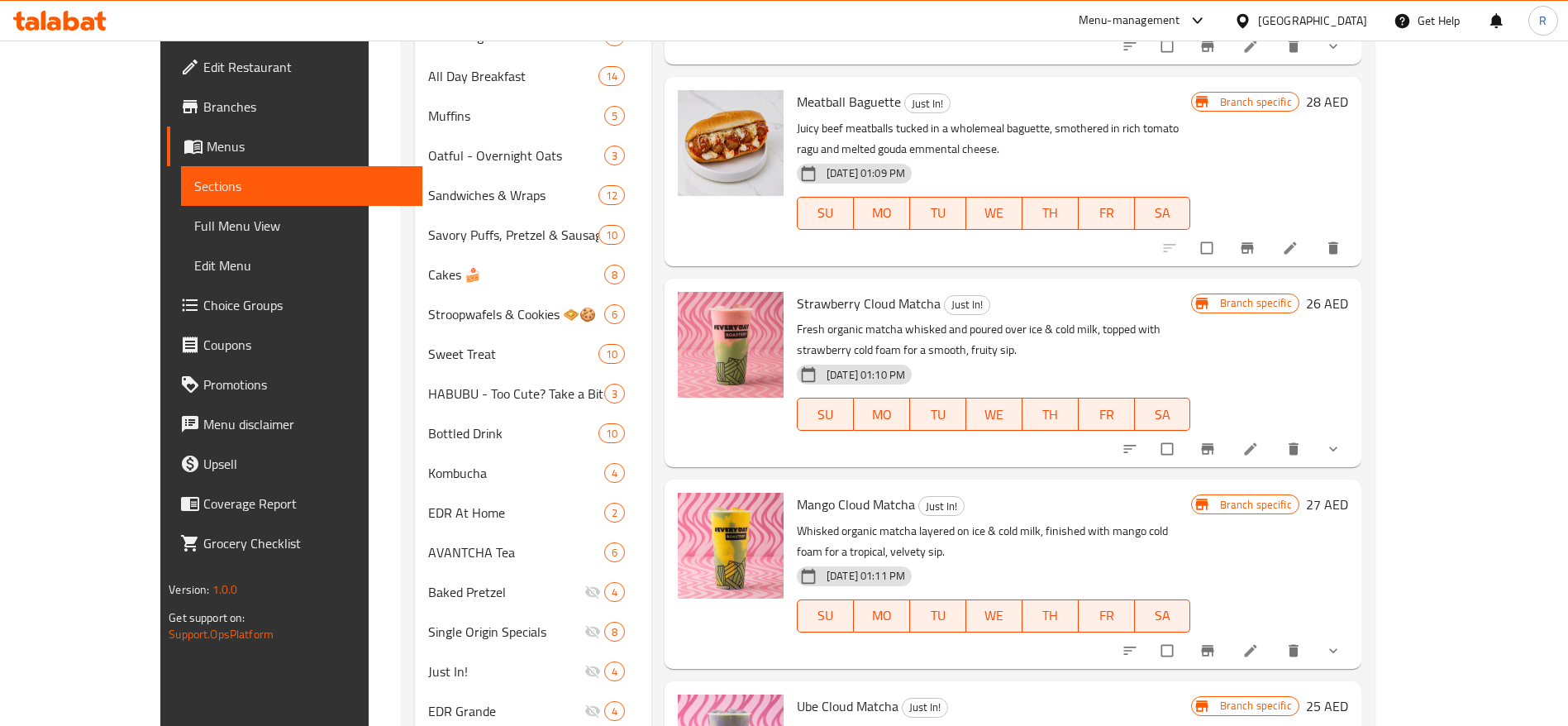
scroll to position [744, 0]
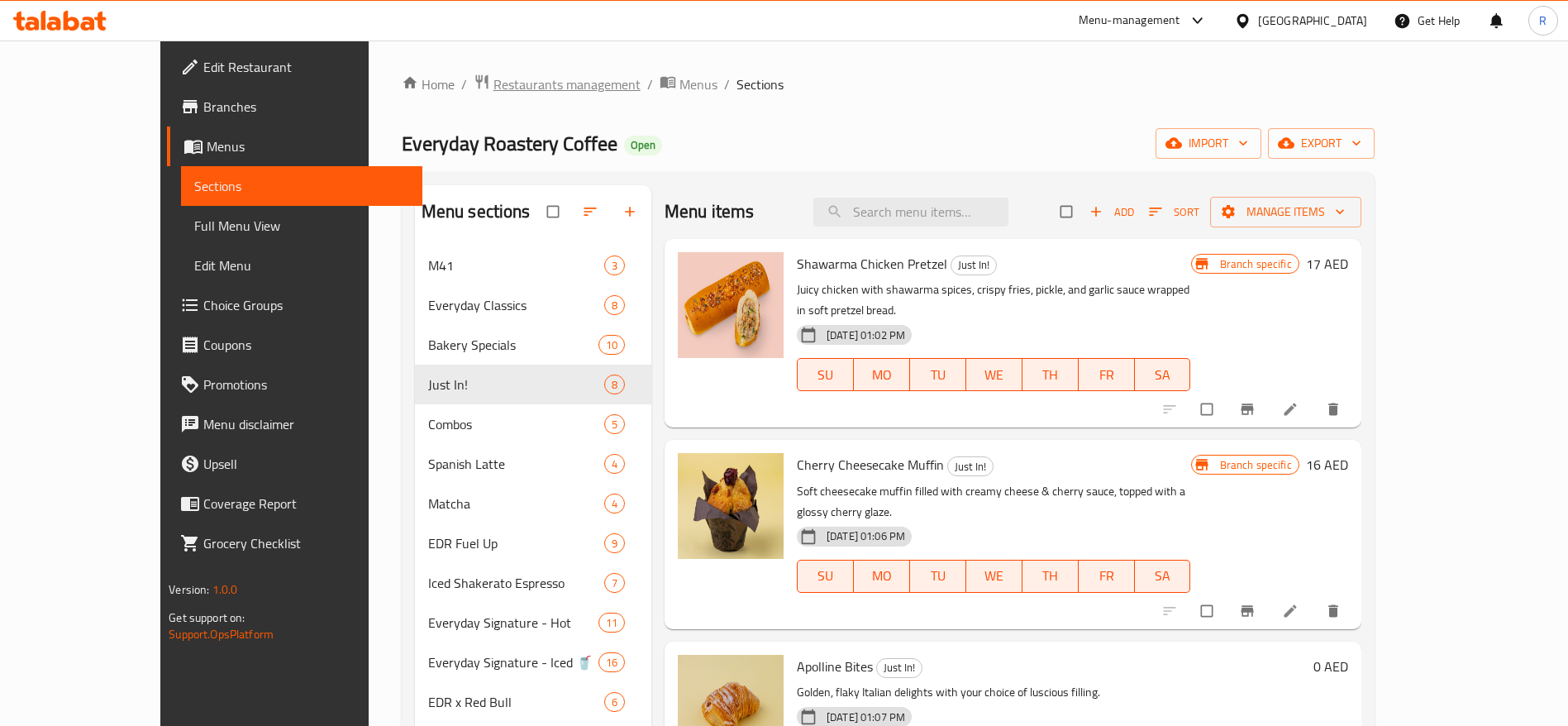
click at [494, 79] on span "Restaurants management" at bounding box center [567, 84] width 147 height 20
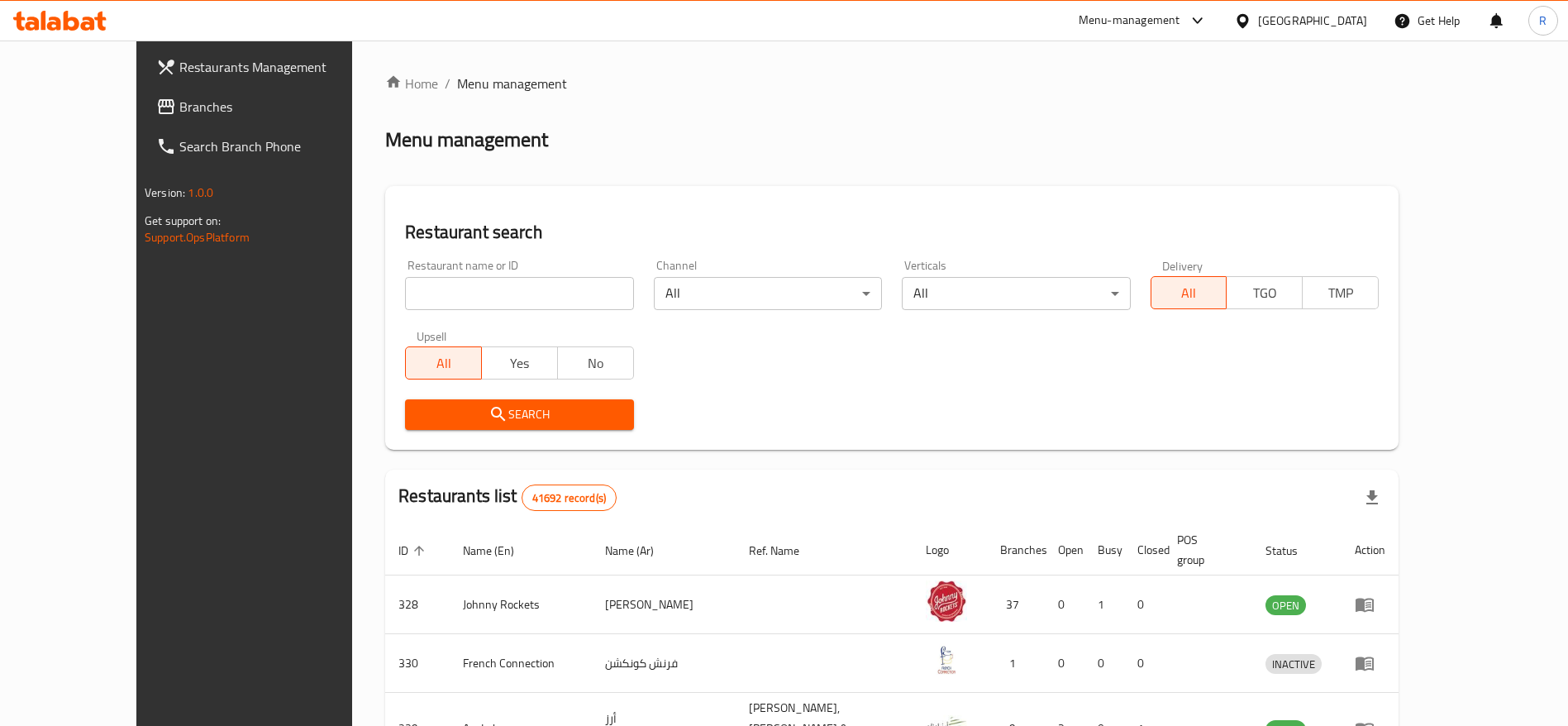
click at [427, 281] on input "search" at bounding box center [519, 293] width 228 height 33
type input "everyday roastery"
click button "Search" at bounding box center [519, 414] width 228 height 31
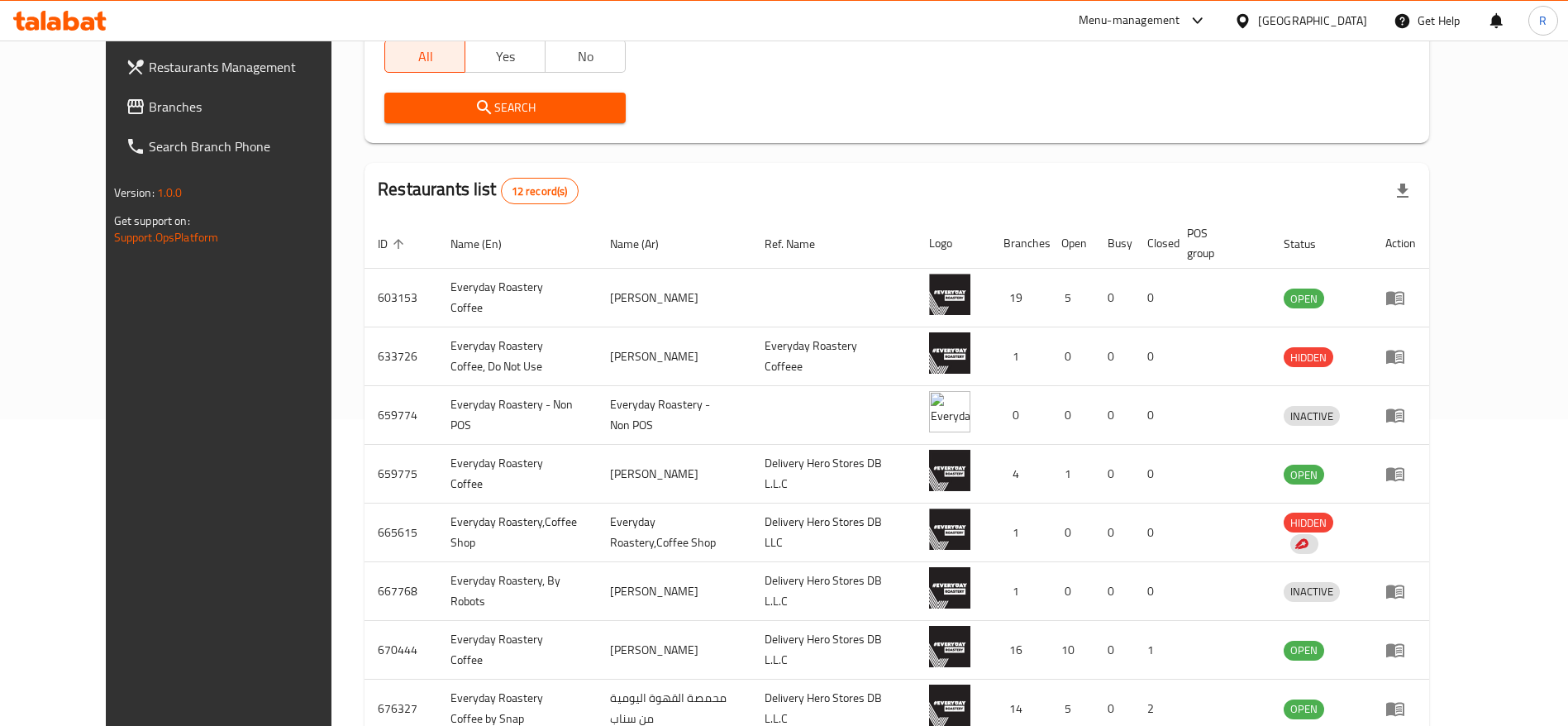
scroll to position [317, 0]
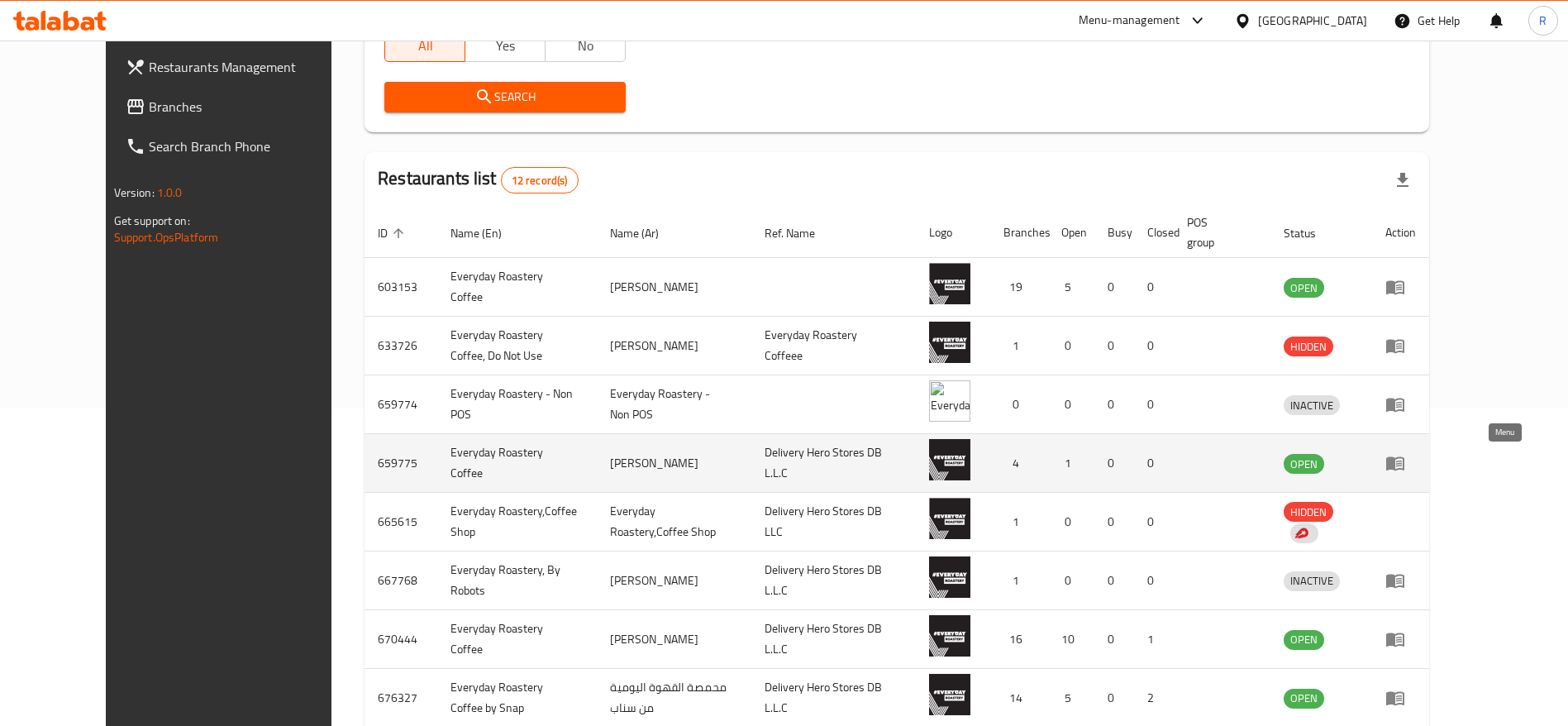
click at [1405, 457] on icon "enhanced table" at bounding box center [1395, 462] width 20 height 20
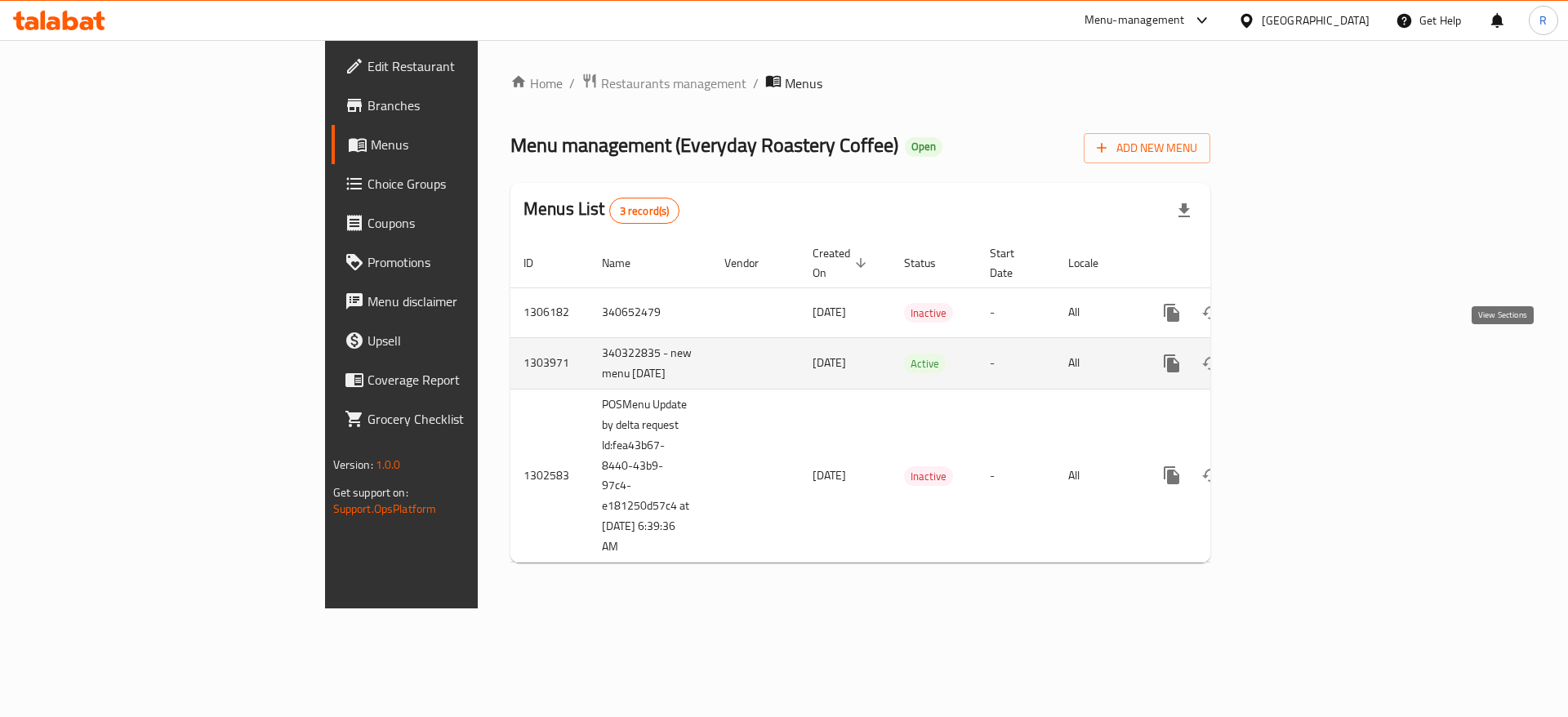
click at [1309, 363] on link "enhanced table" at bounding box center [1290, 363] width 39 height 39
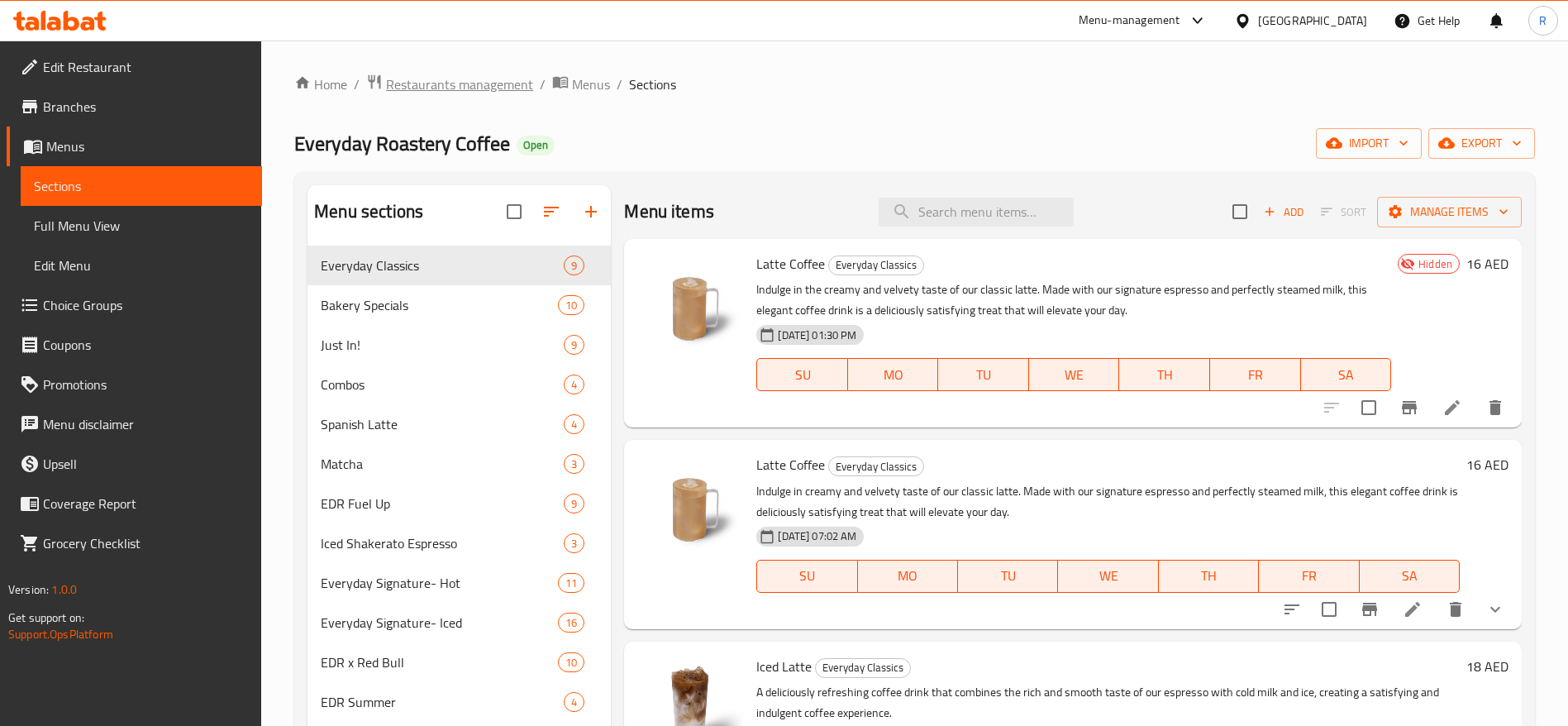
click at [457, 82] on span "Restaurants management" at bounding box center [459, 84] width 147 height 20
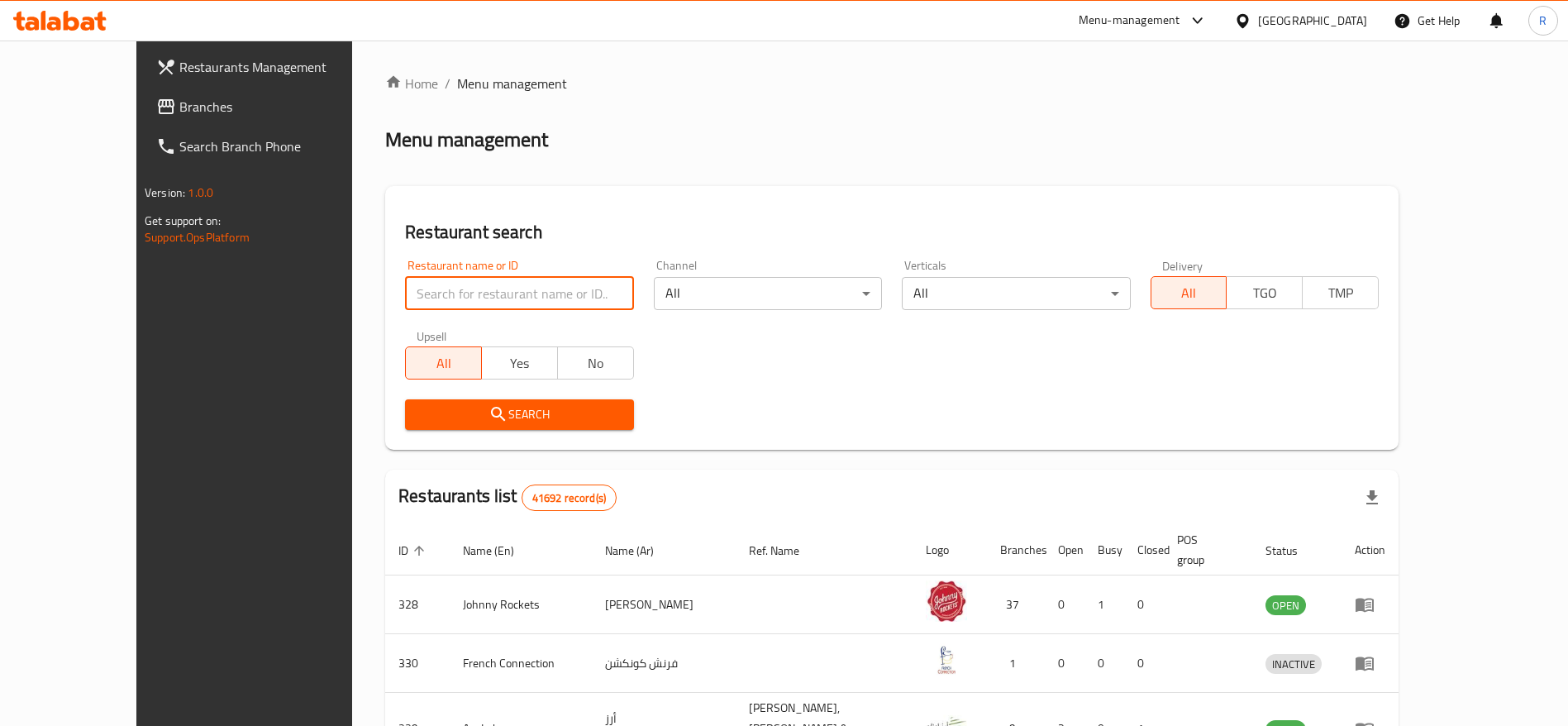
click at [466, 302] on input "search" at bounding box center [519, 293] width 228 height 33
type input "everyday roastery"
click button "Search" at bounding box center [519, 414] width 228 height 31
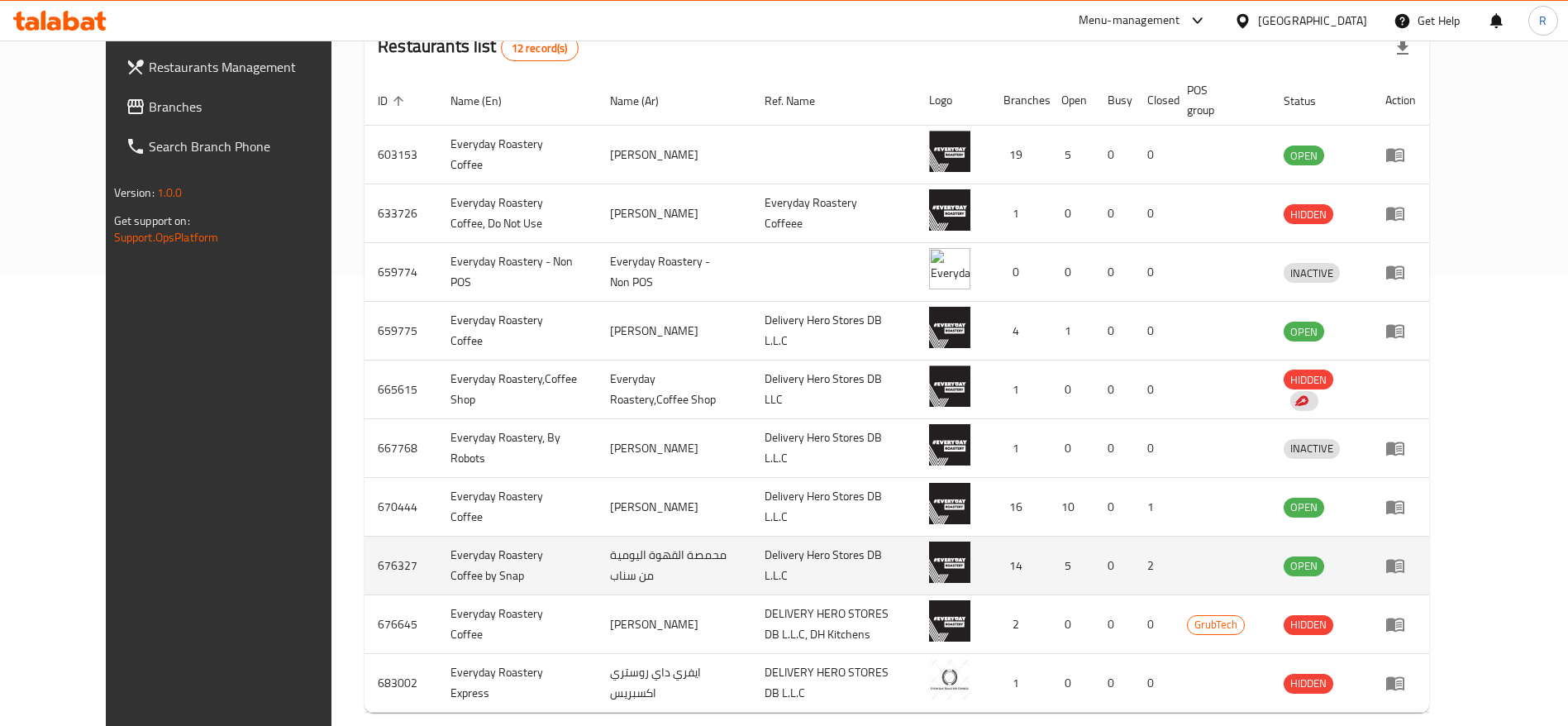
scroll to position [526, 0]
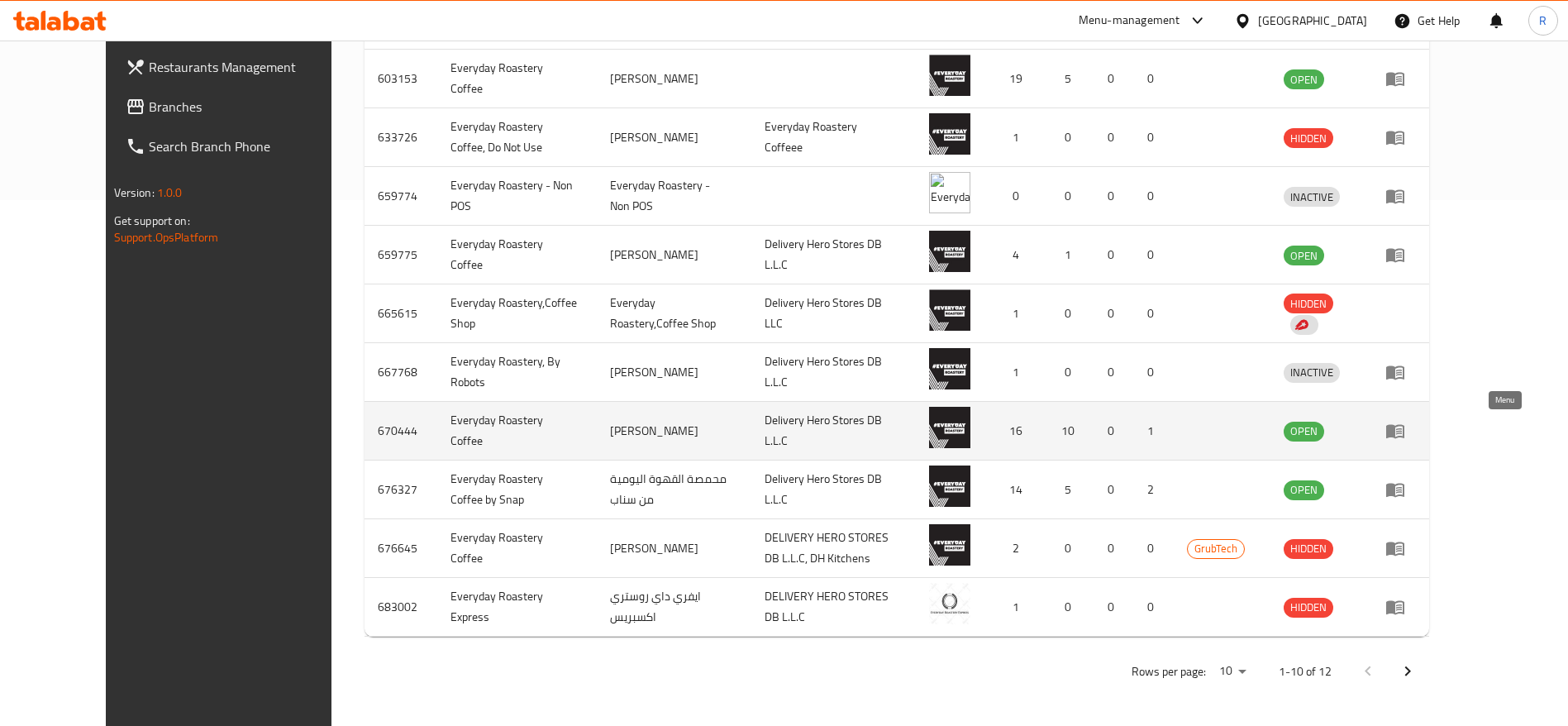
click at [1405, 431] on icon "enhanced table" at bounding box center [1395, 430] width 20 height 20
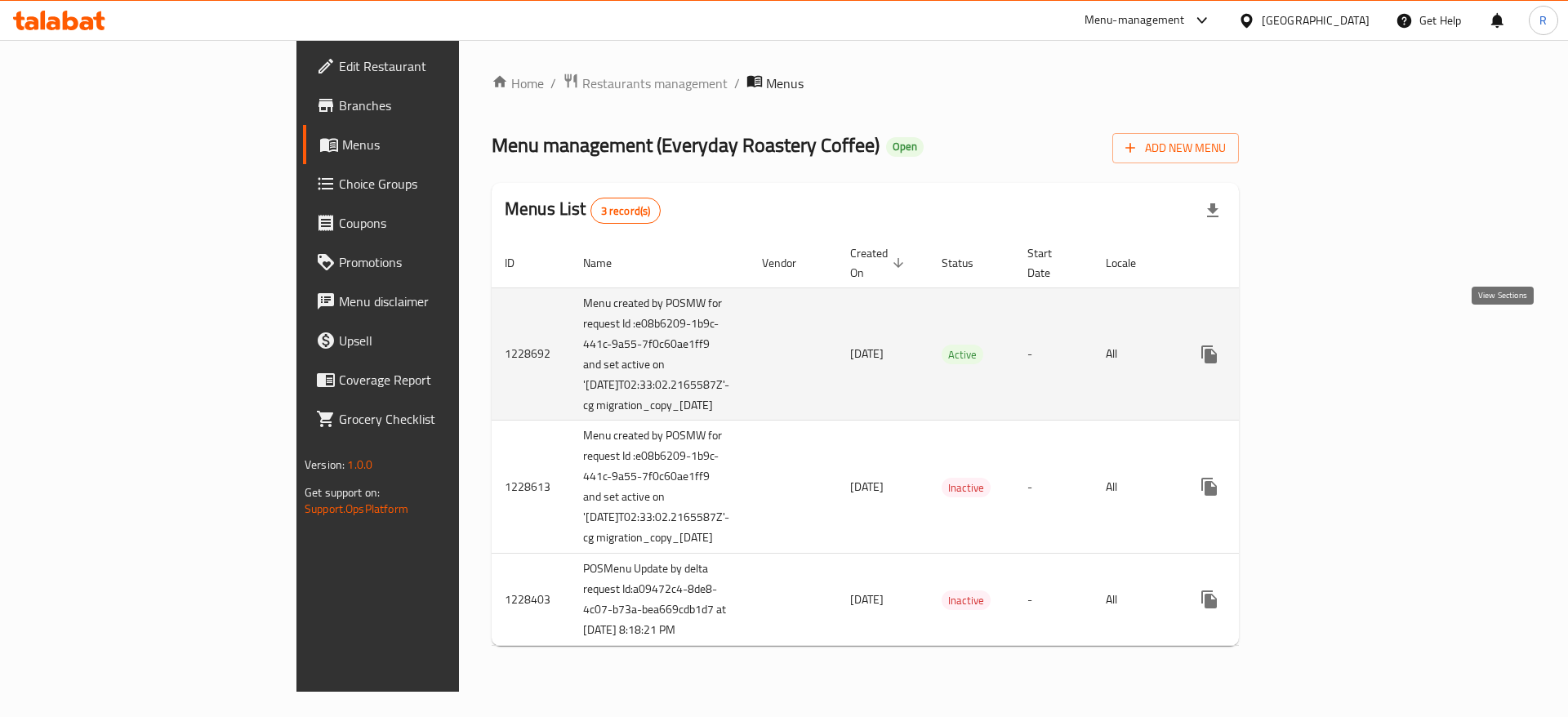
click at [1347, 343] on link "enhanced table" at bounding box center [1327, 354] width 39 height 39
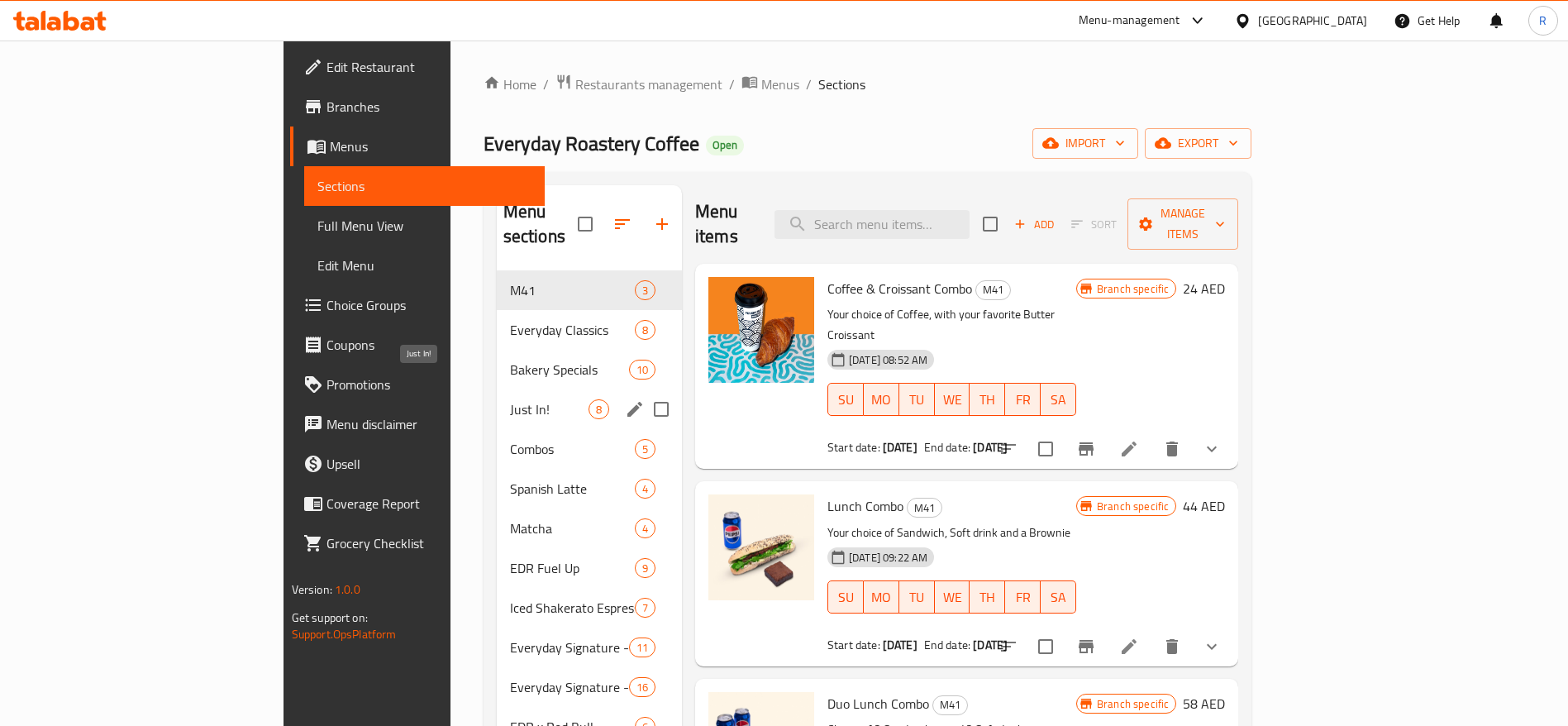
click at [510, 399] on span "Just In!" at bounding box center [549, 409] width 79 height 20
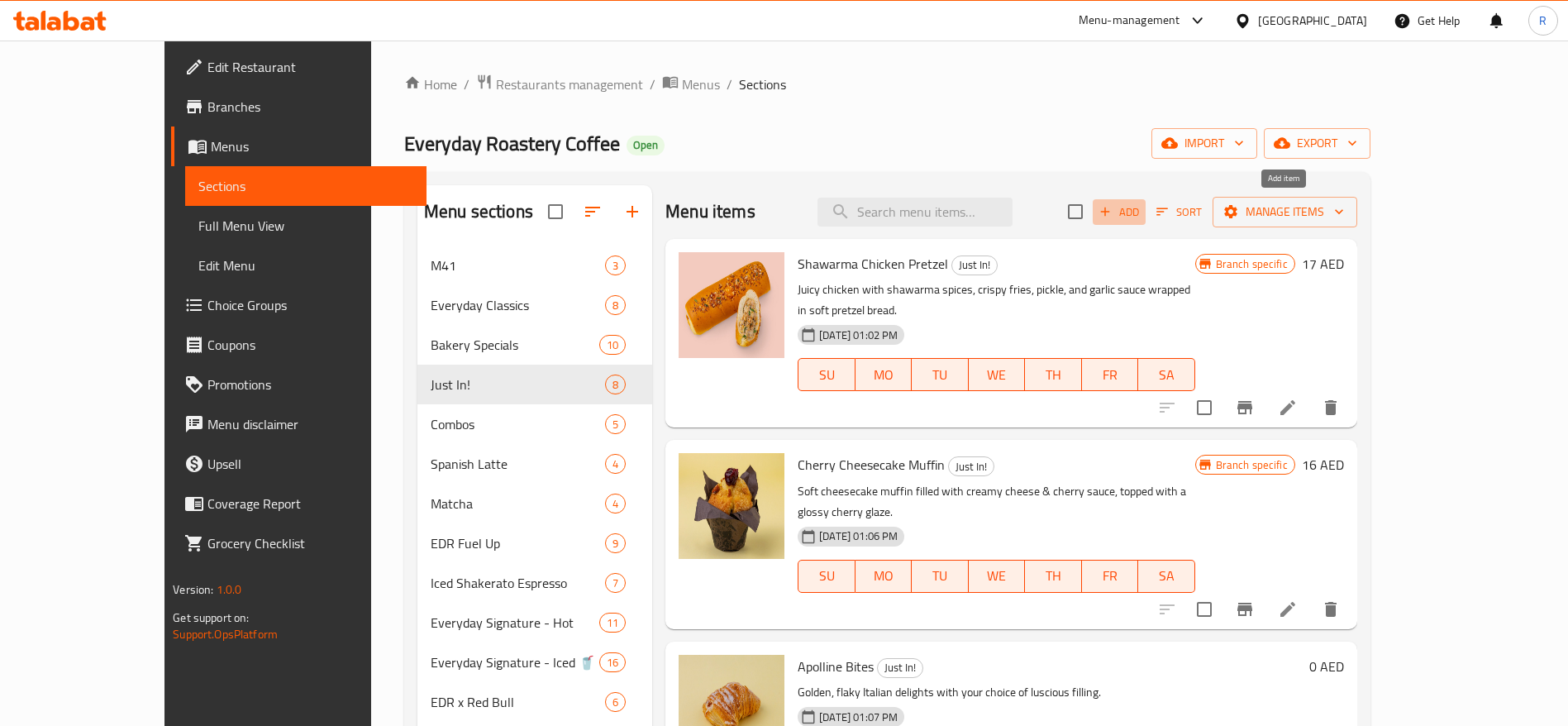
click at [1113, 218] on icon "button" at bounding box center [1105, 211] width 15 height 15
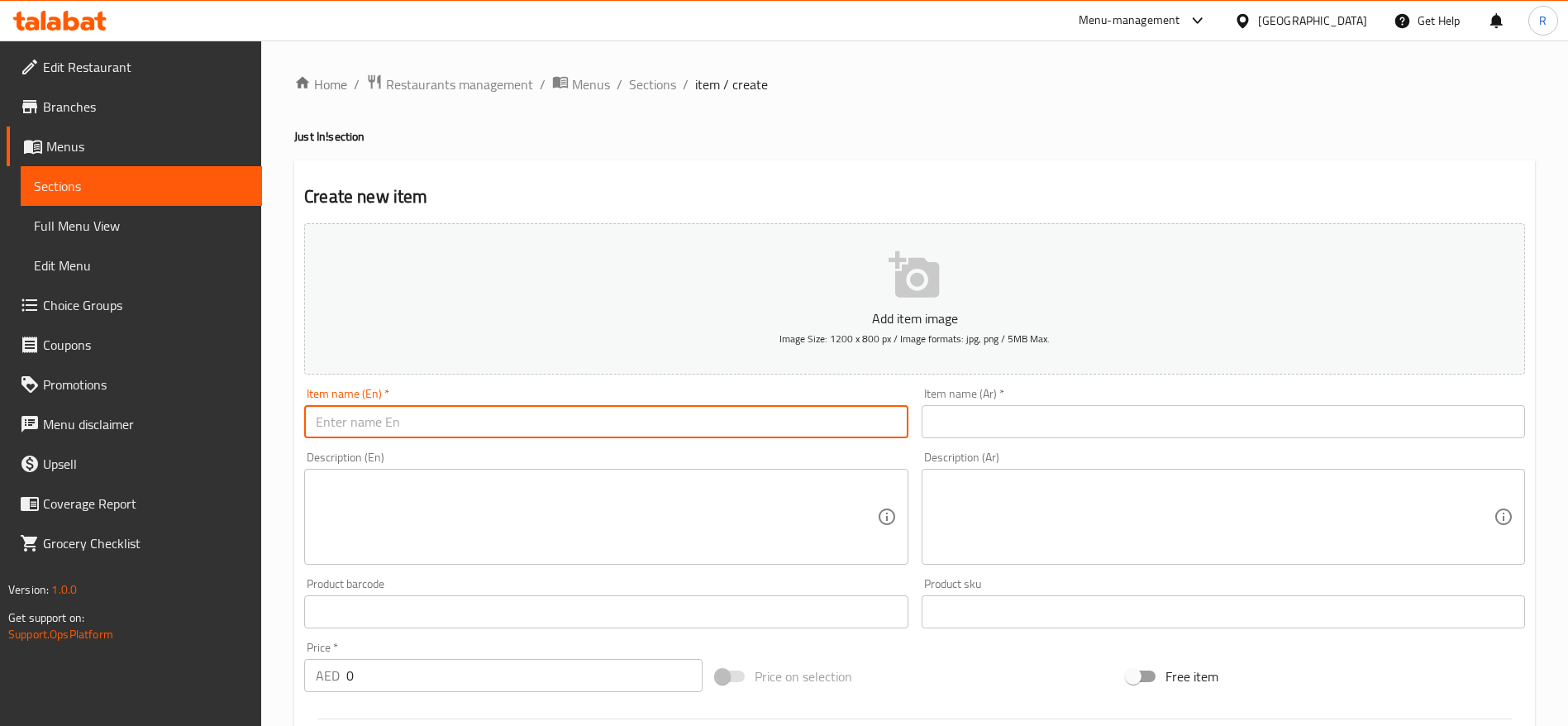
click at [377, 429] on input "text" at bounding box center [605, 421] width 603 height 33
paste input "100% Arabica Specialty Coffee - Drip Bags (12g bags x 10 sachets)"
type input "100% Arabica Specialty Coffee - Drip Bags (12g bags x 10 sachets)"
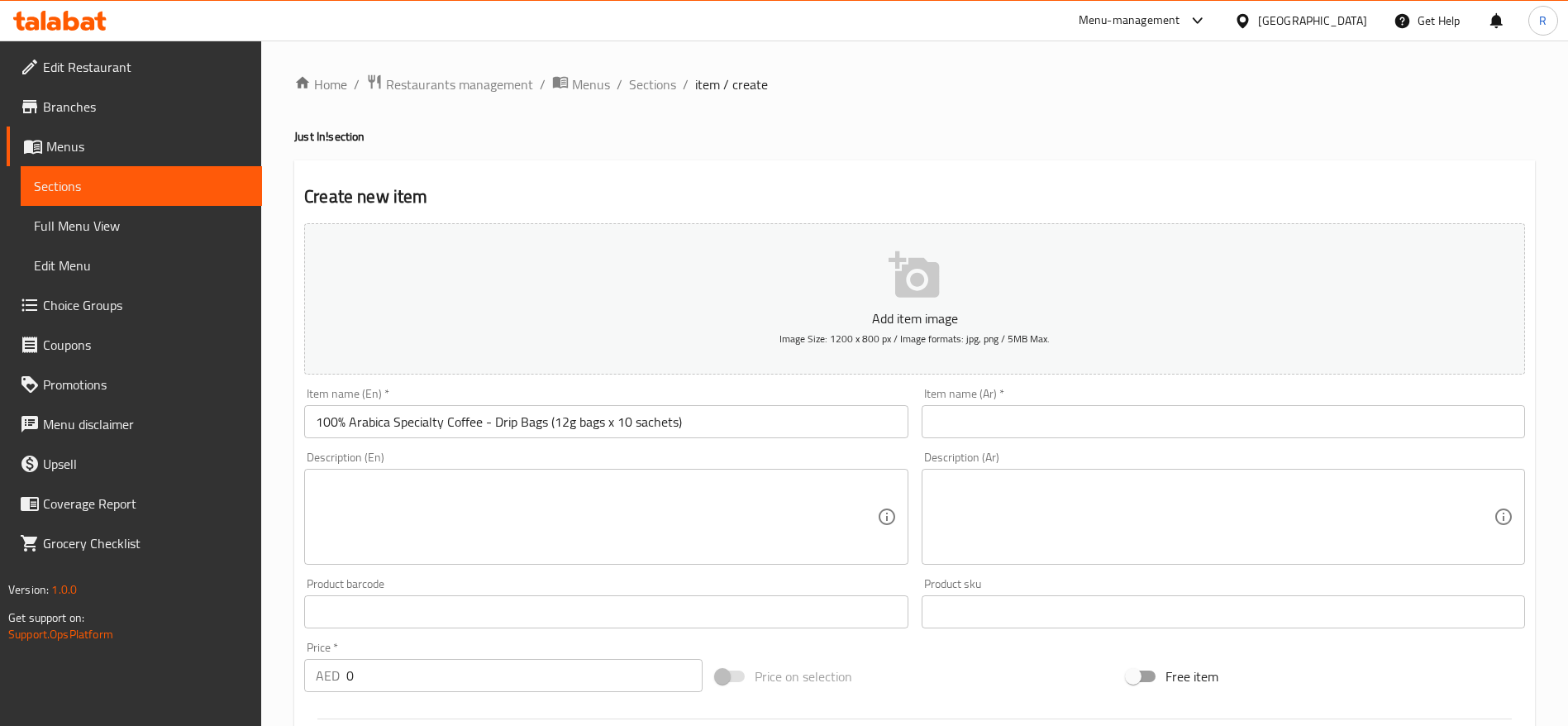
click at [1106, 410] on input "text" at bounding box center [1223, 421] width 603 height 33
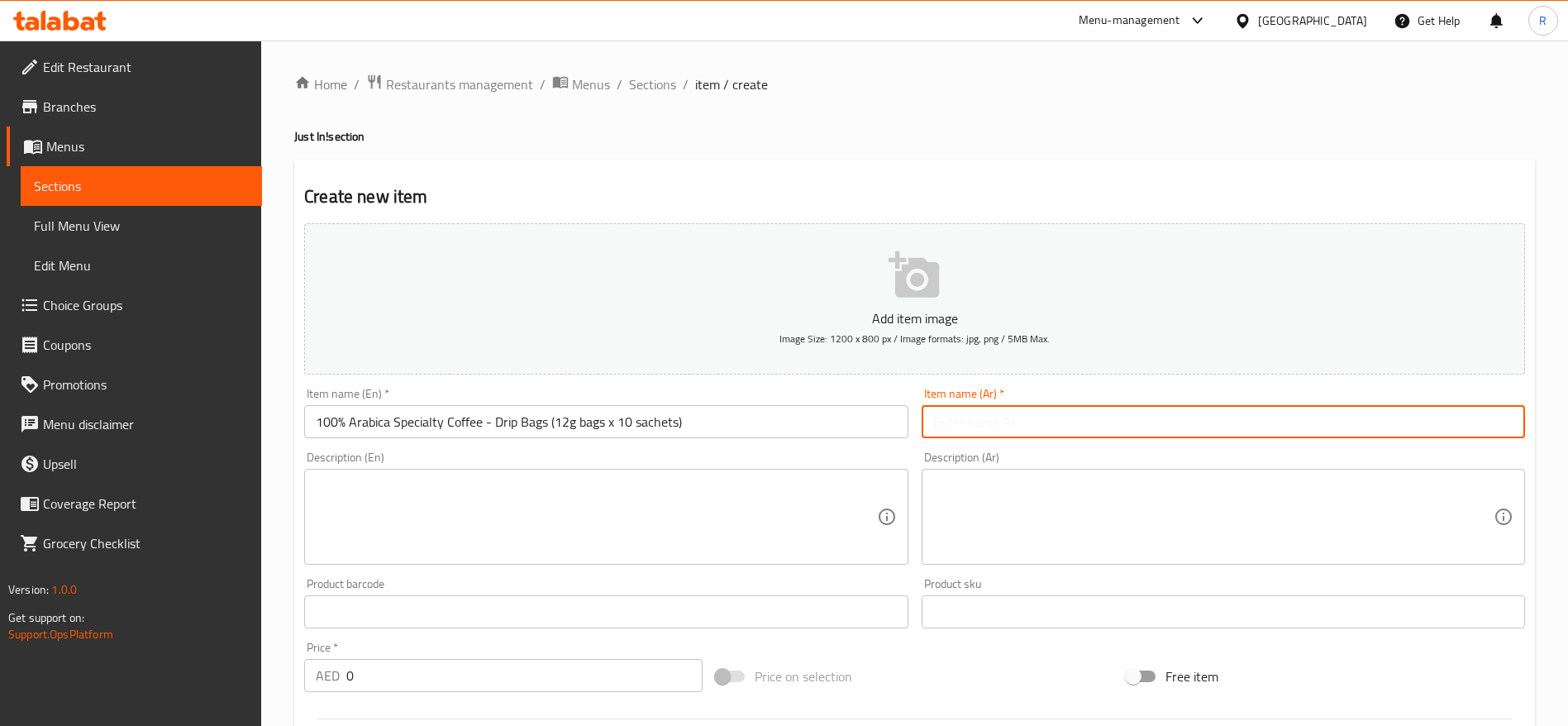
paste input "100 كيس قهوة أرابيكا خاصة بالتنقيط، 12 جرام، 10 أكياس"
type input "100 كيس قهوة أرابيكا خاصة بالتنقيط، 12 جرام، 10 أكياس"
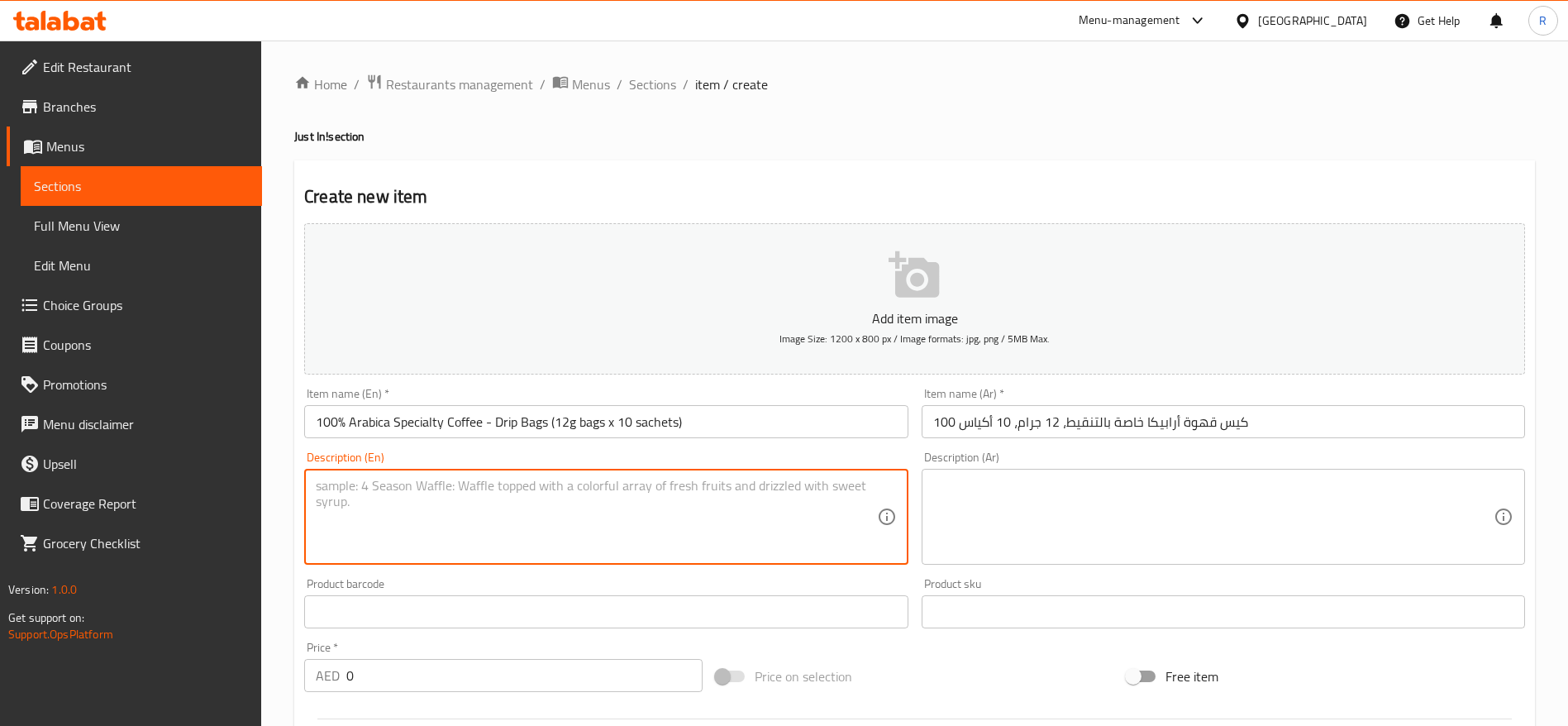
click at [453, 506] on textarea at bounding box center [596, 517] width 560 height 79
paste textarea "This cheeky little sachet delivers barista-level brew in minutes - no machines,…"
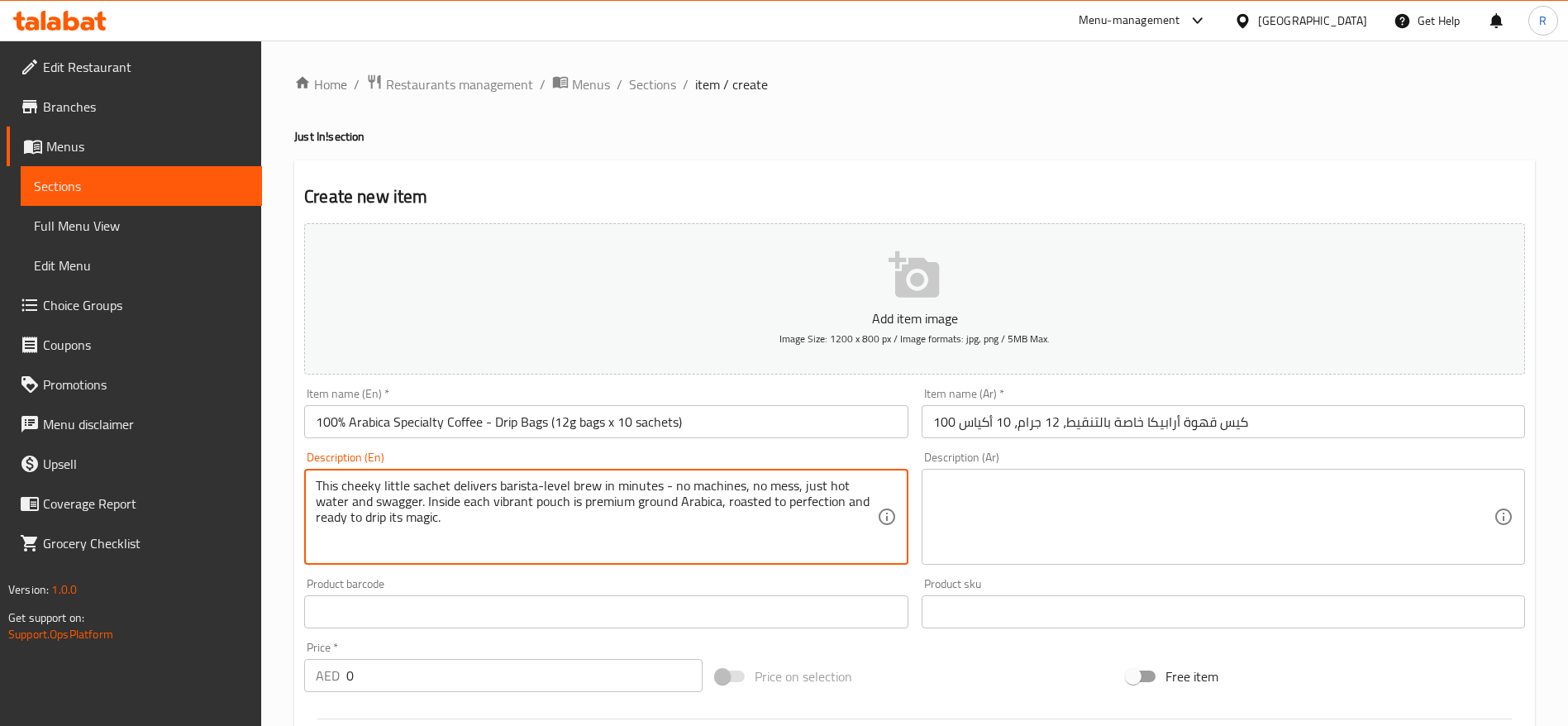
type textarea "This cheeky little sachet delivers barista-level brew in minutes - no machines,…"
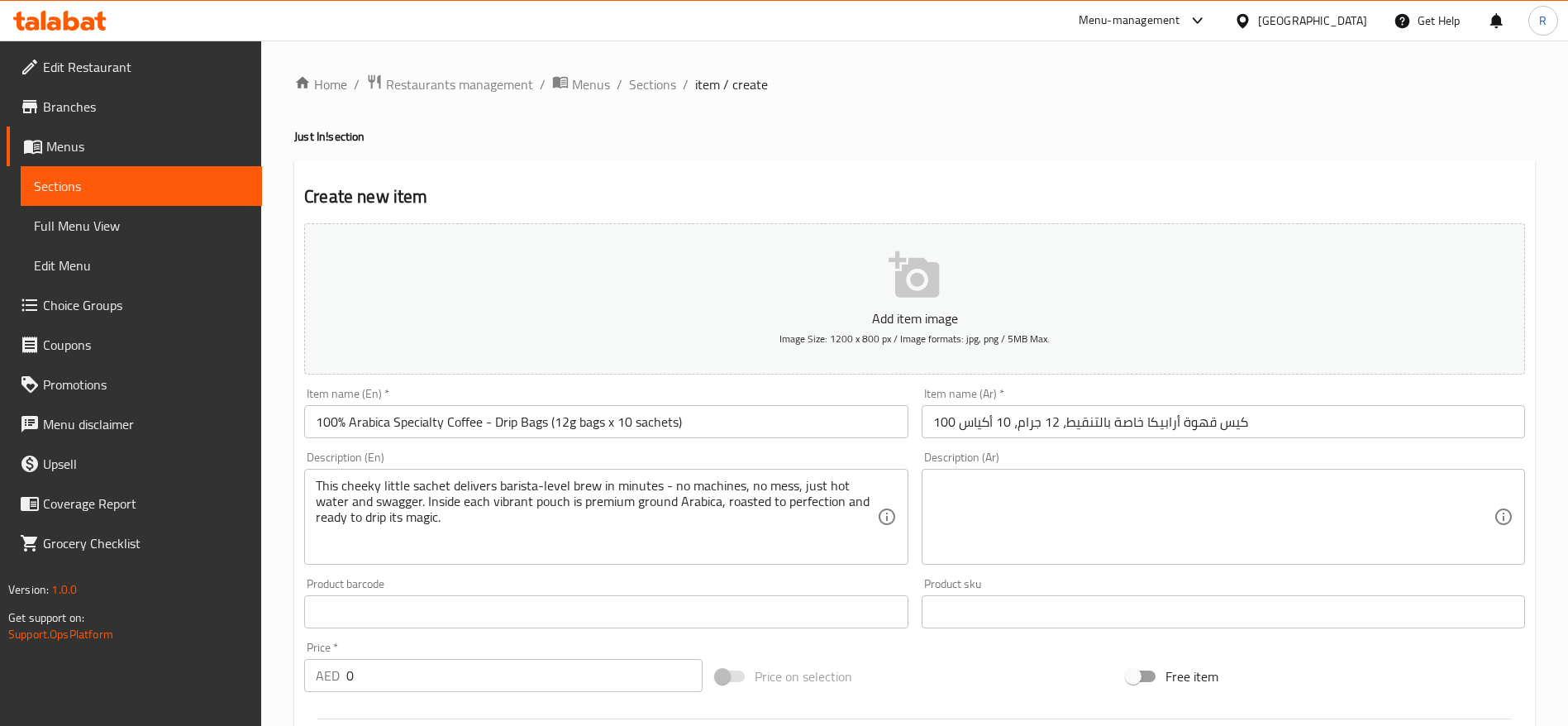
click at [1091, 497] on textarea at bounding box center [1213, 517] width 560 height 79
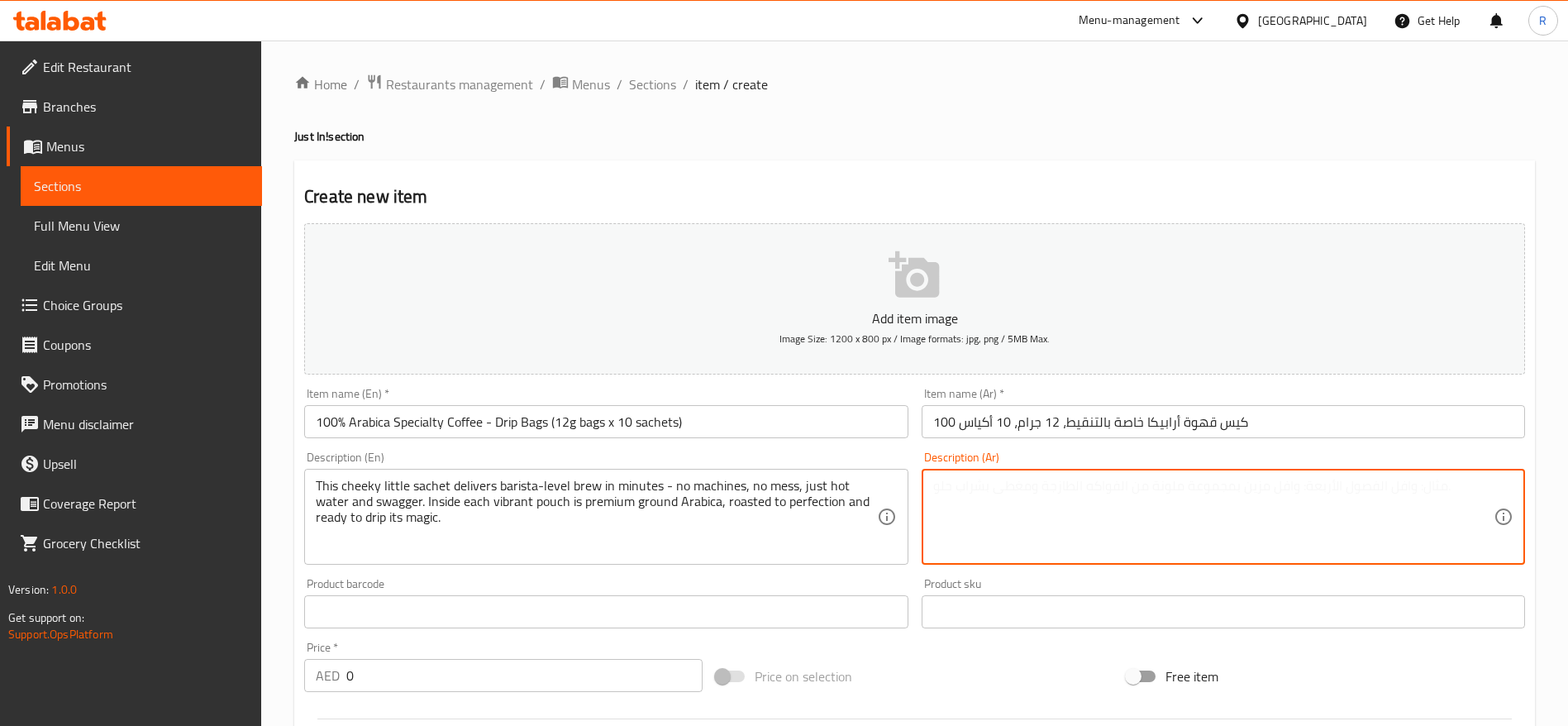
paste textarea "هذا الكيس الصغير الأنيق يُحضّر قهوةً تُضاهي قهوة الباريستا في دقائق - بدون آلات…"
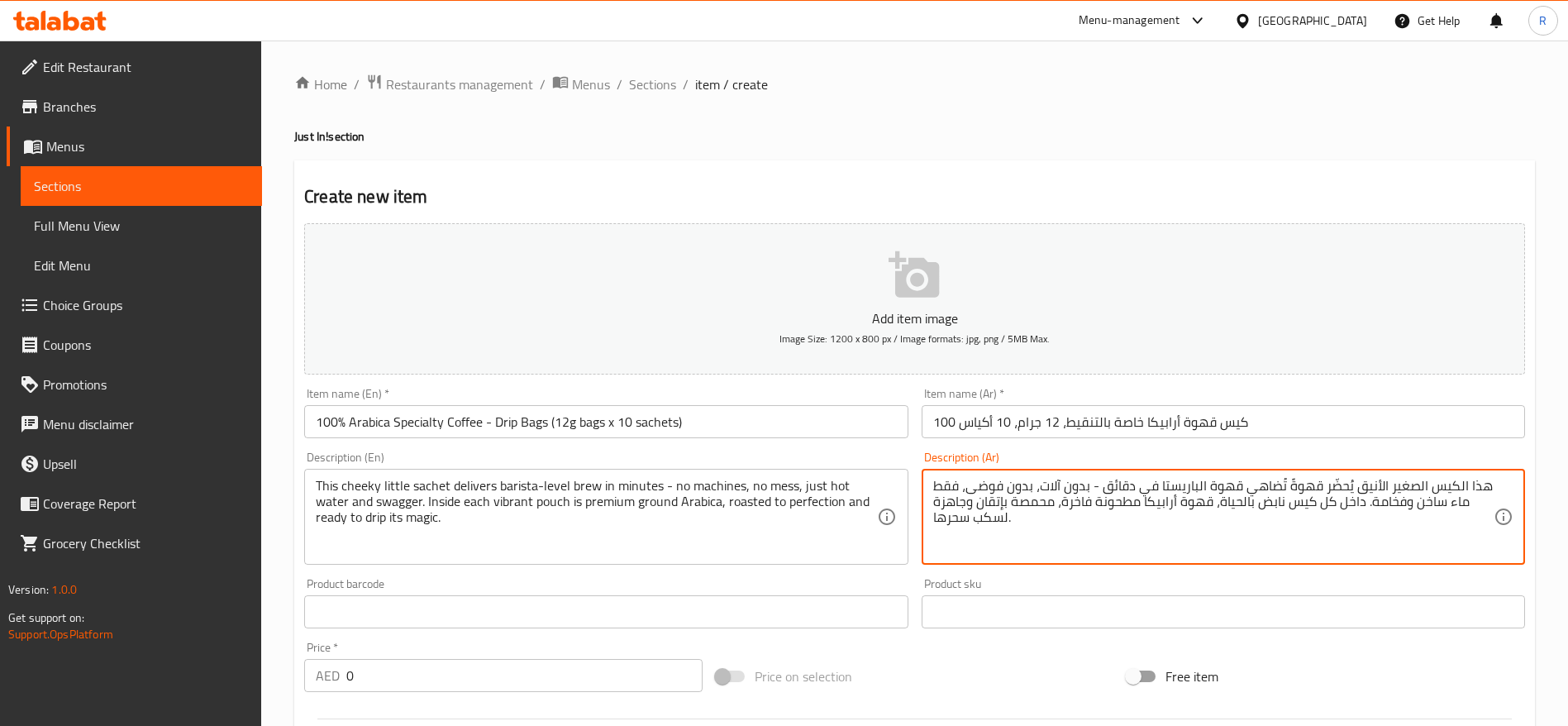
type textarea "هذا الكيس الصغير الأنيق يُحضّر قهوةً تُضاهي قهوة الباريستا في دقائق - بدون آلات…"
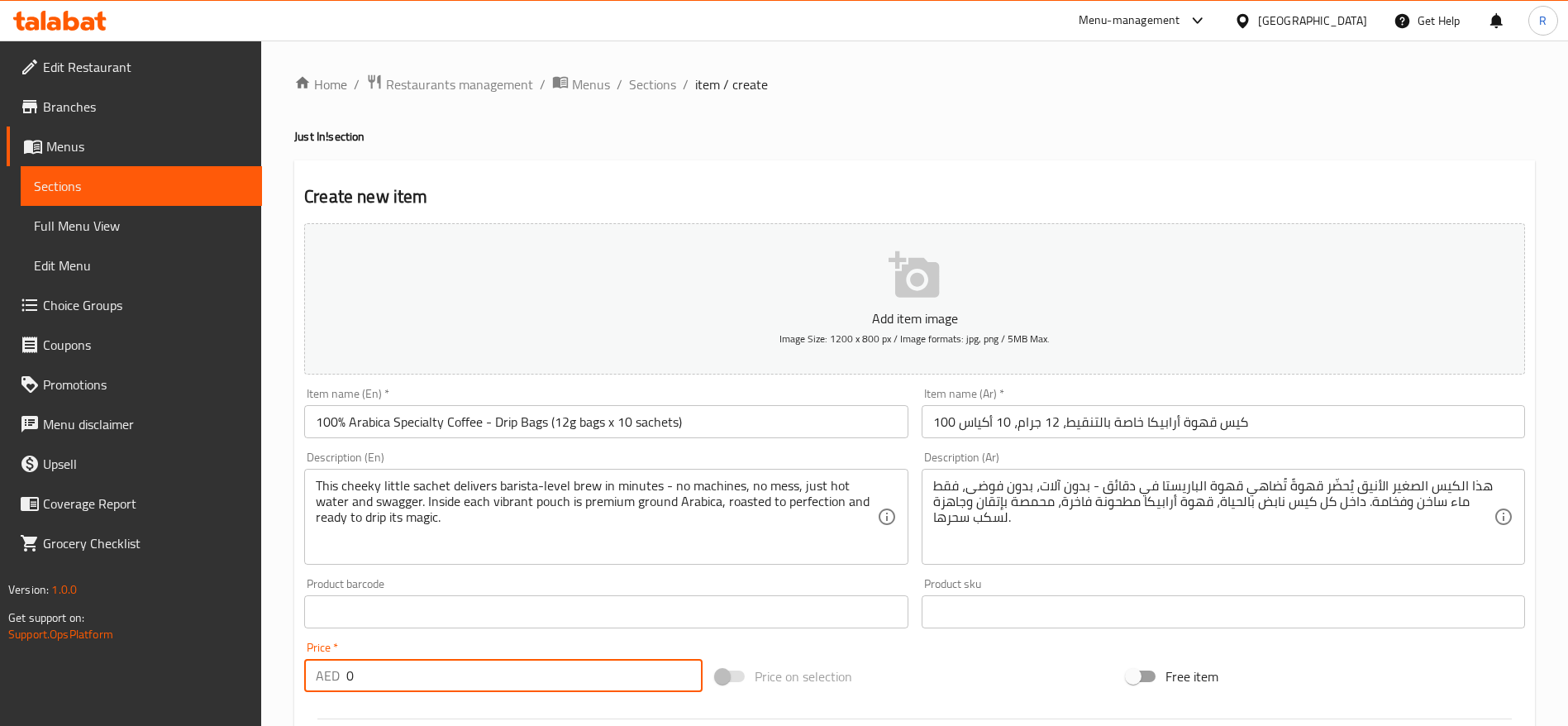
click at [409, 678] on input "0" at bounding box center [524, 675] width 356 height 33
type input "37"
click at [895, 246] on button "Add item image Image Size: 1200 x 800 px / Image formats: jpg, png / 5MB Max." at bounding box center [914, 299] width 1221 height 152
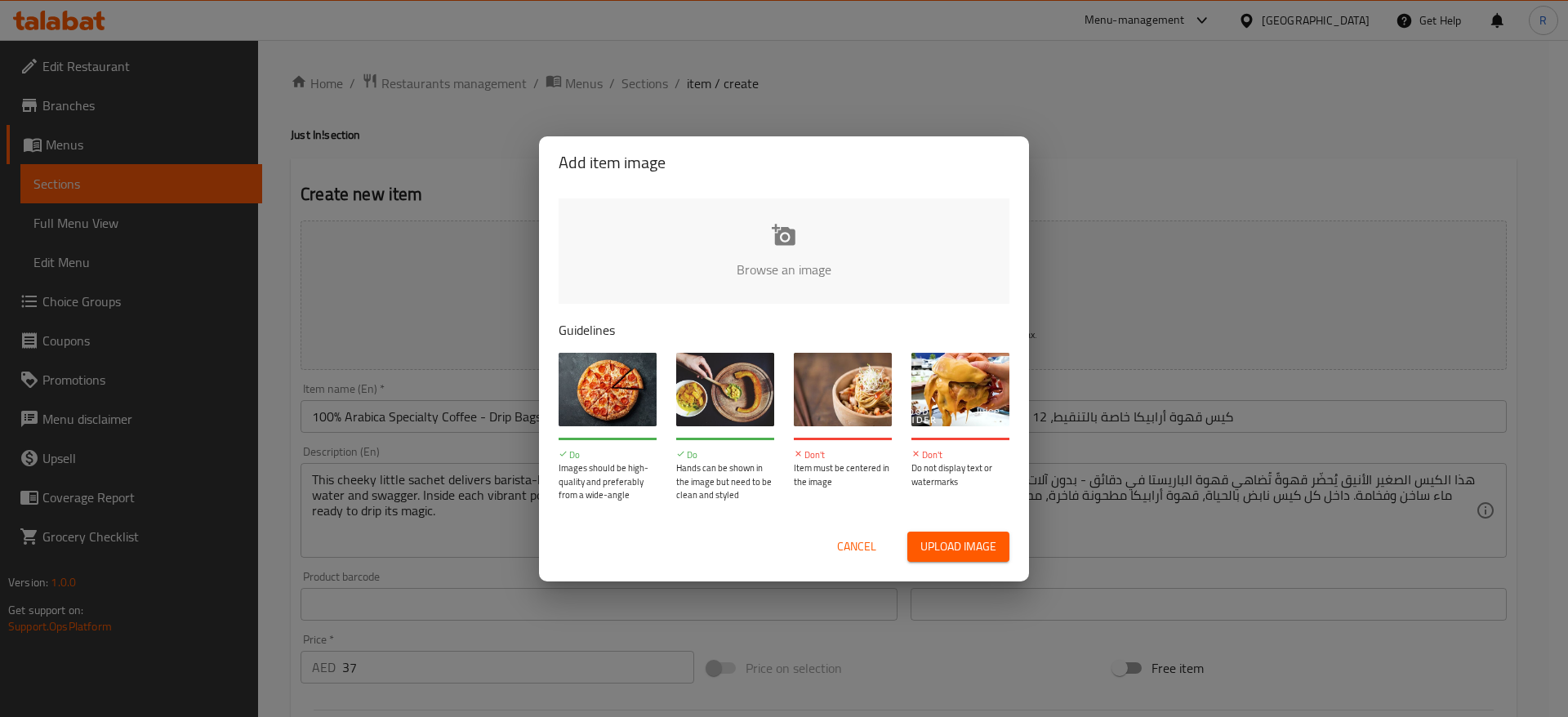
click at [788, 248] on input "file" at bounding box center [1336, 274] width 1555 height 152
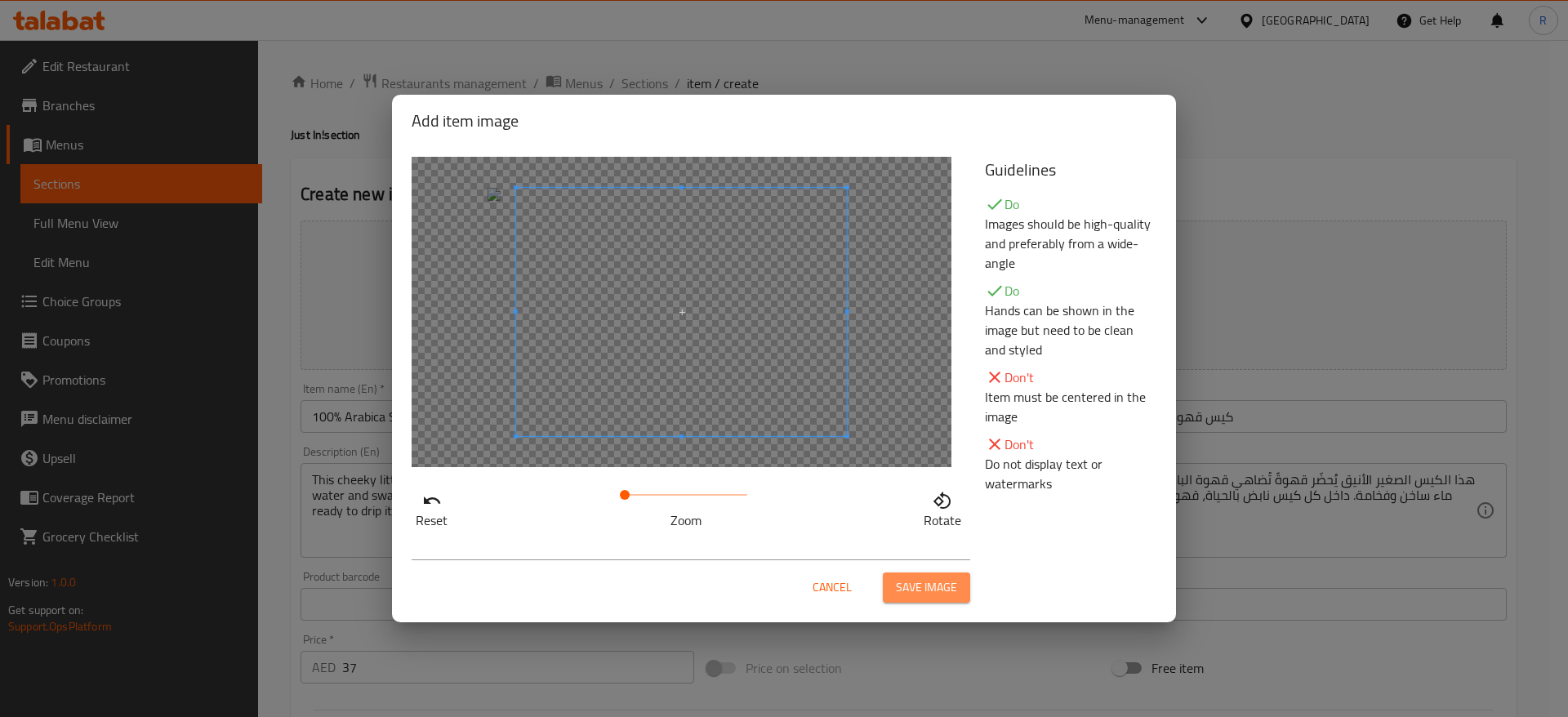
click at [936, 596] on span "Save image" at bounding box center [927, 588] width 61 height 20
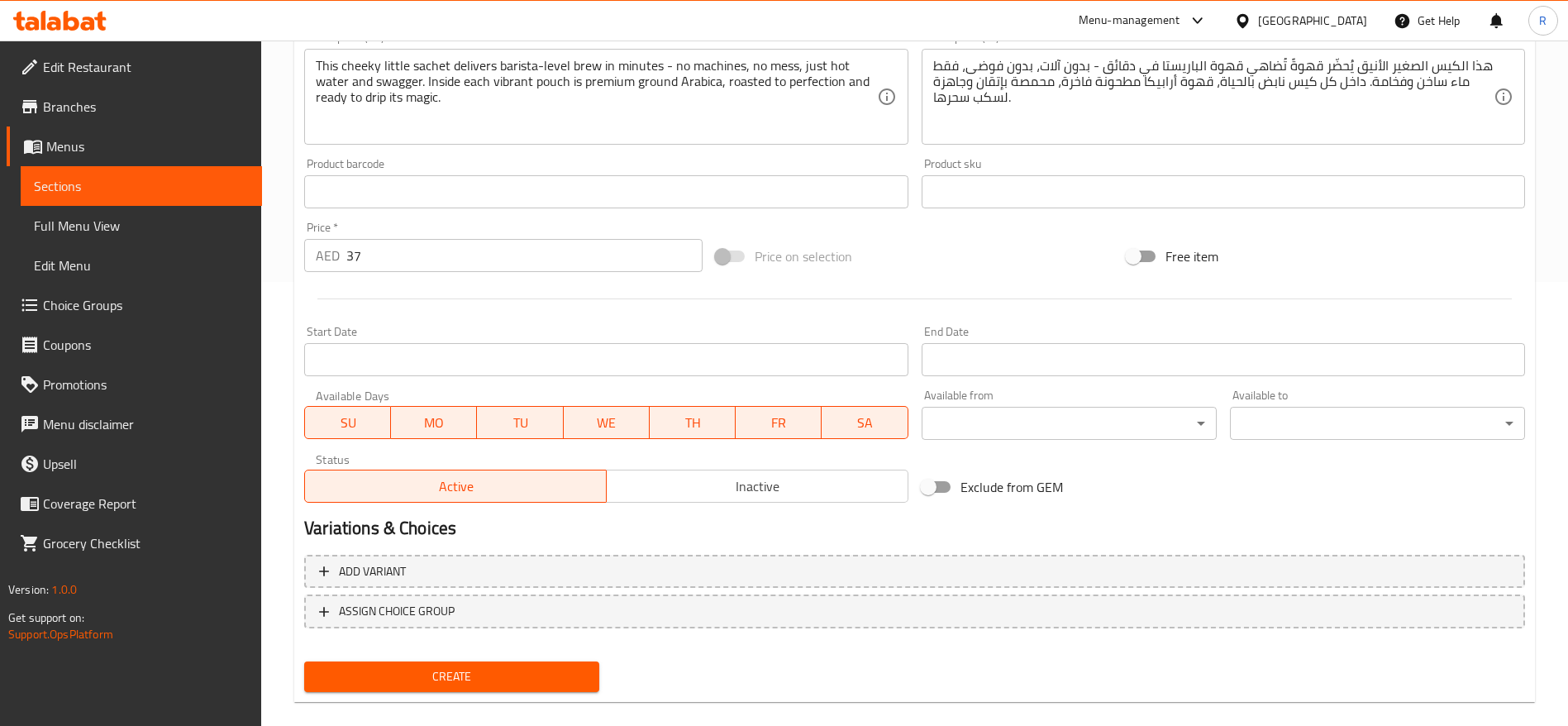
scroll to position [467, 0]
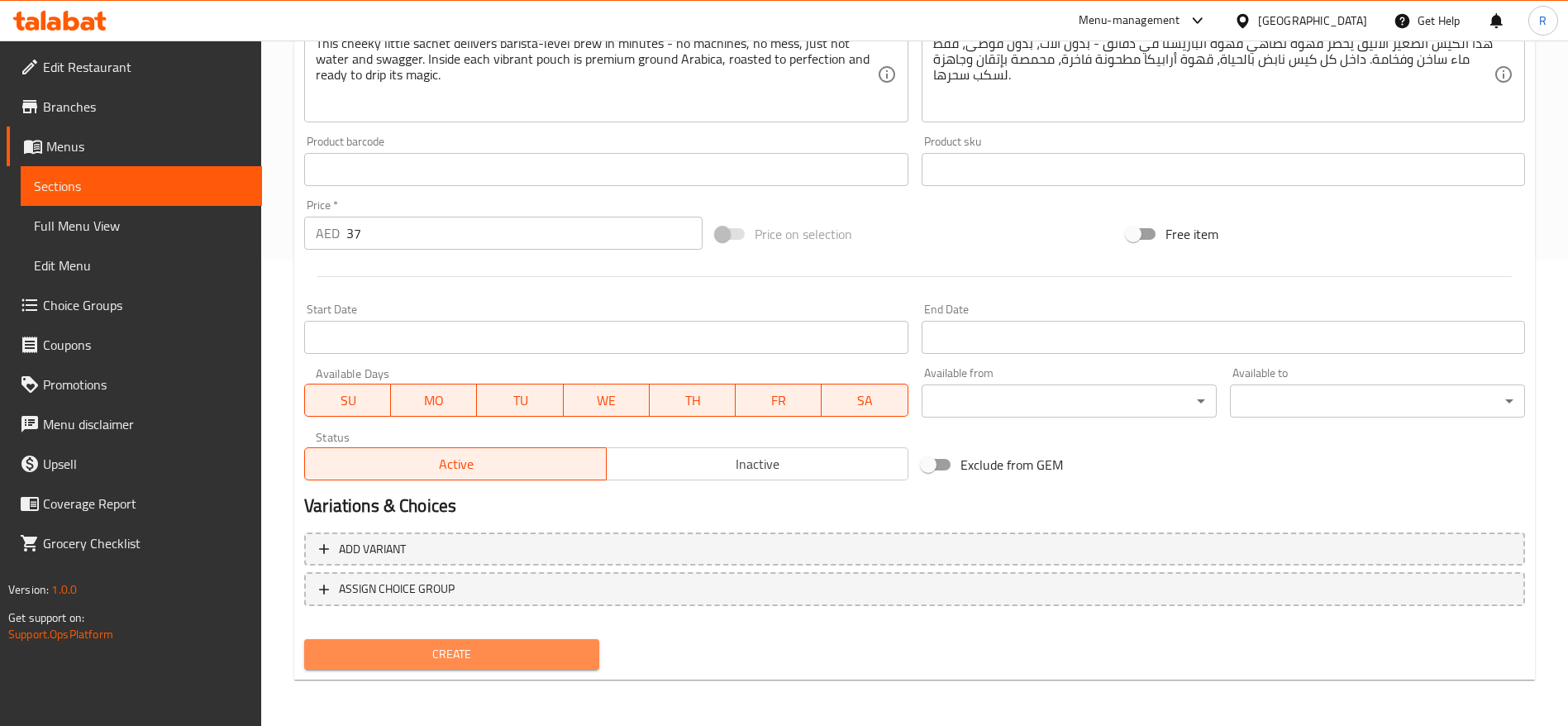
click at [543, 660] on span "Create" at bounding box center [451, 655] width 268 height 21
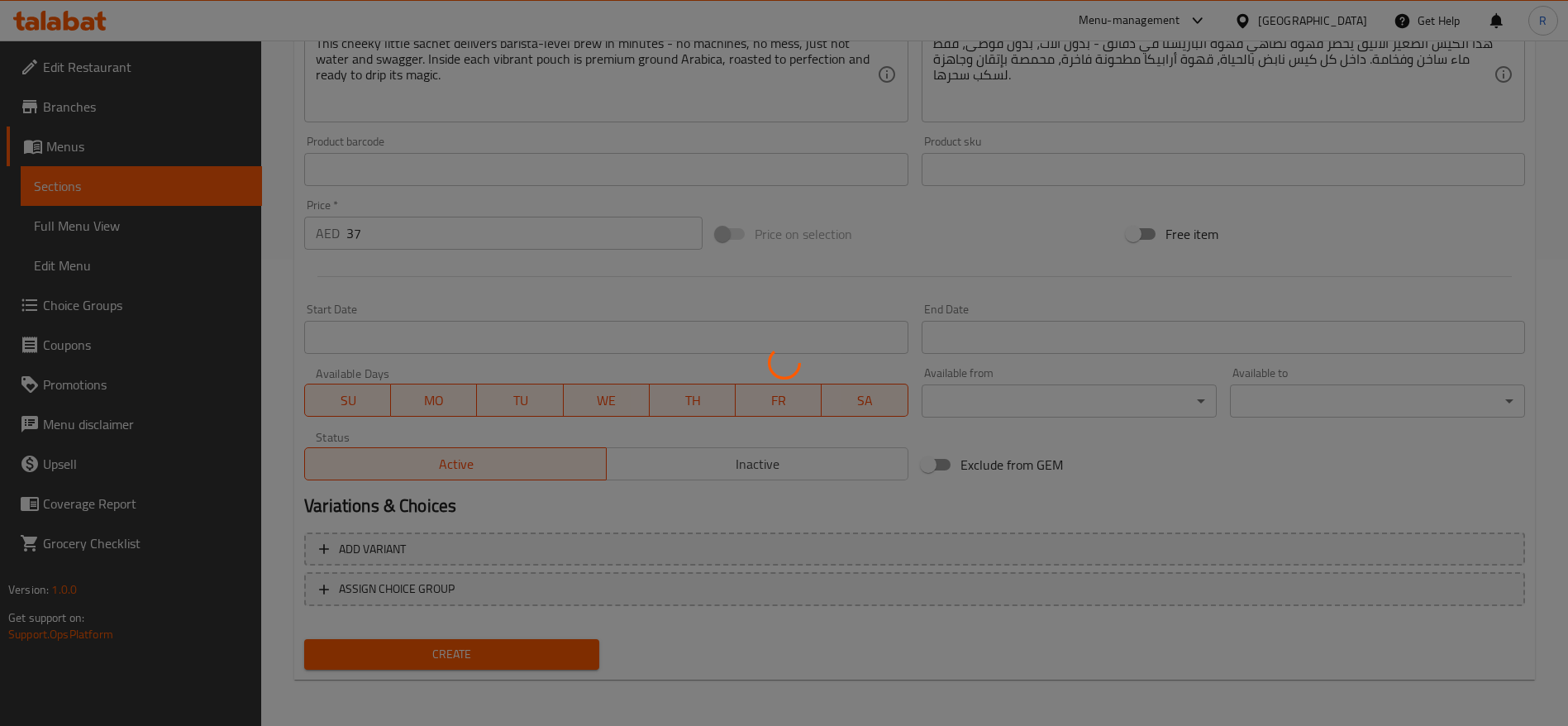
type input "0"
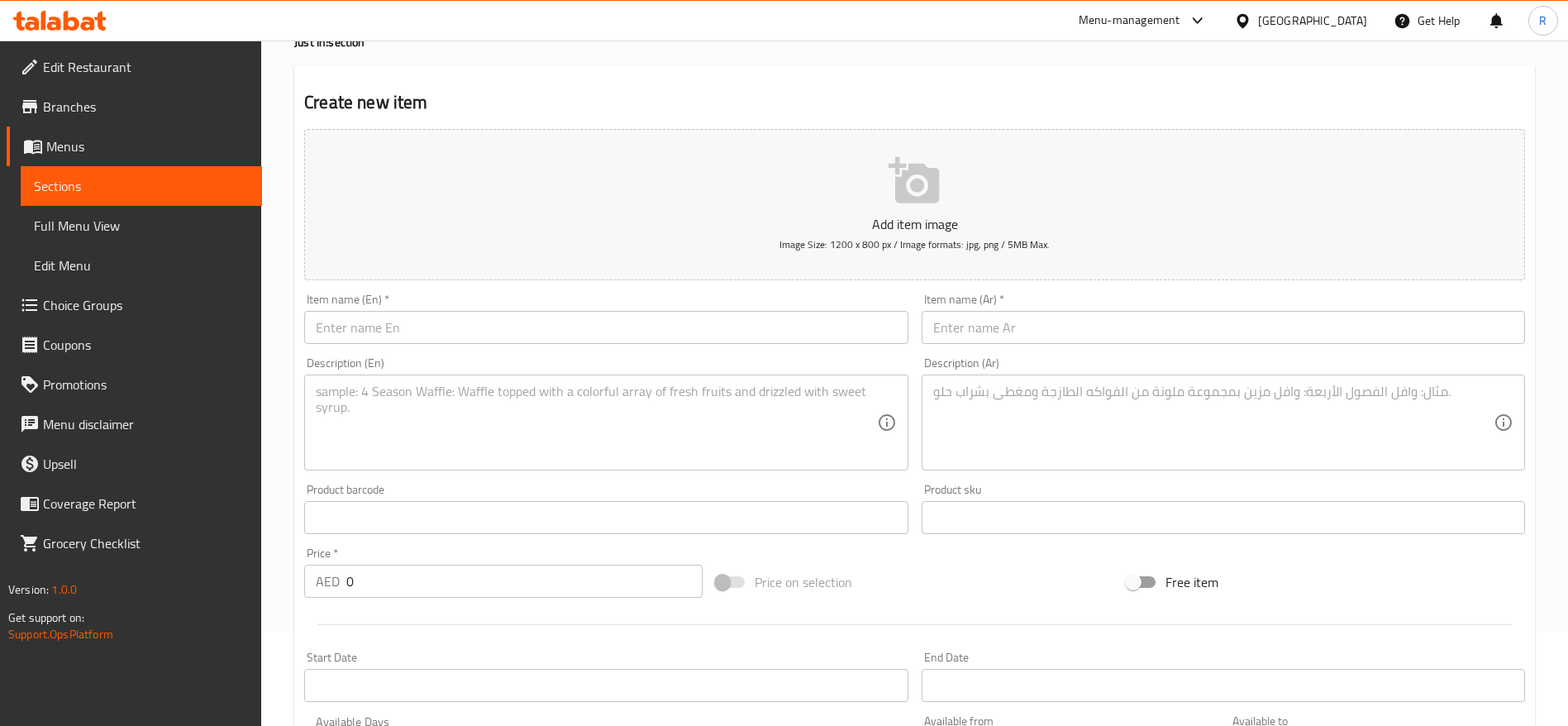
scroll to position [0, 0]
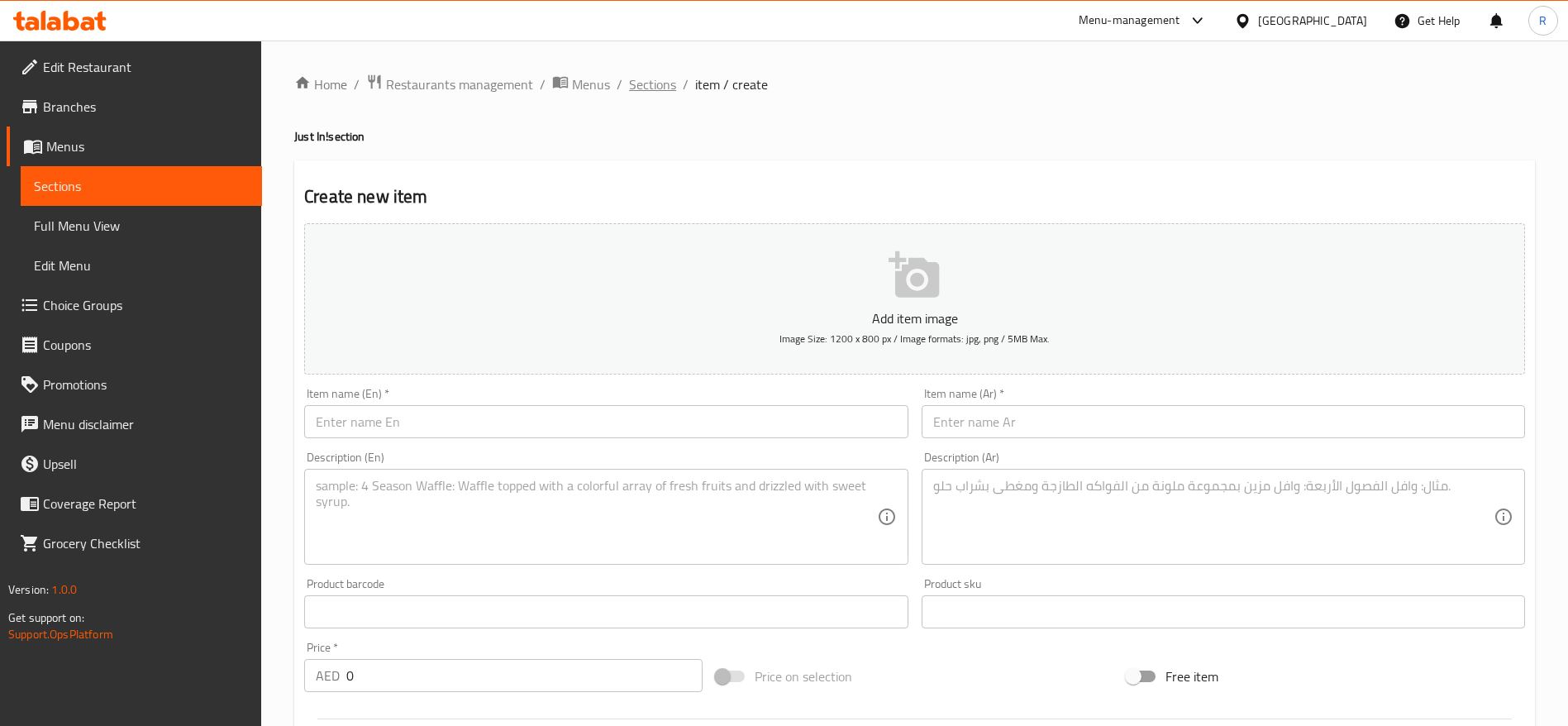
click at [638, 85] on span "Sections" at bounding box center [653, 84] width 47 height 20
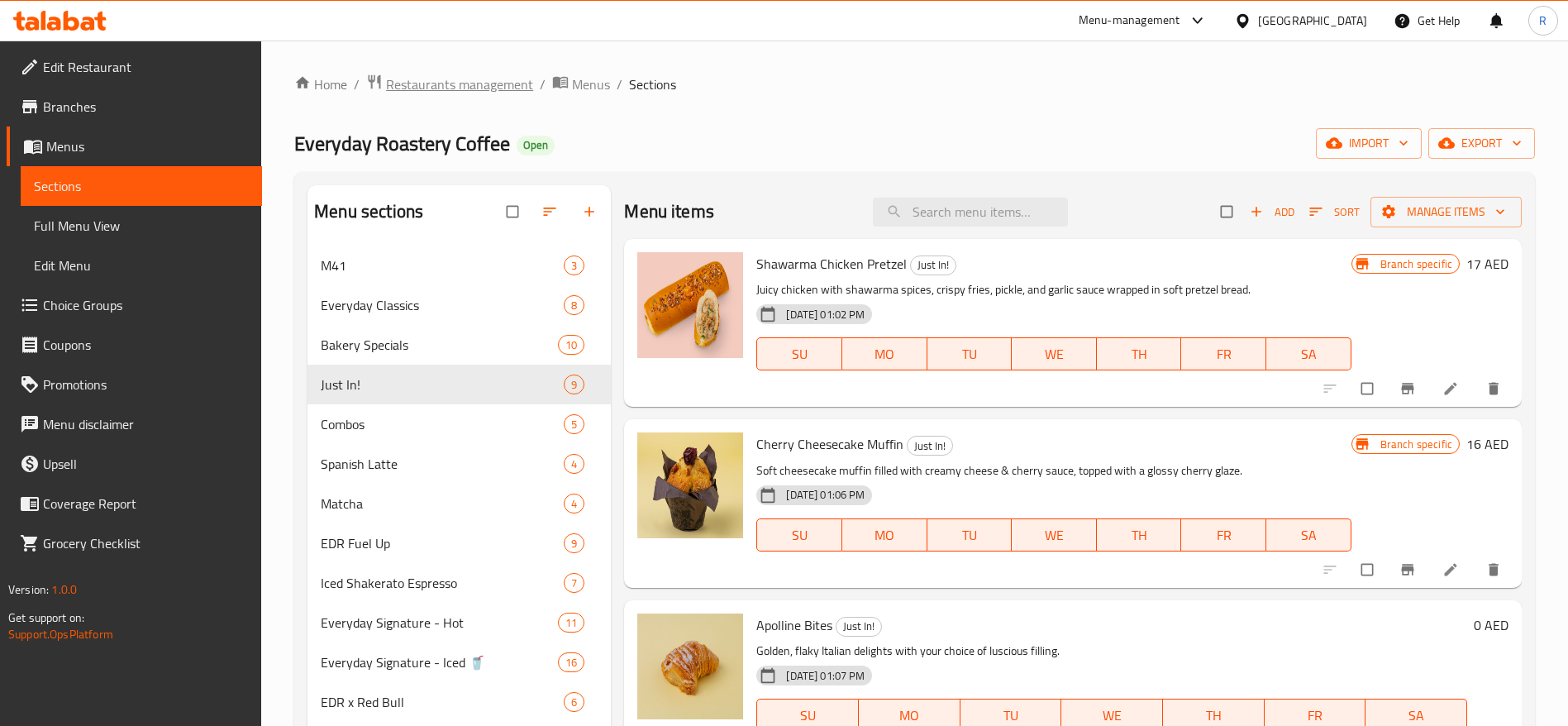
click at [468, 87] on span "Restaurants management" at bounding box center [459, 84] width 147 height 20
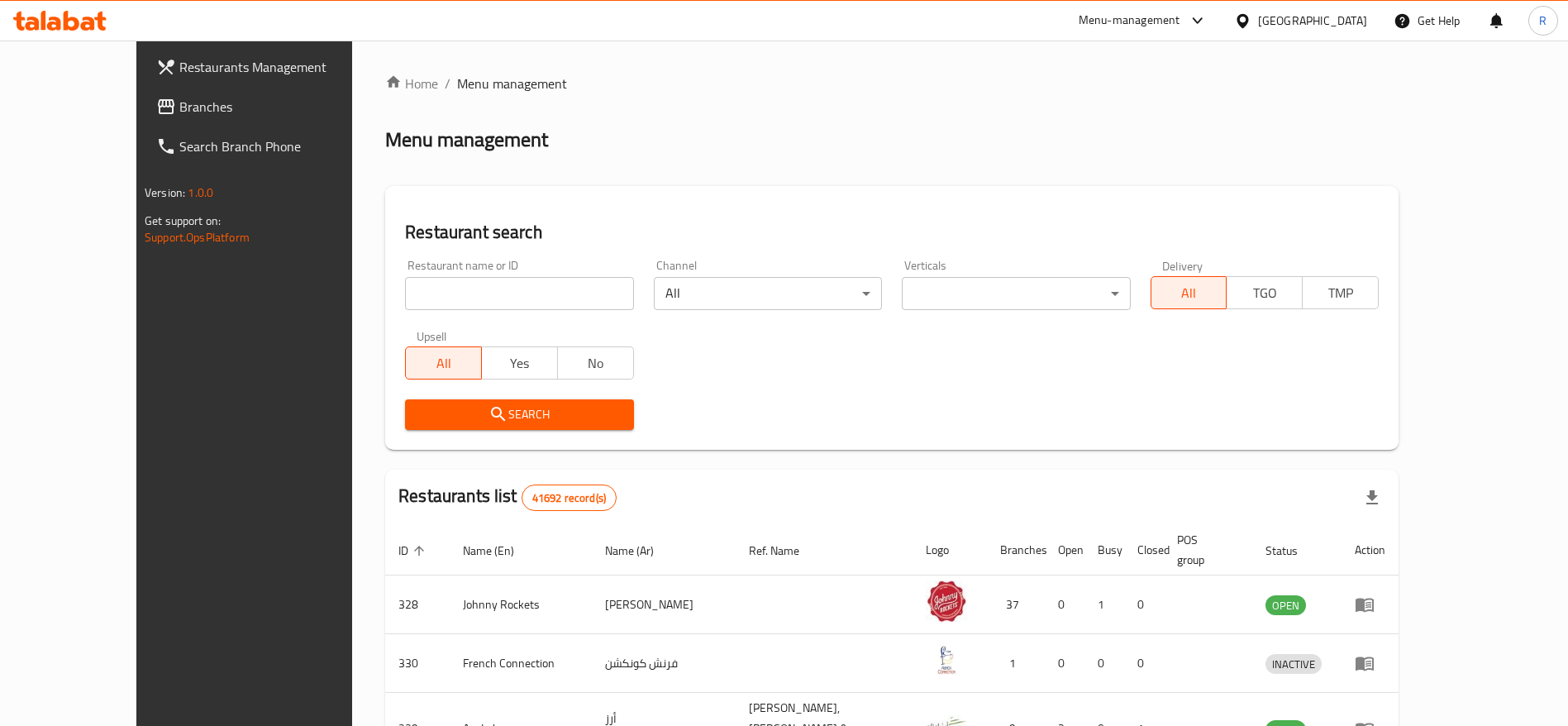
click at [426, 280] on input "search" at bounding box center [519, 293] width 228 height 33
click at [427, 299] on input "everyday" at bounding box center [519, 293] width 228 height 33
type input "everyday roastery"
click button "Search" at bounding box center [519, 414] width 228 height 31
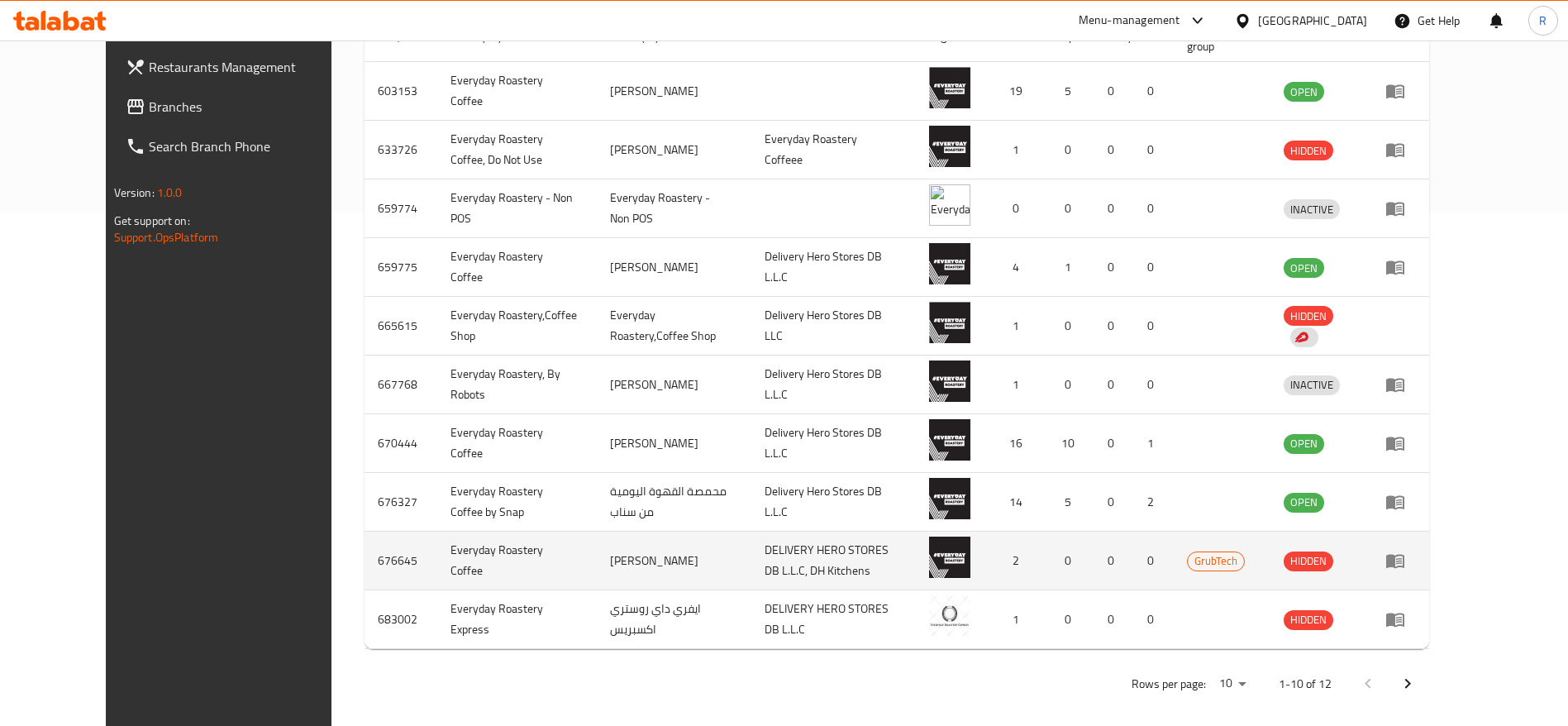
scroll to position [526, 0]
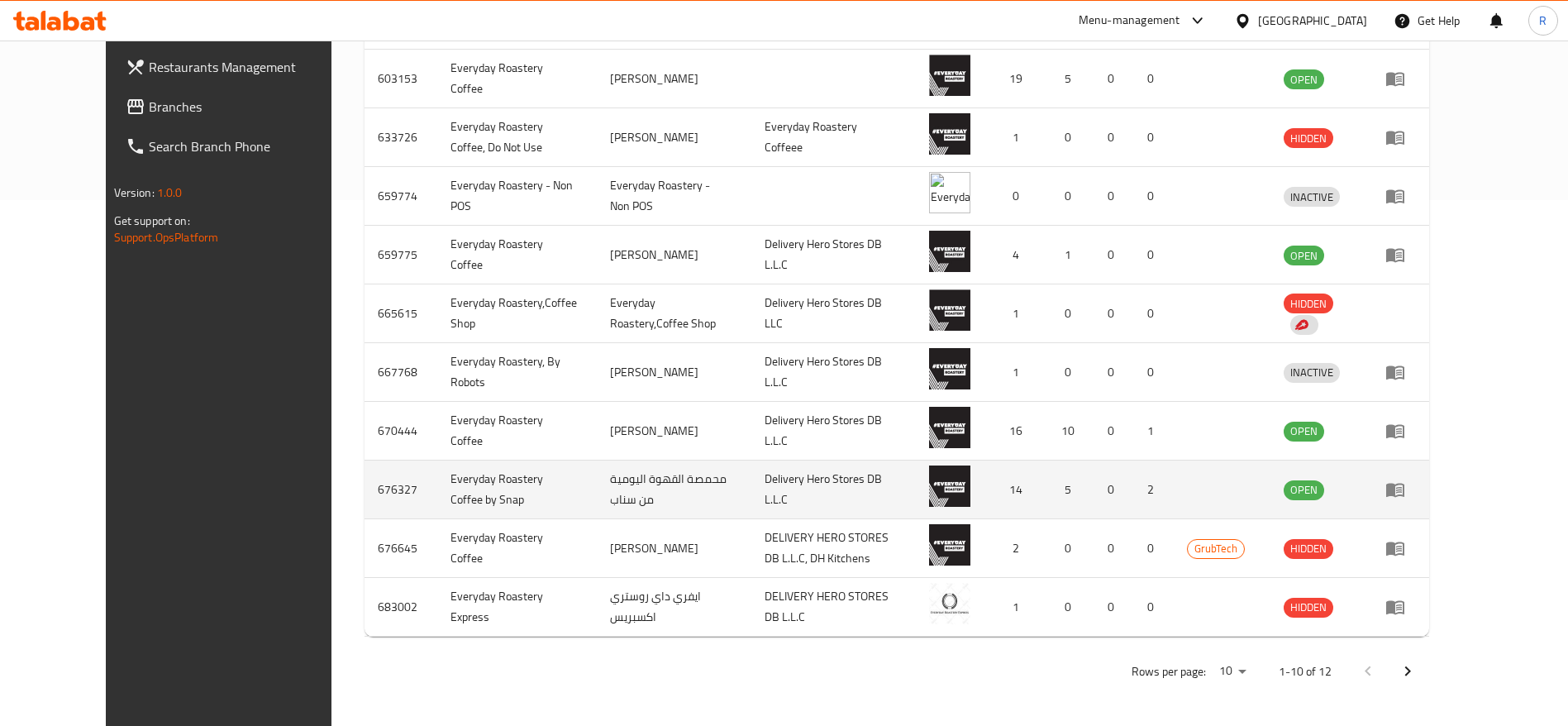
click at [1404, 489] on icon "enhanced table" at bounding box center [1395, 490] width 18 height 14
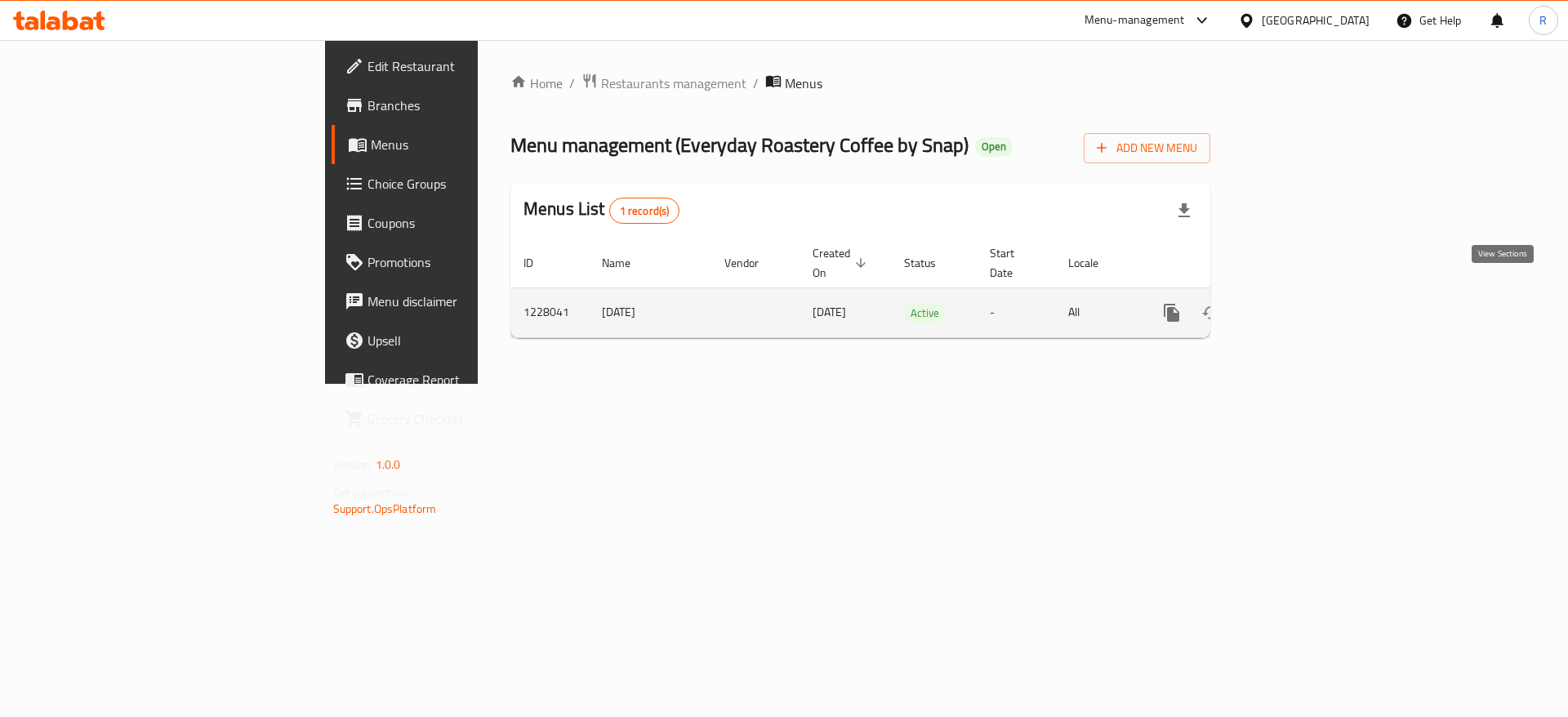
click at [1309, 298] on link "enhanced table" at bounding box center [1290, 312] width 39 height 39
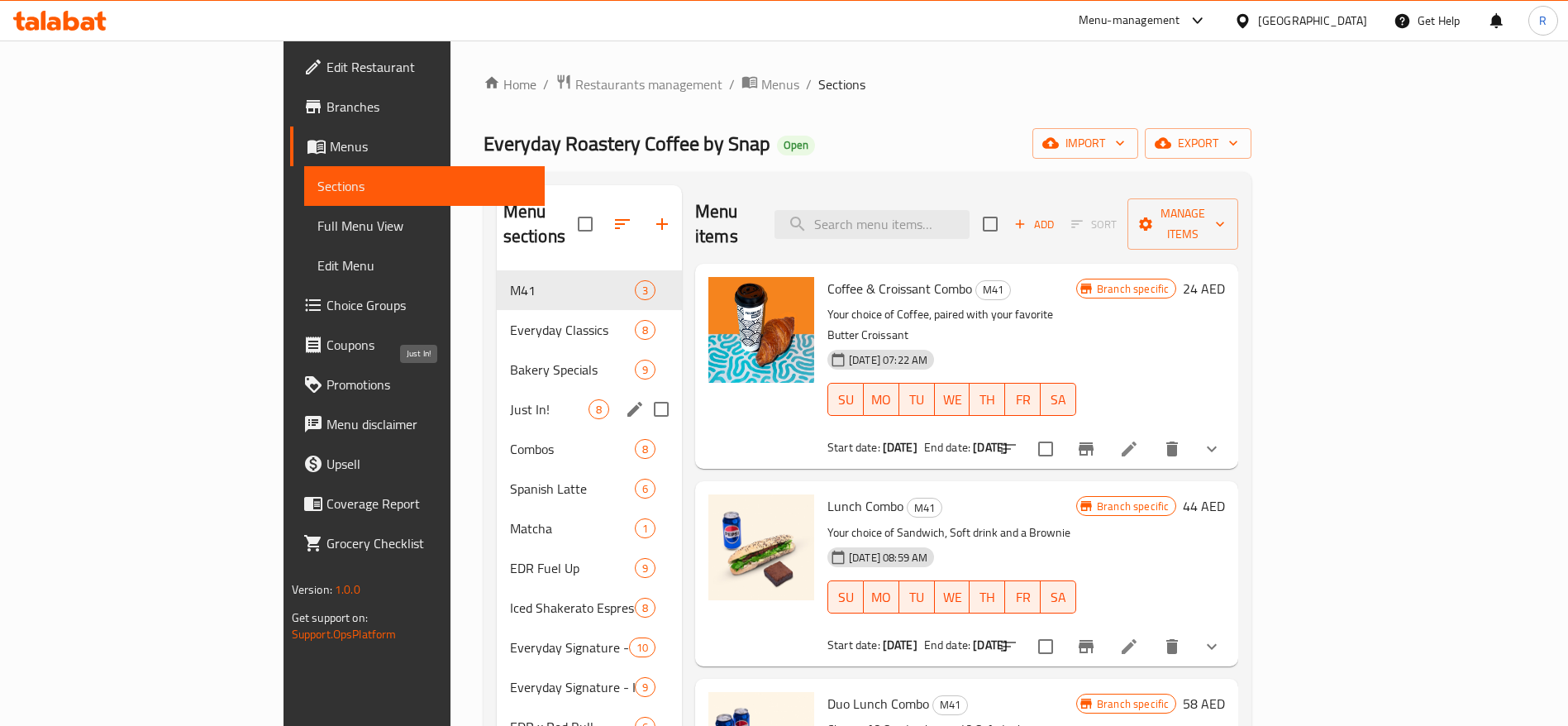
click at [510, 399] on span "Just In!" at bounding box center [549, 409] width 79 height 20
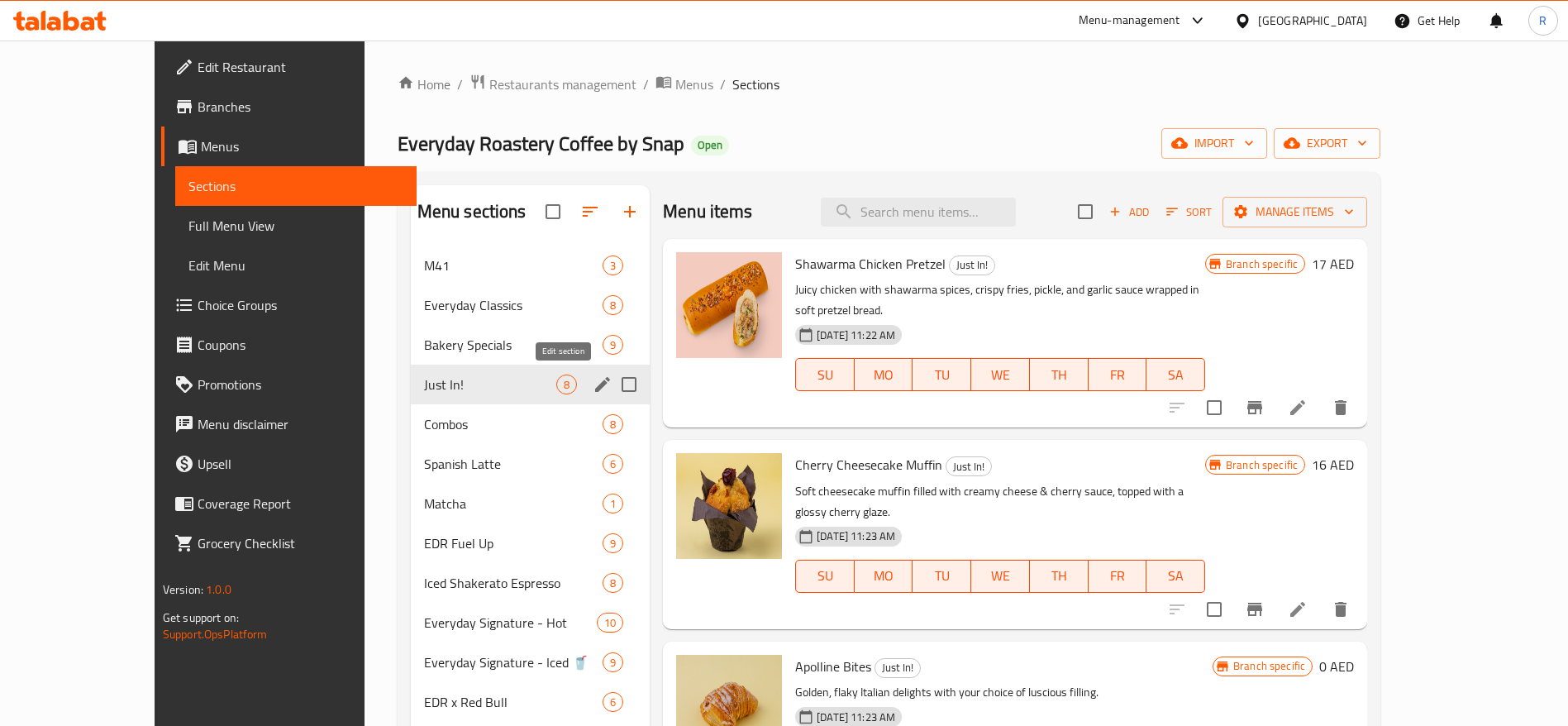
click at [593, 391] on icon "edit" at bounding box center [602, 384] width 20 height 20
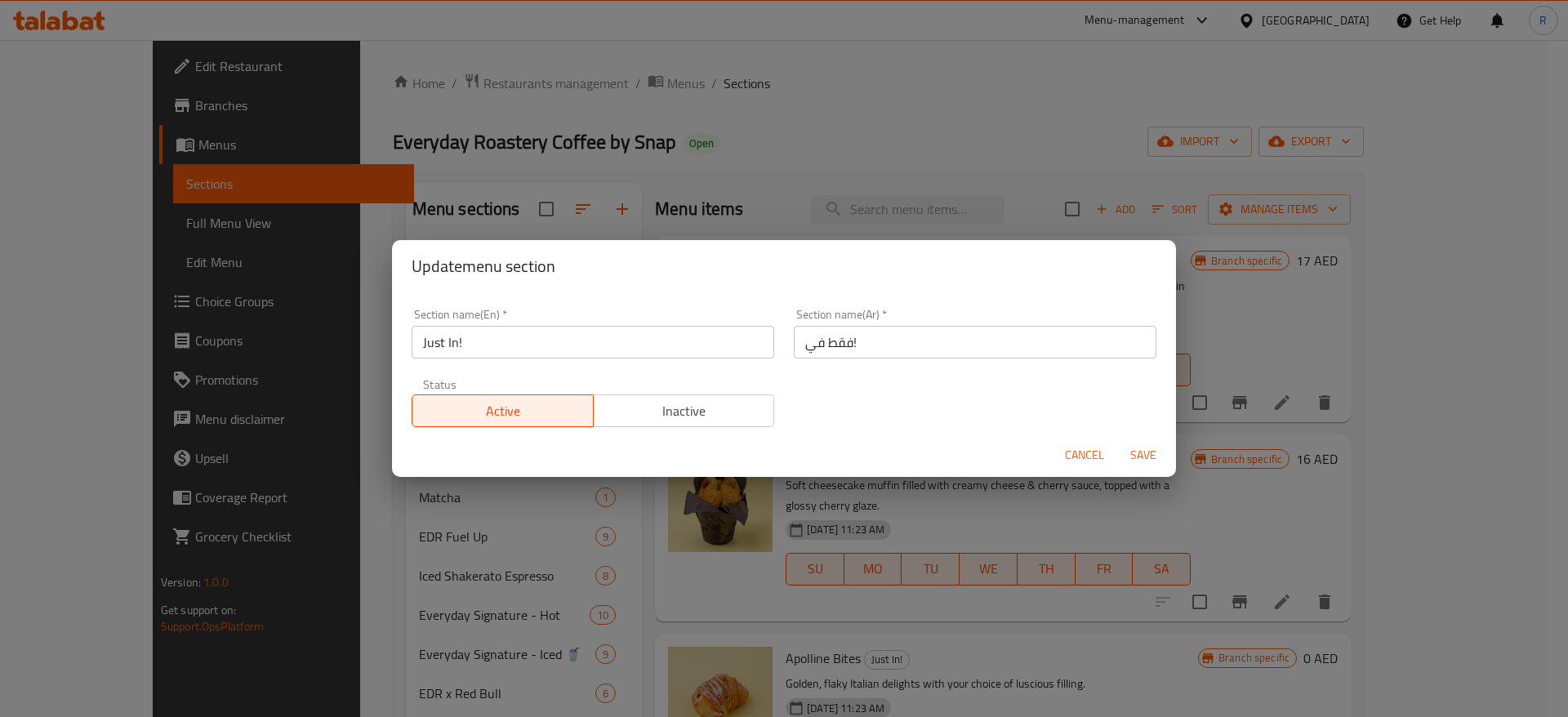
drag, startPoint x: 1076, startPoint y: 454, endPoint x: 1076, endPoint y: 441, distance: 13.0
click at [1076, 453] on span "Cancel" at bounding box center [1085, 456] width 39 height 20
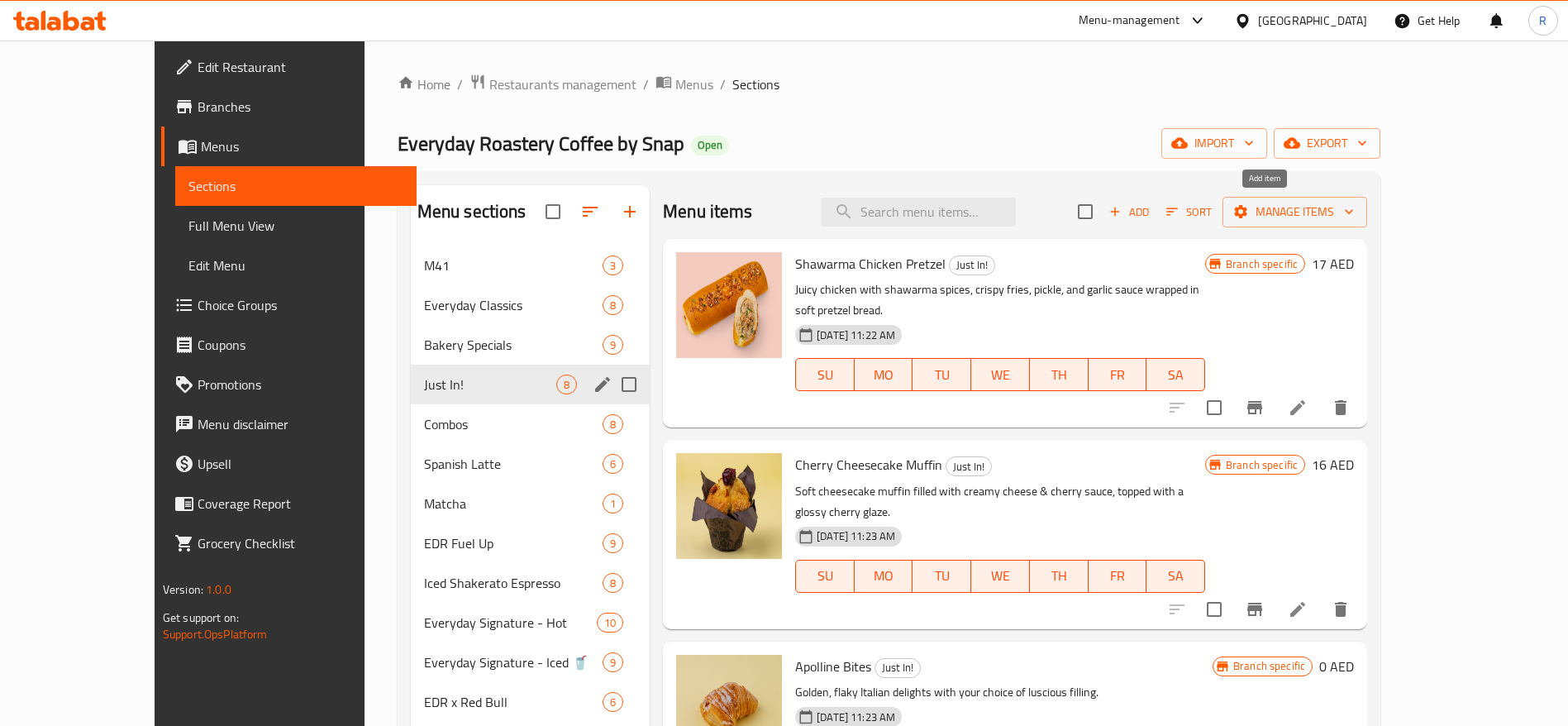
click at [1123, 205] on icon "button" at bounding box center [1115, 211] width 15 height 15
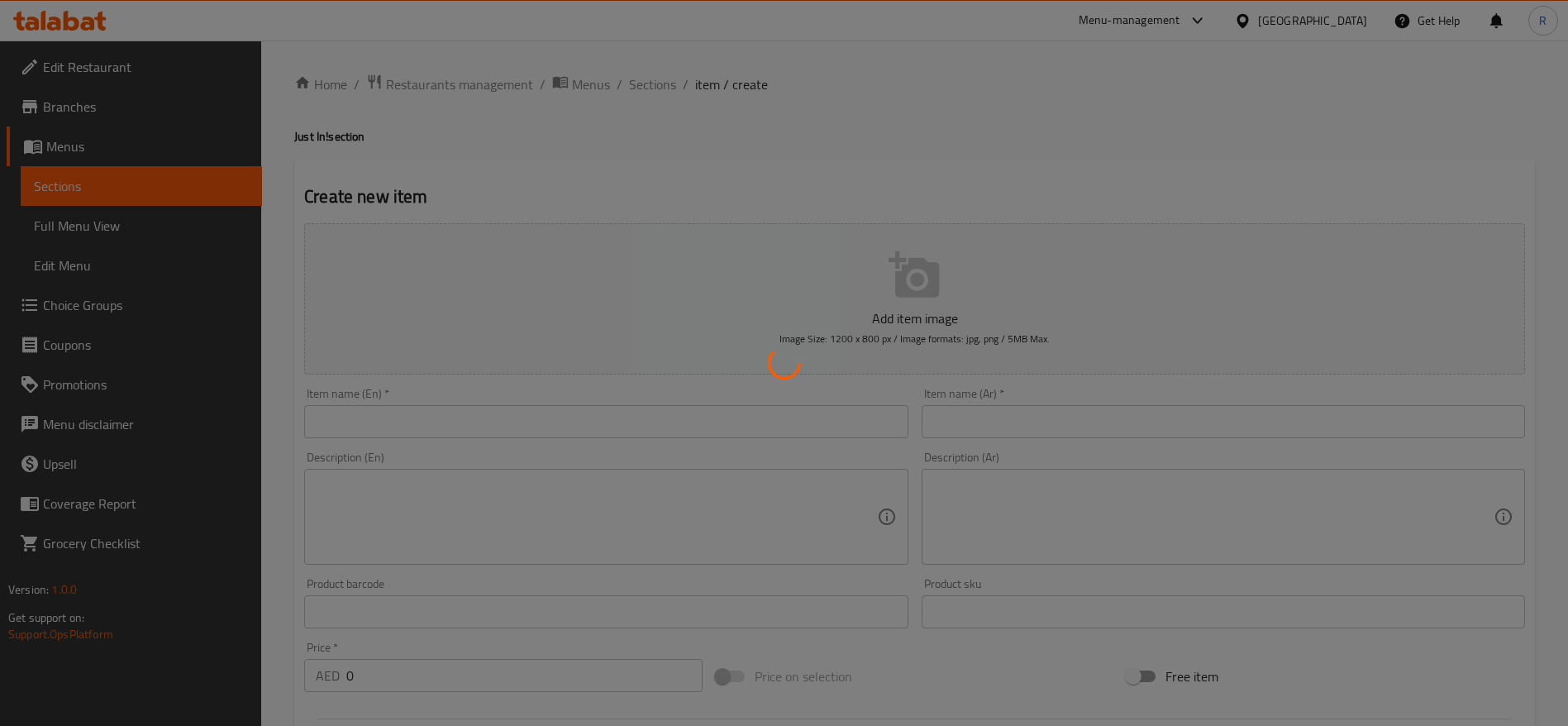
drag, startPoint x: 453, startPoint y: 395, endPoint x: 442, endPoint y: 438, distance: 44.4
click at [452, 404] on div at bounding box center [784, 363] width 1568 height 726
click at [445, 426] on div at bounding box center [784, 363] width 1568 height 726
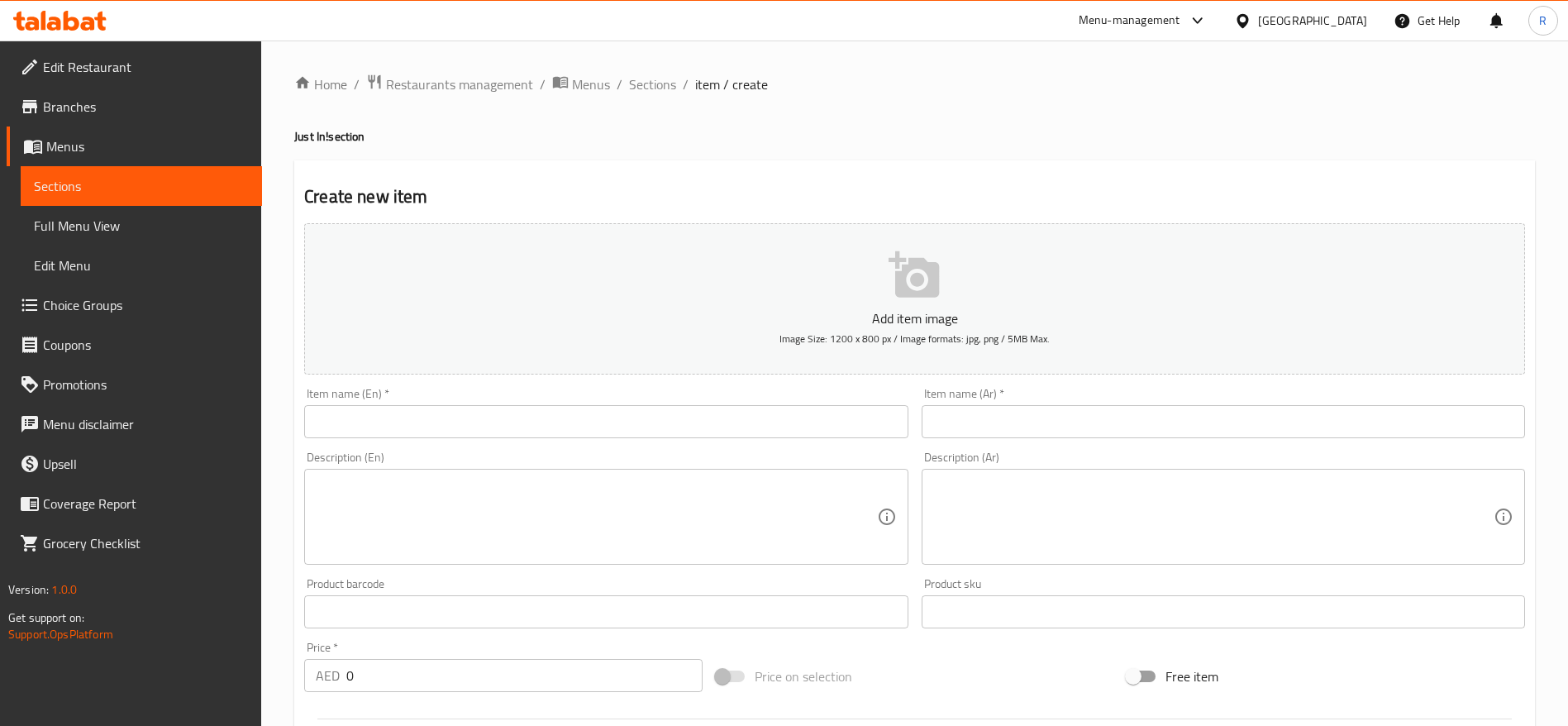
click at [461, 414] on input "text" at bounding box center [605, 421] width 603 height 33
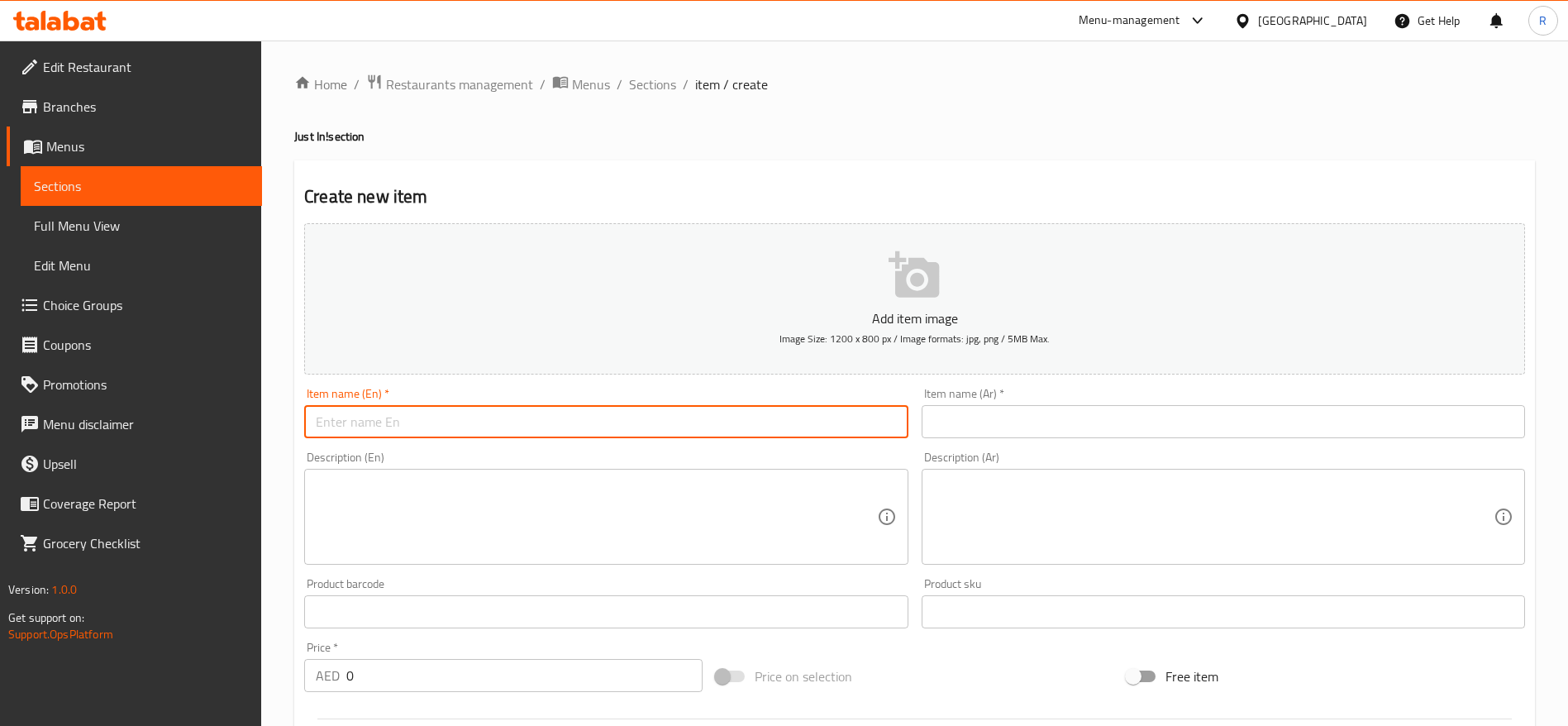
paste input "100% Arabica Specialty Coffee - Drip Bags (12g bags x 10 sachets)"
type input "100% Arabica Specialty Coffee - Drip Bags (12g bags x 10 sachets)"
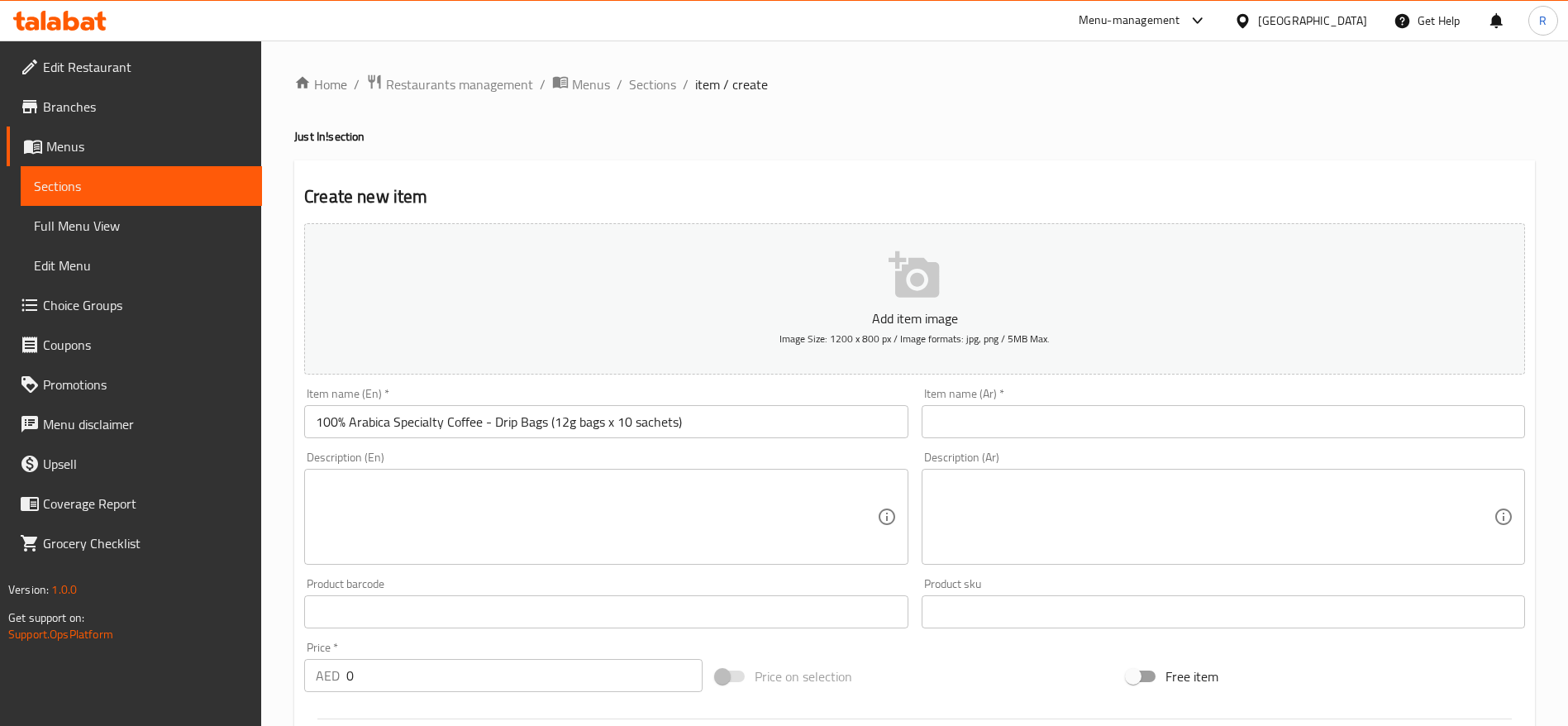
drag, startPoint x: 1230, startPoint y: 377, endPoint x: 1189, endPoint y: 419, distance: 58.7
click at [1213, 396] on div "Add item image Image Size: 1200 x 800 px / Image formats: jpg, png / 5MB Max. I…" at bounding box center [914, 574] width 1234 height 713
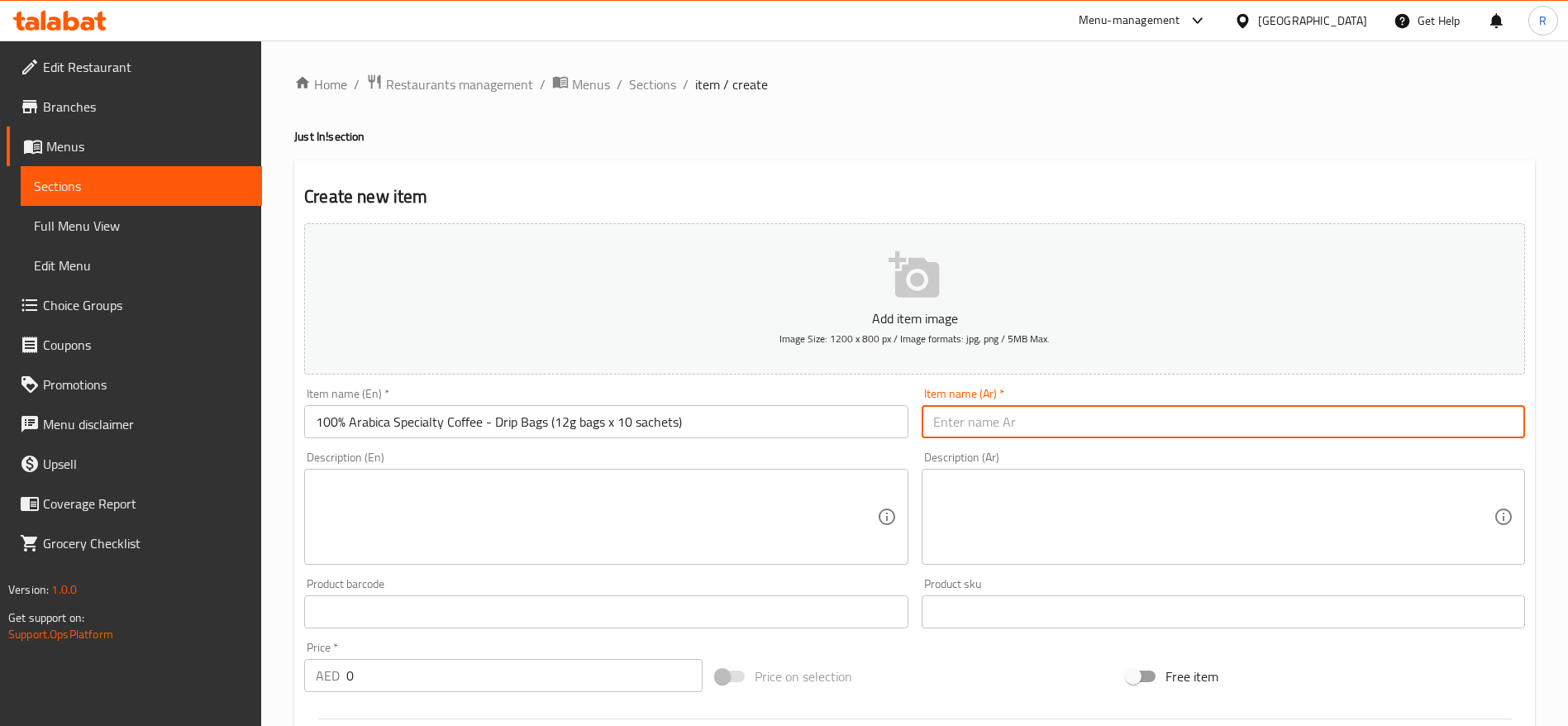
click at [1189, 419] on input "text" at bounding box center [1223, 421] width 603 height 33
paste input "100 كيس قهوة أرابيكا خاصة بالتنقيط، 12 جرام، 10 أكياس"
type input "100 كيس قهوة أرابيكا خاصة بالتنقيط، 12 جرام، 10 أكياس"
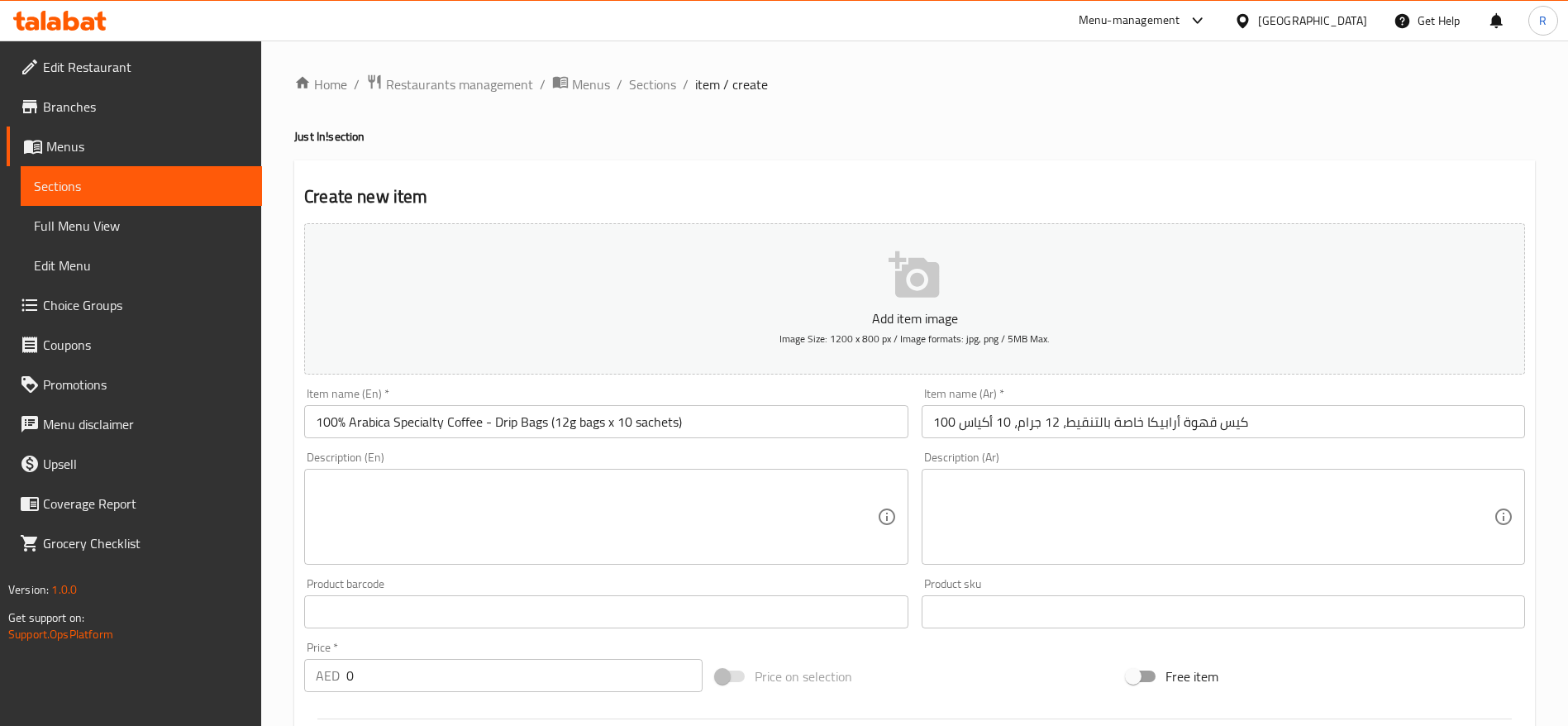
click at [563, 528] on textarea at bounding box center [596, 517] width 560 height 79
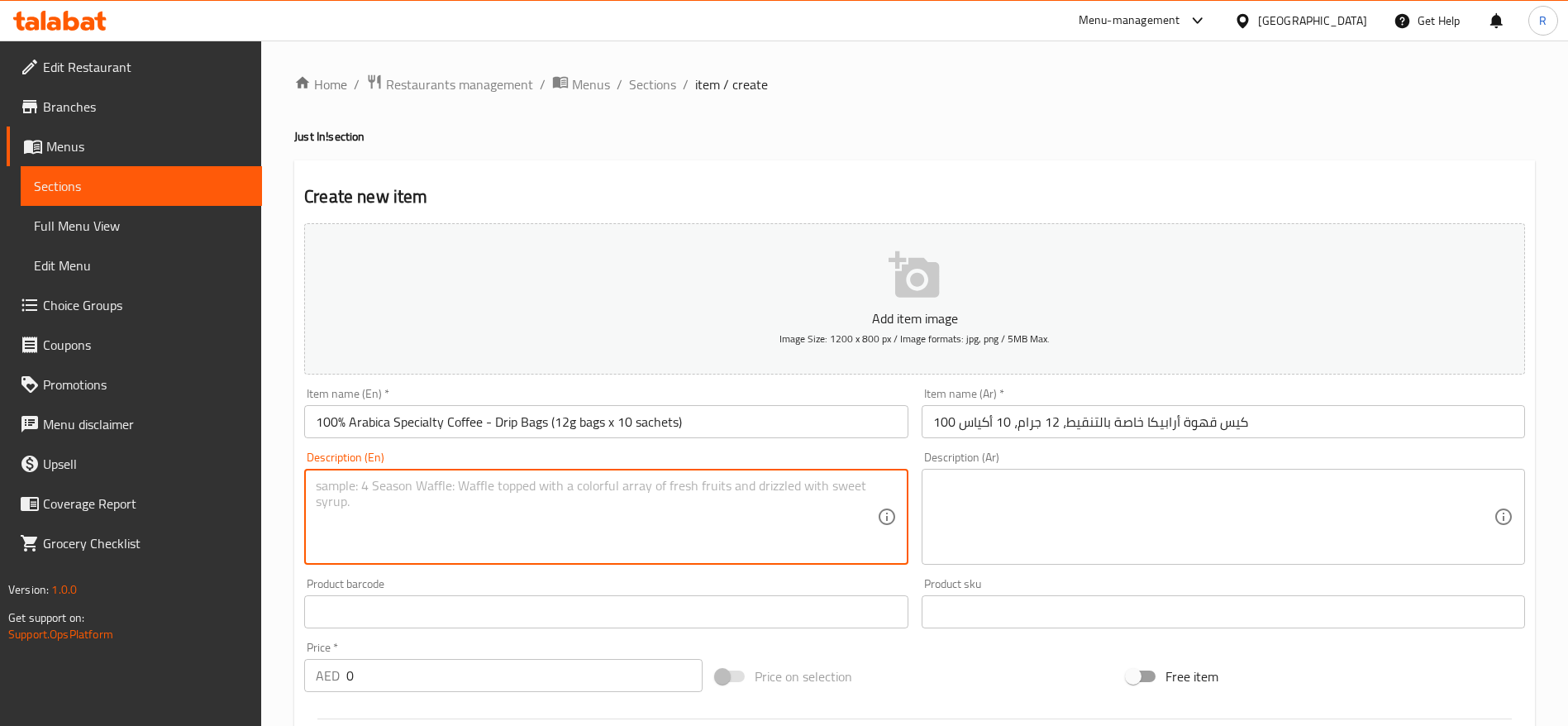
paste textarea "This cheeky little sachet delivers barista-level brew in minutes - no machines,…"
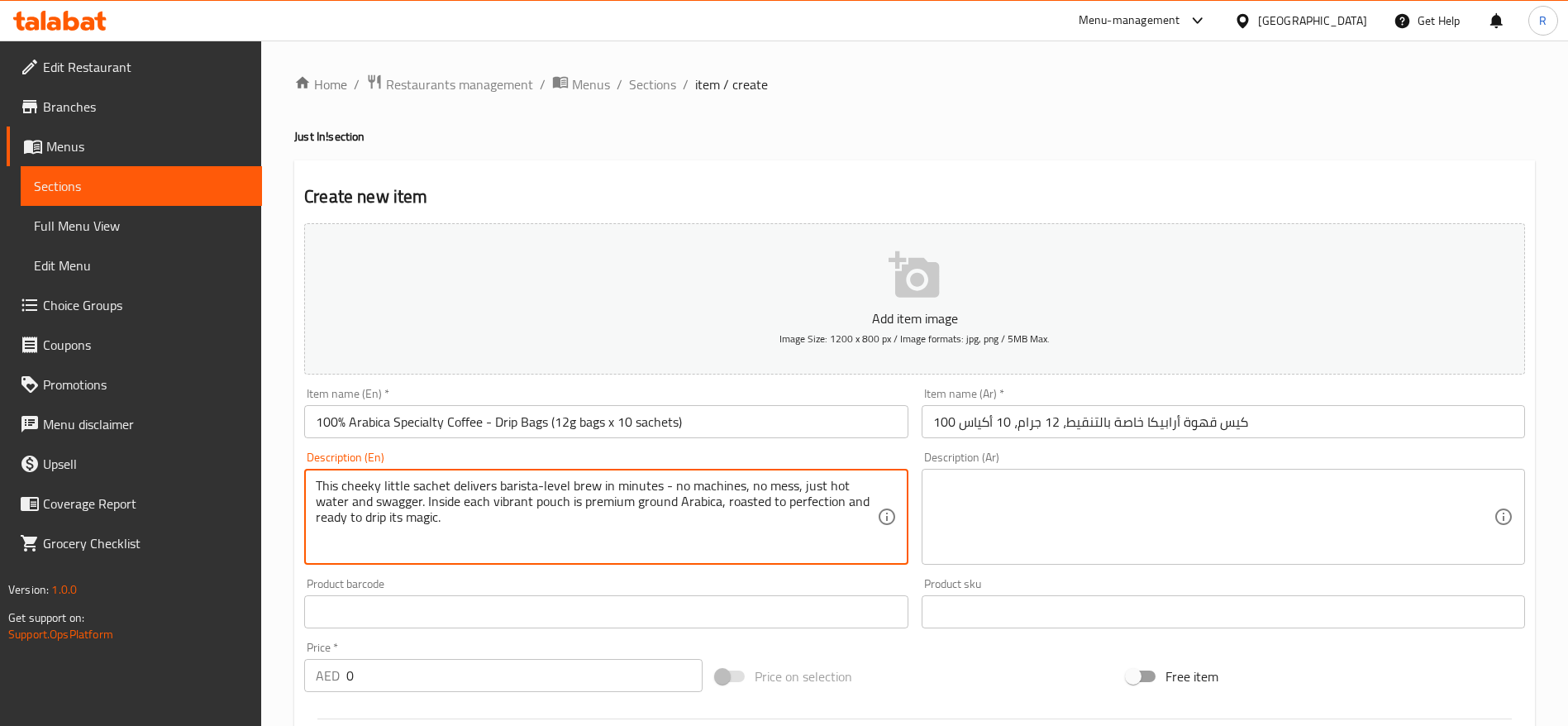
type textarea "This cheeky little sachet delivers barista-level brew in minutes - no machines,…"
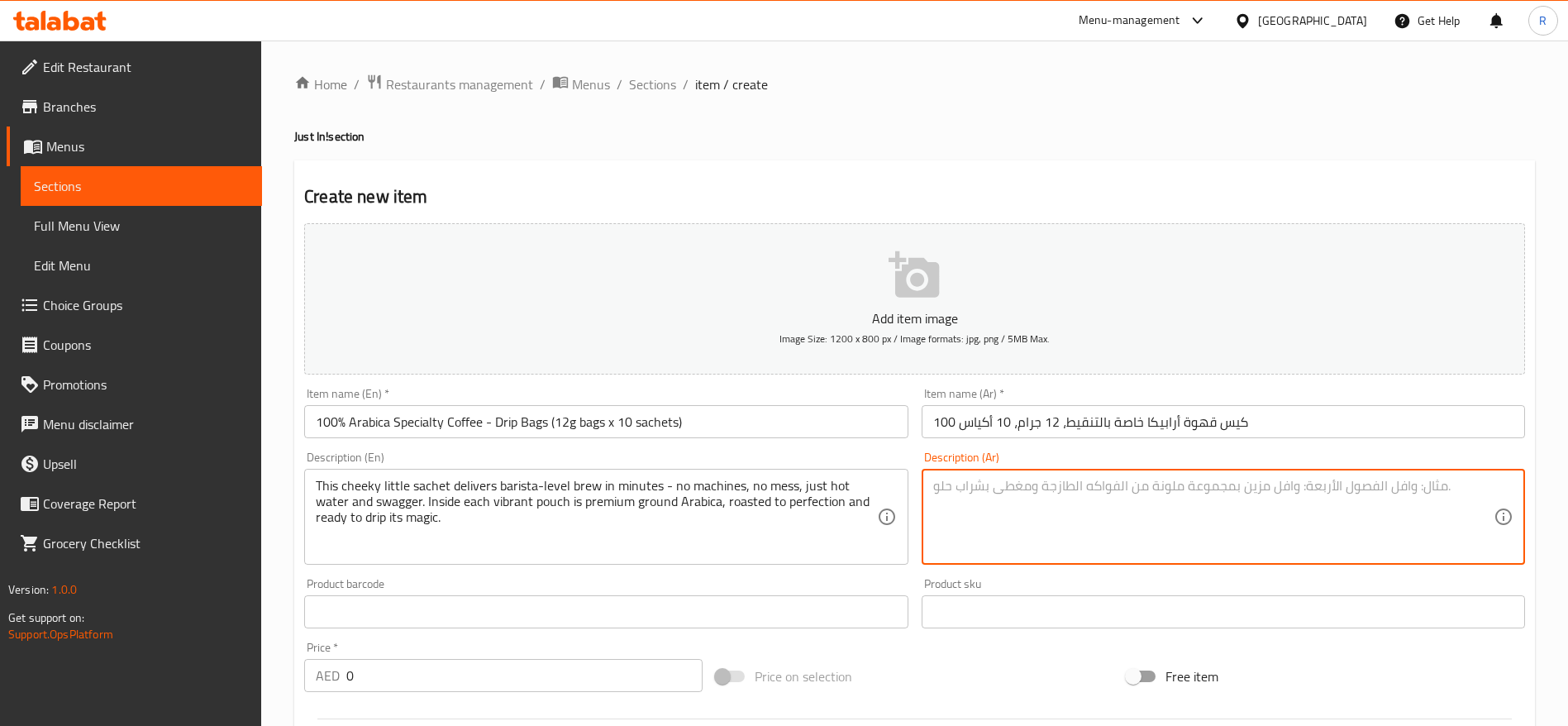
click at [1111, 495] on textarea at bounding box center [1213, 517] width 560 height 79
paste textarea "هذا الكيس الصغير الأنيق يُحضّر قهوةً تُضاهي قهوة الباريستا في دقائق - بدون آلات…"
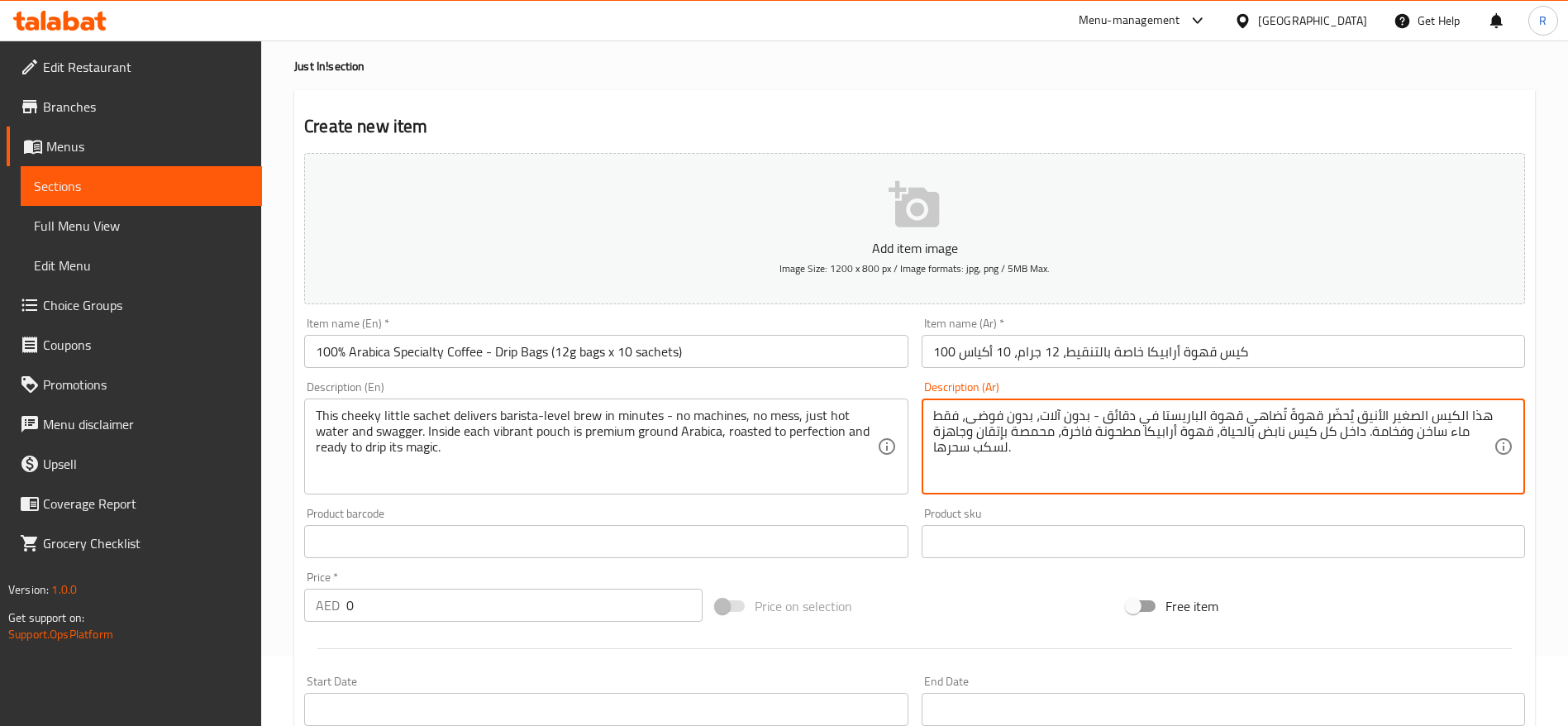
scroll to position [124, 0]
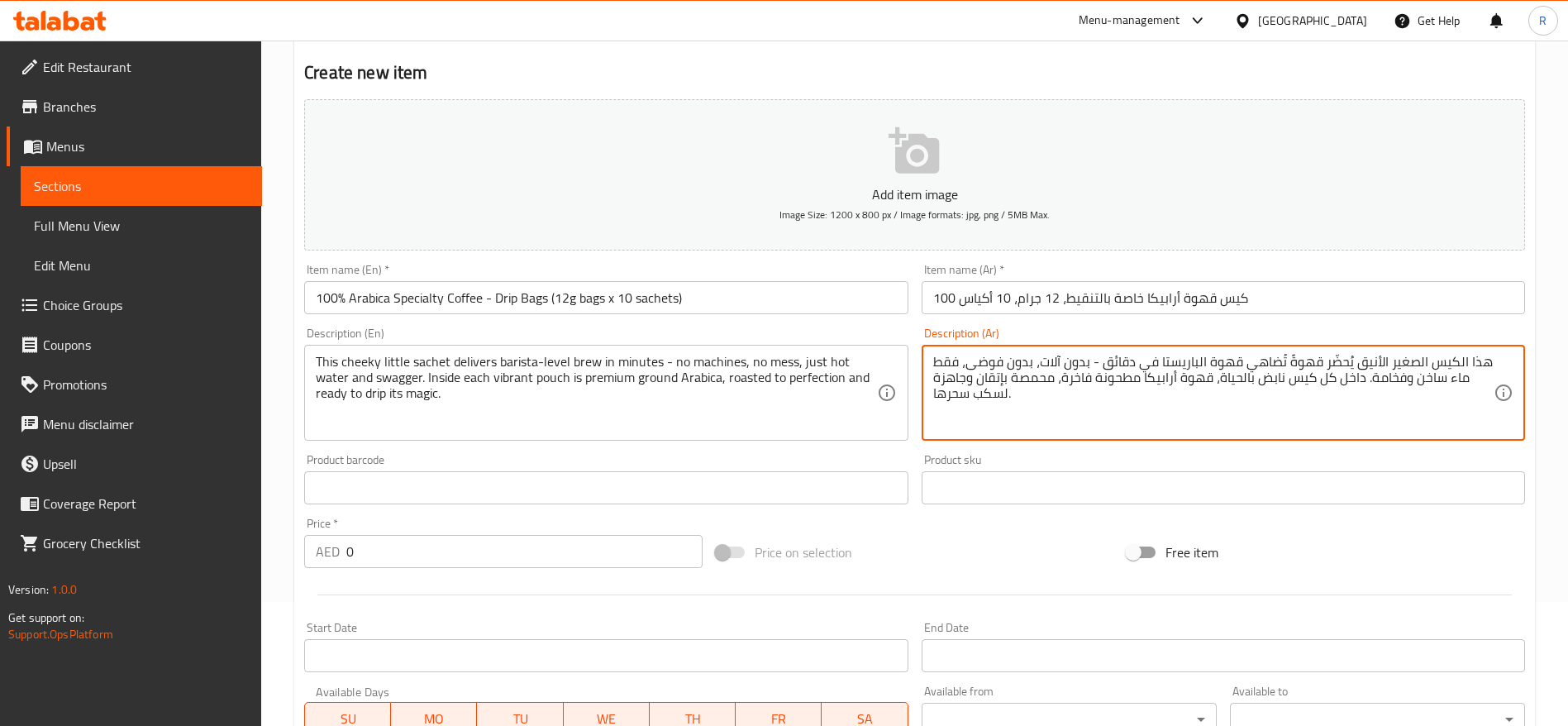
type textarea "هذا الكيس الصغير الأنيق يُحضّر قهوةً تُضاهي قهوة الباريستا في دقائق - بدون آلات…"
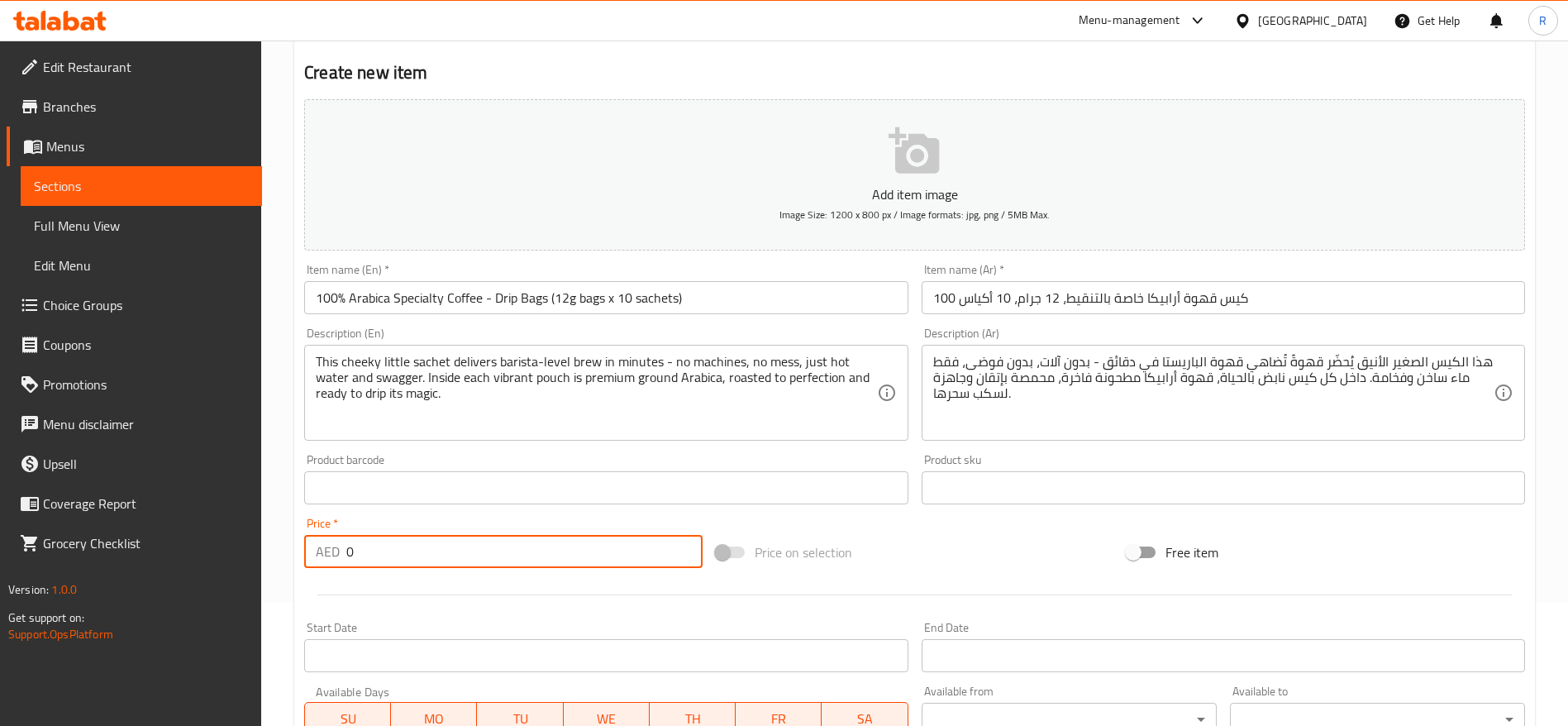
click at [452, 544] on input "0" at bounding box center [524, 551] width 356 height 33
type input "37"
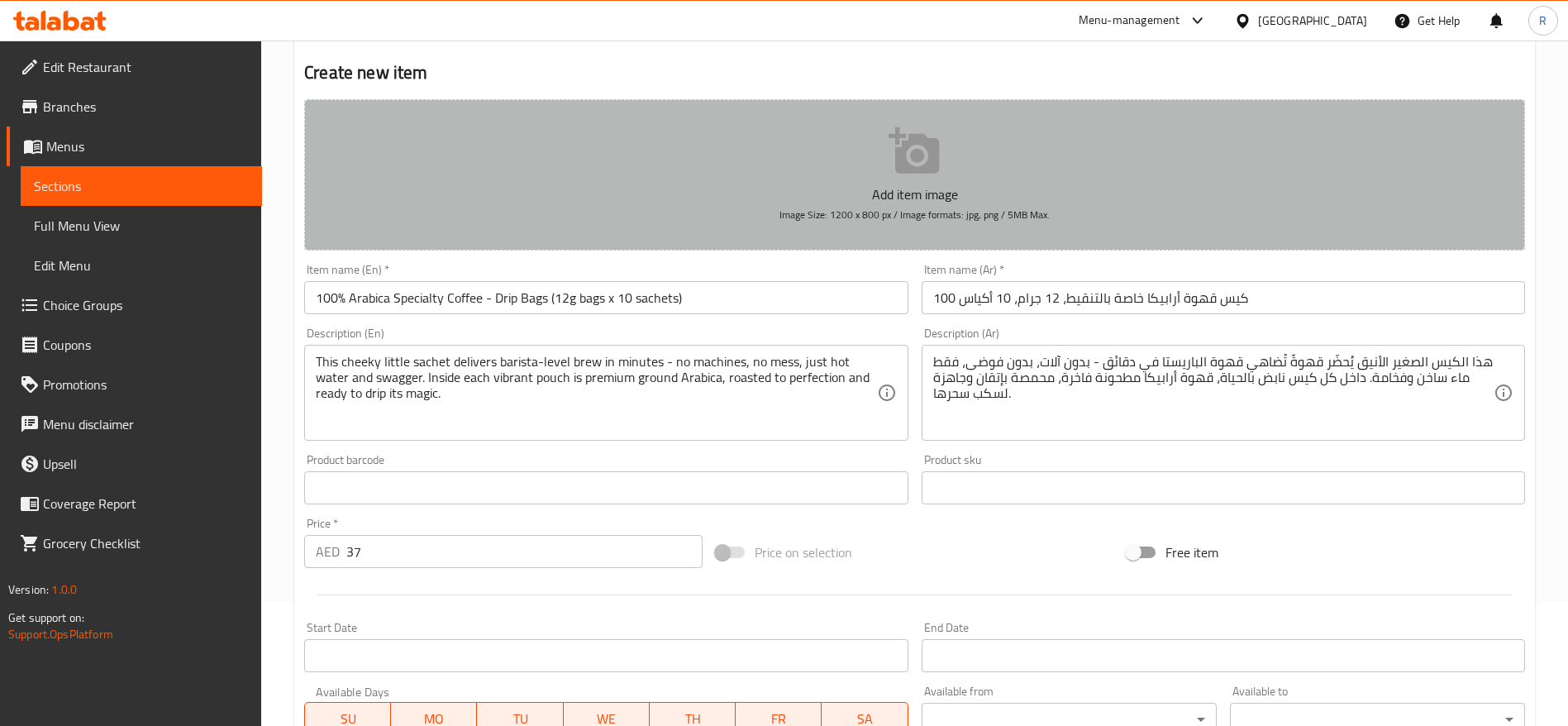
click at [888, 148] on icon "button" at bounding box center [914, 151] width 53 height 53
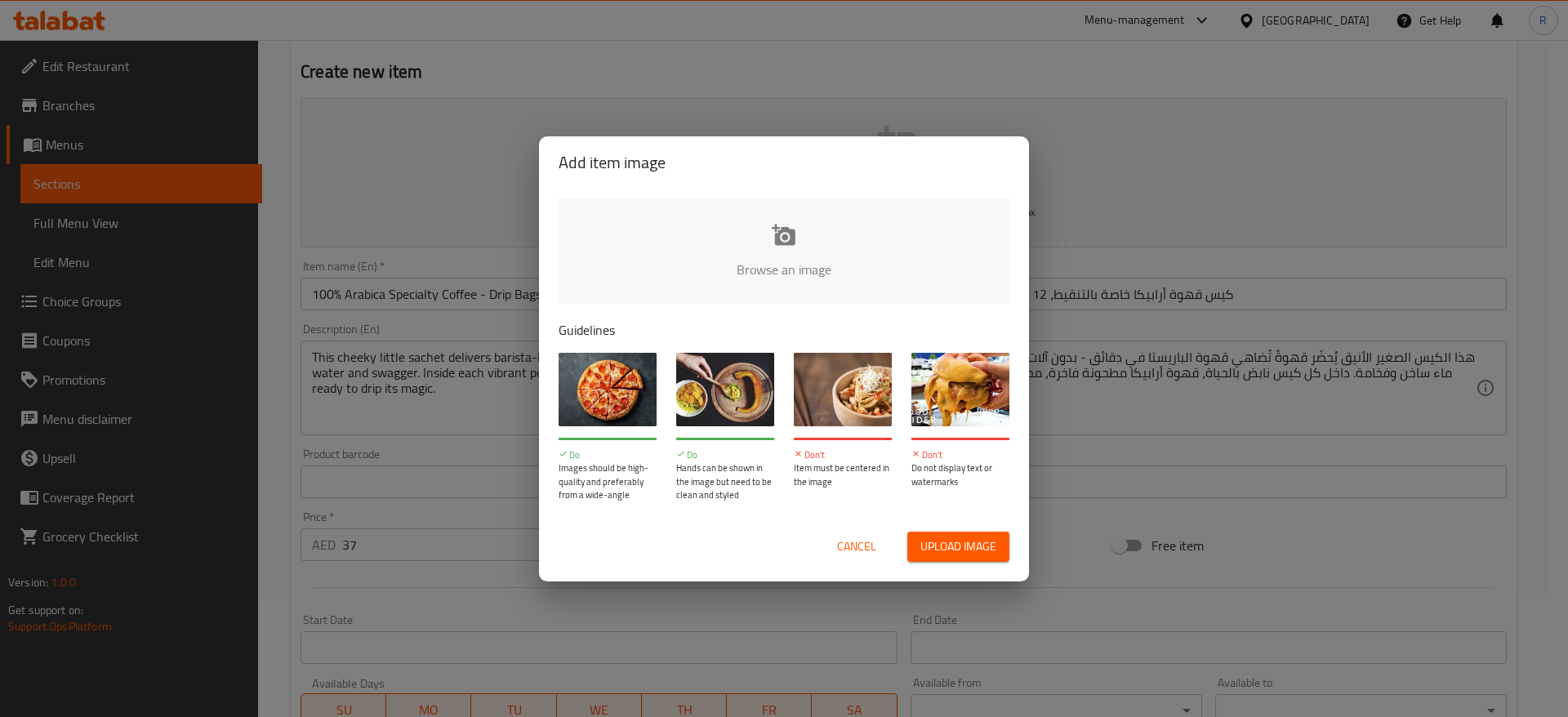
click at [837, 248] on input "file" at bounding box center [1336, 274] width 1555 height 152
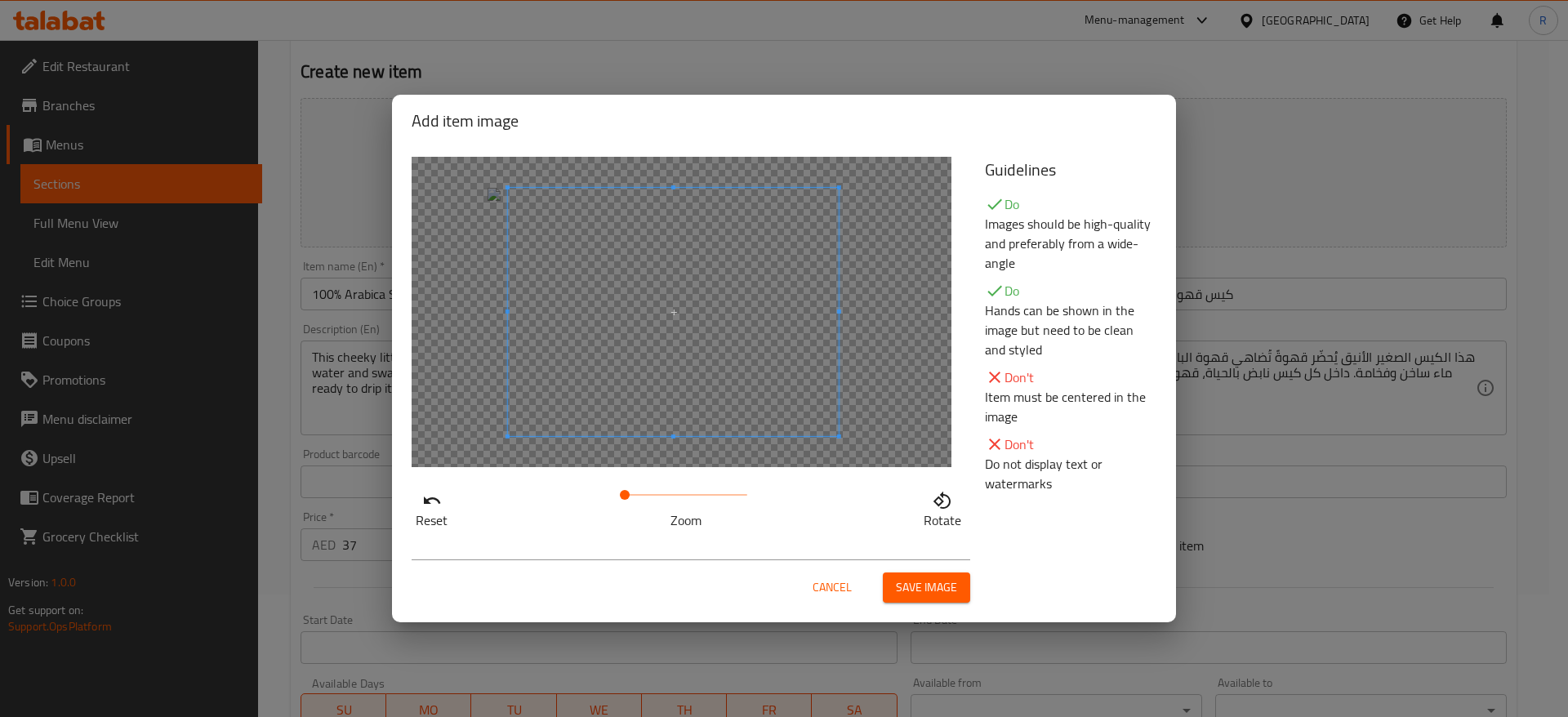
click at [713, 275] on span at bounding box center [674, 311] width 331 height 249
click at [942, 586] on span "Save image" at bounding box center [927, 588] width 61 height 20
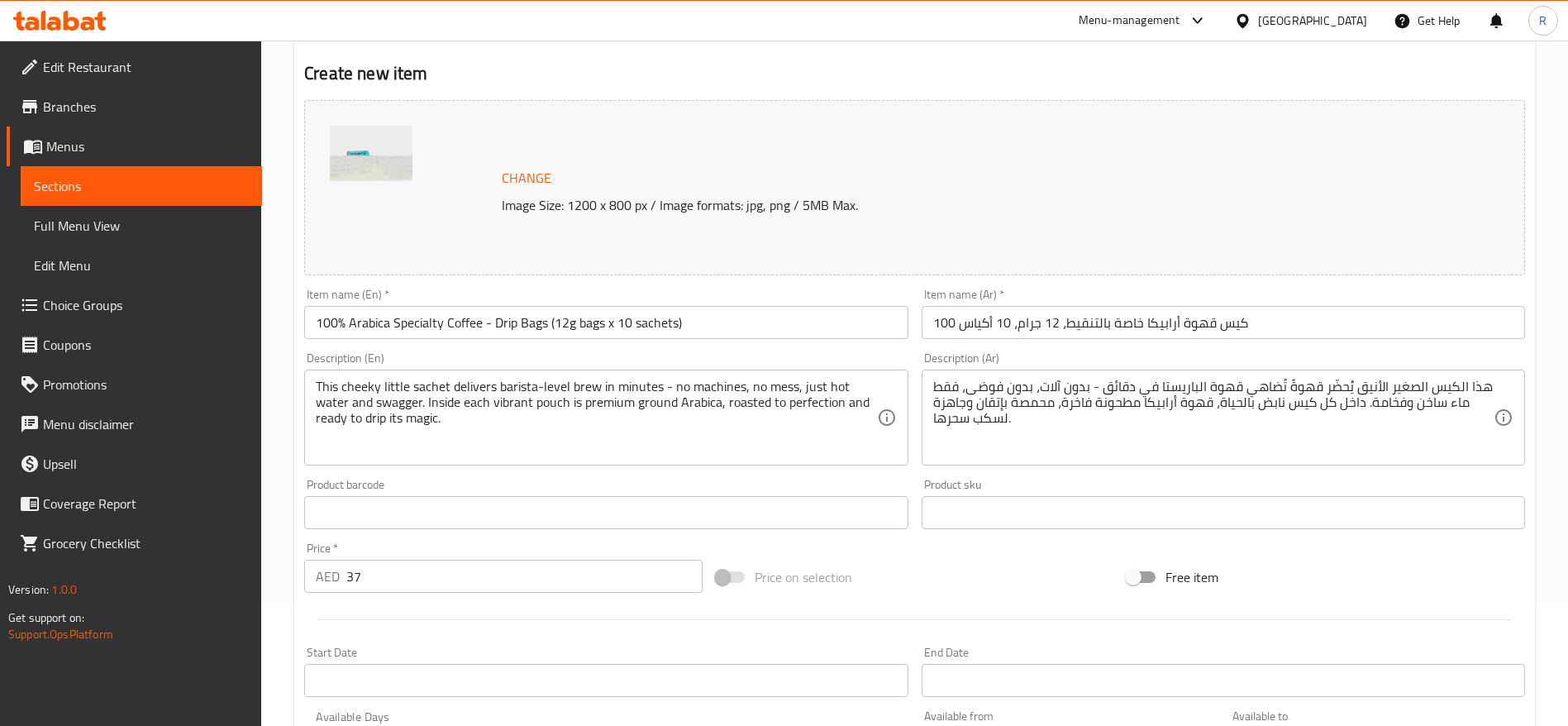
scroll to position [467, 0]
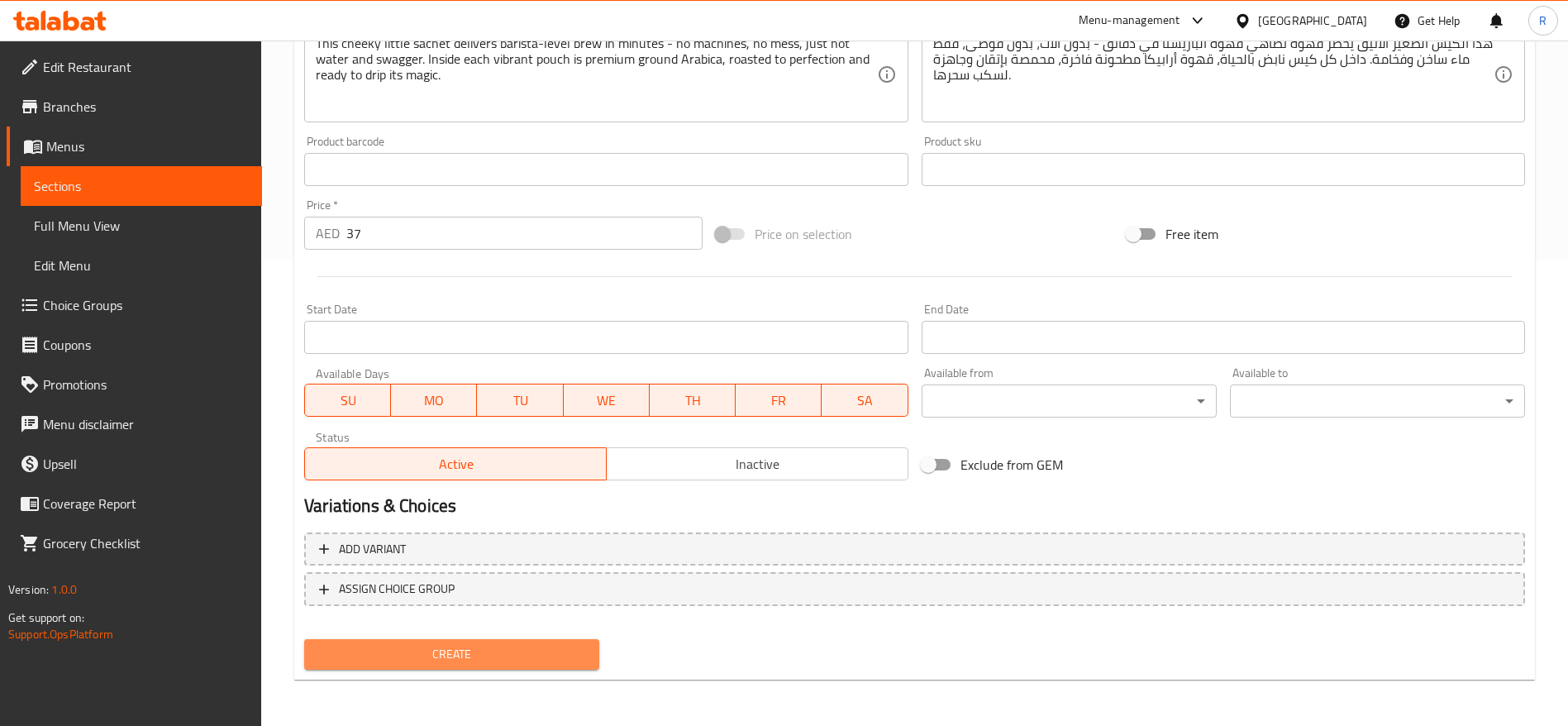
click at [582, 655] on span "Create" at bounding box center [451, 655] width 268 height 21
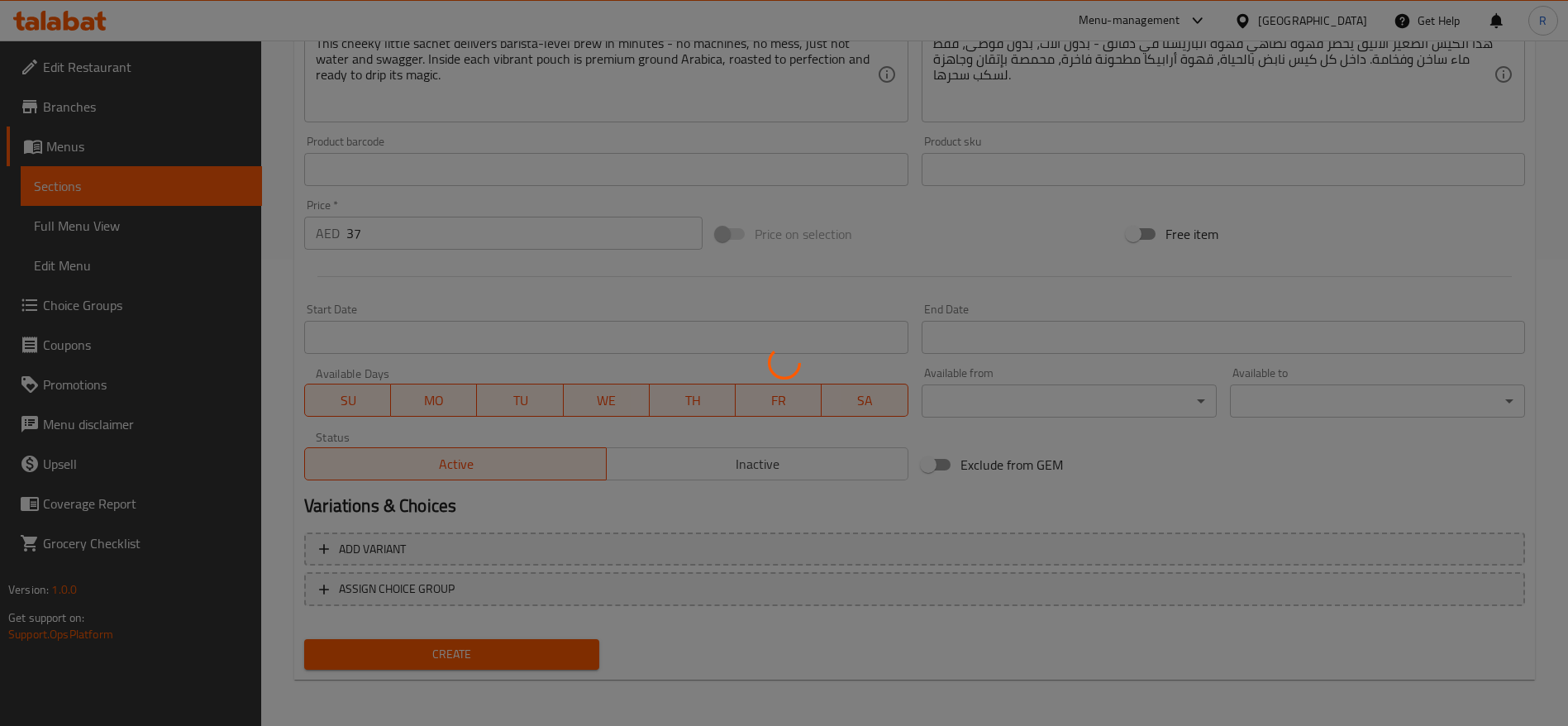
type input "0"
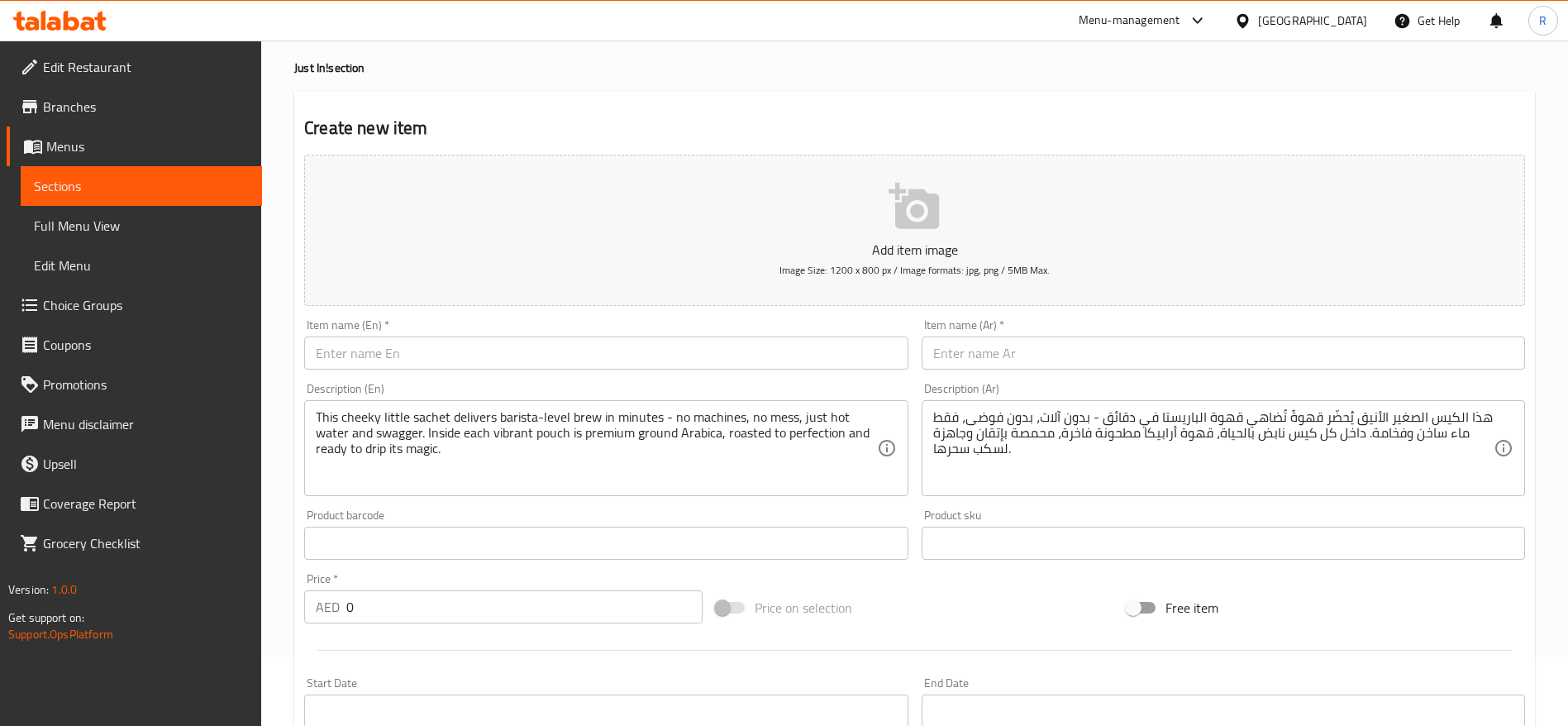
scroll to position [0, 0]
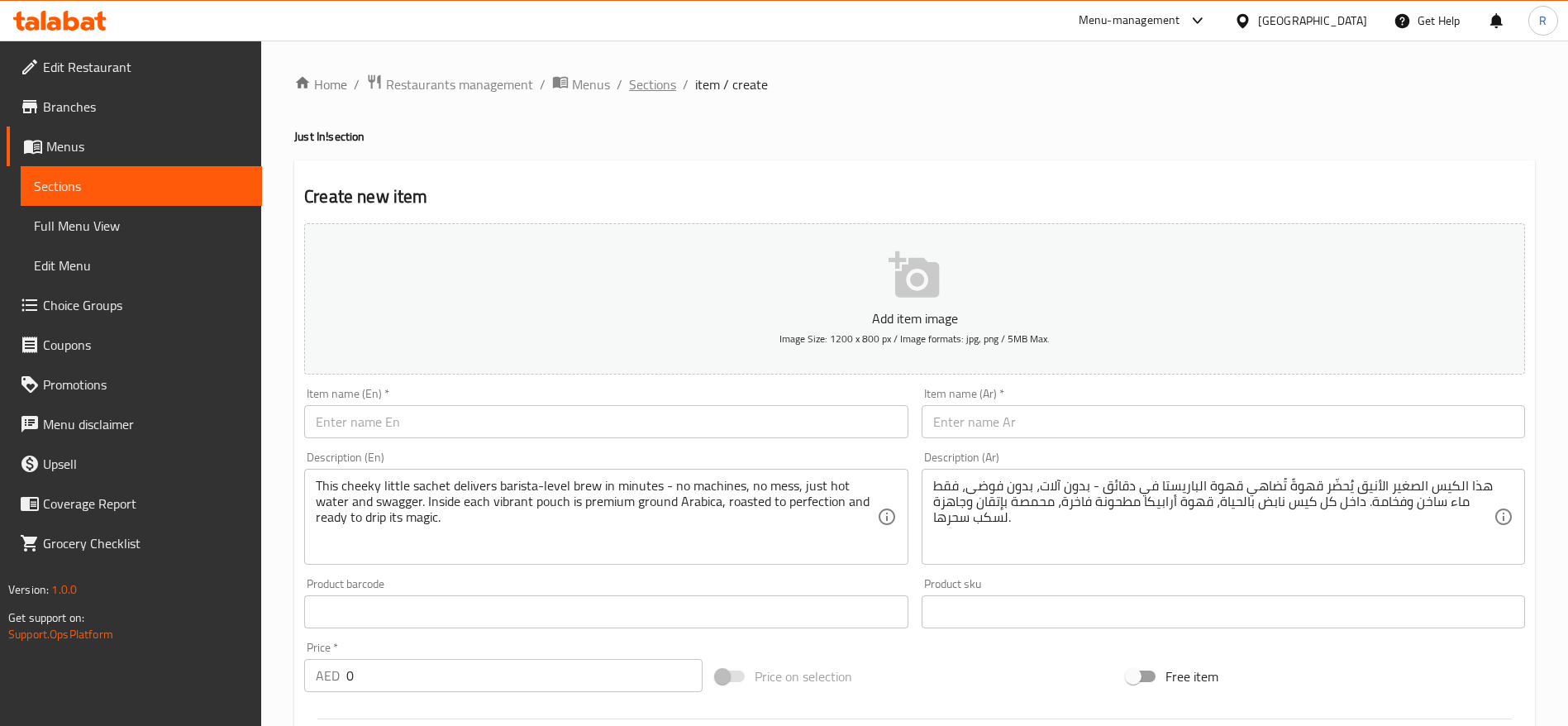
click at [652, 80] on span "Sections" at bounding box center [653, 84] width 47 height 20
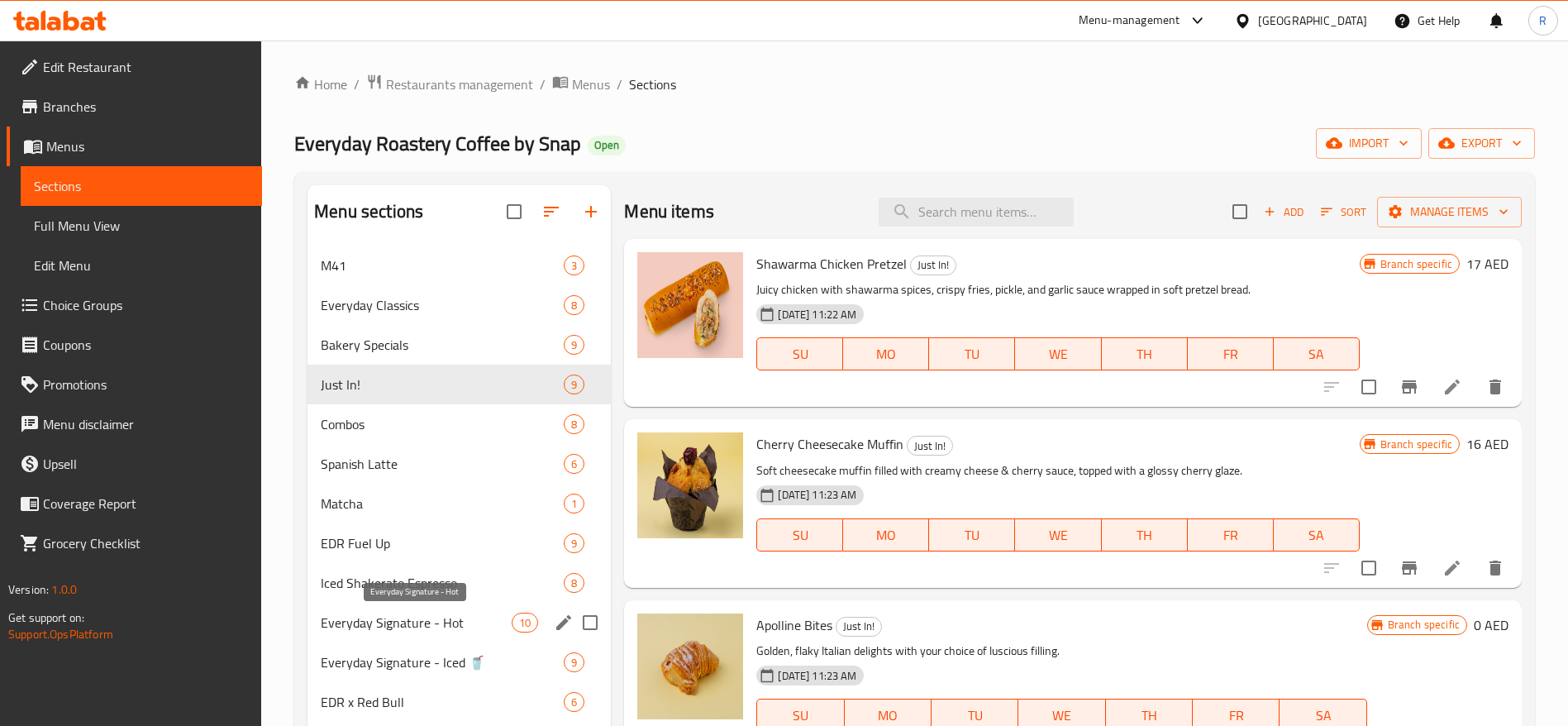
click at [426, 617] on span "Everyday Signature - Hot" at bounding box center [416, 622] width 191 height 20
